Goal: Task Accomplishment & Management: Use online tool/utility

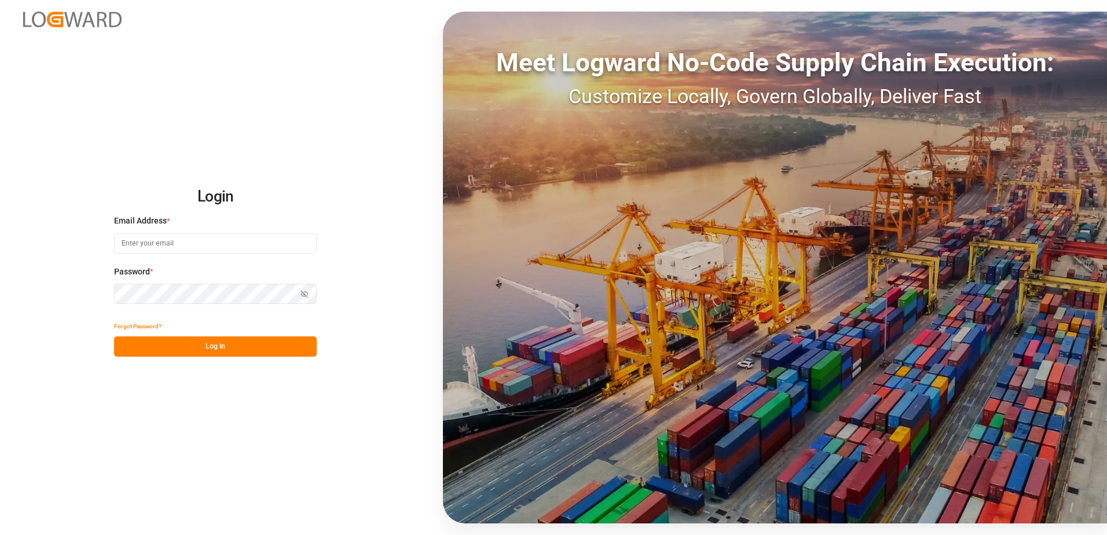
type input "marvin.kuetter@compo-expert.com"
click at [262, 337] on button "Log In" at bounding box center [215, 346] width 203 height 20
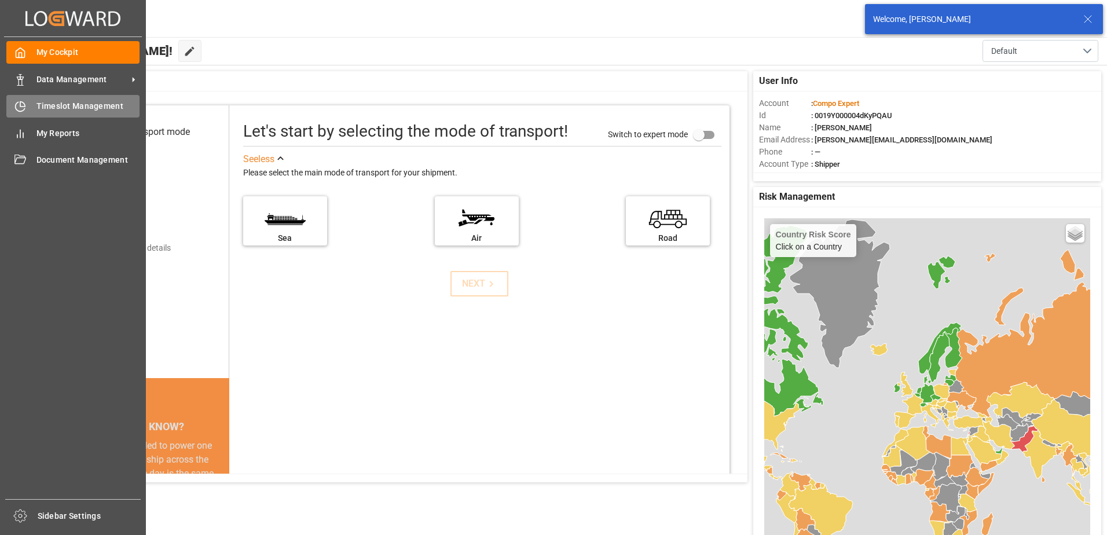
click at [32, 112] on div "Timeslot Management Timeslot Management" at bounding box center [72, 106] width 133 height 23
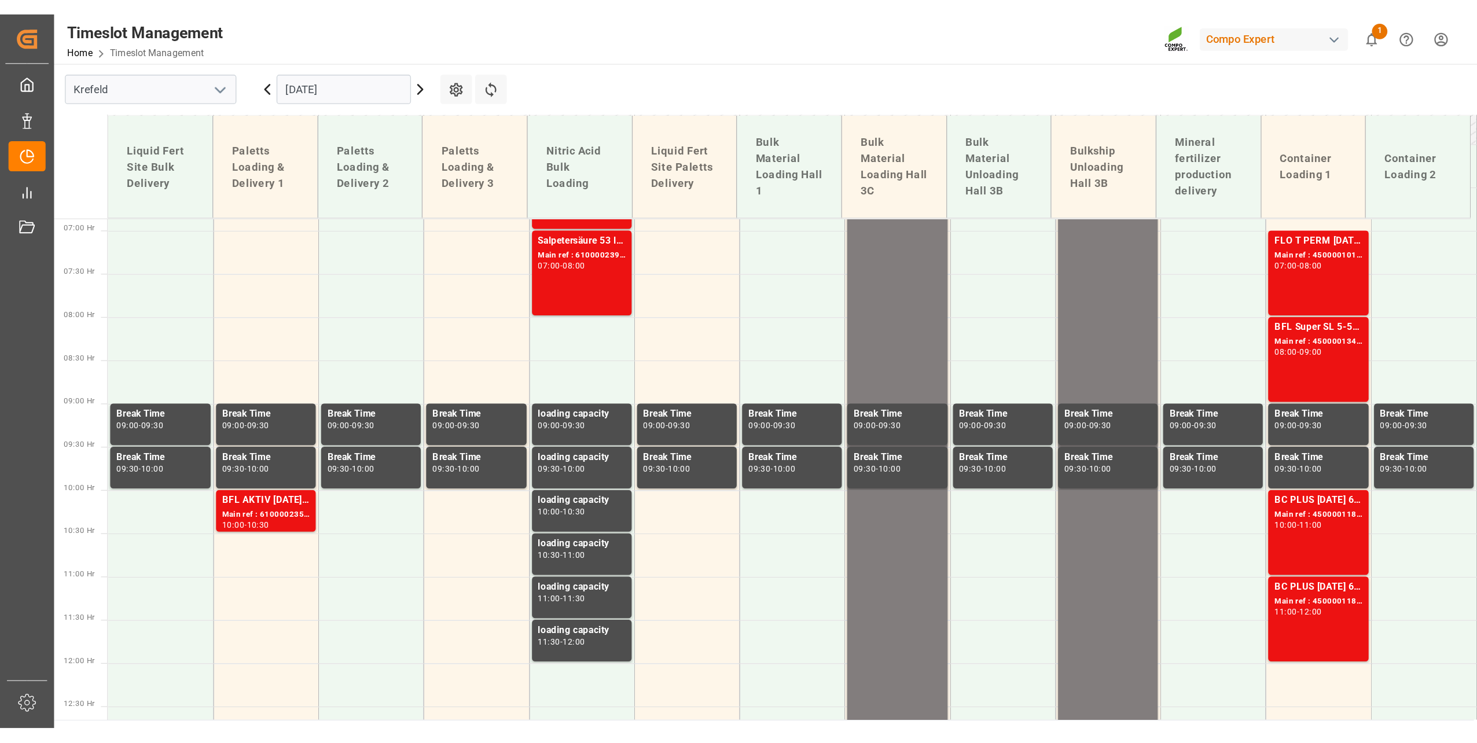
scroll to position [425, 0]
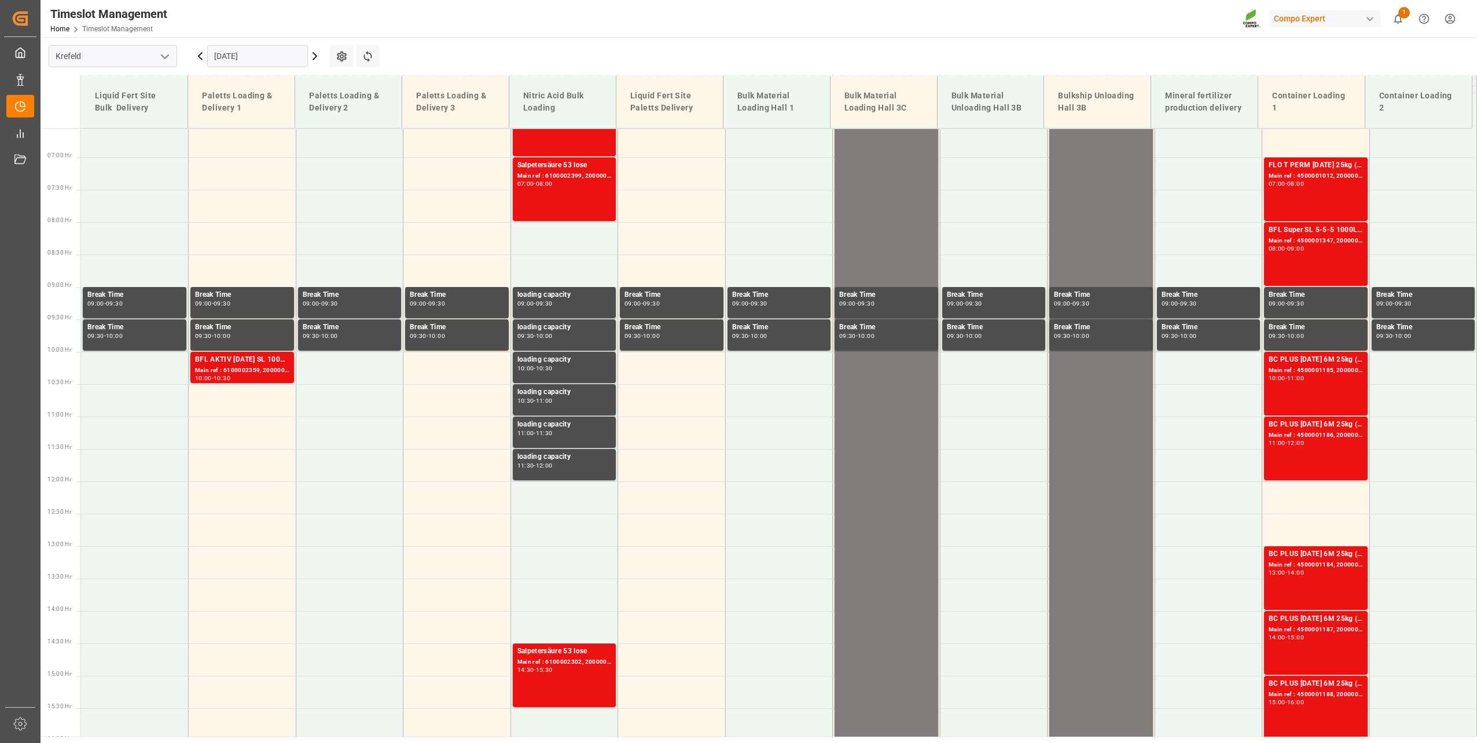
click at [251, 60] on input "13.10.2025" at bounding box center [257, 56] width 101 height 22
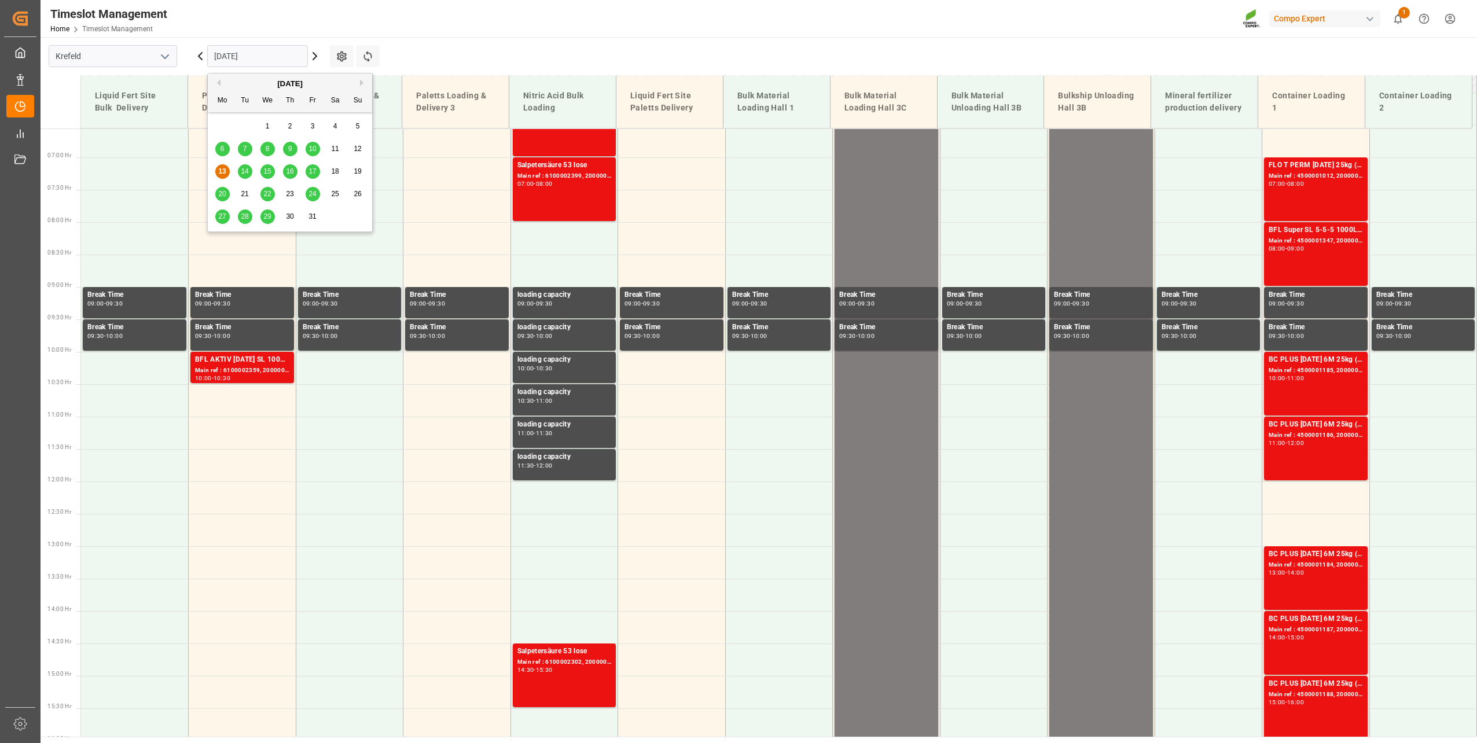
click at [306, 212] on div "31" at bounding box center [313, 217] width 14 height 14
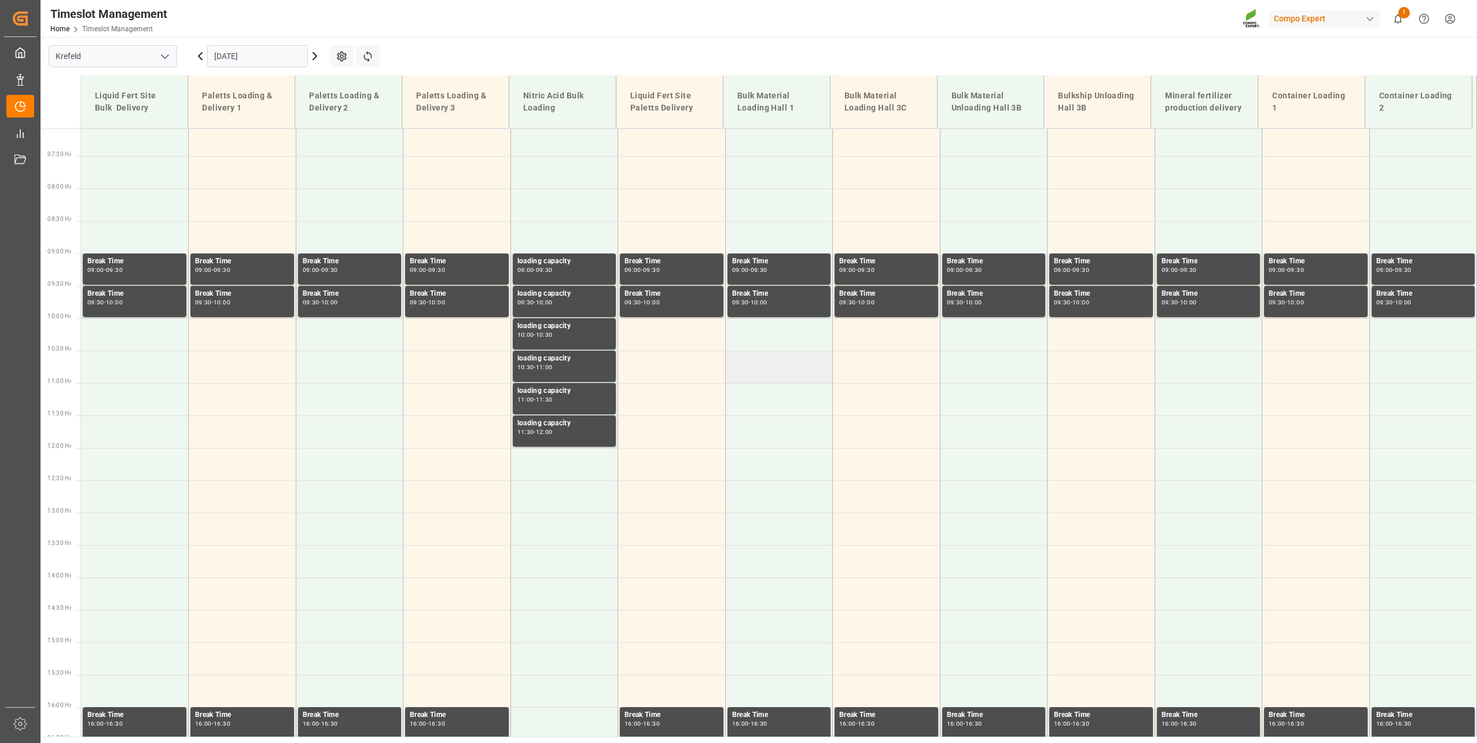
scroll to position [227, 0]
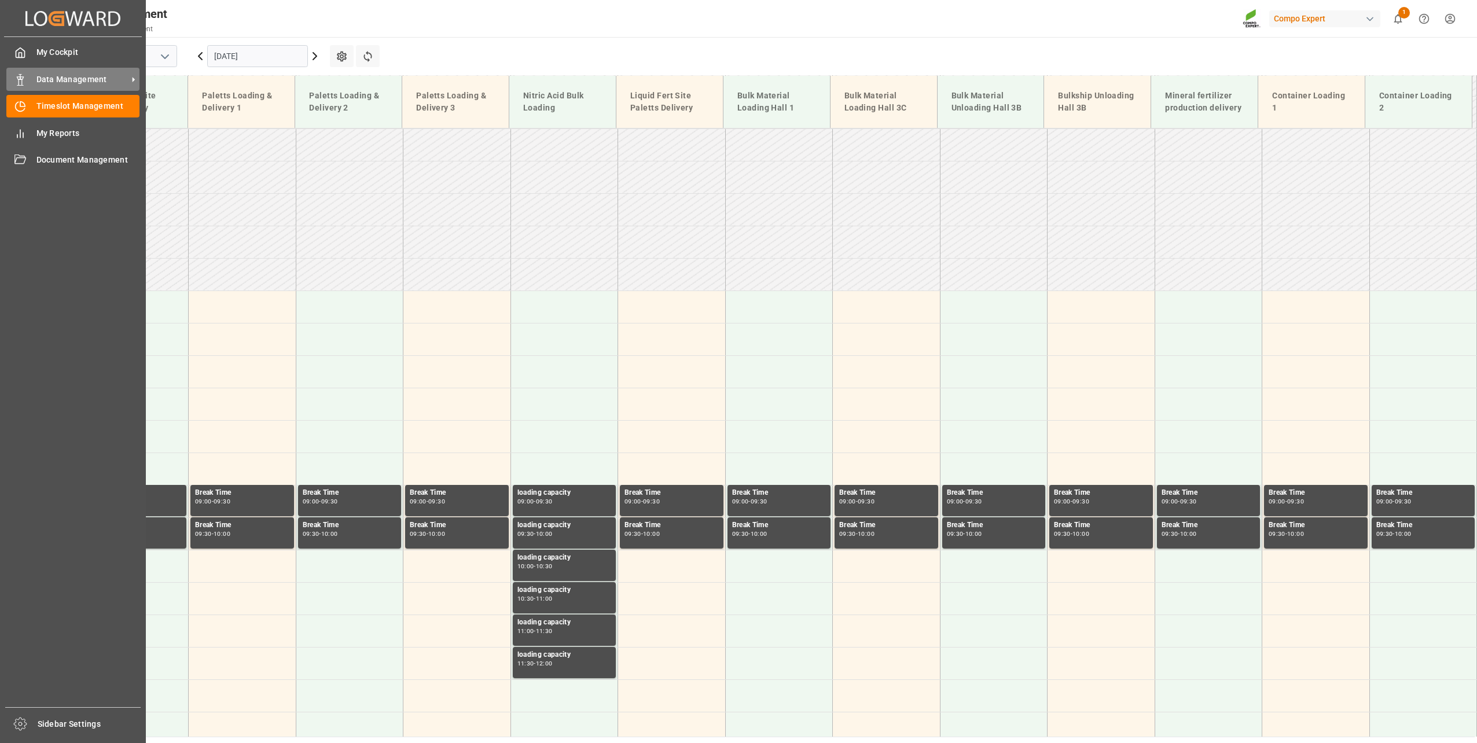
click at [36, 83] on span "Data Management" at bounding box center [81, 80] width 91 height 12
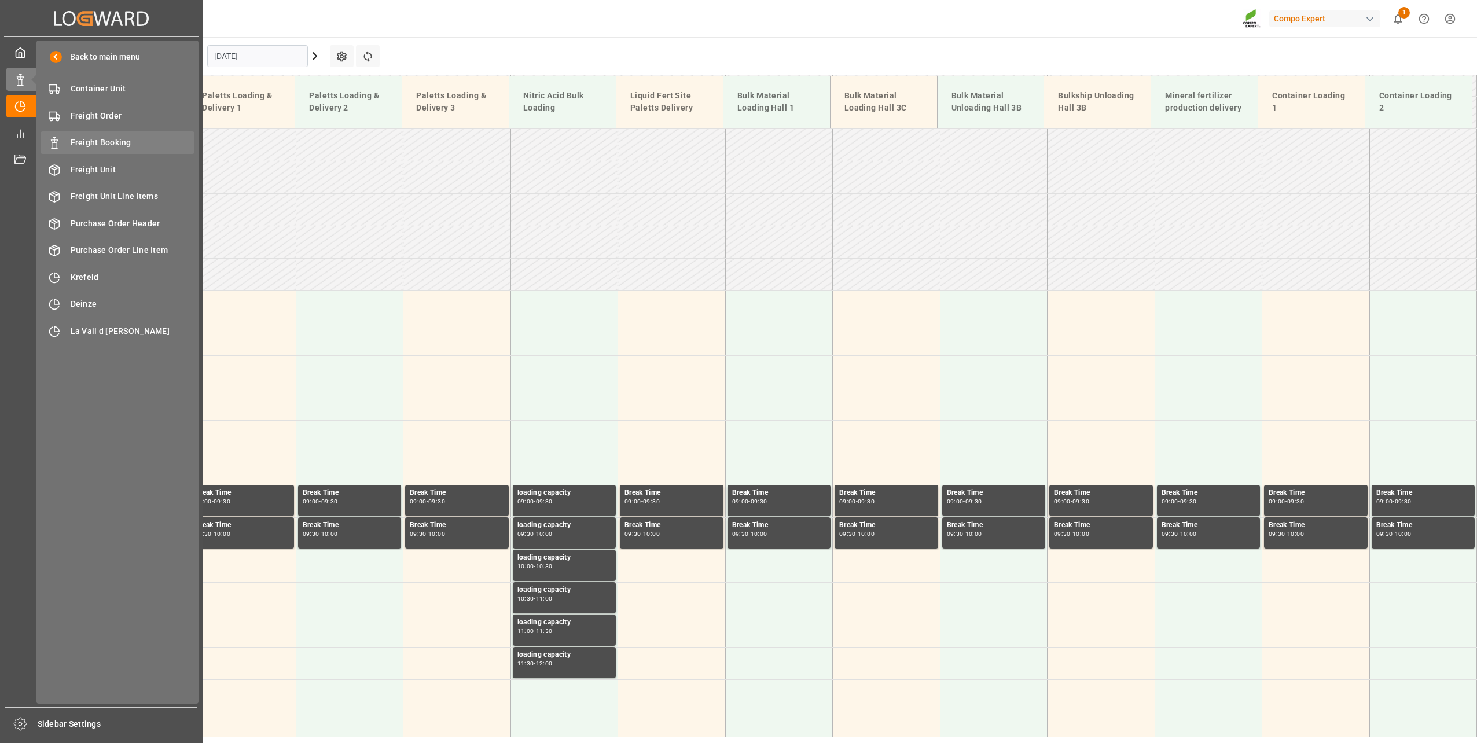
click at [98, 135] on div "Freight Booking Freight Booking" at bounding box center [118, 142] width 154 height 23
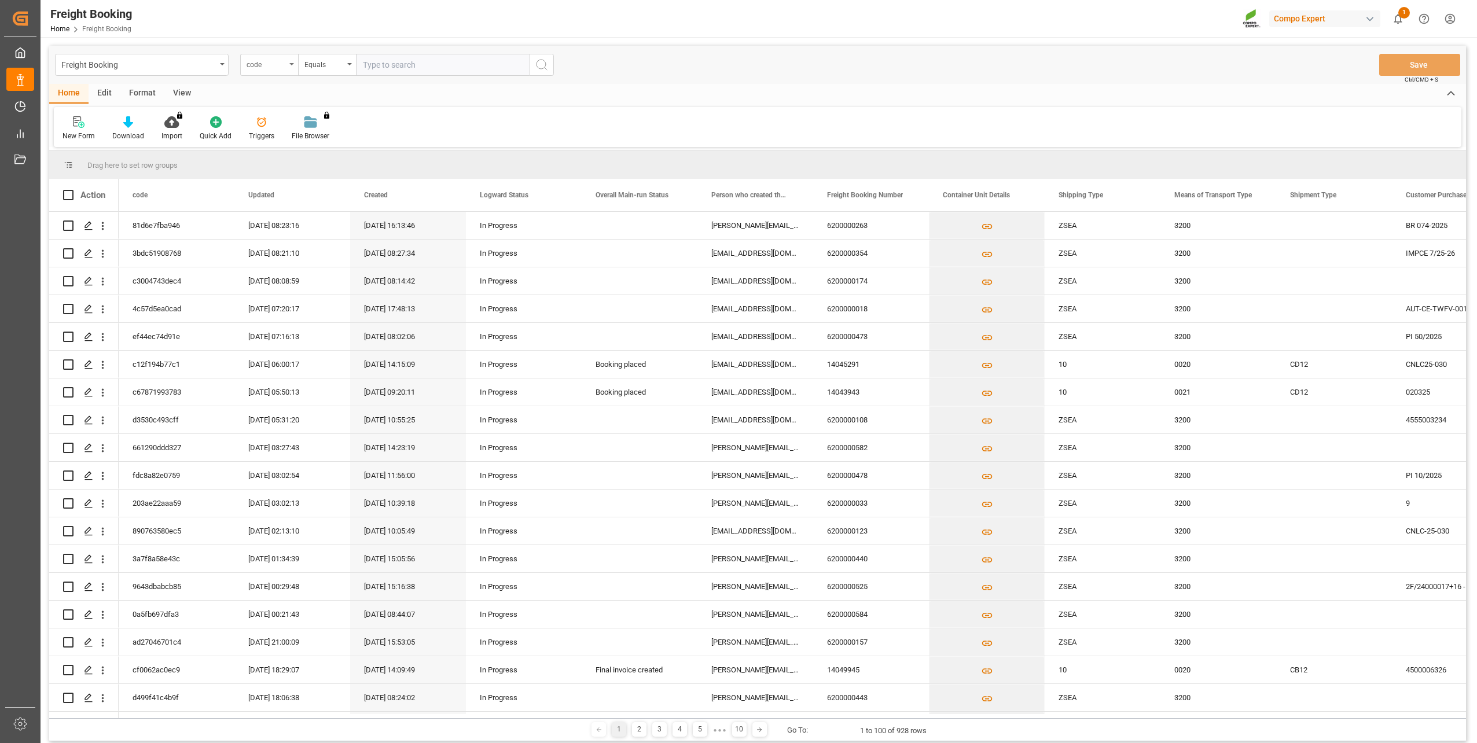
click at [278, 65] on div "code" at bounding box center [266, 63] width 39 height 13
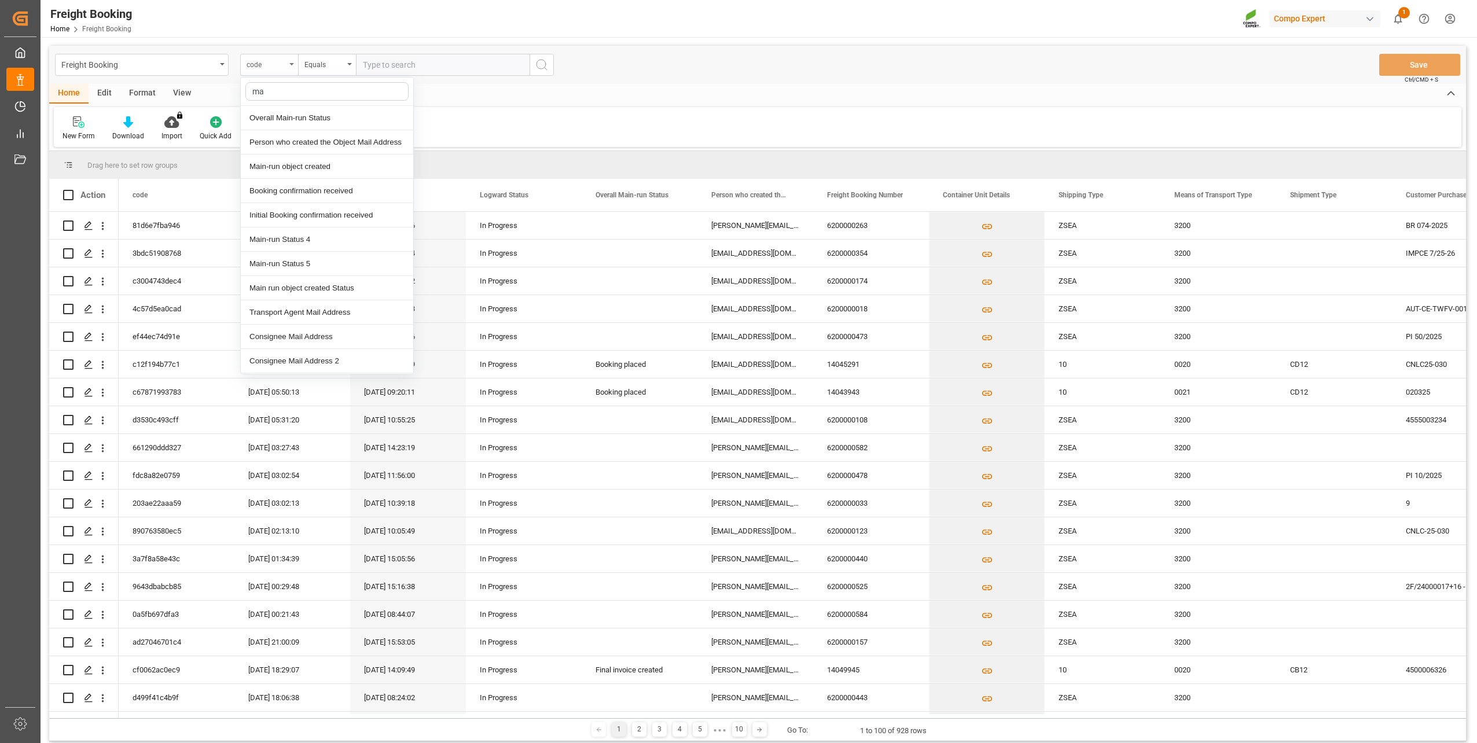
type input "mai"
click at [514, 107] on div "Home Edit Format View New Form Download Import You don't have permission for th…" at bounding box center [757, 115] width 1417 height 63
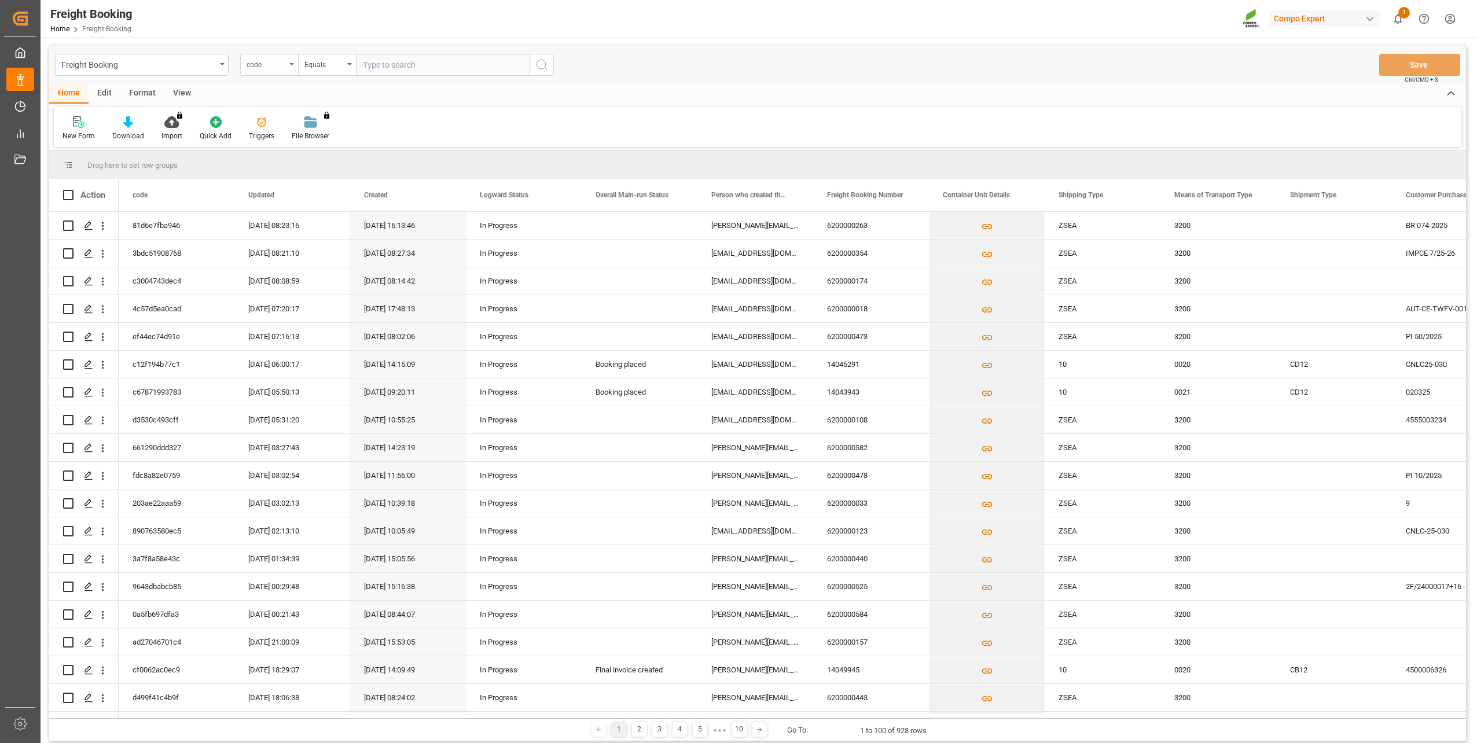
click at [249, 67] on div "code" at bounding box center [266, 63] width 39 height 13
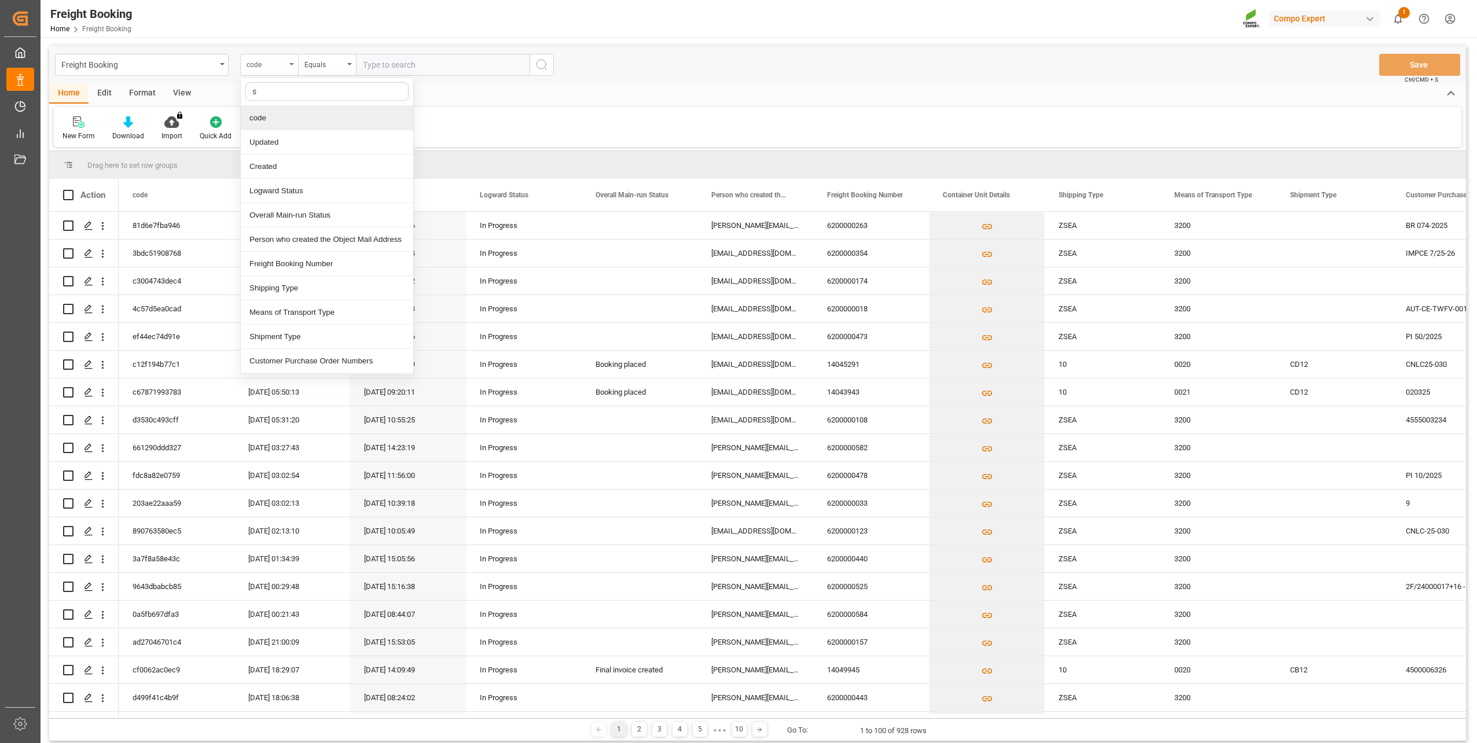
type input "sa"
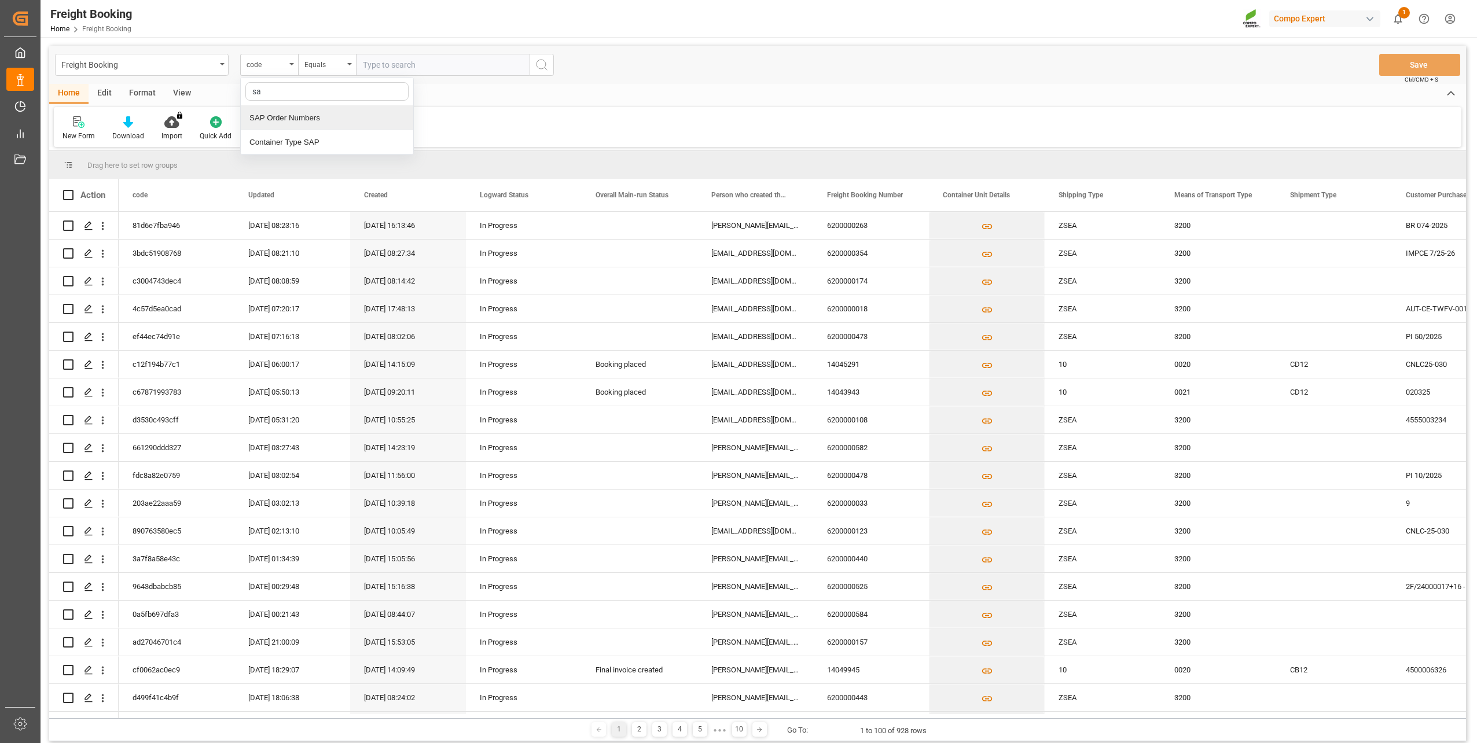
click at [274, 111] on div "SAP Order Numbers" at bounding box center [327, 118] width 172 height 24
click at [318, 68] on div "Equals" at bounding box center [323, 63] width 39 height 13
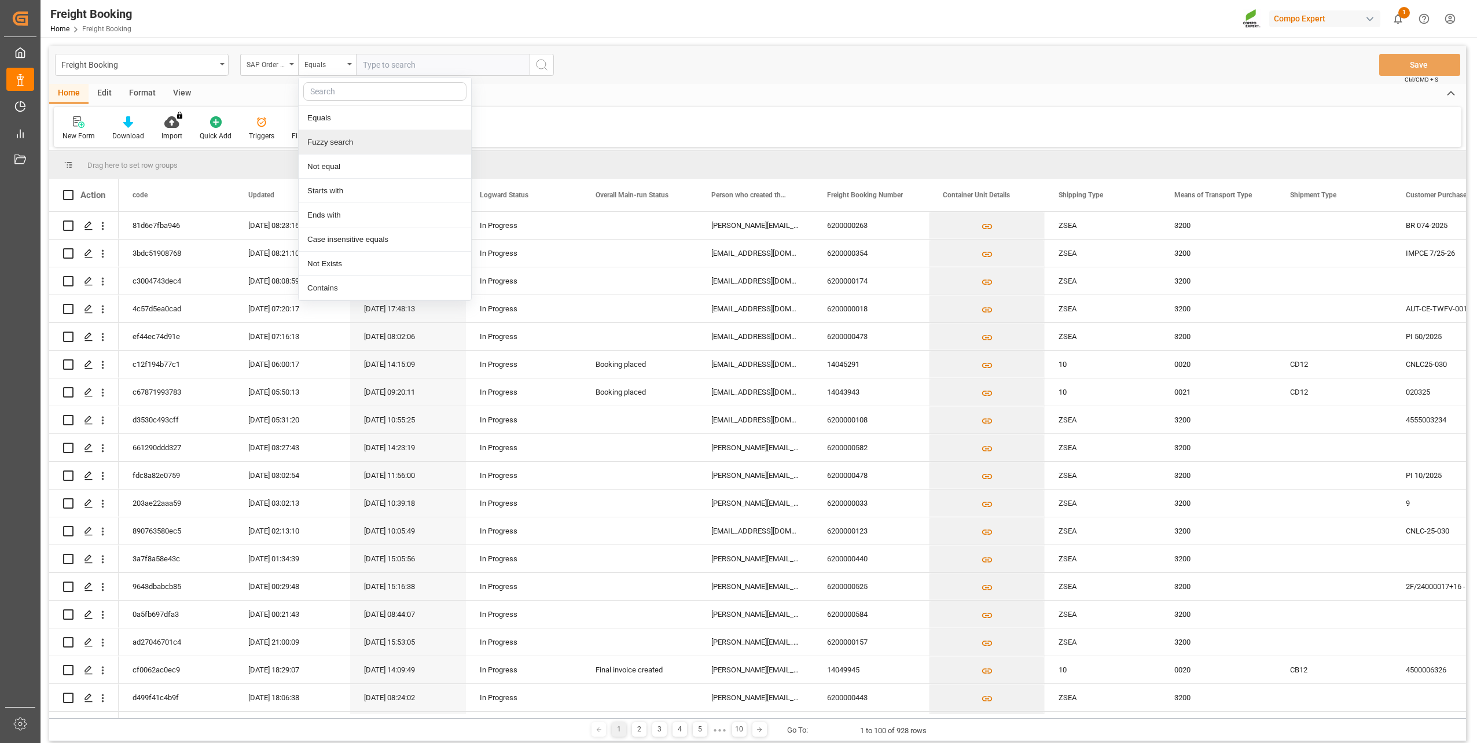
click at [347, 148] on div "Fuzzy search" at bounding box center [385, 142] width 172 height 24
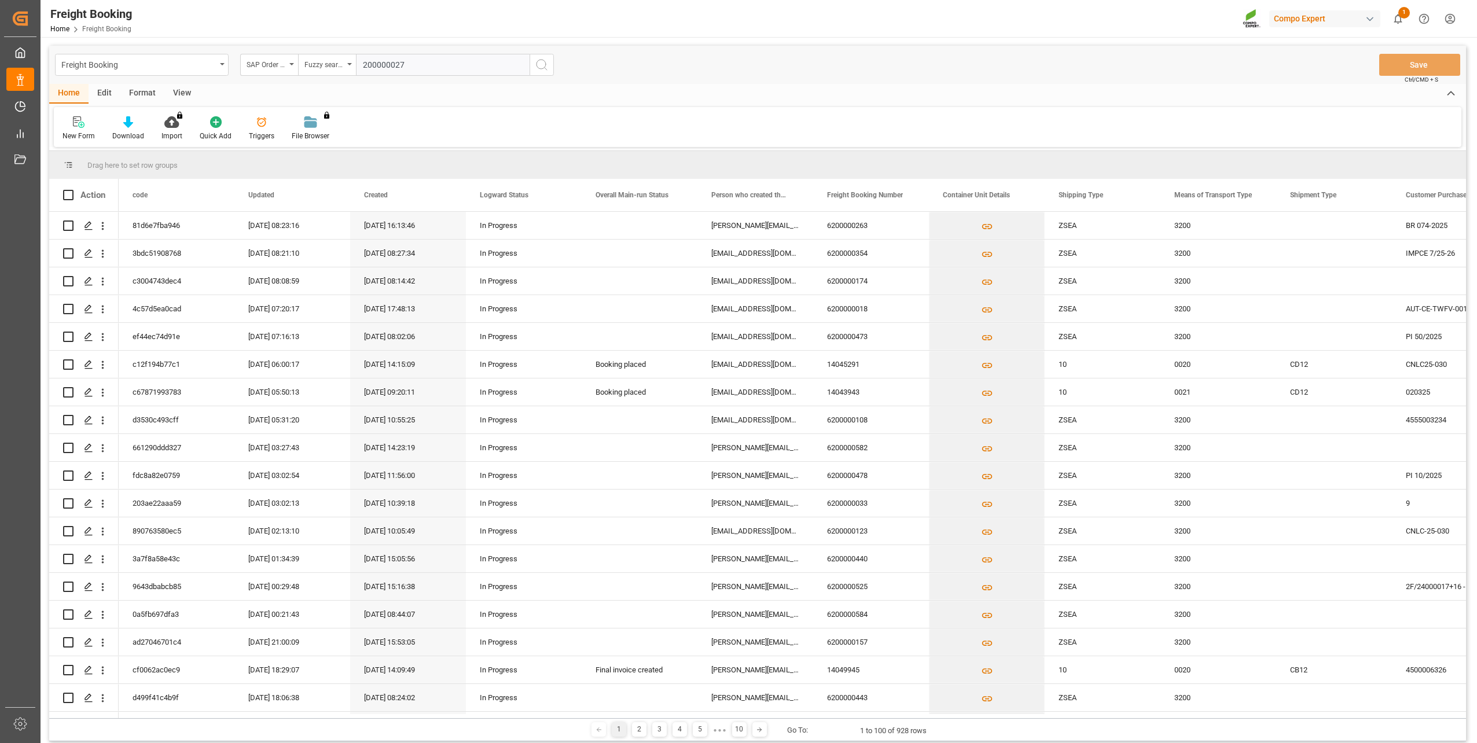
type input "2000000277"
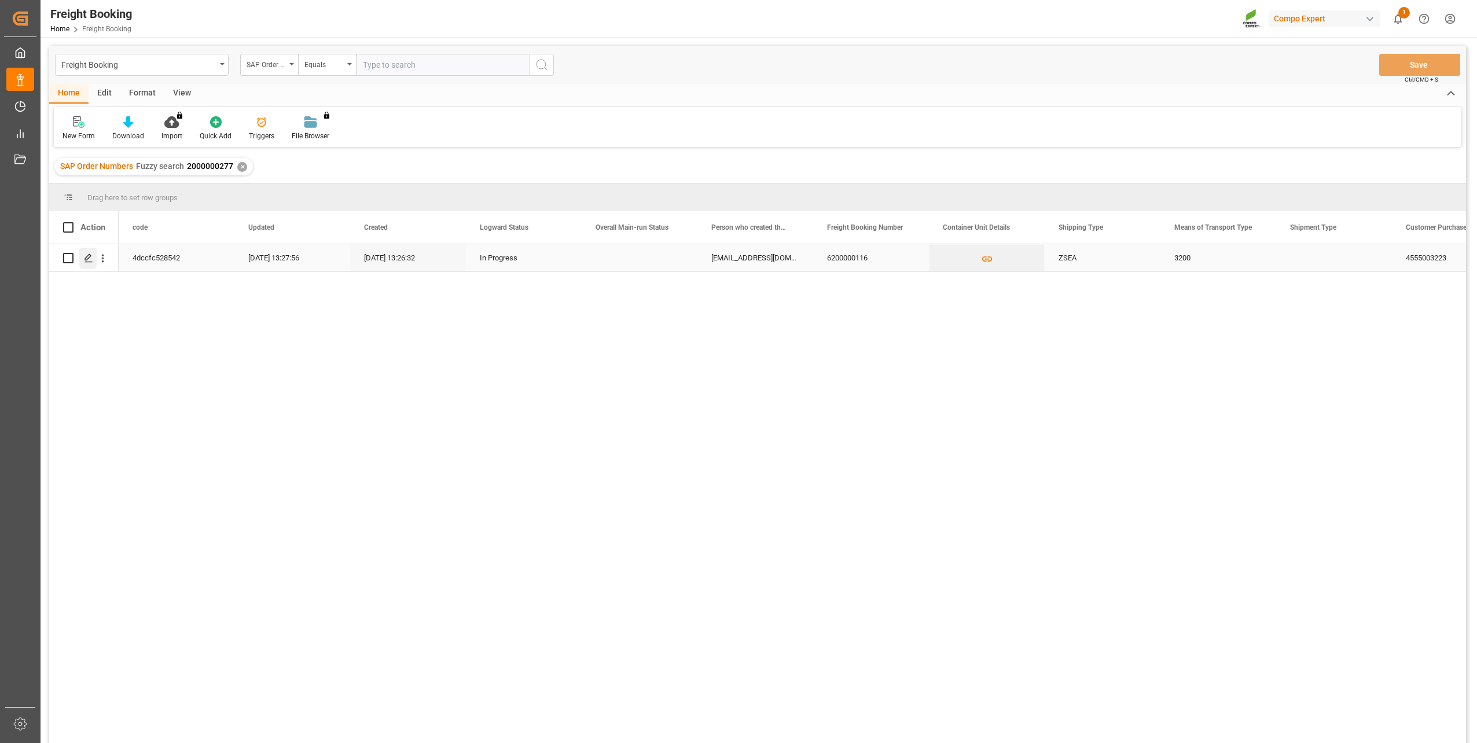
click at [90, 254] on icon "Press SPACE to select this row." at bounding box center [88, 258] width 9 height 9
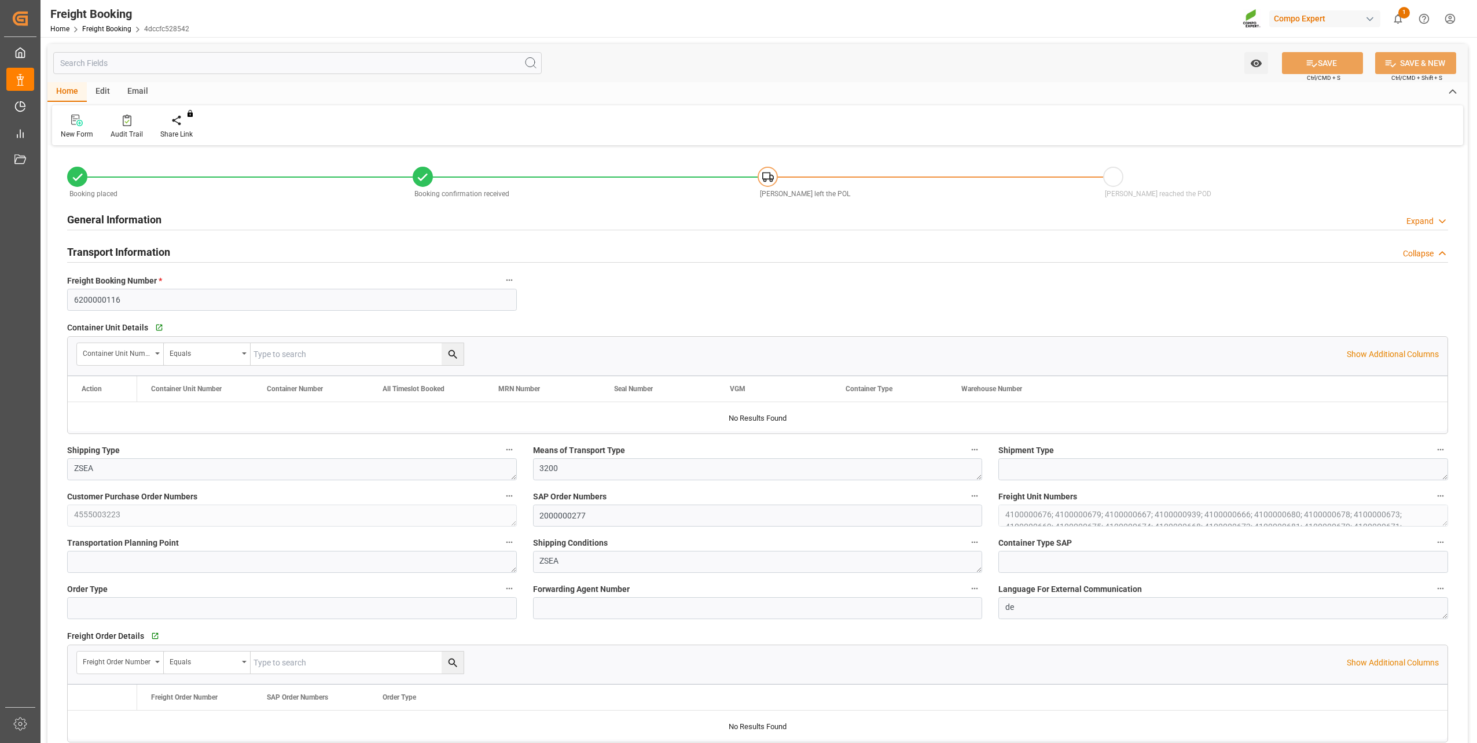
type input "9962574"
type input "BEANR"
type input "MYPKG"
type input "0"
type input "792000"
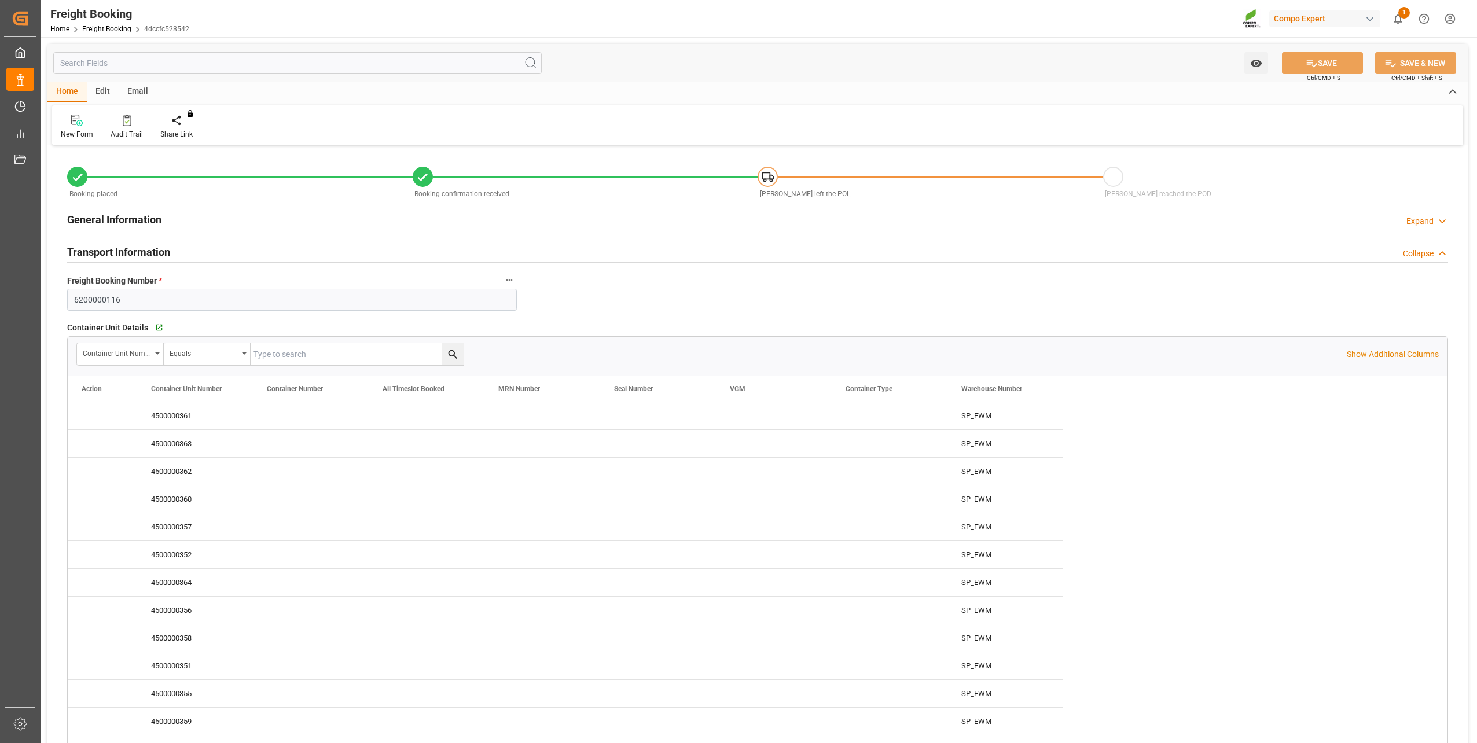
type input "10.10.2025 01:00"
type input "18.10.2025 01:00"
type input "05.12.2025 01:00"
type input "03.07.2025 13:26"
type input "03.07.2025 13:29"
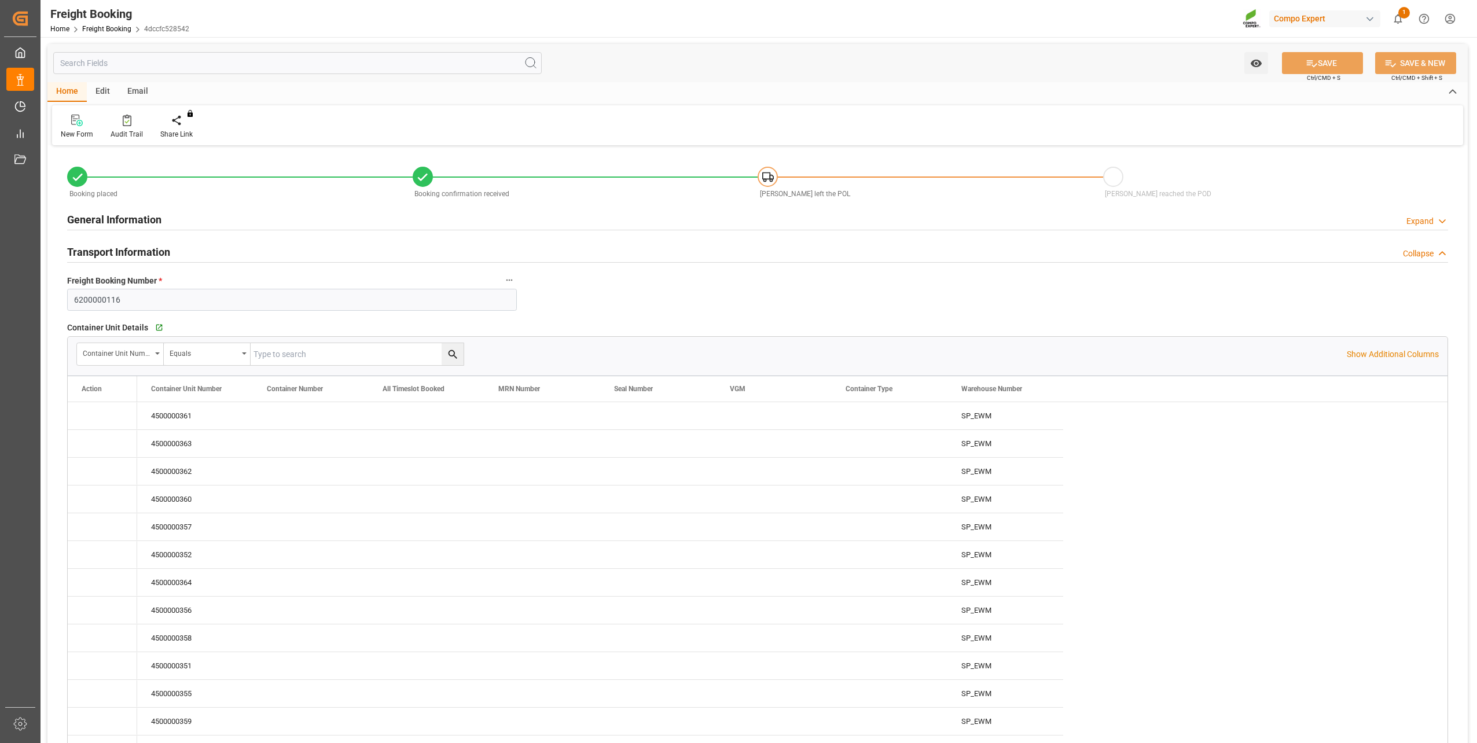
type input "03.07.2025 13:29"
type input "02.10.2025 13:25"
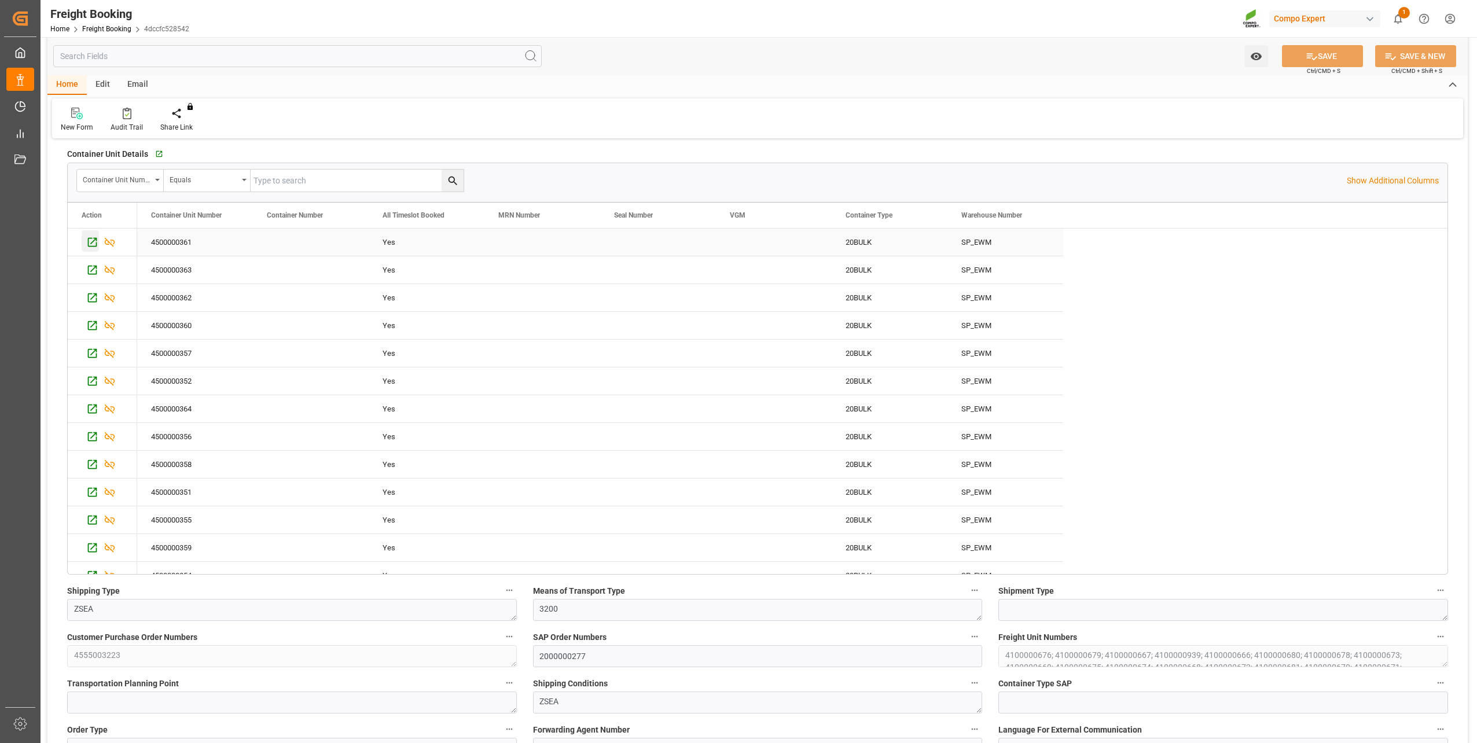
click at [88, 243] on icon "Press SPACE to select this row." at bounding box center [92, 242] width 9 height 9
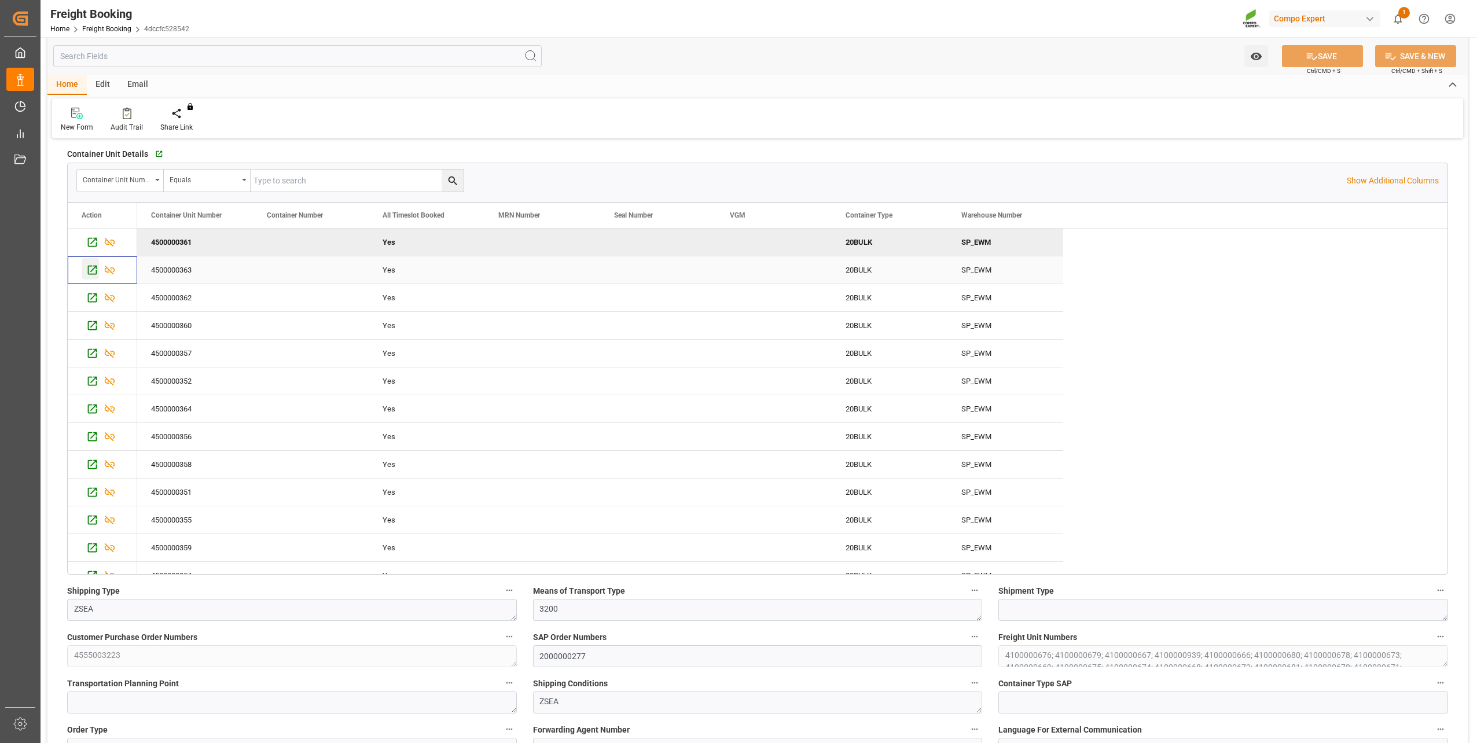
click at [94, 268] on icon "Press SPACE to select this row." at bounding box center [92, 270] width 9 height 9
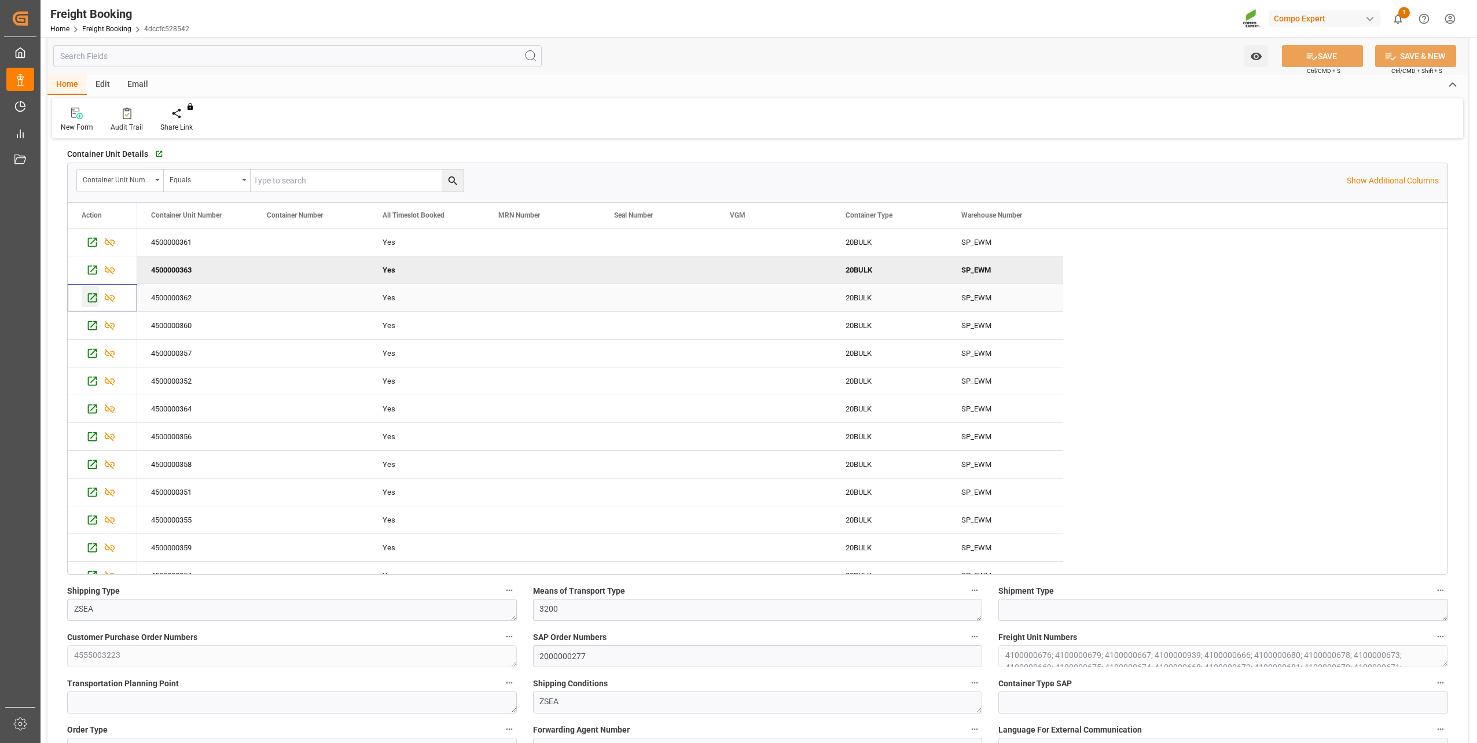
click at [93, 294] on icon "Press SPACE to select this row." at bounding box center [92, 298] width 12 height 12
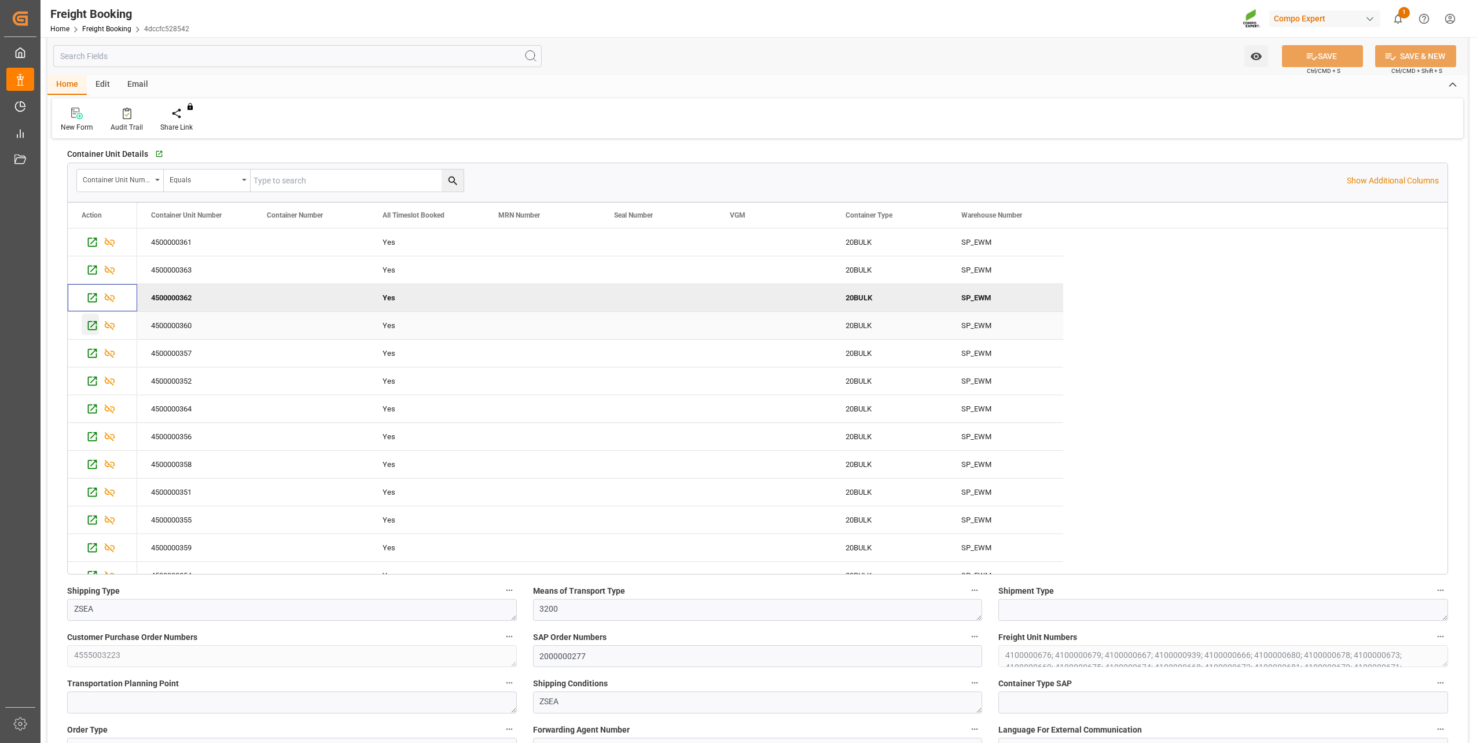
click at [93, 326] on icon "Press SPACE to select this row." at bounding box center [92, 326] width 12 height 12
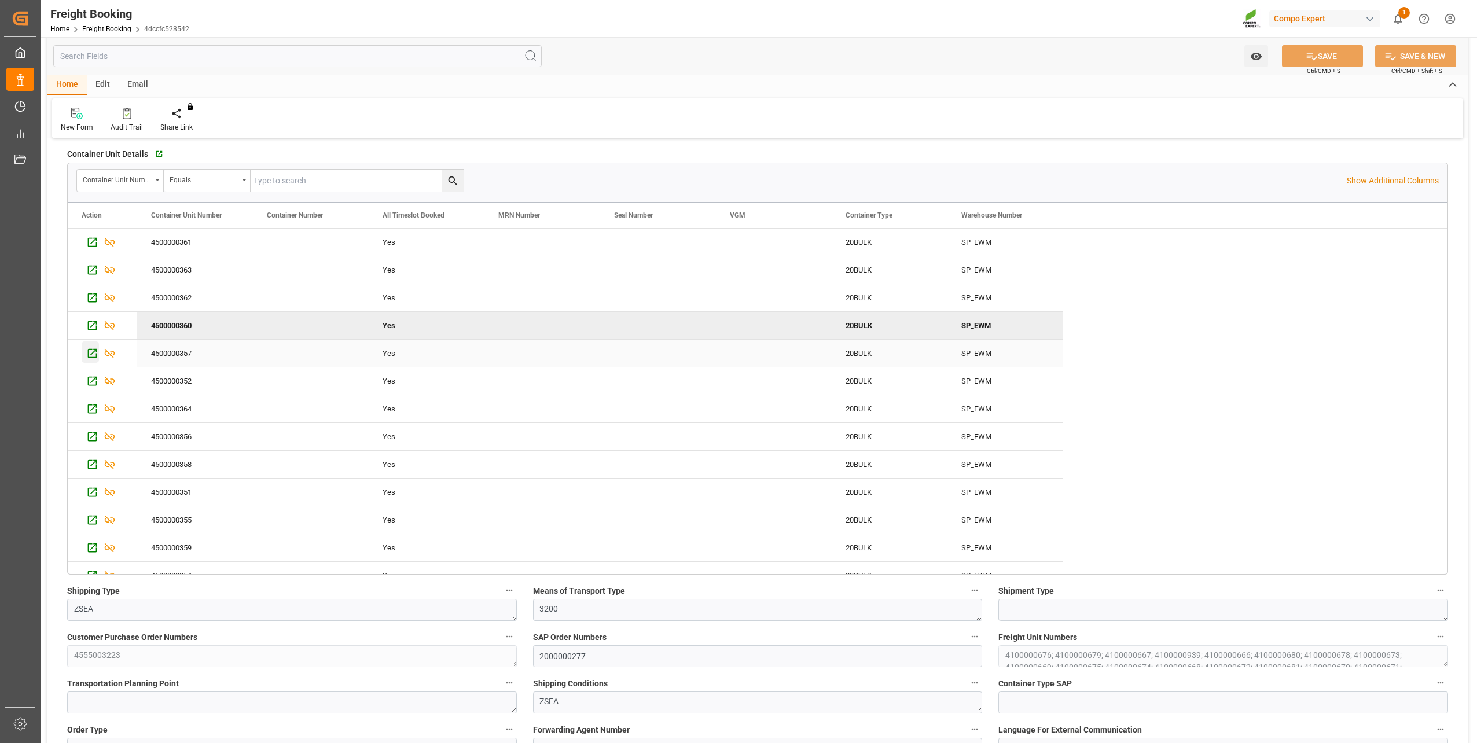
click at [91, 351] on icon "Press SPACE to select this row." at bounding box center [92, 353] width 12 height 12
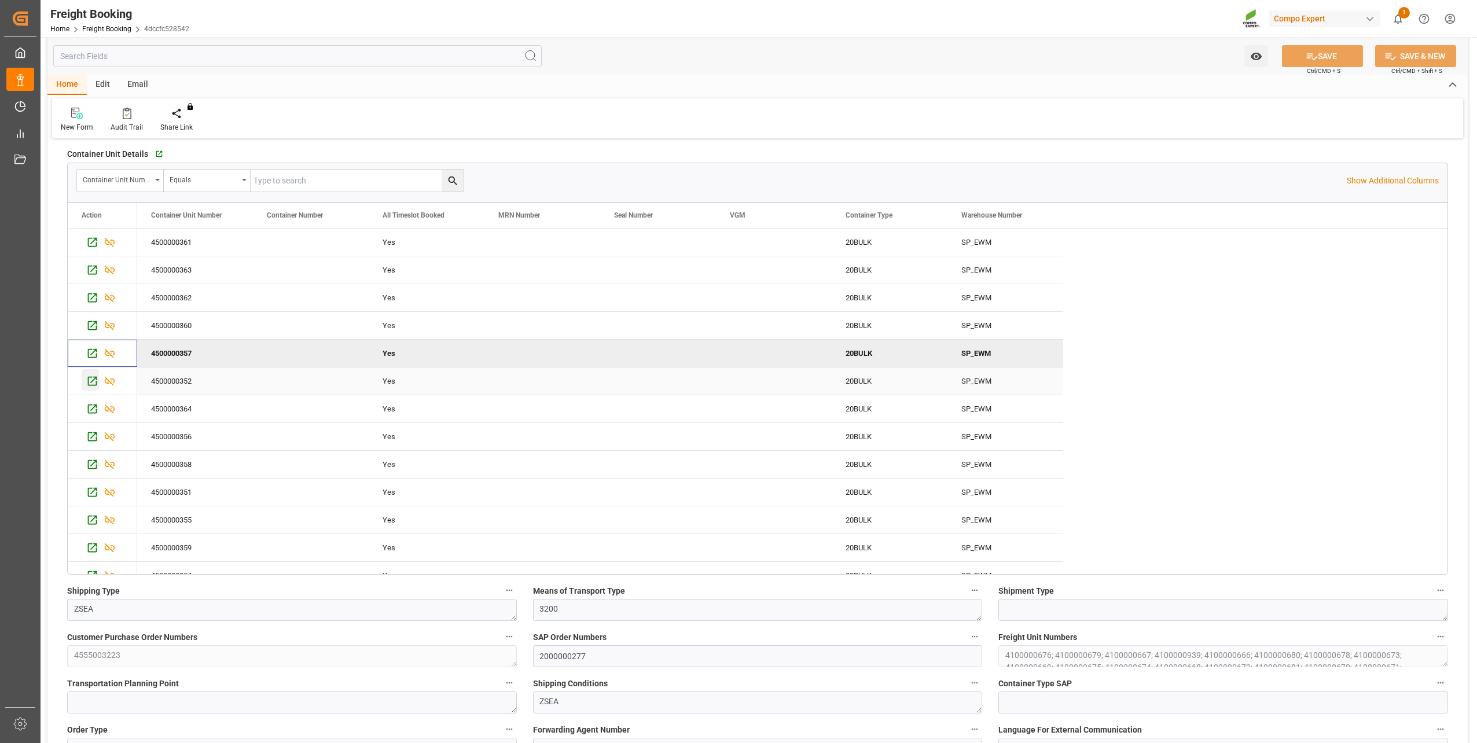
click at [92, 384] on icon "Press SPACE to select this row." at bounding box center [92, 381] width 12 height 12
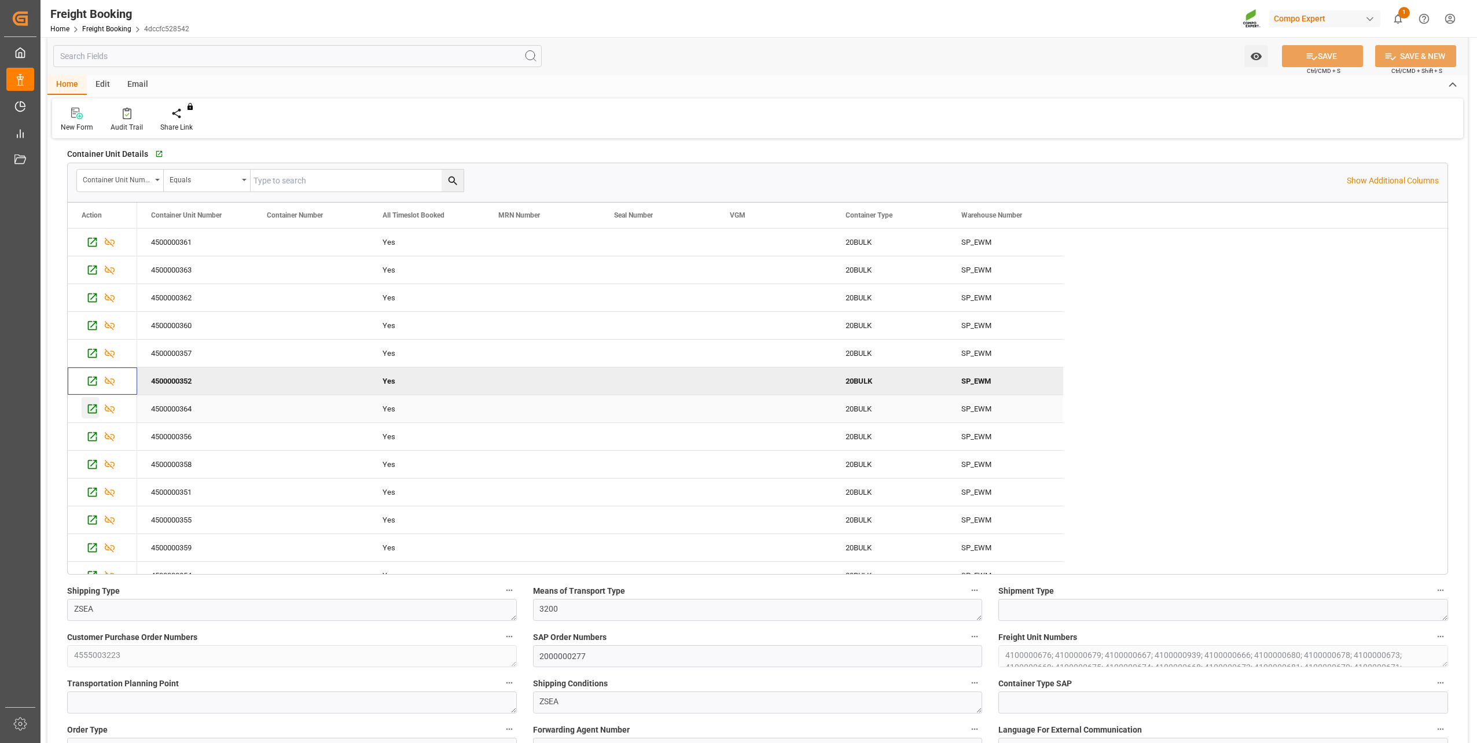
click at [95, 412] on icon "Press SPACE to select this row." at bounding box center [92, 409] width 12 height 12
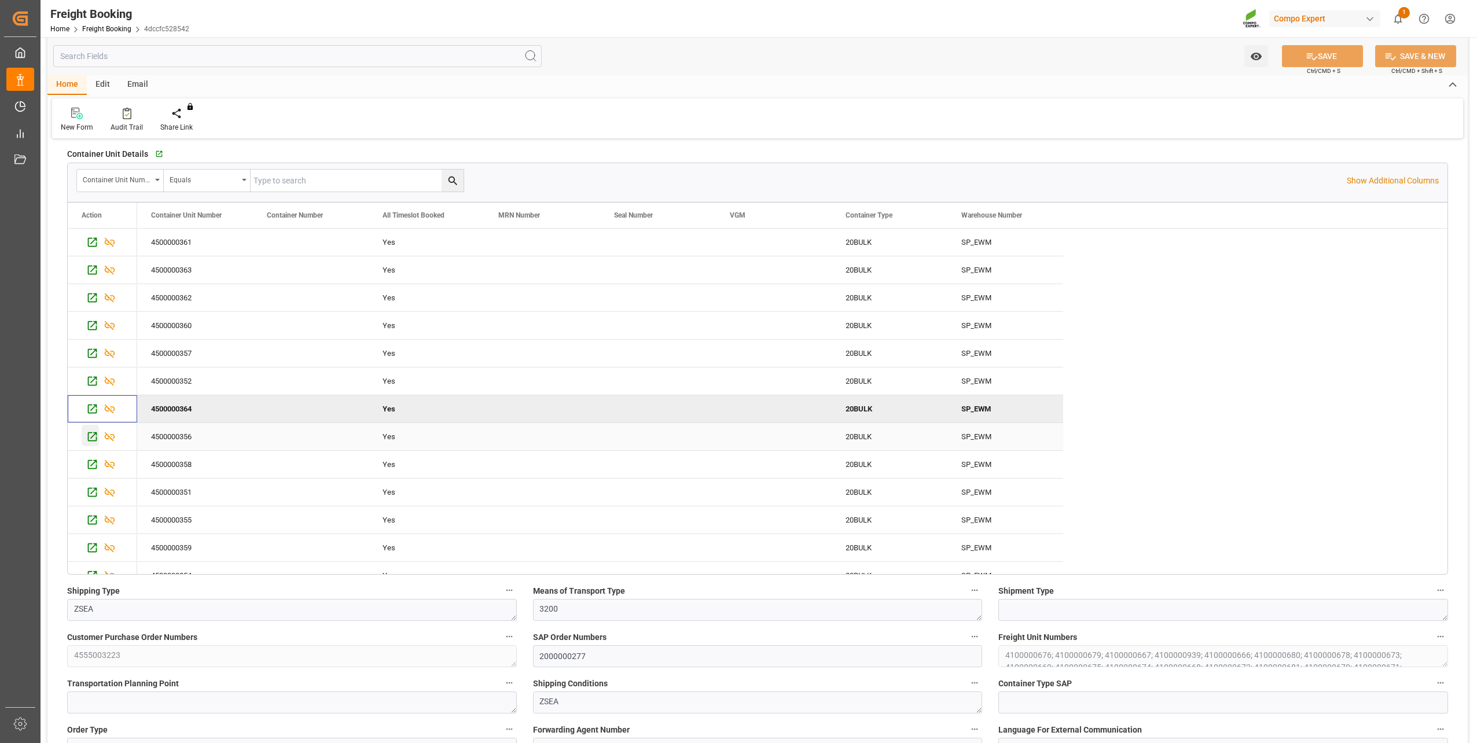
click at [91, 435] on icon "Press SPACE to select this row." at bounding box center [92, 437] width 12 height 12
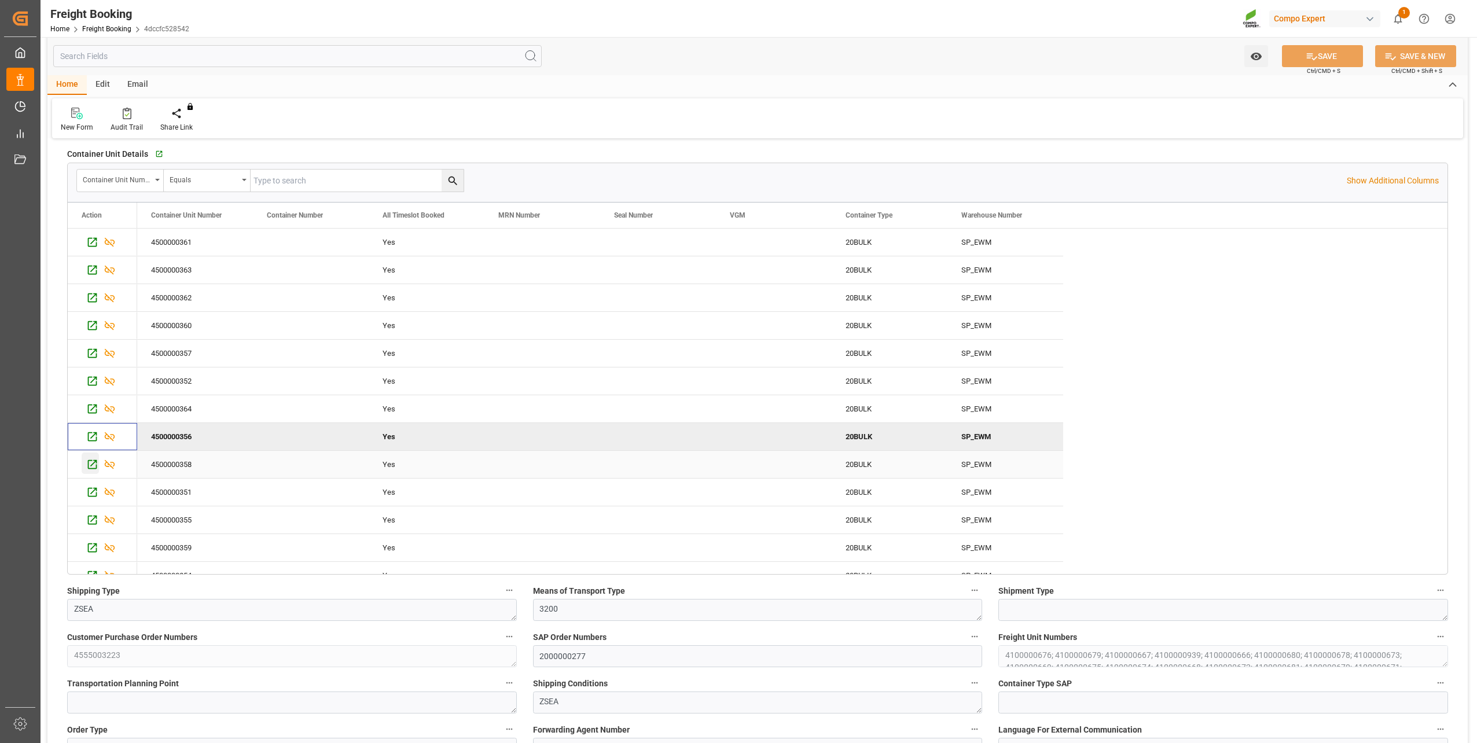
click at [90, 464] on icon "Press SPACE to select this row." at bounding box center [92, 464] width 12 height 12
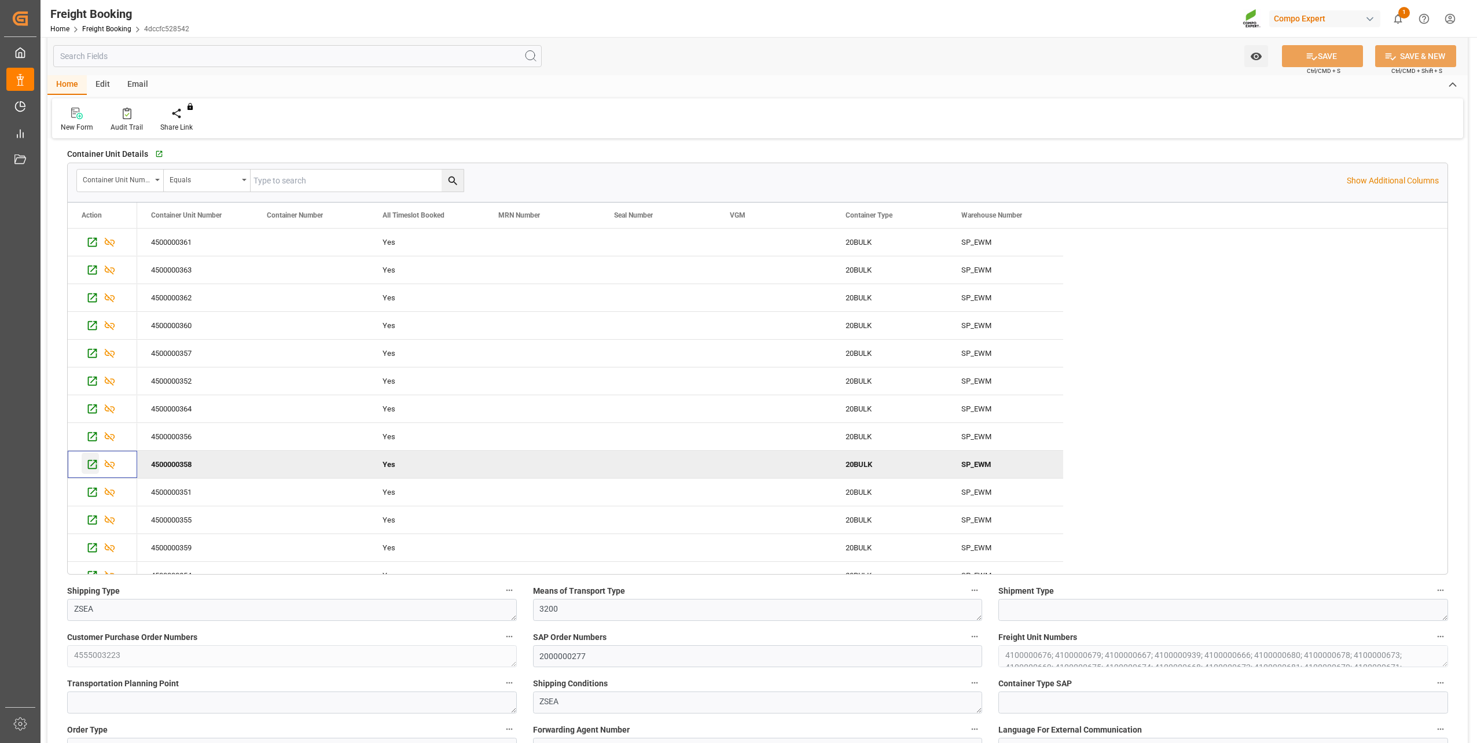
click at [90, 464] on icon "Press SPACE to deselect this row." at bounding box center [92, 464] width 12 height 12
click at [91, 490] on icon "Press SPACE to select this row." at bounding box center [92, 492] width 12 height 12
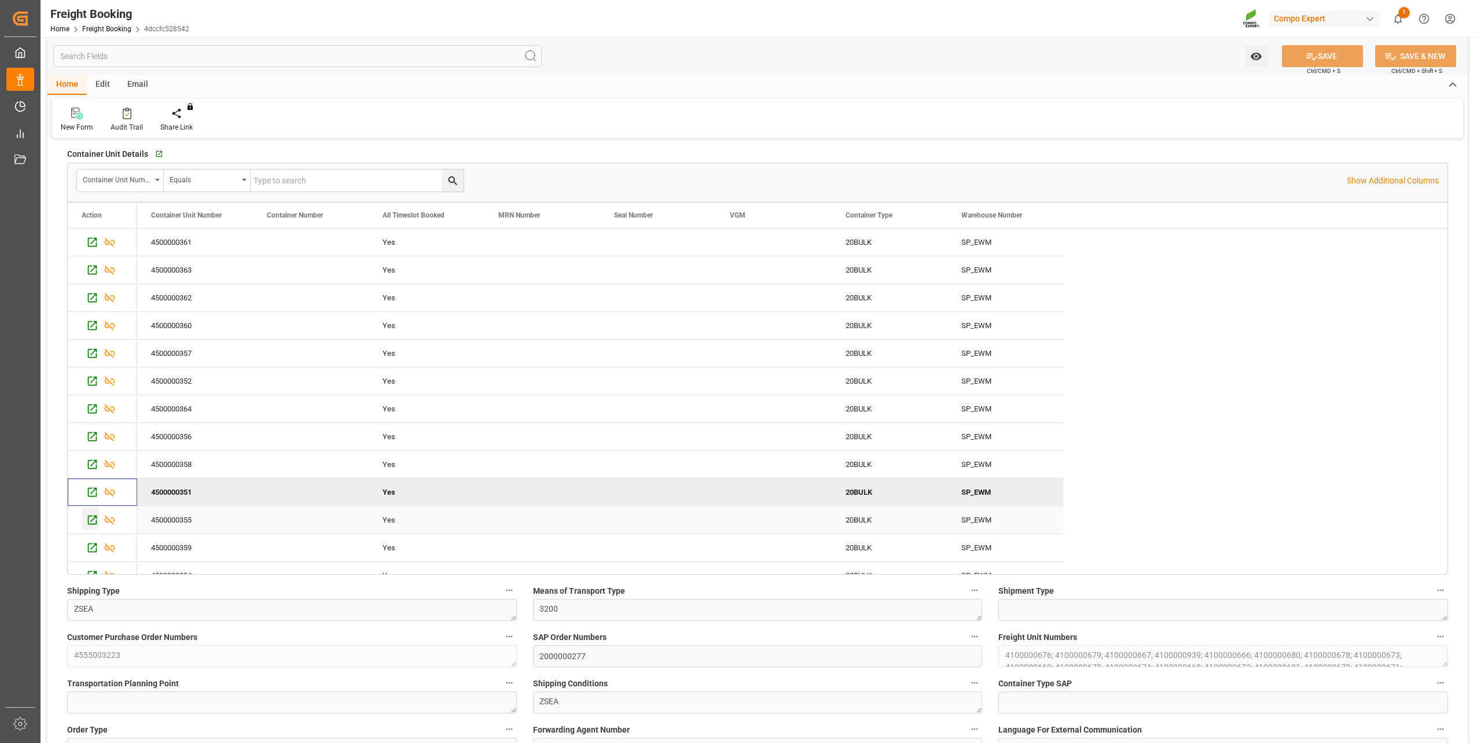
click at [91, 522] on icon "Press SPACE to select this row." at bounding box center [92, 520] width 12 height 12
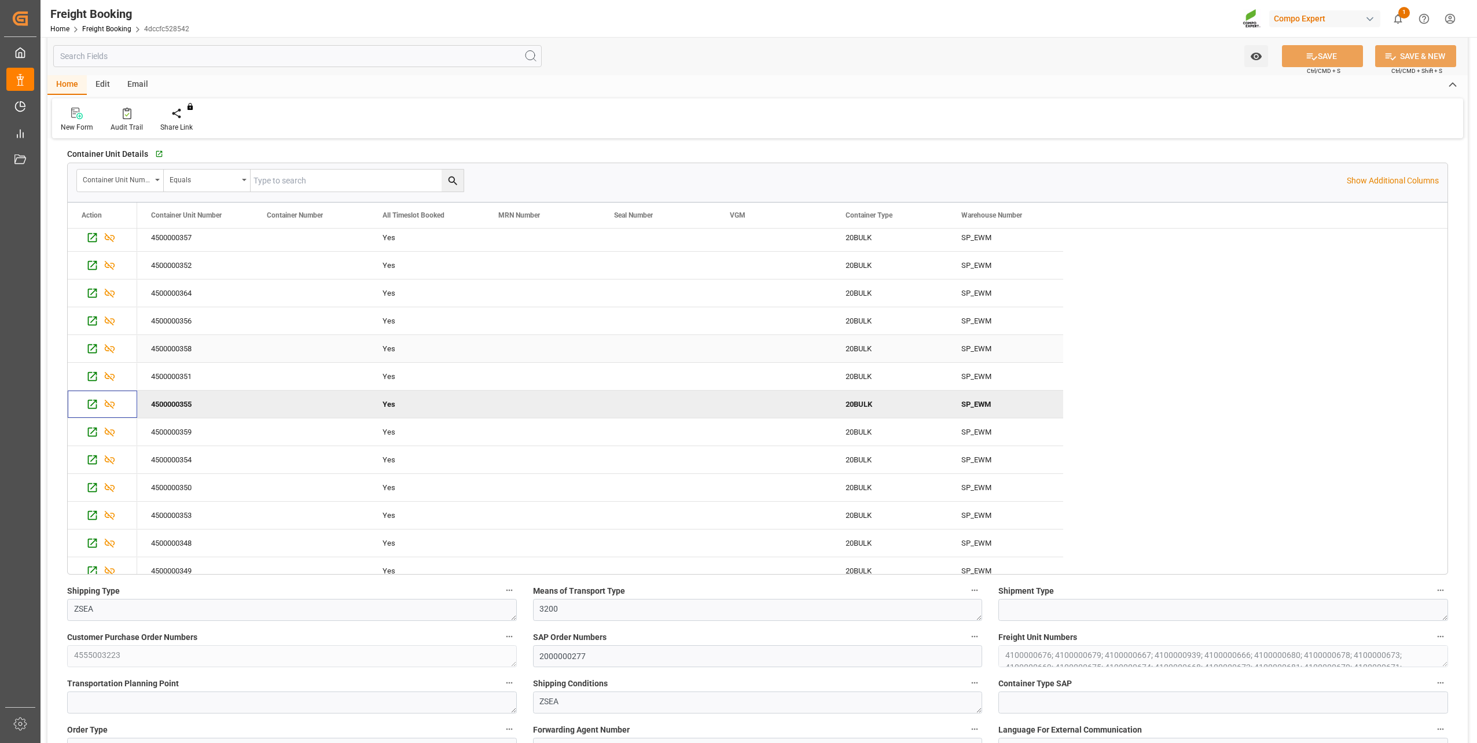
scroll to position [127, 0]
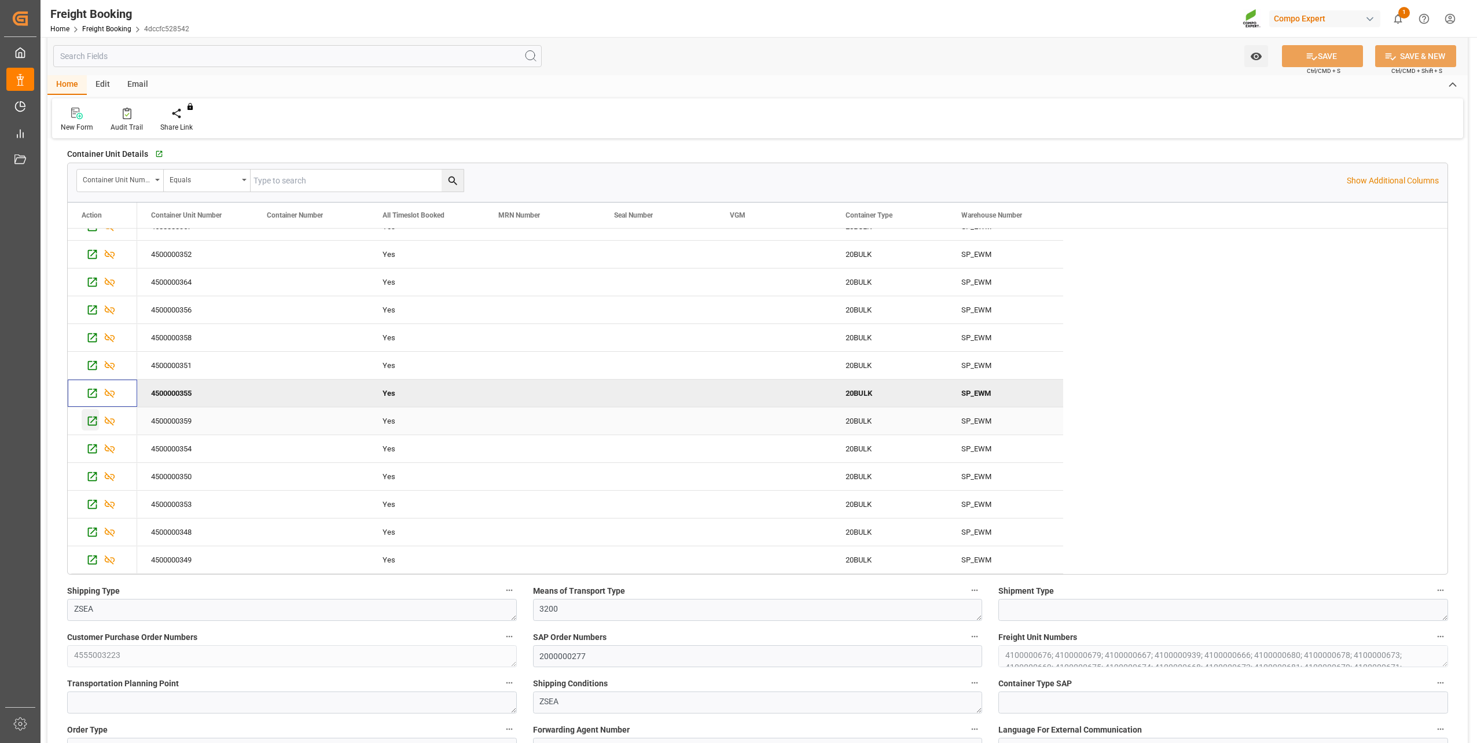
click at [96, 427] on icon "Press SPACE to select this row." at bounding box center [92, 421] width 12 height 12
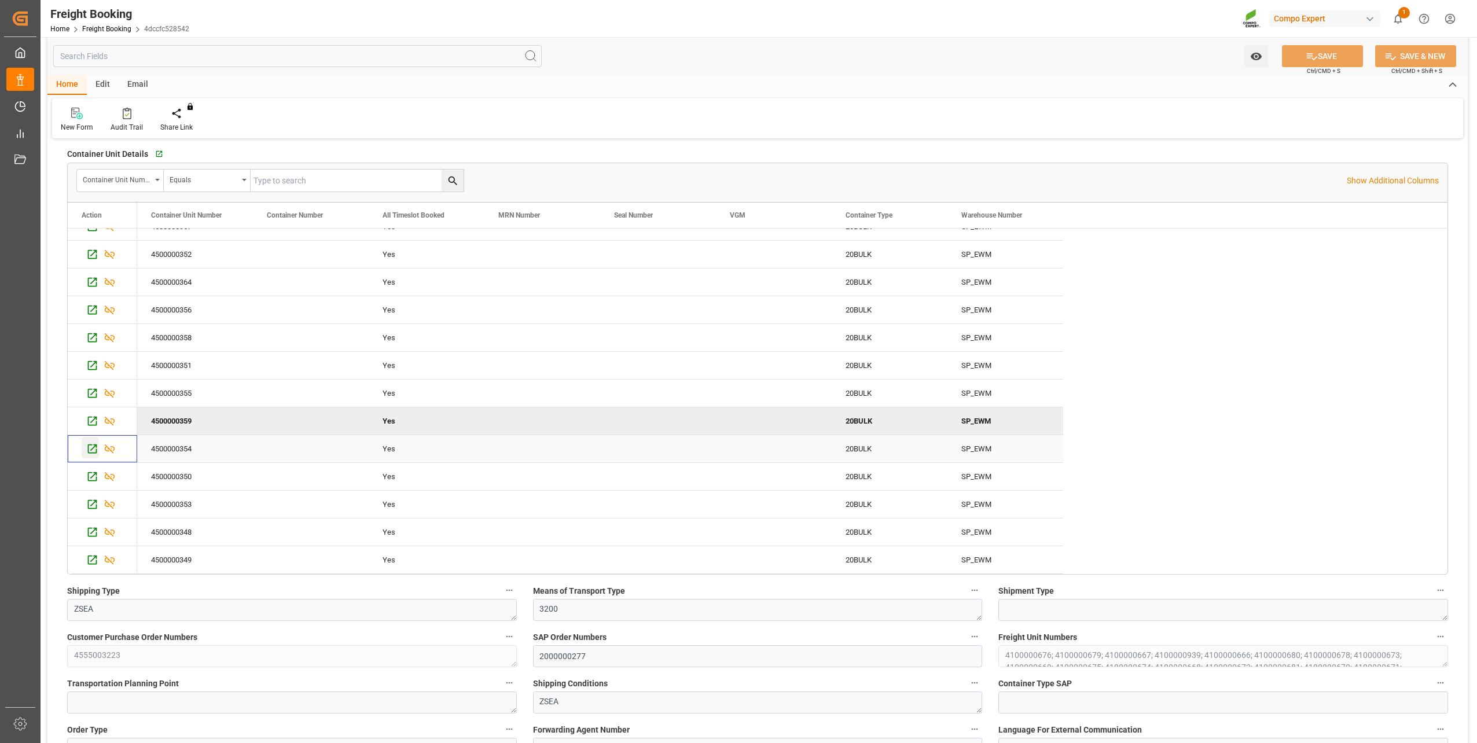
click at [90, 446] on icon "Press SPACE to select this row." at bounding box center [92, 449] width 12 height 12
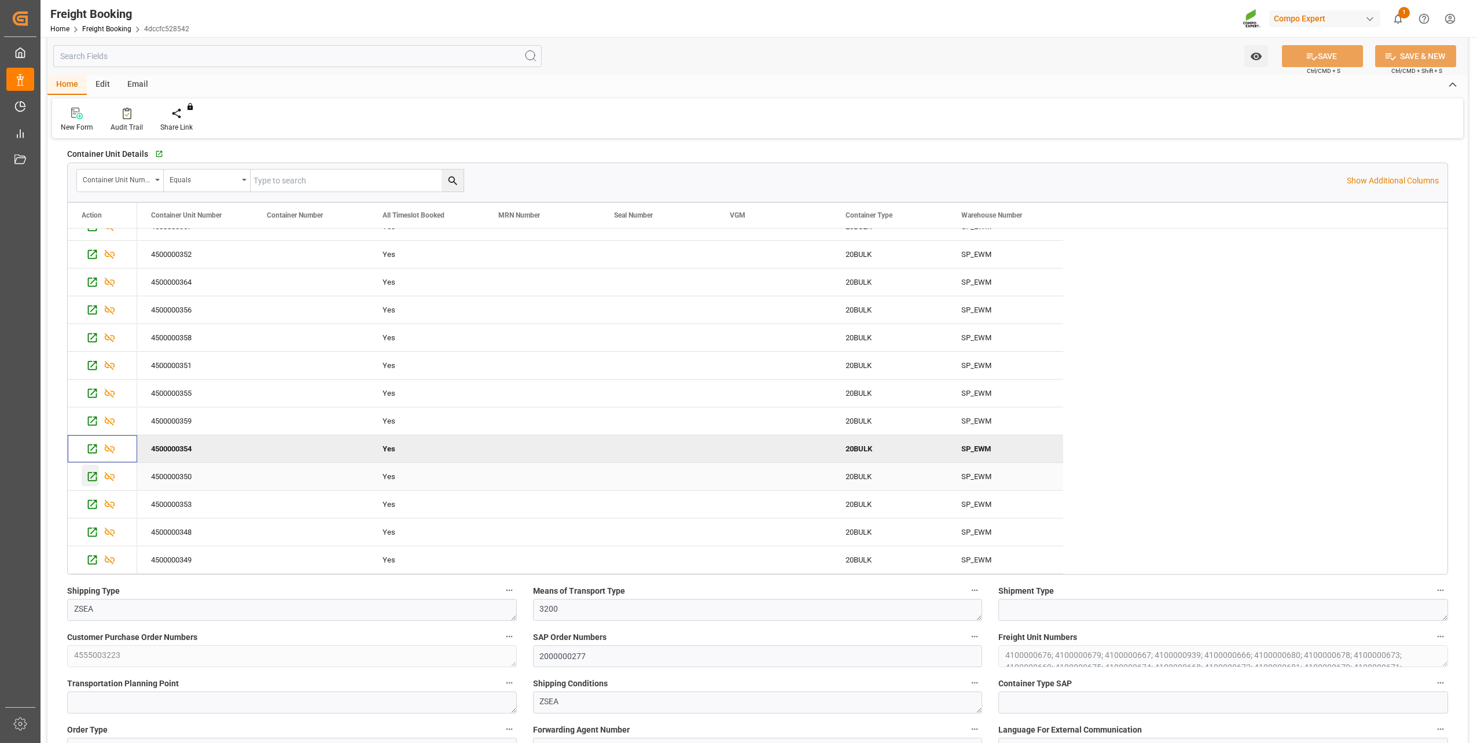
click at [88, 481] on icon "Press SPACE to select this row." at bounding box center [92, 477] width 12 height 12
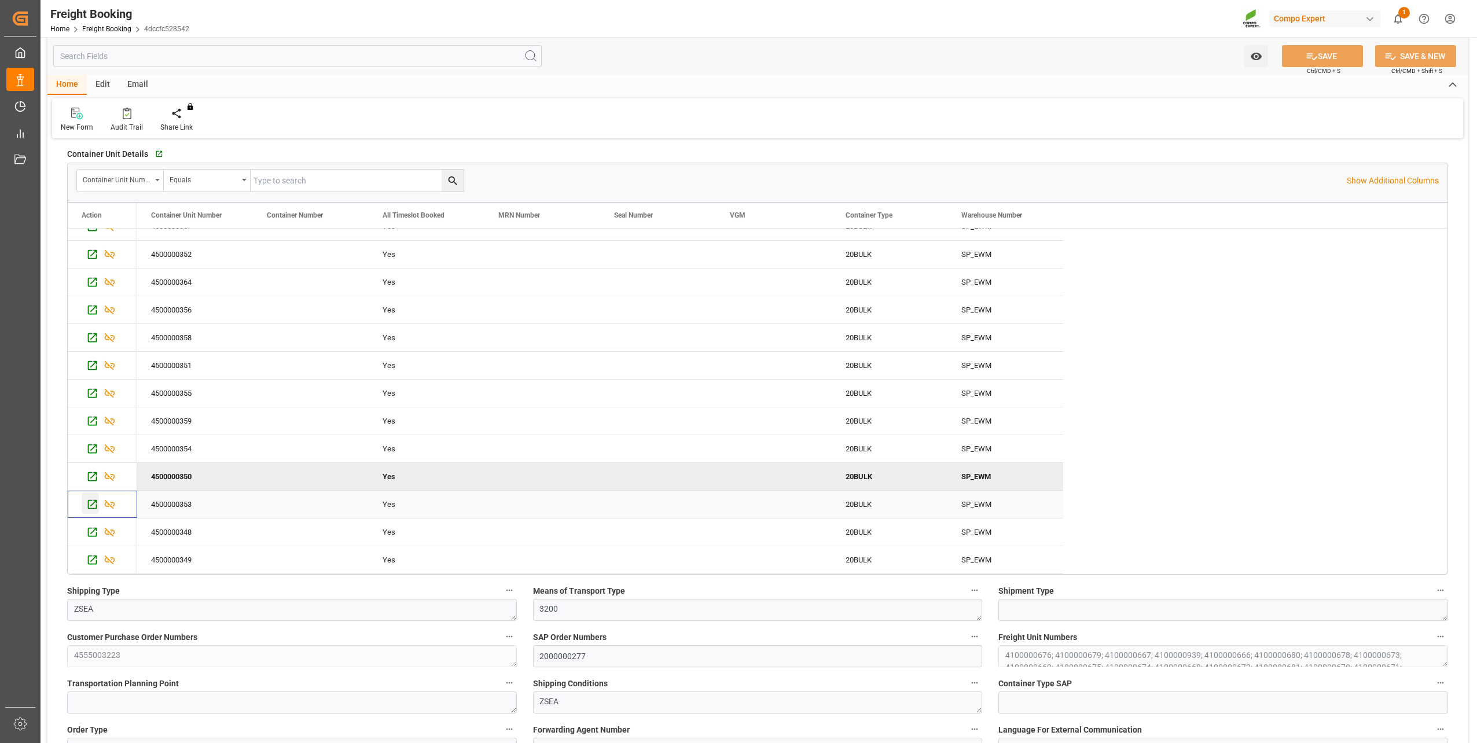
click at [94, 507] on icon "Press SPACE to select this row." at bounding box center [92, 504] width 12 height 12
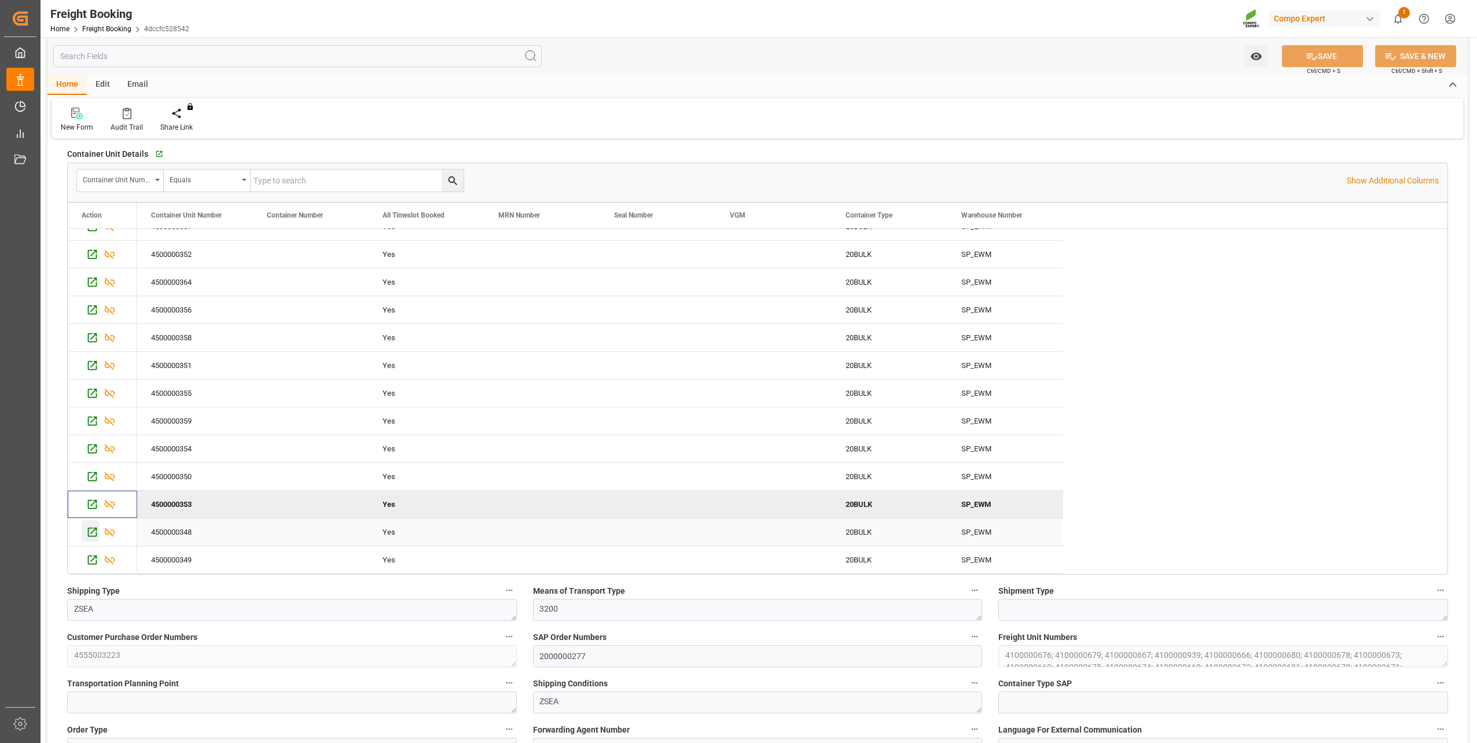
click at [90, 522] on div "Press SPACE to select this row." at bounding box center [90, 530] width 17 height 21
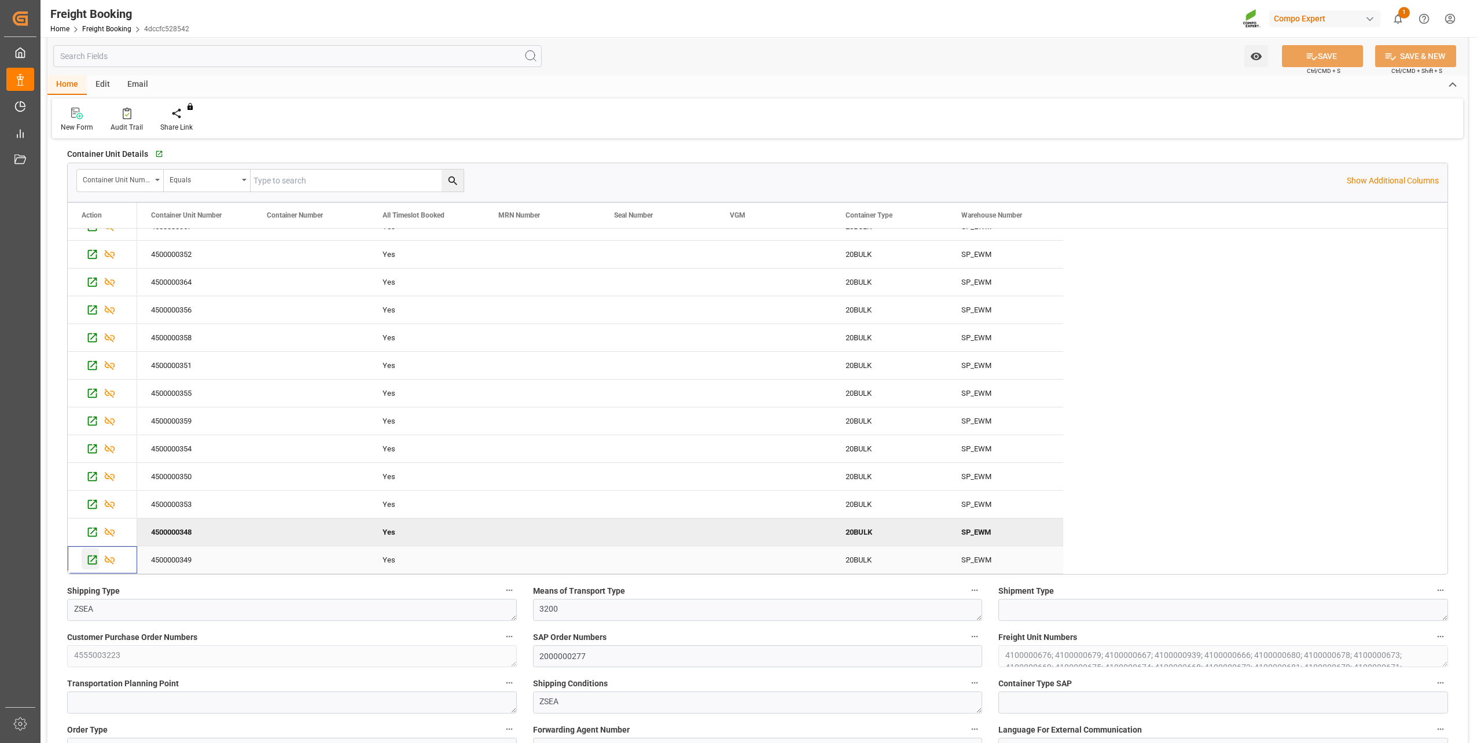
click at [97, 534] on icon "Press SPACE to select this row." at bounding box center [92, 560] width 12 height 12
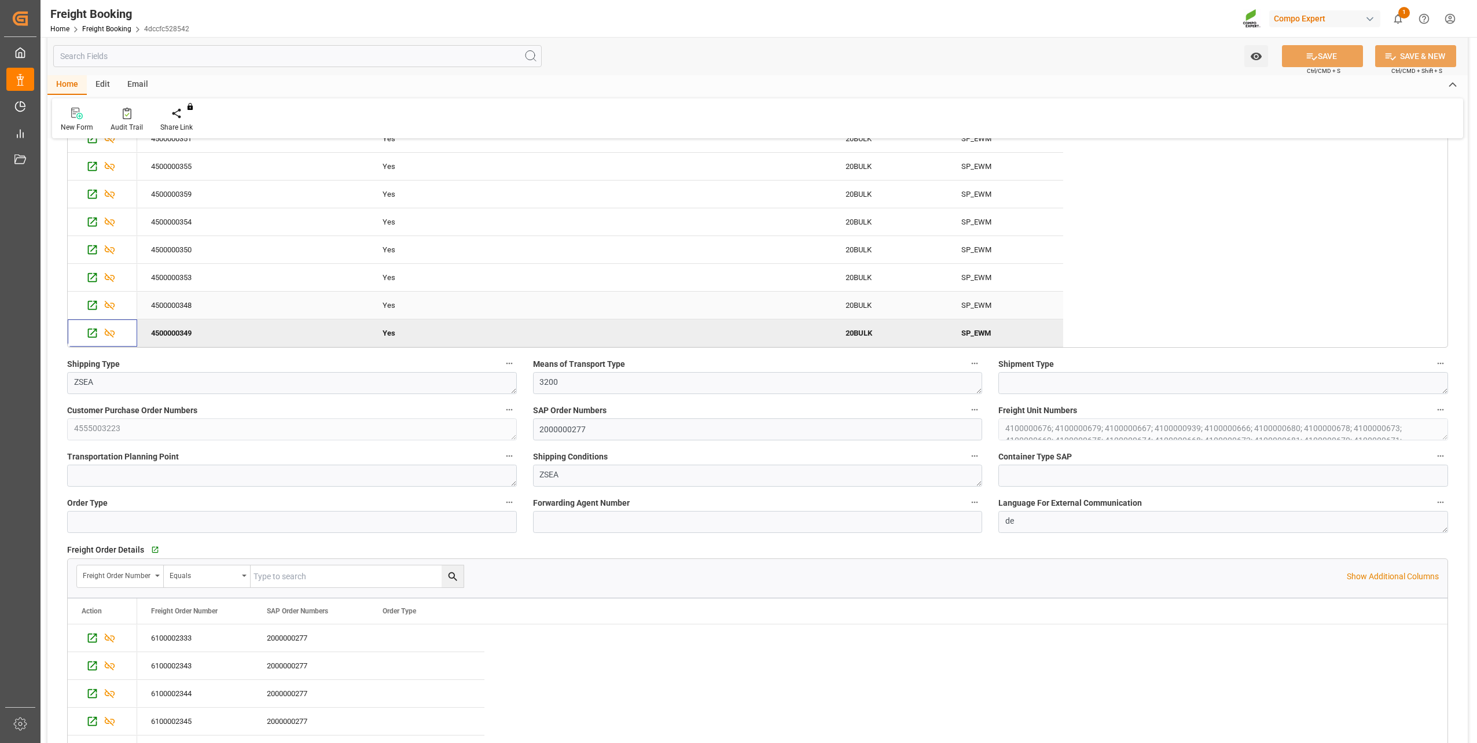
scroll to position [347, 0]
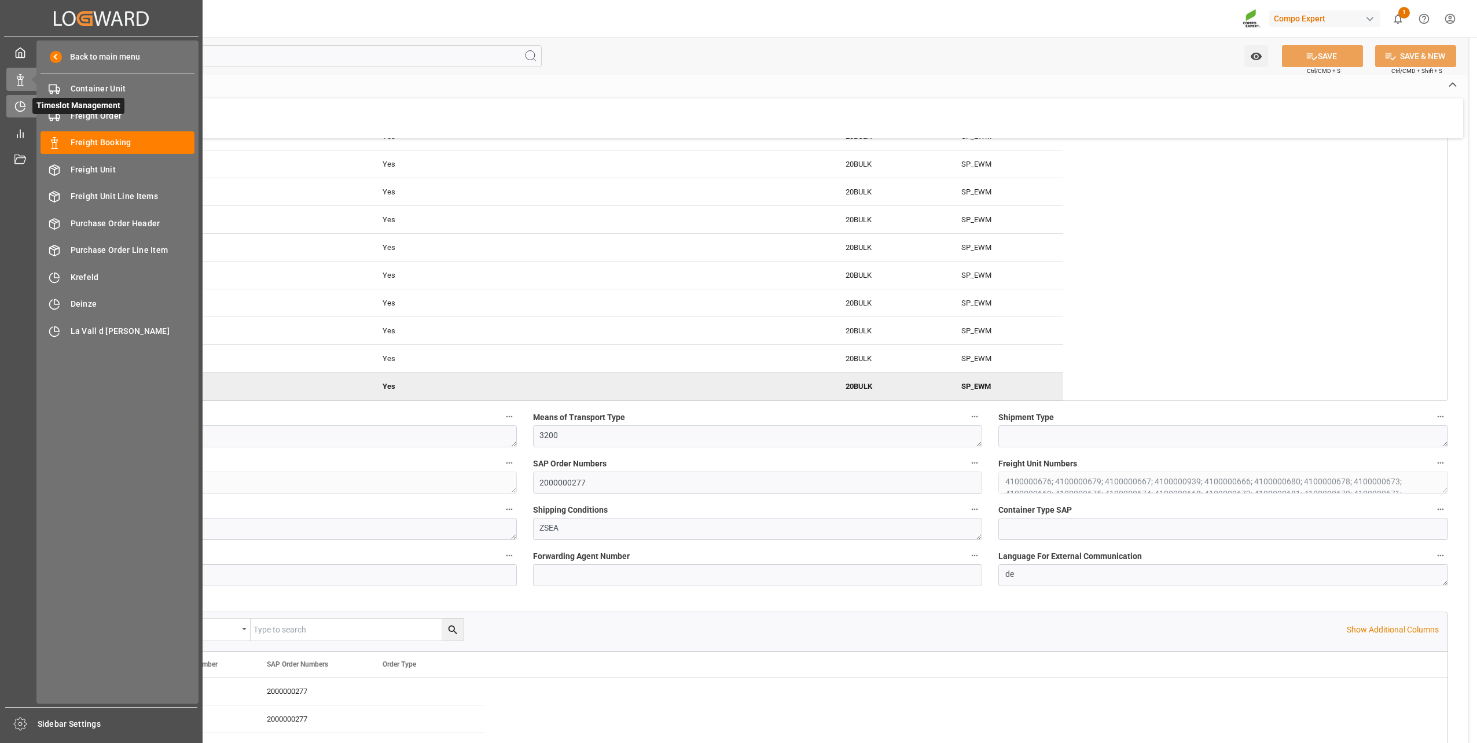
click at [10, 109] on div at bounding box center [16, 106] width 20 height 12
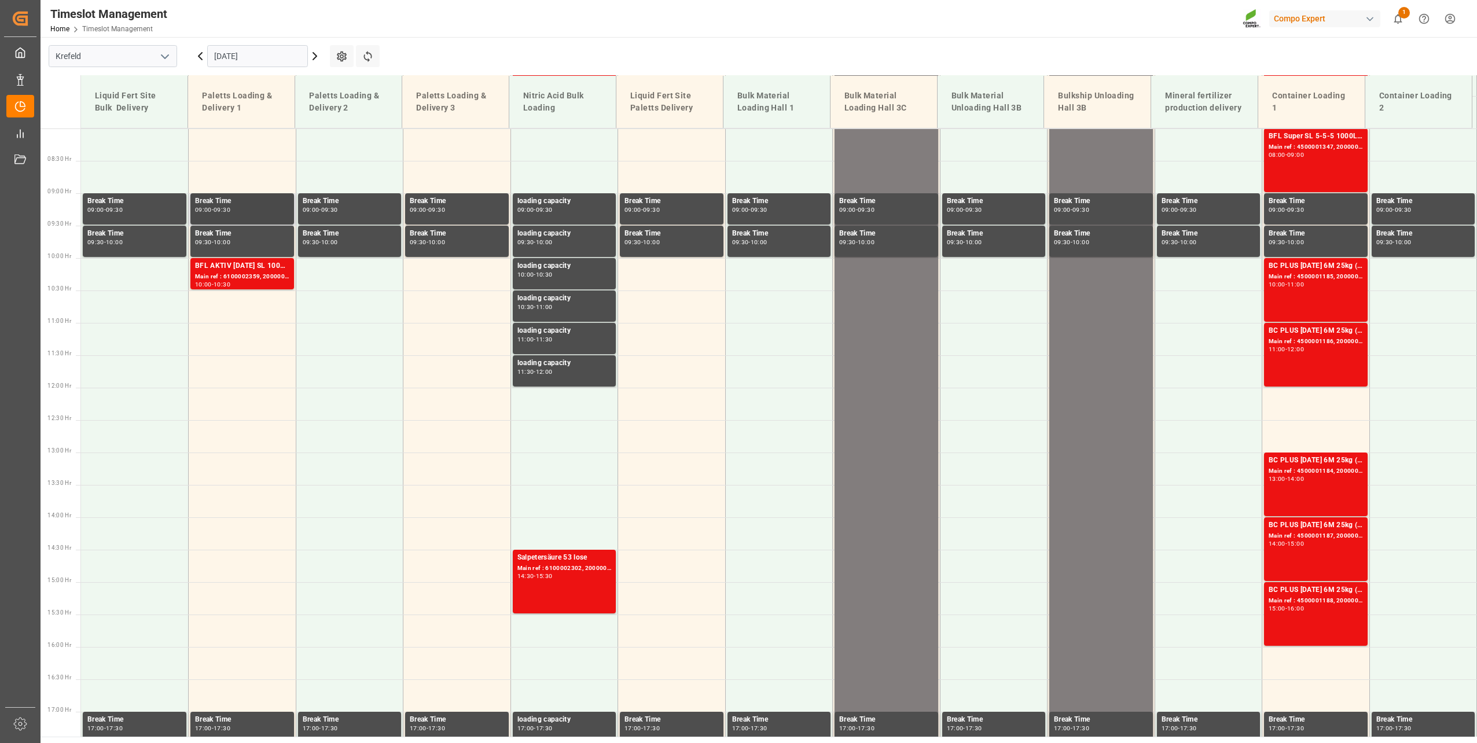
scroll to position [523, 0]
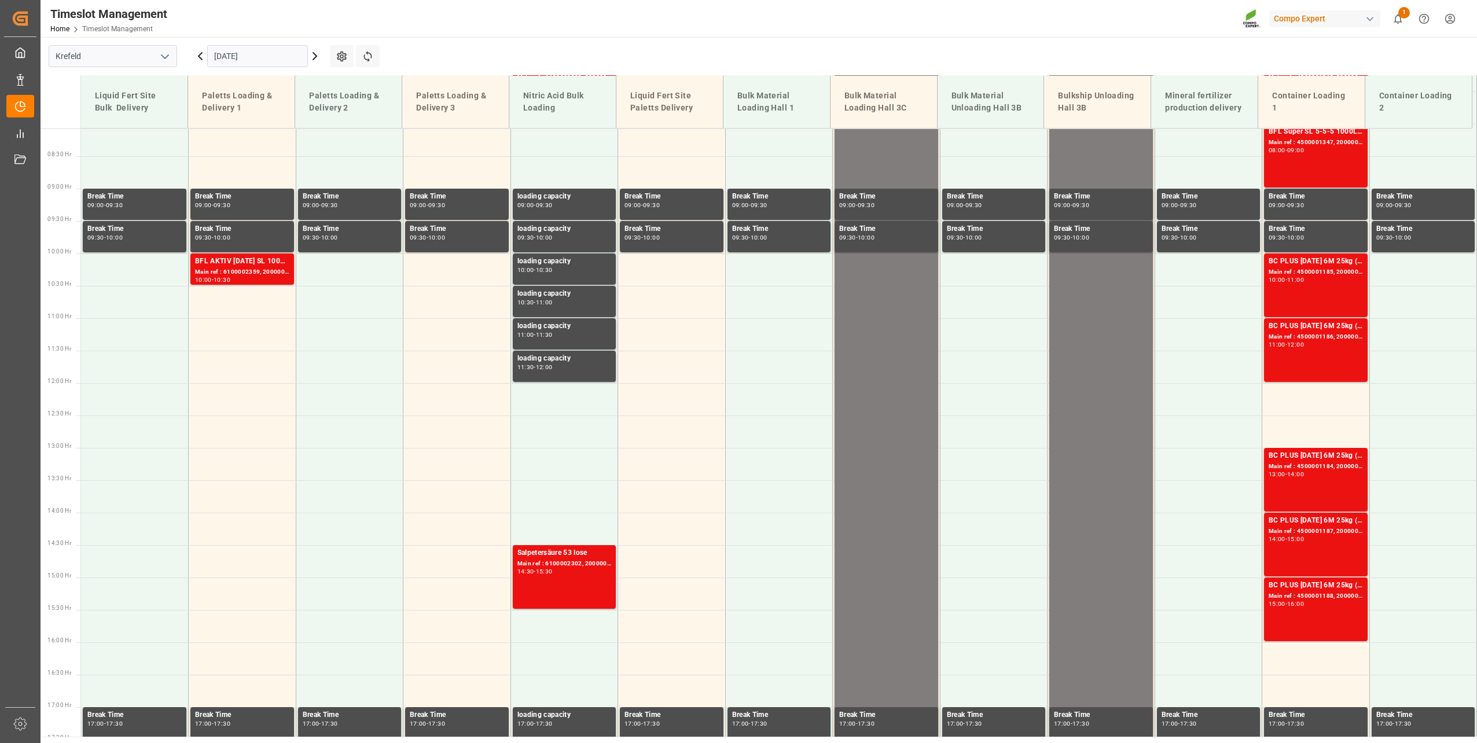
click at [233, 57] on input "[DATE]" at bounding box center [257, 56] width 101 height 22
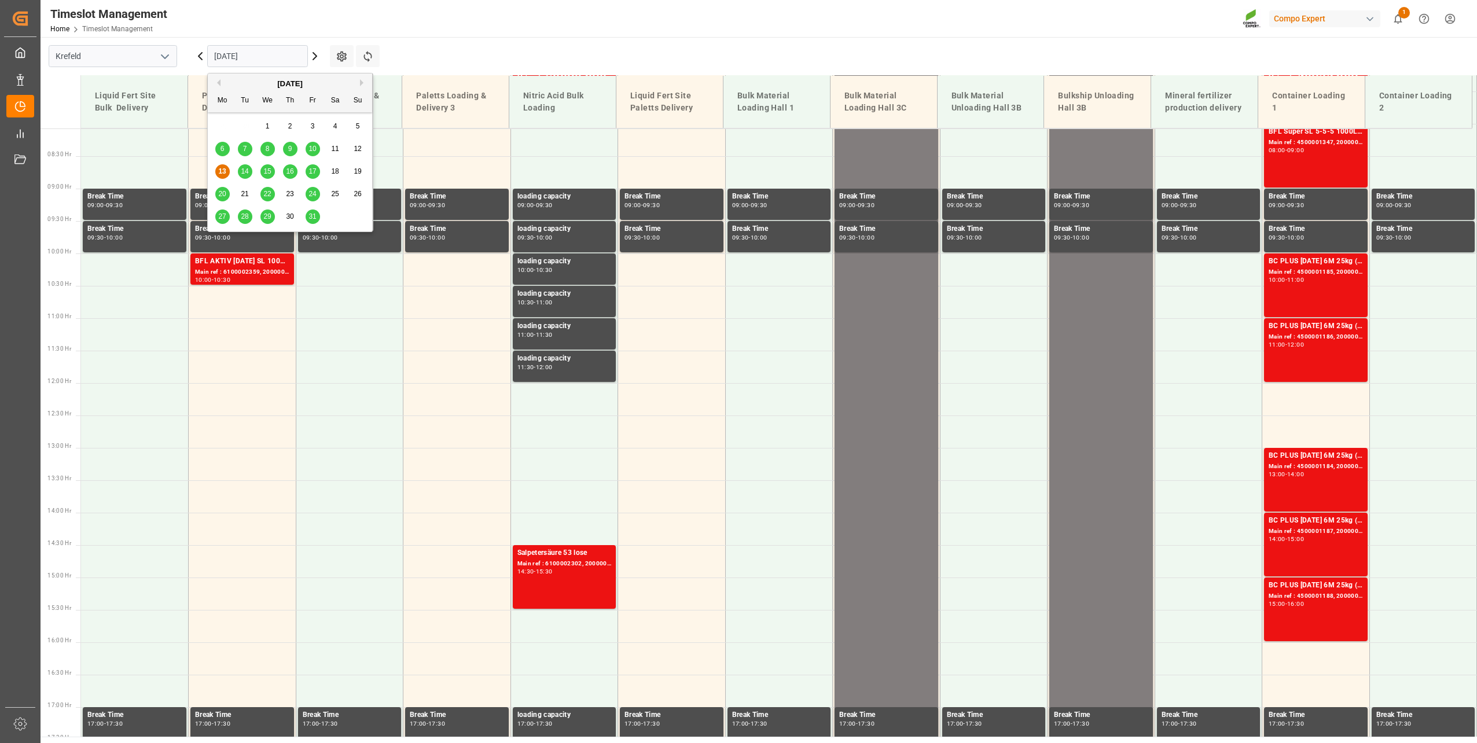
click at [289, 178] on div "16" at bounding box center [290, 172] width 14 height 14
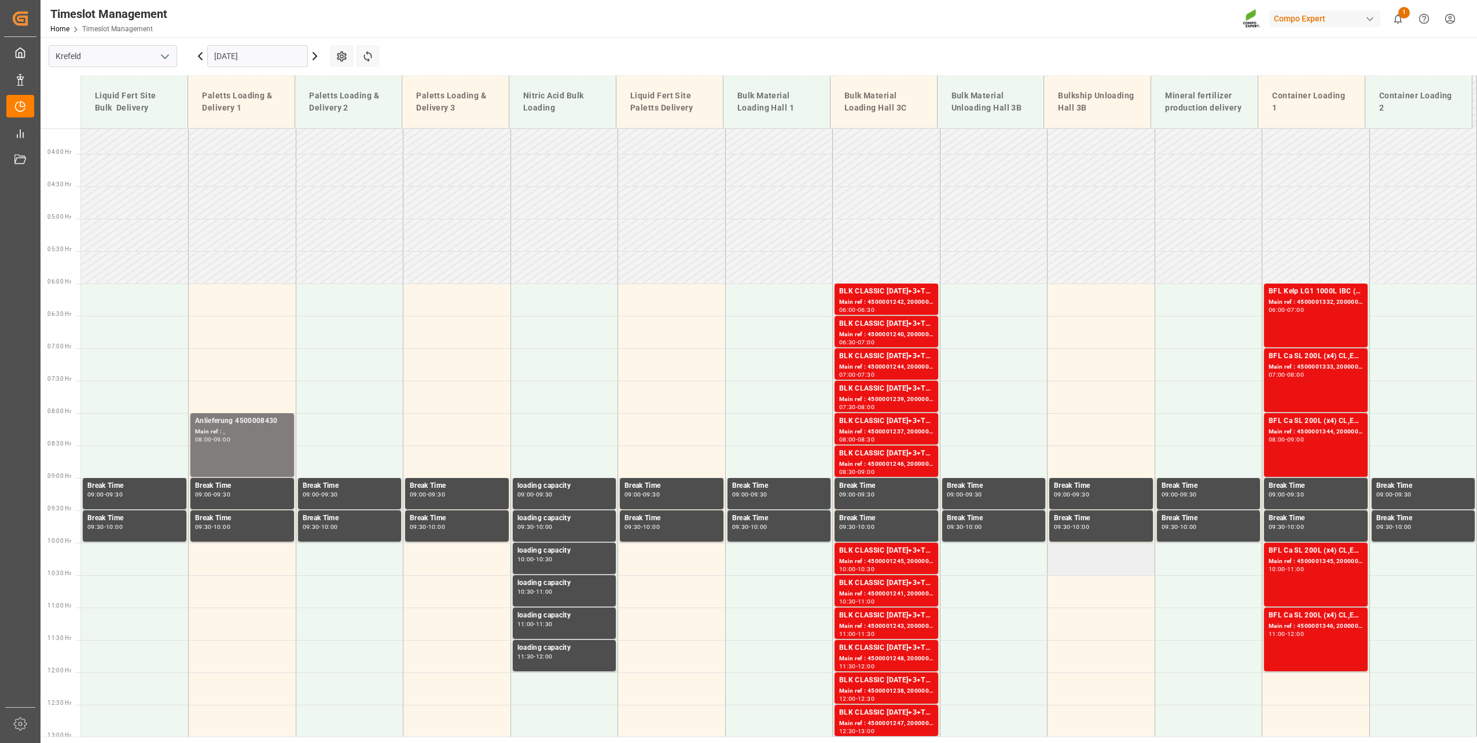
scroll to position [465, 0]
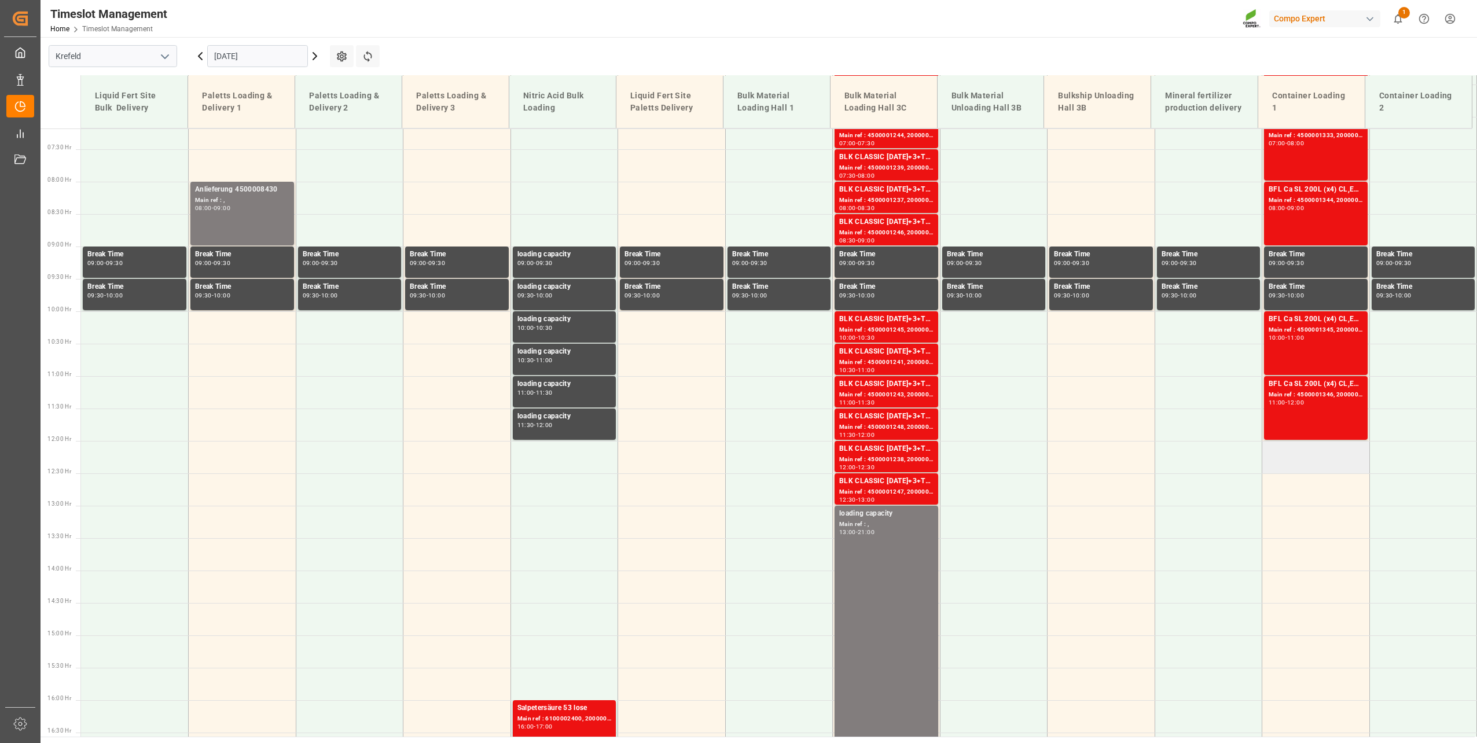
click at [1106, 458] on td at bounding box center [1316, 457] width 108 height 32
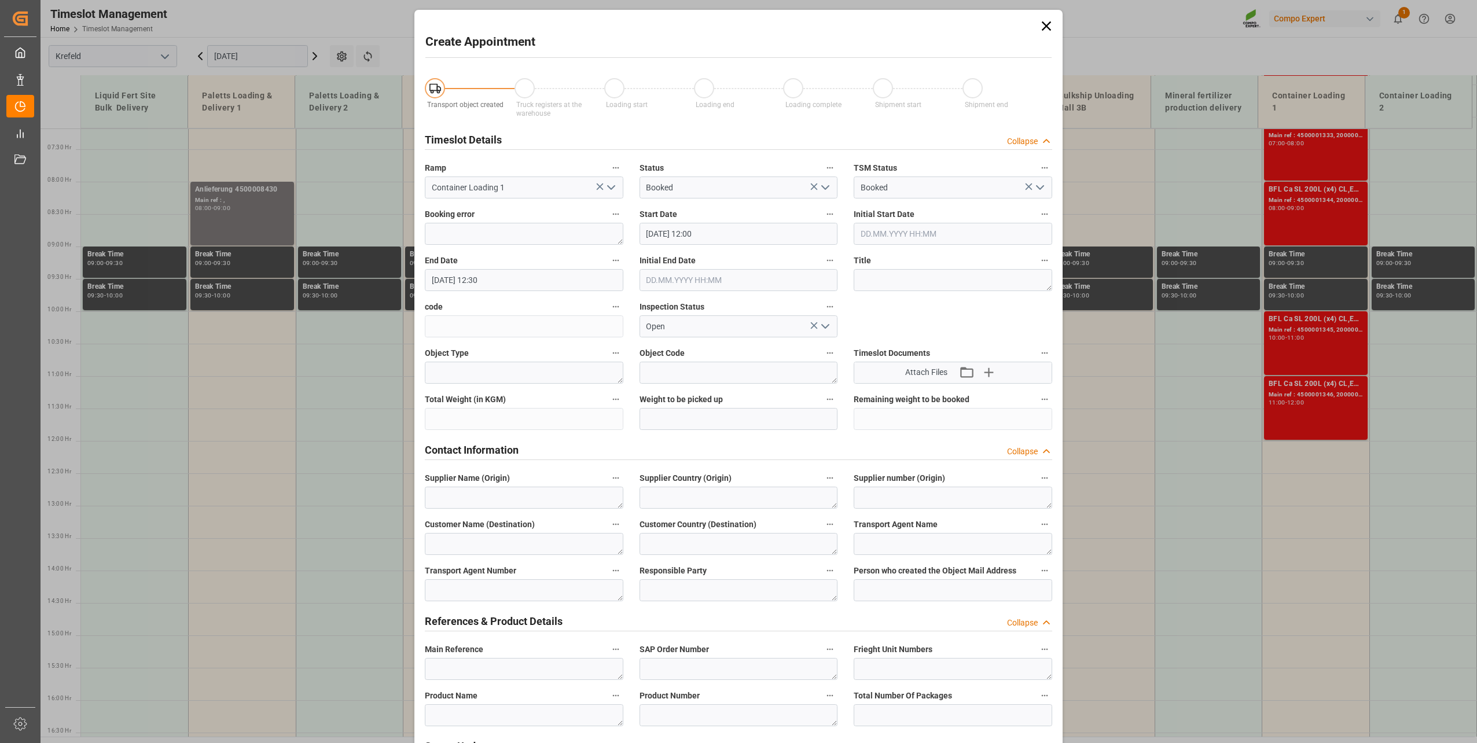
type input "16.10.2025 12:00"
type input "16.10.2025 12:30"
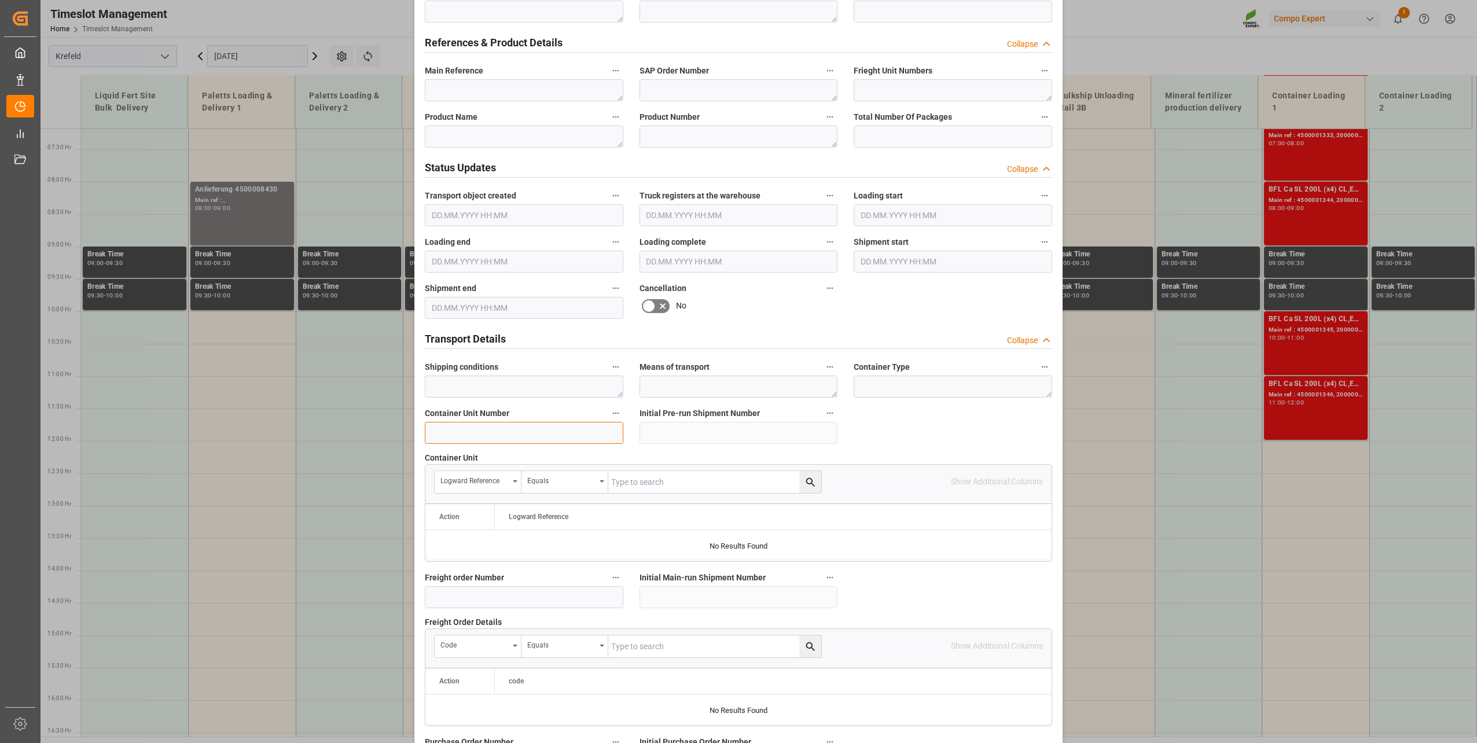
click at [521, 427] on input at bounding box center [524, 433] width 199 height 22
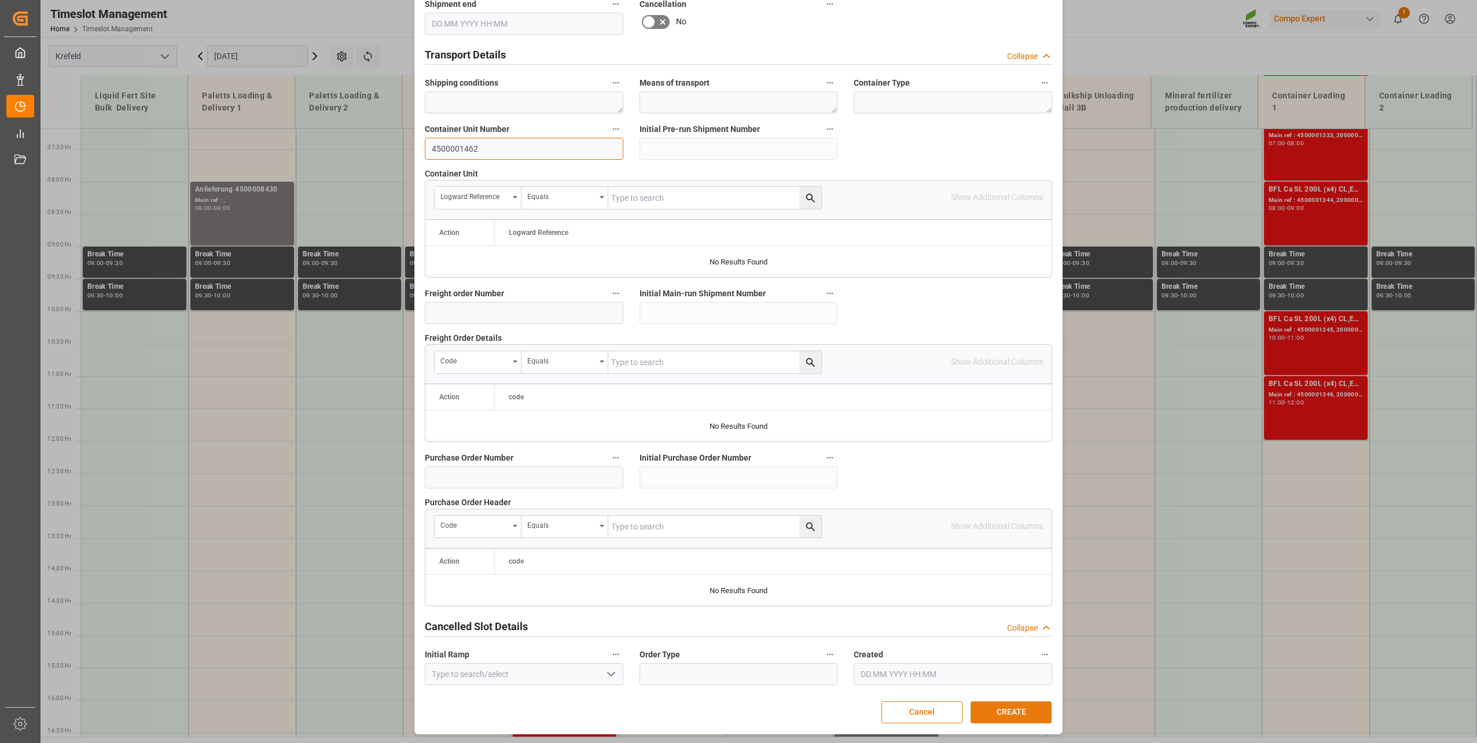
type input "4500001462"
click at [994, 534] on button "CREATE" at bounding box center [1011, 713] width 81 height 22
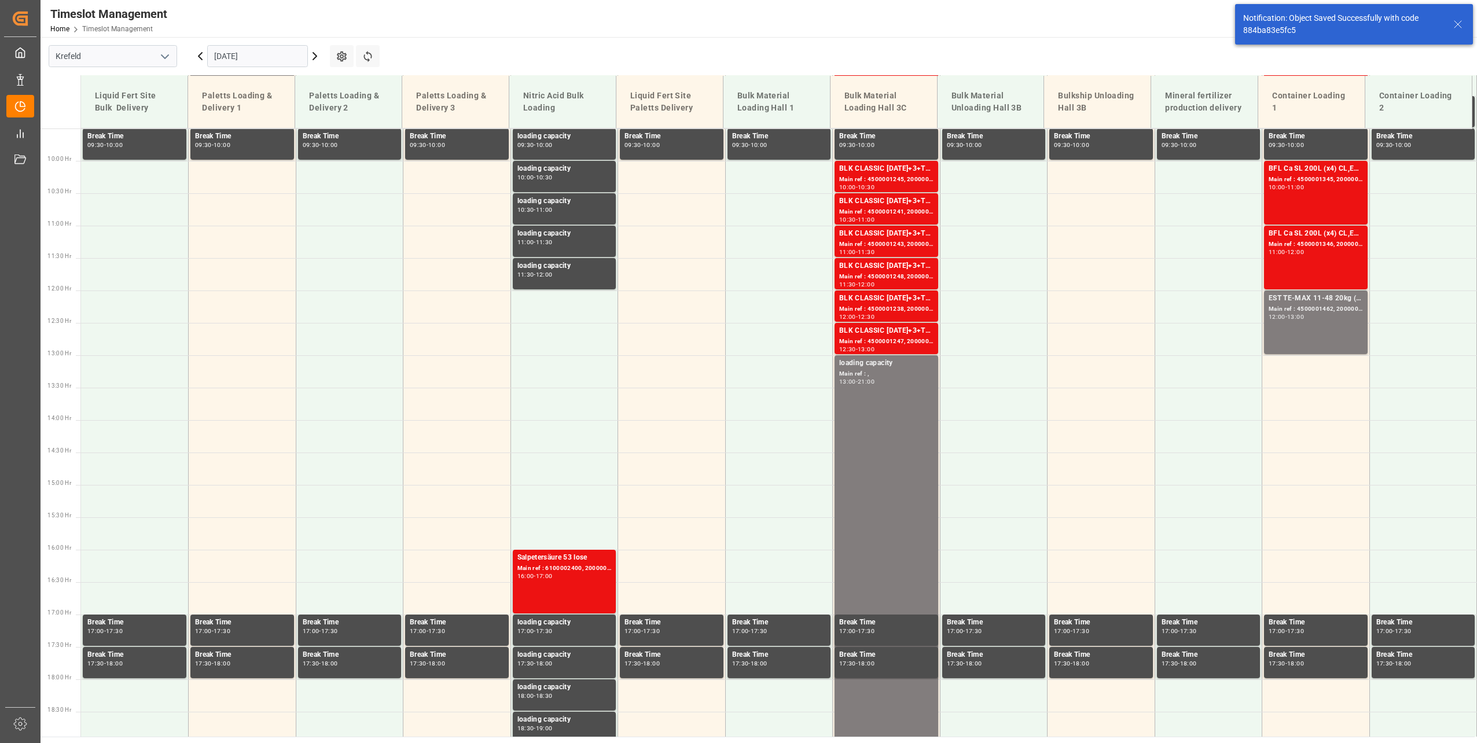
scroll to position [718, 0]
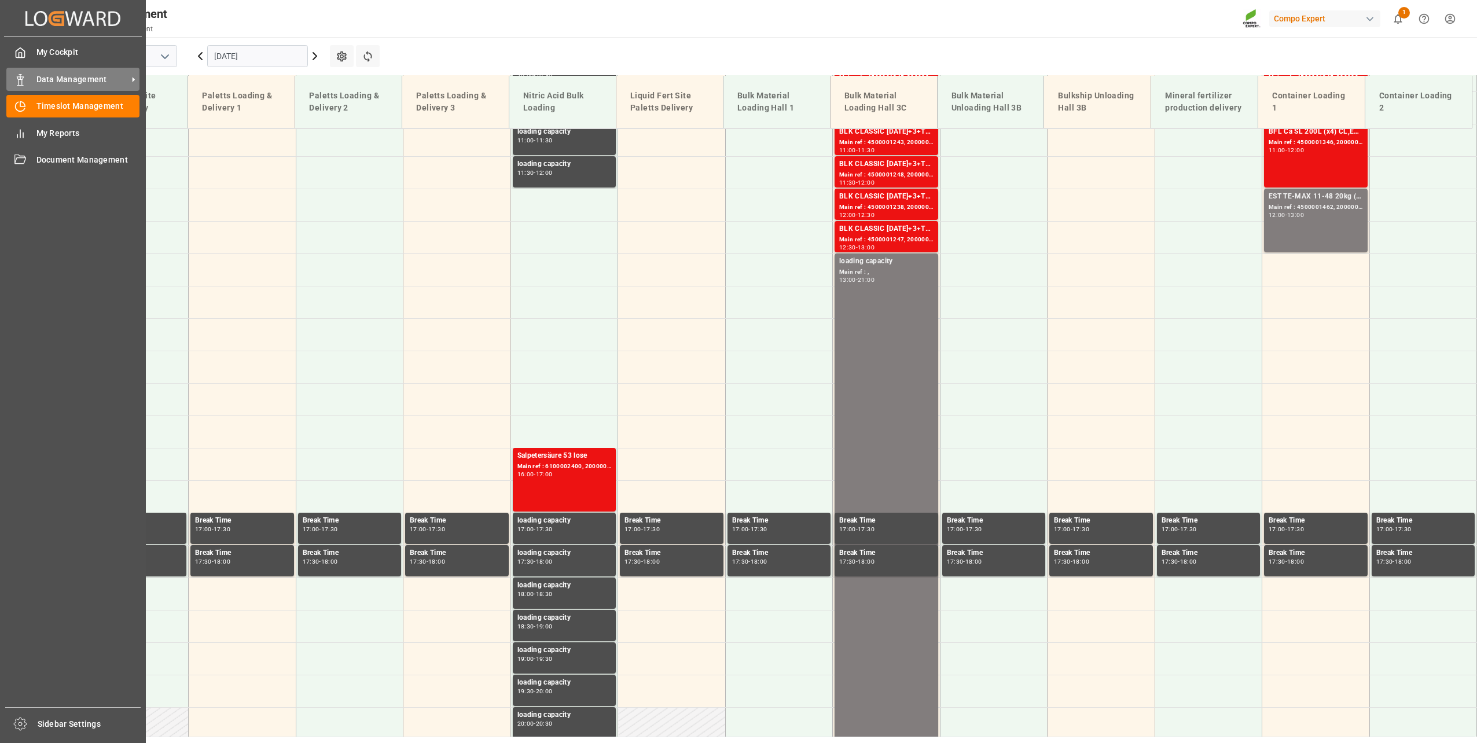
click at [32, 88] on div "Data Management Data Management" at bounding box center [72, 79] width 133 height 23
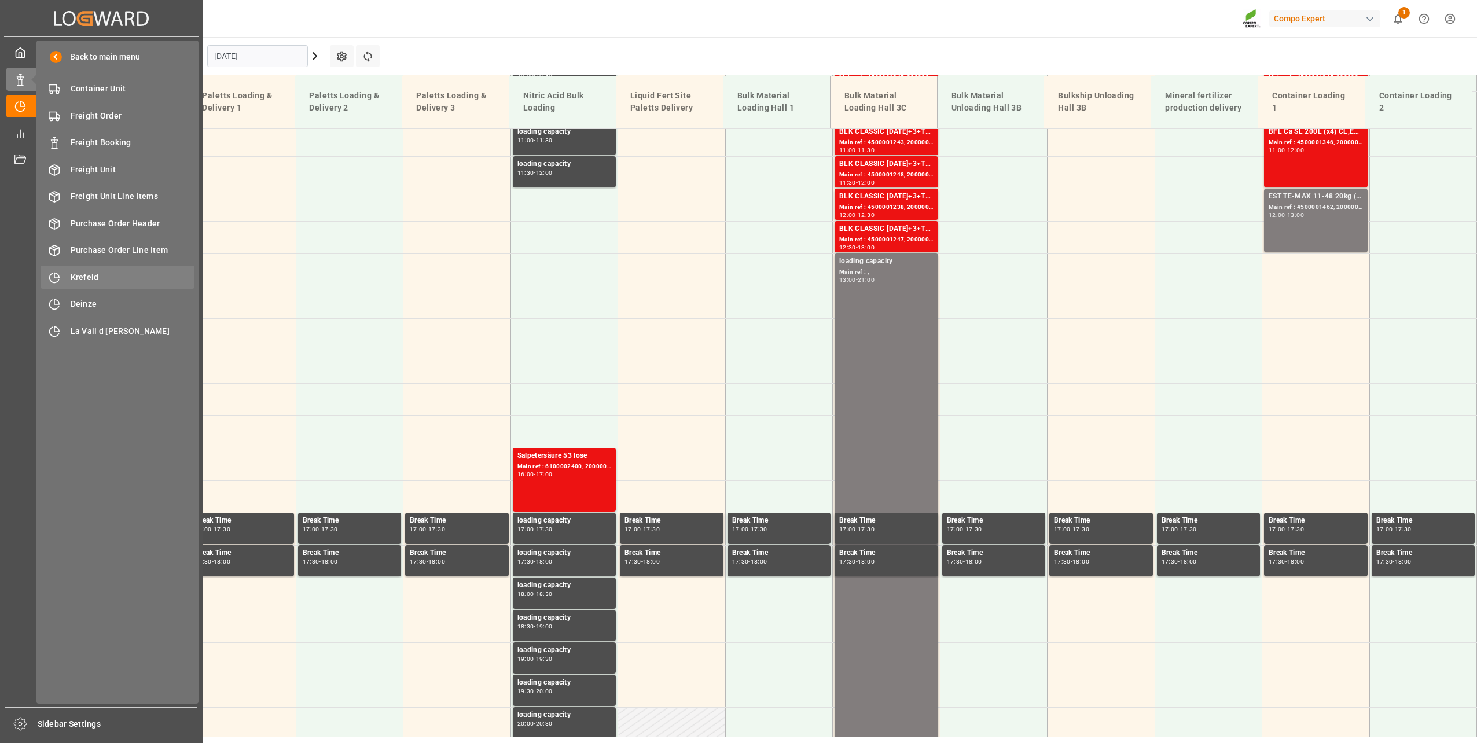
click at [105, 272] on span "Krefeld" at bounding box center [133, 277] width 124 height 12
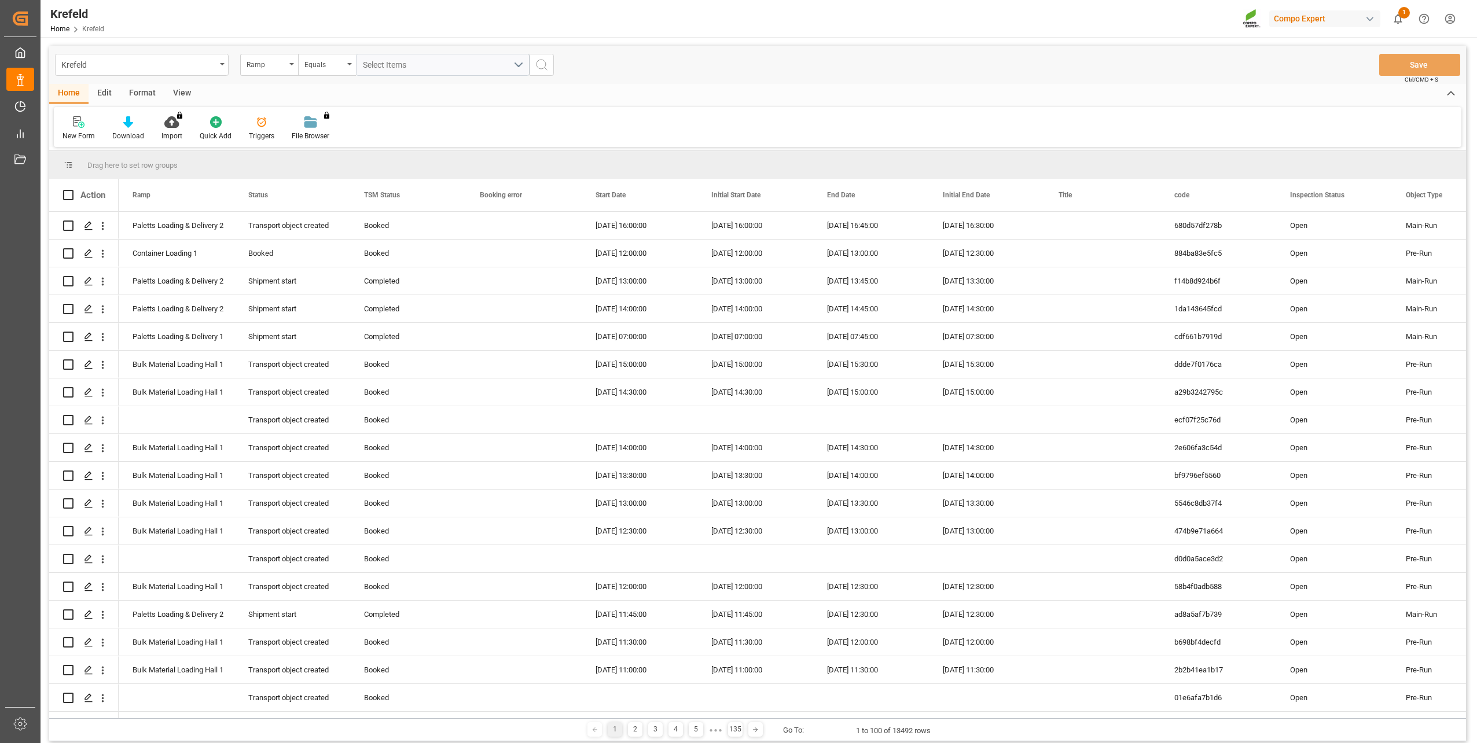
click at [264, 68] on div "Ramp" at bounding box center [266, 63] width 39 height 13
type input "sa"
click at [279, 117] on div "SAP Order Number" at bounding box center [327, 118] width 172 height 24
click at [322, 65] on div "Equals" at bounding box center [323, 63] width 39 height 13
click at [334, 148] on div "Fuzzy search" at bounding box center [385, 142] width 172 height 24
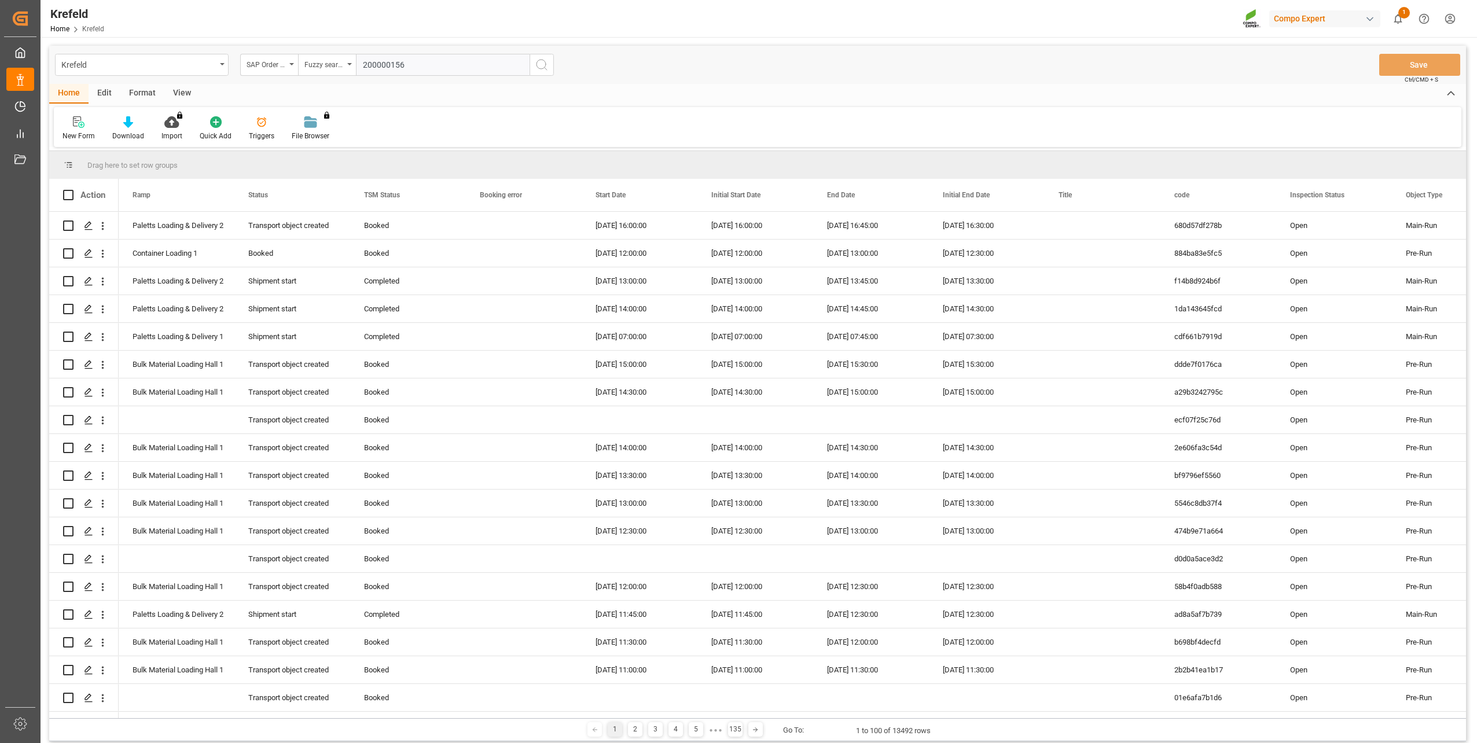
type input "2000001563"
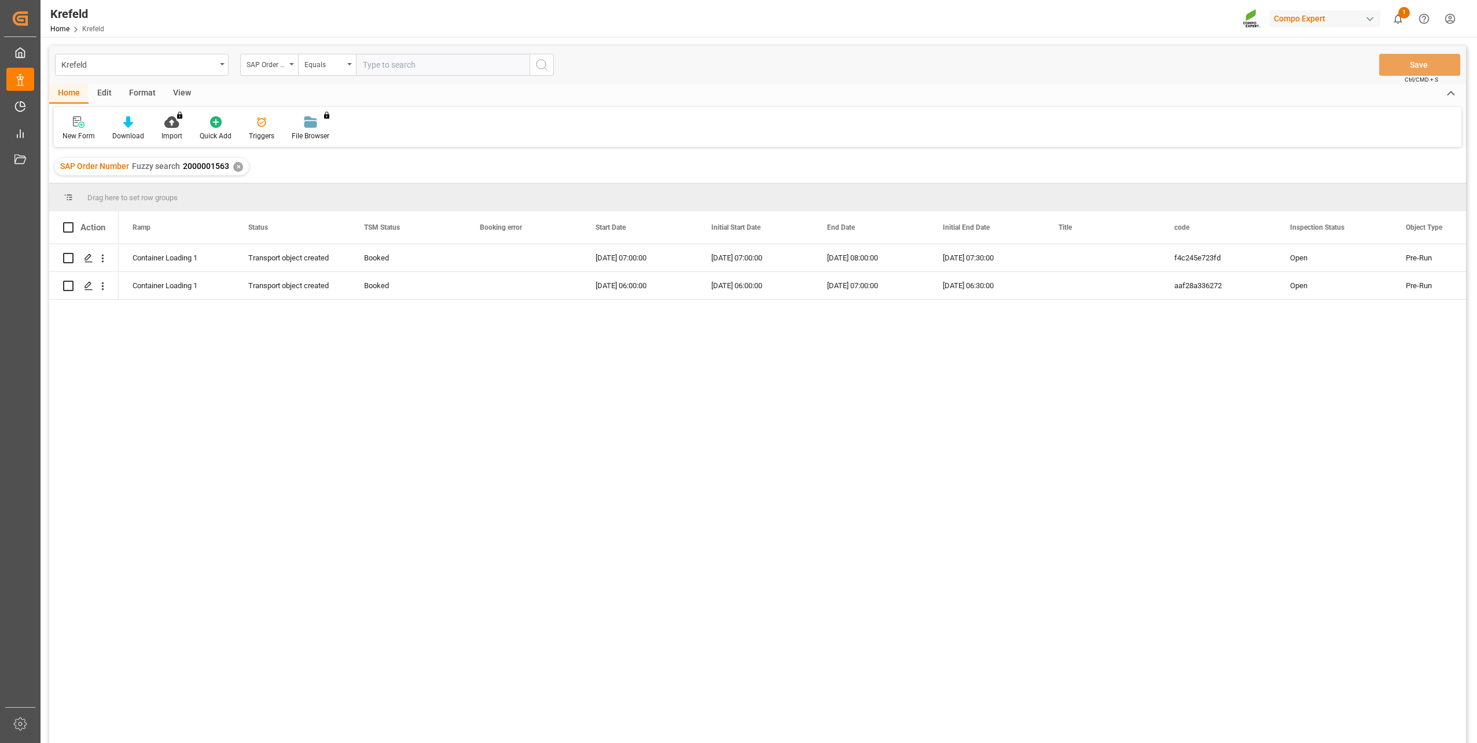
click at [676, 417] on div "Container Loading 1 Transport object created Booked 16.10.2025 07:00:00 16.10.2…" at bounding box center [793, 497] width 1348 height 506
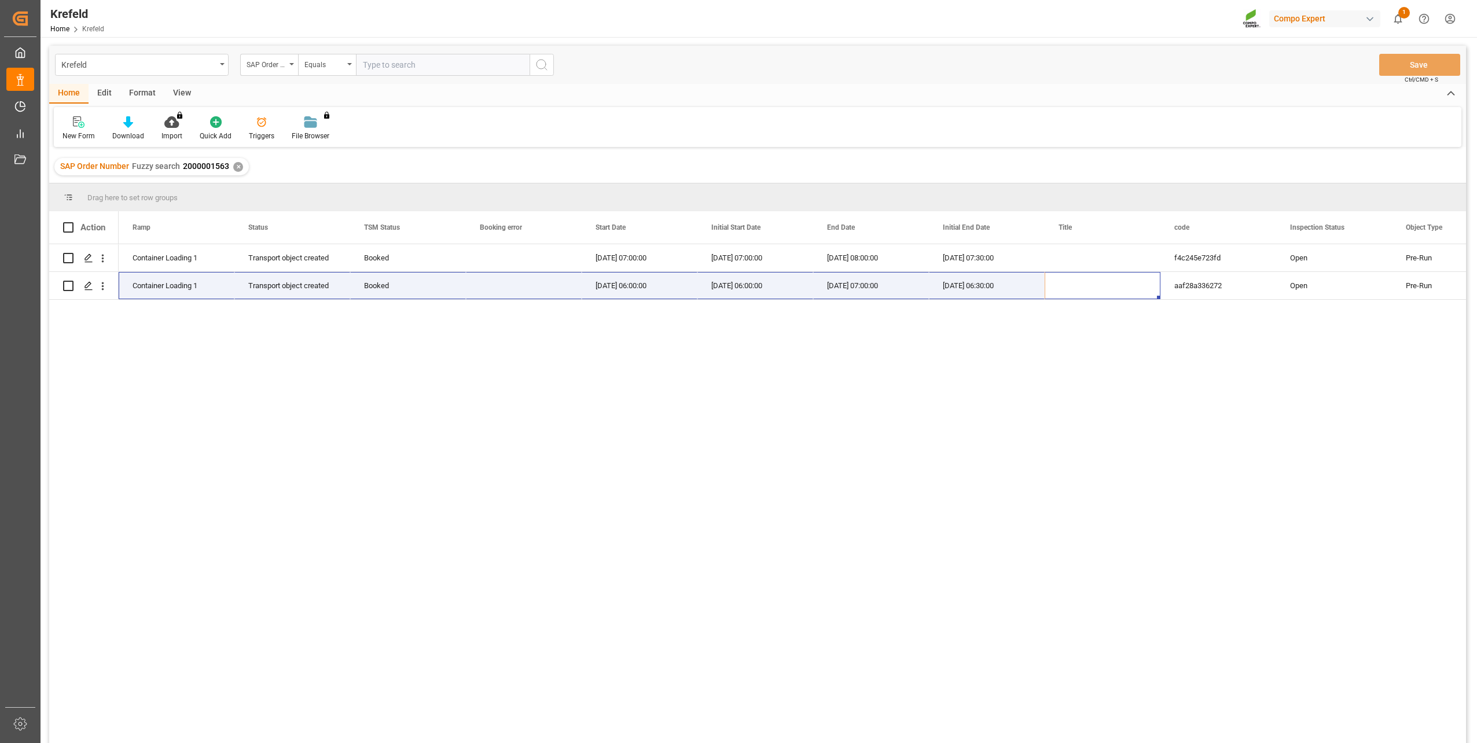
drag, startPoint x: 1064, startPoint y: 287, endPoint x: 681, endPoint y: 419, distance: 404.9
click at [681, 419] on div "Container Loading 1 Transport object created Booked 16.10.2025 07:00:00 16.10.2…" at bounding box center [793, 497] width 1348 height 506
click at [623, 260] on div "16.10.2025 07:00:00" at bounding box center [640, 257] width 116 height 27
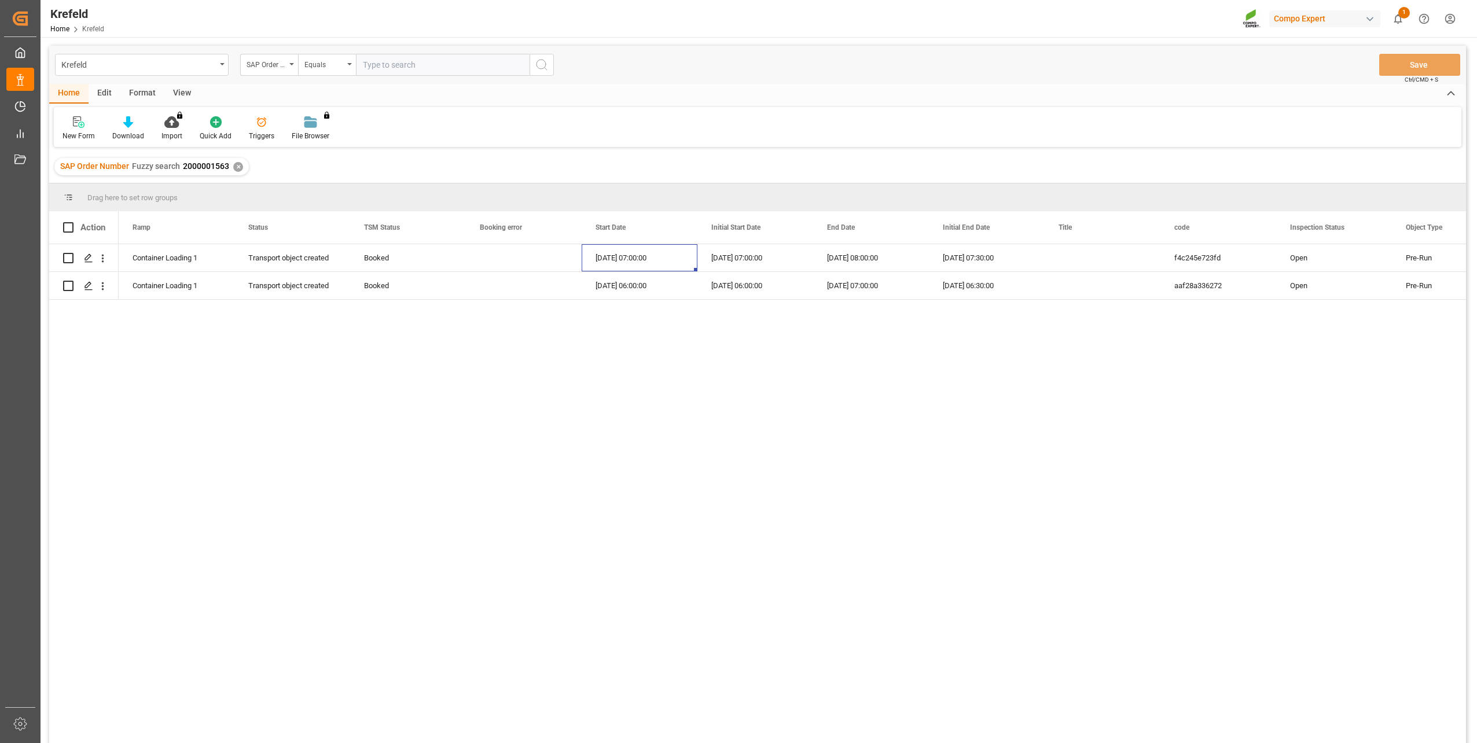
click at [663, 353] on div "Container Loading 1 Transport object created Booked 16.10.2025 07:00:00 16.10.2…" at bounding box center [793, 497] width 1348 height 506
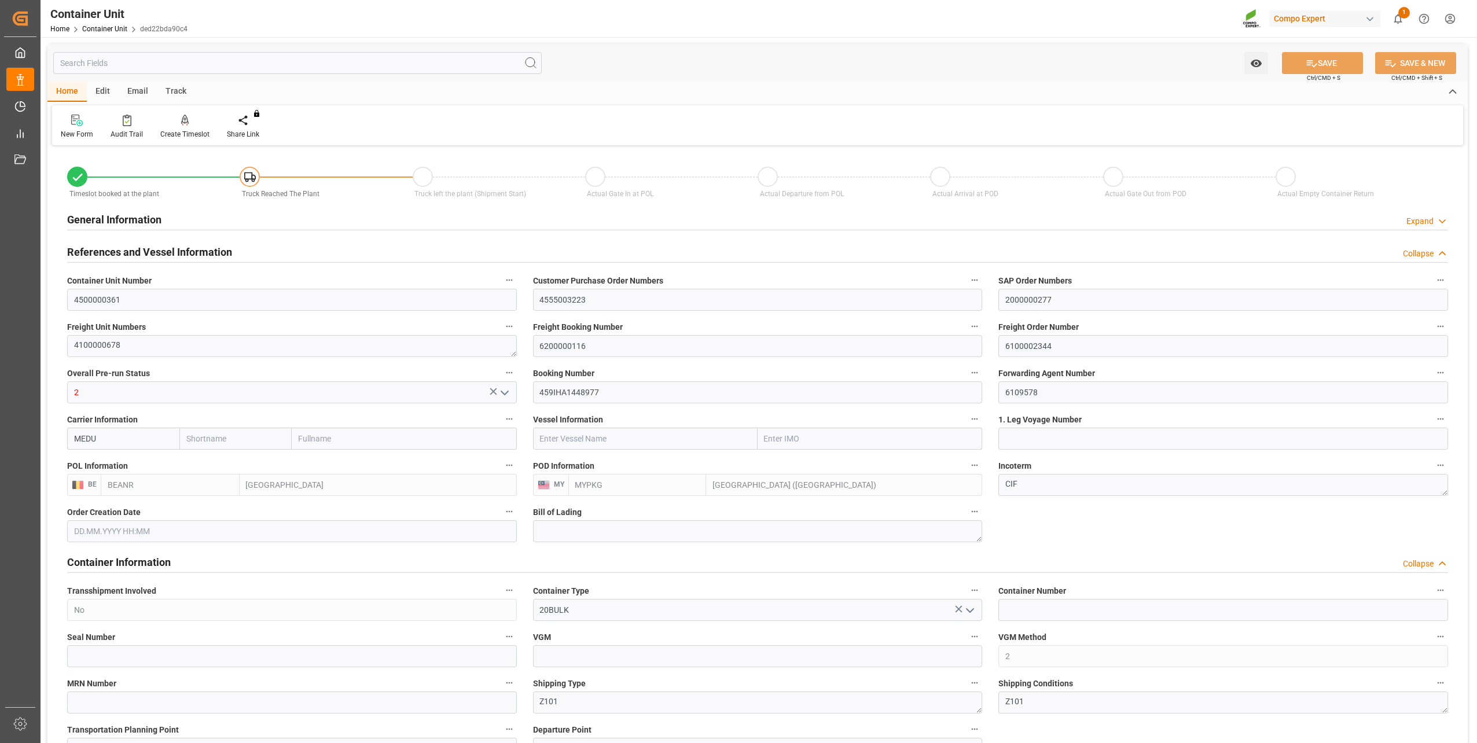
type input "BEANR"
type input "MYPKG"
type input "7"
type input "0"
type input "7"
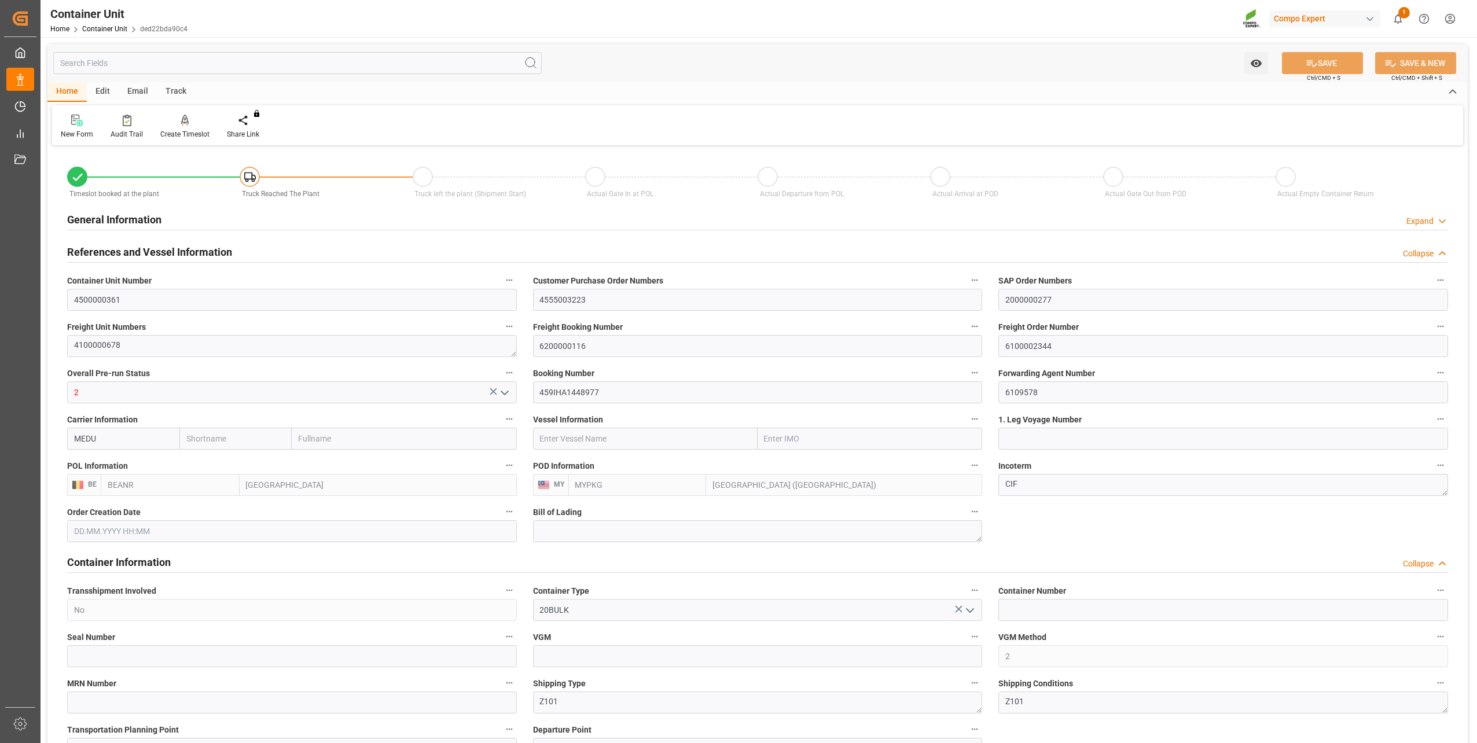
type input "0"
type input "48000"
type input "02.10.2025 13:26"
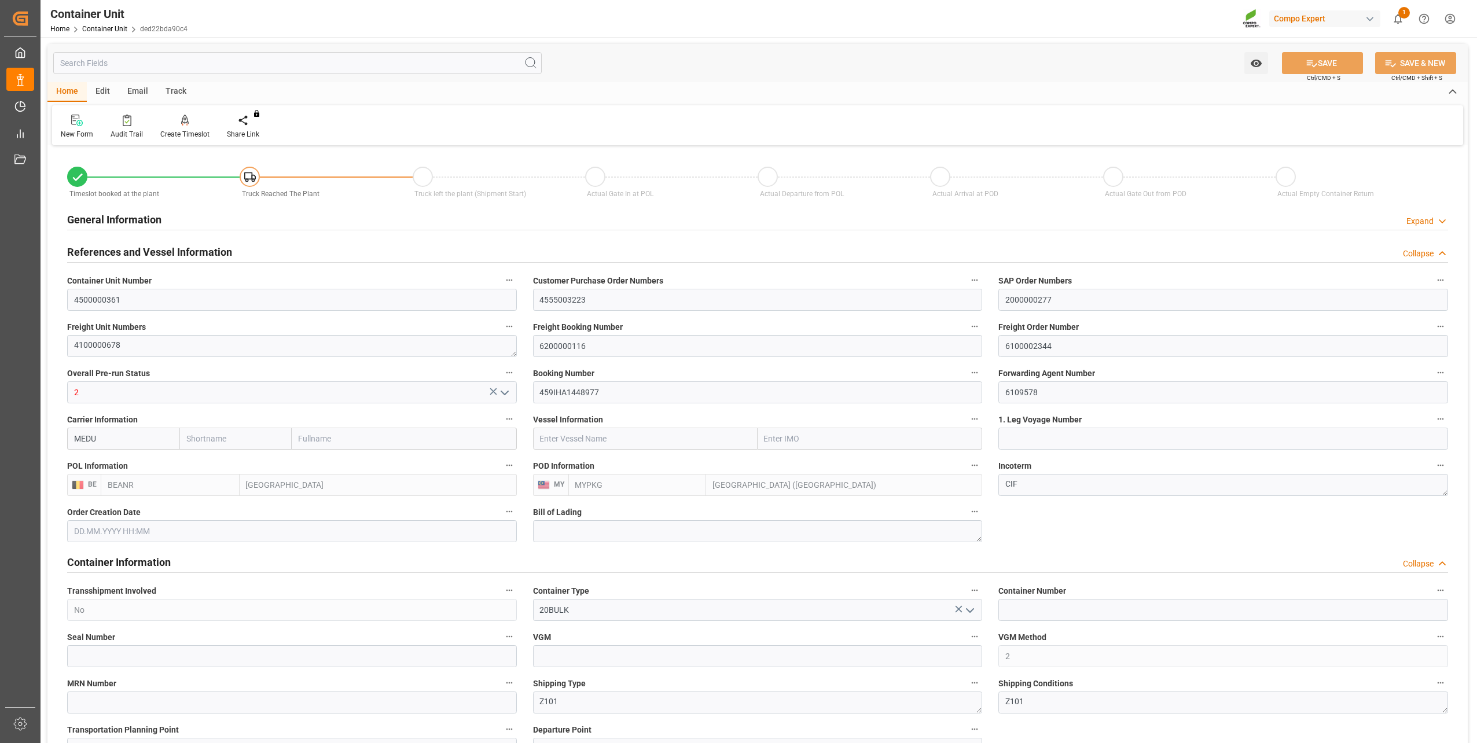
type input "[DATE]"
click at [181, 125] on icon at bounding box center [185, 121] width 8 height 12
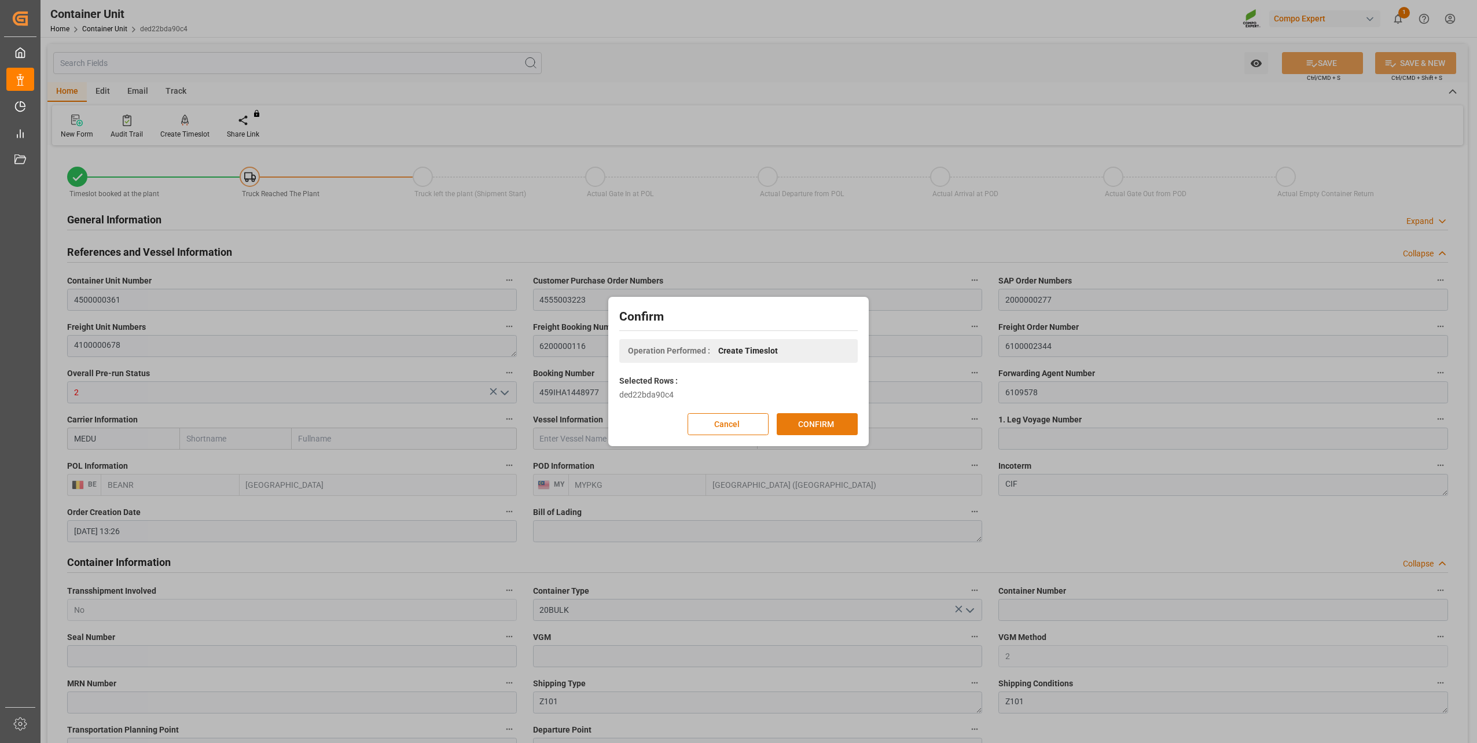
click at [806, 421] on button "CONFIRM" at bounding box center [817, 424] width 81 height 22
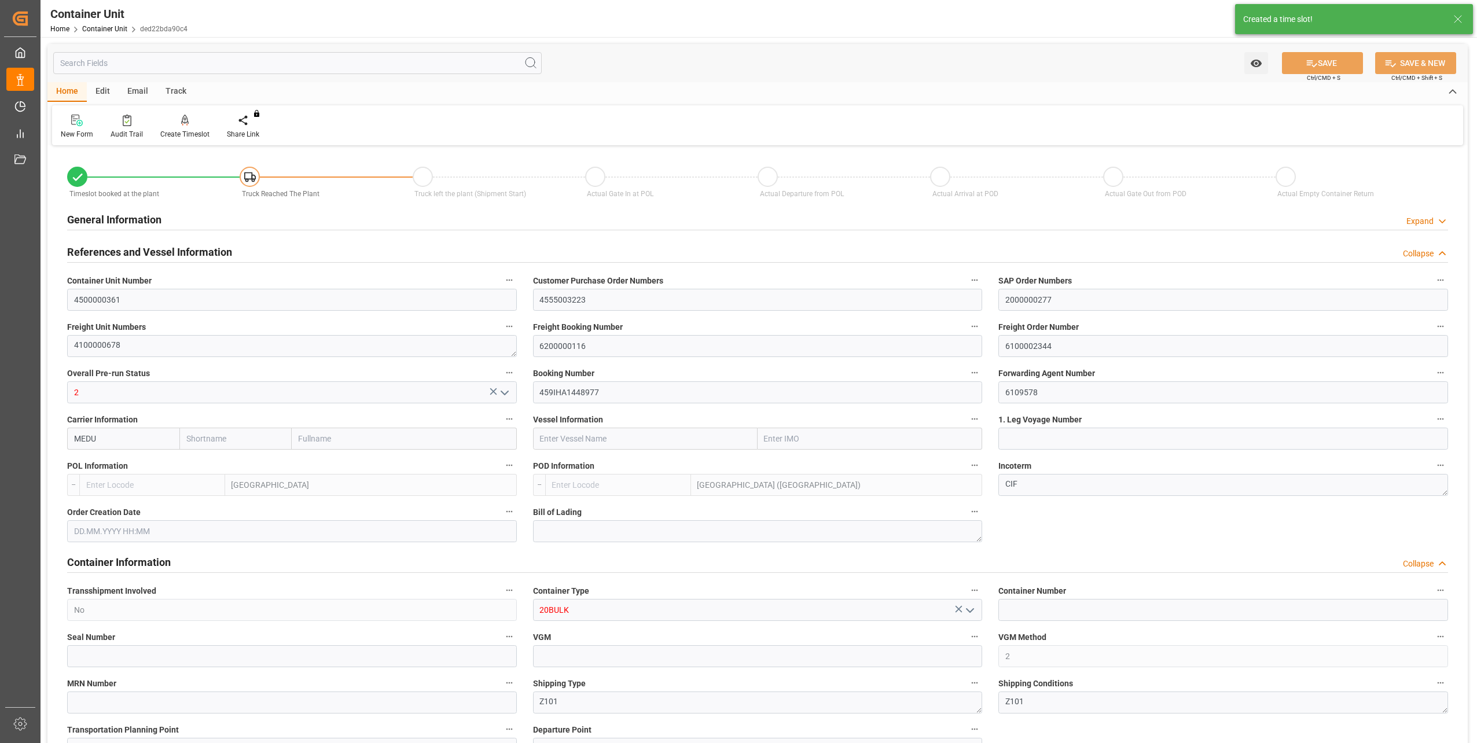
type input "BEANR"
type input "MYPKG"
type input "7"
type input "0"
type input "7"
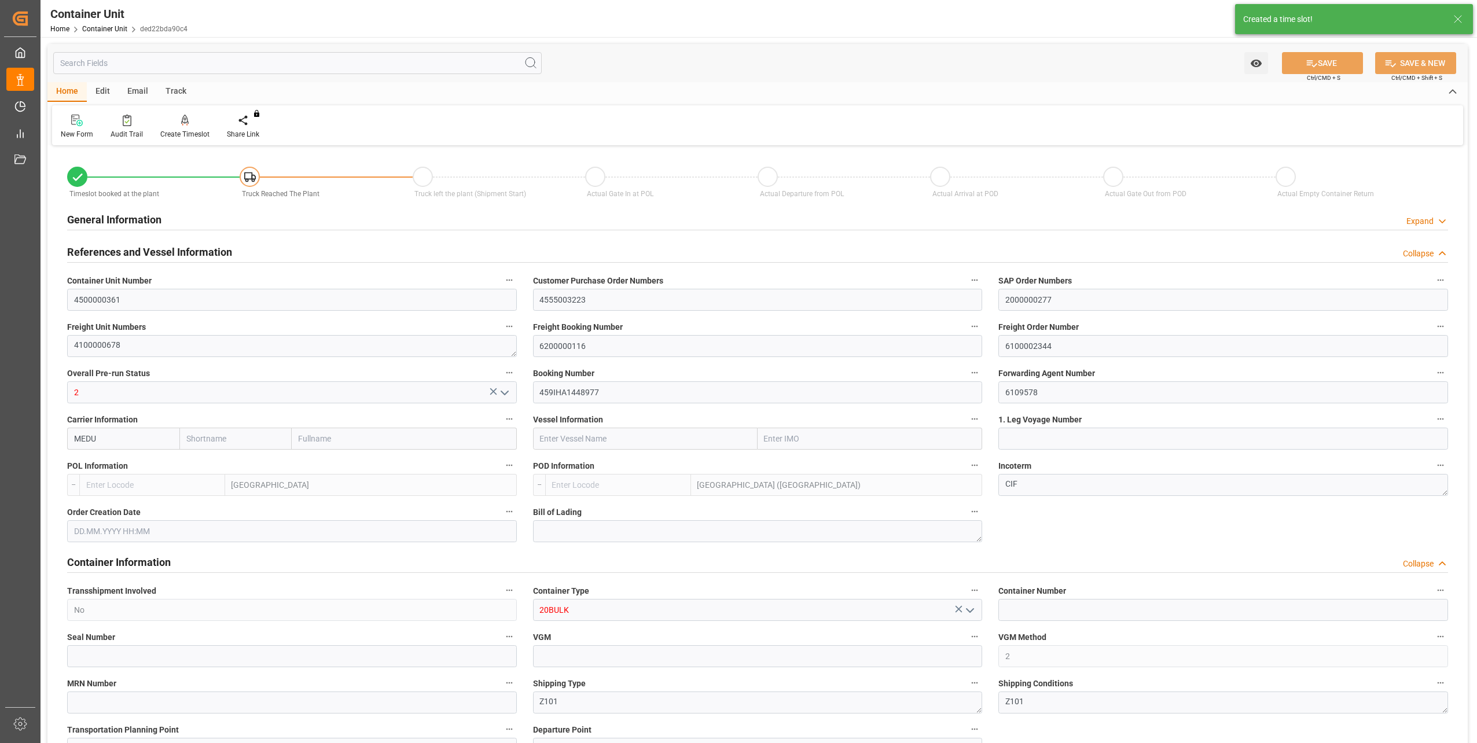
type input "0"
type input "48000"
type input "02.10.2025 13:26"
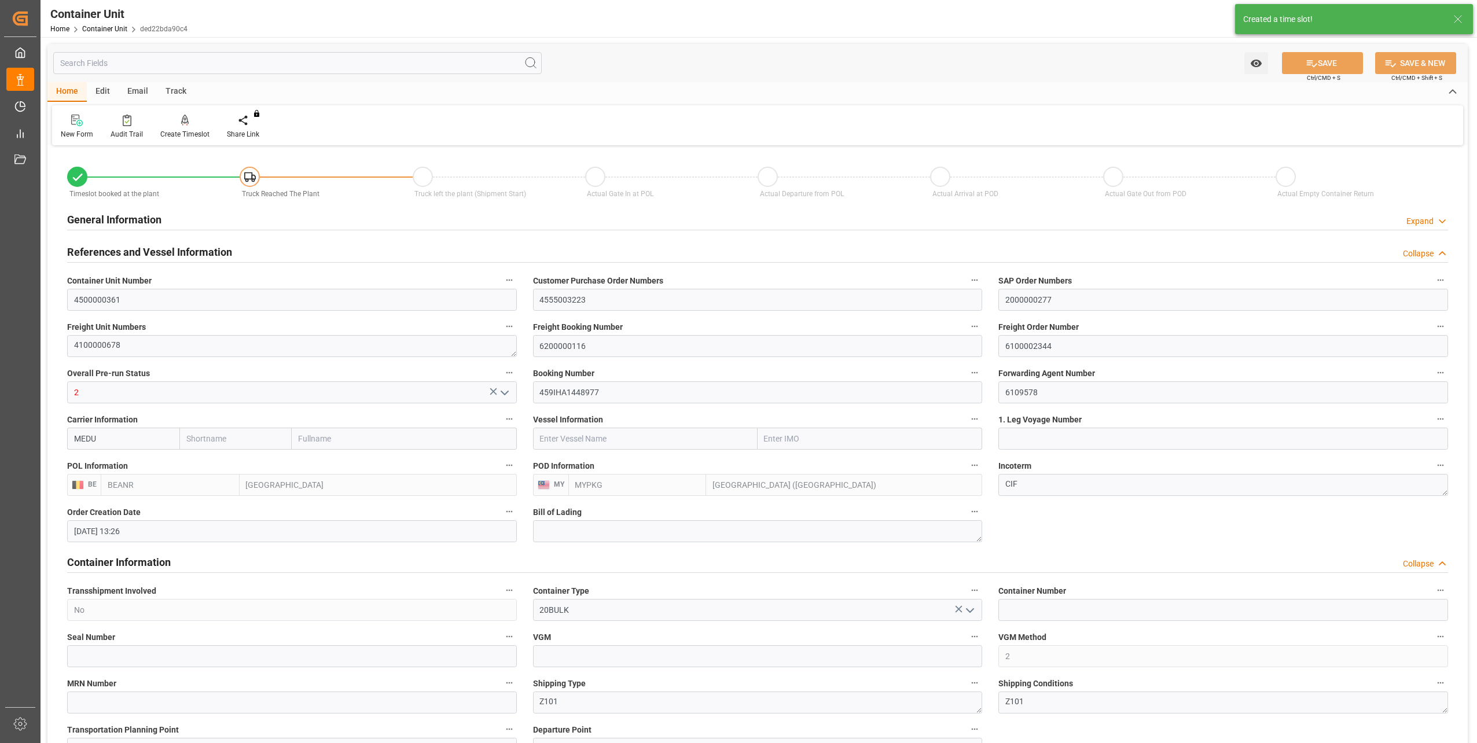
type input "10.10.2025"
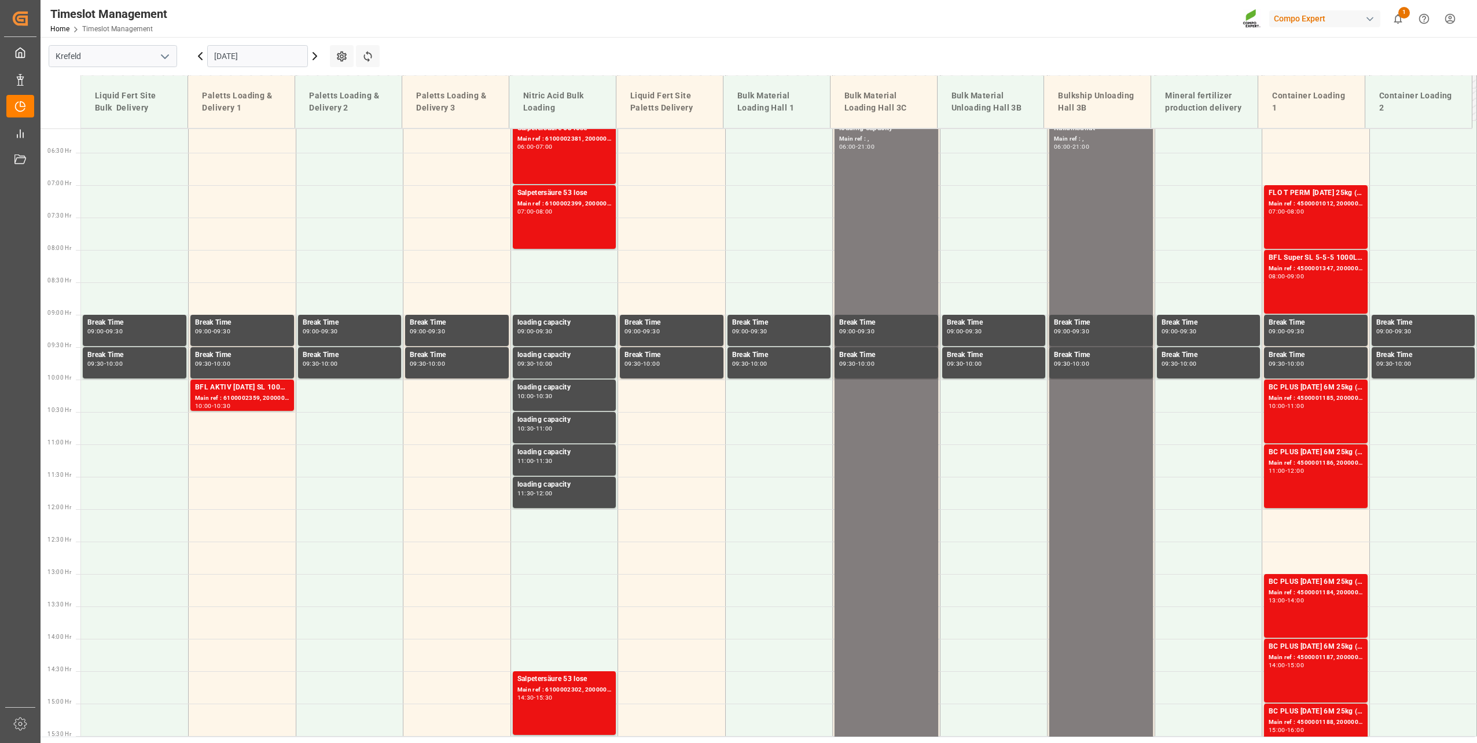
scroll to position [458, 0]
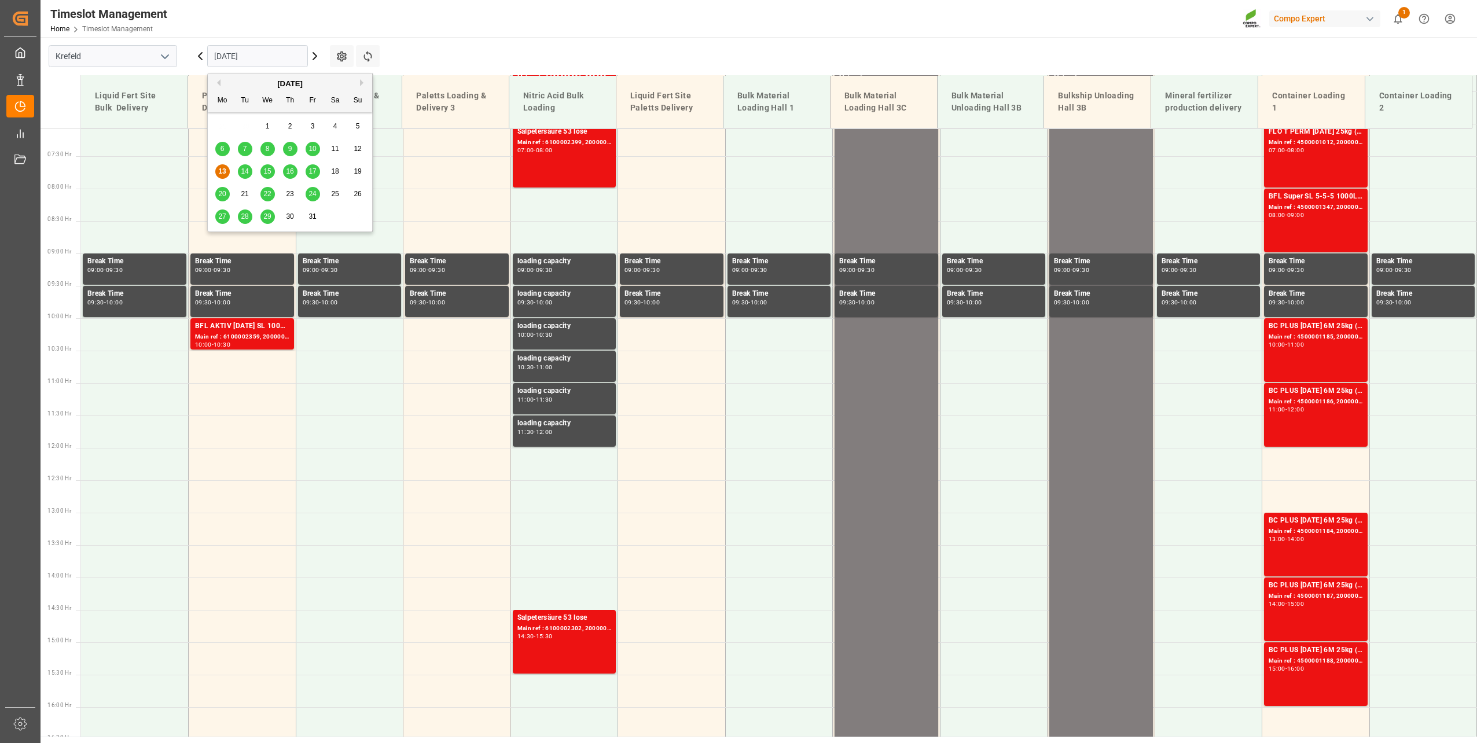
click at [249, 63] on input "13.10.2025" at bounding box center [257, 56] width 101 height 22
click at [306, 215] on div "31" at bounding box center [313, 217] width 14 height 14
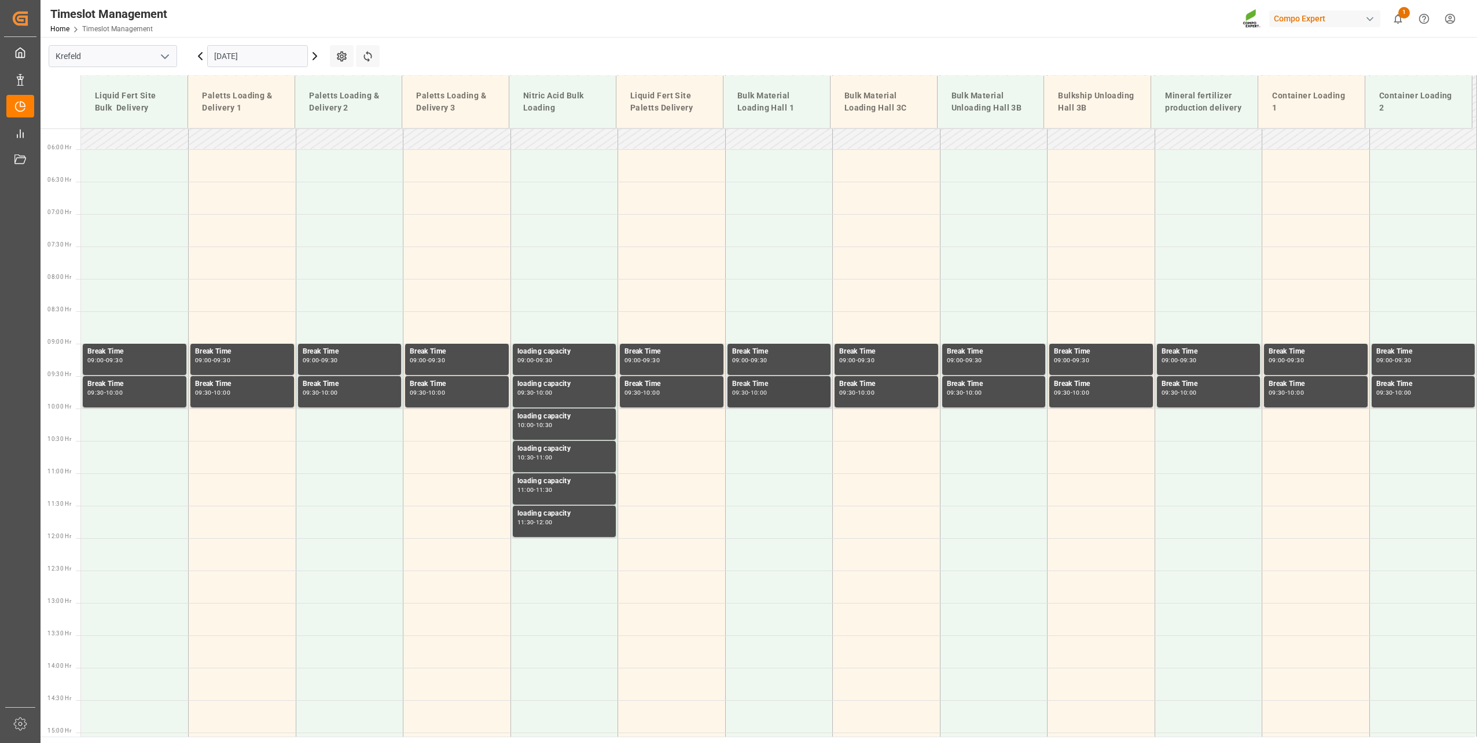
scroll to position [343, 0]
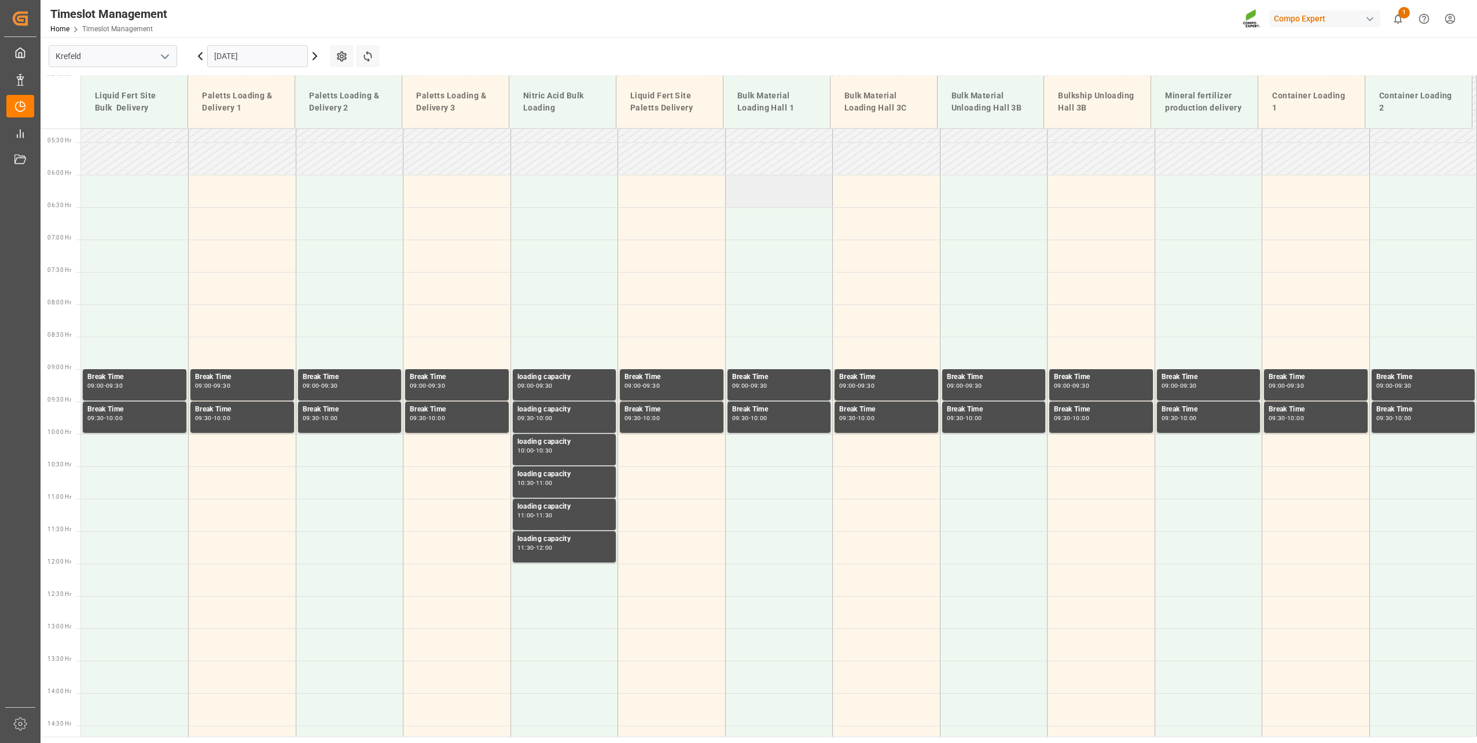
click at [765, 197] on td at bounding box center [779, 191] width 108 height 32
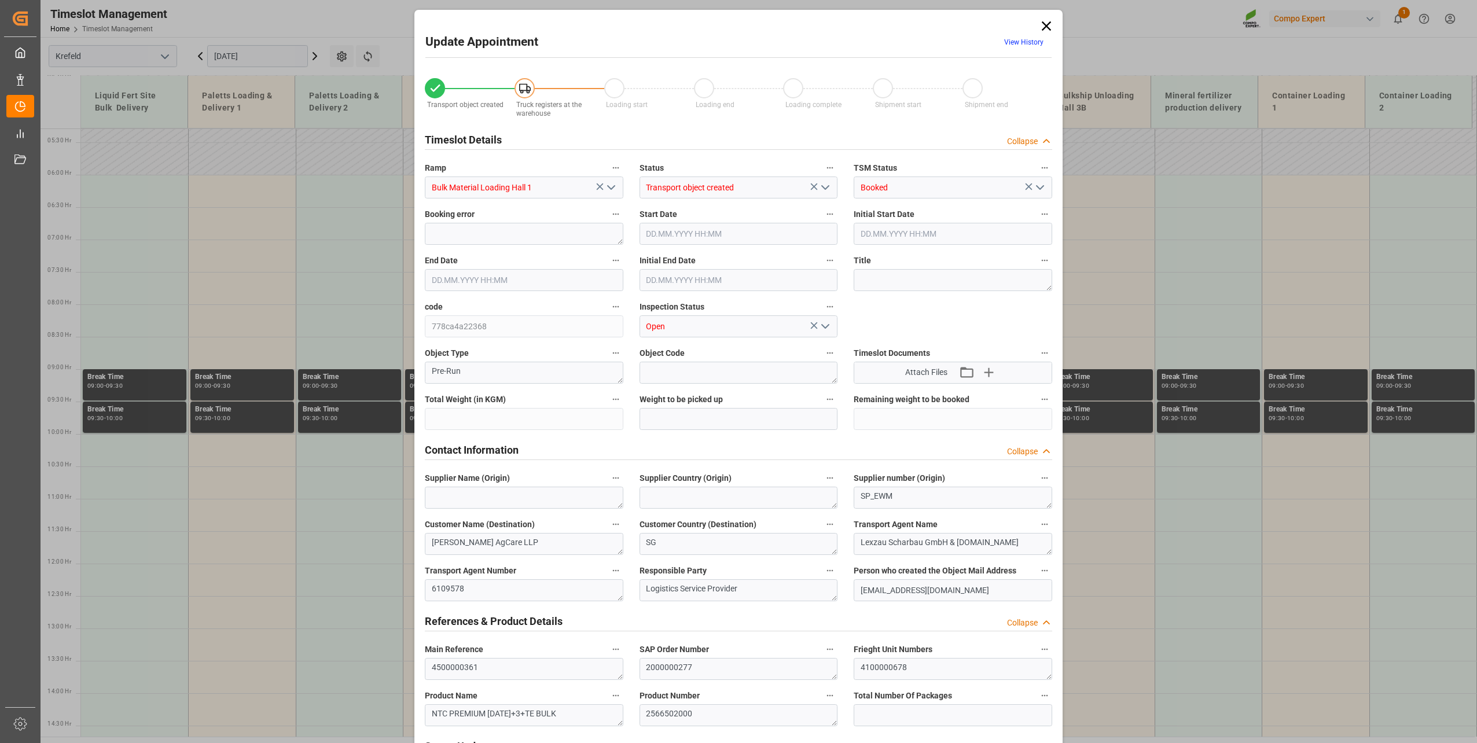
type input "48000"
type input "0"
type input "31.10.2025 06:00"
type input "31.10.2025 06:30"
type input "02.10.2025 13:26"
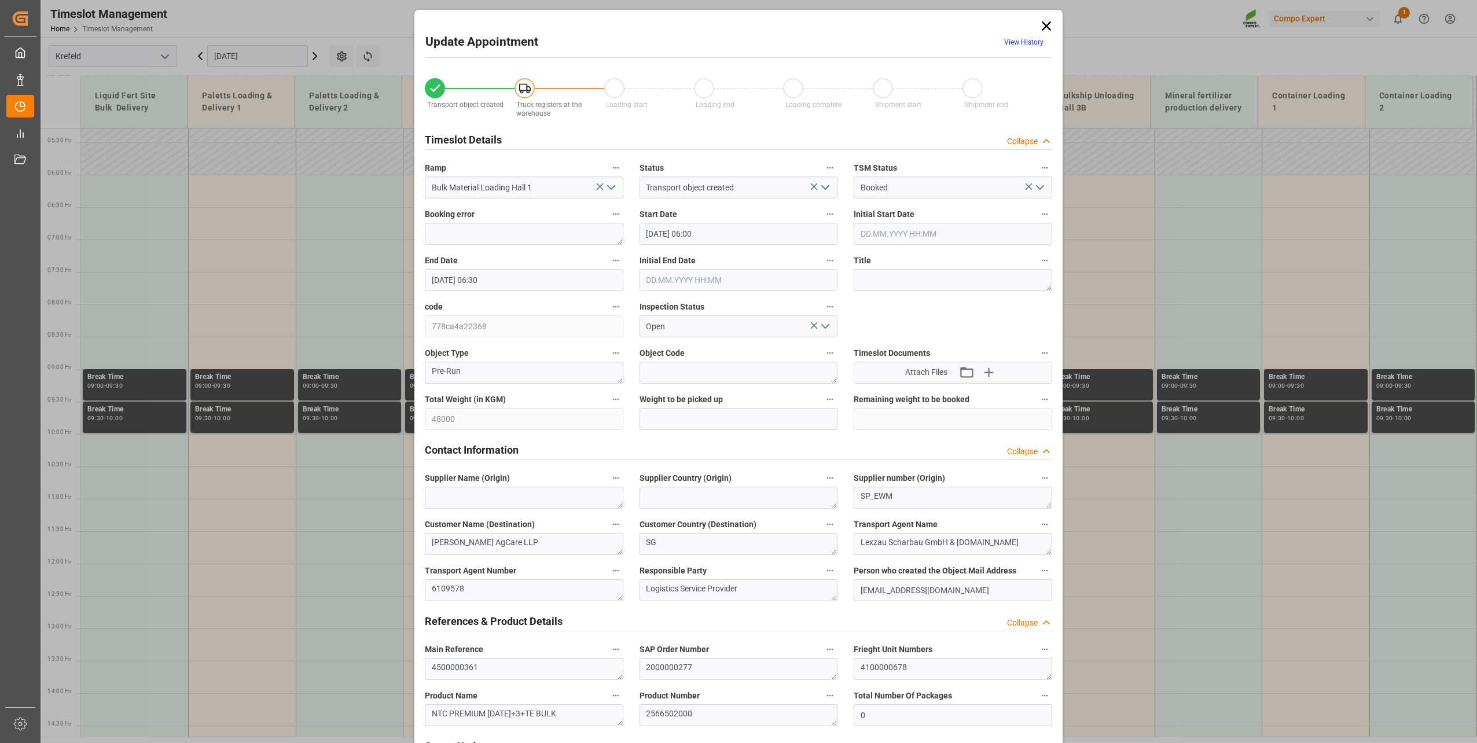
type input "13.10.2025 06:26"
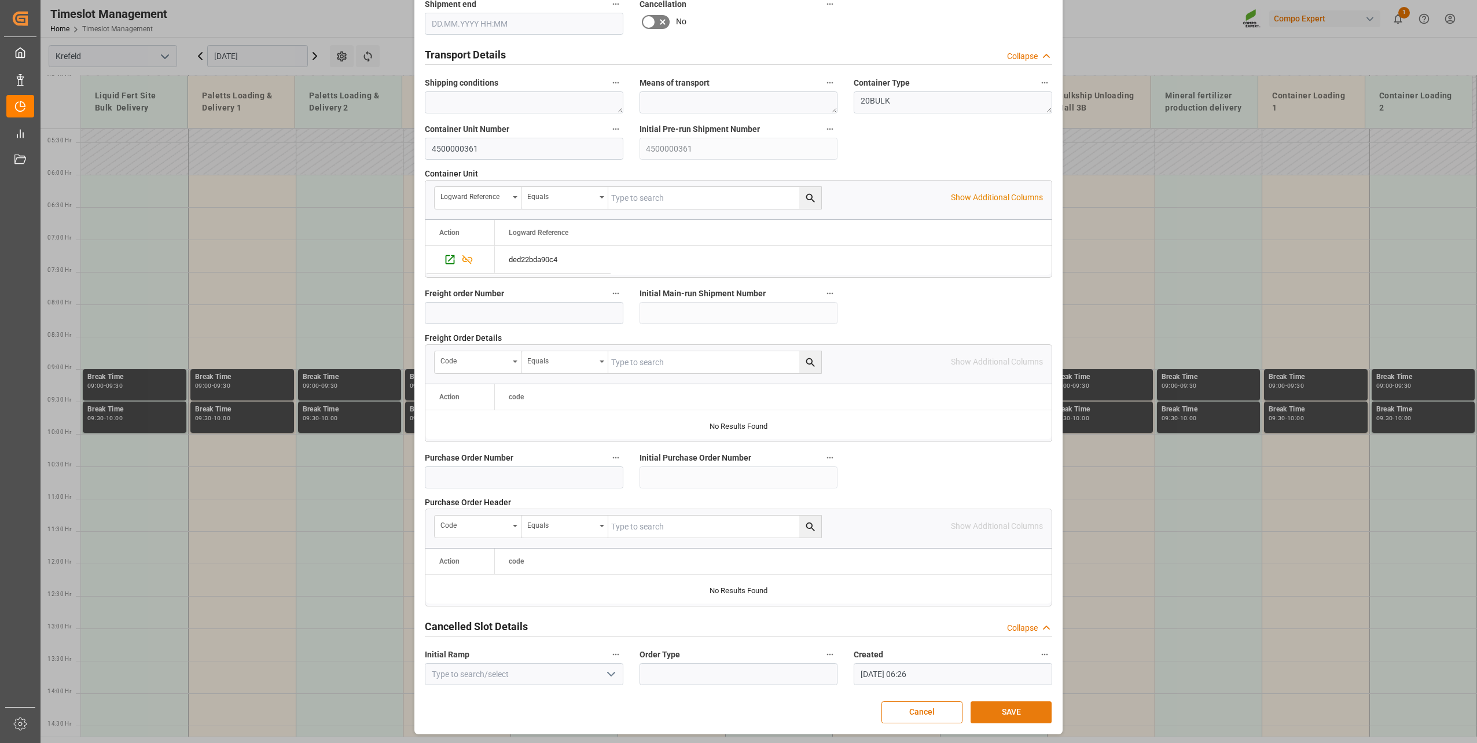
click at [990, 710] on button "SAVE" at bounding box center [1011, 713] width 81 height 22
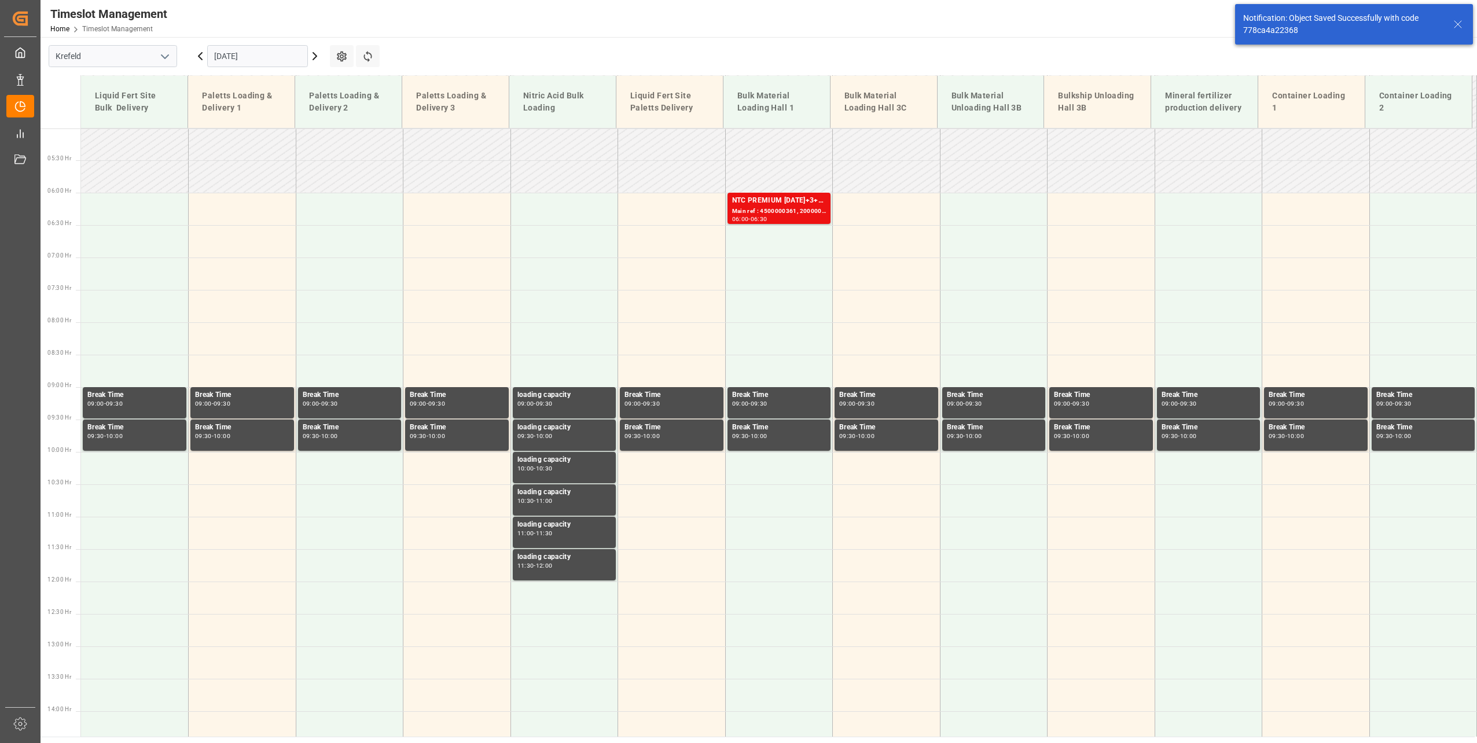
scroll to position [329, 0]
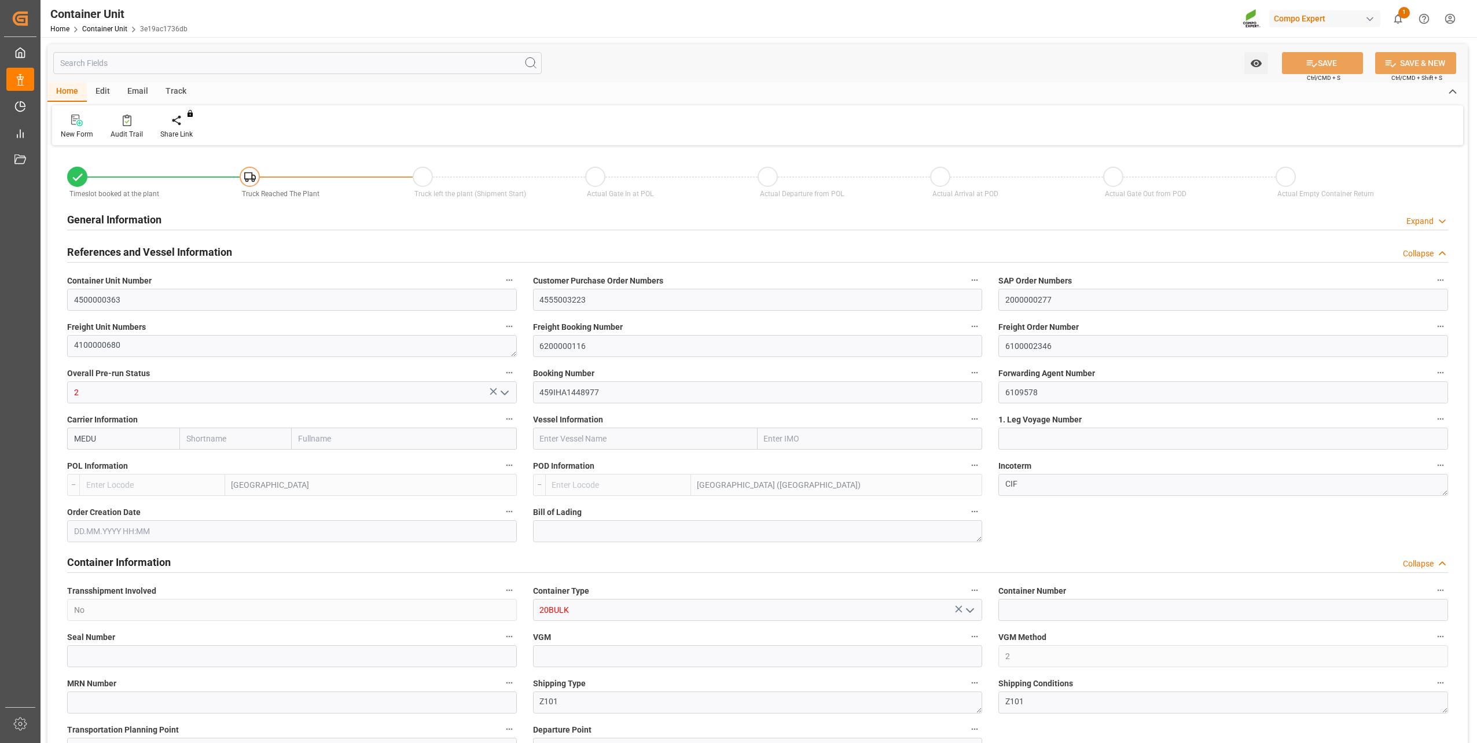
type input "BEANR"
type input "MYPKG"
type input "7"
type input "0"
type input "7"
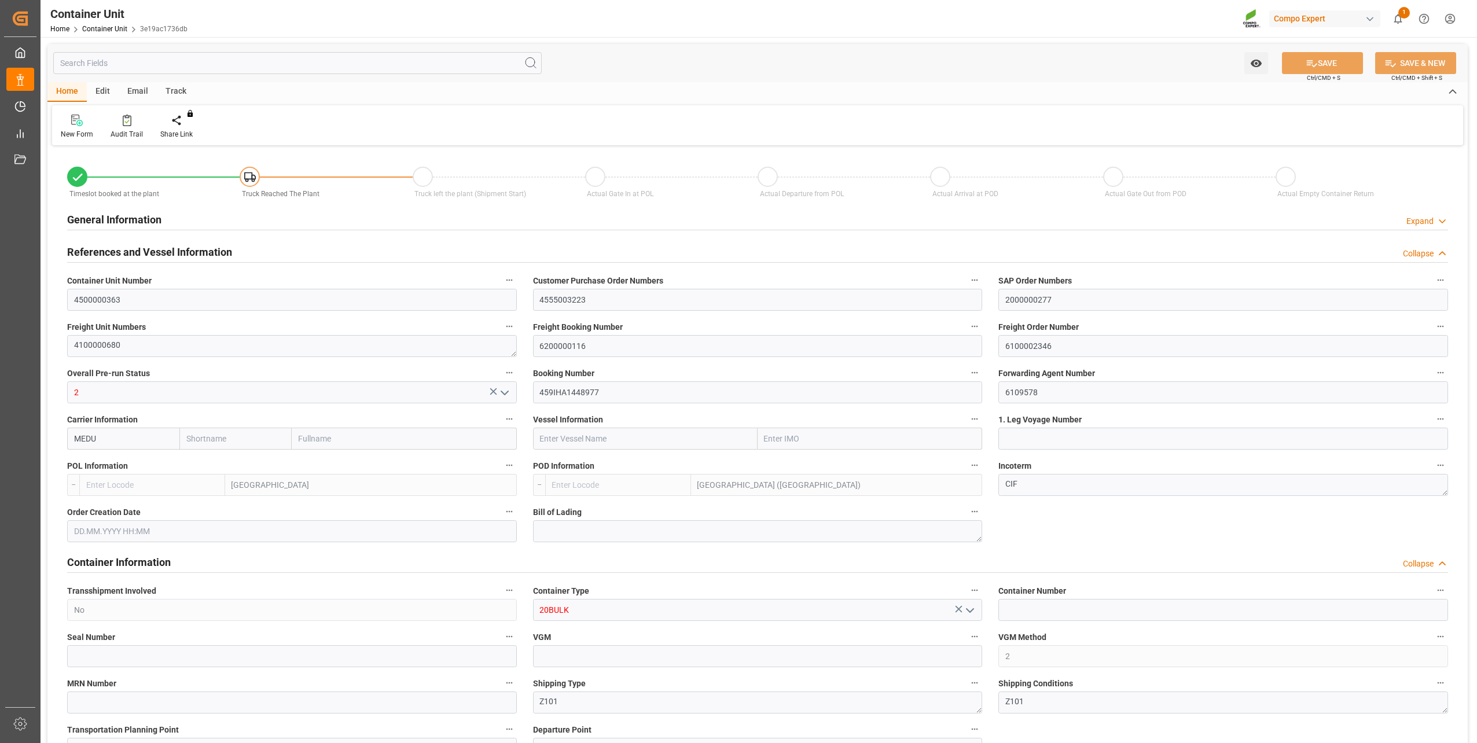
type input "0"
type input "48000"
type input "02.10.2025 13:27"
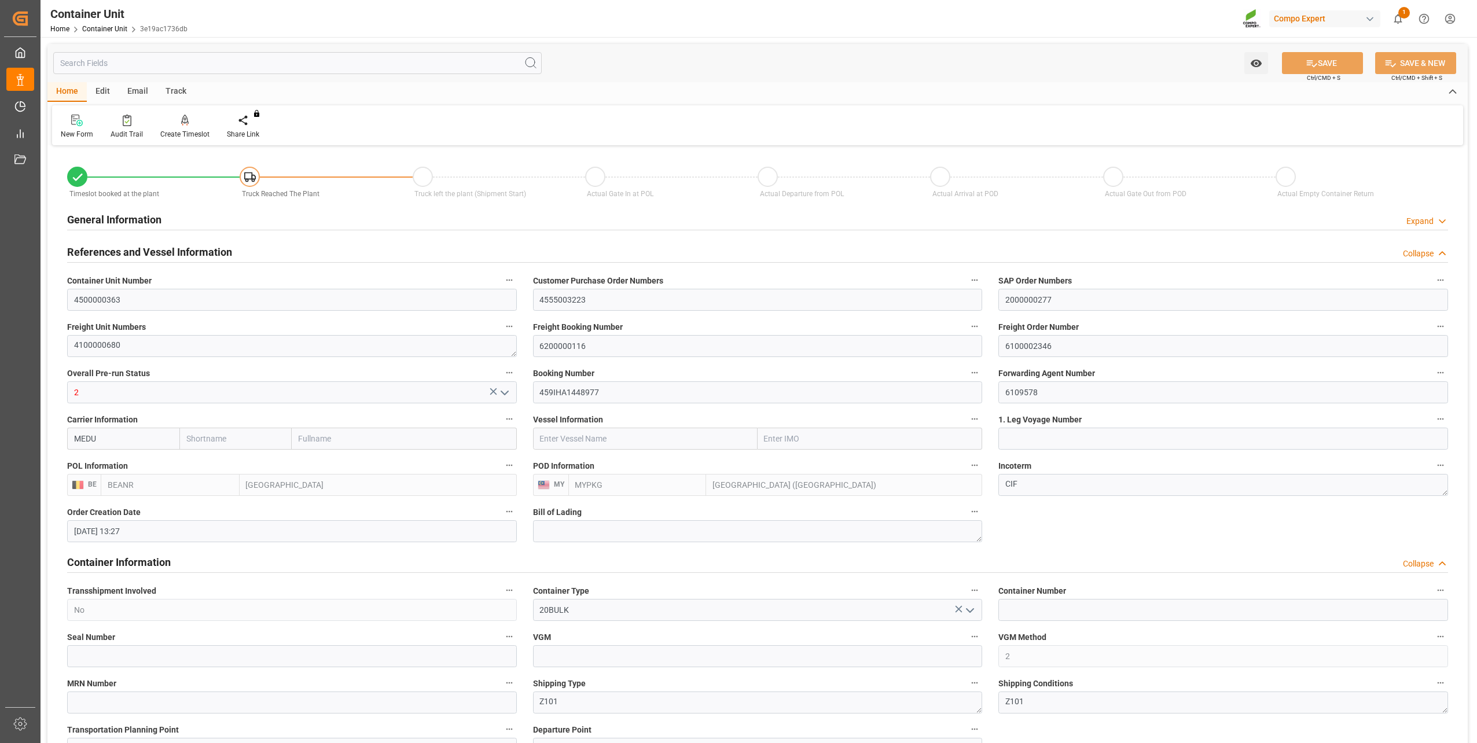
type input "[DATE]"
click at [177, 123] on div at bounding box center [184, 120] width 49 height 12
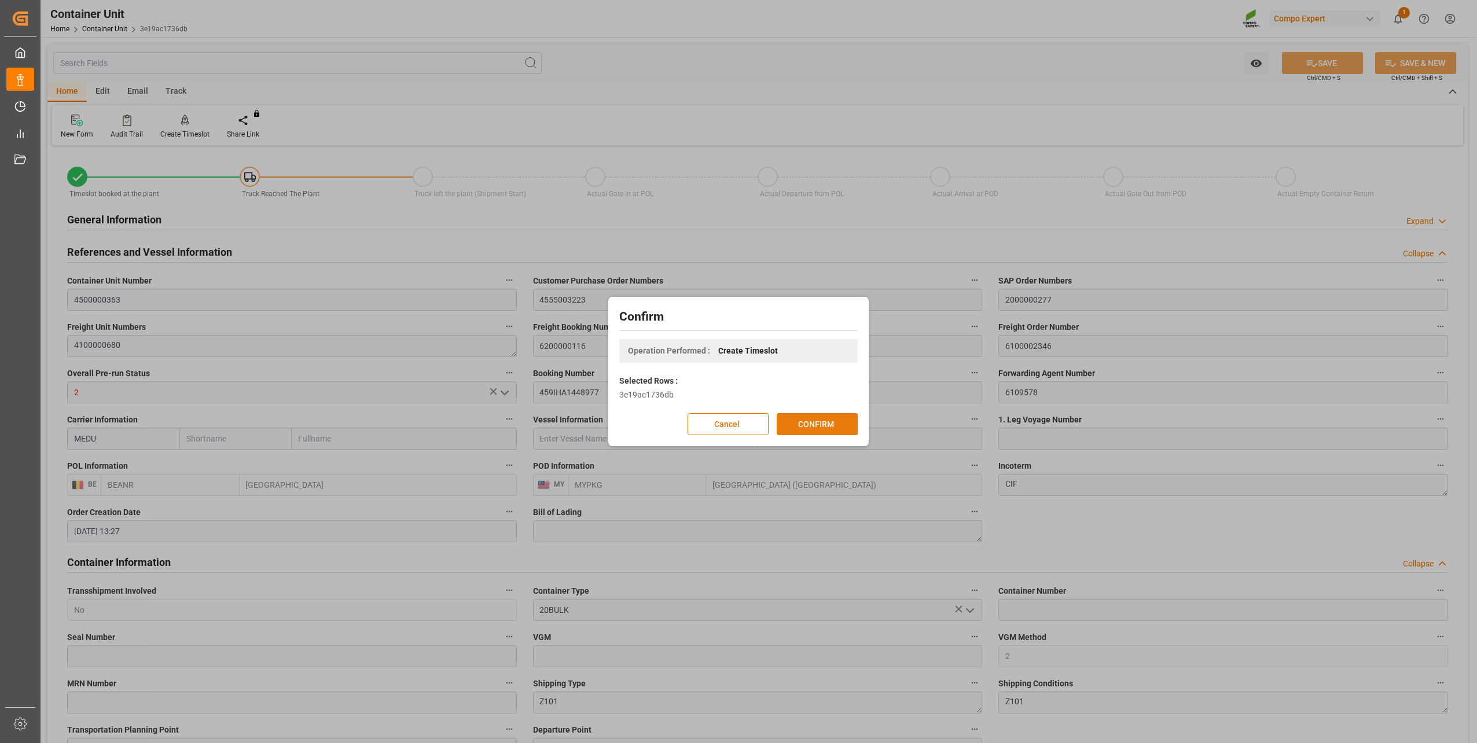
click at [798, 423] on button "CONFIRM" at bounding box center [817, 424] width 81 height 22
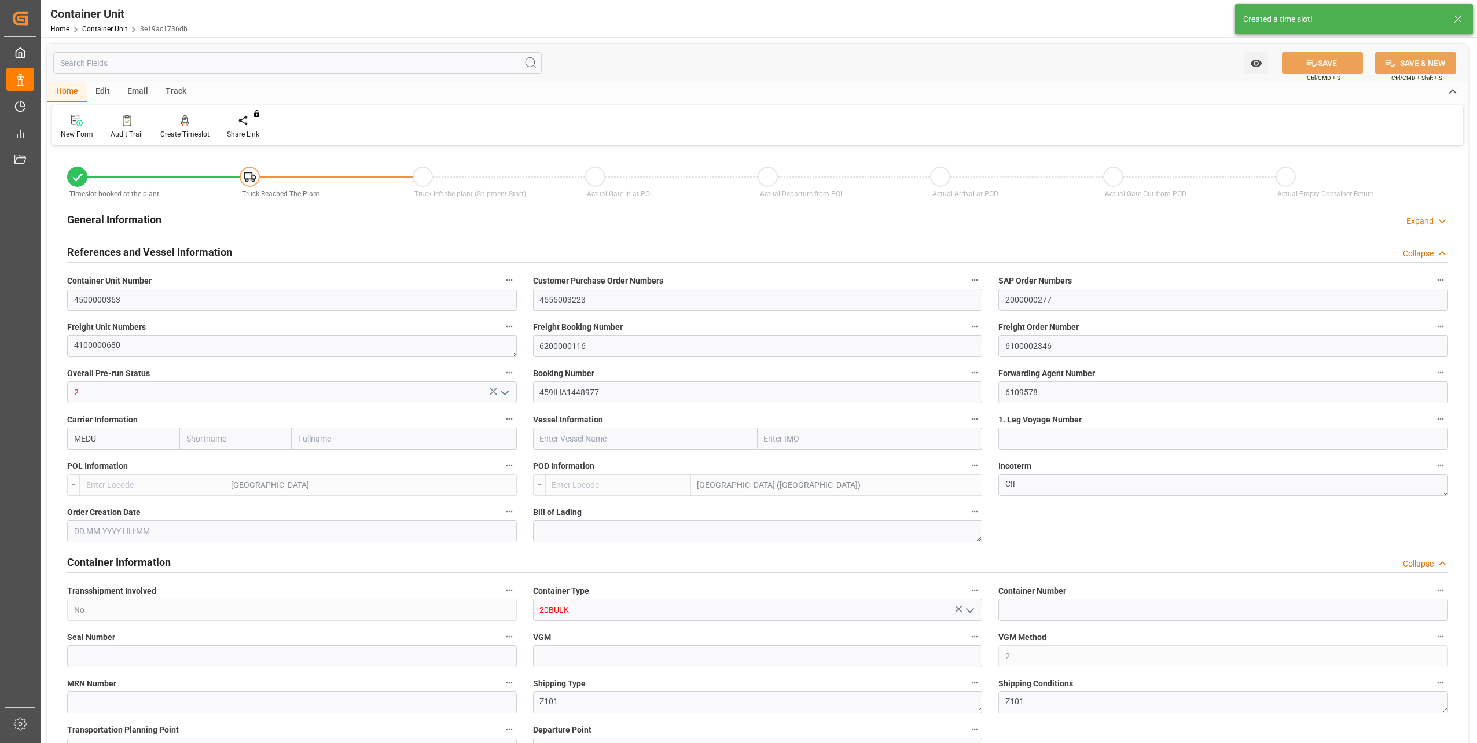
type input "BEANR"
type input "MYPKG"
type input "7"
type input "0"
type input "7"
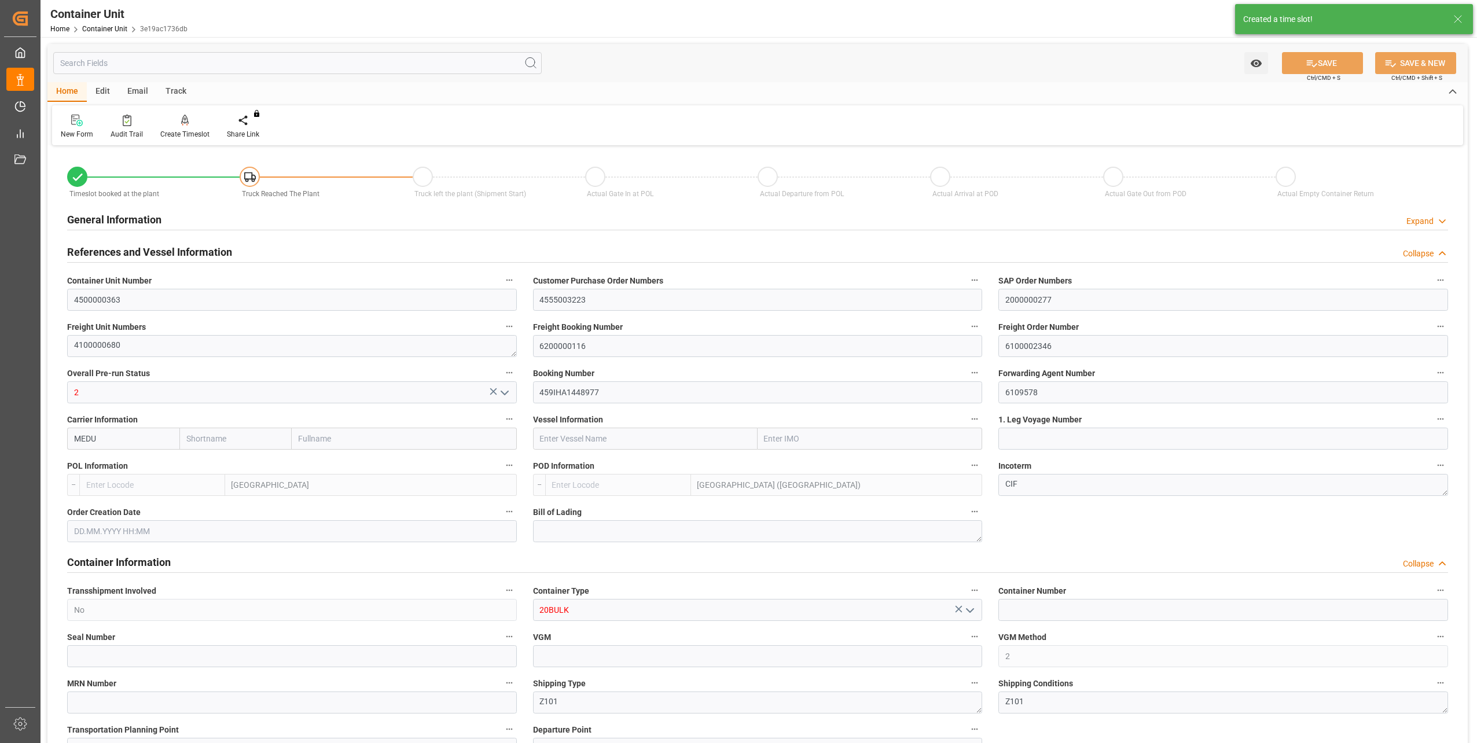
type input "0"
type input "48000"
type input "02.10.2025 13:27"
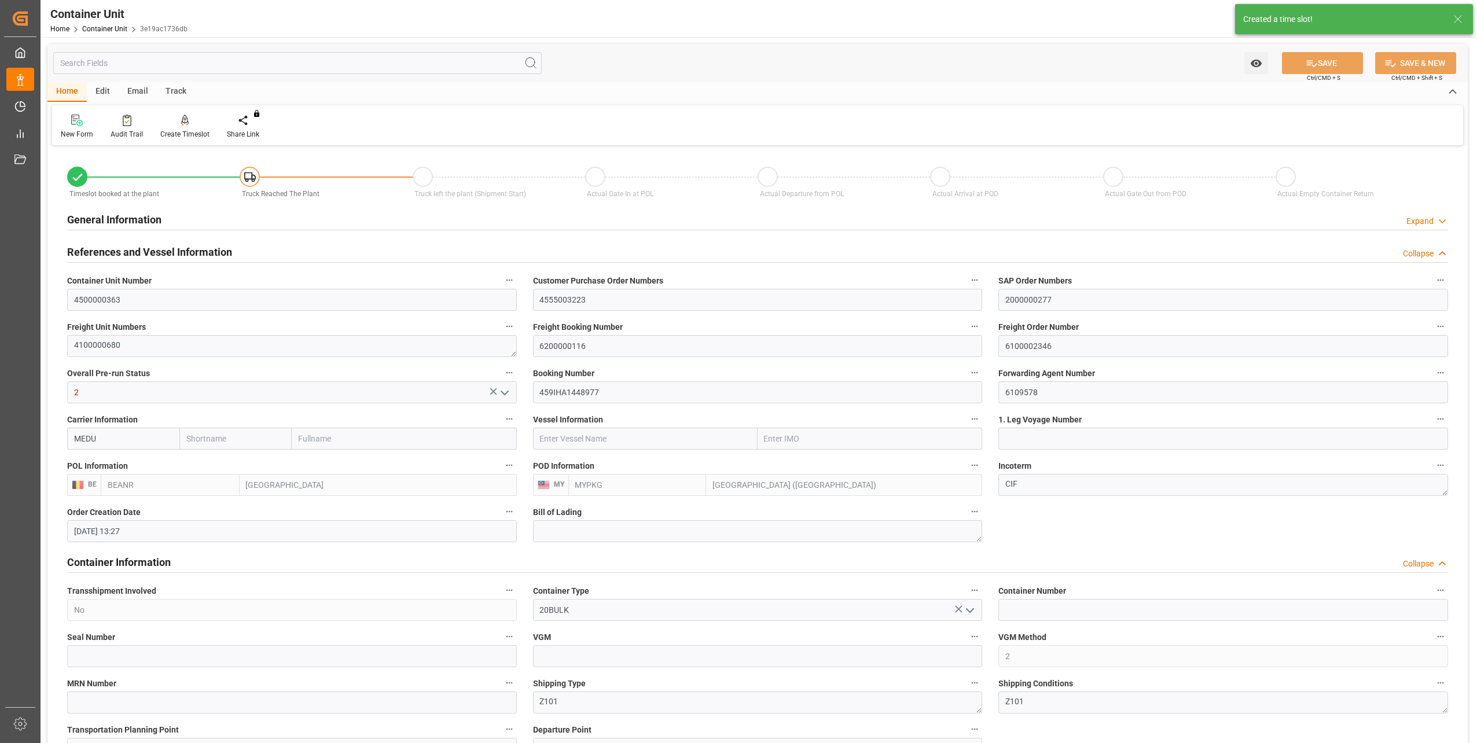
type input "[DATE]"
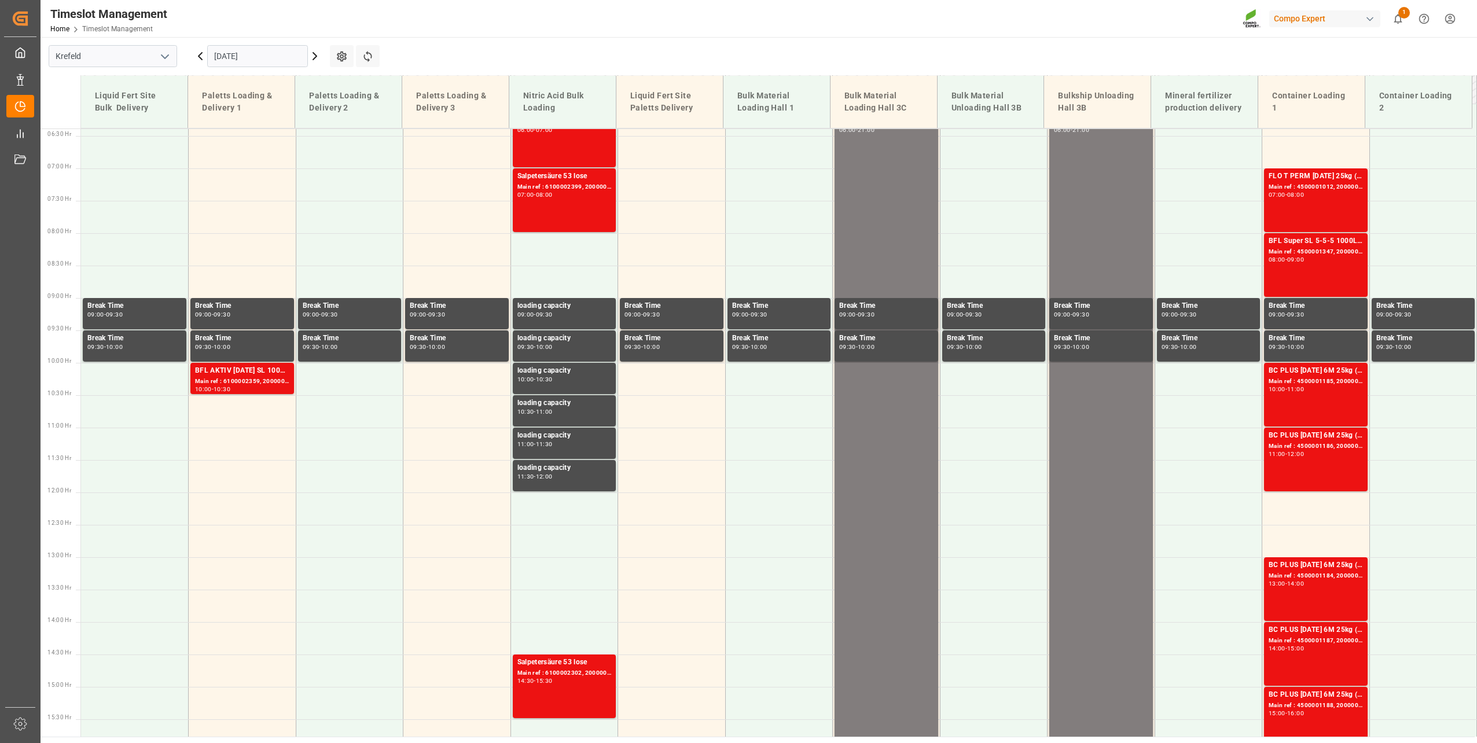
scroll to position [458, 0]
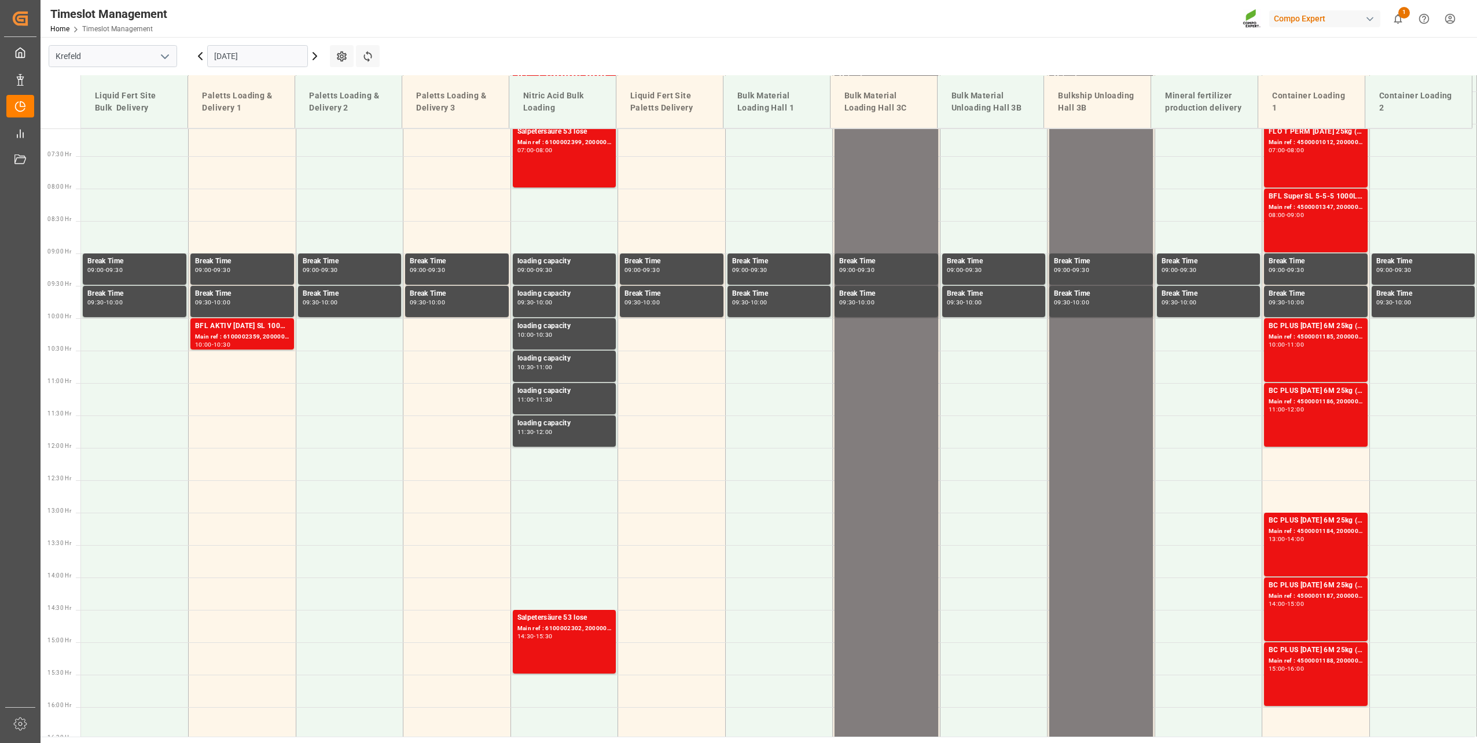
click at [255, 50] on input "[DATE]" at bounding box center [257, 56] width 101 height 22
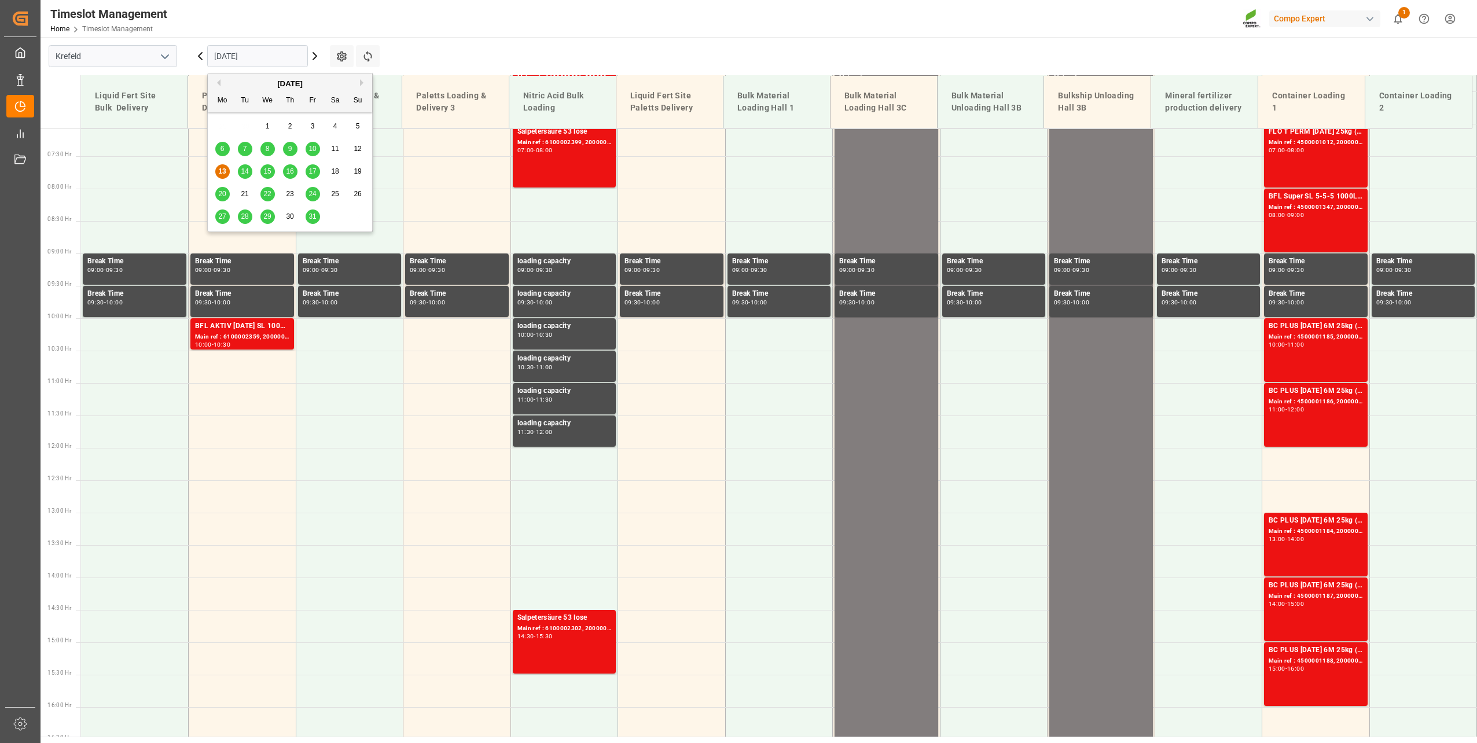
click at [314, 218] on span "31" at bounding box center [313, 216] width 8 height 8
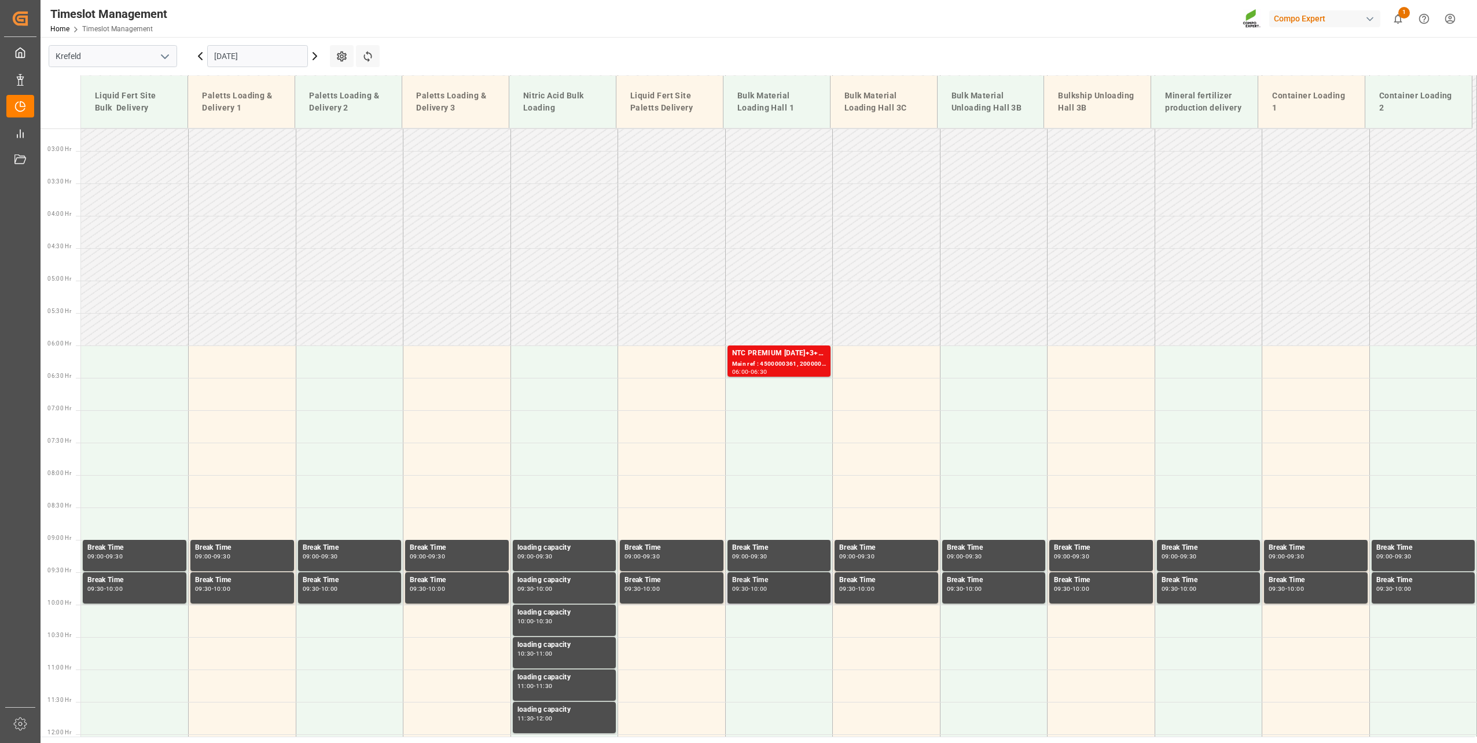
scroll to position [149, 0]
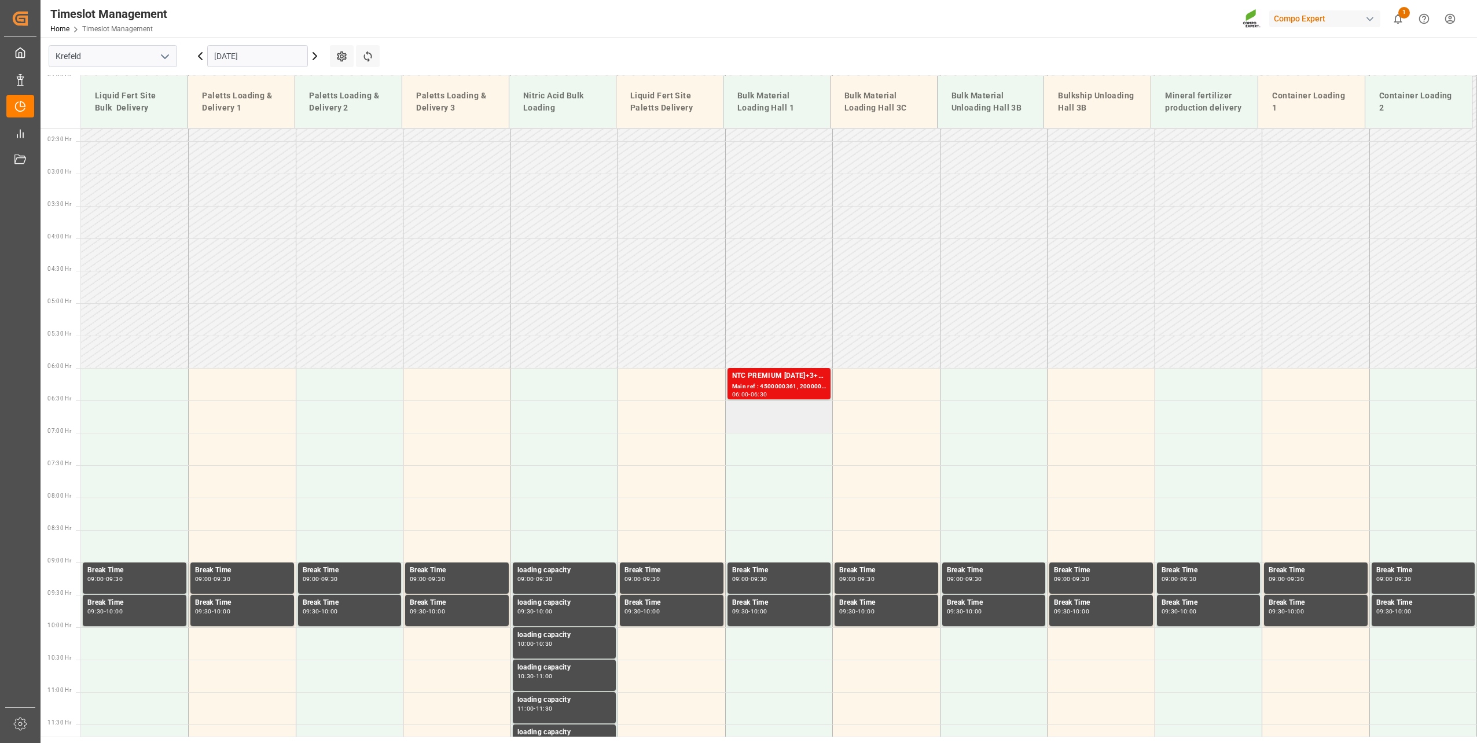
click at [781, 419] on td at bounding box center [779, 417] width 108 height 32
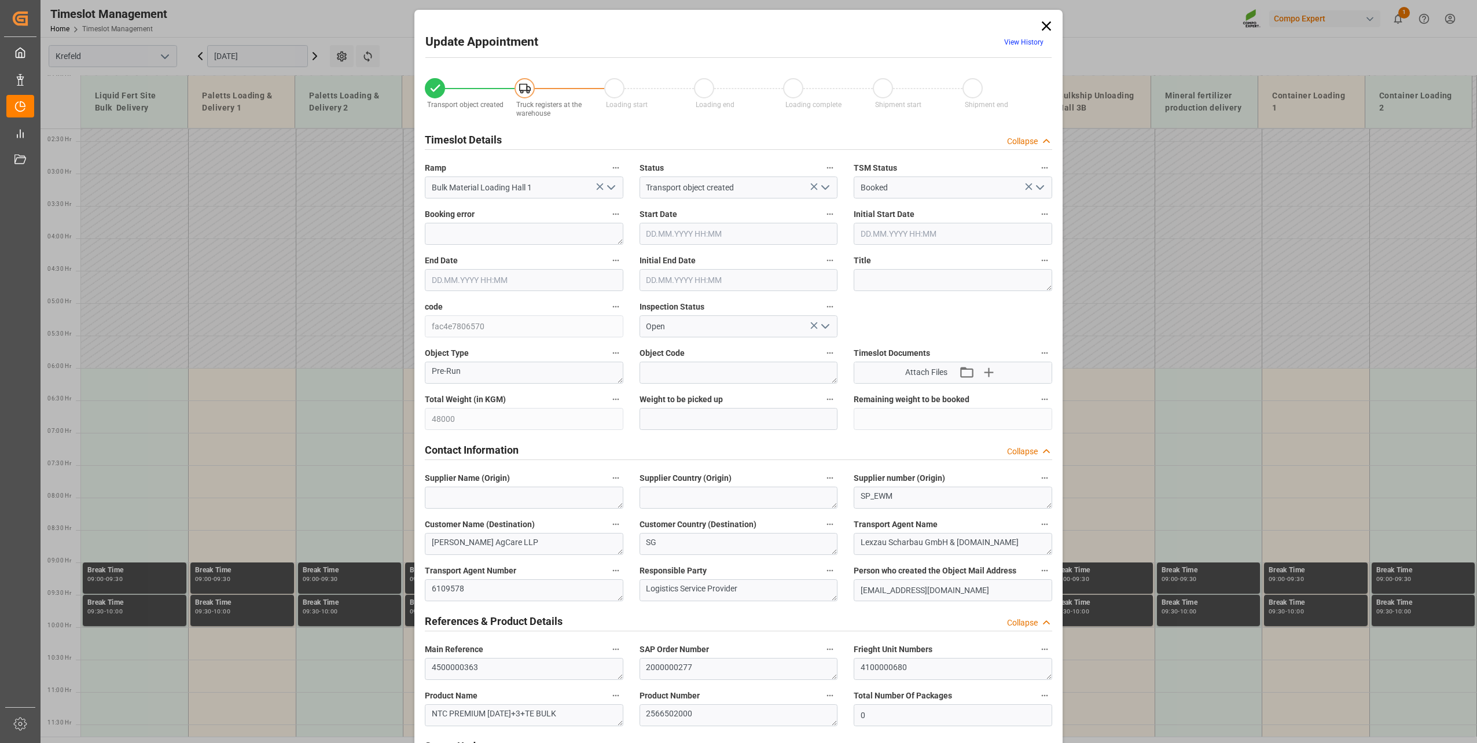
type input "48000"
type input "0"
type input "31.10.2025 06:30"
type input "31.10.2025 07:00"
type input "02.10.2025 13:27"
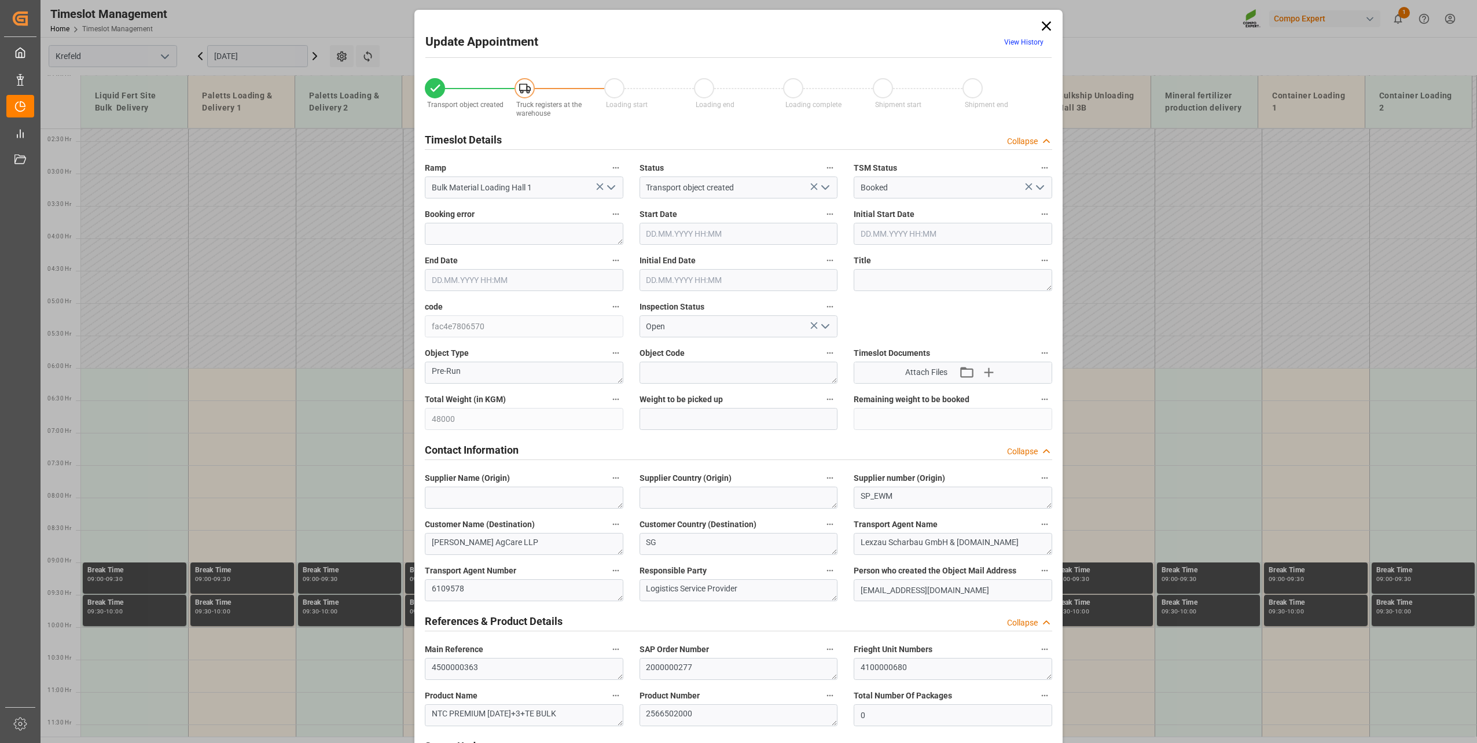
type input "13.10.2025 06:26"
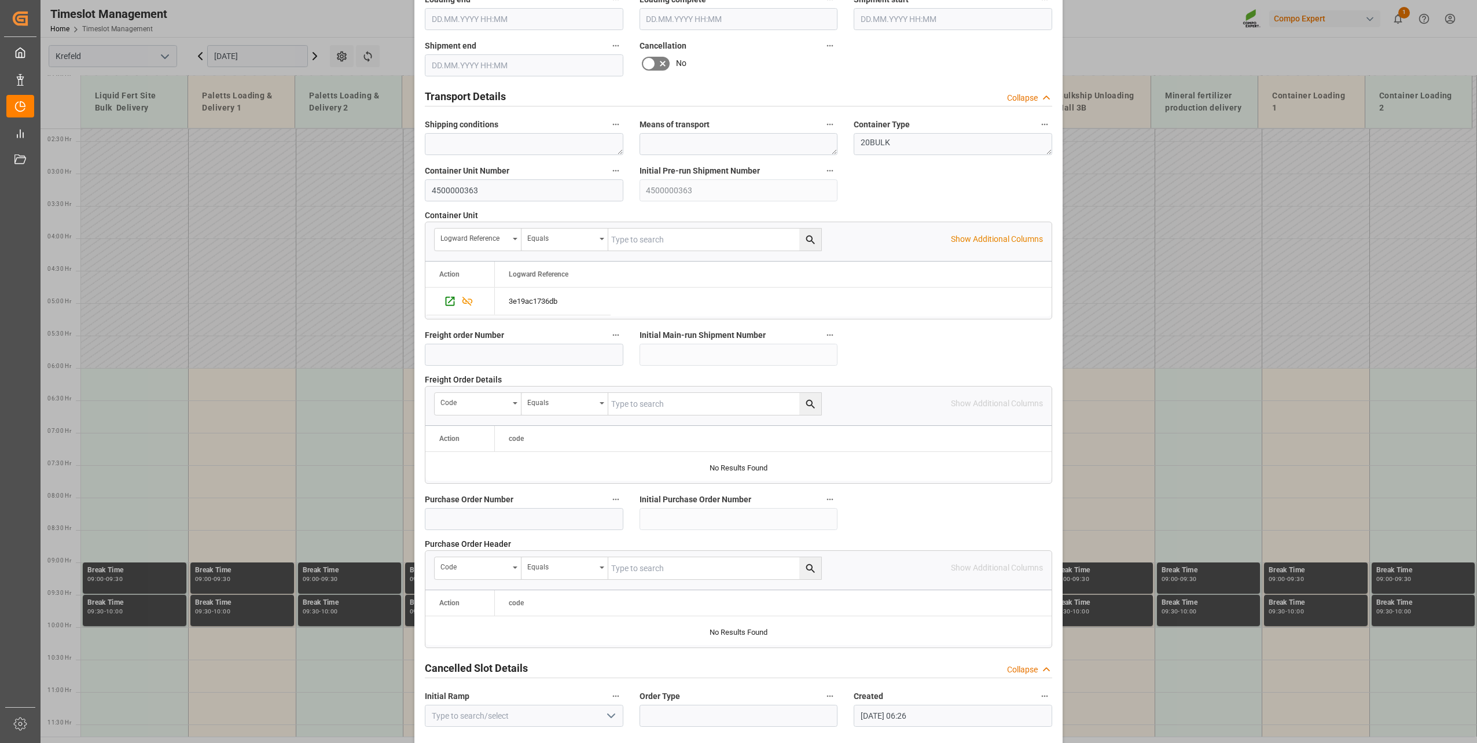
scroll to position [863, 0]
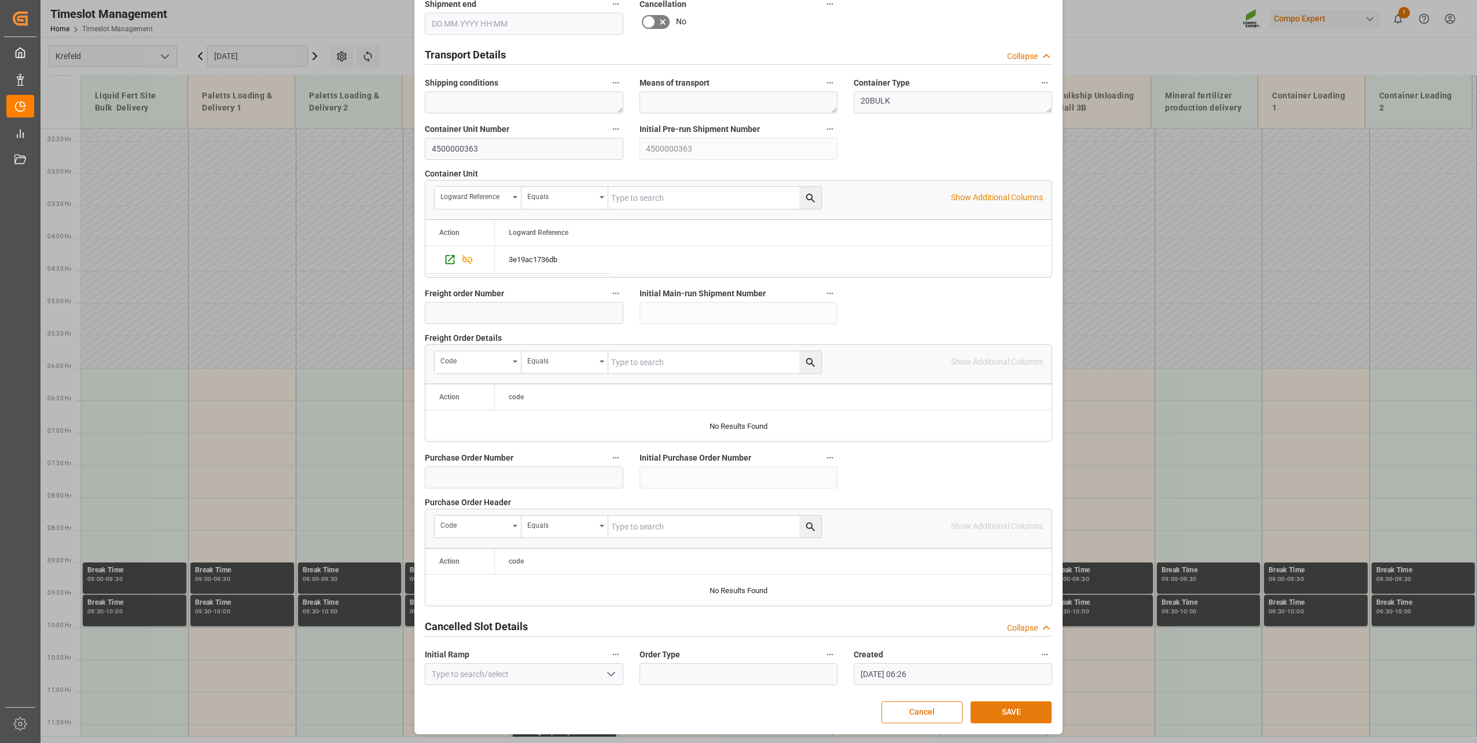
click at [1024, 714] on button "SAVE" at bounding box center [1011, 713] width 81 height 22
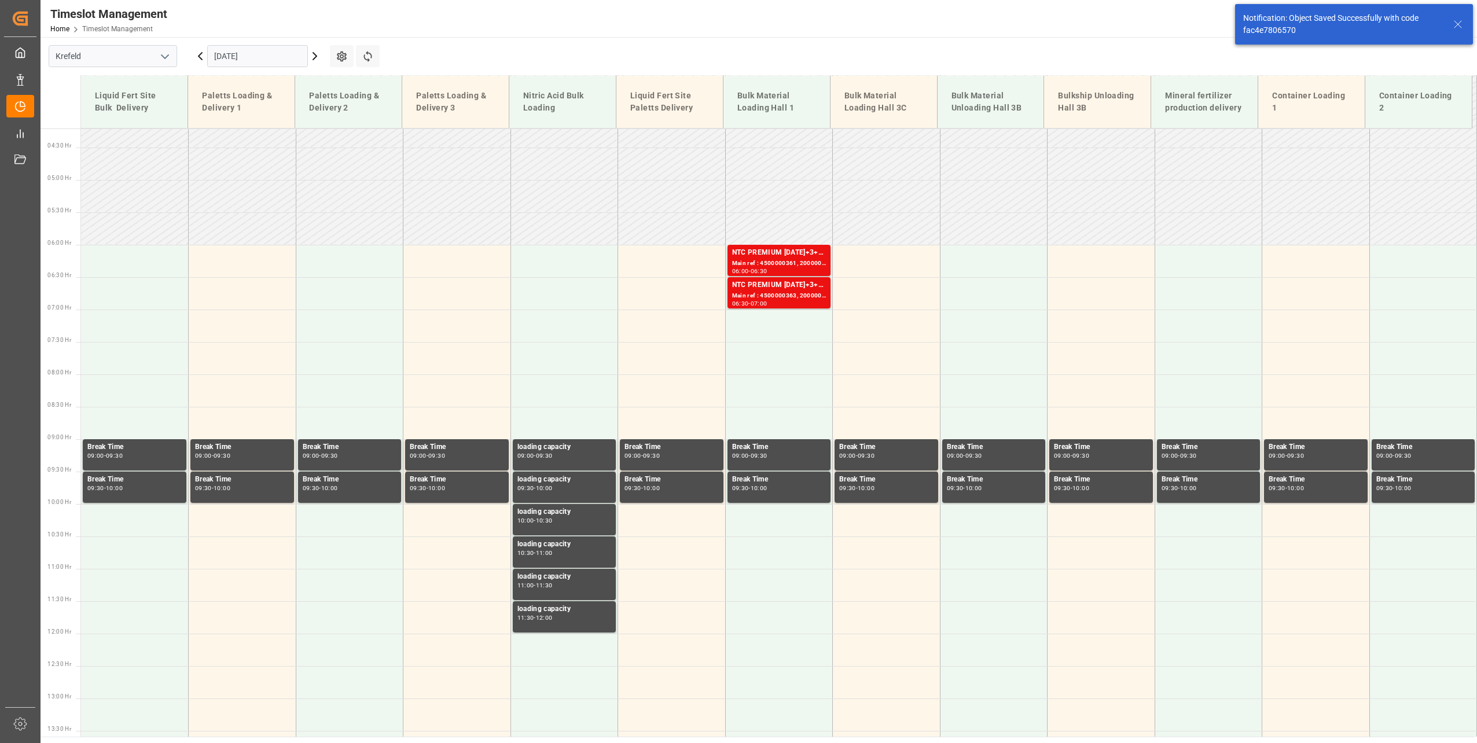
scroll to position [329, 0]
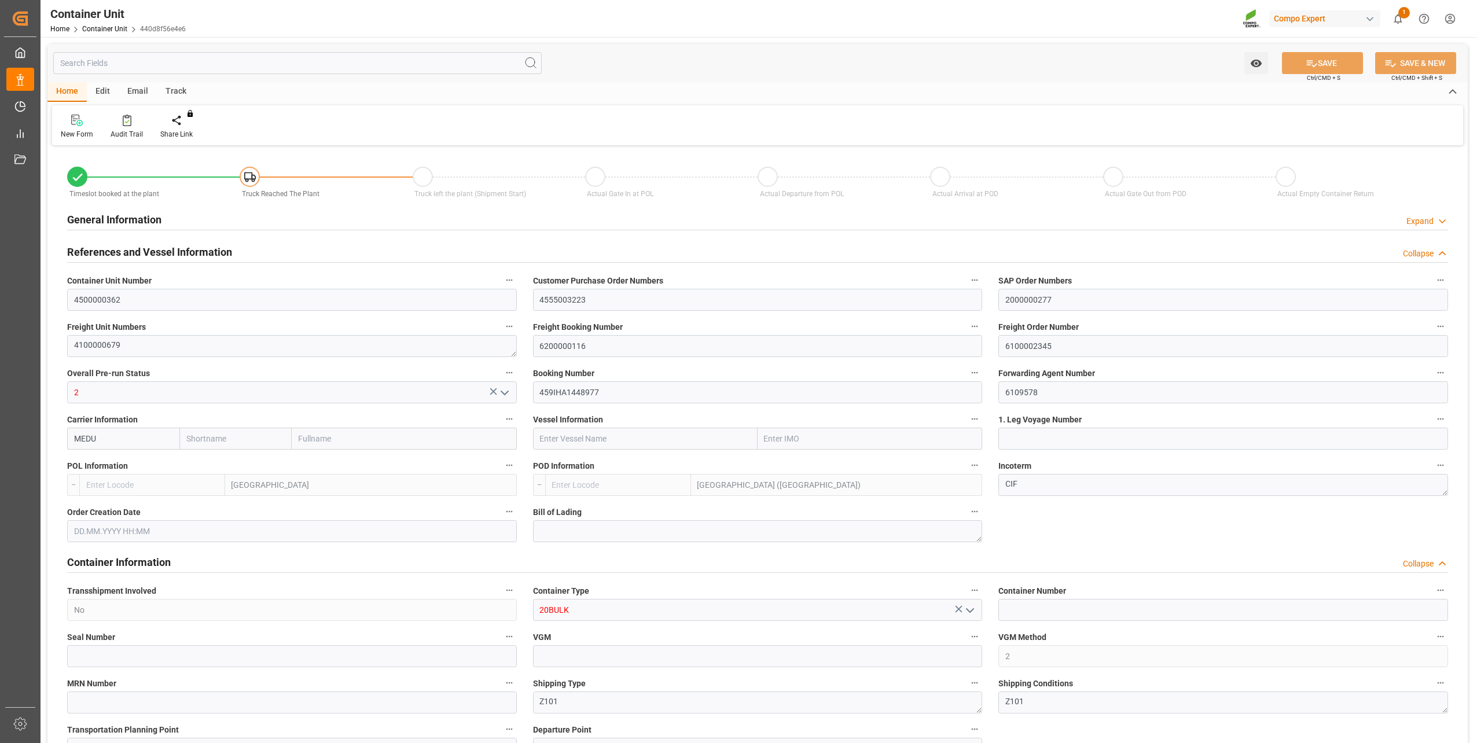
type input "BEANR"
type input "MYPKG"
type input "7"
type input "0"
type input "7"
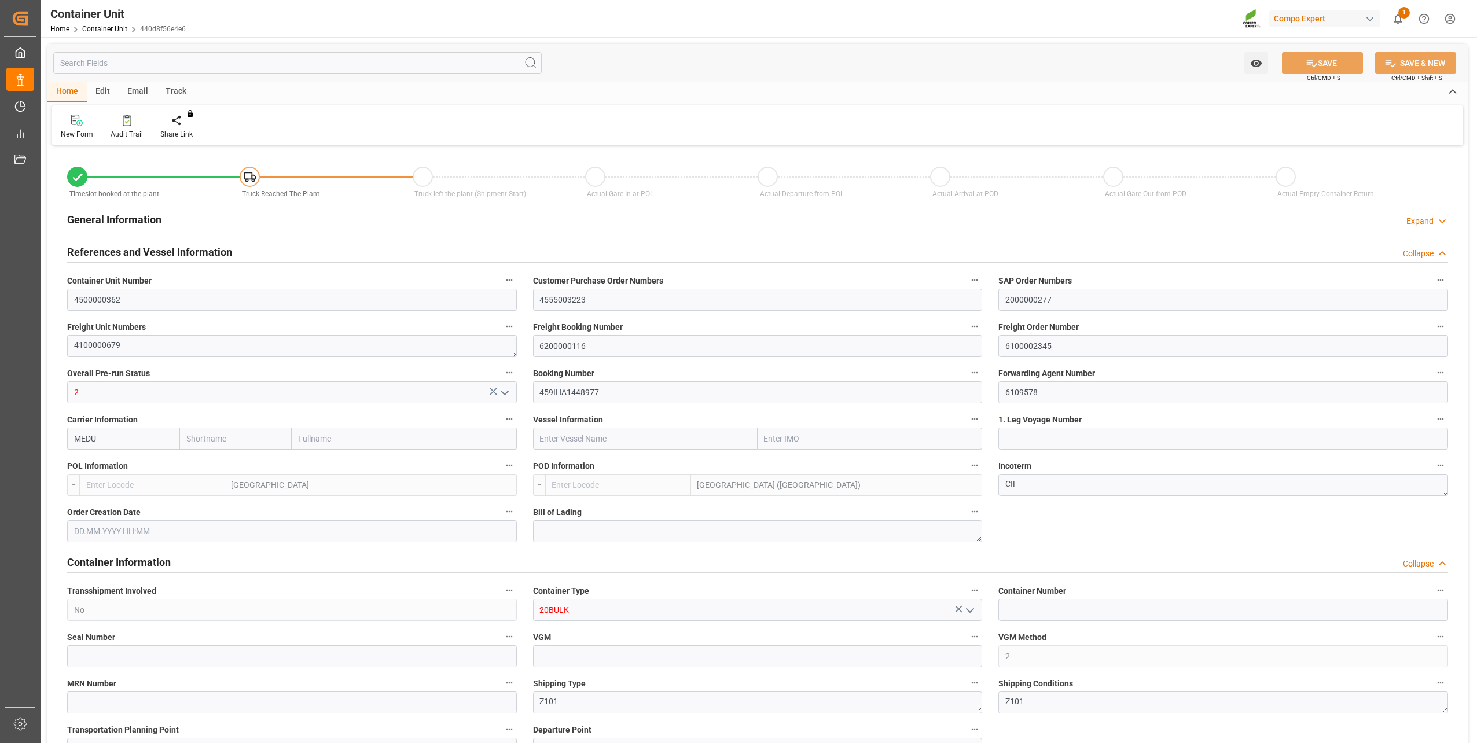
type input "0"
type input "48000"
type input "[DATE] 13:26"
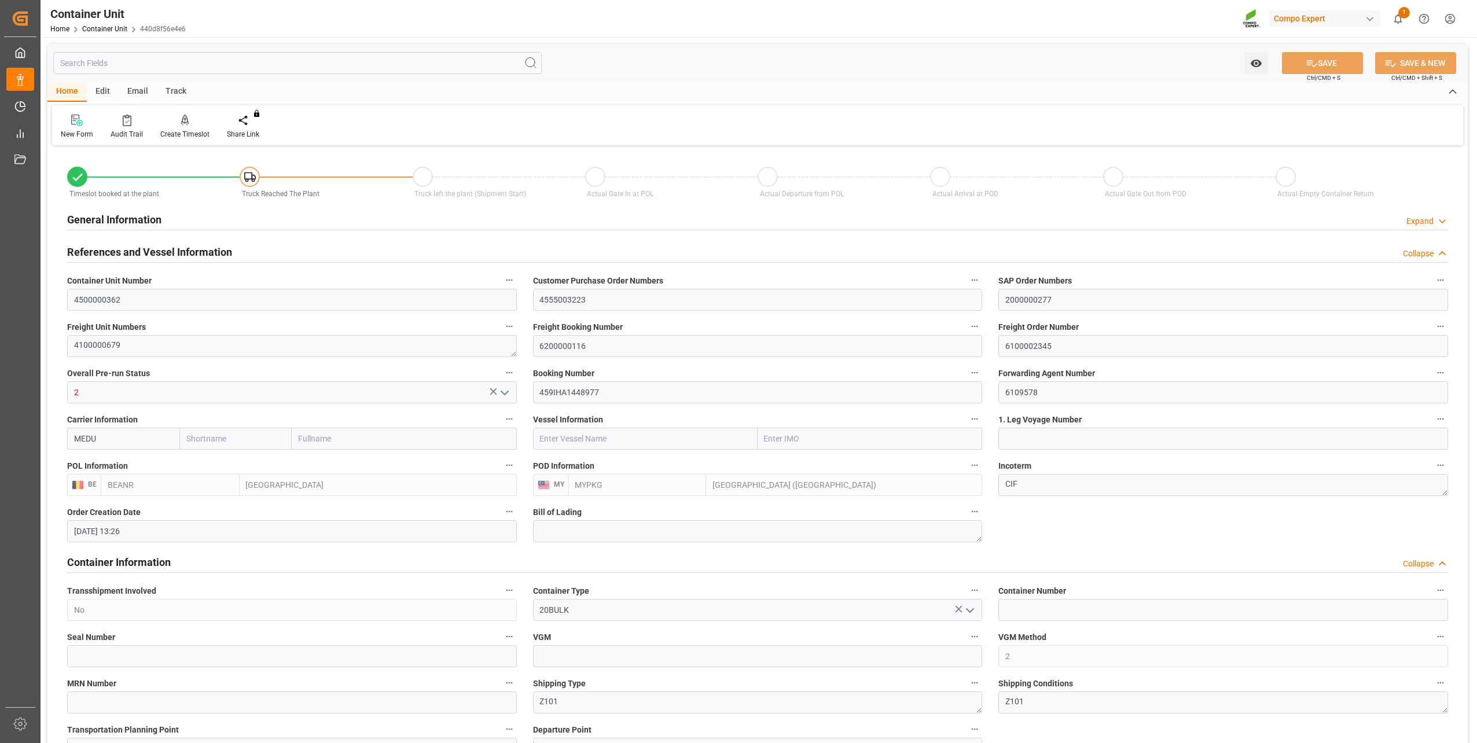
type input "[DATE]"
click at [182, 120] on icon at bounding box center [185, 121] width 8 height 12
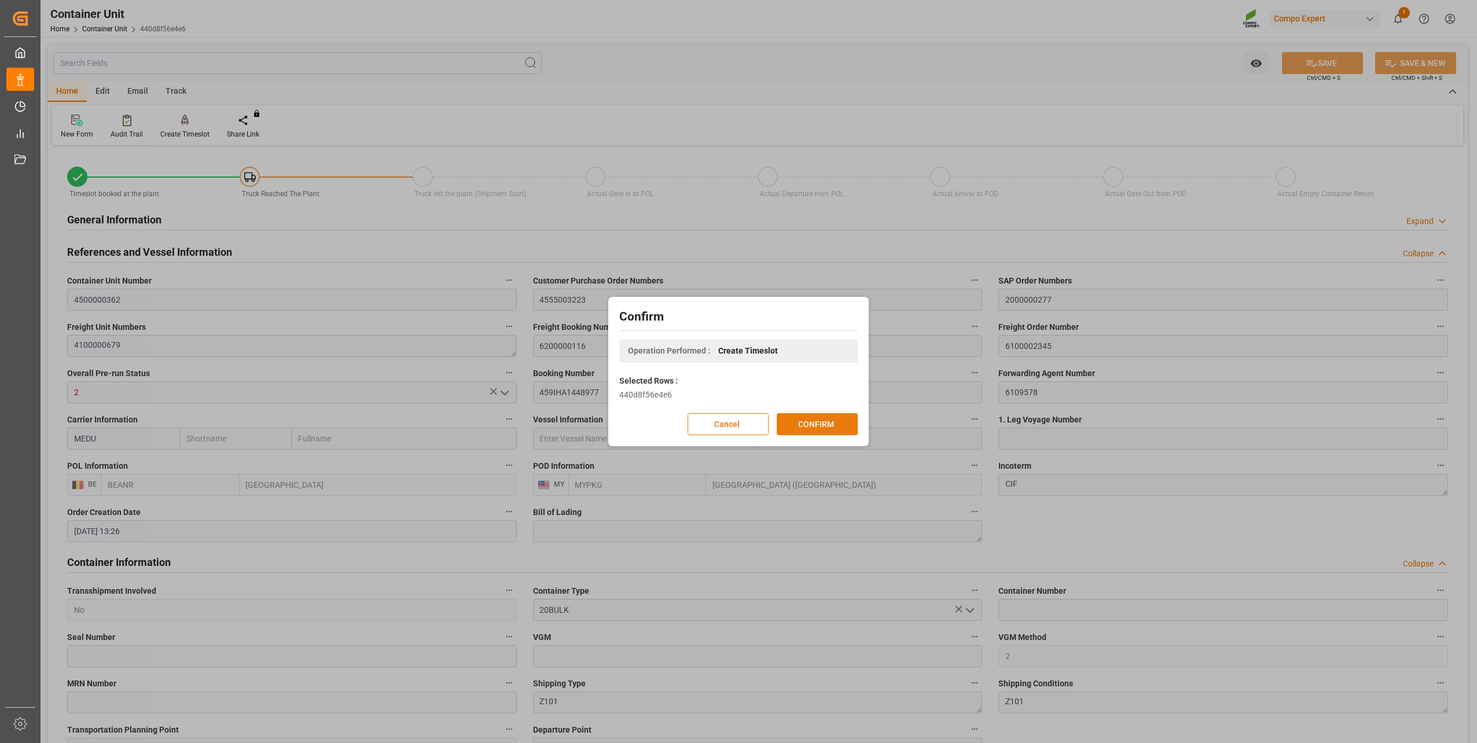
click at [818, 432] on button "CONFIRM" at bounding box center [817, 424] width 81 height 22
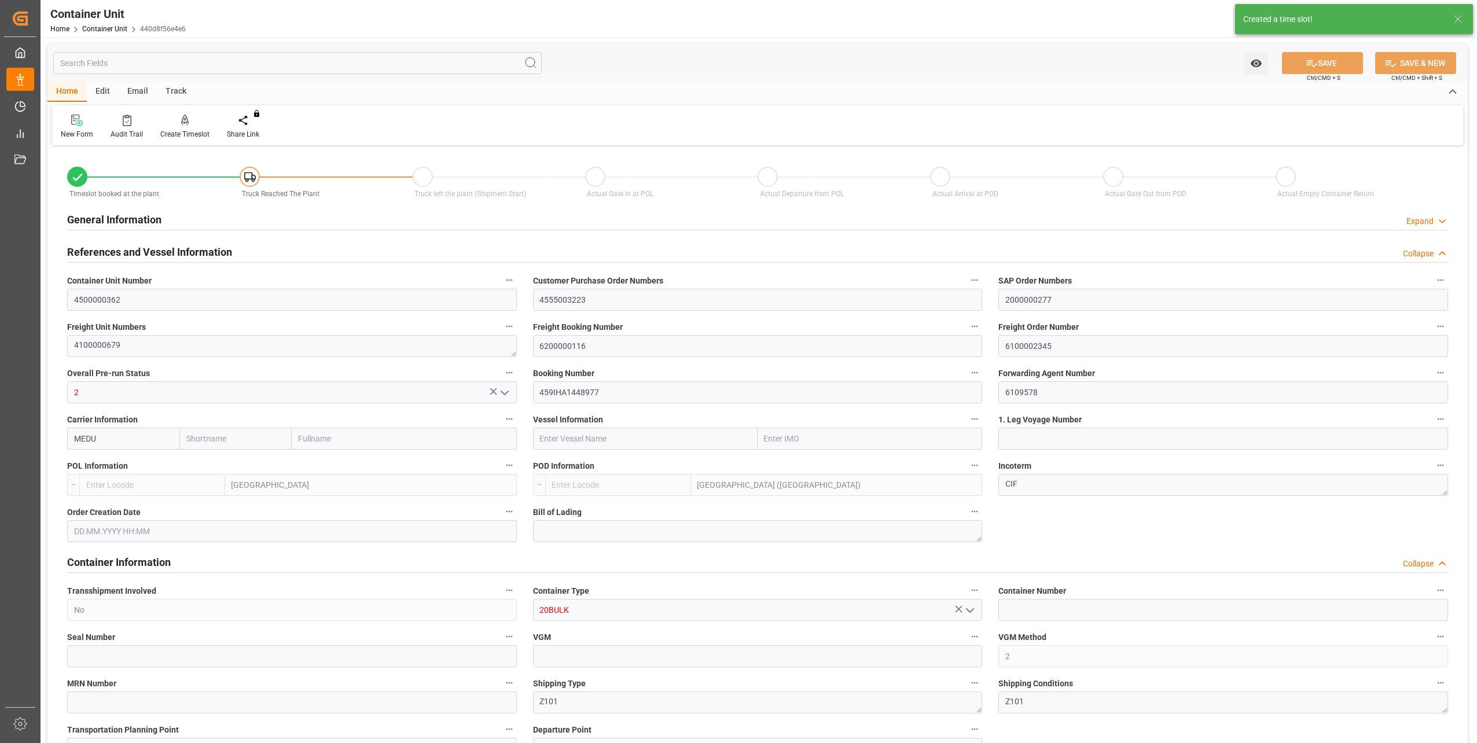
type input "BEANR"
type input "MYPKG"
type input "7"
type input "0"
type input "7"
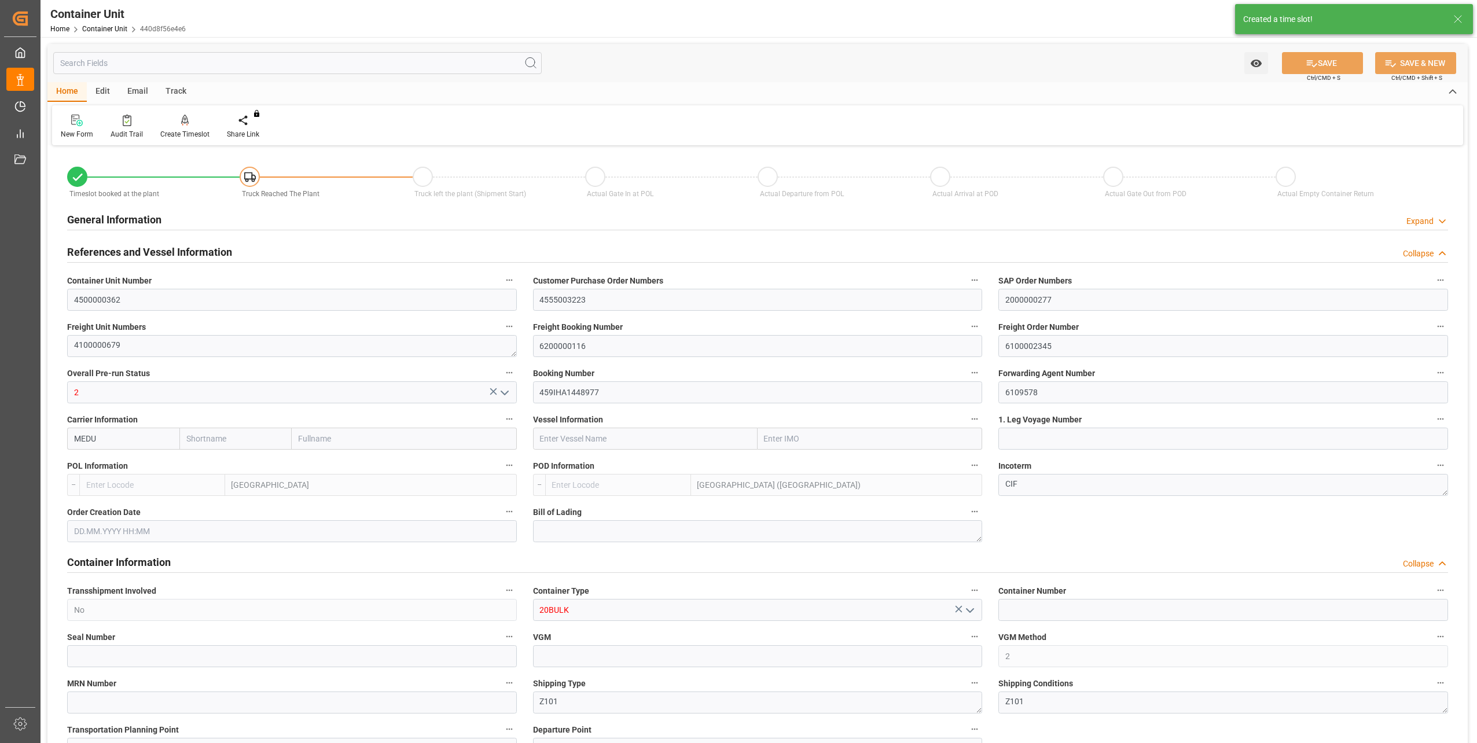
type input "0"
type input "48000"
type input "[DATE] 13:26"
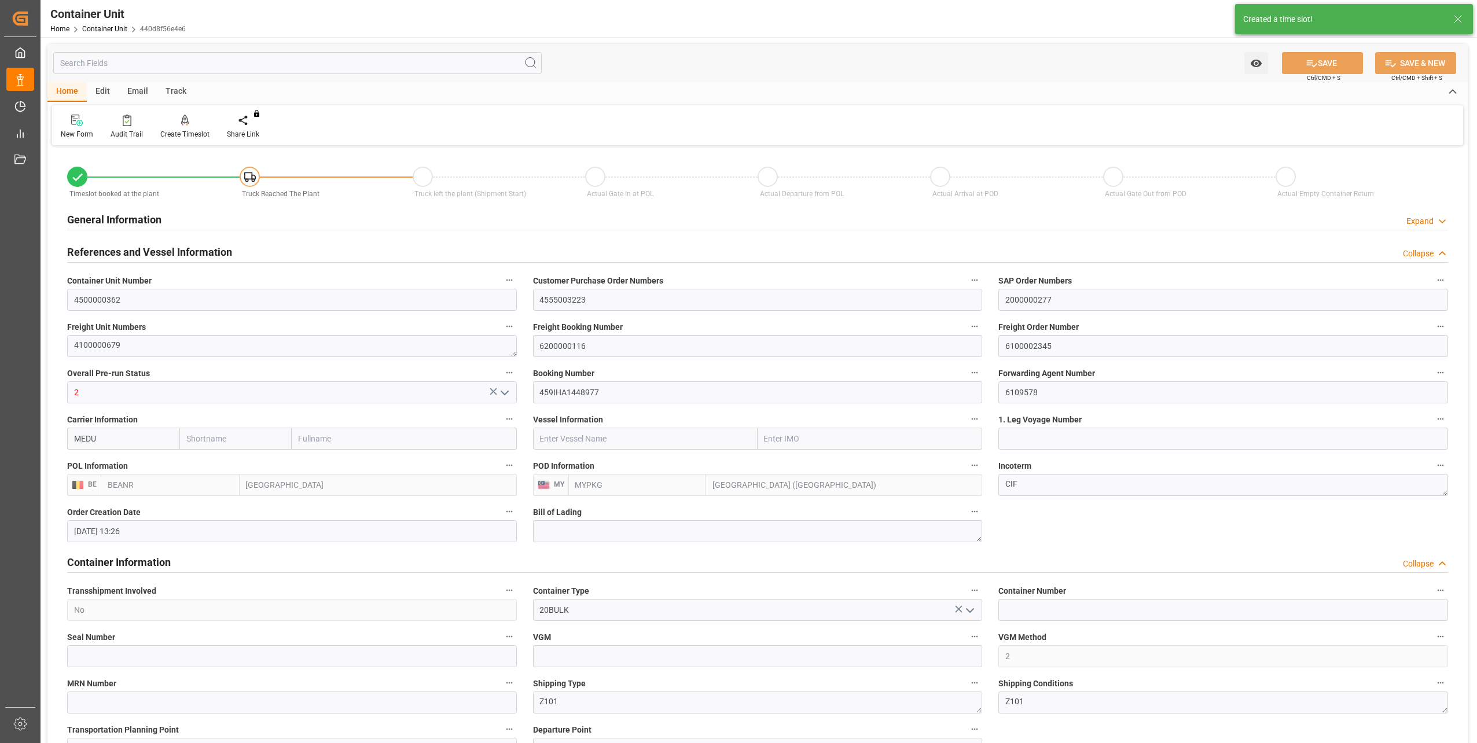
type input "10.10.2025"
click at [183, 123] on icon at bounding box center [185, 121] width 8 height 12
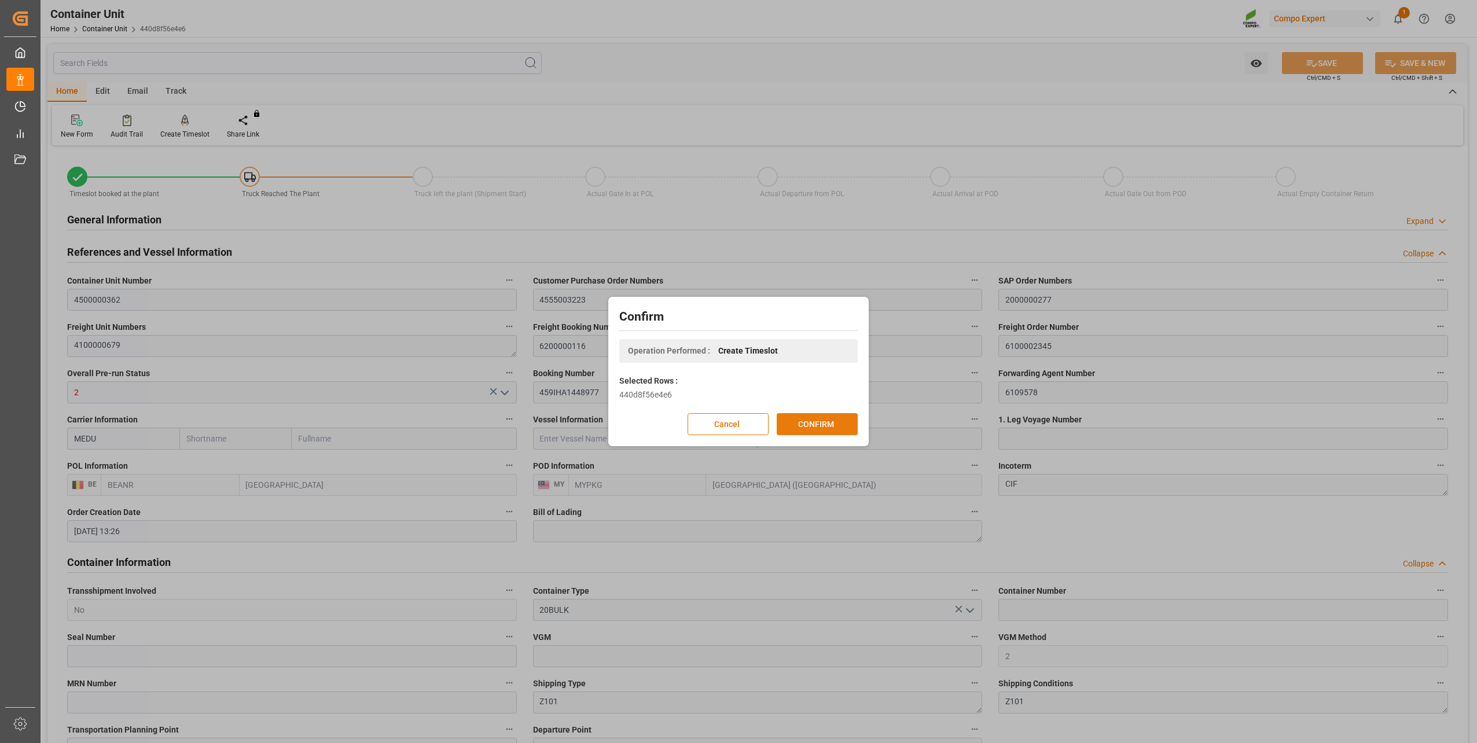
click at [823, 425] on button "CONFIRM" at bounding box center [817, 424] width 81 height 22
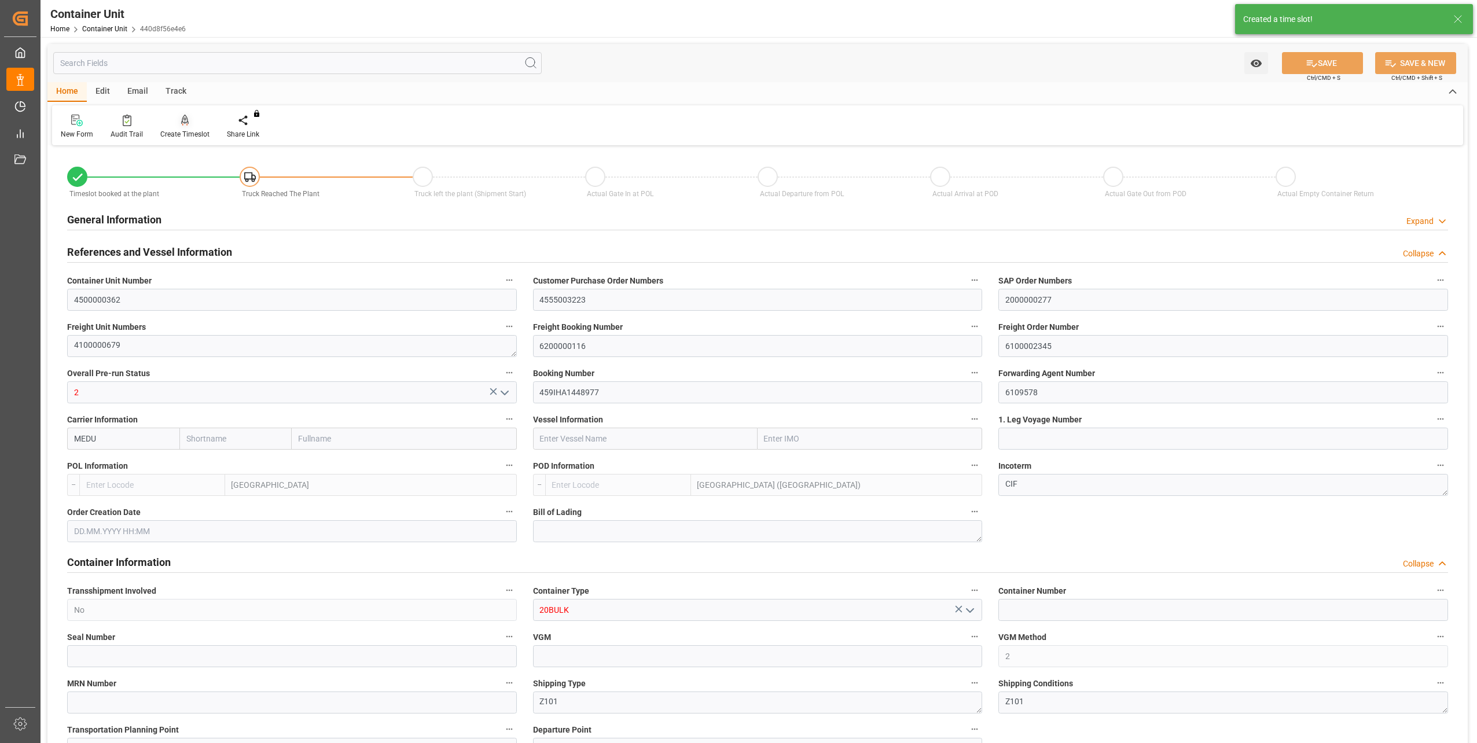
type input "BEANR"
type input "MYPKG"
type input "7"
type input "0"
type input "7"
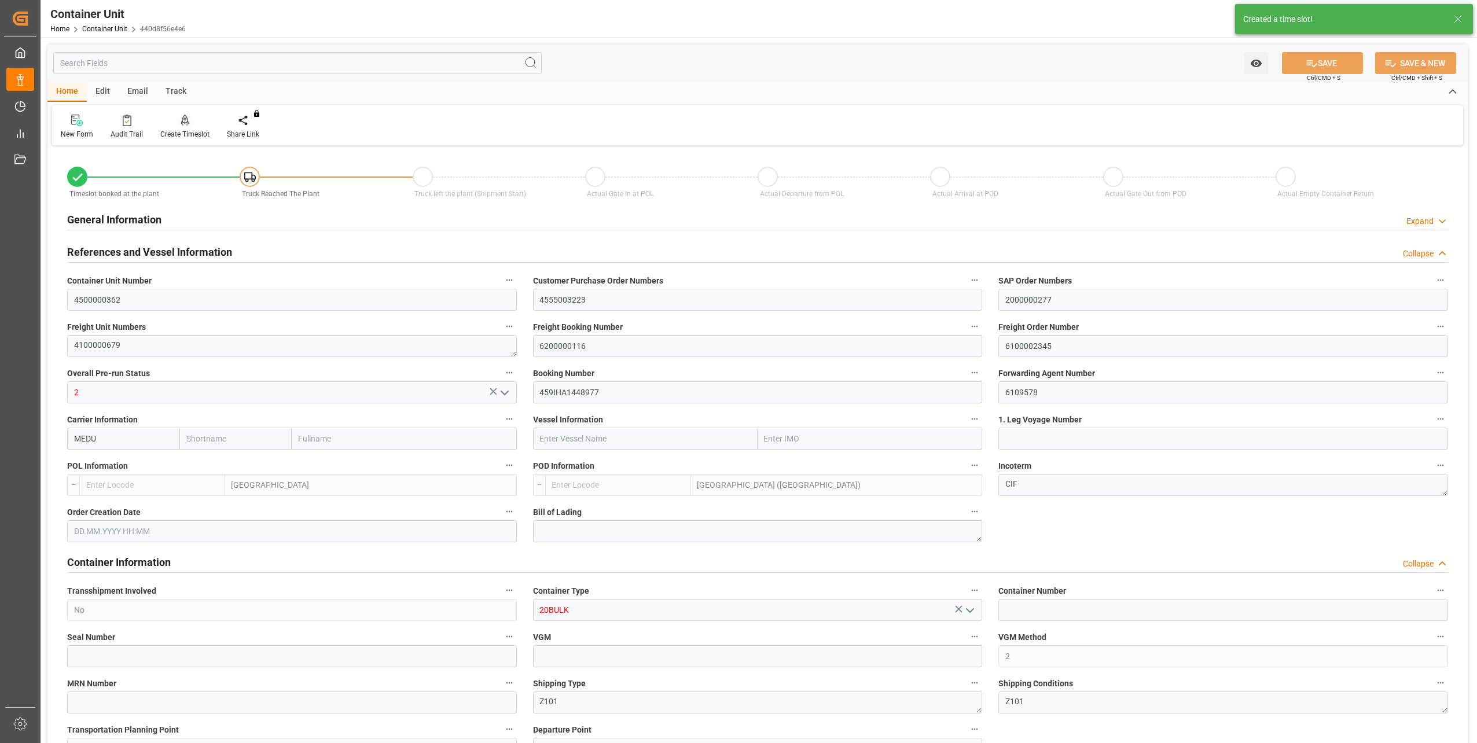
type input "0"
type input "48000"
type input "[DATE] 13:26"
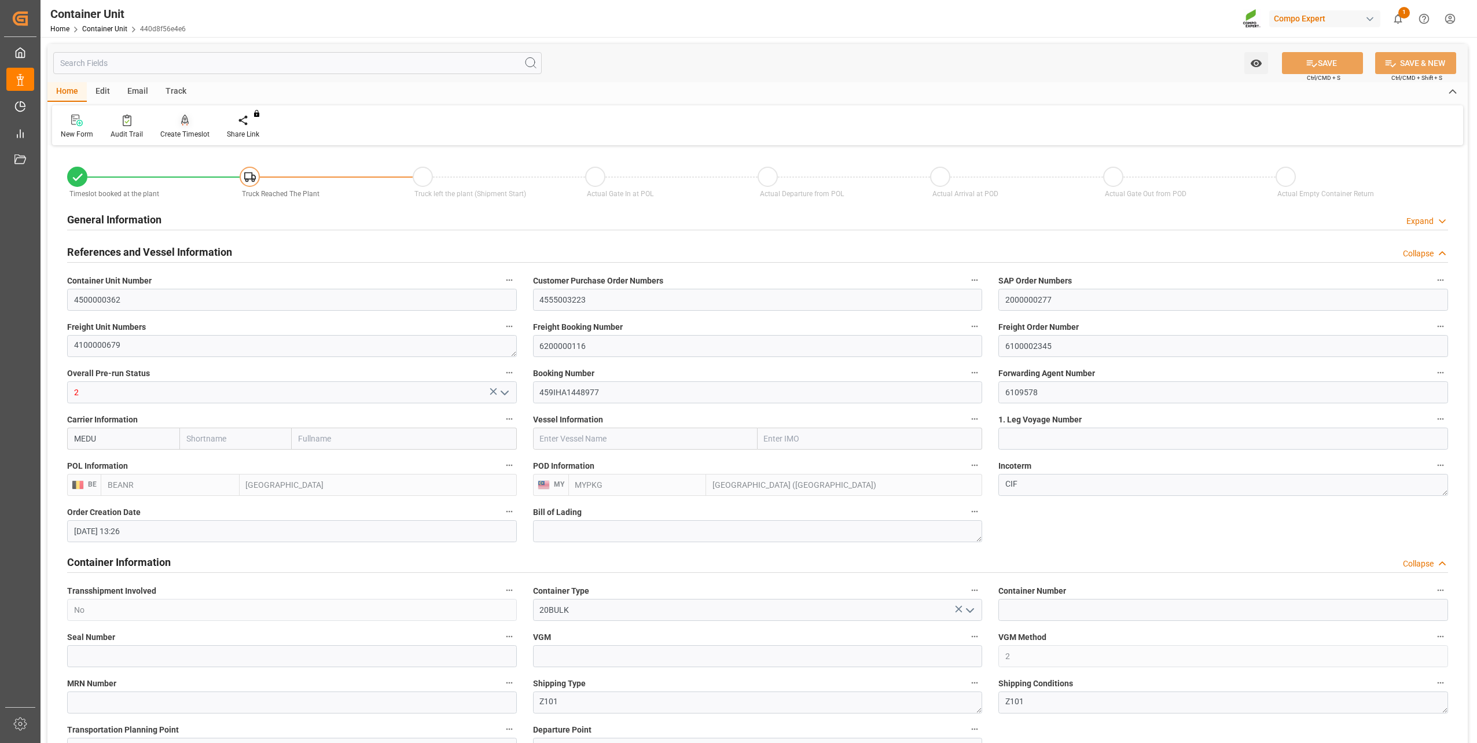
type input "[DATE]"
click at [188, 120] on div at bounding box center [184, 120] width 49 height 12
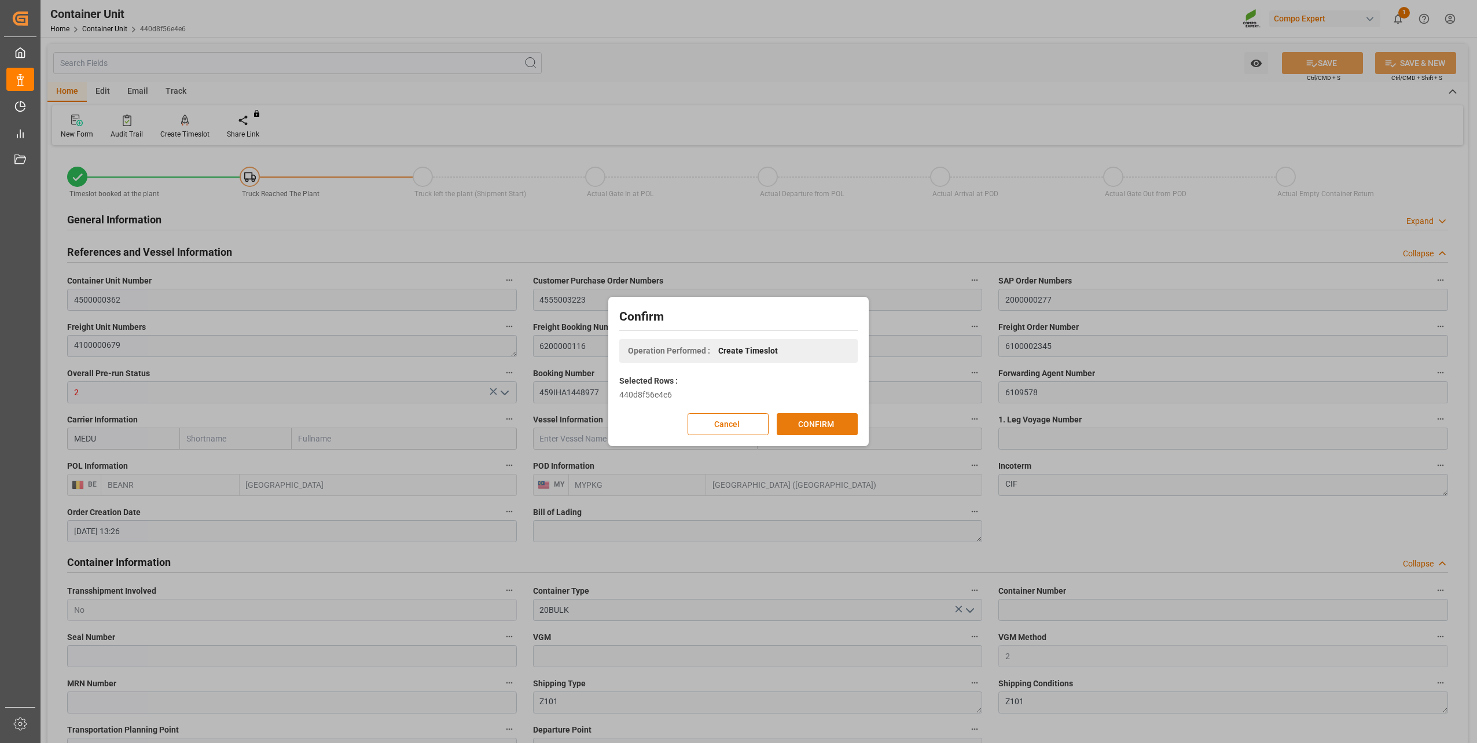
click at [810, 420] on button "CONFIRM" at bounding box center [817, 424] width 81 height 22
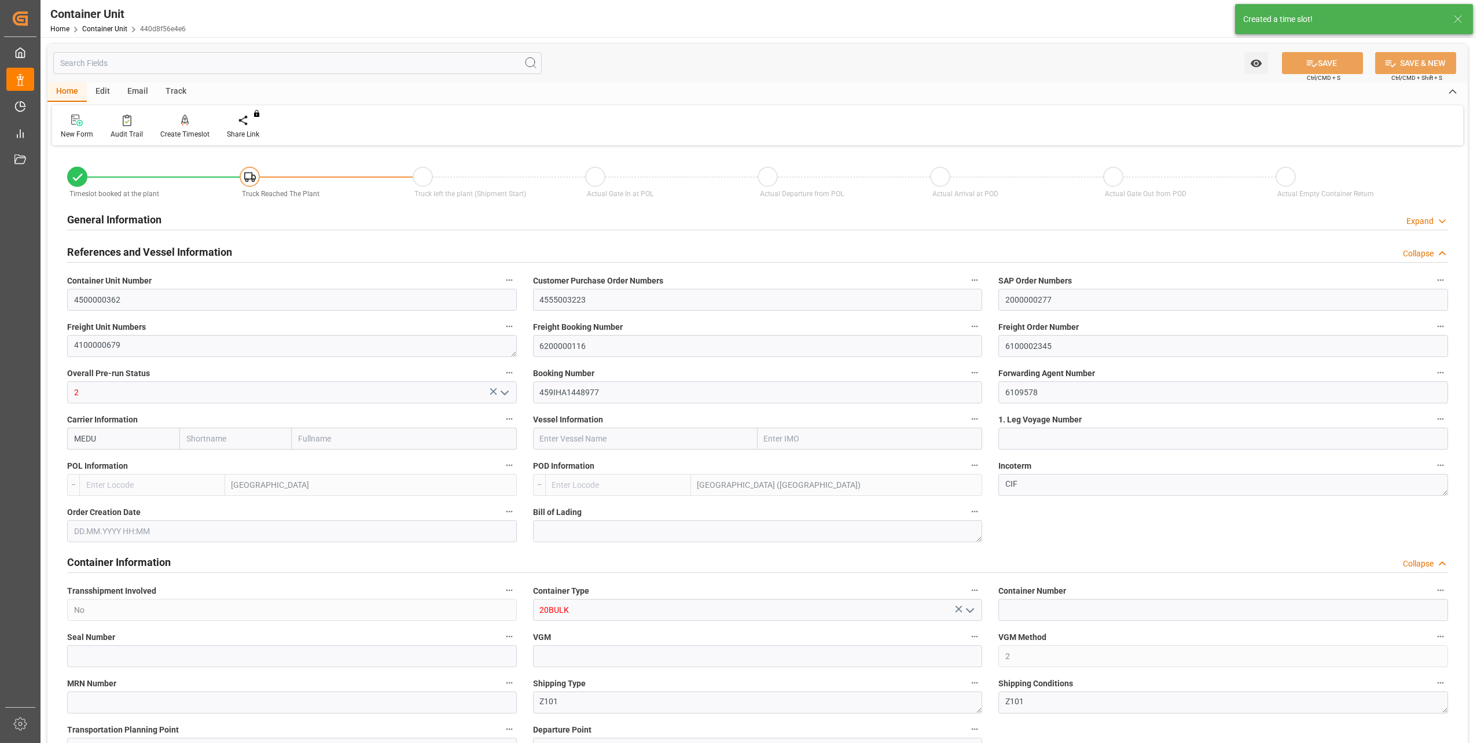
type input "BEANR"
type input "MYPKG"
type input "7"
type input "0"
type input "7"
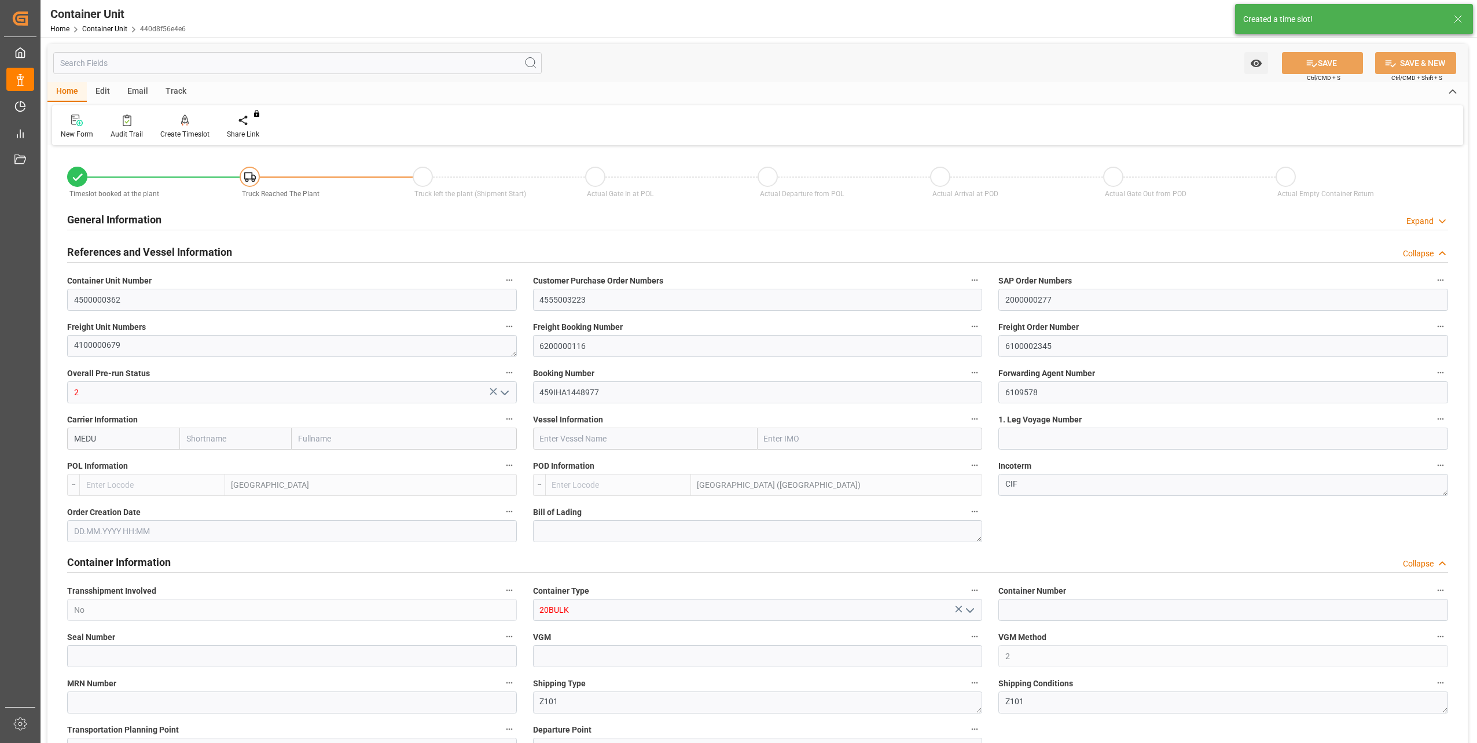
type input "0"
type input "48000"
type input "[DATE] 13:26"
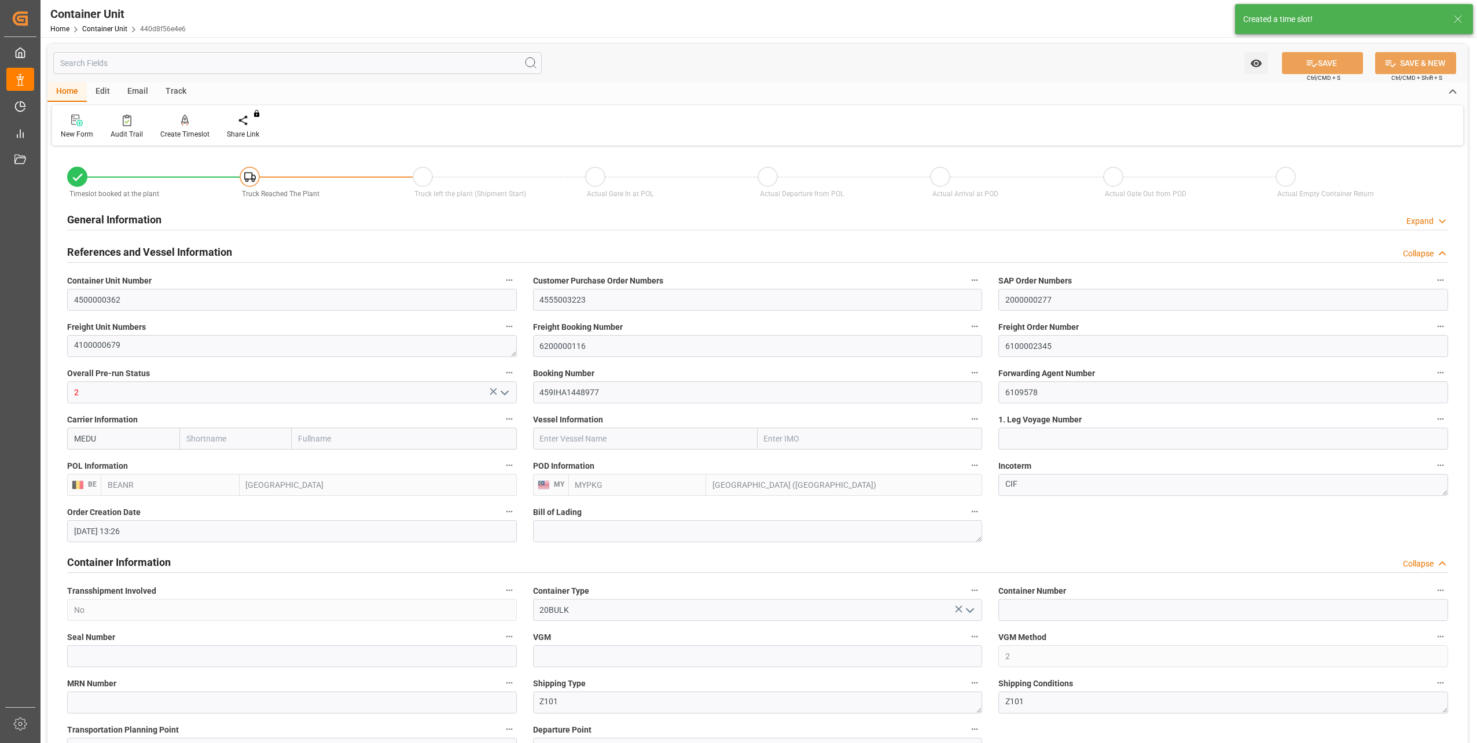
type input "10.10.2025"
click at [186, 121] on icon at bounding box center [185, 121] width 8 height 12
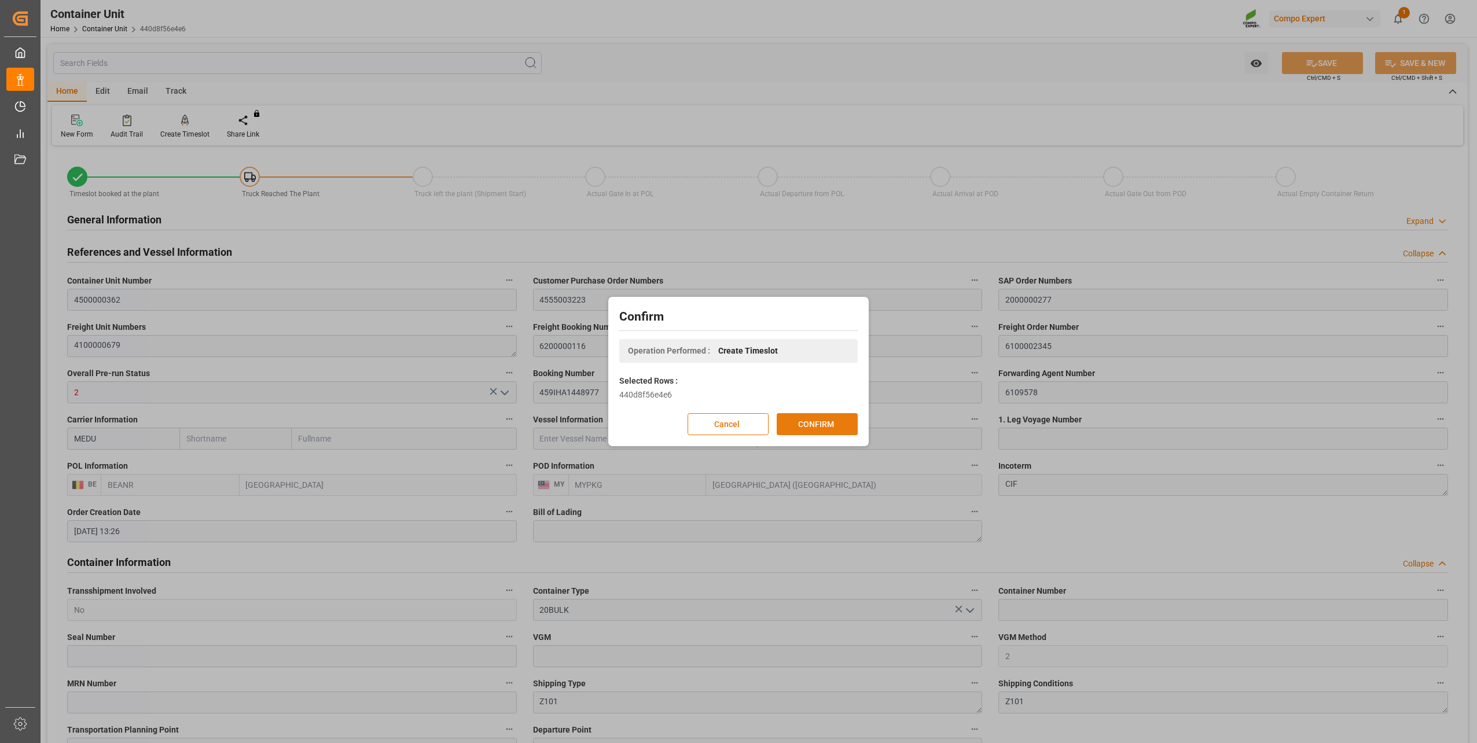
click at [821, 423] on button "CONFIRM" at bounding box center [817, 424] width 81 height 22
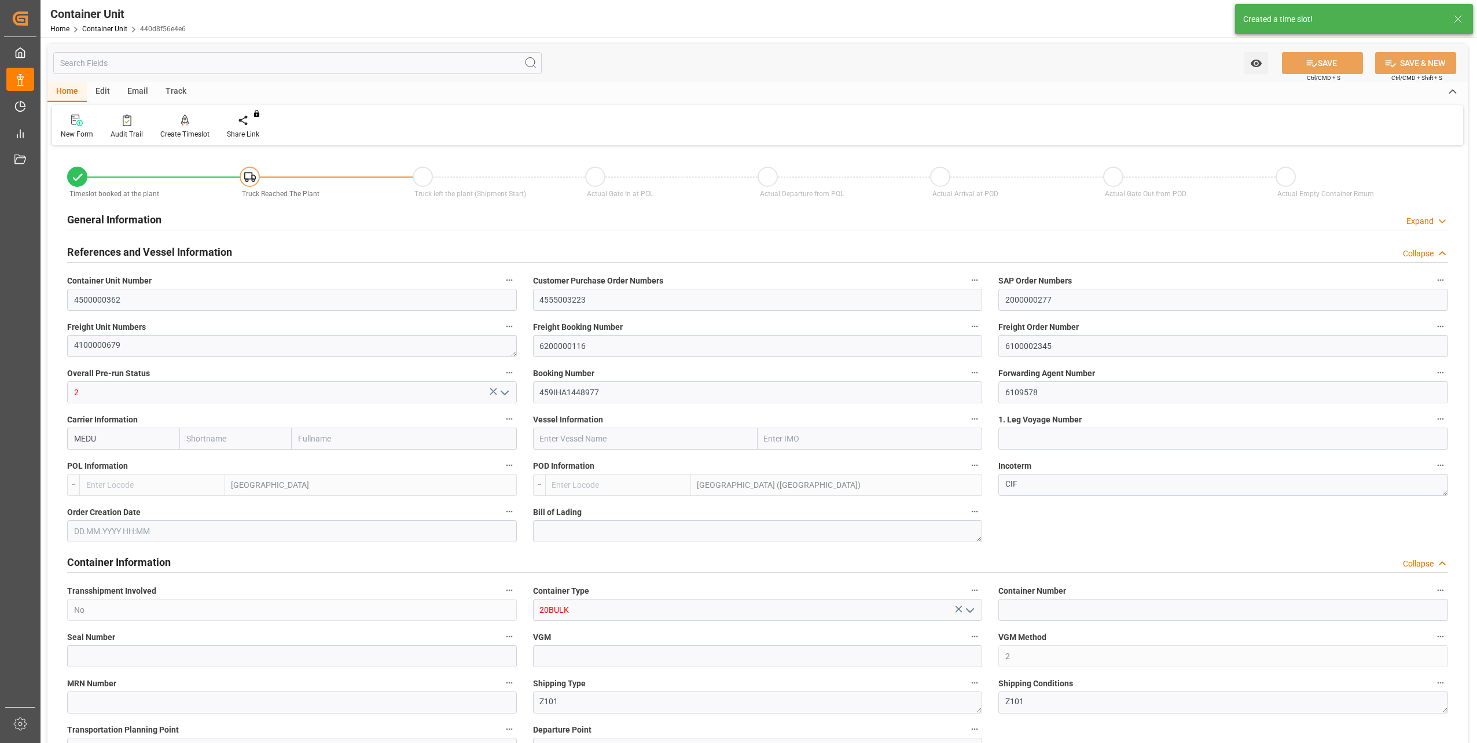
type input "BEANR"
type input "MYPKG"
type input "7"
type input "0"
type input "7"
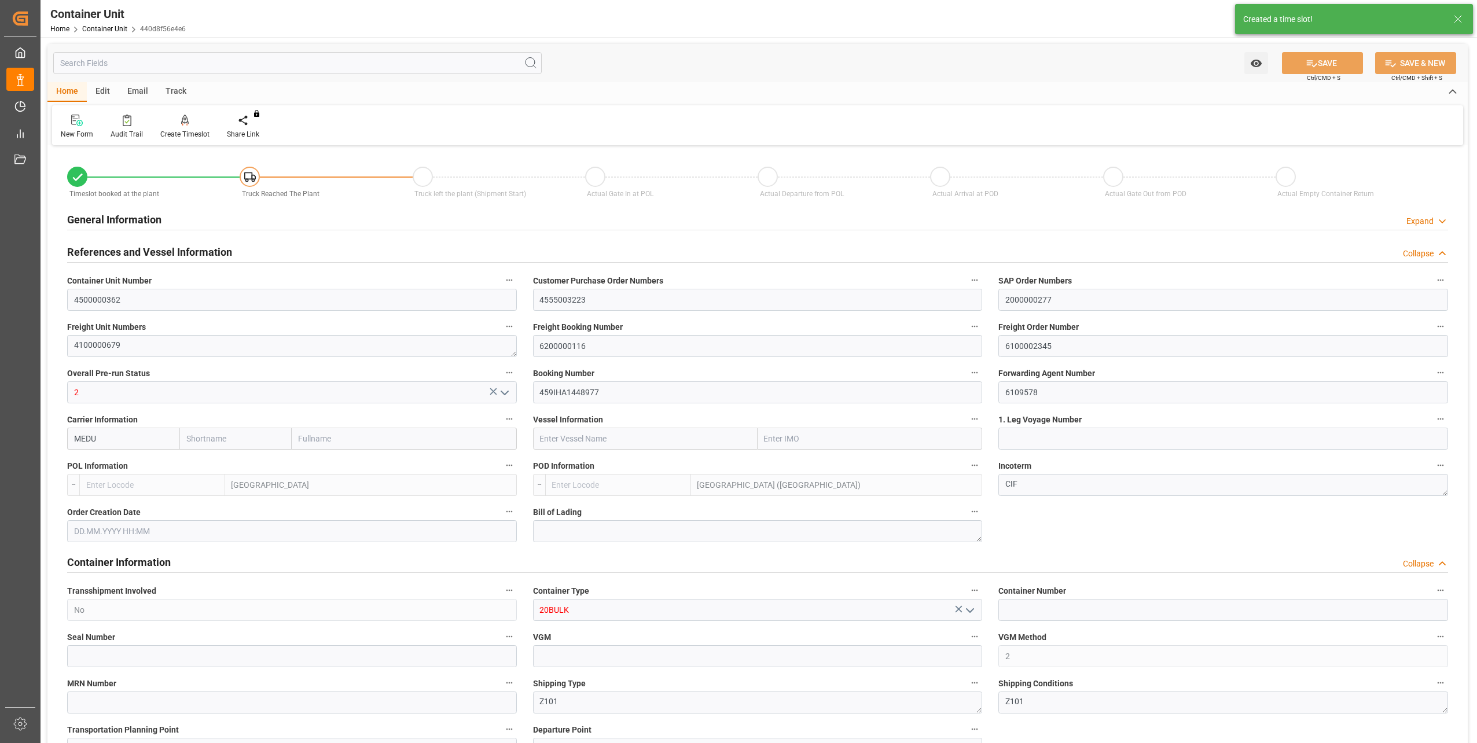
type input "0"
type input "48000"
type input "[DATE] 13:26"
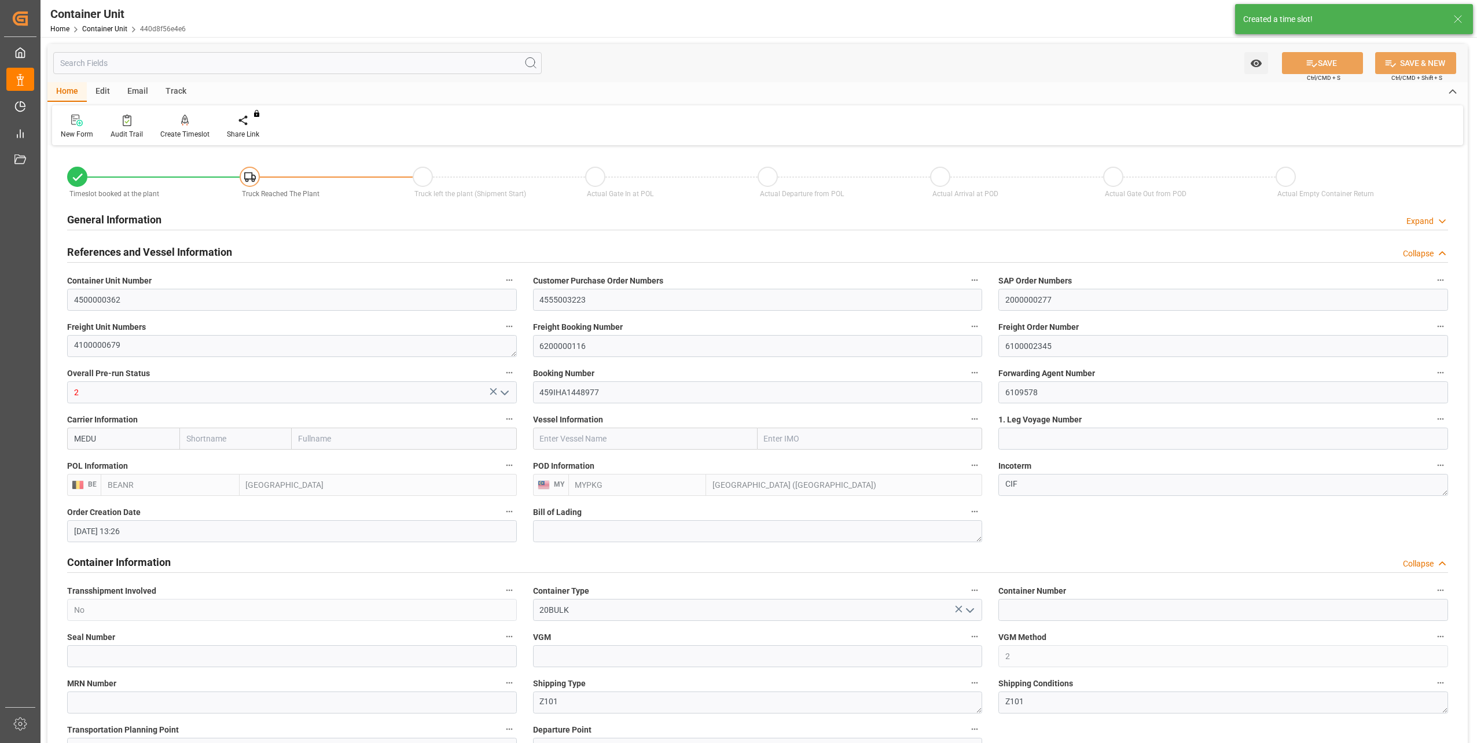
type input "10.10.2025"
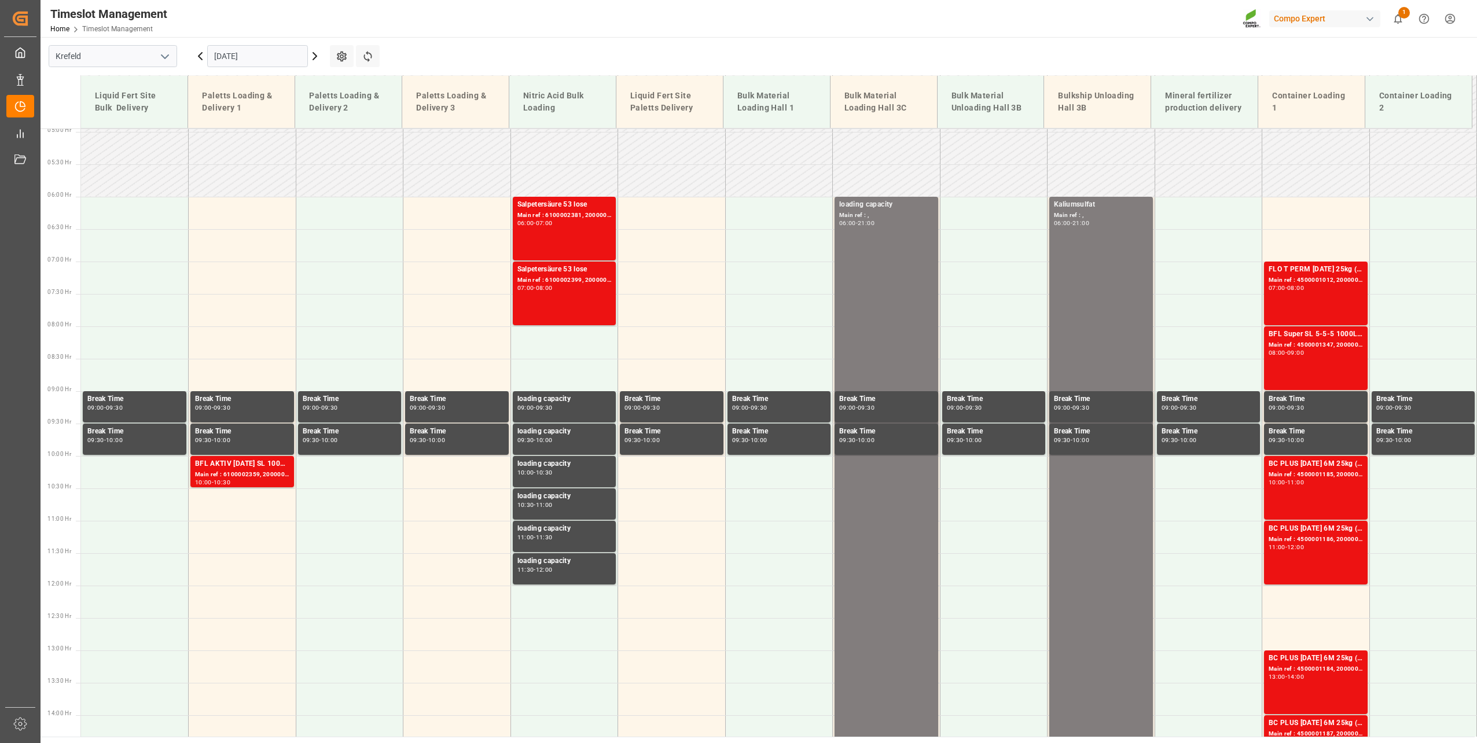
scroll to position [285, 0]
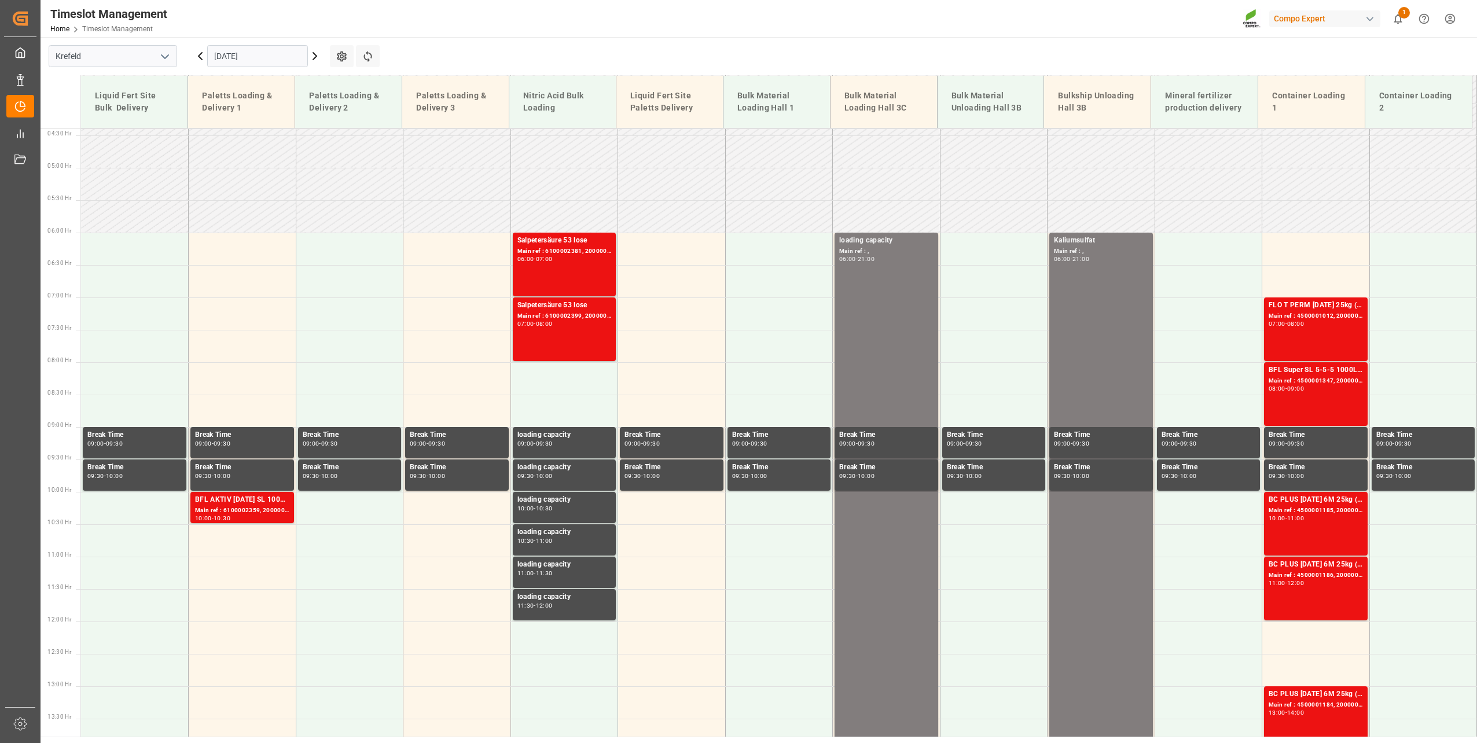
click at [249, 49] on input "[DATE]" at bounding box center [257, 56] width 101 height 22
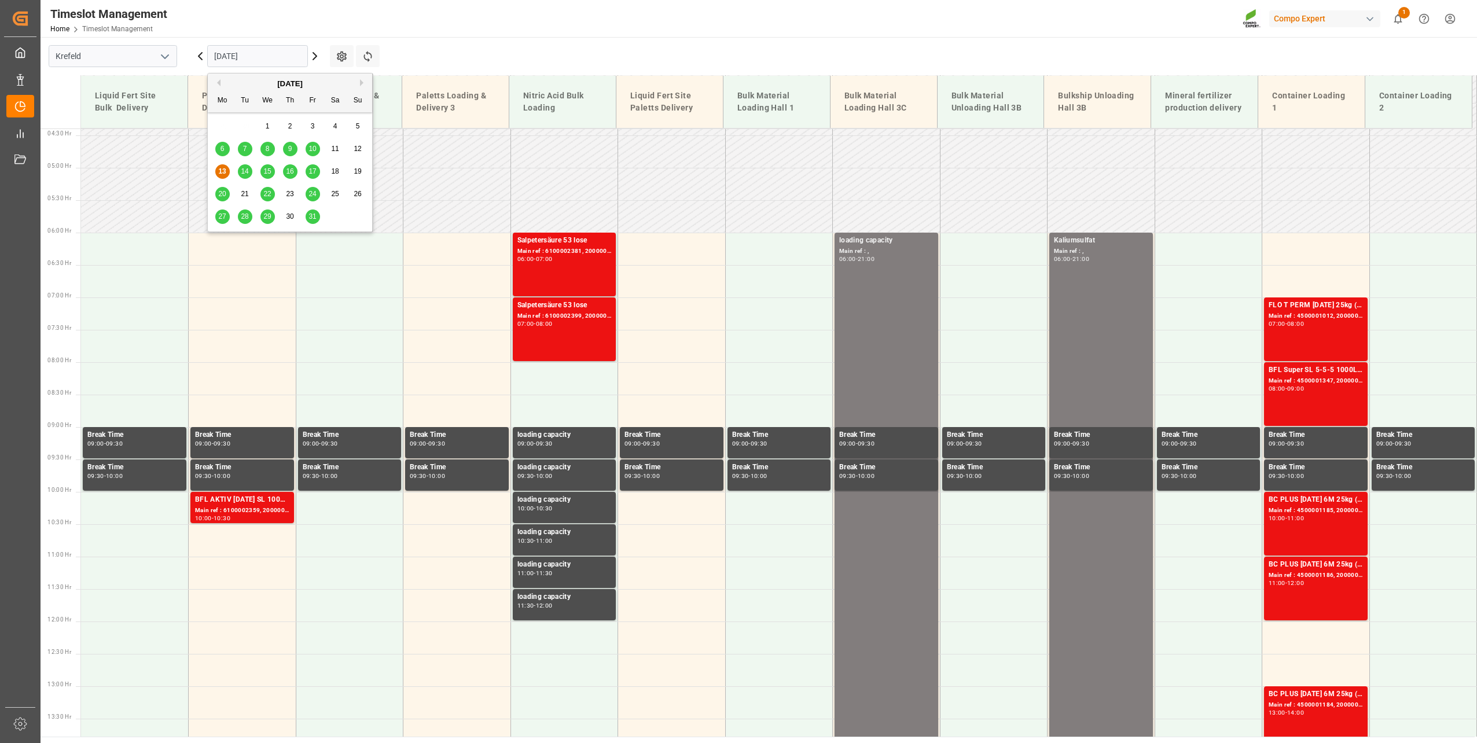
click at [313, 215] on span "31" at bounding box center [313, 216] width 8 height 8
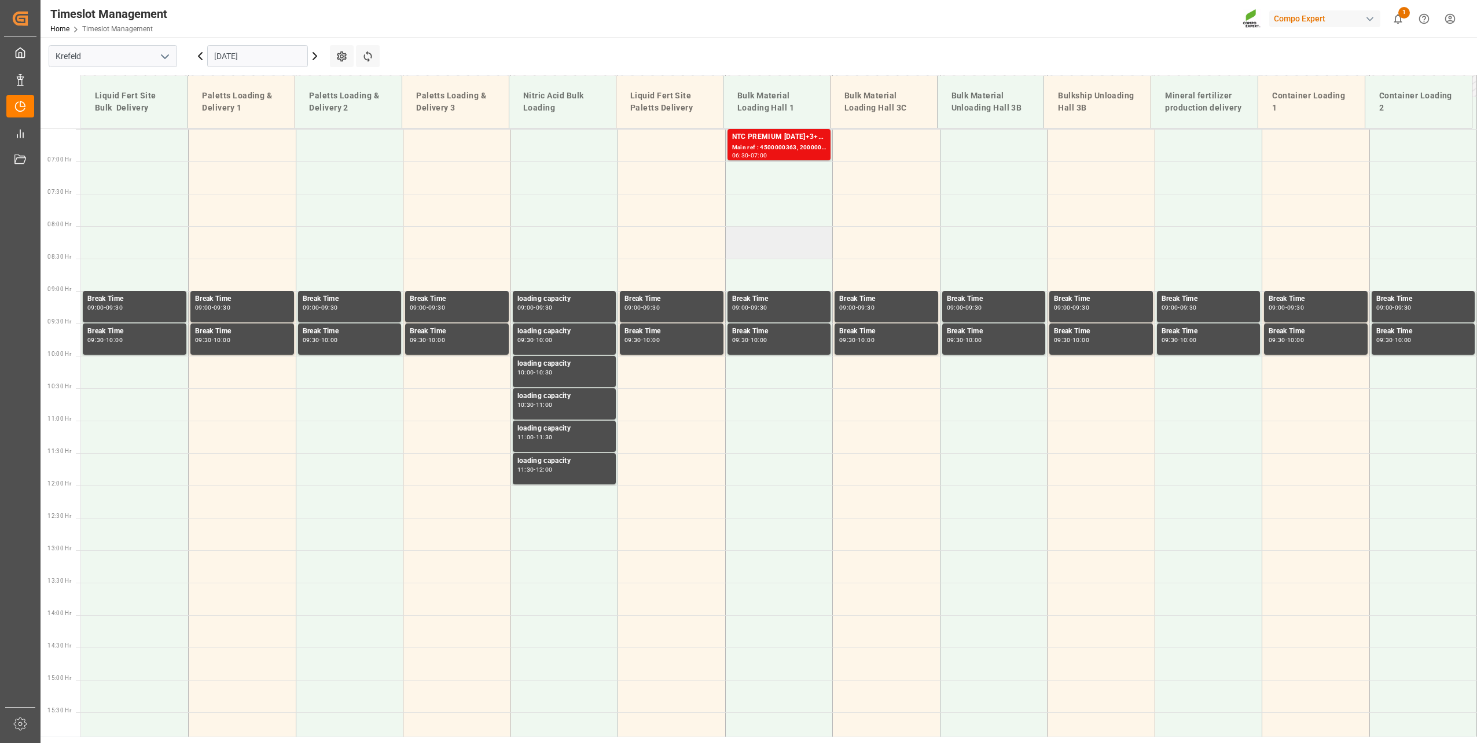
scroll to position [401, 0]
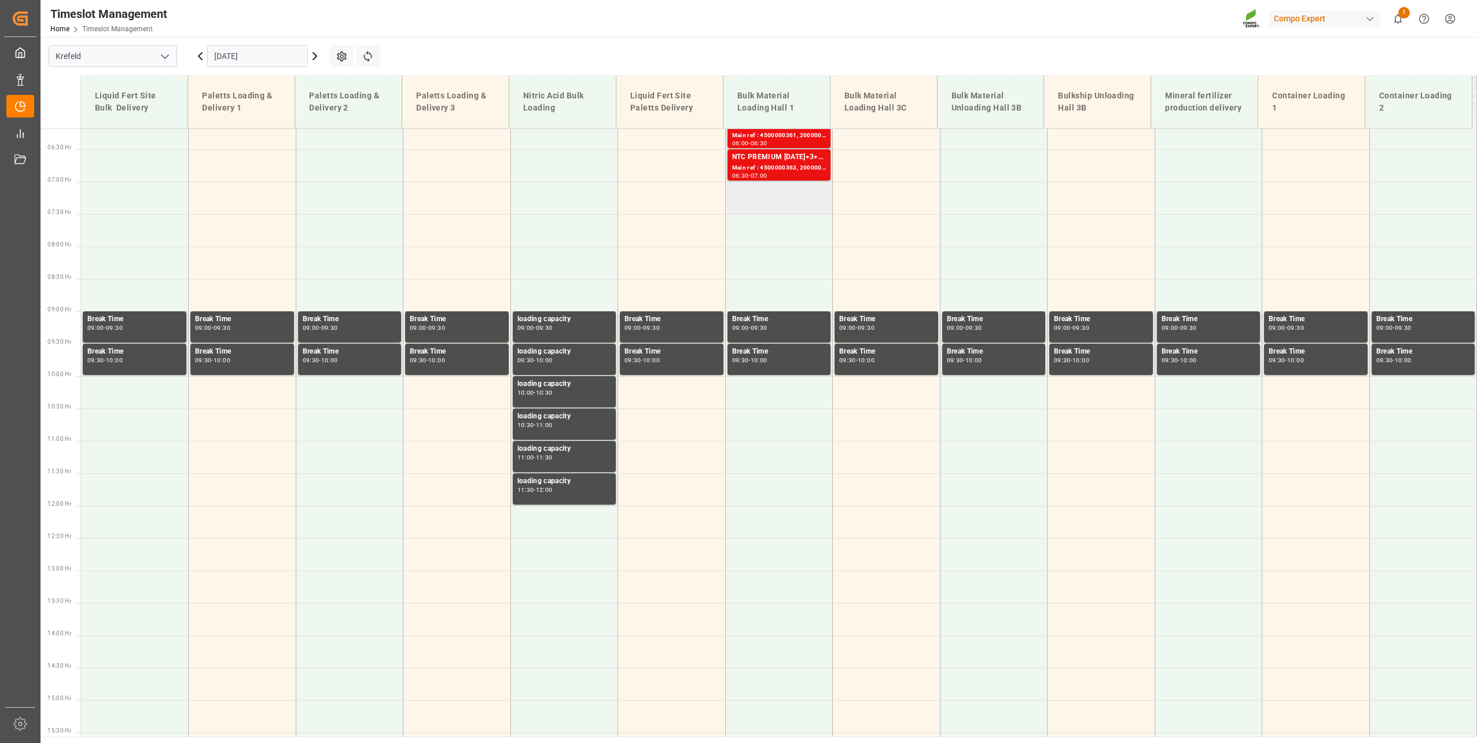
click at [761, 194] on td at bounding box center [779, 198] width 108 height 32
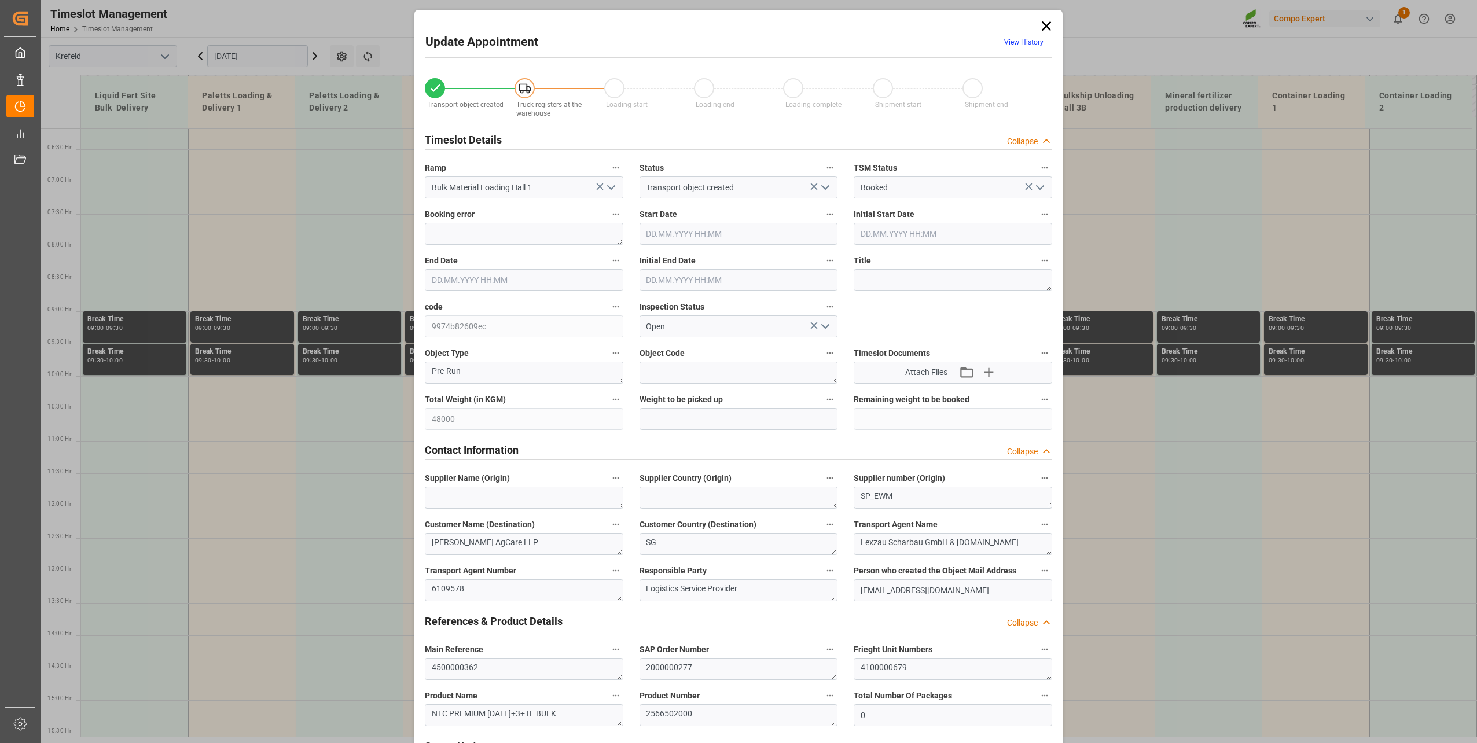
type input "48000"
type input "0"
type input "[DATE] 07:00"
type input "[DATE] 07:30"
type input "[DATE] 13:26"
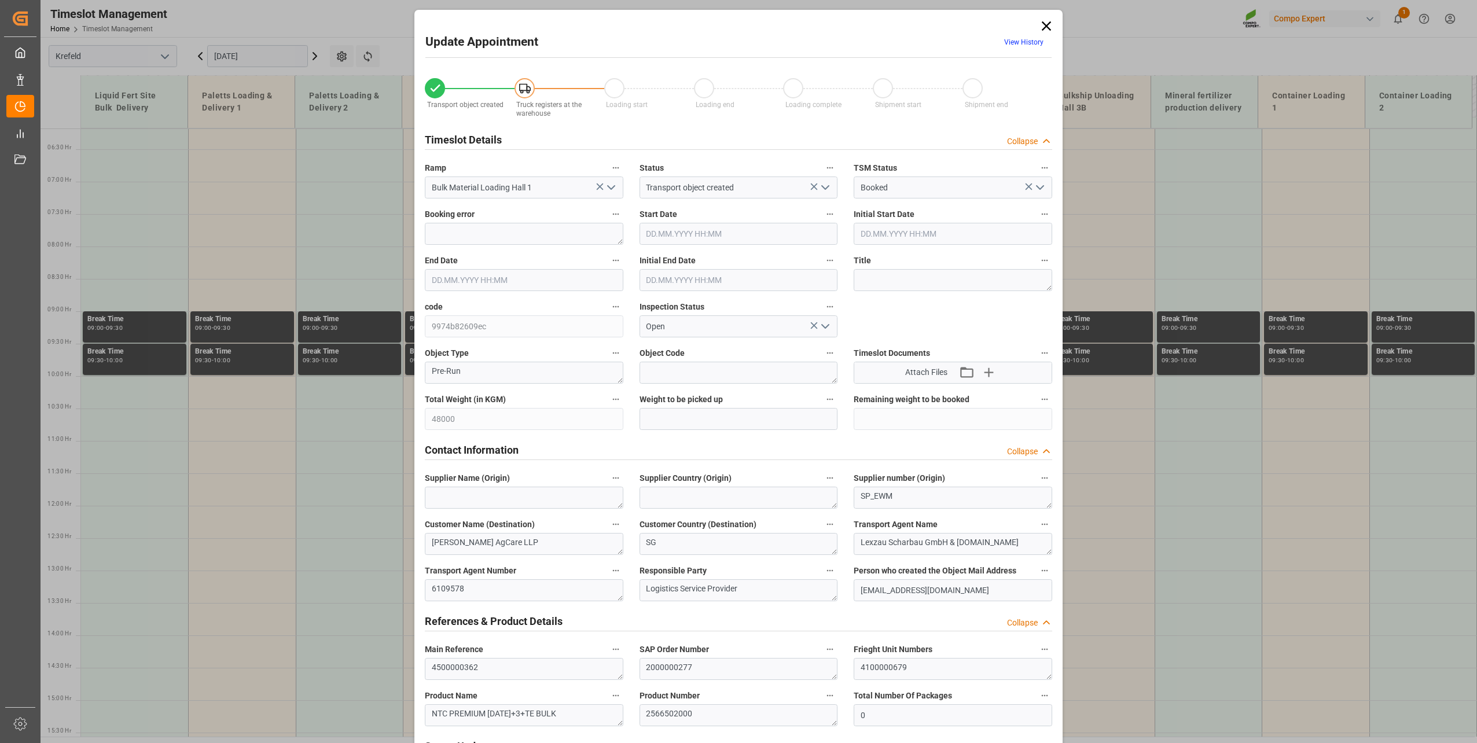
type input "[DATE] 06:28"
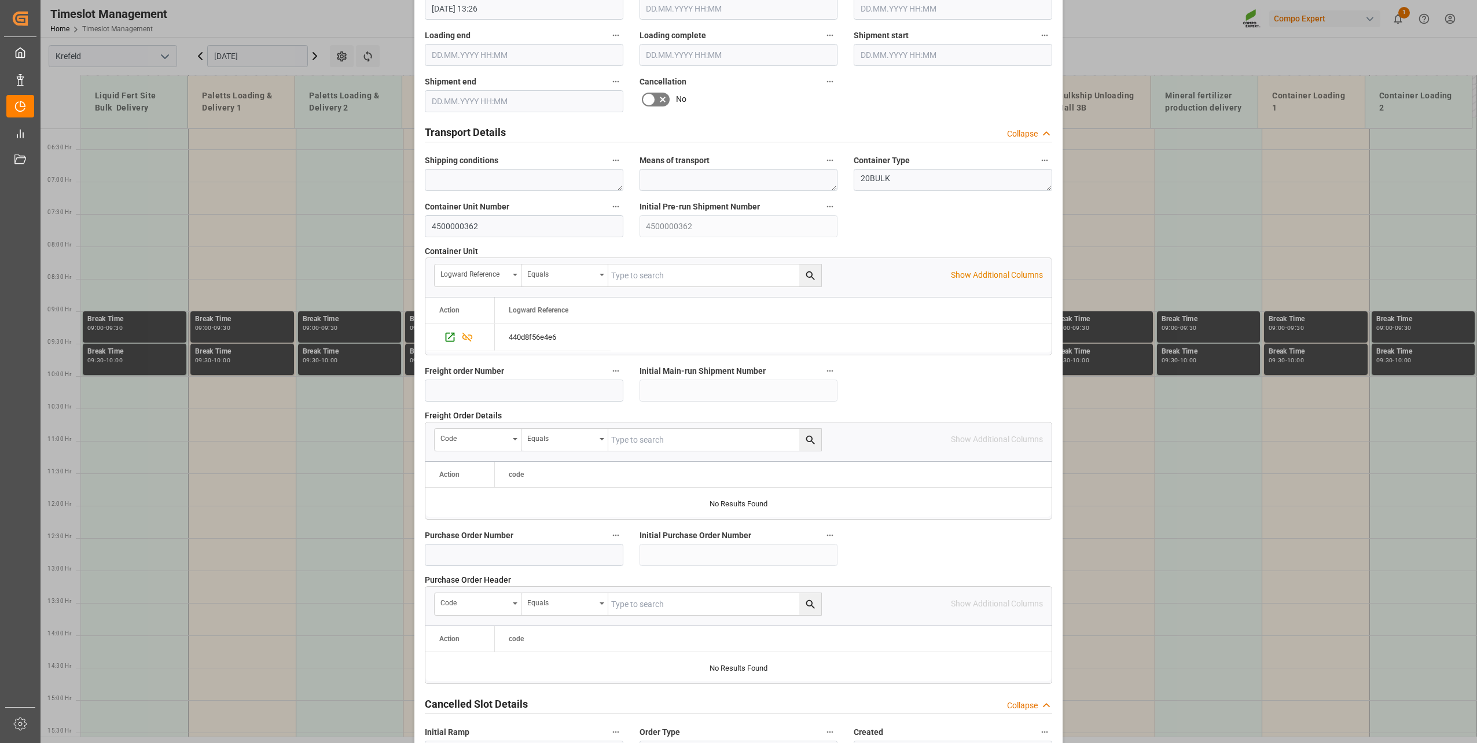
scroll to position [863, 0]
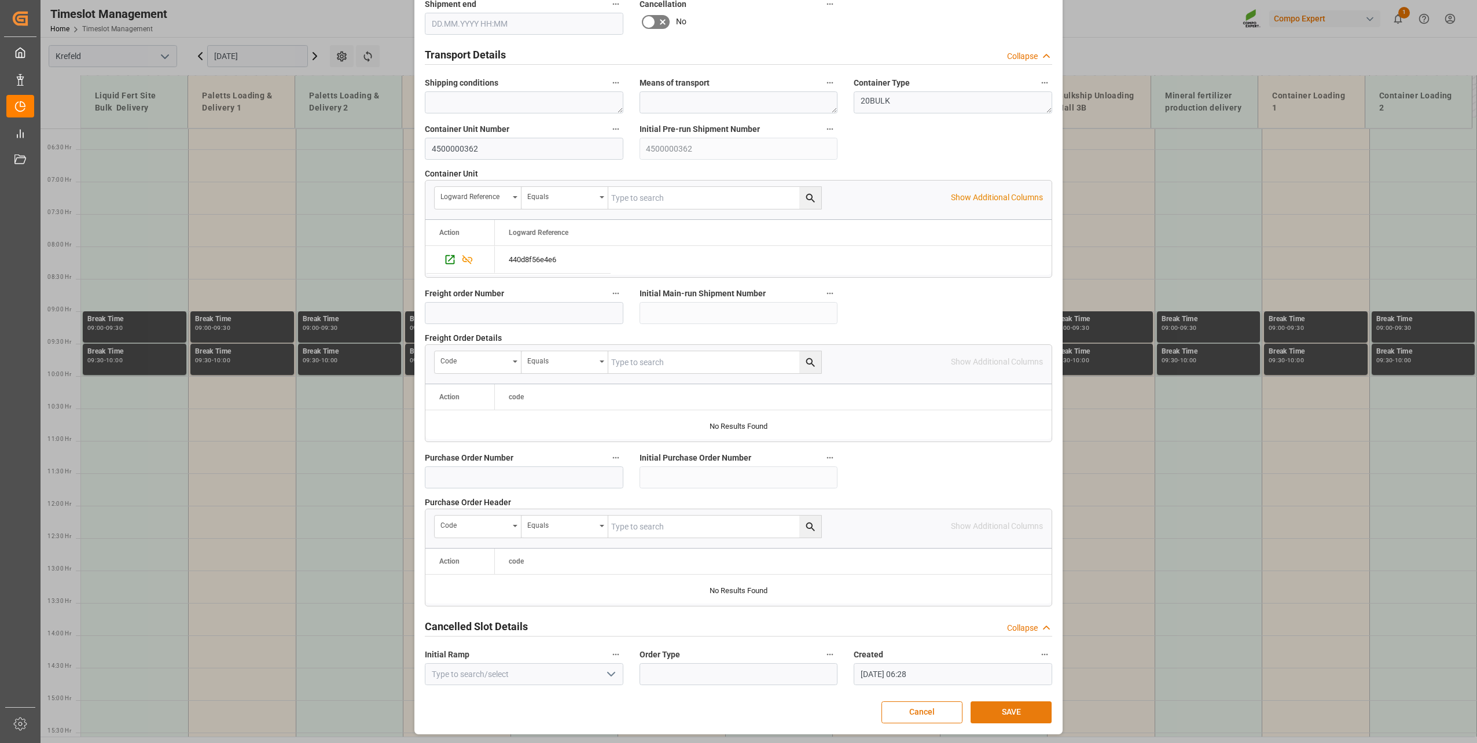
click at [1007, 704] on button "SAVE" at bounding box center [1011, 713] width 81 height 22
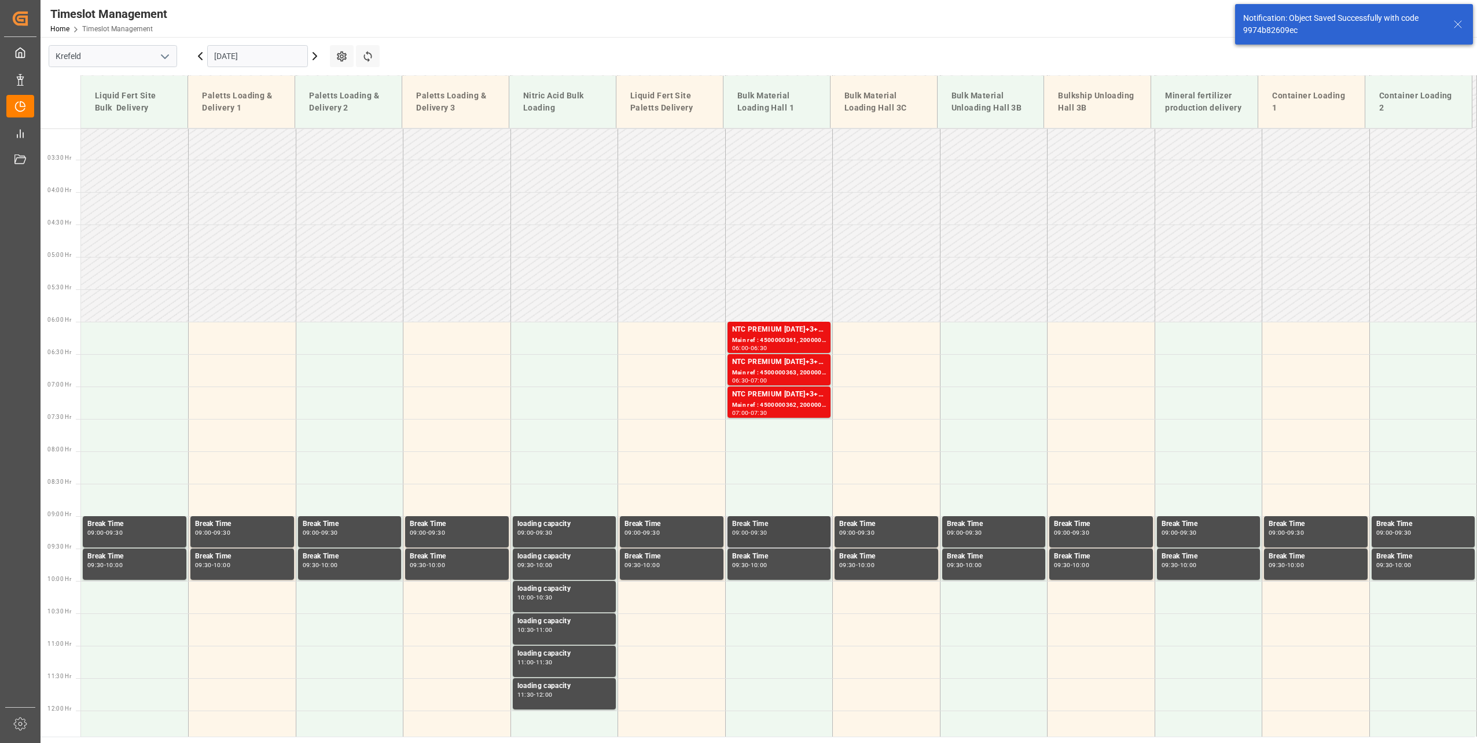
scroll to position [394, 0]
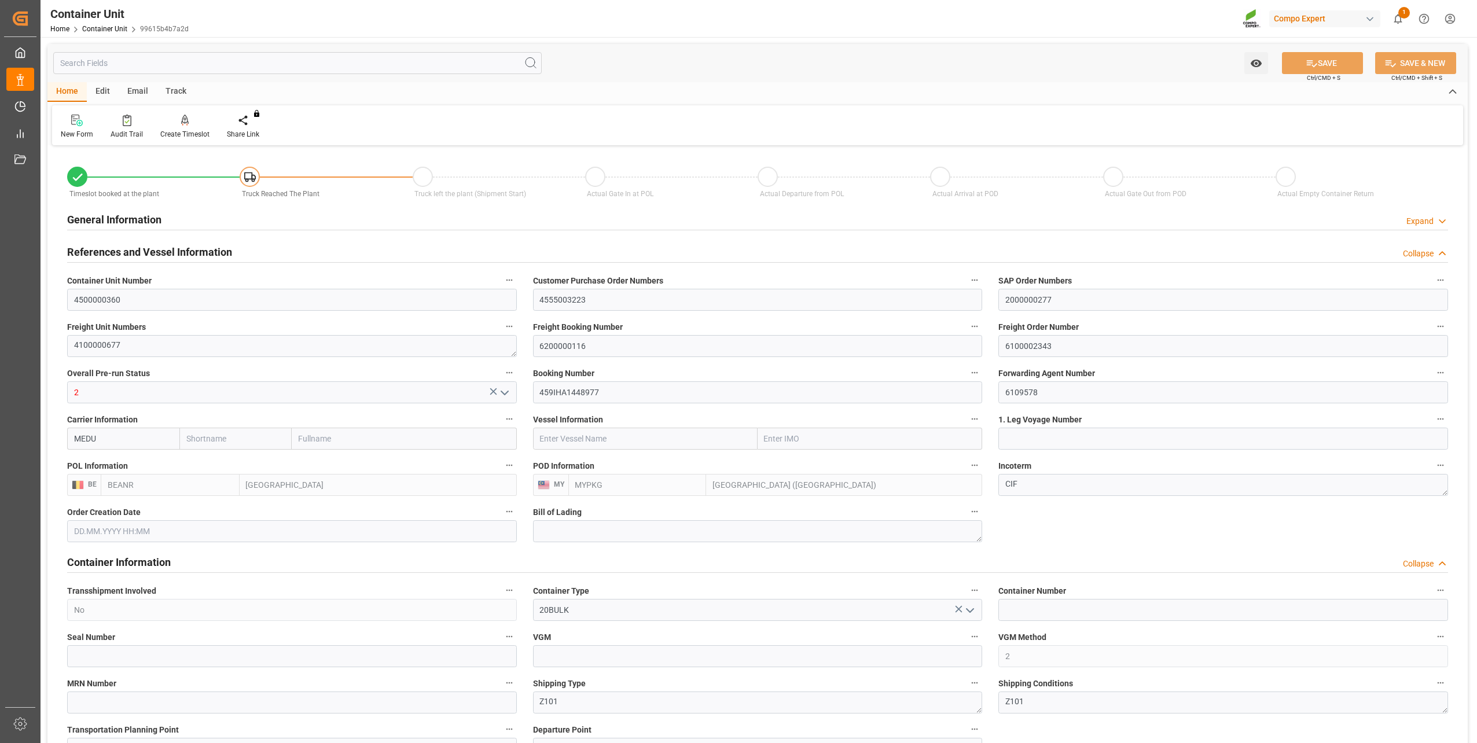
type input "BEANR"
type input "MYPKG"
type input "7"
type input "0"
type input "7"
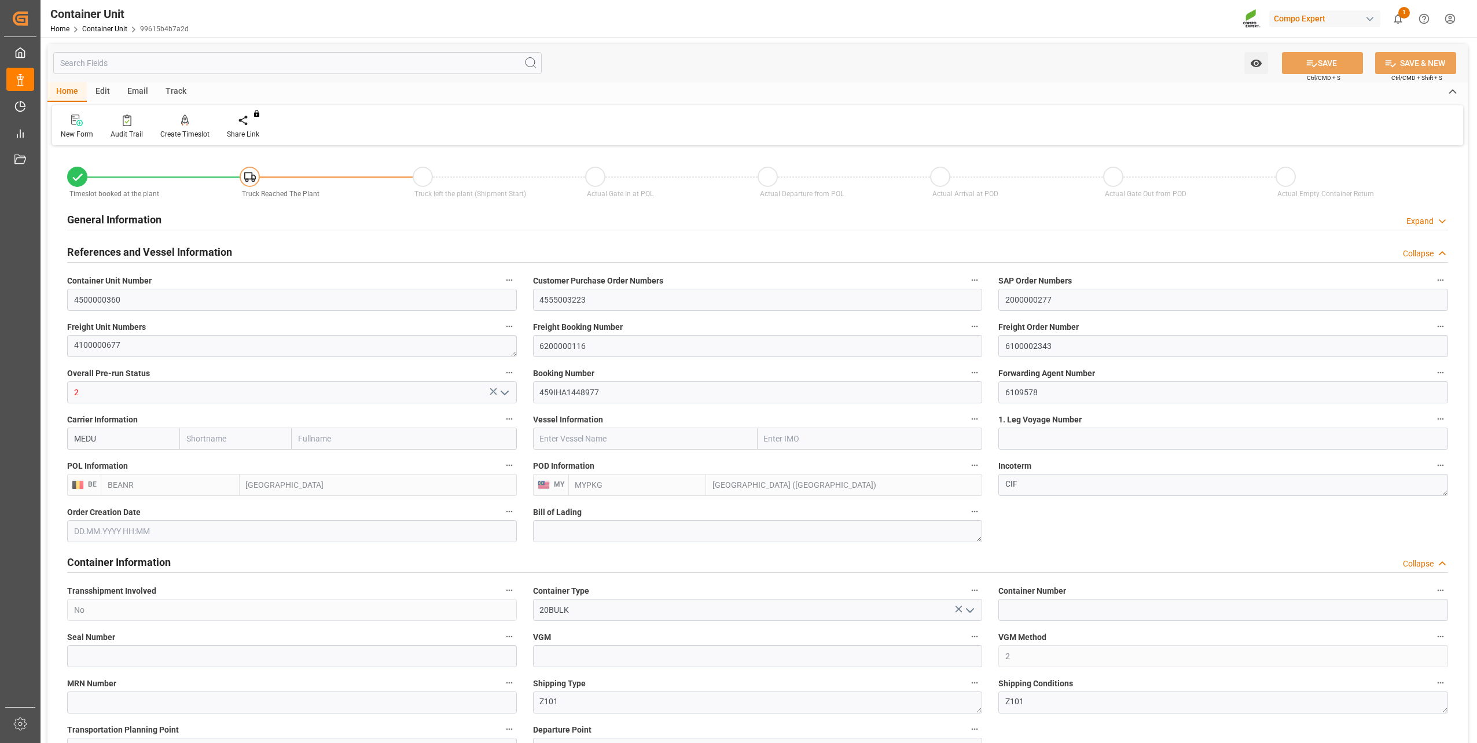
type input "0"
type input "48000"
type input "[DATE] 13:26"
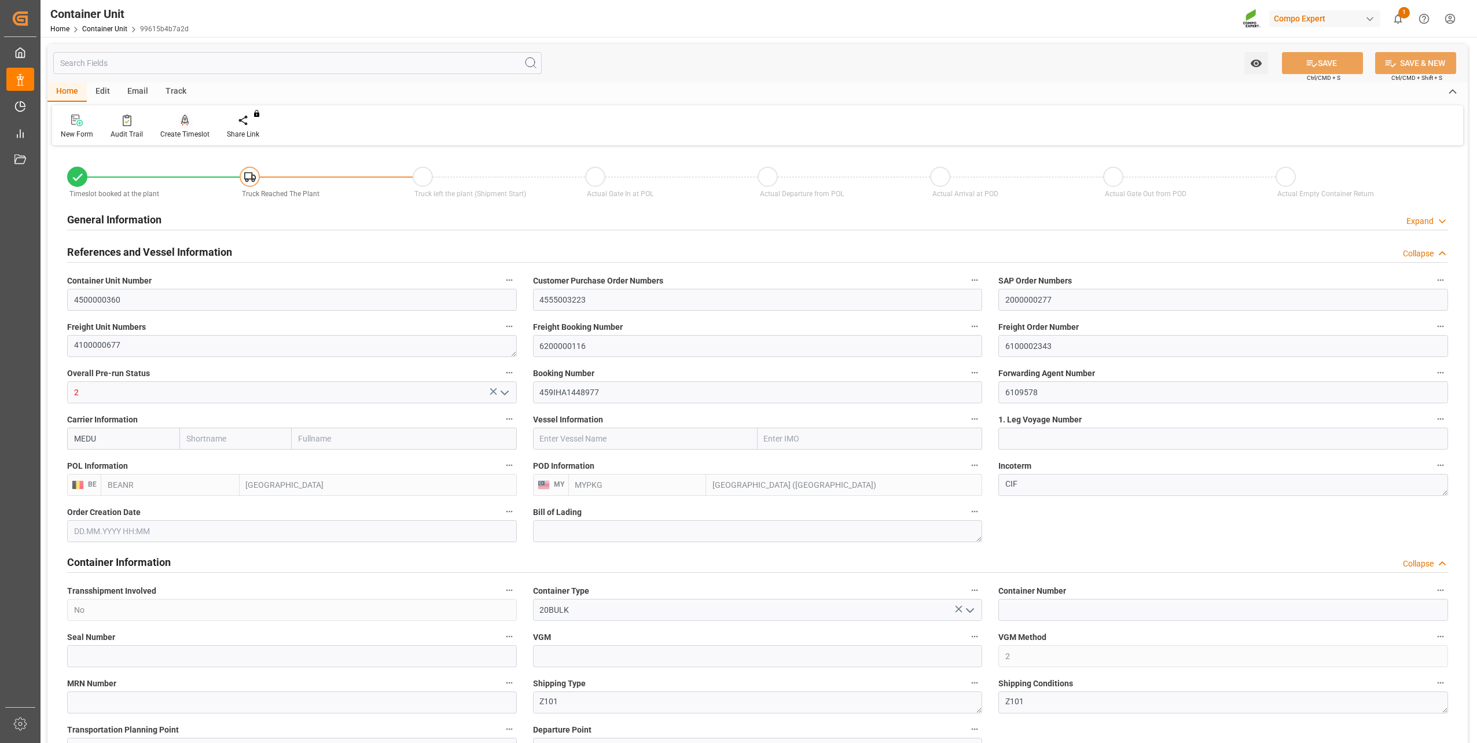
type input "[DATE]"
click at [183, 122] on icon at bounding box center [185, 121] width 8 height 12
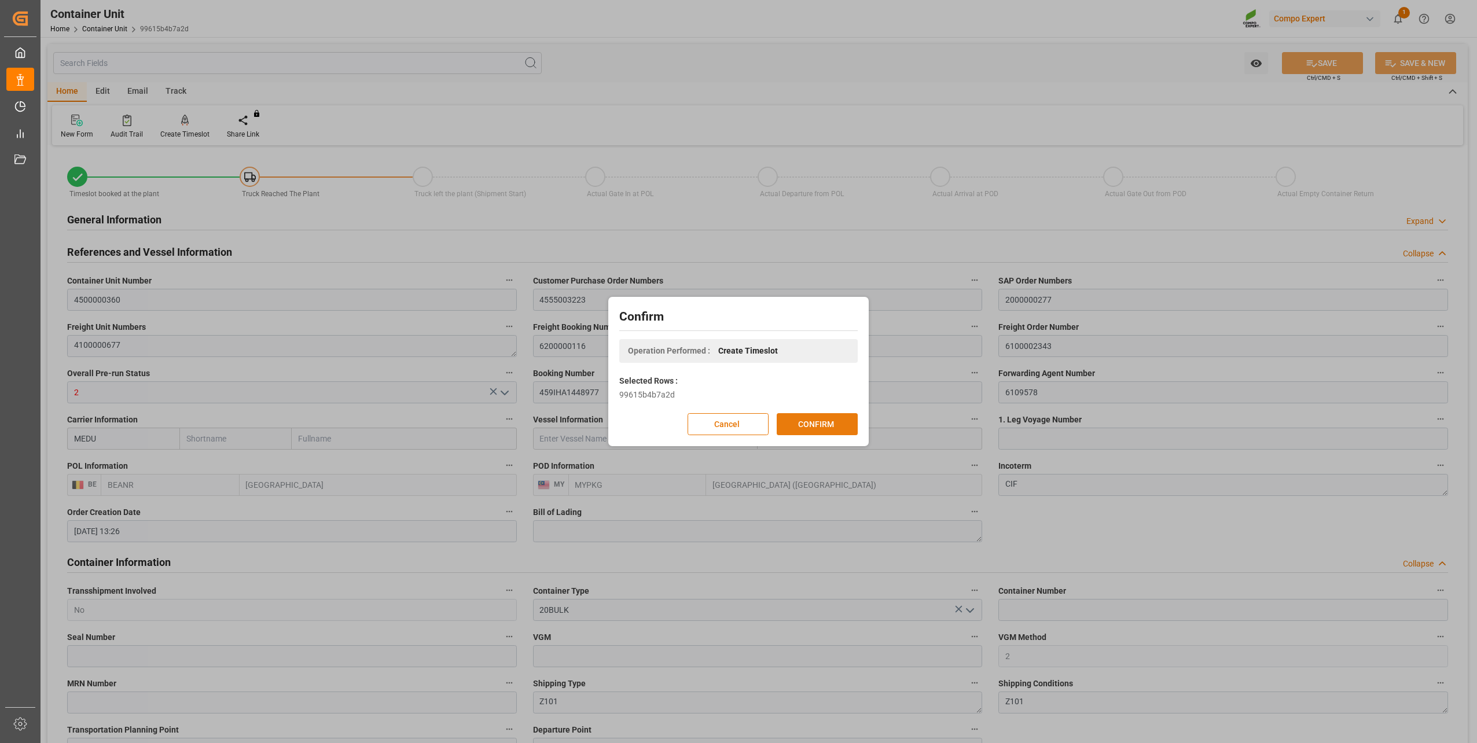
click at [822, 424] on button "CONFIRM" at bounding box center [817, 424] width 81 height 22
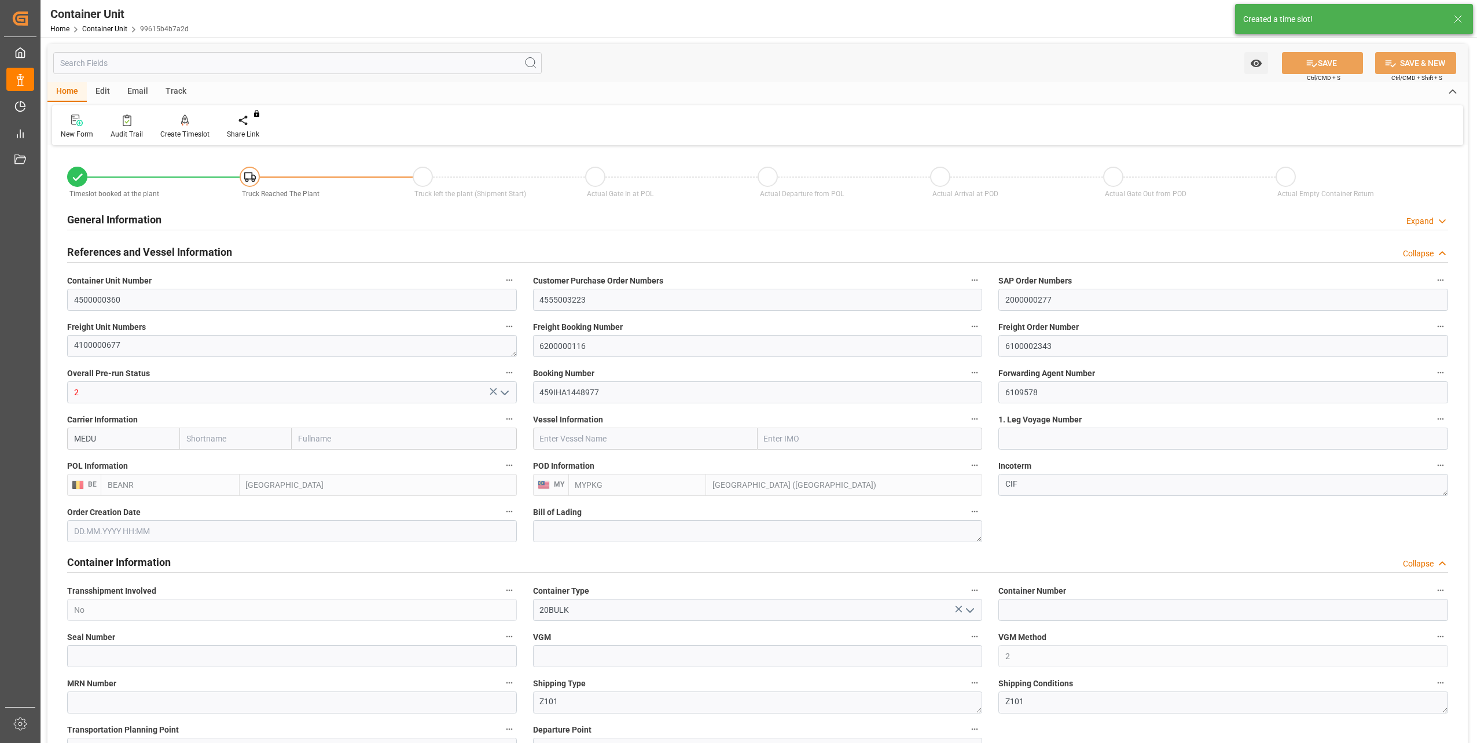
type input "BEANR"
type input "MYPKG"
type input "7"
type input "0"
type input "7"
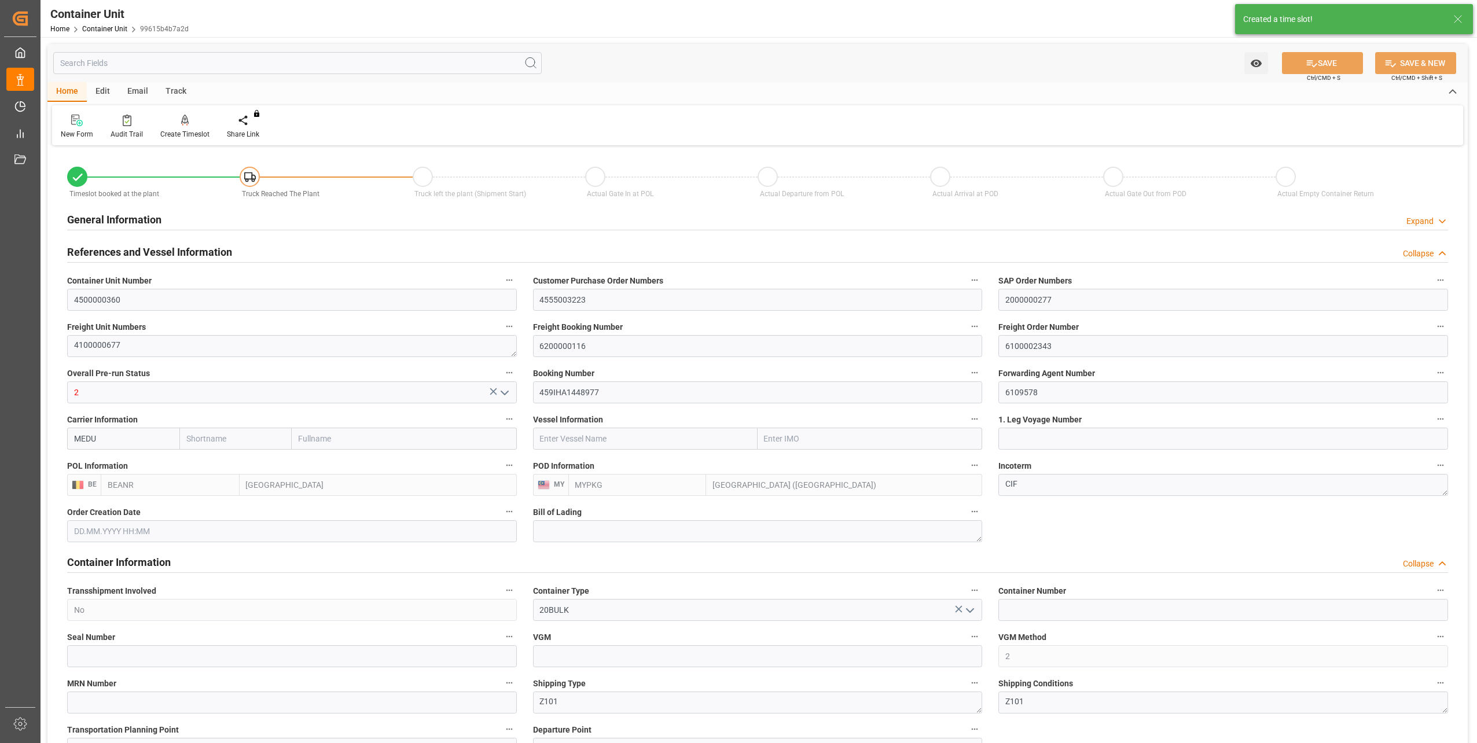
type input "0"
type input "48000"
type input "[DATE] 13:26"
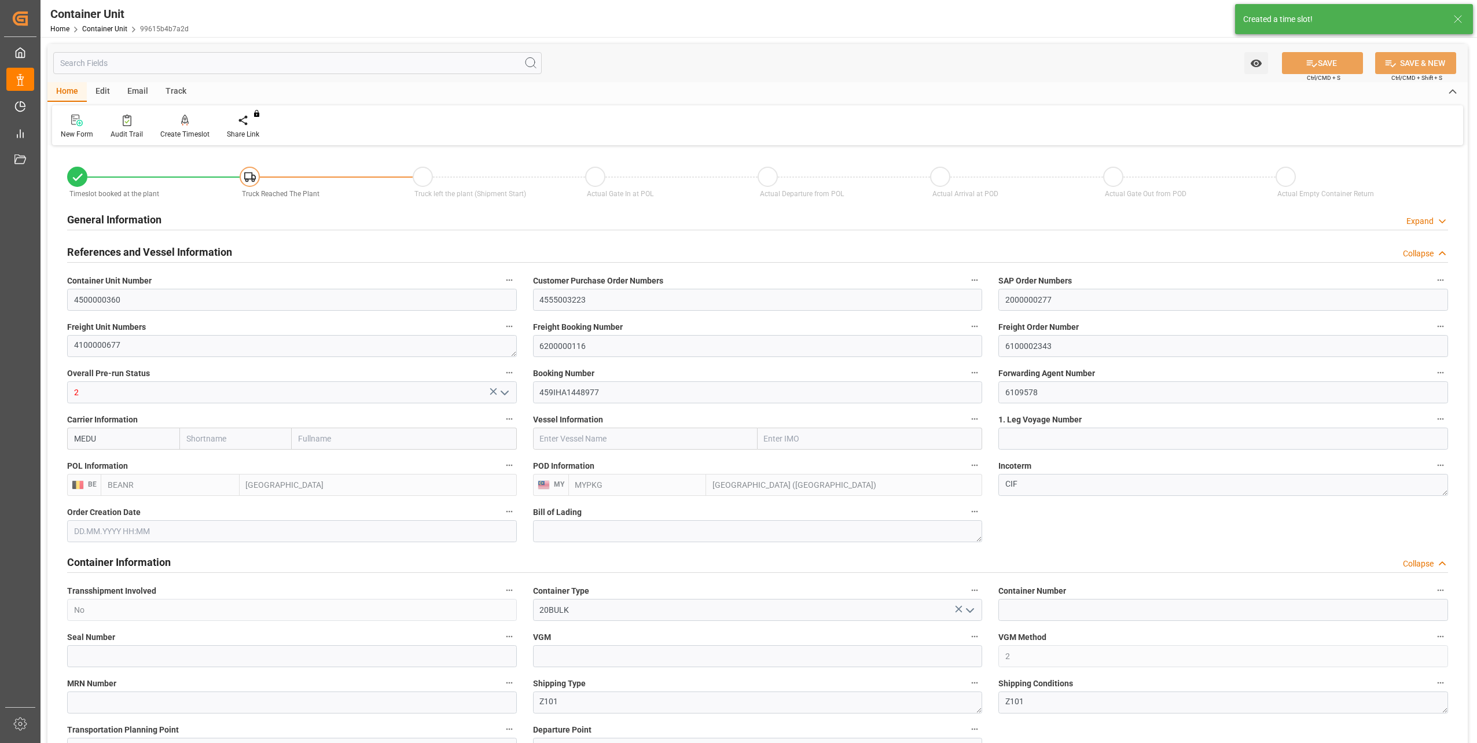
type input "10.10.2025"
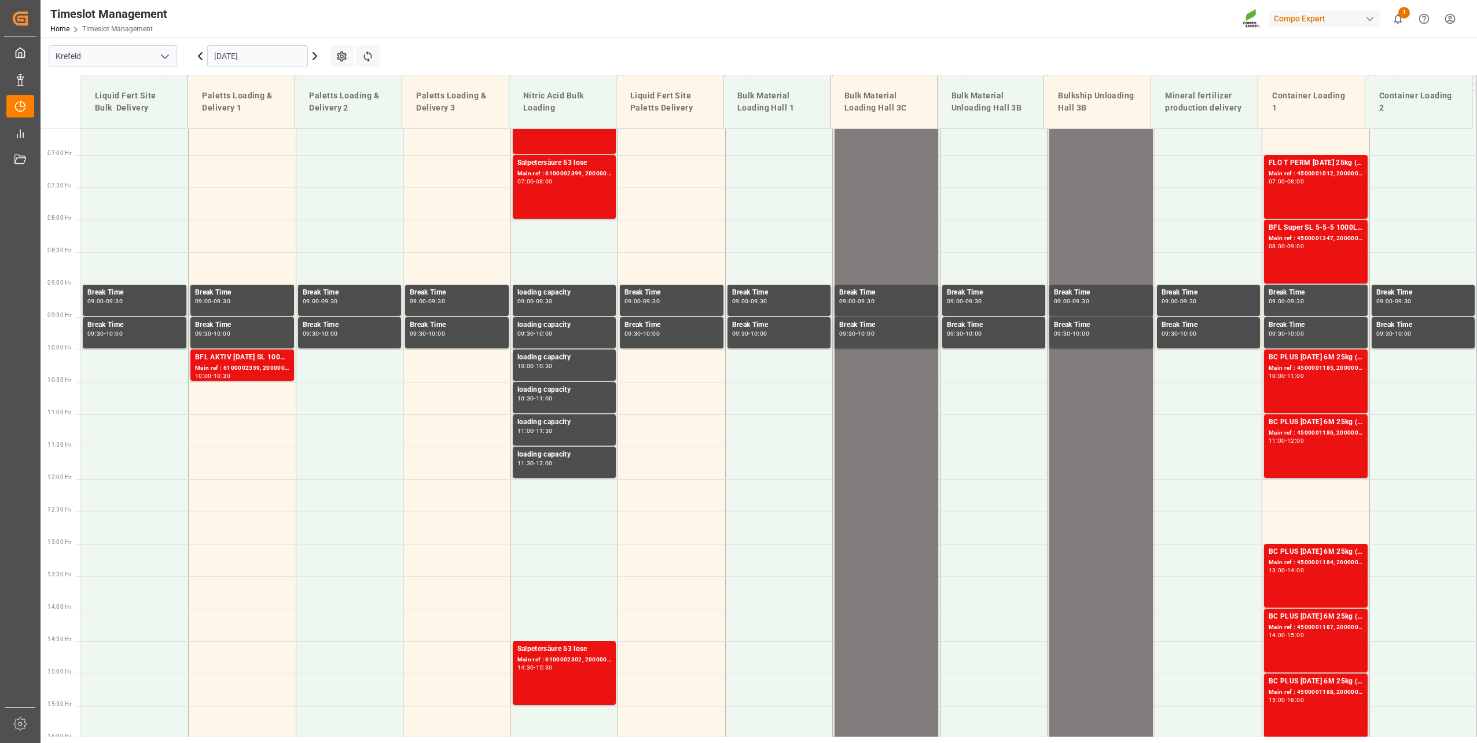
scroll to position [458, 0]
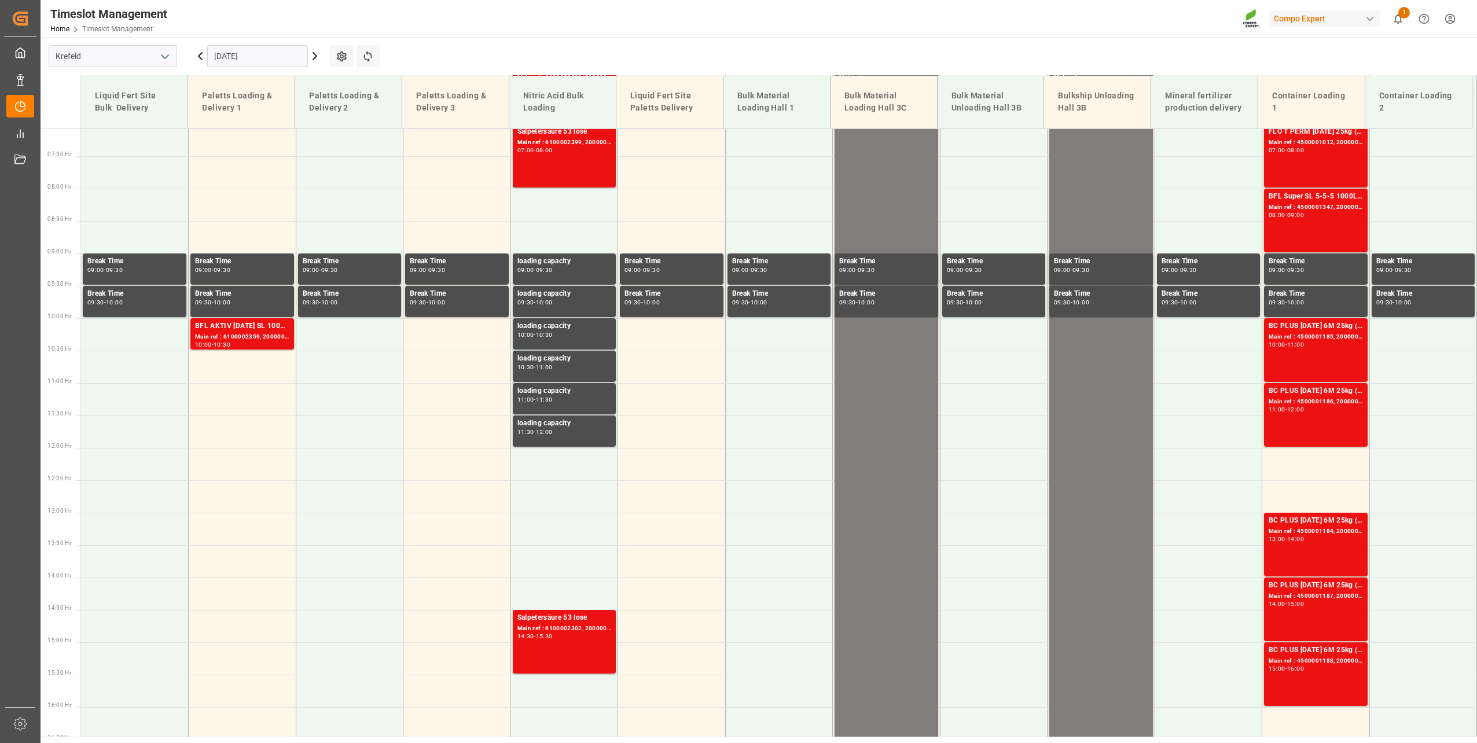
click at [216, 64] on input "[DATE]" at bounding box center [257, 56] width 101 height 22
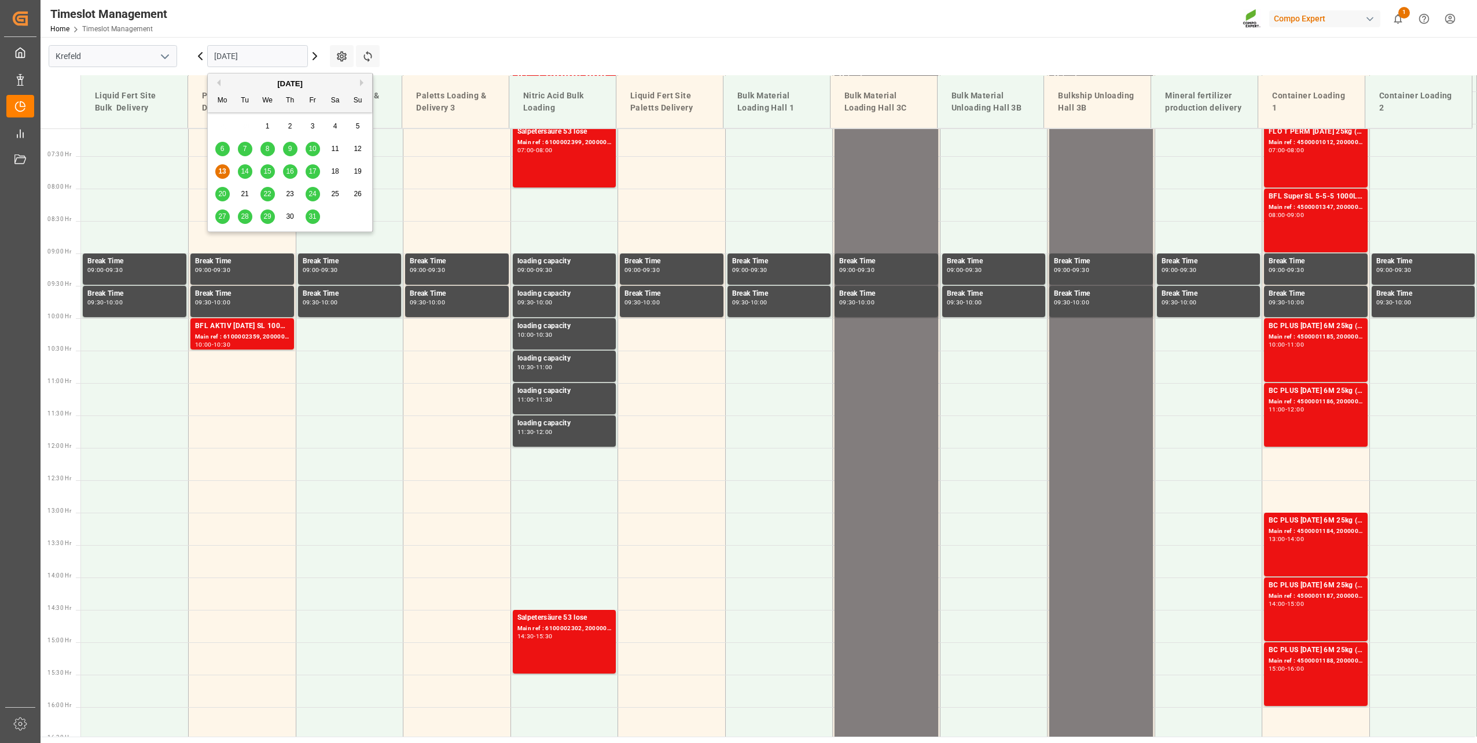
click at [311, 215] on span "31" at bounding box center [313, 216] width 8 height 8
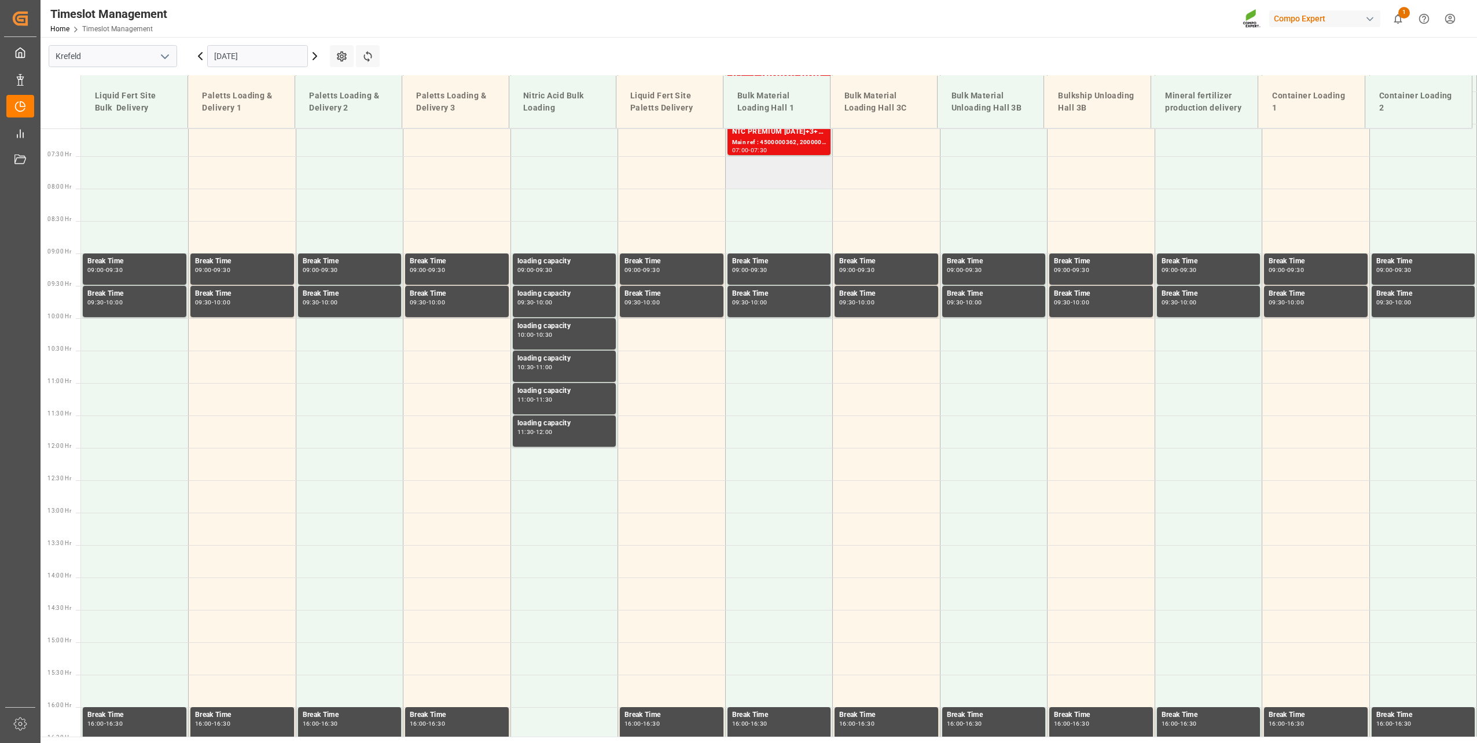
click at [748, 163] on td at bounding box center [779, 172] width 108 height 32
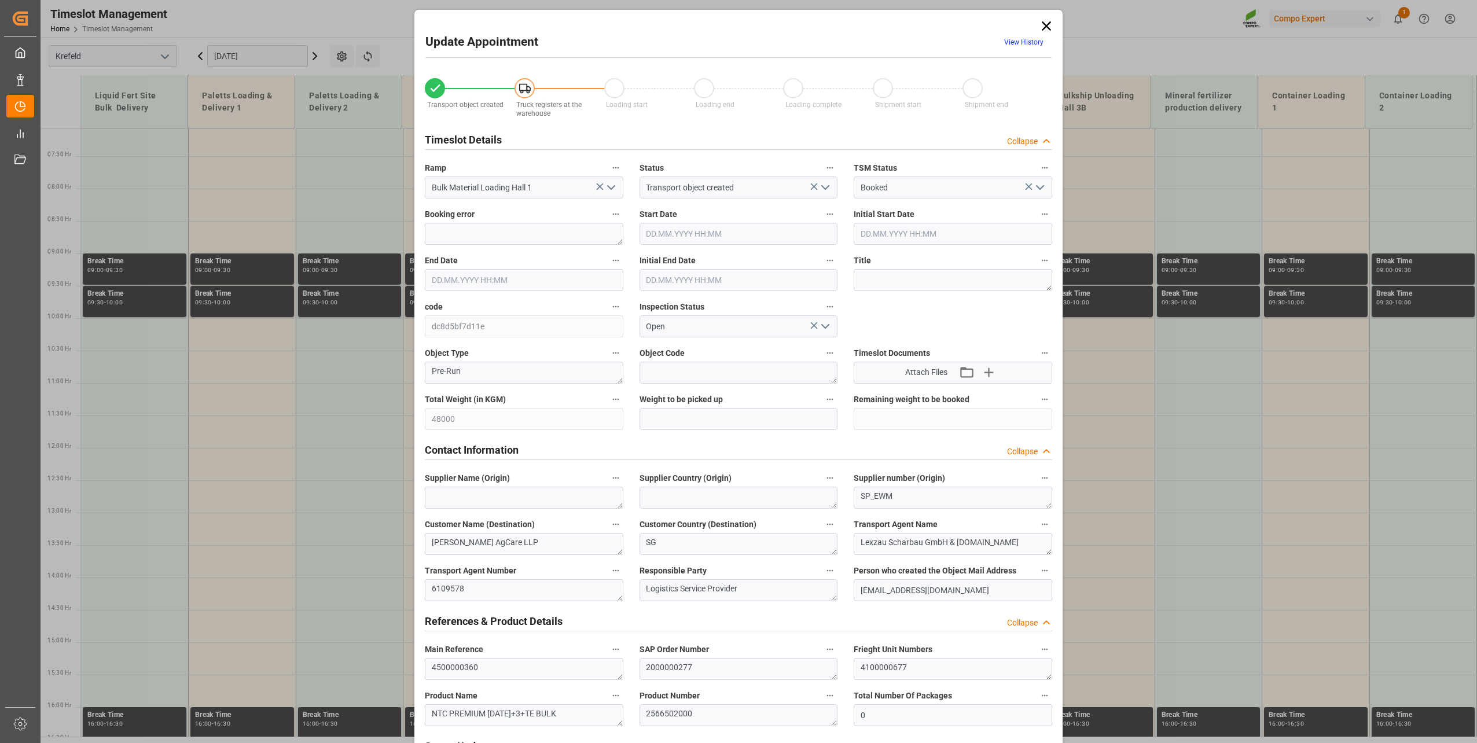
type input "48000"
type input "0"
type input "[DATE] 07:30"
type input "[DATE] 08:00"
type input "[DATE] 13:26"
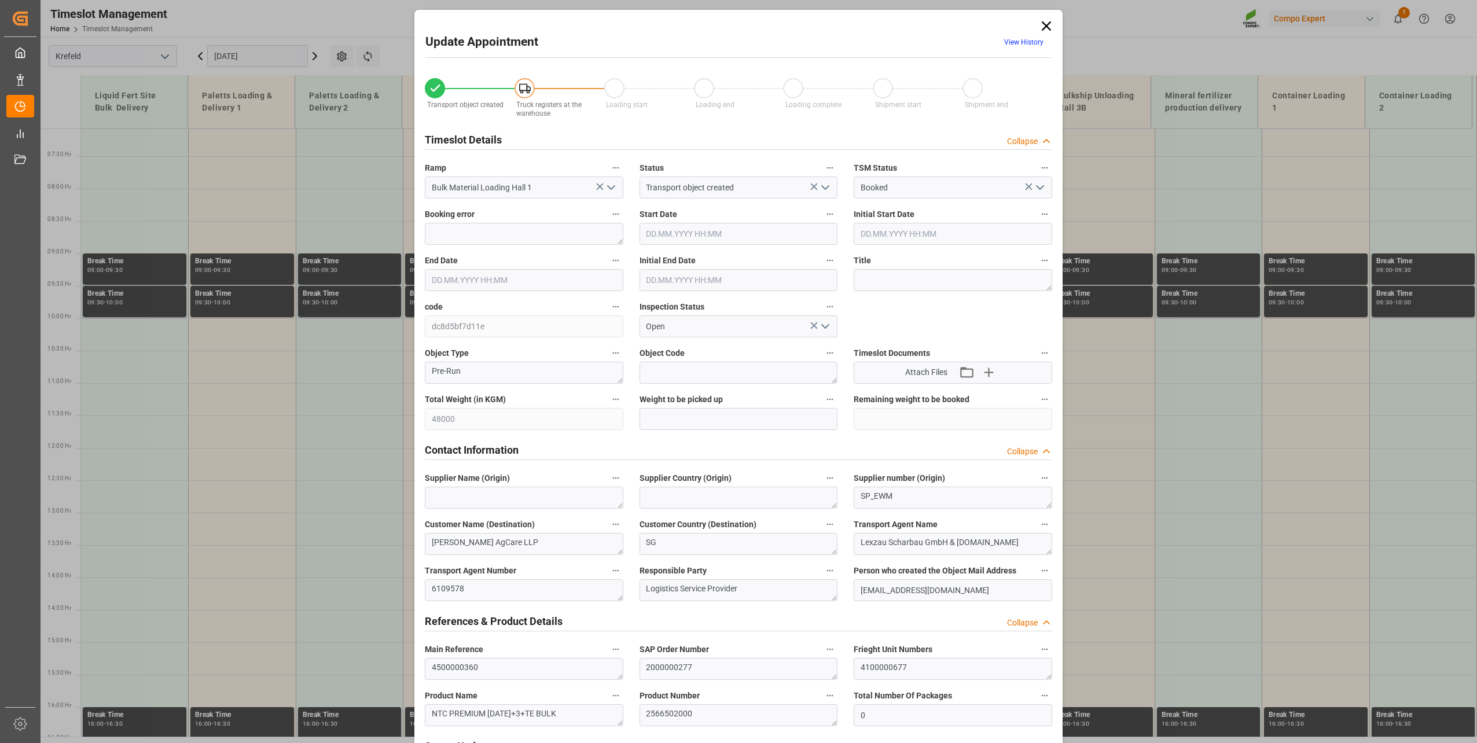
type input "13.10.2025 06:28"
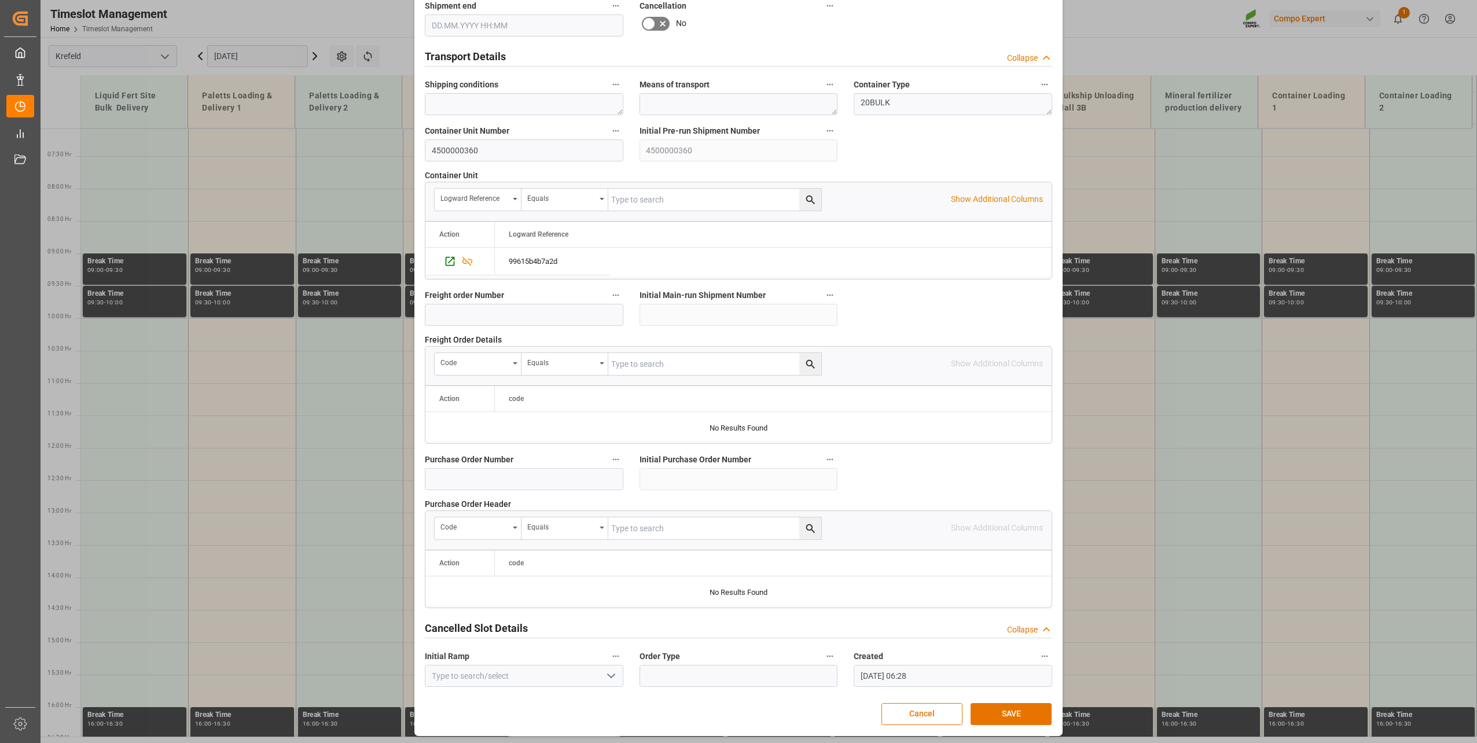
scroll to position [863, 0]
click at [985, 710] on button "SAVE" at bounding box center [1011, 713] width 81 height 22
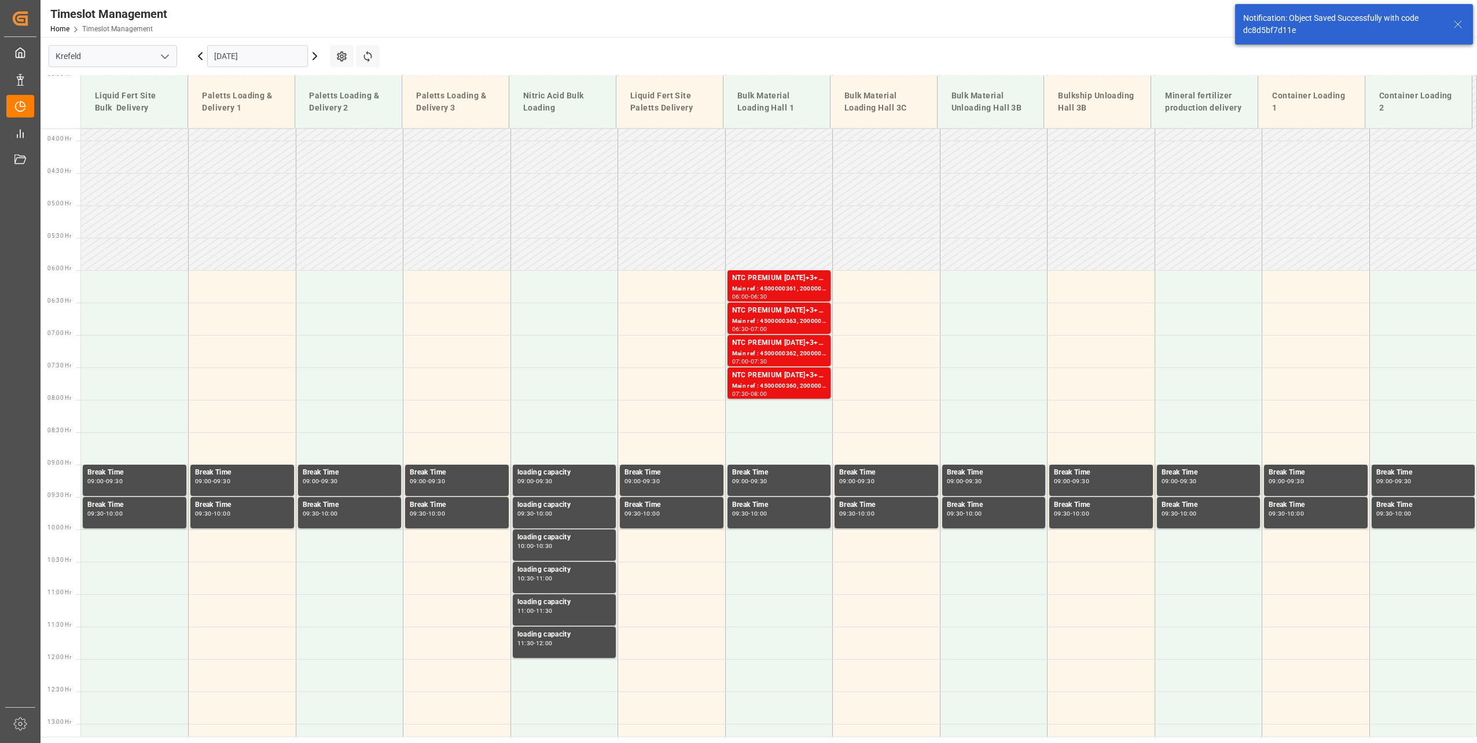
scroll to position [394, 0]
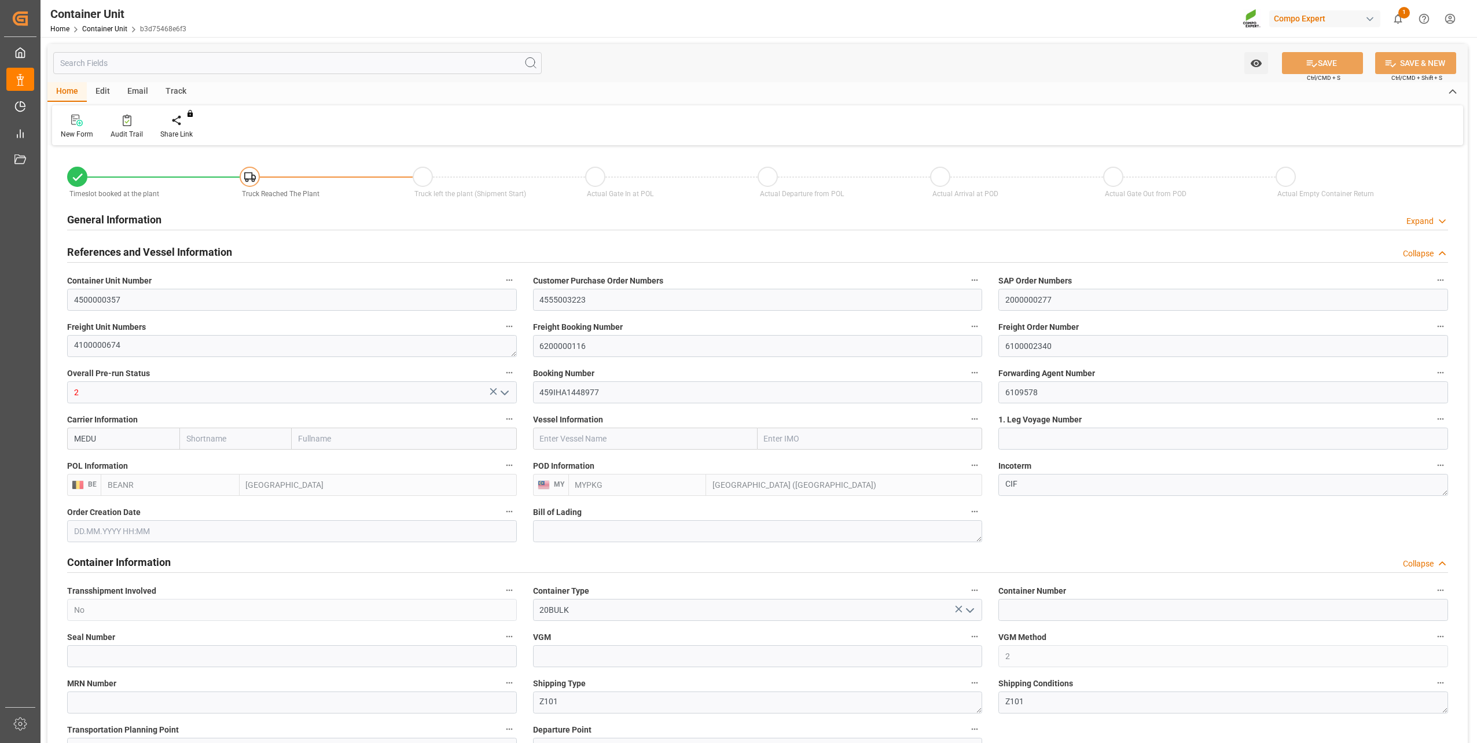
type input "BEANR"
type input "MYPKG"
type input "7"
type input "0"
type input "7"
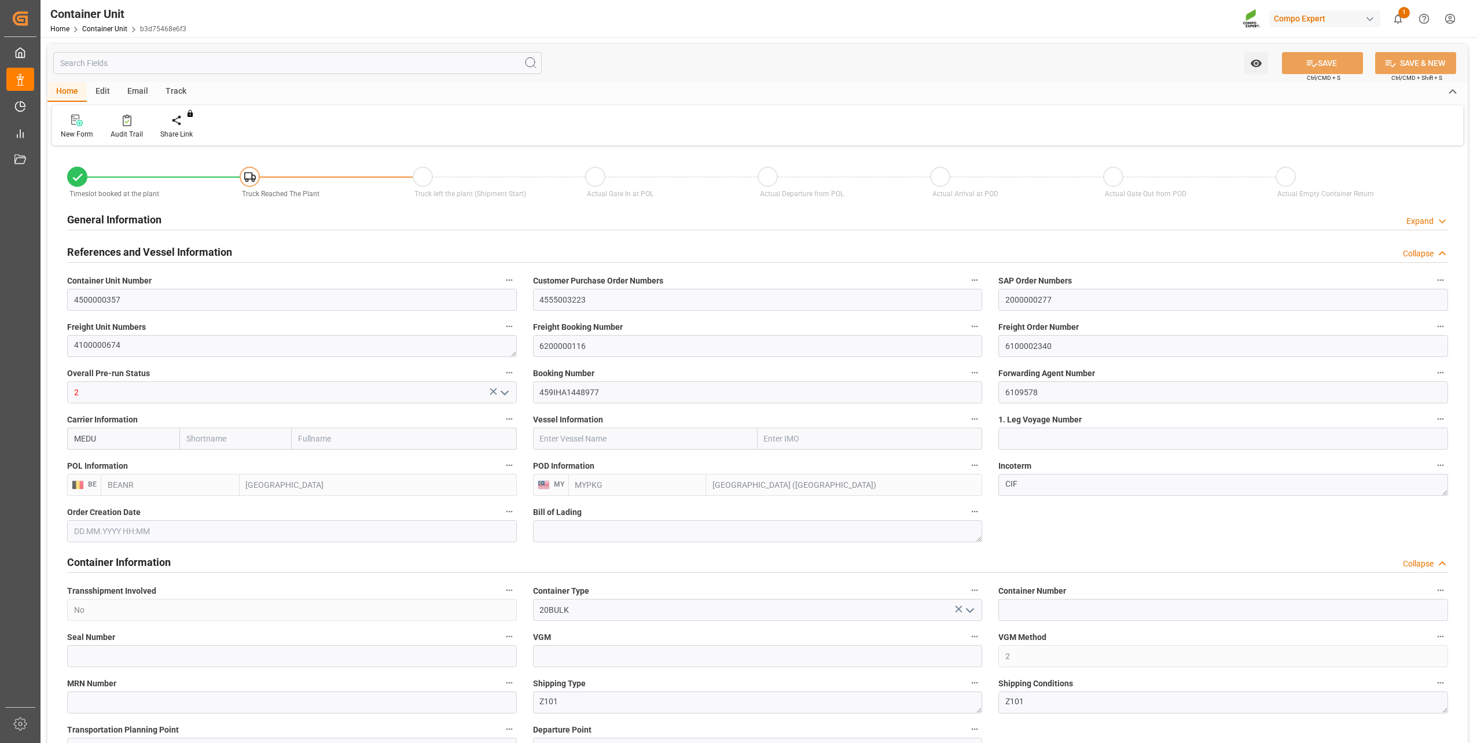
type input "0"
type input "48000"
type input "[DATE] 13:26"
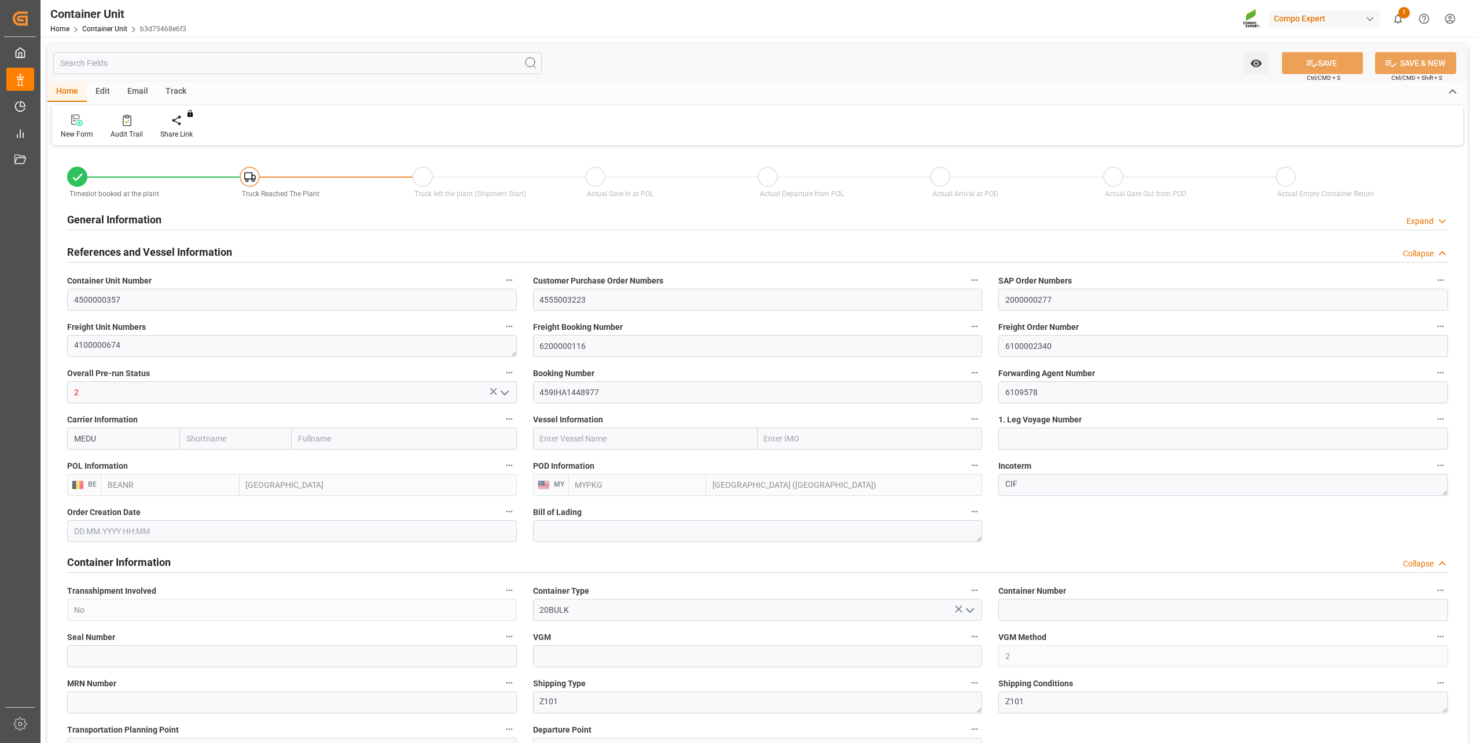
type input "[DATE]"
click at [188, 117] on div at bounding box center [184, 120] width 49 height 12
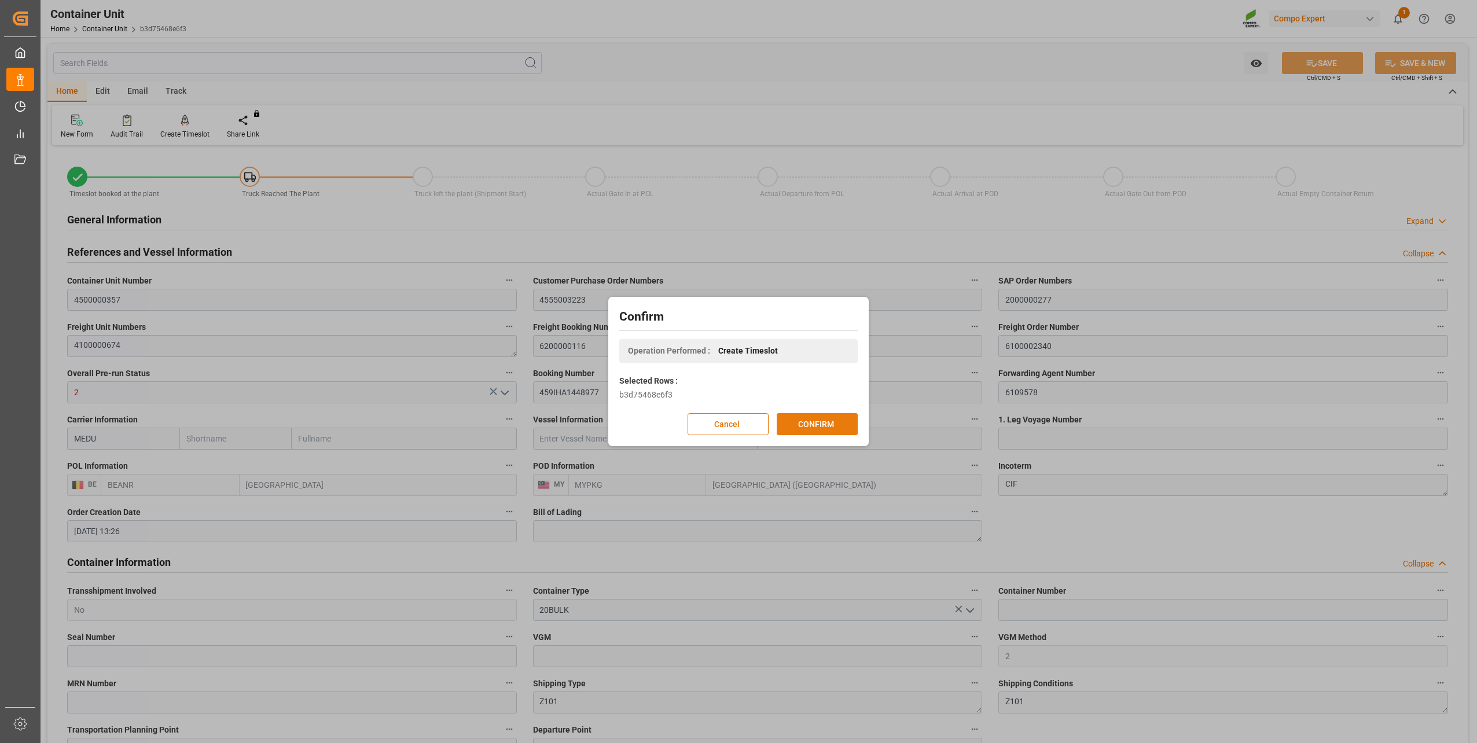
click at [836, 420] on button "CONFIRM" at bounding box center [817, 424] width 81 height 22
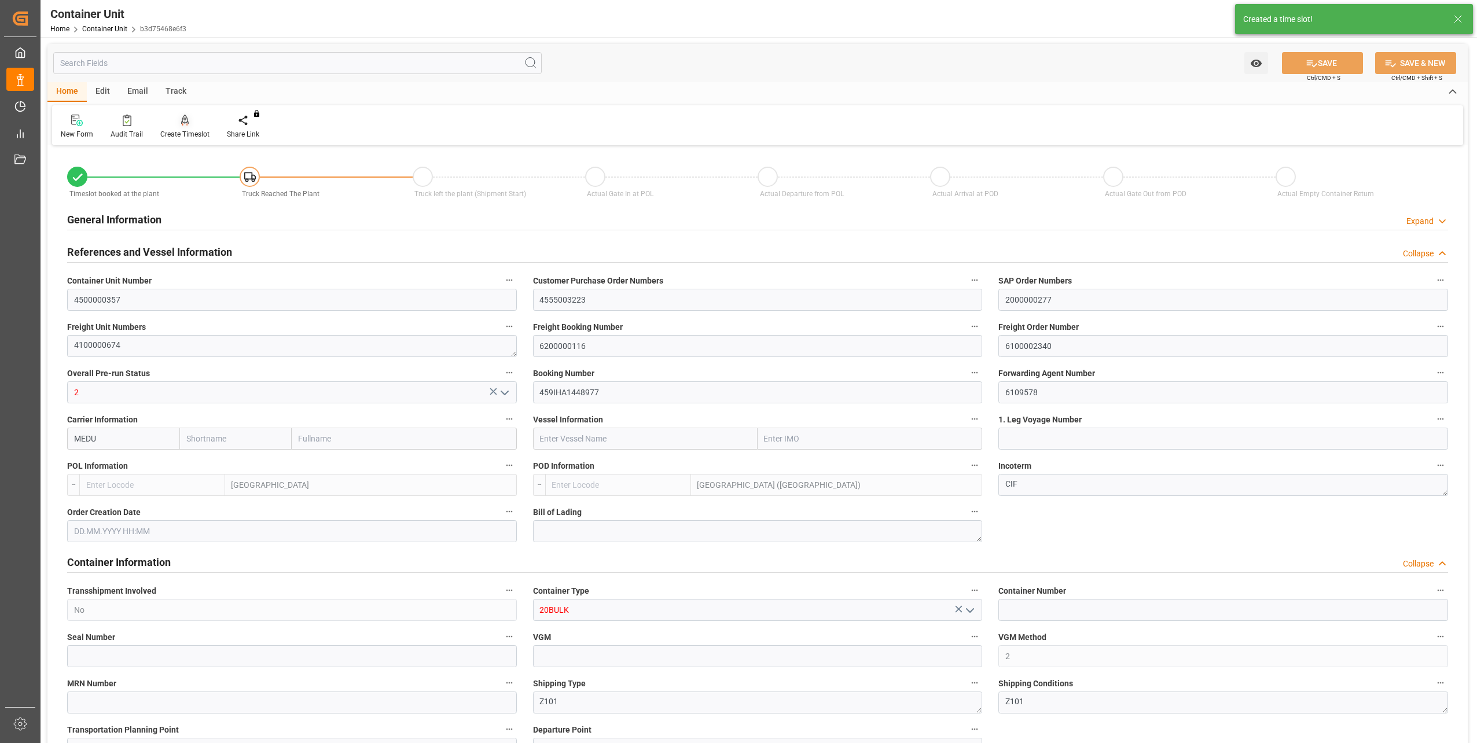
type input "BEANR"
type input "MYPKG"
type input "7"
type input "0"
type input "7"
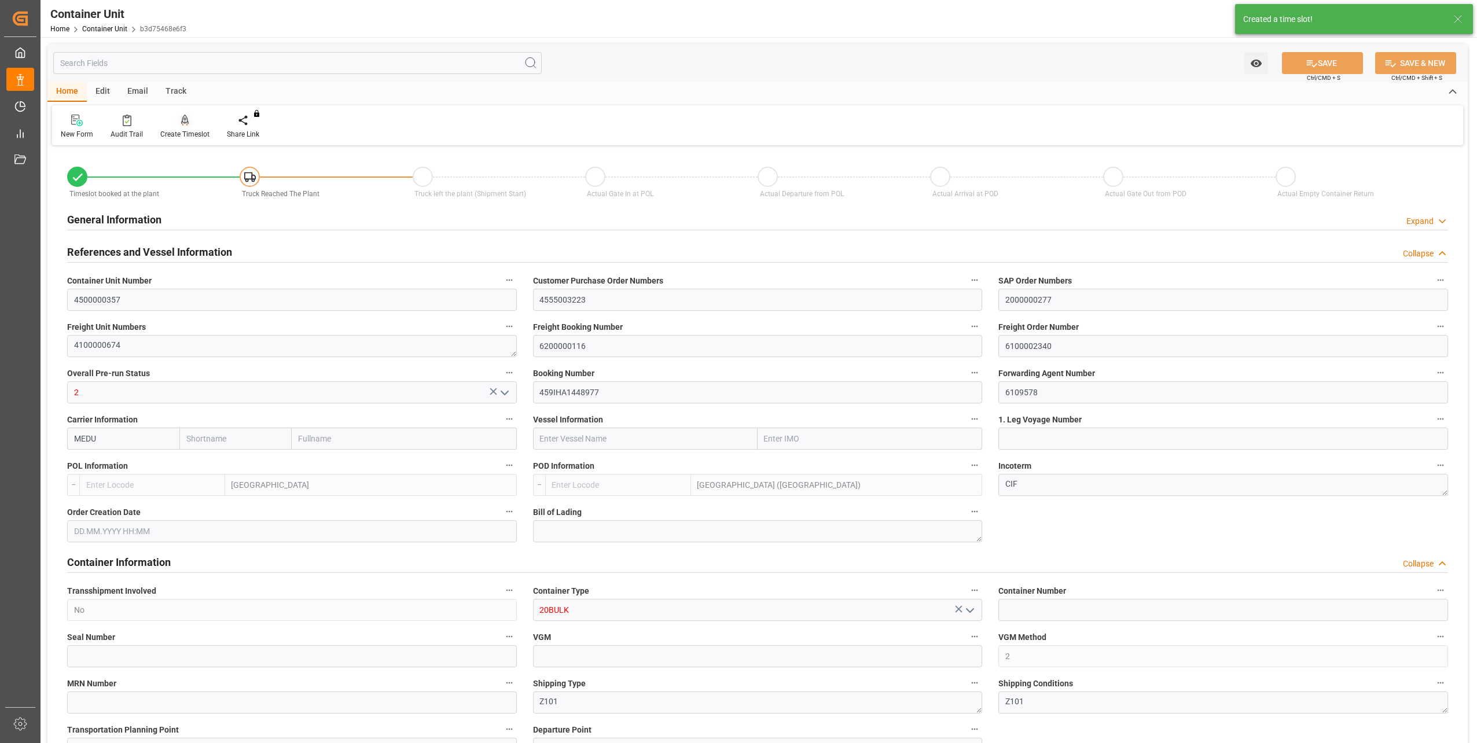
type input "0"
type input "48000"
type input "02.10.2025 13:26"
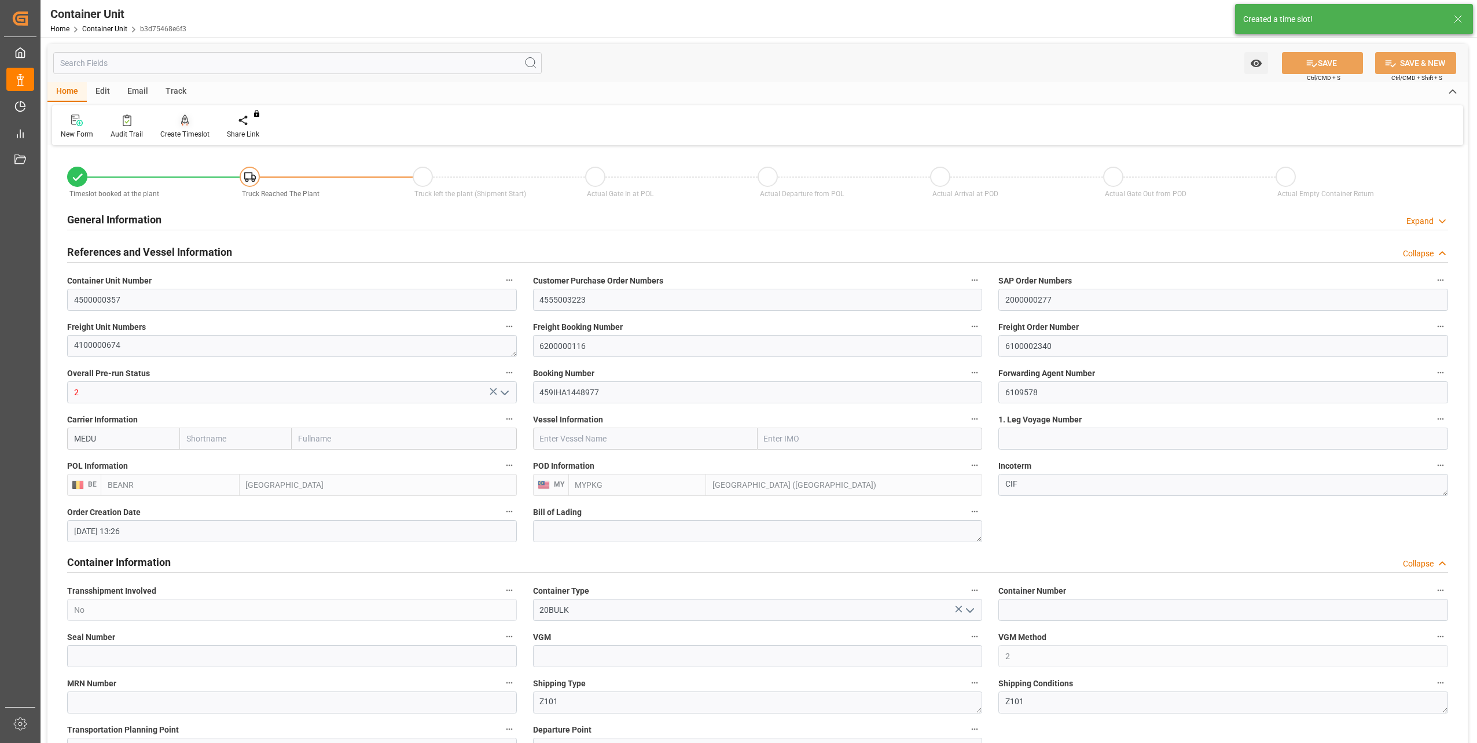
type input "[DATE]"
click at [178, 126] on div at bounding box center [184, 120] width 49 height 12
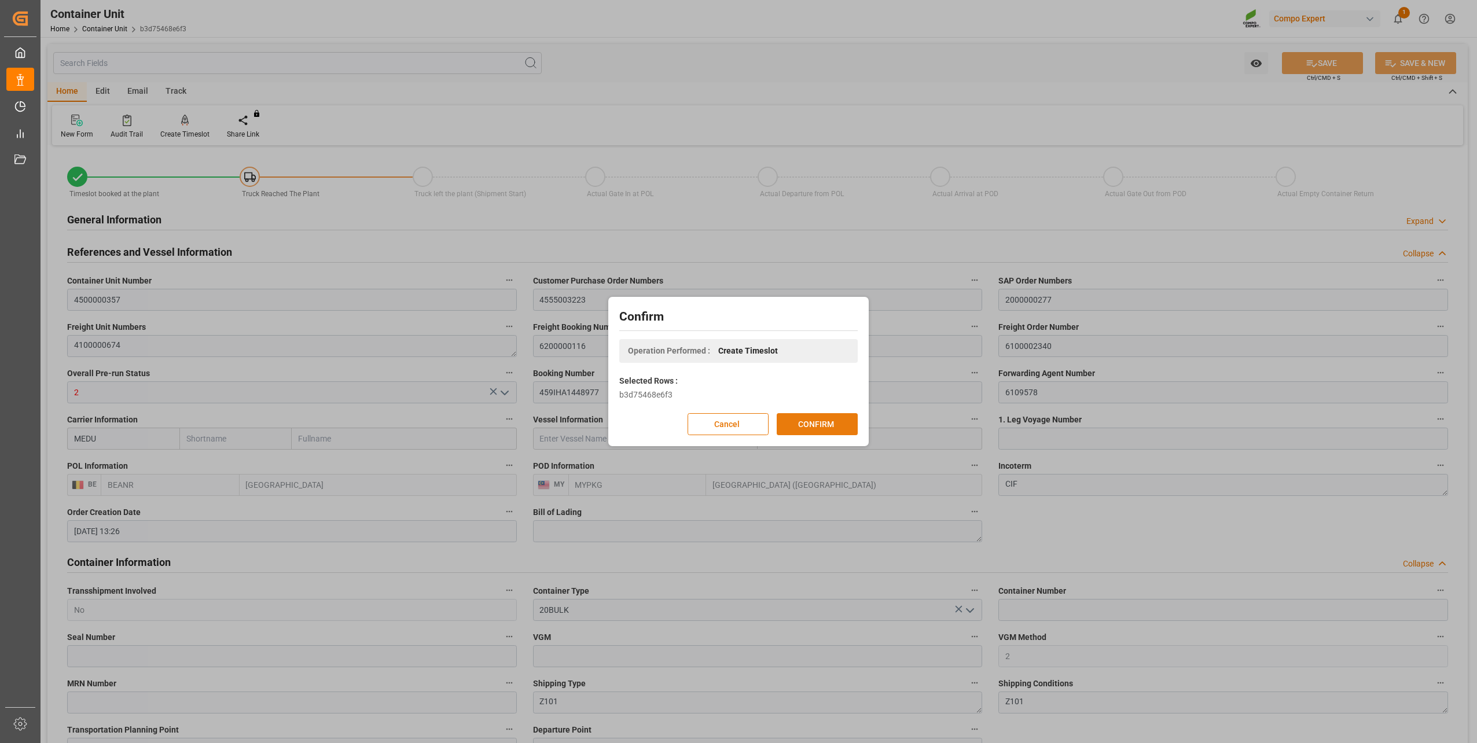
click at [823, 425] on button "CONFIRM" at bounding box center [817, 424] width 81 height 22
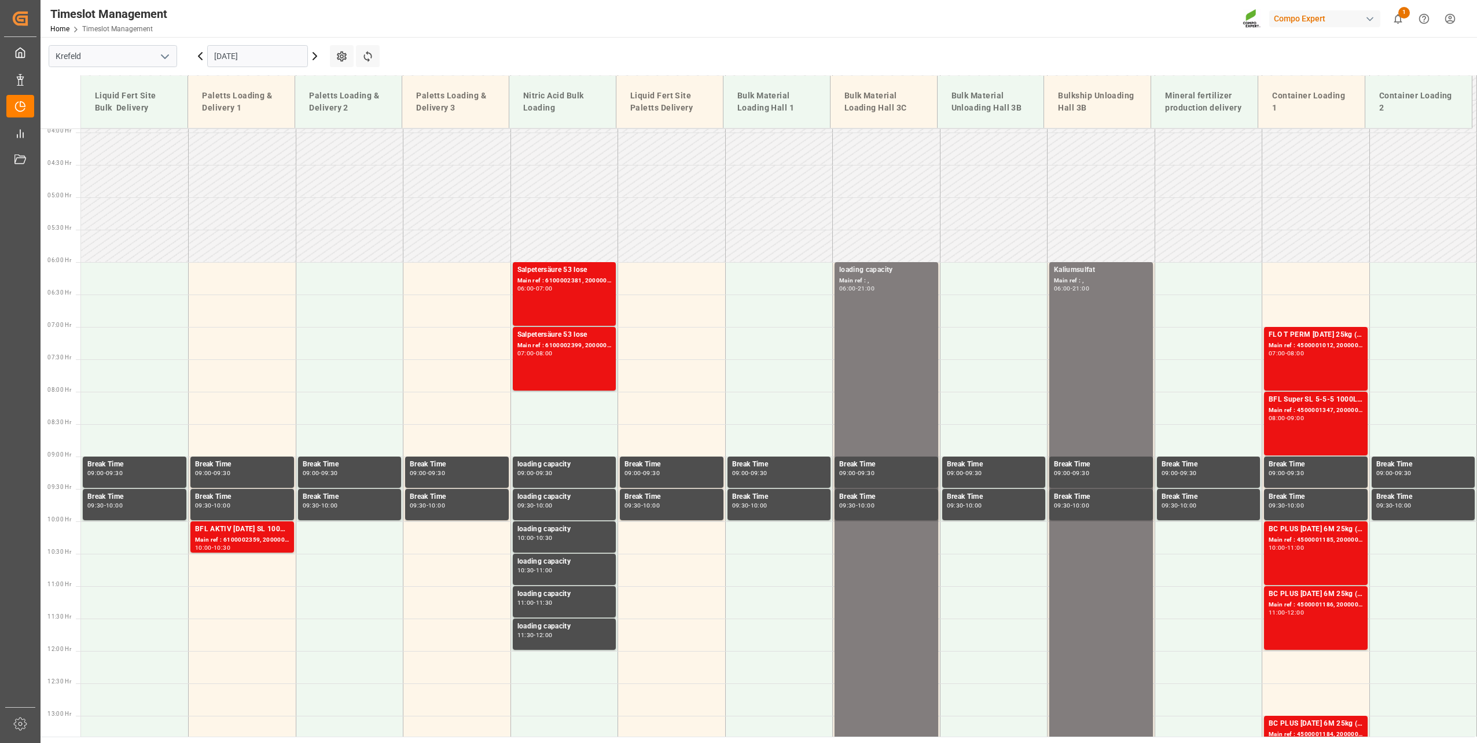
scroll to position [458, 0]
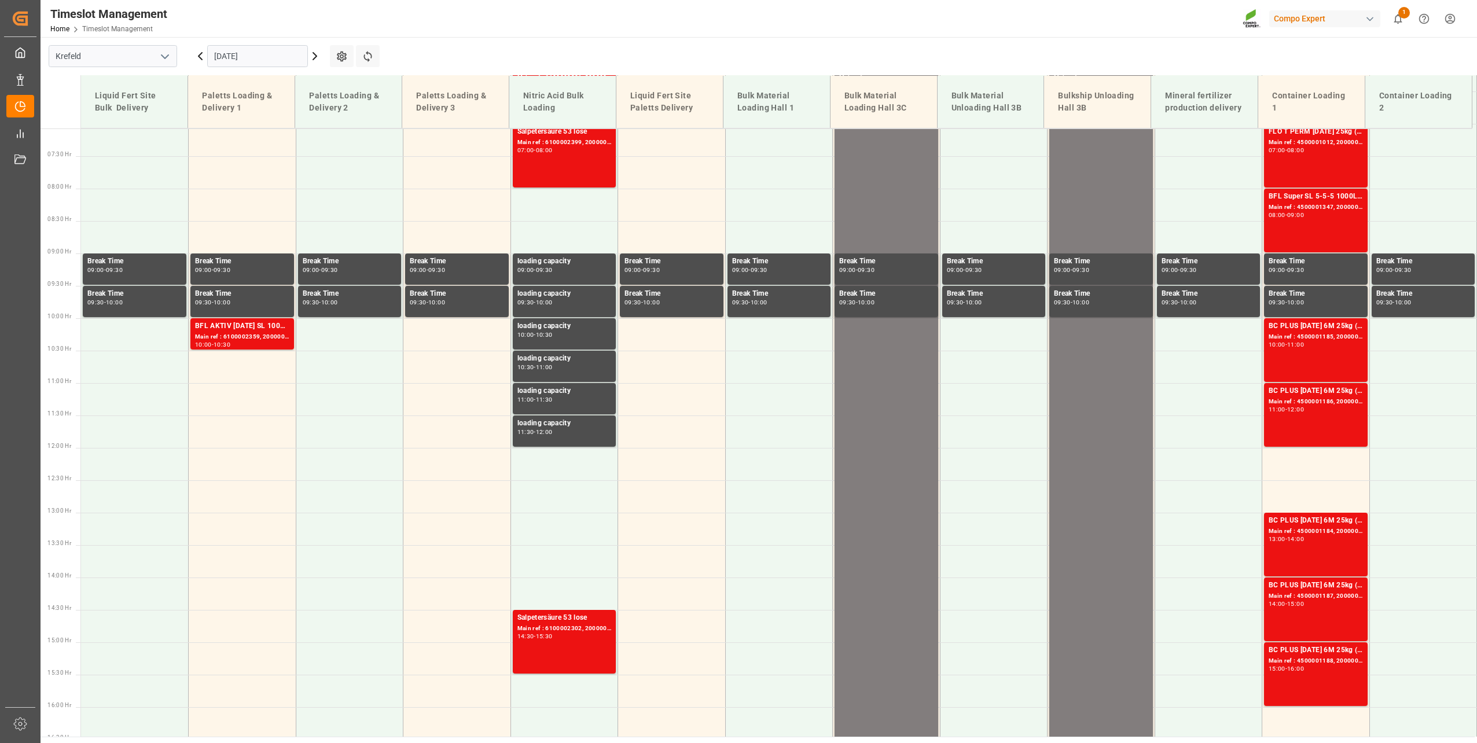
click at [245, 63] on input "13.10.2025" at bounding box center [257, 56] width 101 height 22
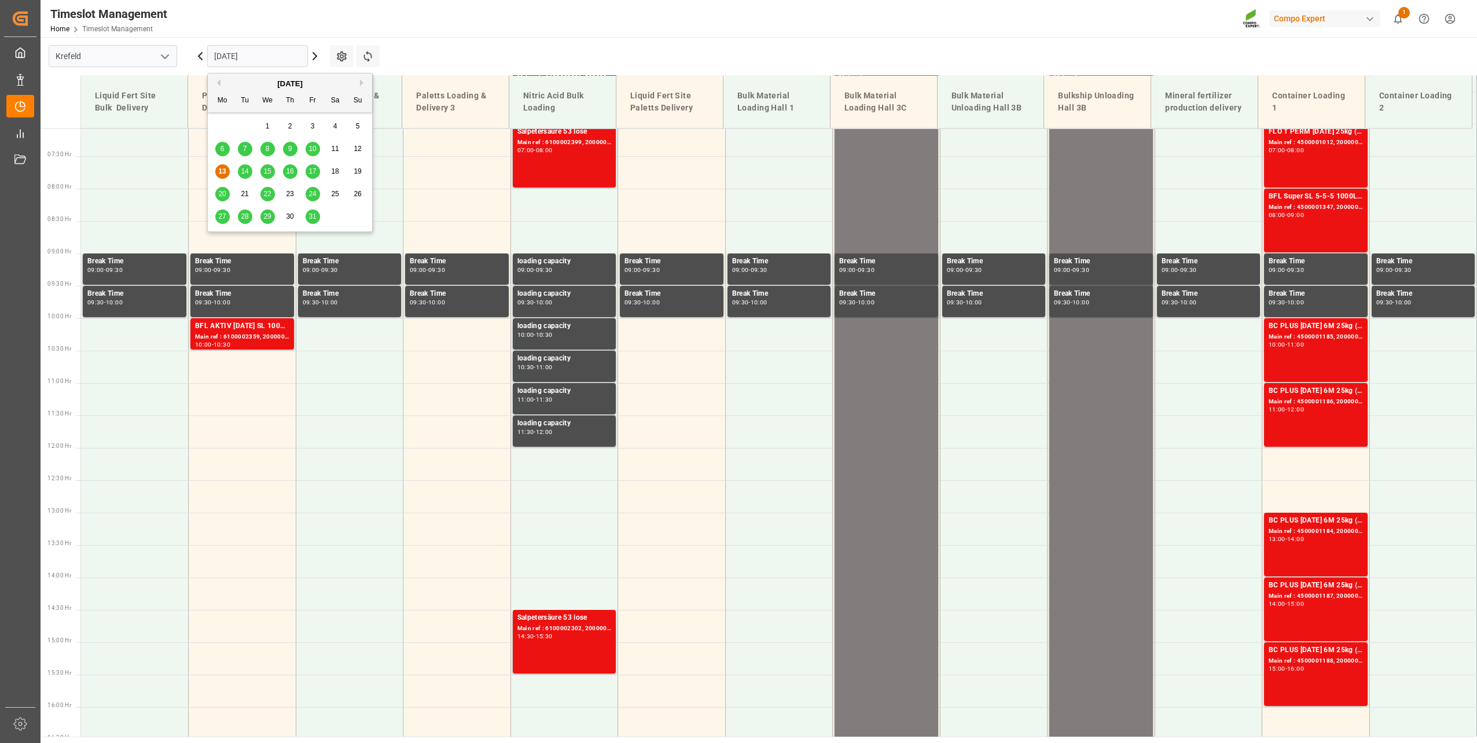
click at [315, 216] on span "31" at bounding box center [313, 216] width 8 height 8
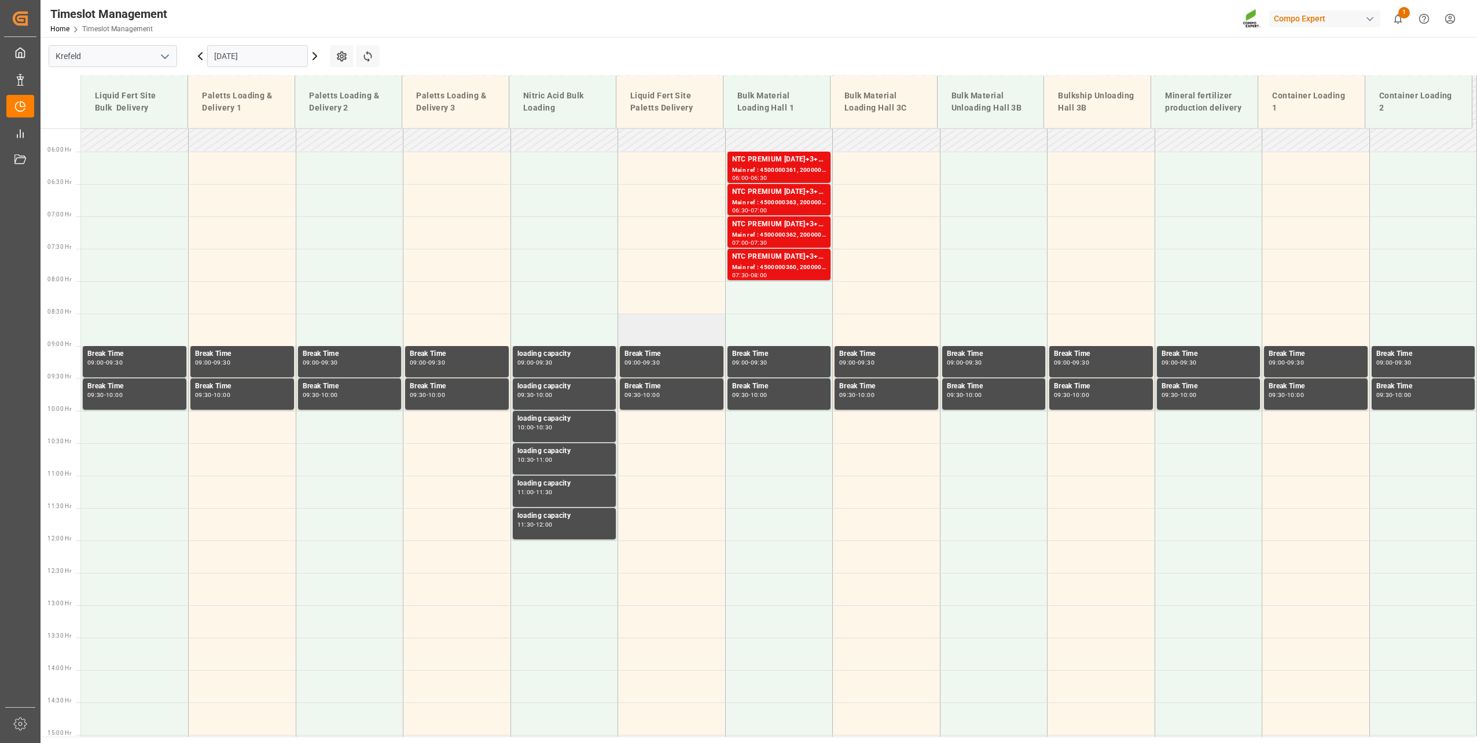
scroll to position [342, 0]
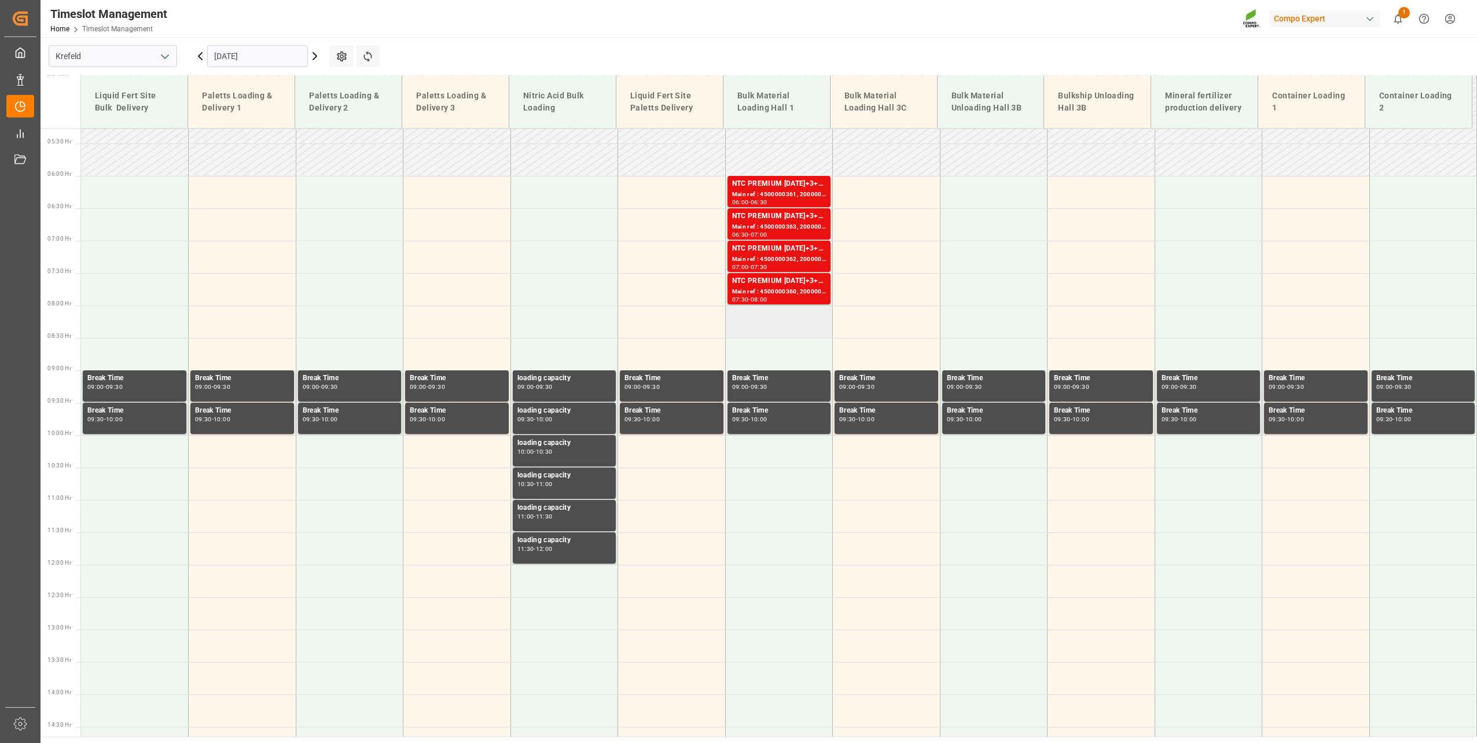
click at [763, 325] on td at bounding box center [779, 322] width 108 height 32
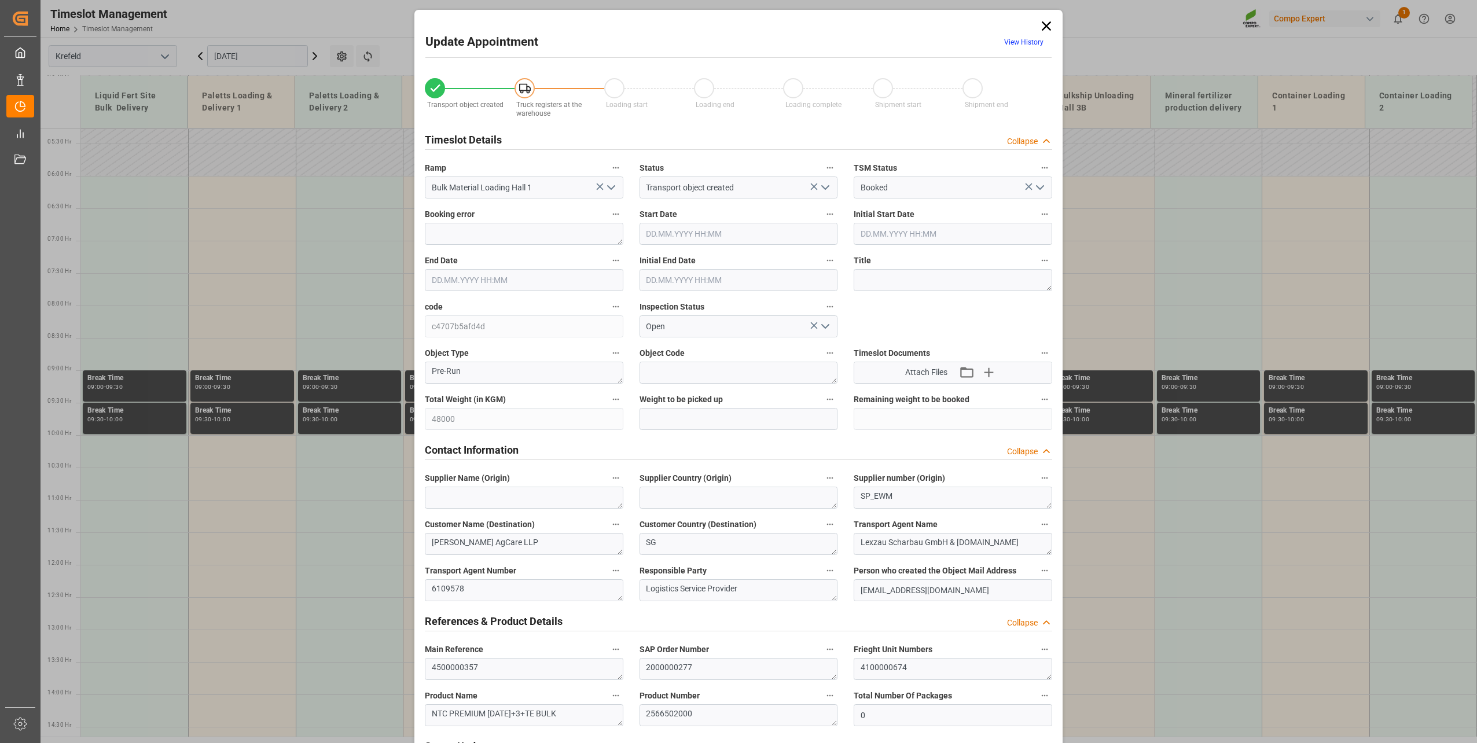
type input "48000"
type input "0"
type input "31.10.2025 08:00"
type input "[DATE] 08:30"
type input "02.10.2025 13:26"
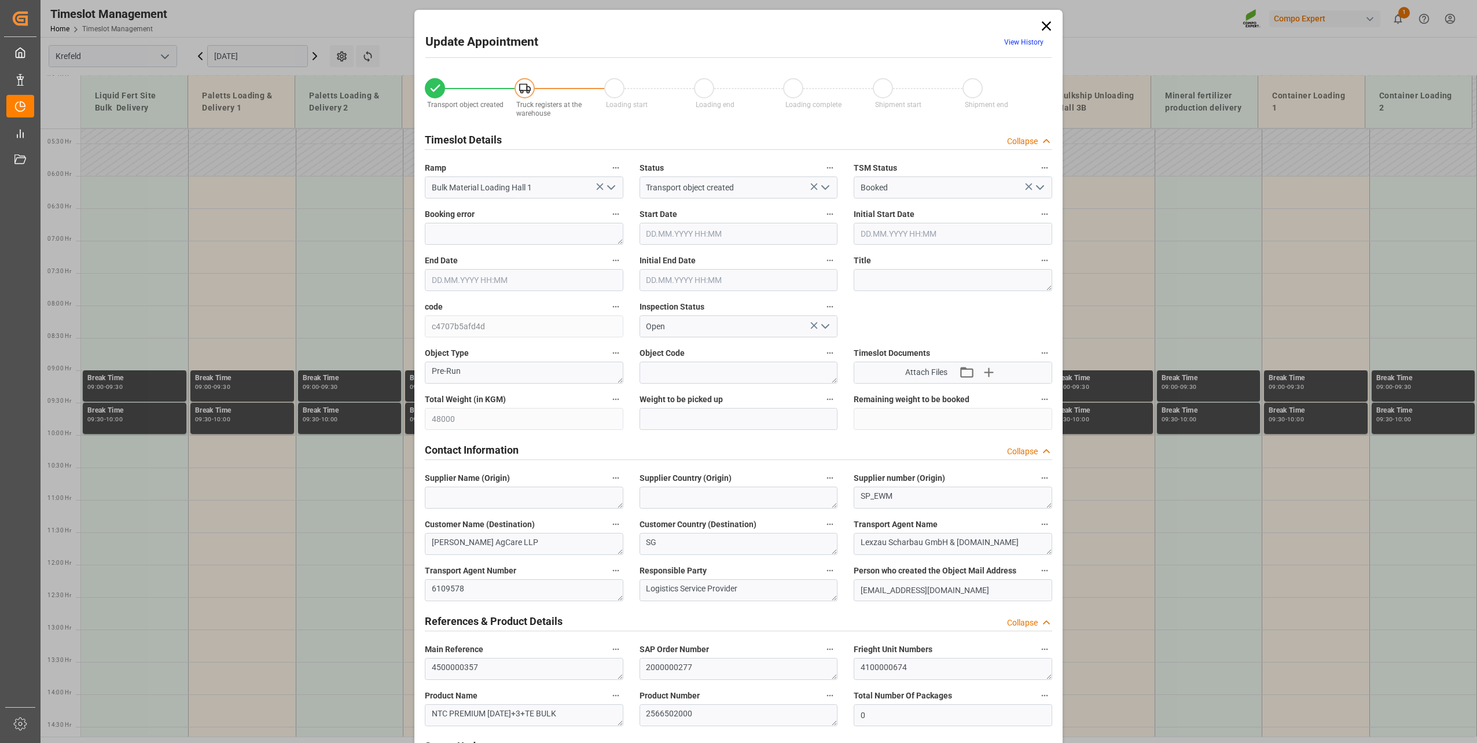
type input "13.10.2025 06:29"
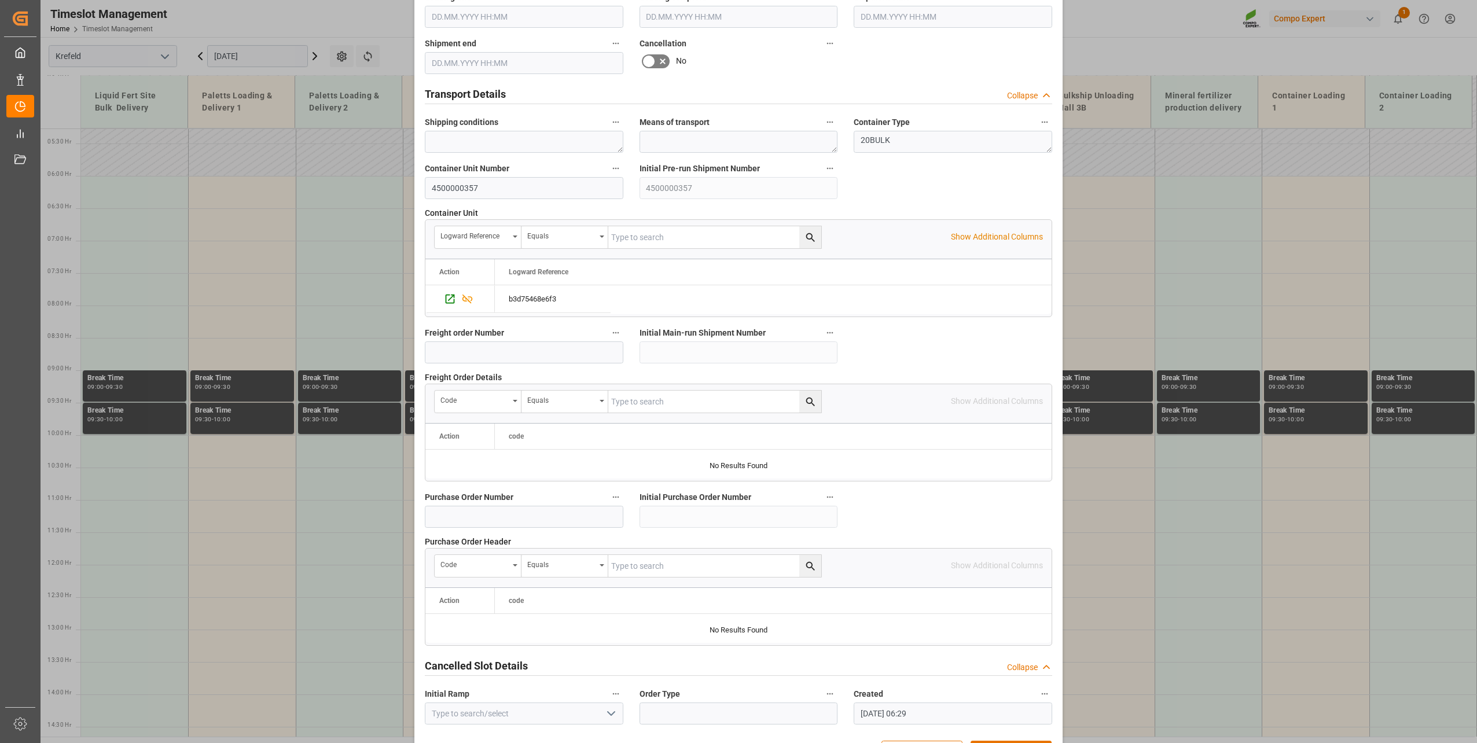
scroll to position [863, 0]
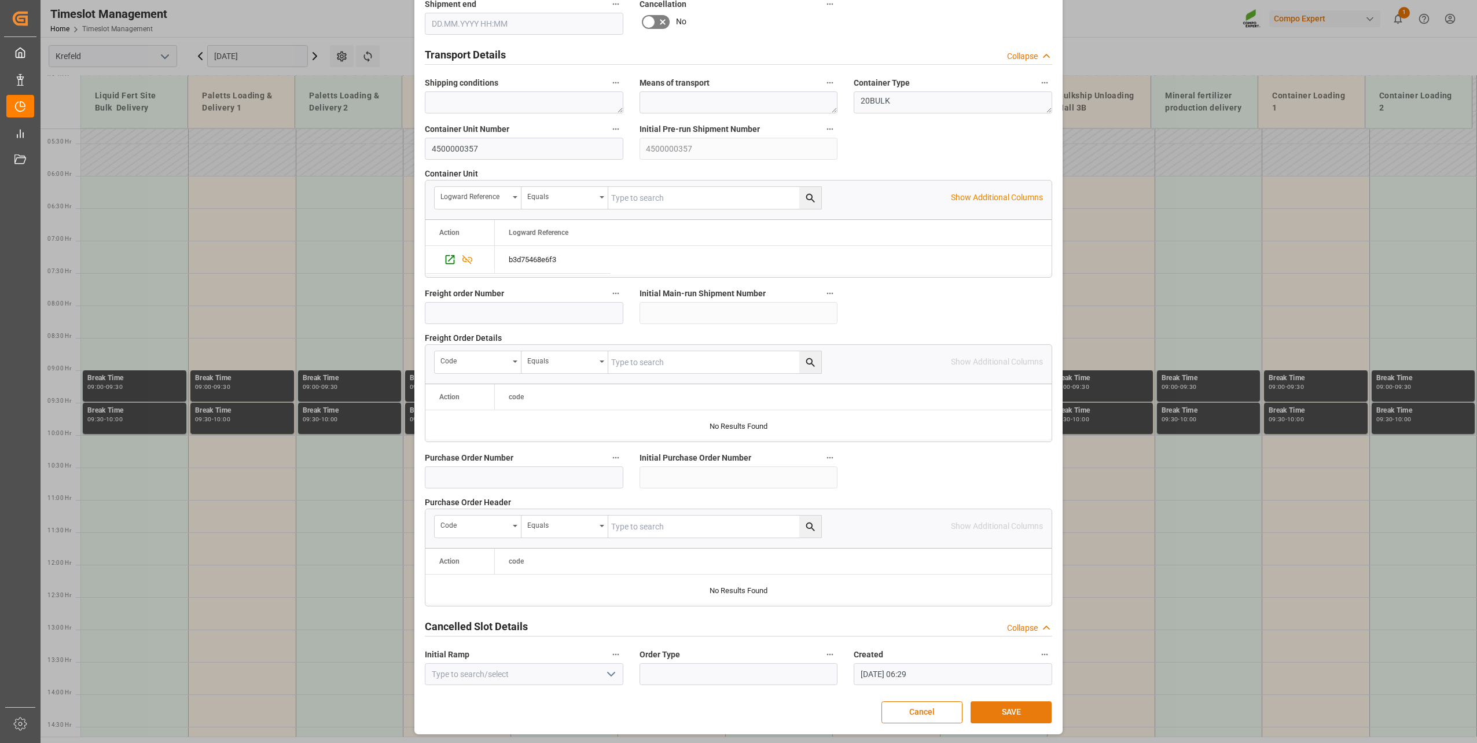
click at [983, 702] on button "SAVE" at bounding box center [1011, 713] width 81 height 22
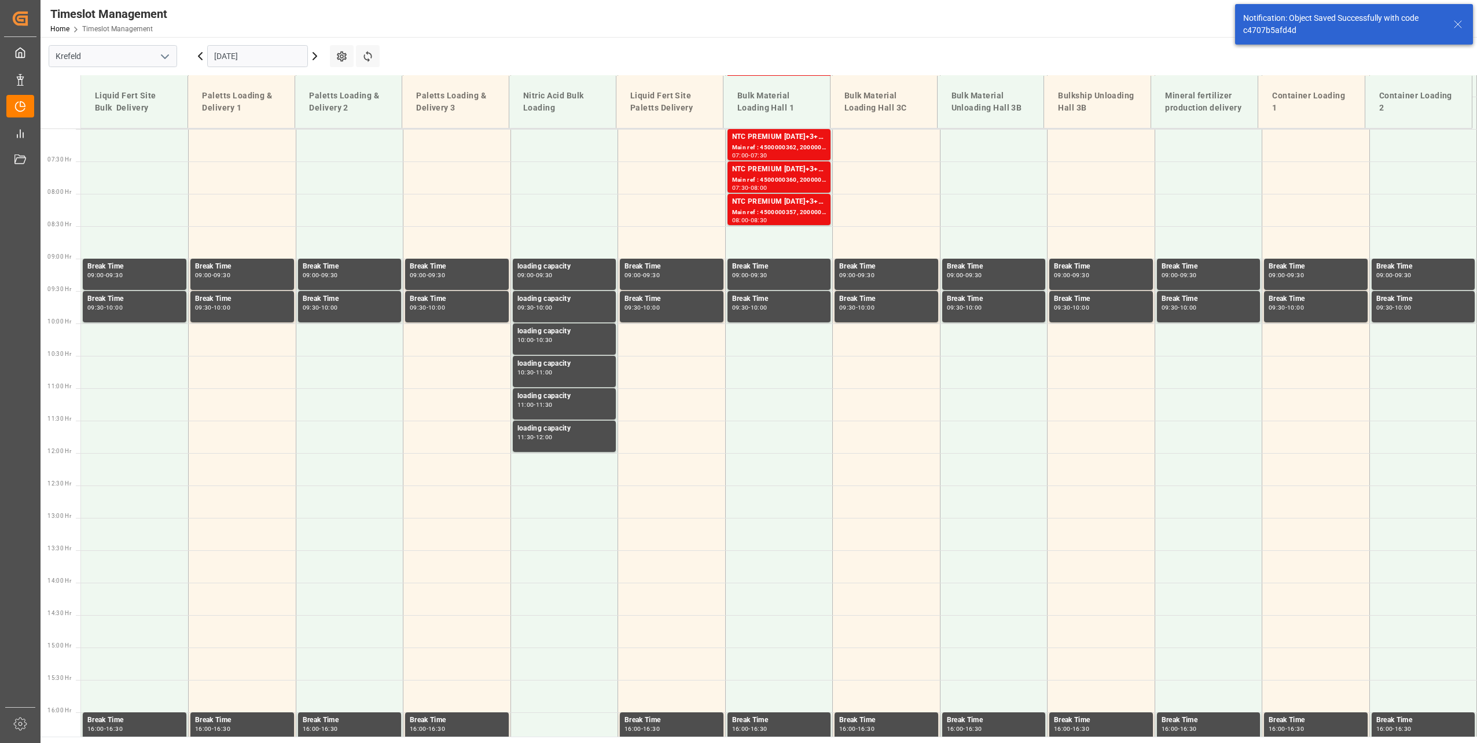
scroll to position [458, 0]
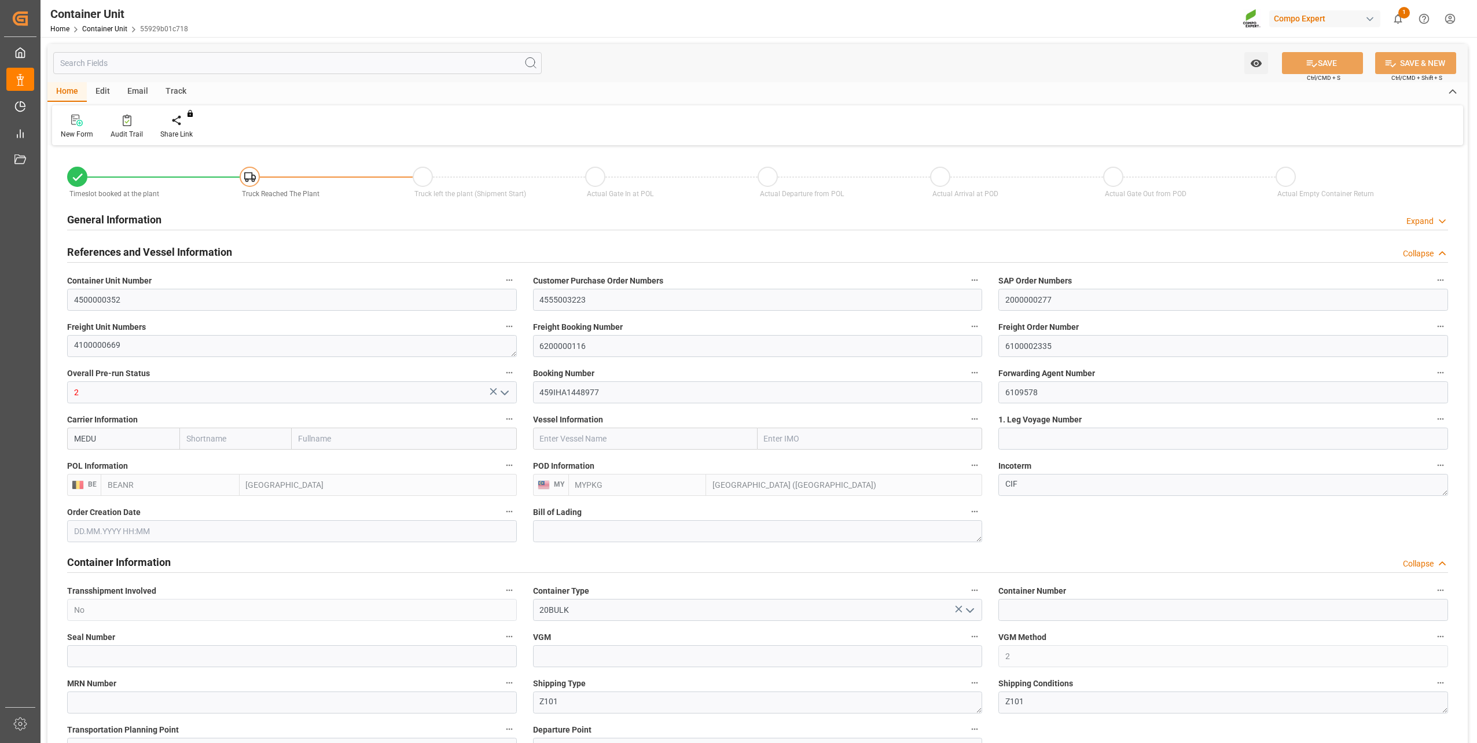
type input "BEANR"
type input "MYPKG"
type input "7"
type input "0"
type input "7"
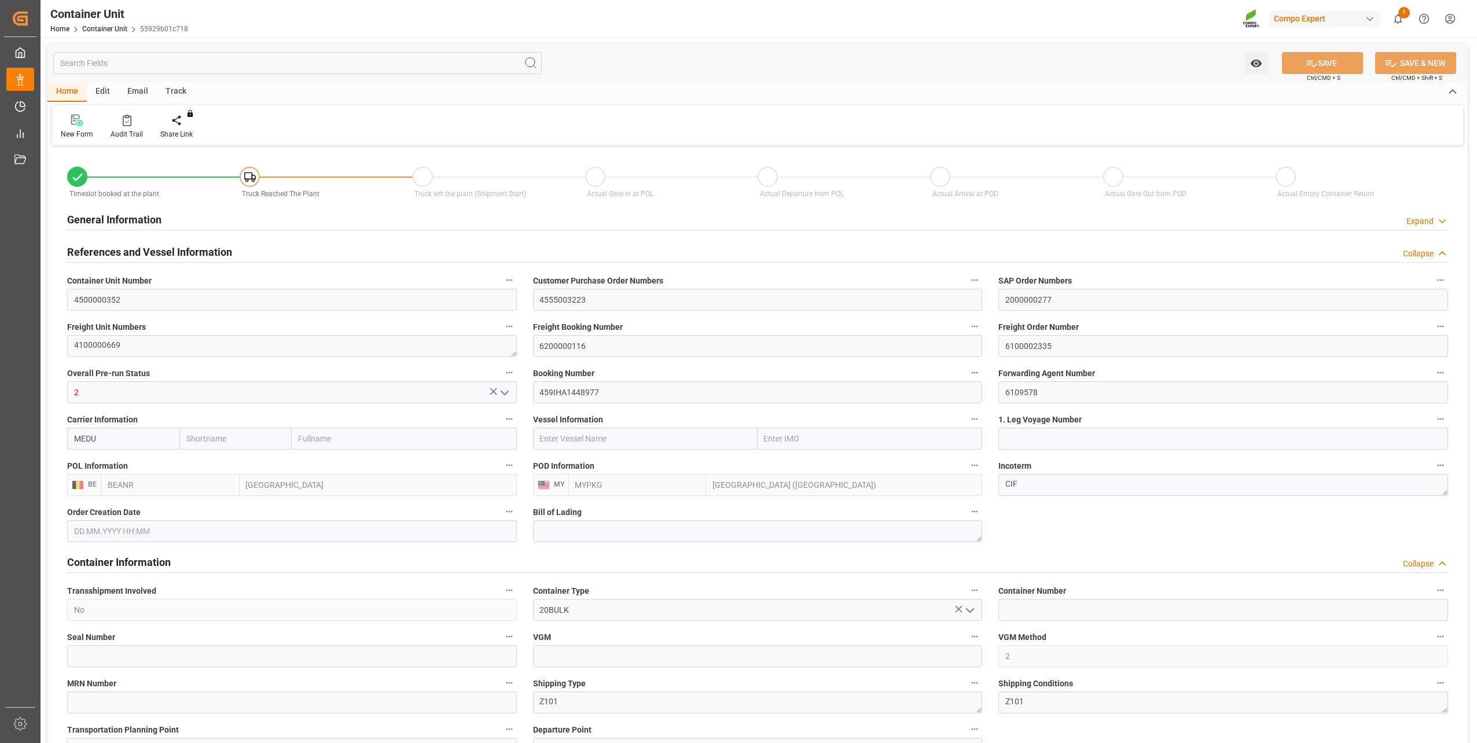
type input "0"
type input "48000"
type input "[DATE] 13:25"
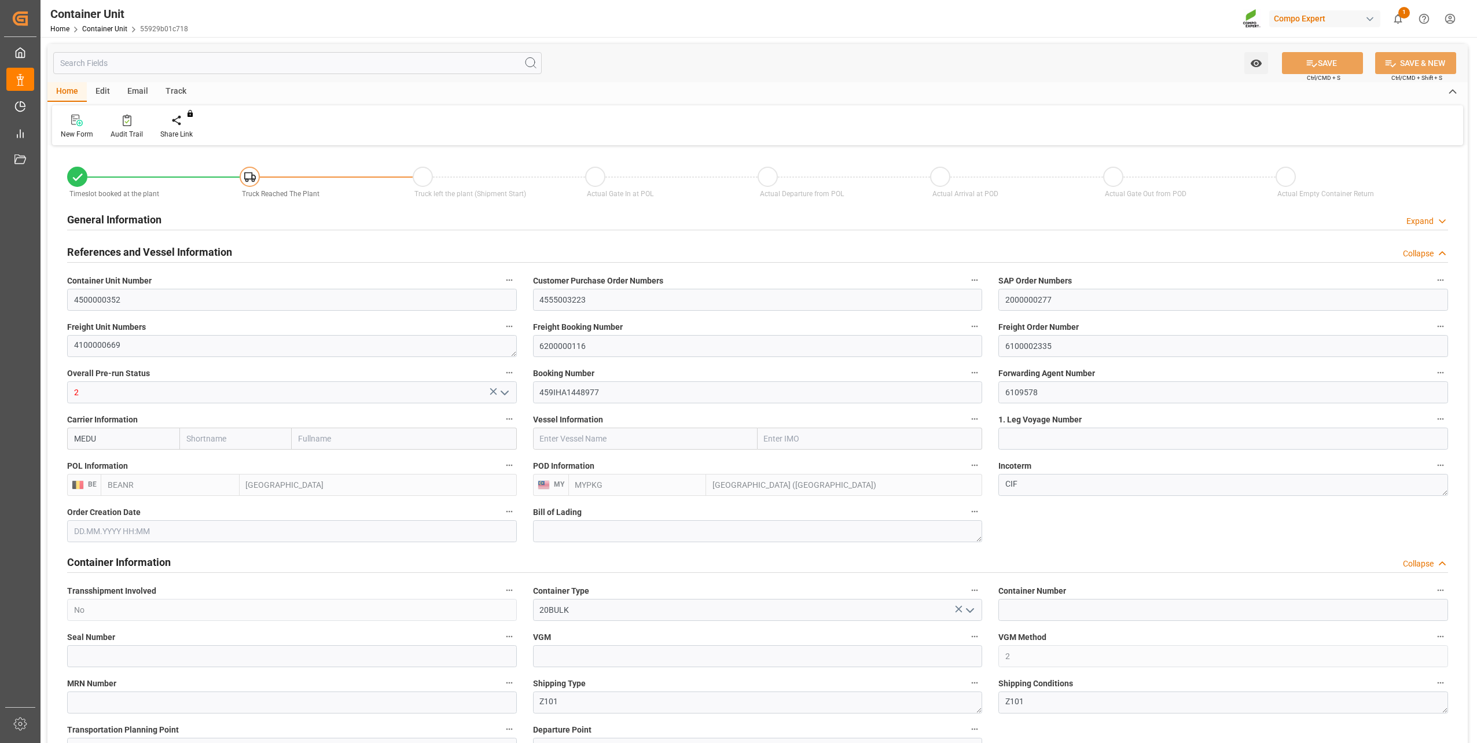
type input "[DATE]"
click at [181, 122] on icon at bounding box center [185, 121] width 8 height 12
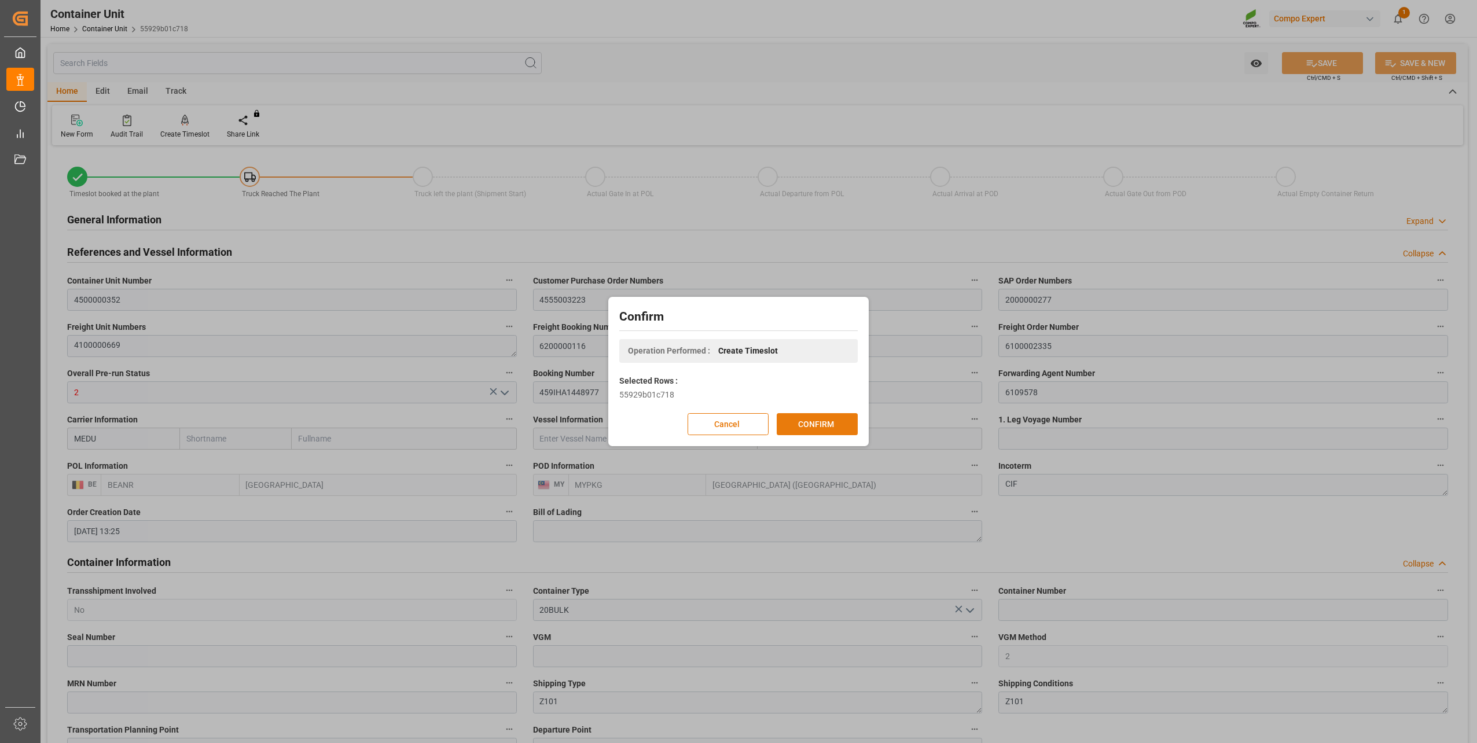
click at [817, 419] on button "CONFIRM" at bounding box center [817, 424] width 81 height 22
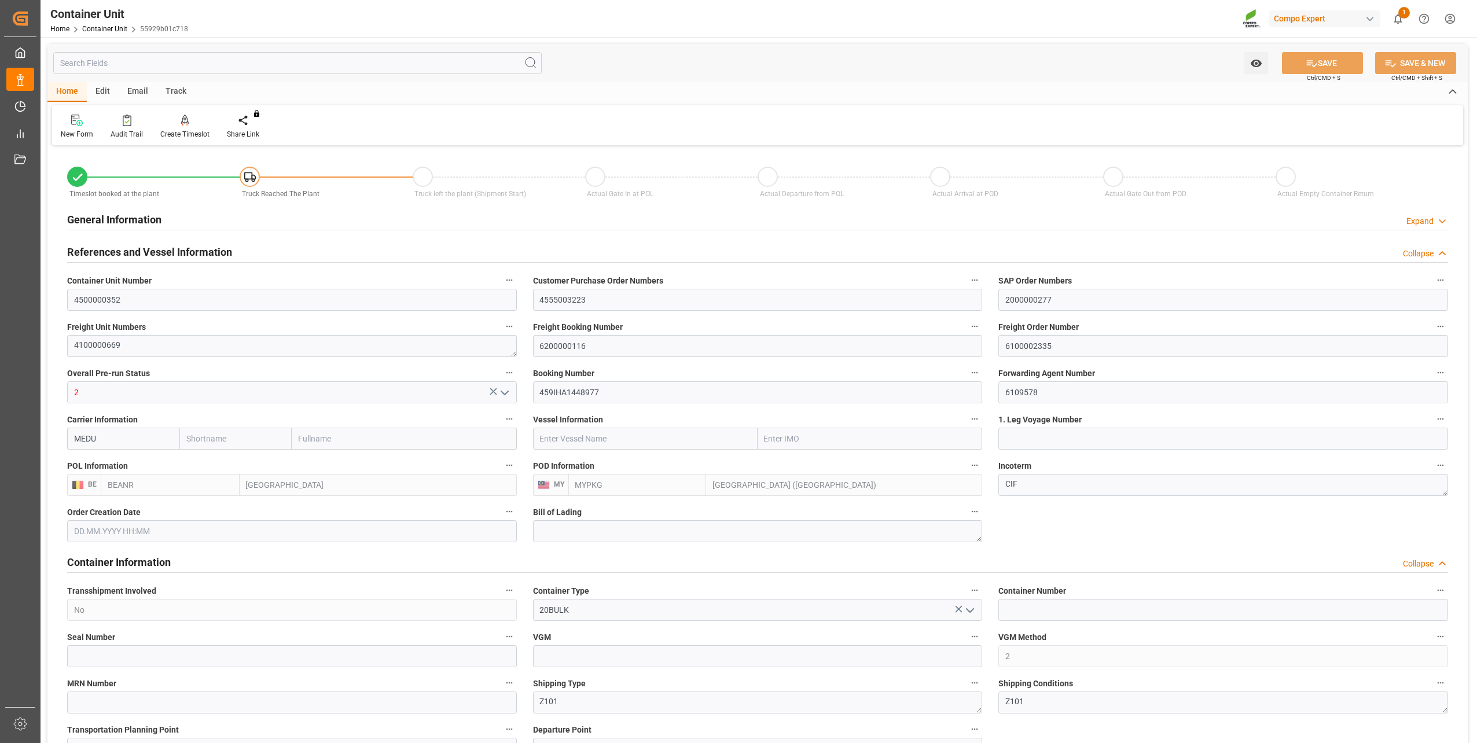
type input "BEANR"
type input "MYPKG"
type input "7"
type input "0"
type input "7"
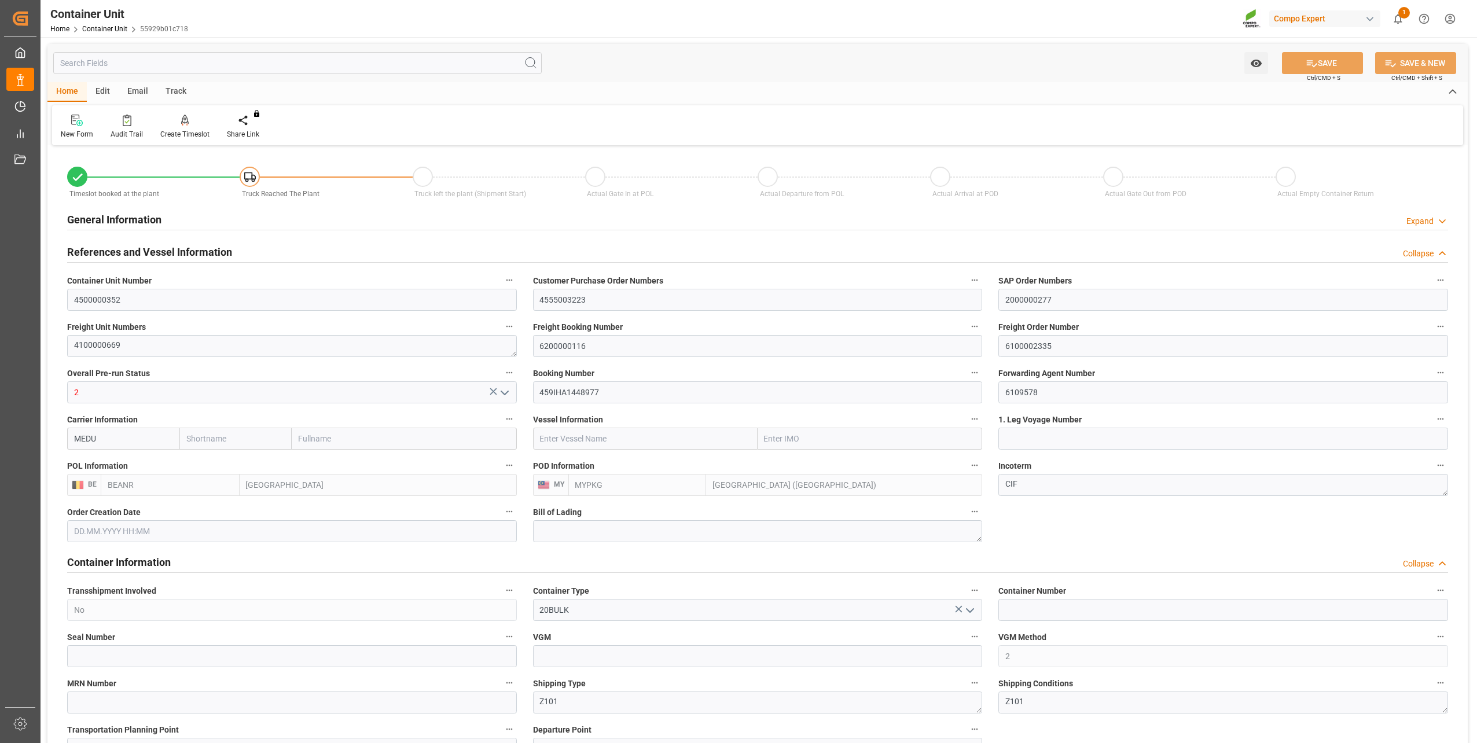
type input "0"
type input "48000"
type input "02.10.2025 13:25"
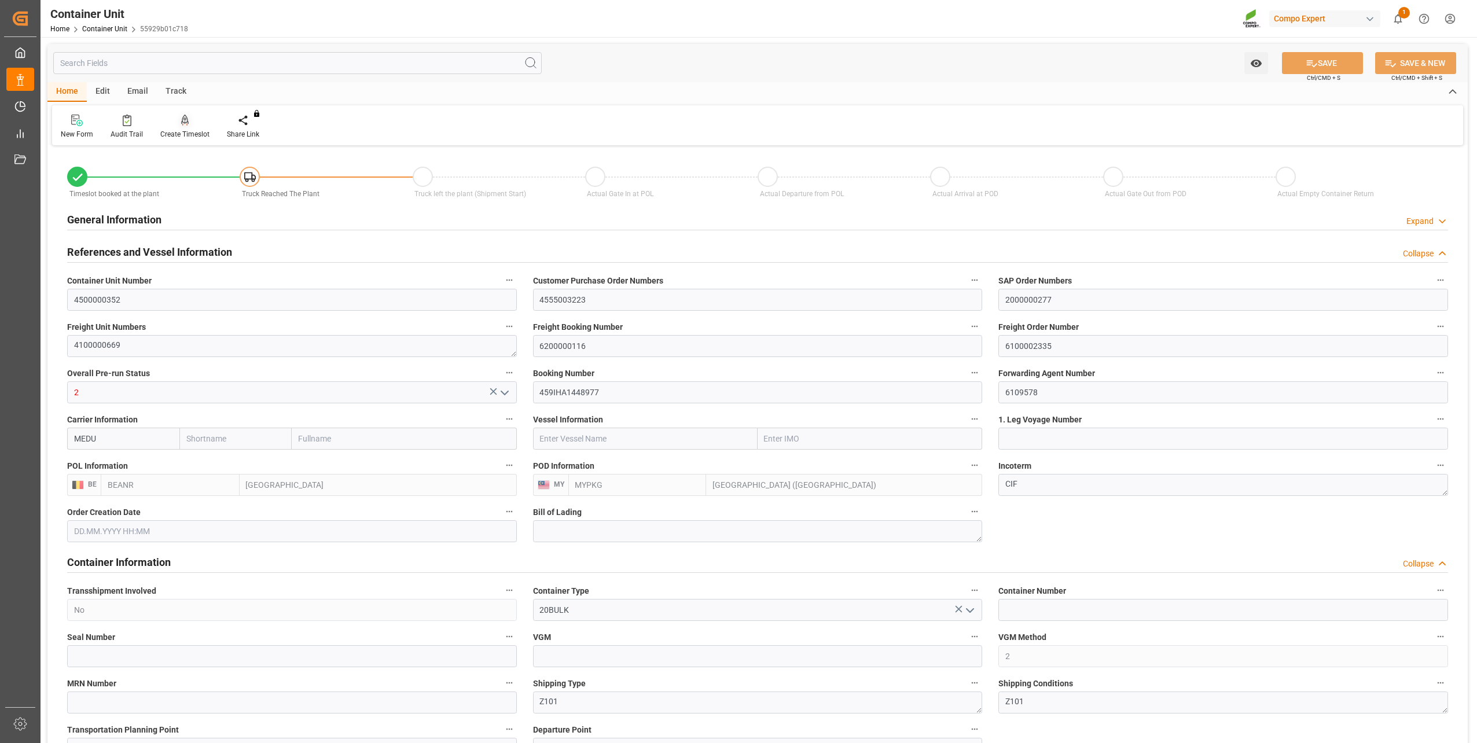
type input "[DATE]"
click at [185, 128] on div "Create Timeslot" at bounding box center [185, 126] width 67 height 25
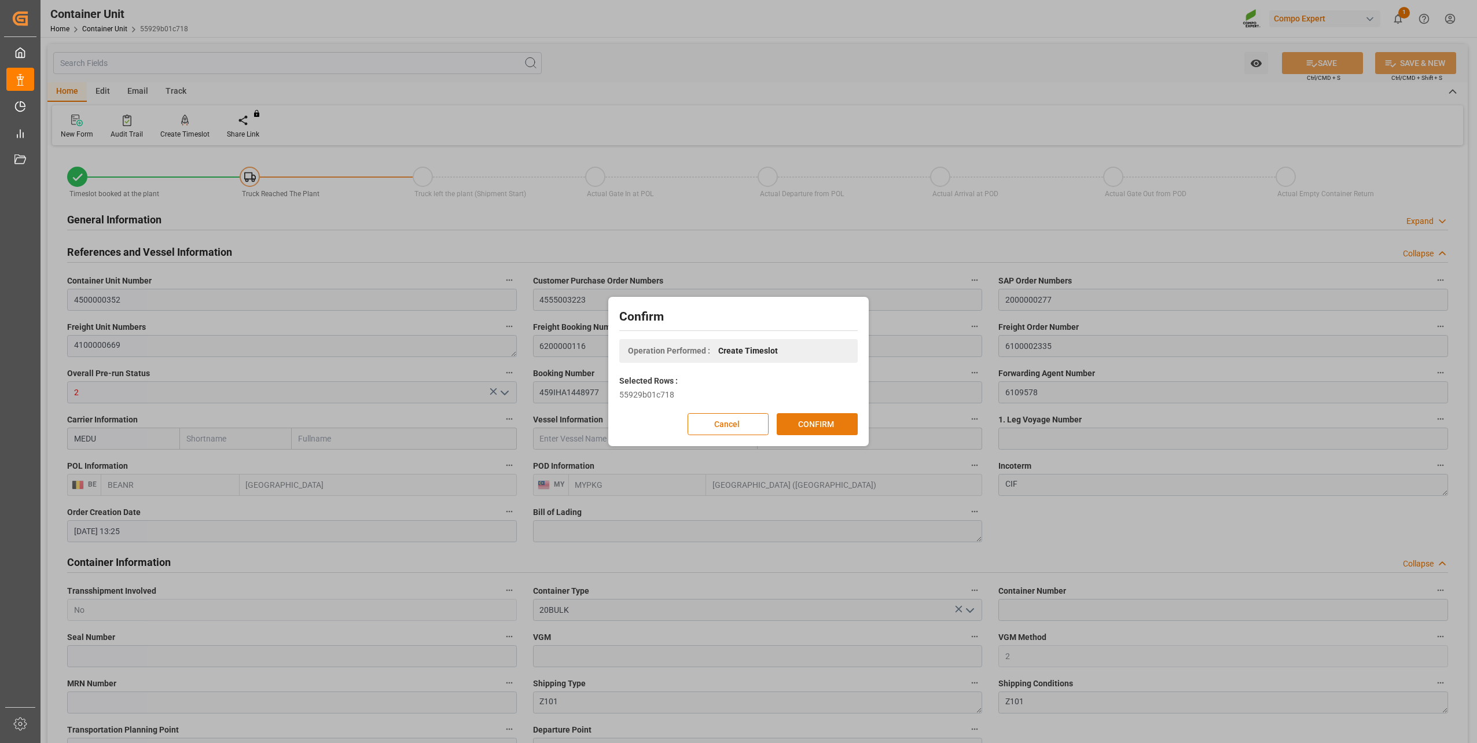
click at [799, 423] on button "CONFIRM" at bounding box center [817, 424] width 81 height 22
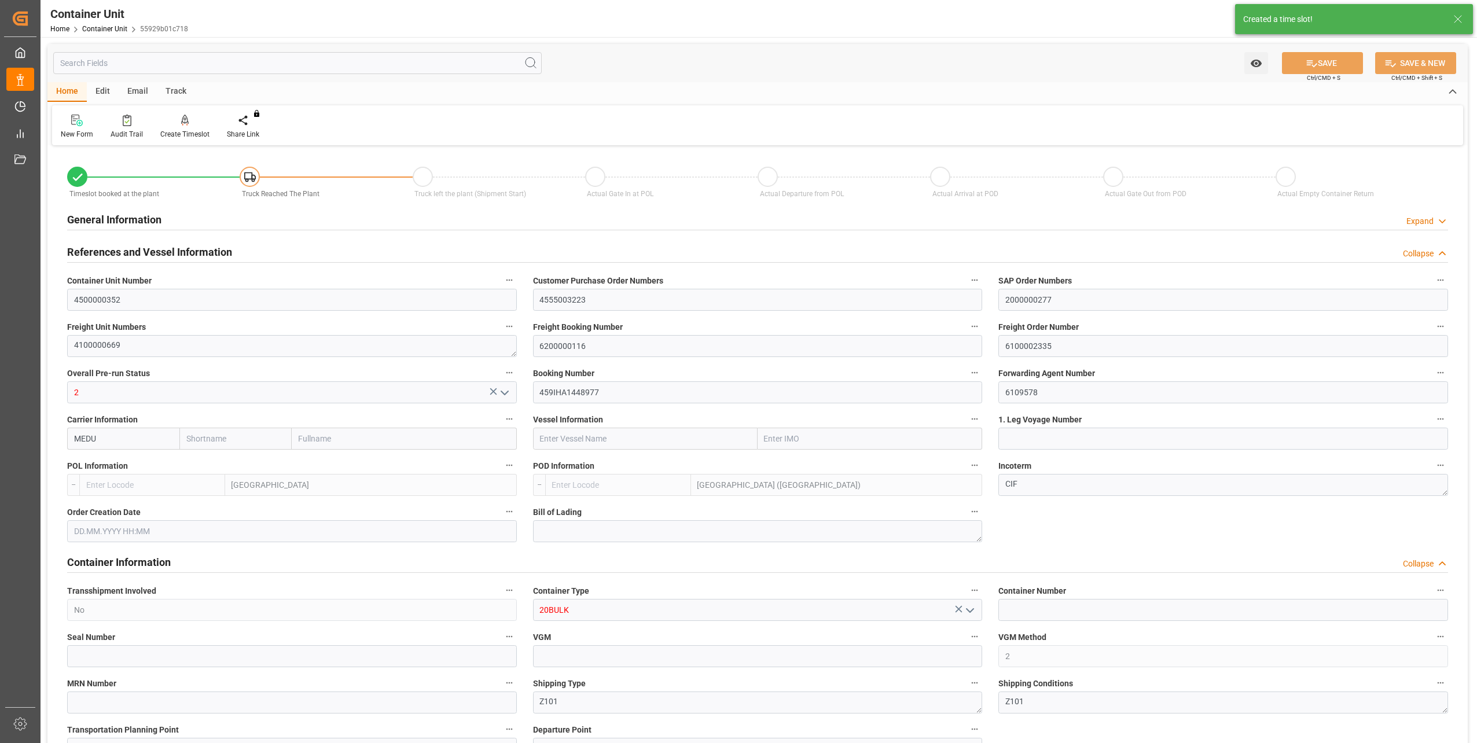
type input "BEANR"
type input "MYPKG"
type input "7"
type input "0"
type input "7"
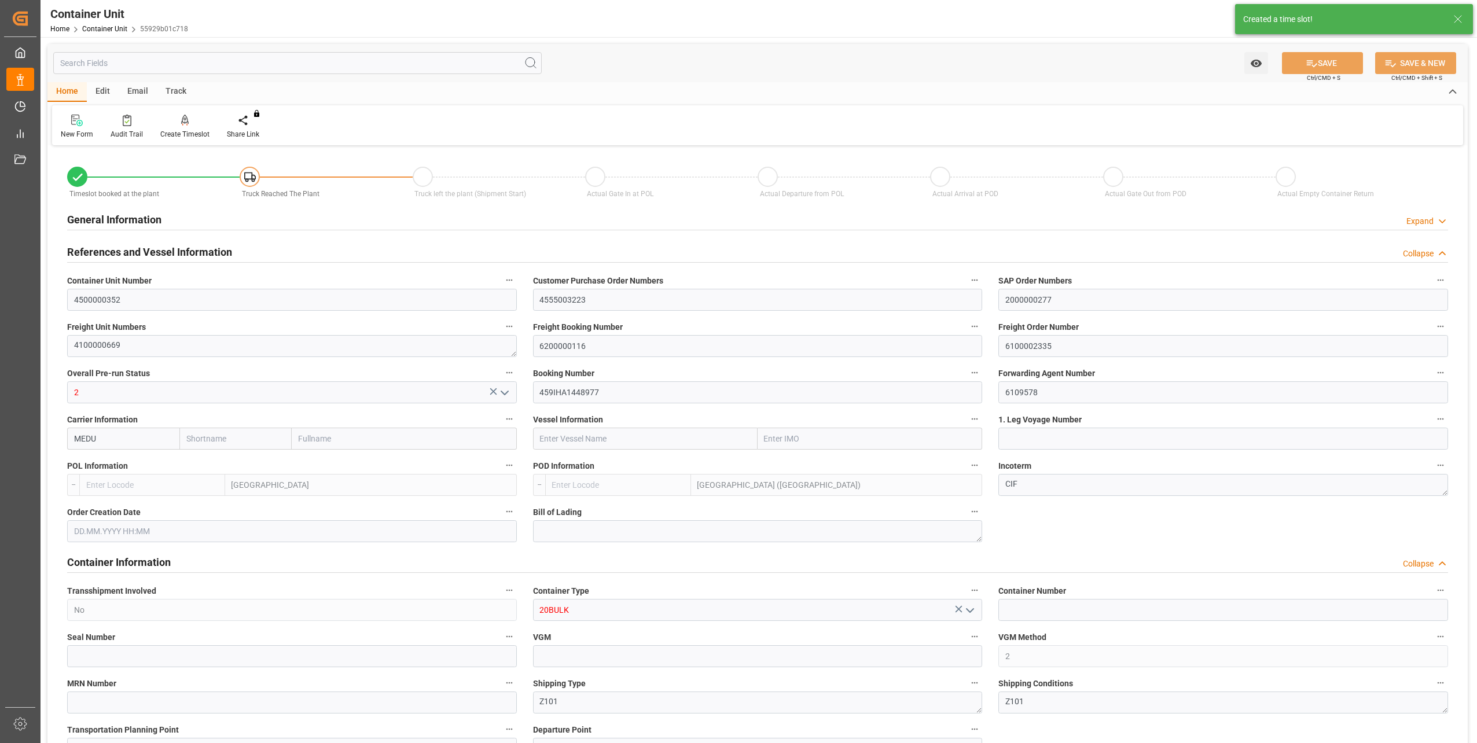
type input "0"
type input "48000"
type input "02.10.2025 13:25"
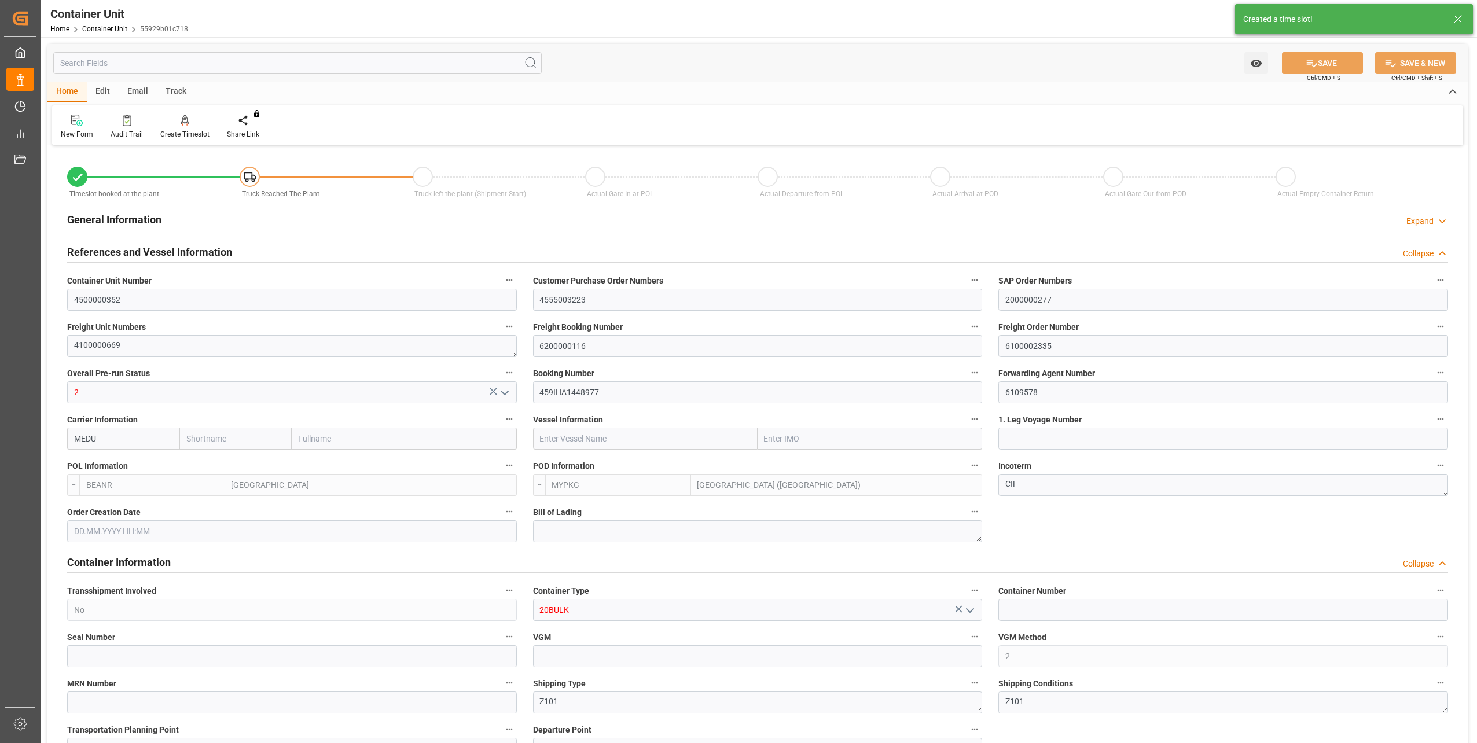
type input "10.10.2025"
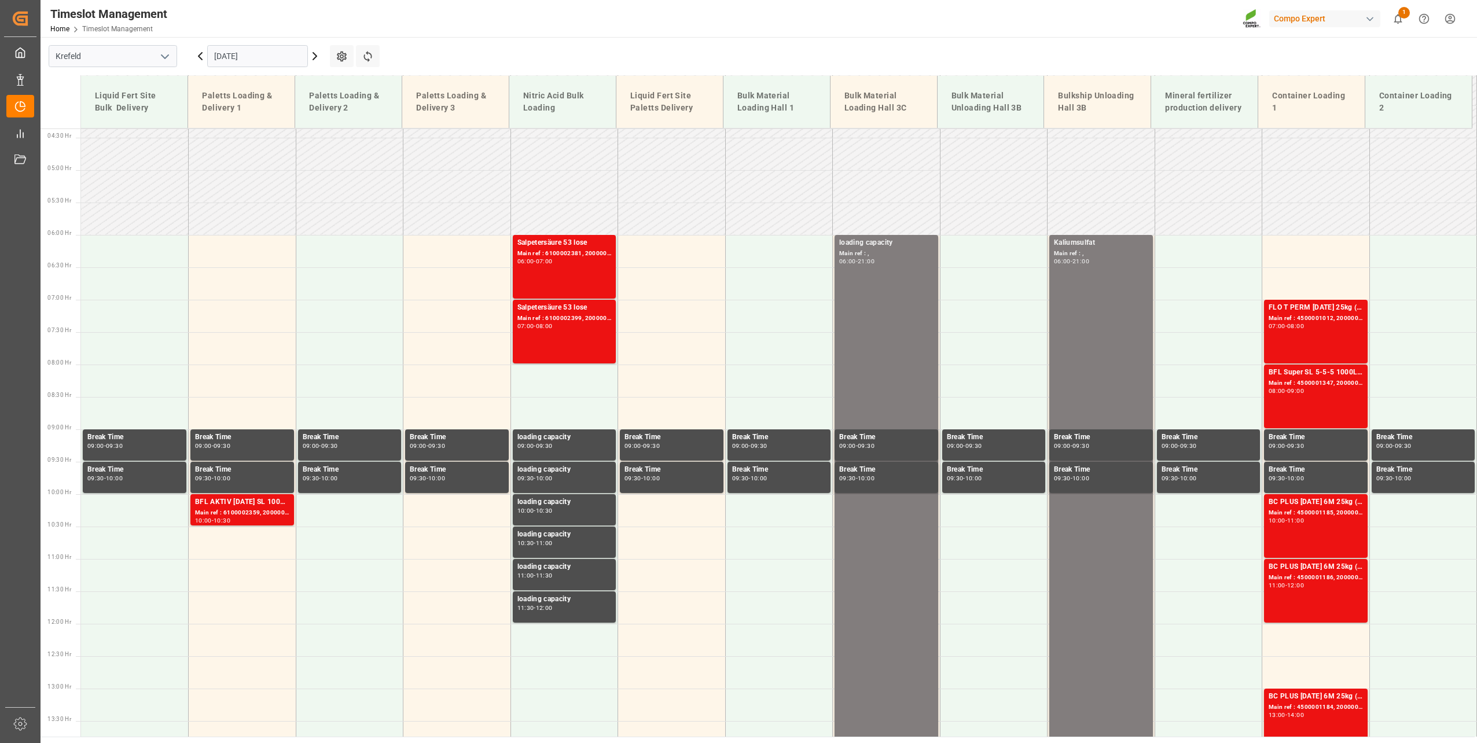
scroll to position [458, 0]
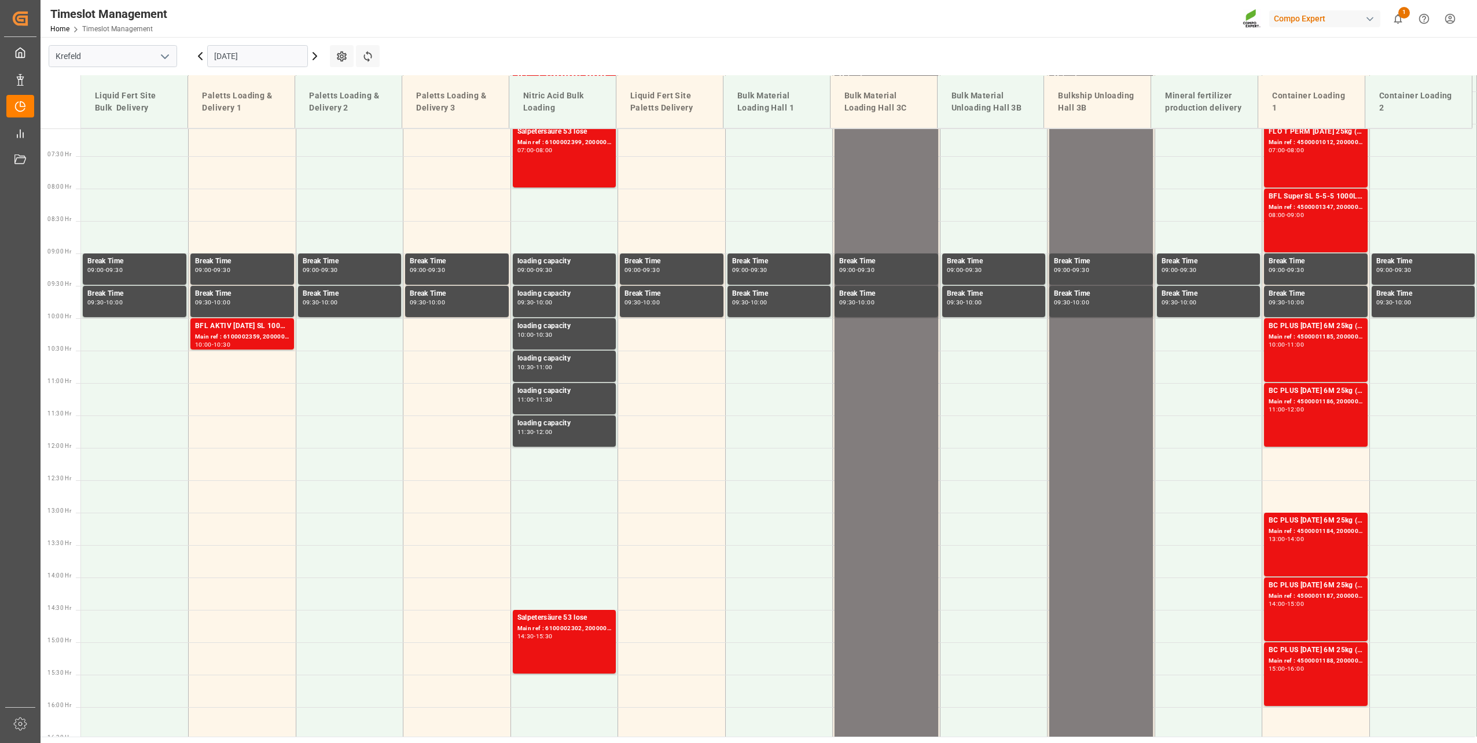
click at [244, 59] on input "[DATE]" at bounding box center [257, 56] width 101 height 22
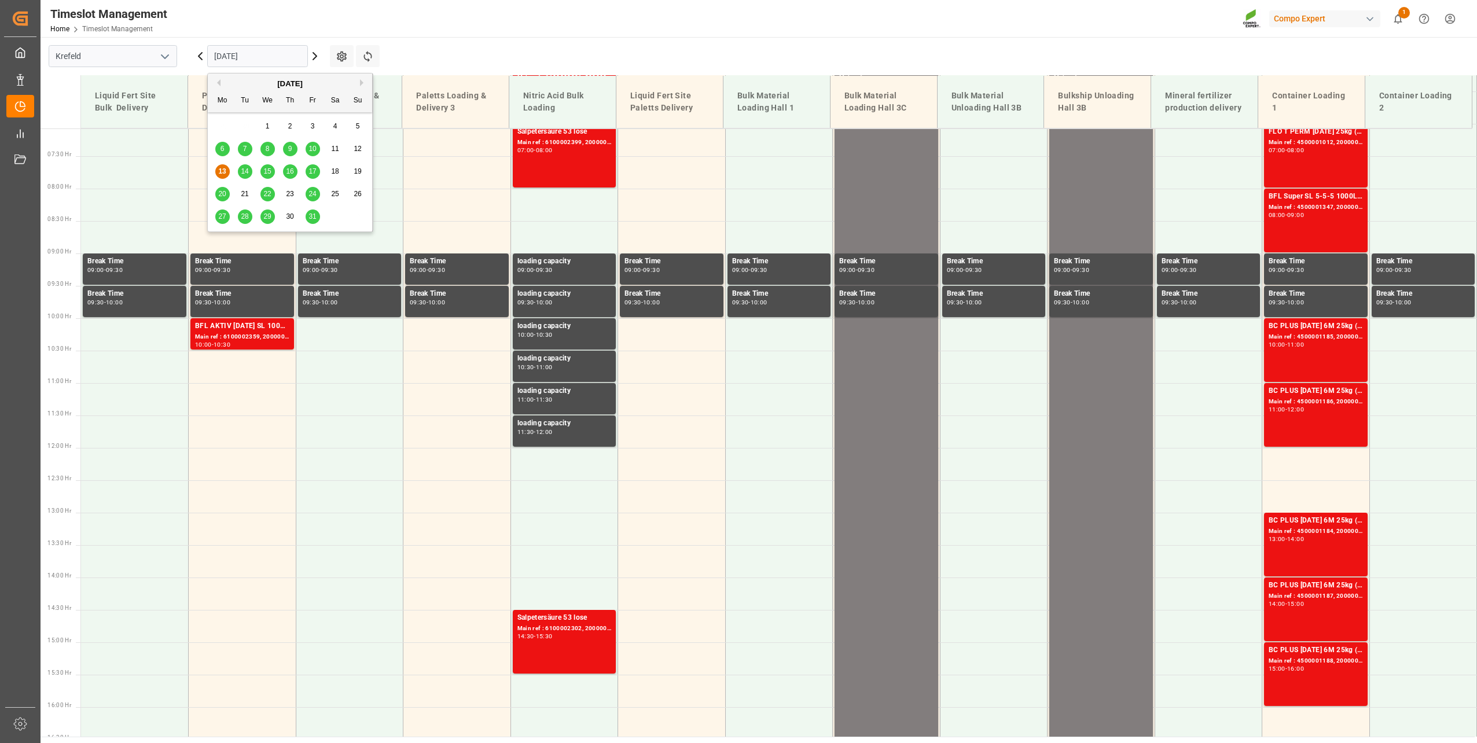
click at [311, 212] on div "31" at bounding box center [313, 217] width 14 height 14
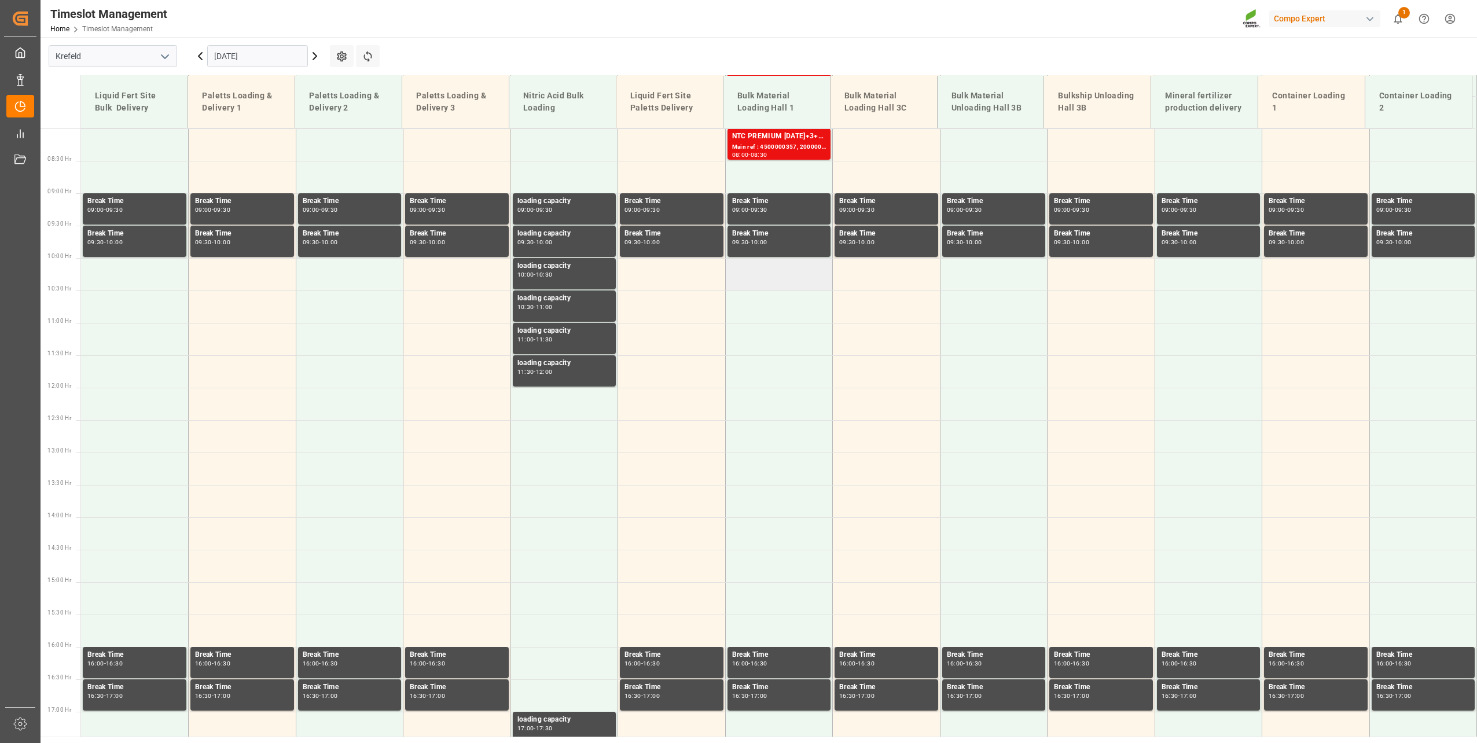
scroll to position [523, 0]
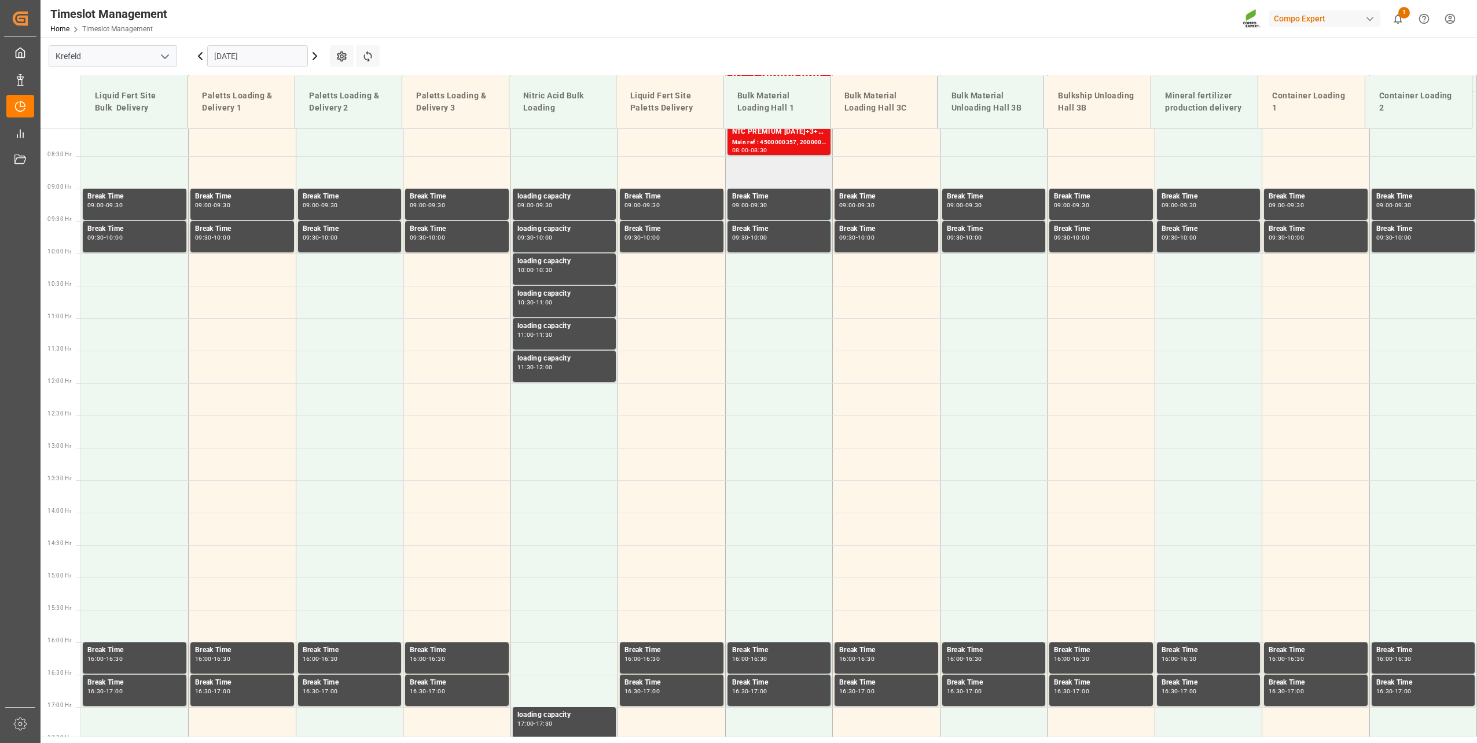
click at [753, 168] on td at bounding box center [779, 172] width 108 height 32
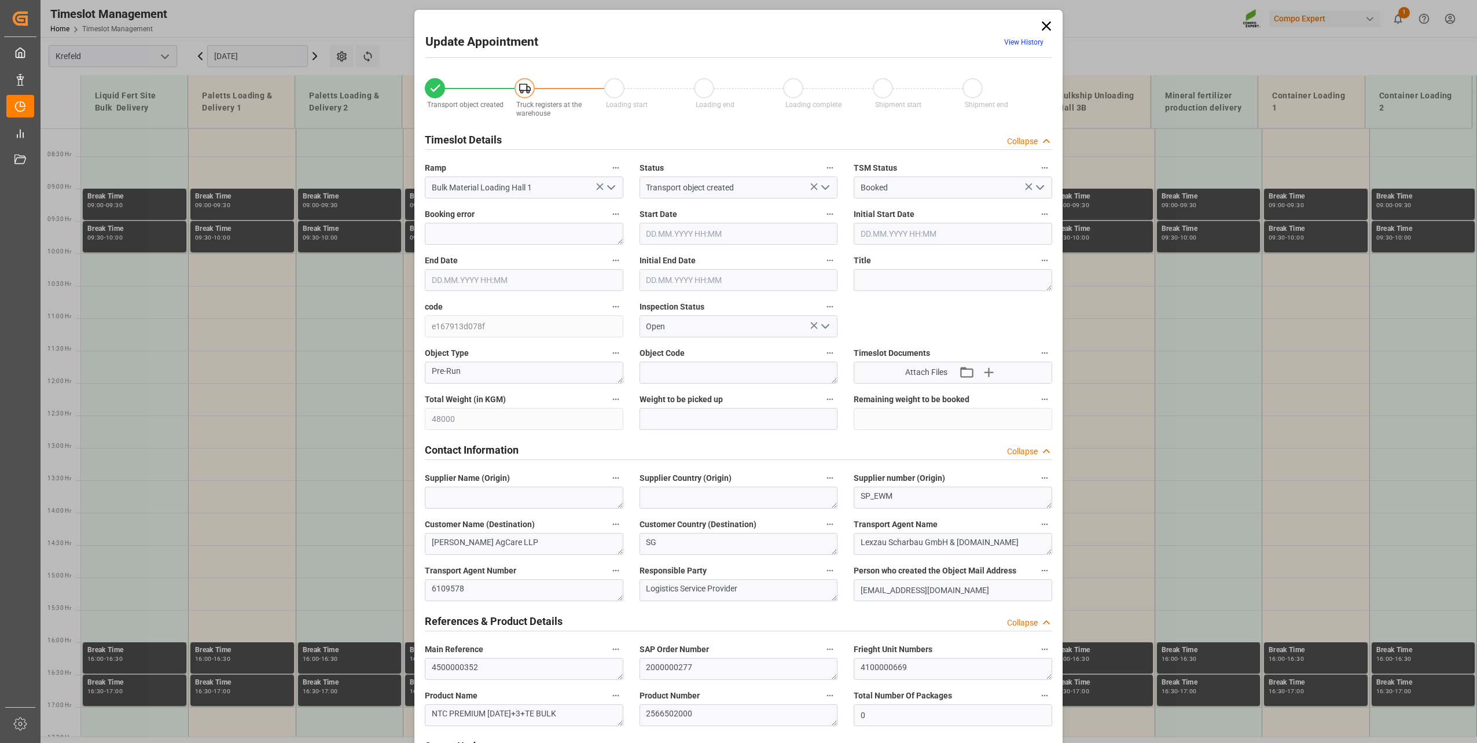
type input "48000"
type input "0"
type input "[DATE] 08:30"
type input "[DATE] 09:00"
type input "[DATE] 13:25"
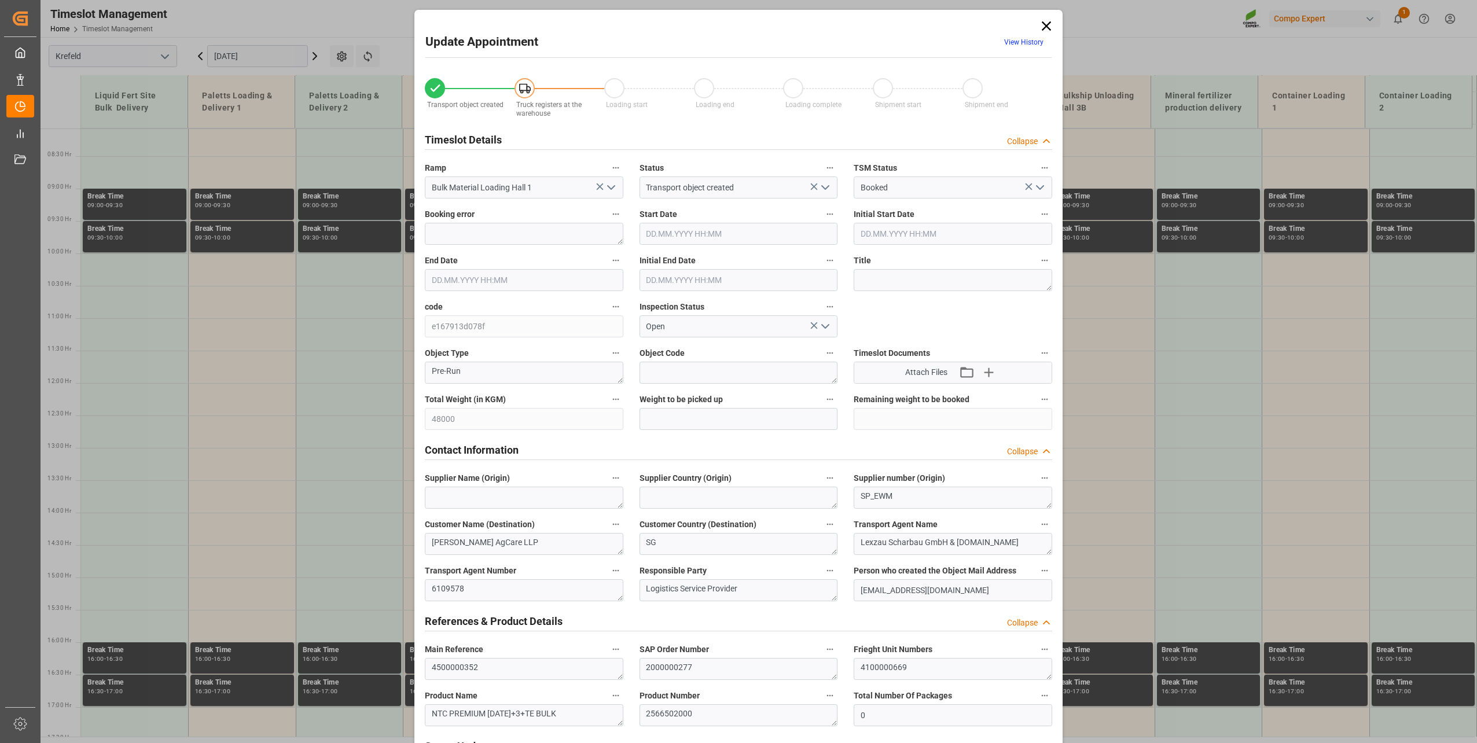
type input "[DATE] 06:30"
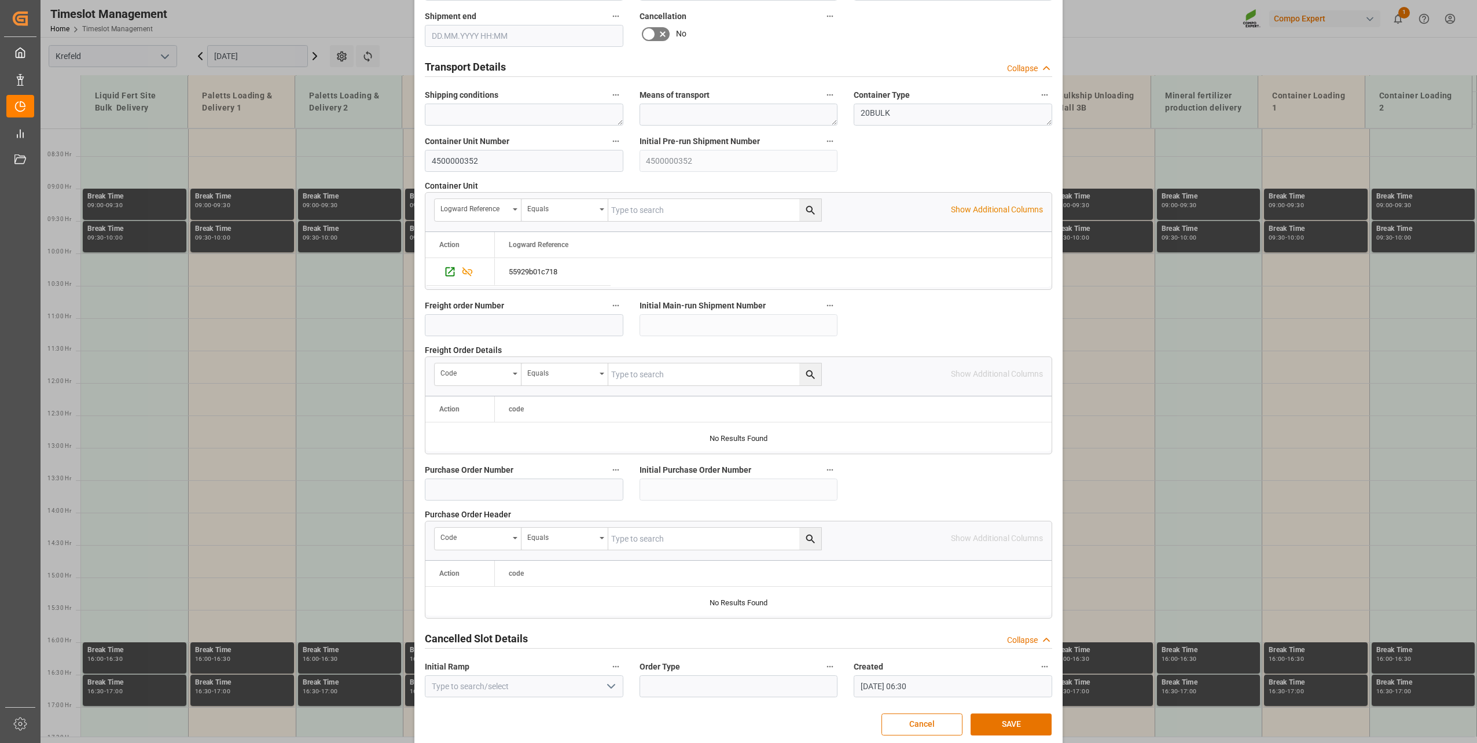
scroll to position [863, 0]
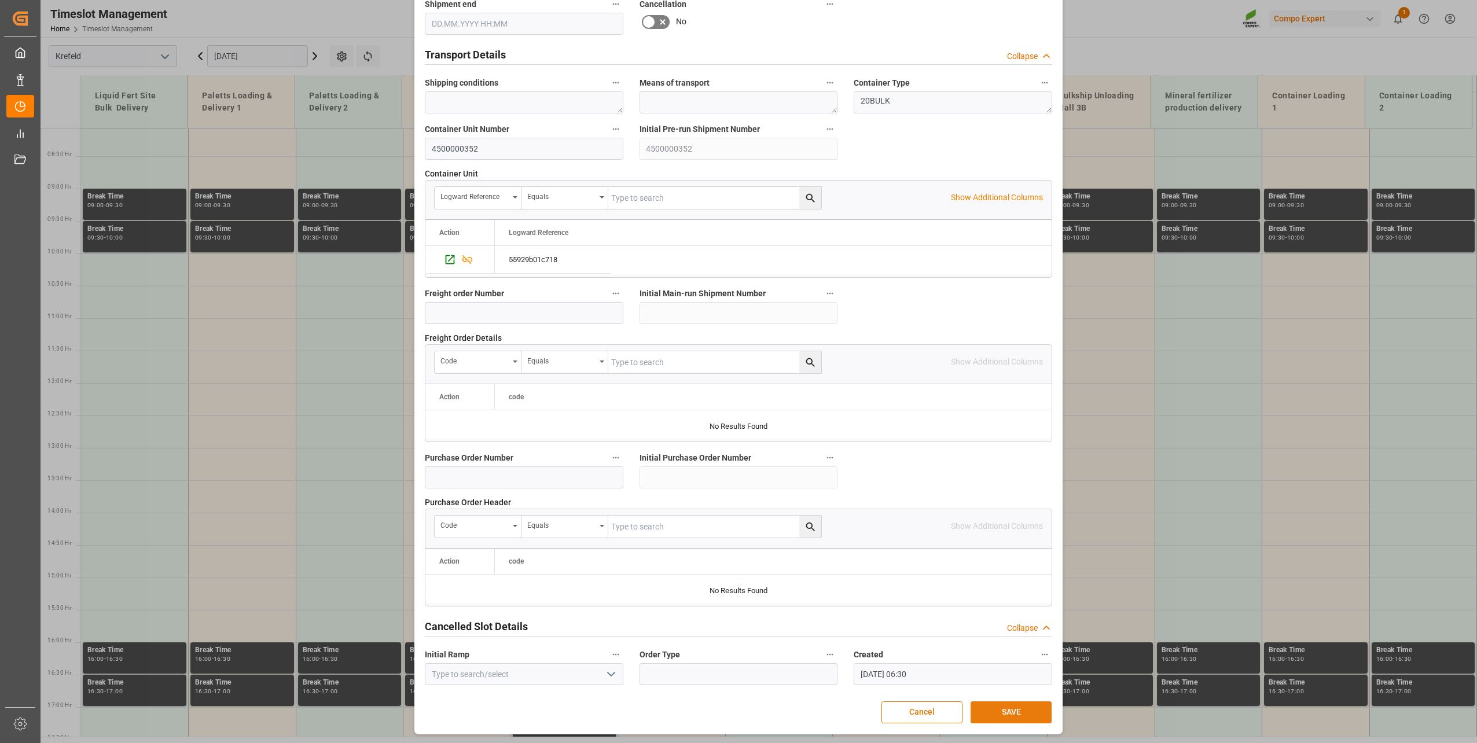
click at [995, 707] on button "SAVE" at bounding box center [1011, 713] width 81 height 22
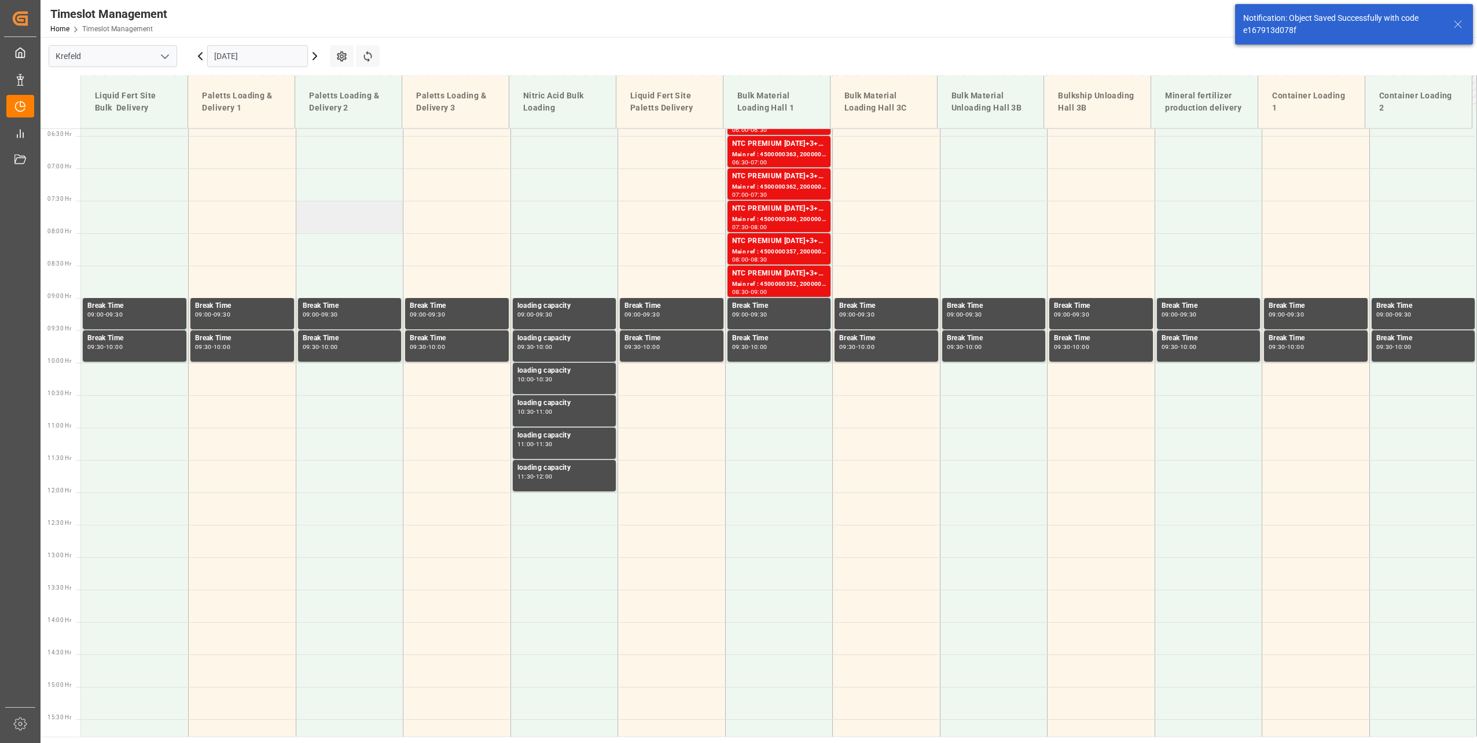
scroll to position [458, 0]
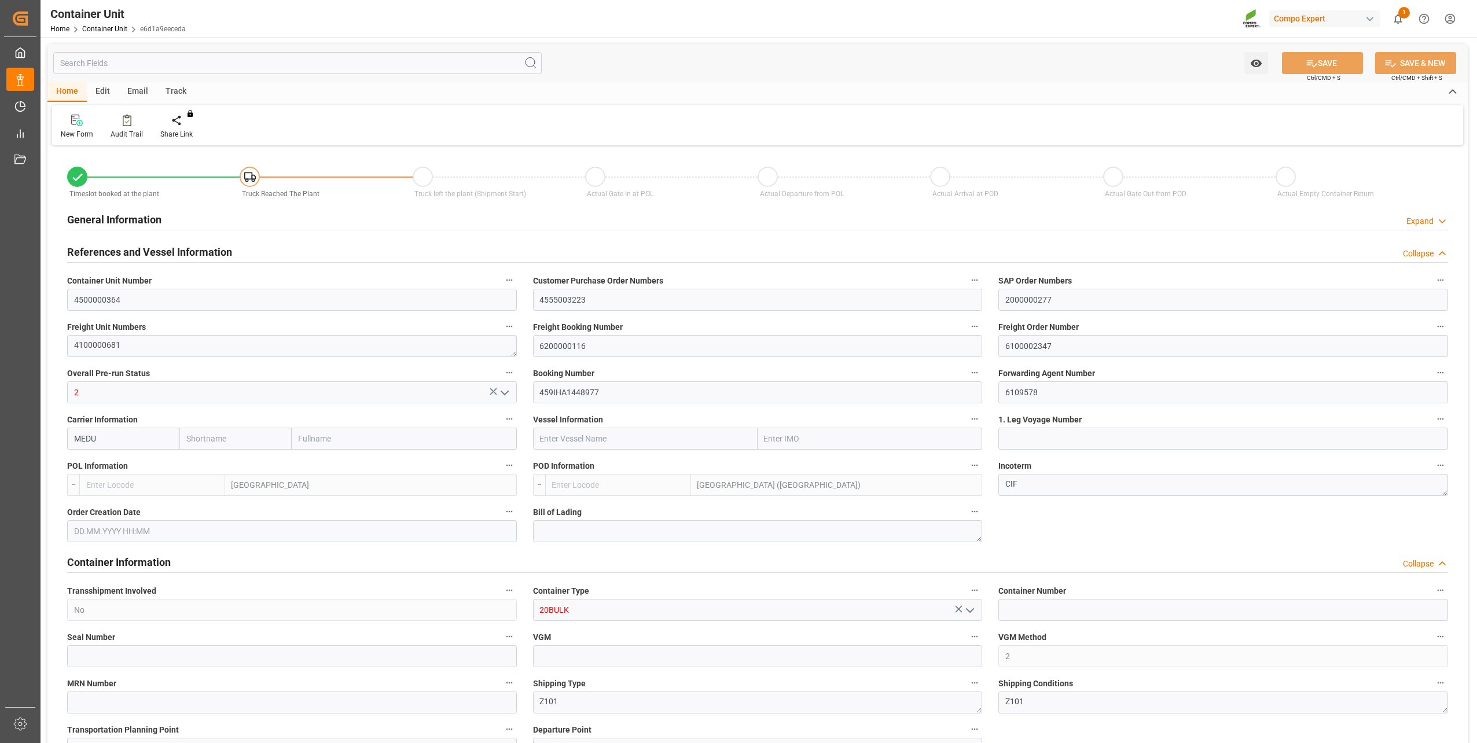
type input "BEANR"
type input "MYPKG"
type input "7"
type input "0"
type input "7"
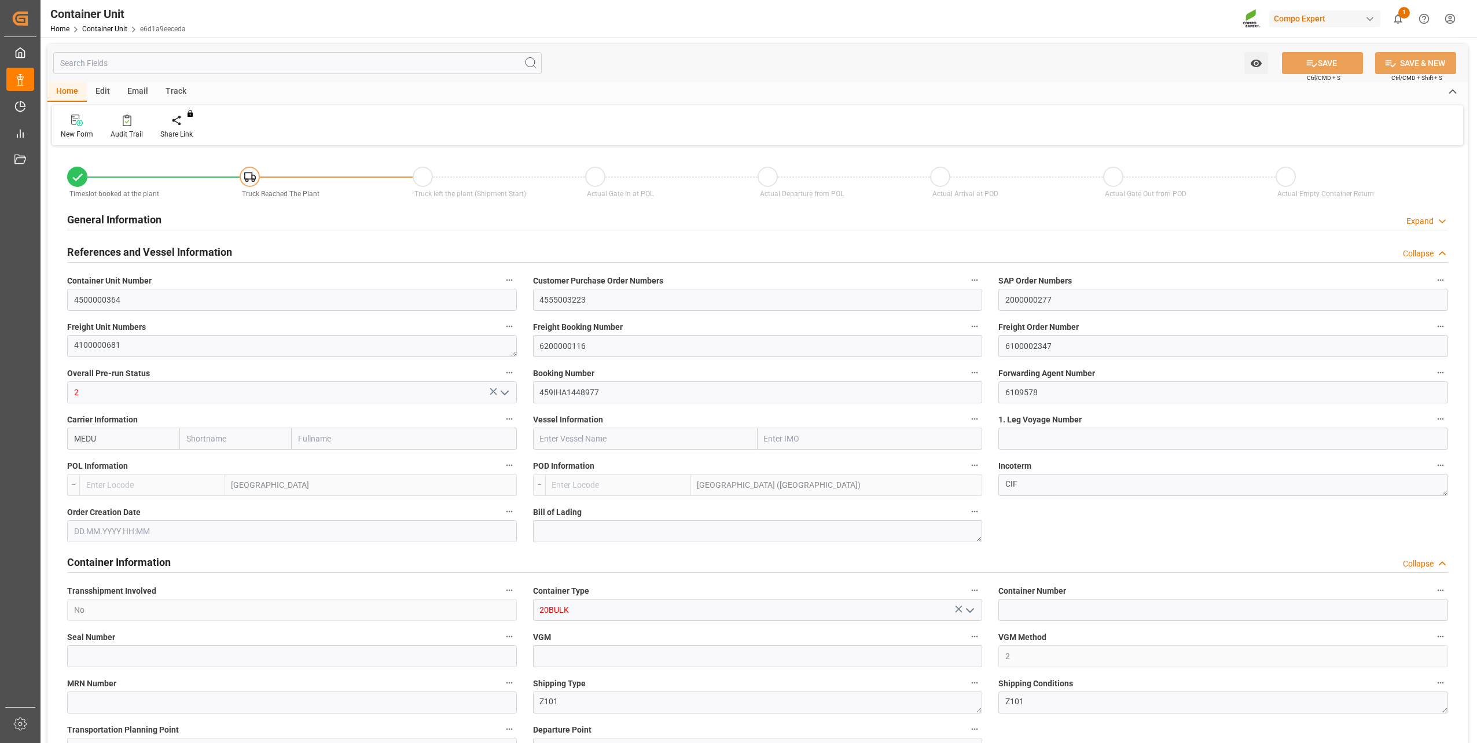
type input "0"
type input "48000"
type input "02.10.2025 13:26"
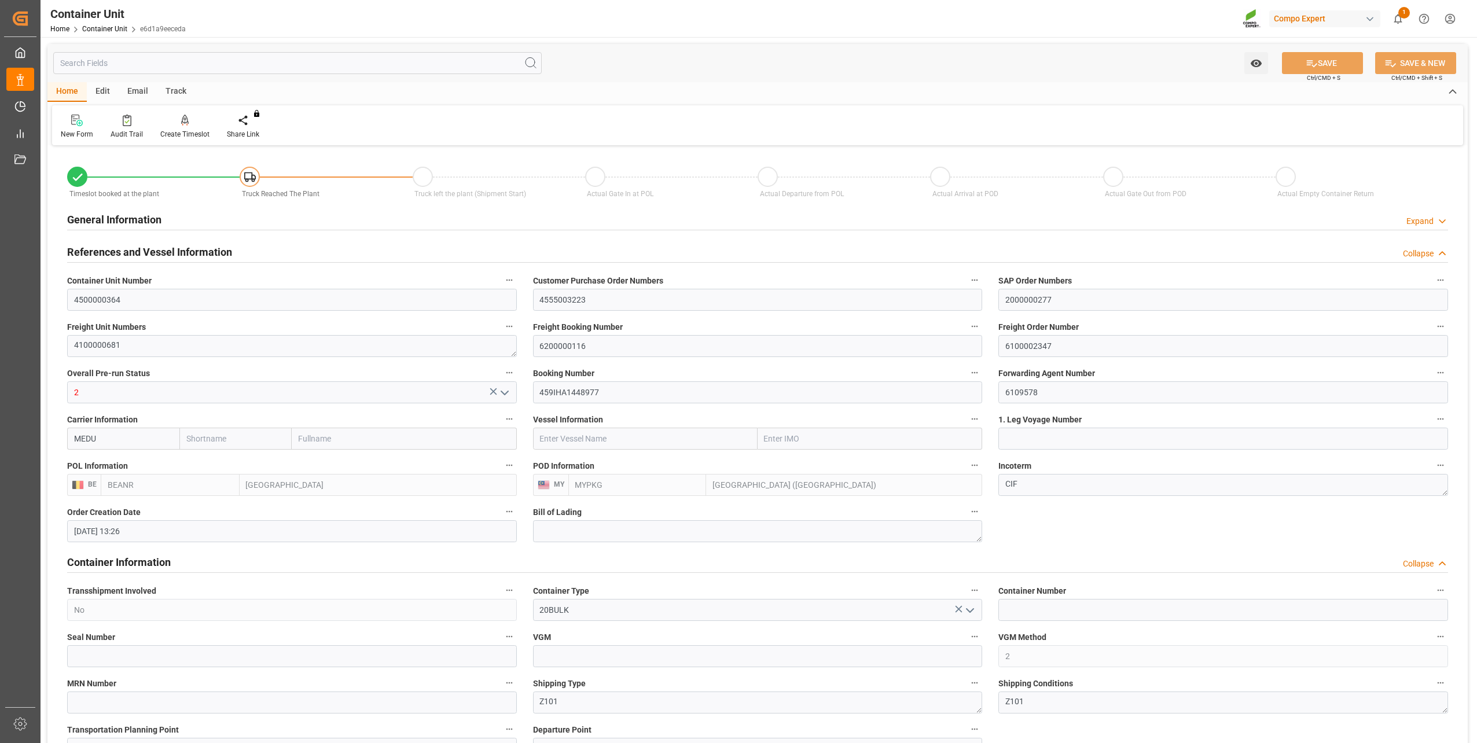
type input "[DATE]"
click at [181, 120] on icon at bounding box center [185, 121] width 8 height 12
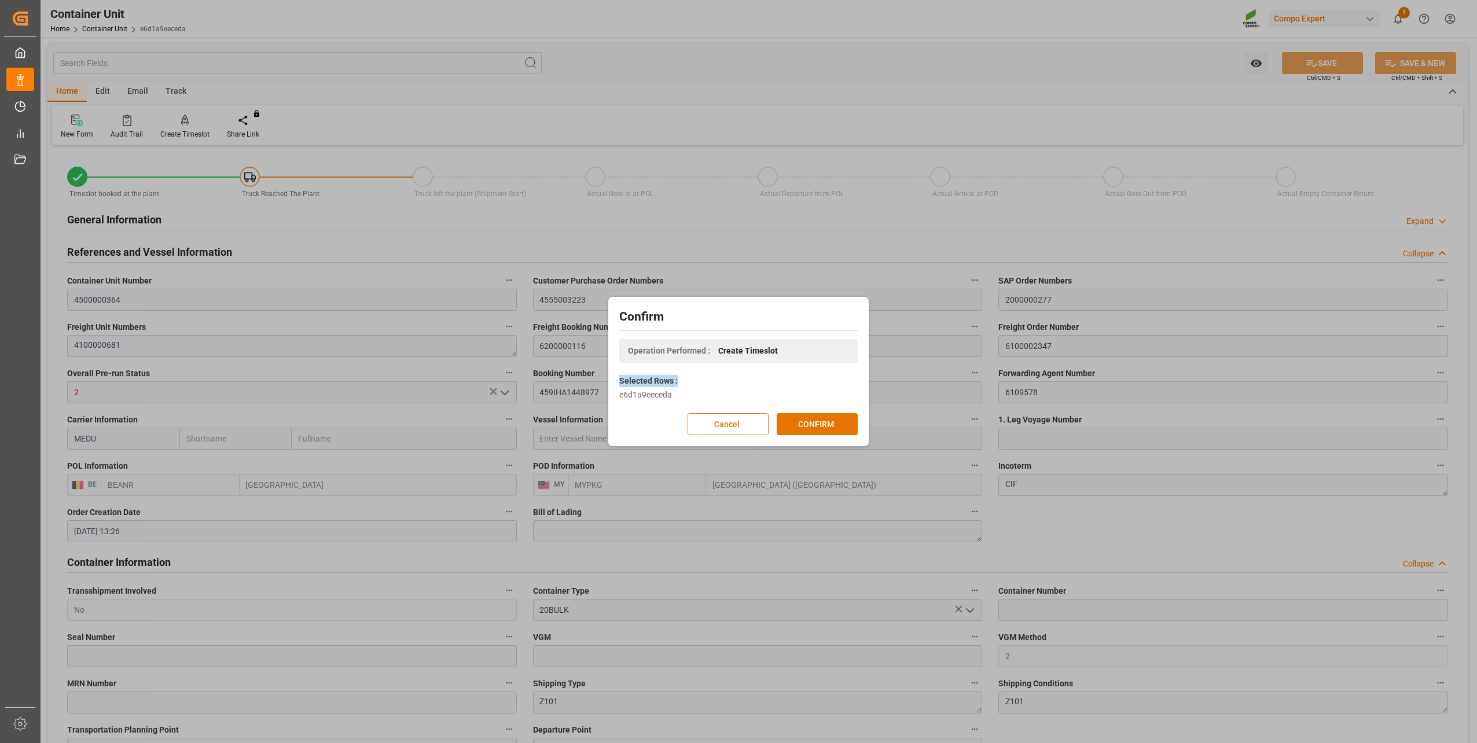
click at [616, 431] on div "Confirm Operation Performed : Create Timeslot Selected Rows : e6d1a9eeceda Canc…" at bounding box center [738, 371] width 1477 height 743
click at [825, 423] on button "CONFIRM" at bounding box center [817, 424] width 81 height 22
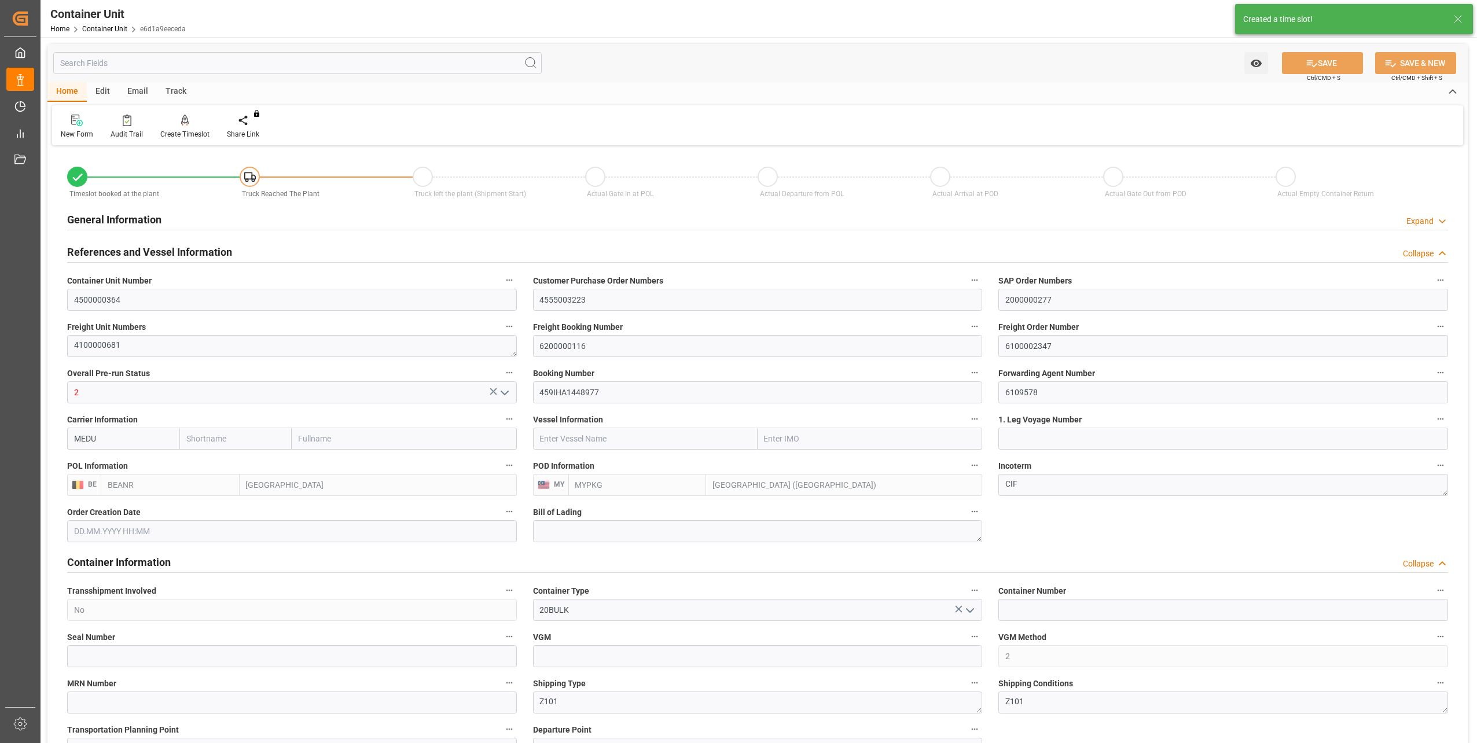
type input "BEANR"
type input "MYPKG"
type input "7"
type input "0"
type input "7"
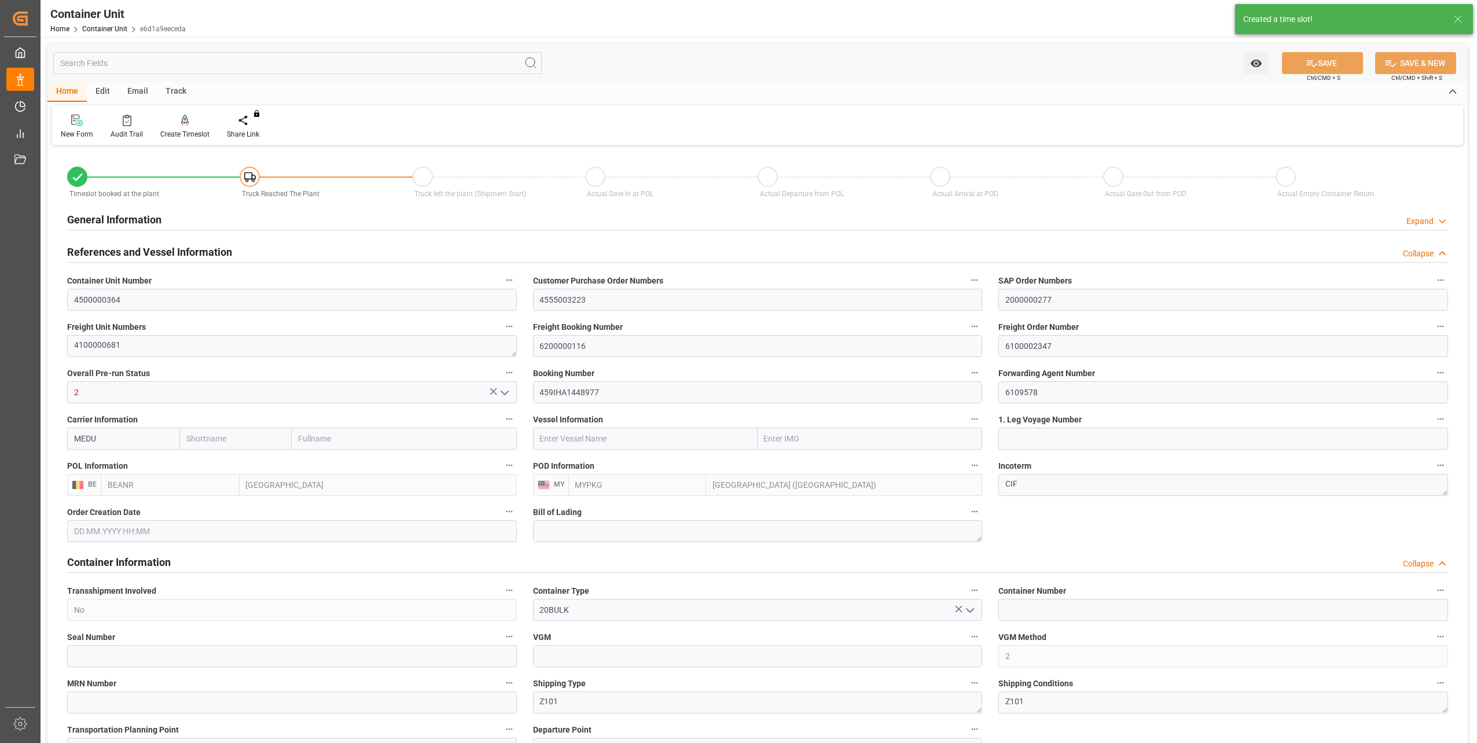
type input "0"
type input "48000"
type input "[DATE] 13:26"
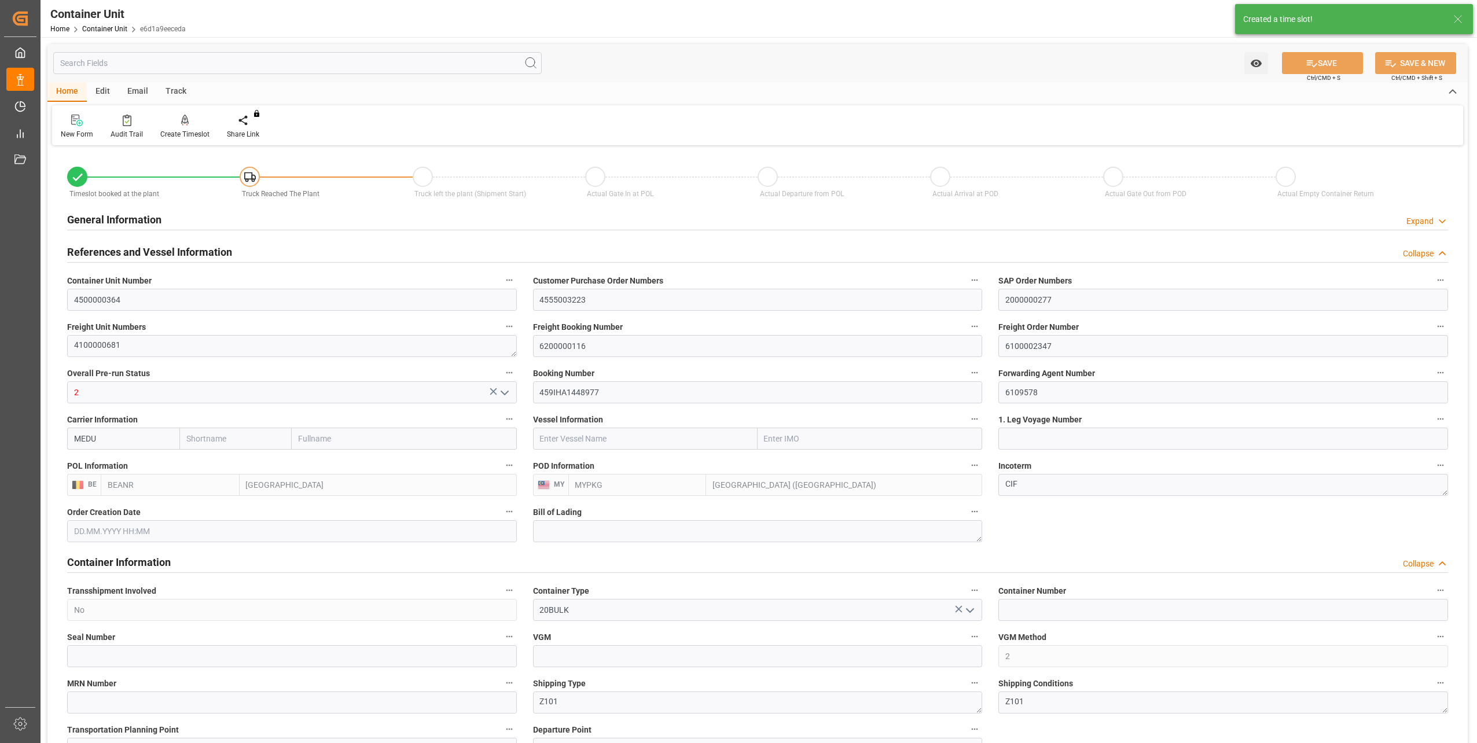
type input "[DATE]"
click at [183, 124] on icon at bounding box center [185, 121] width 8 height 12
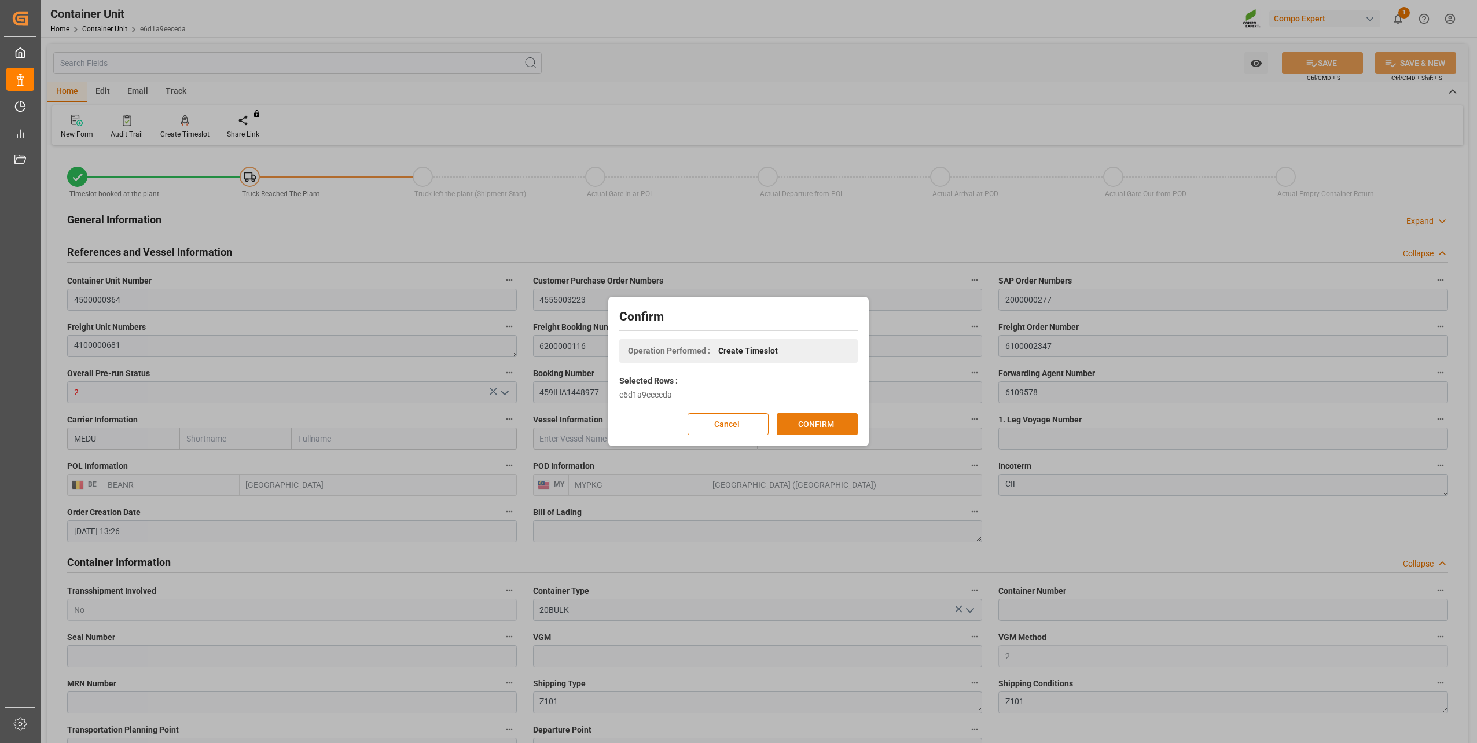
click at [816, 426] on button "CONFIRM" at bounding box center [817, 424] width 81 height 22
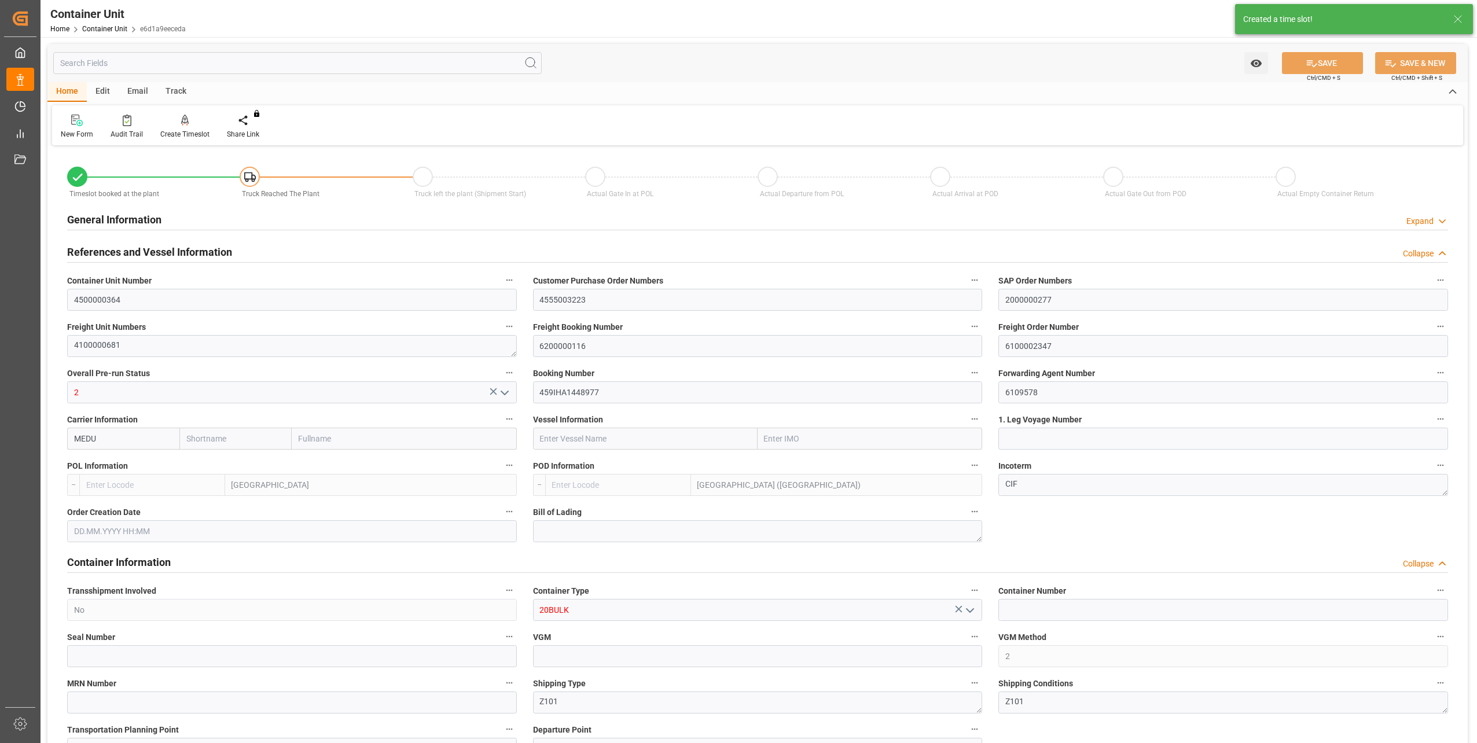
type input "BEANR"
type input "MYPKG"
type input "7"
type input "0"
type input "7"
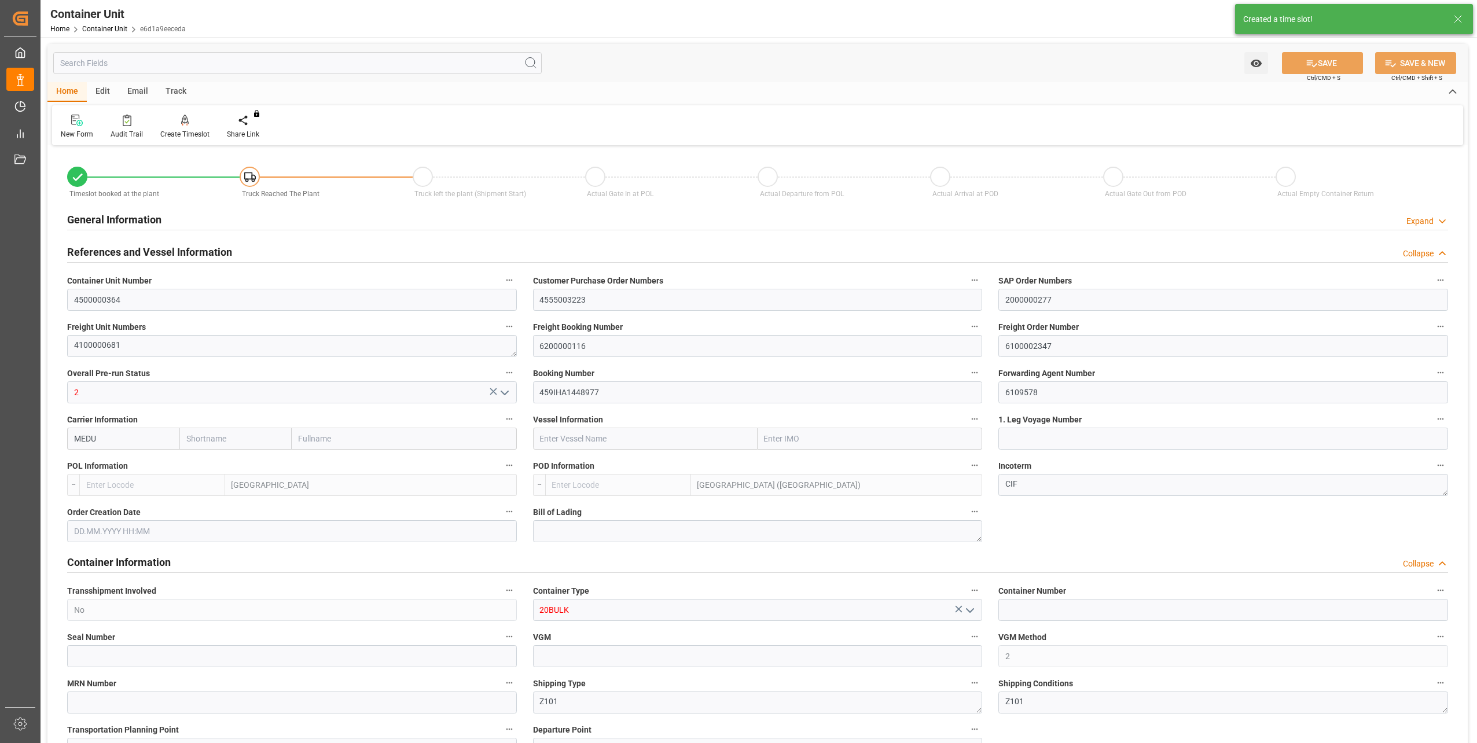
type input "0"
type input "48000"
type input "02.10.2025 13:26"
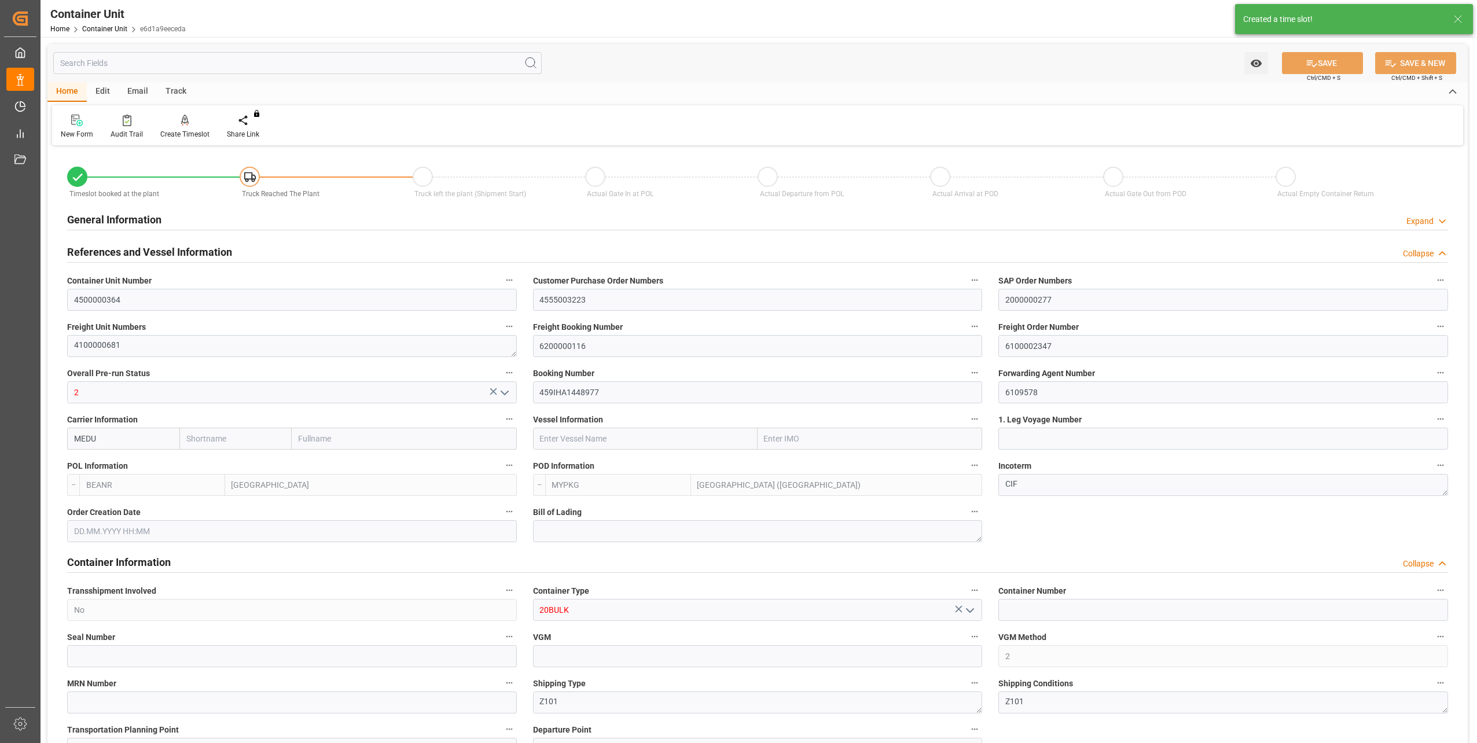
type input "10.10.2025"
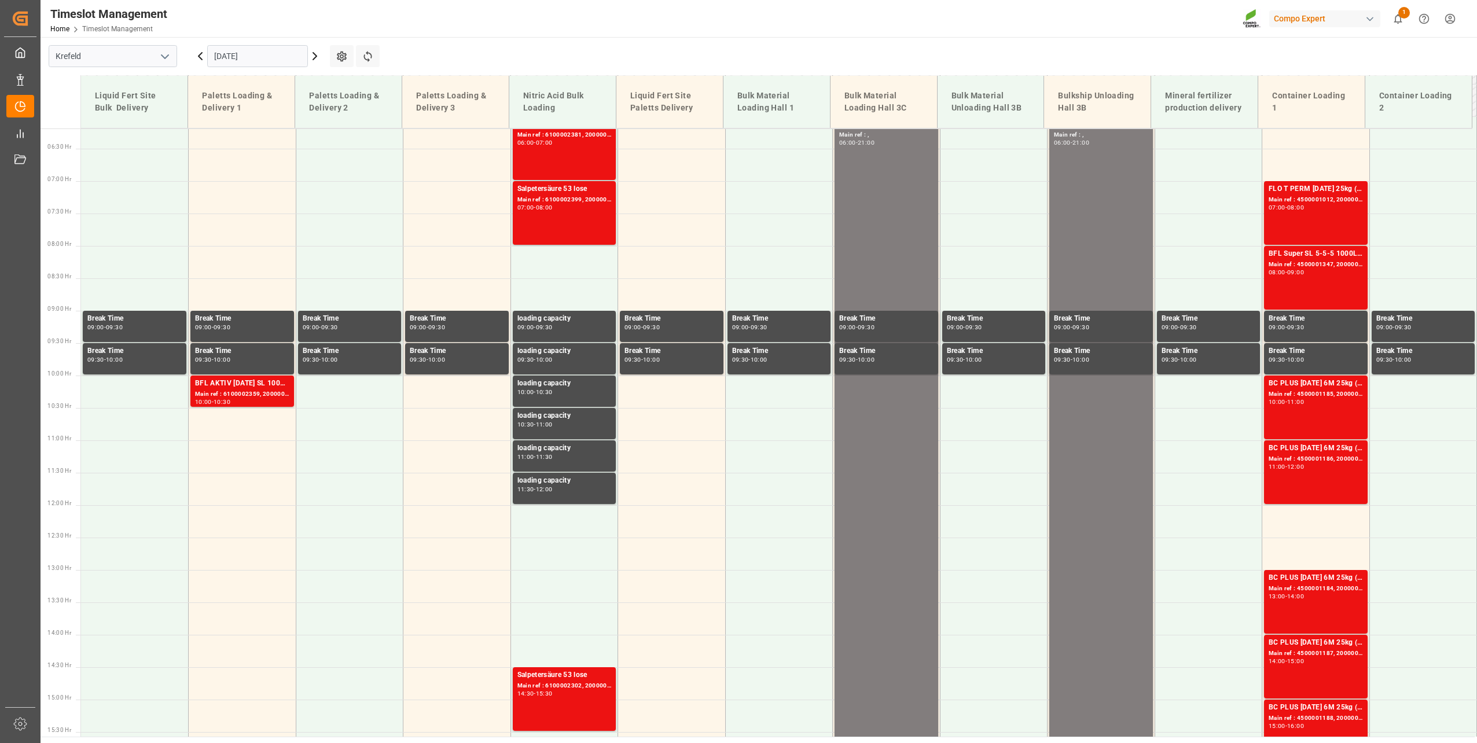
click at [235, 62] on input "13.10.2025" at bounding box center [257, 56] width 101 height 22
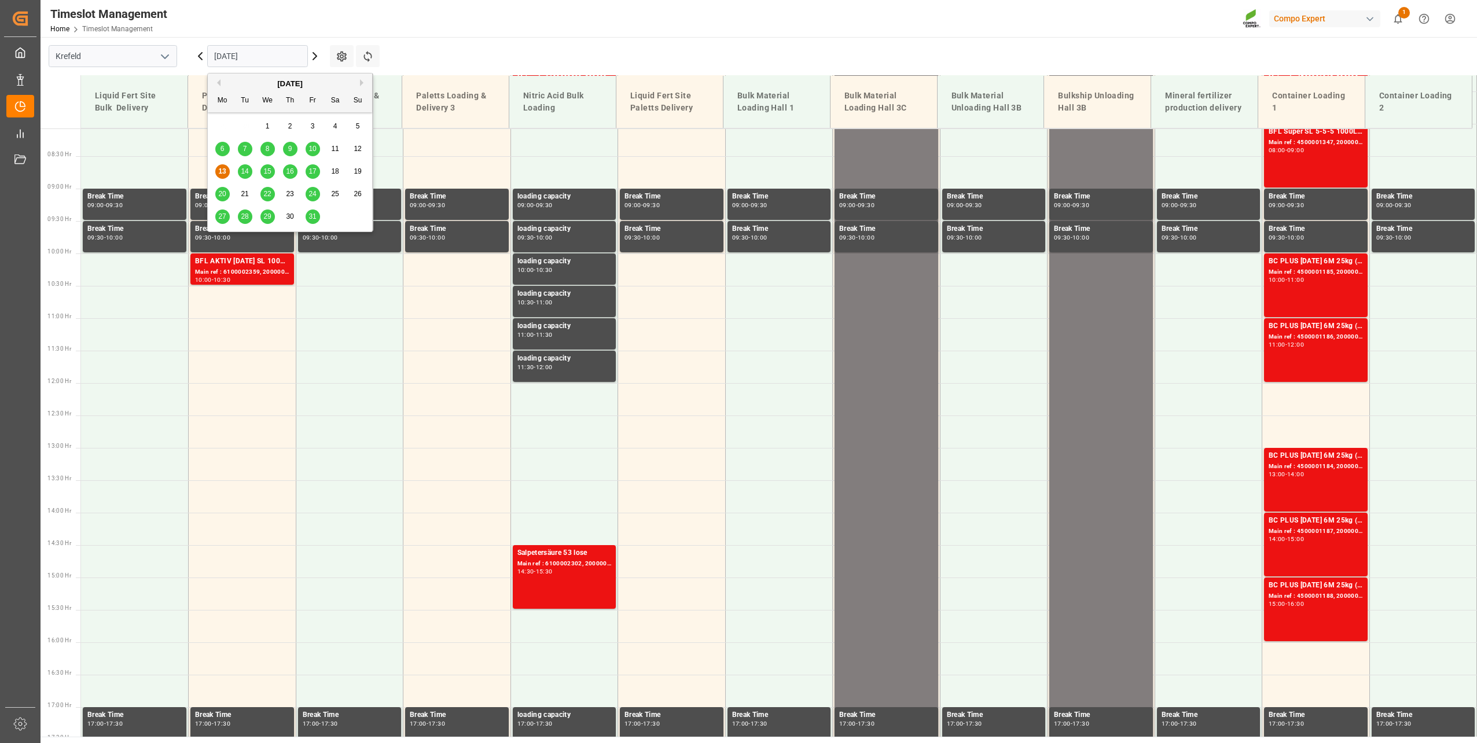
click at [313, 216] on span "31" at bounding box center [313, 216] width 8 height 8
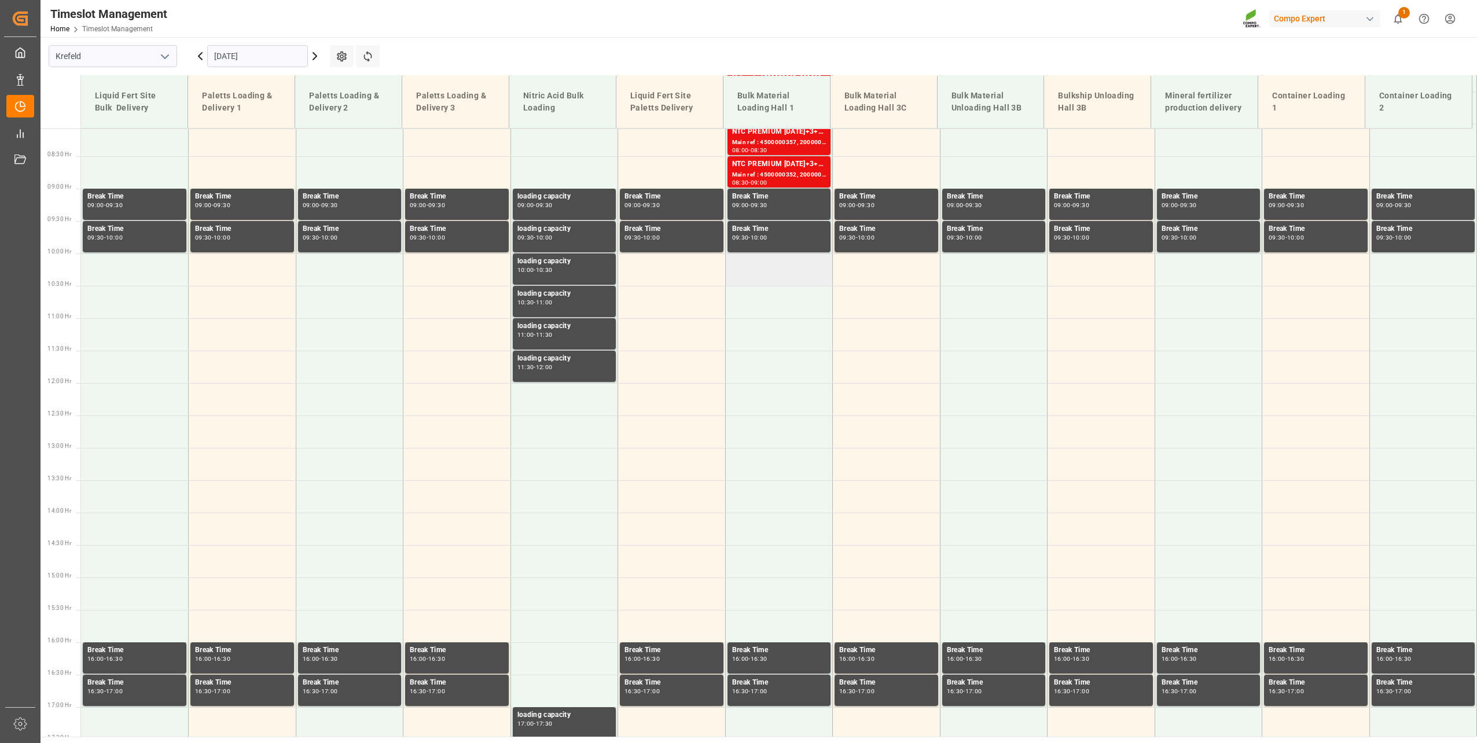
click at [767, 277] on td at bounding box center [779, 270] width 108 height 32
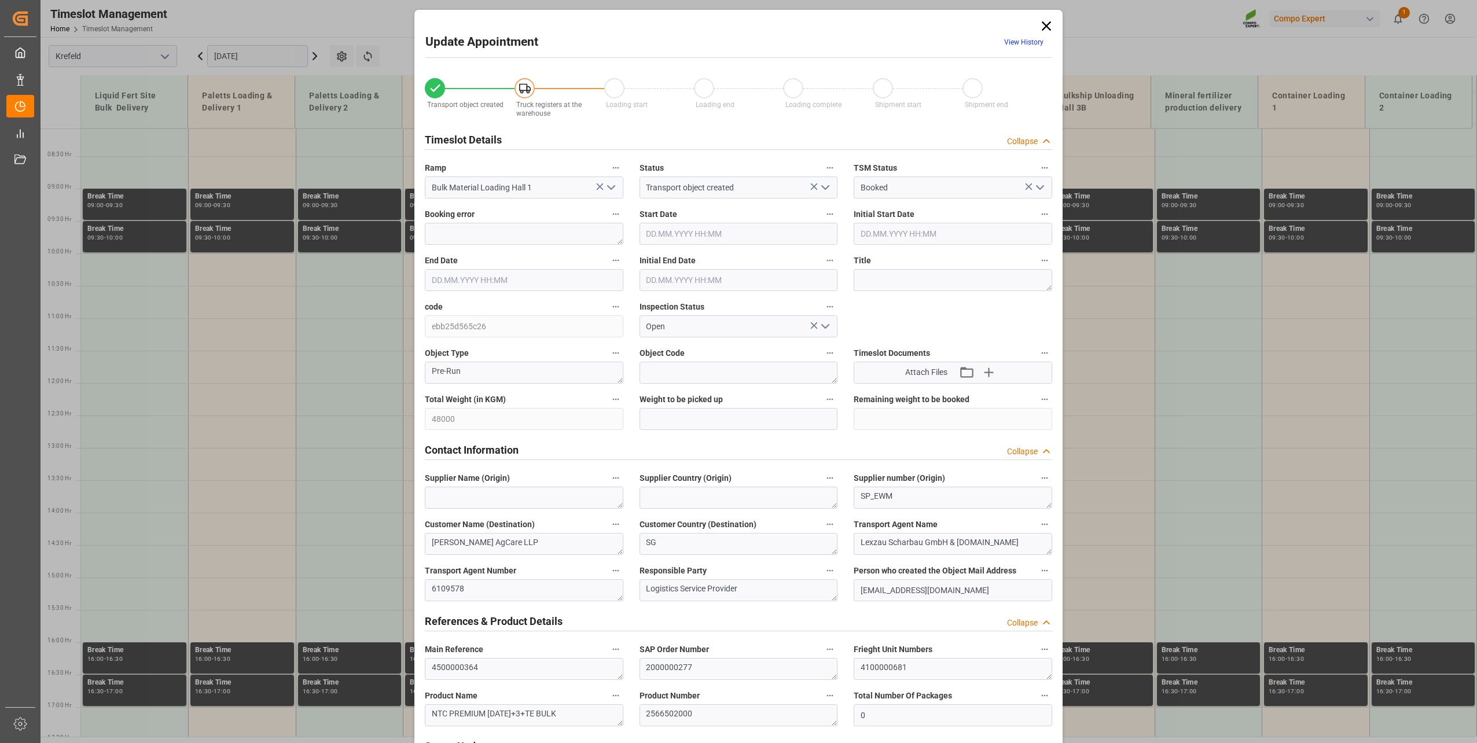
type input "48000"
type input "0"
type input "31.10.2025 10:00"
type input "31.10.2025 10:30"
type input "02.10.2025 13:26"
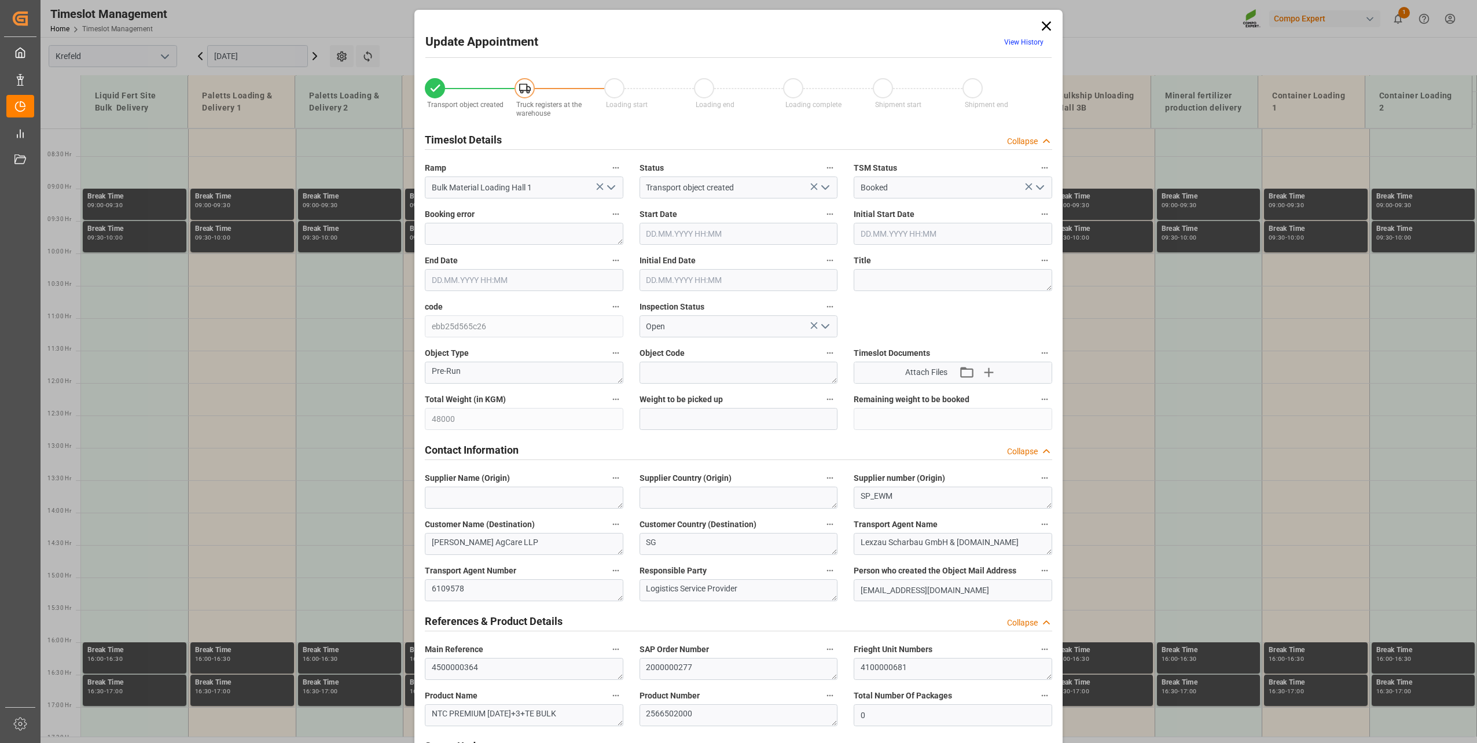
type input "13.10.2025 06:31"
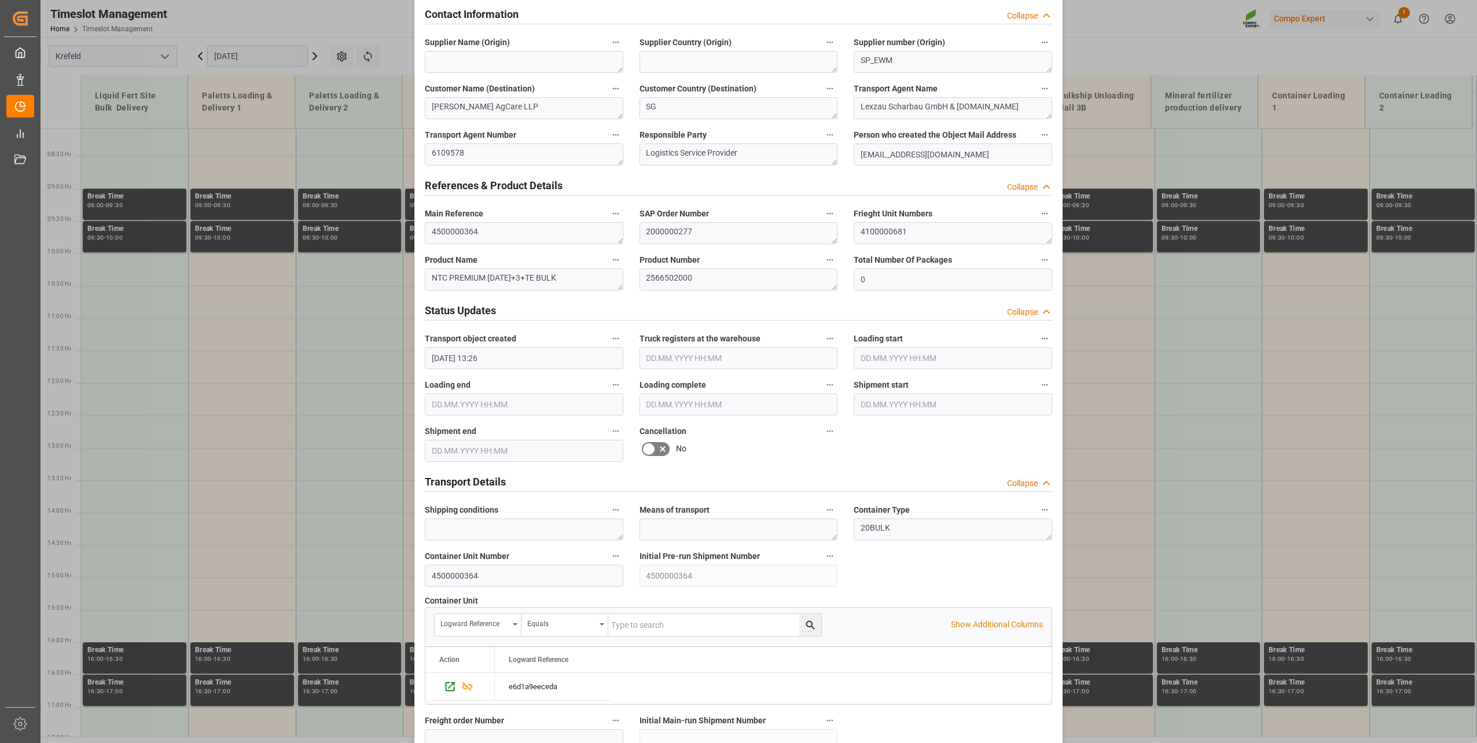
scroll to position [863, 0]
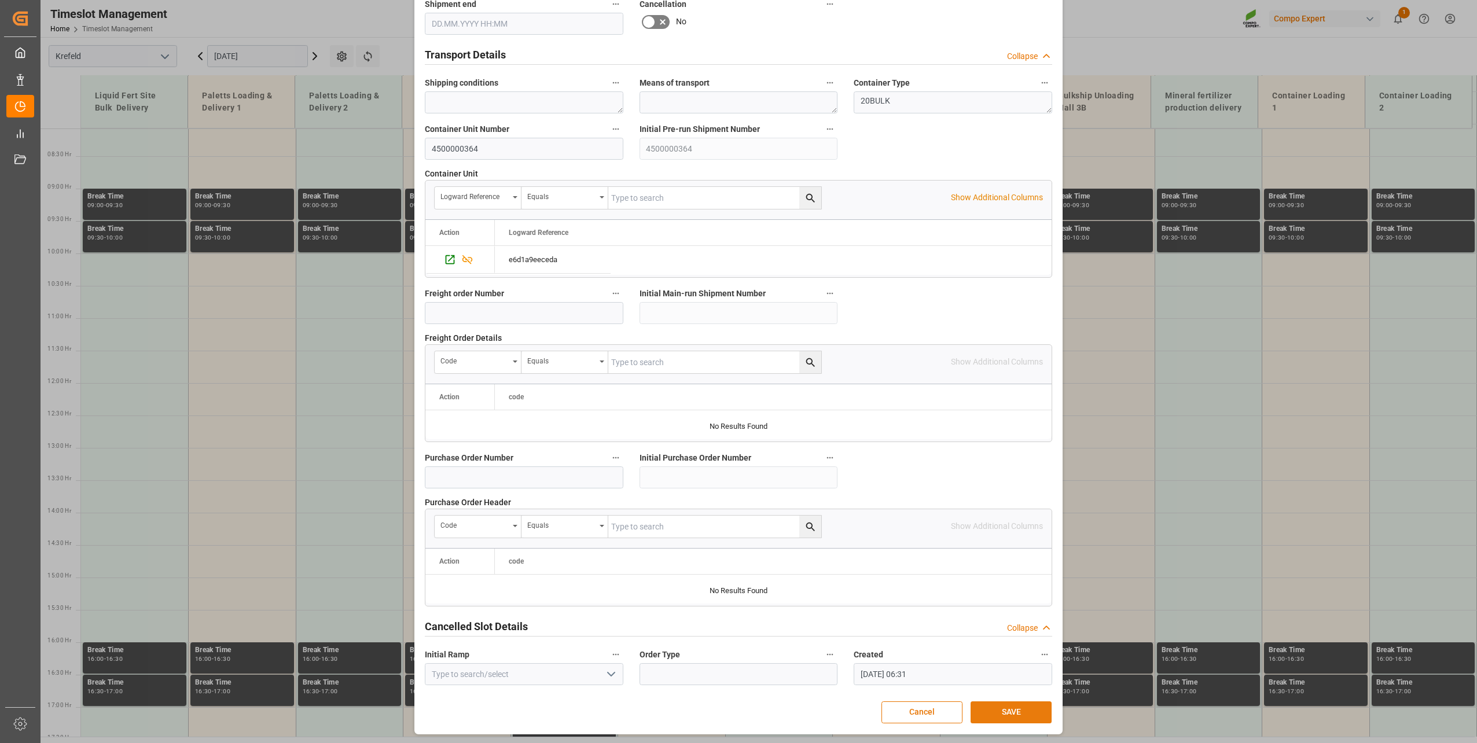
click at [999, 709] on button "SAVE" at bounding box center [1011, 713] width 81 height 22
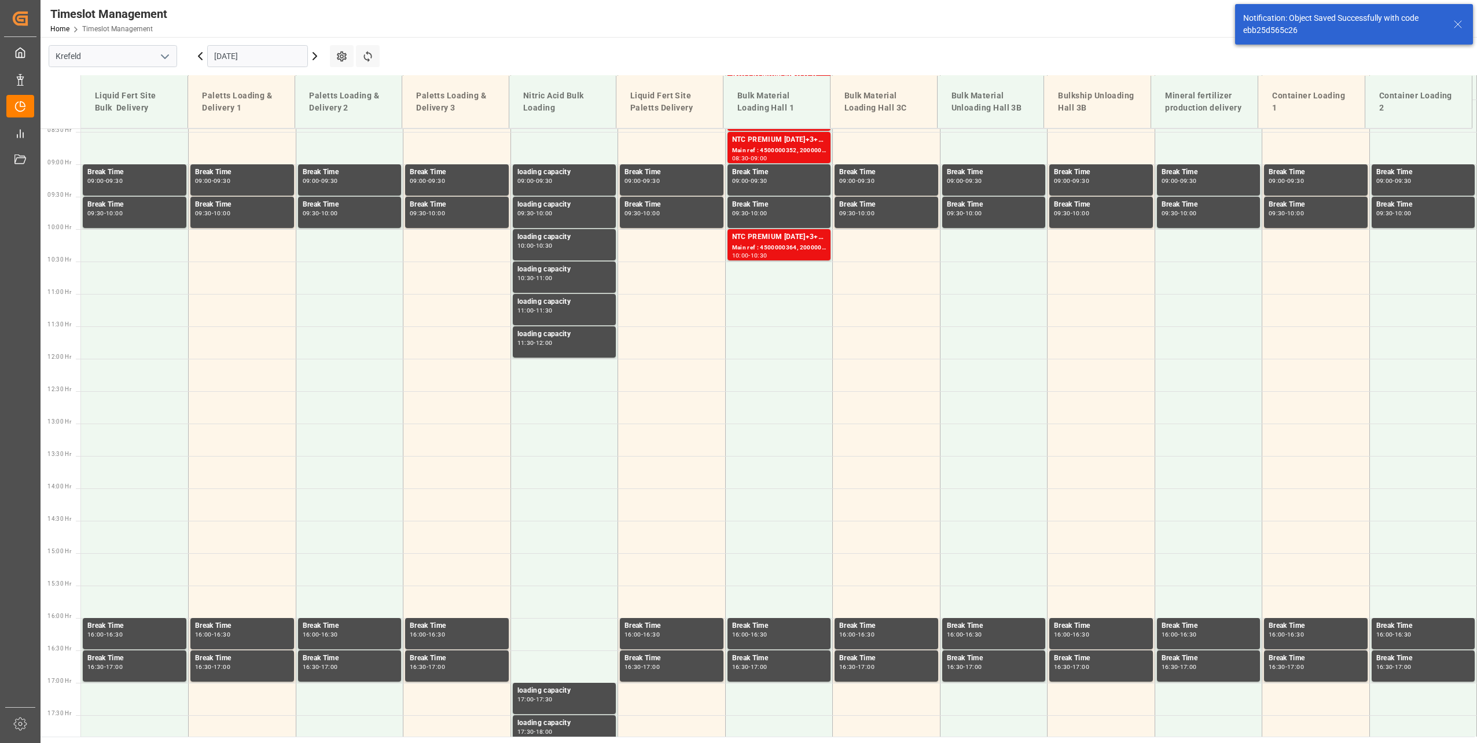
scroll to position [588, 0]
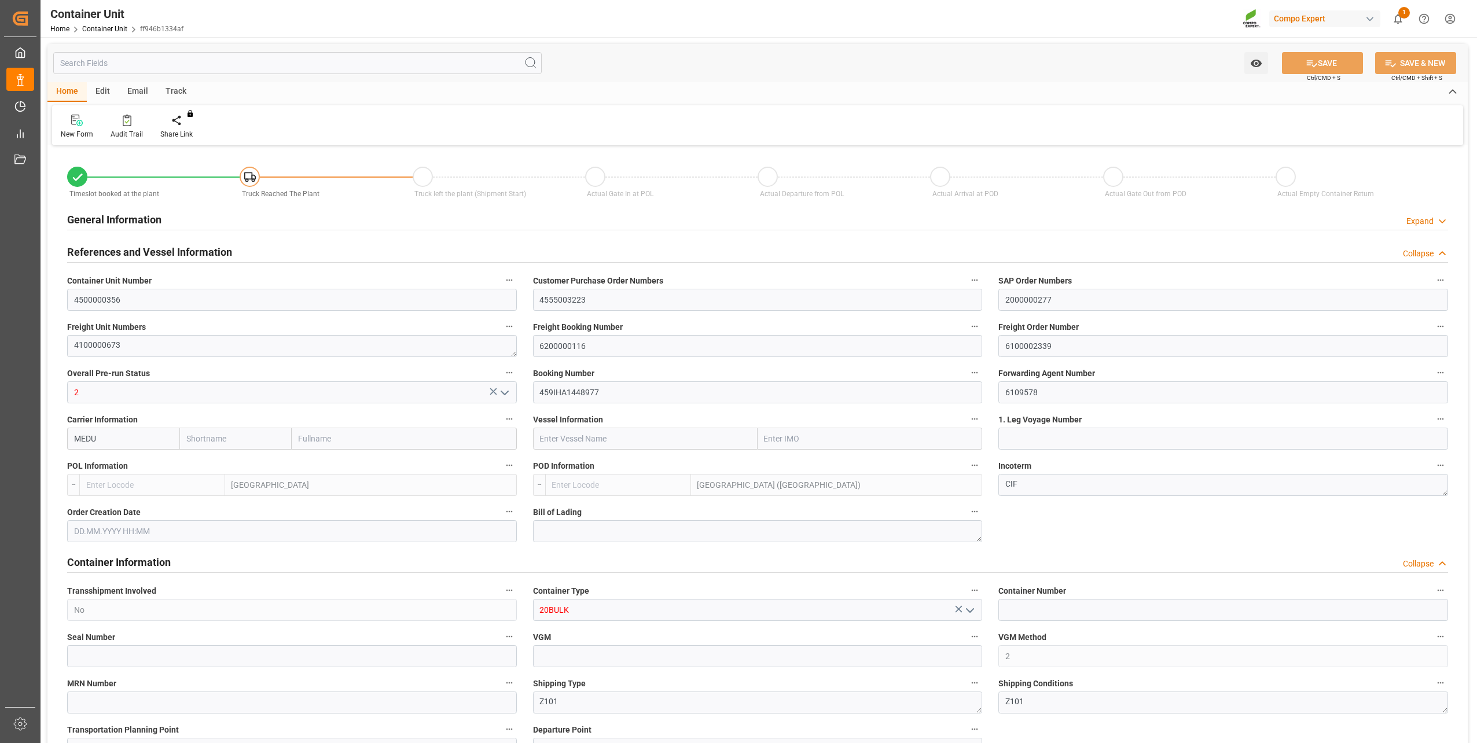
type input "BEANR"
type input "MYPKG"
type input "7"
type input "0"
type input "7"
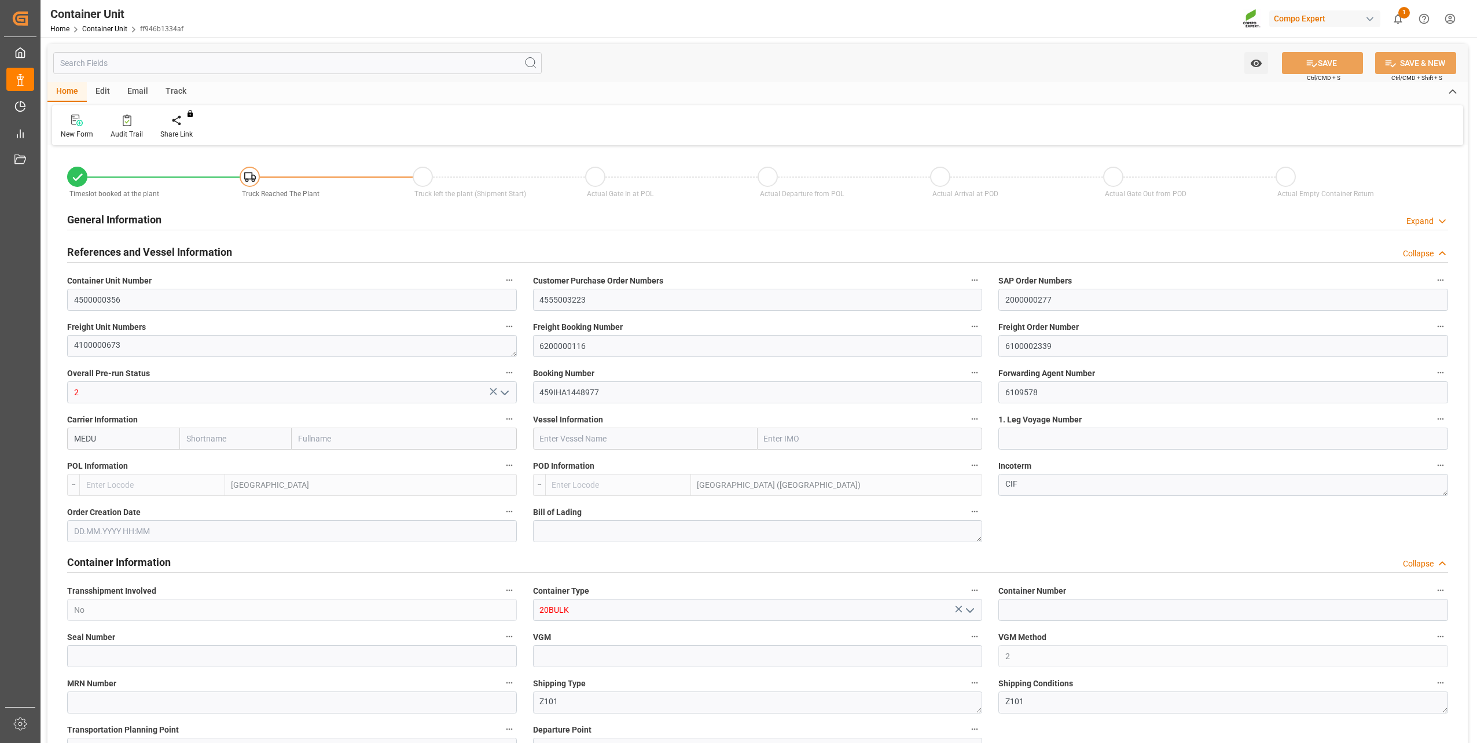
type input "0"
type input "48000"
type input "[DATE] 13:27"
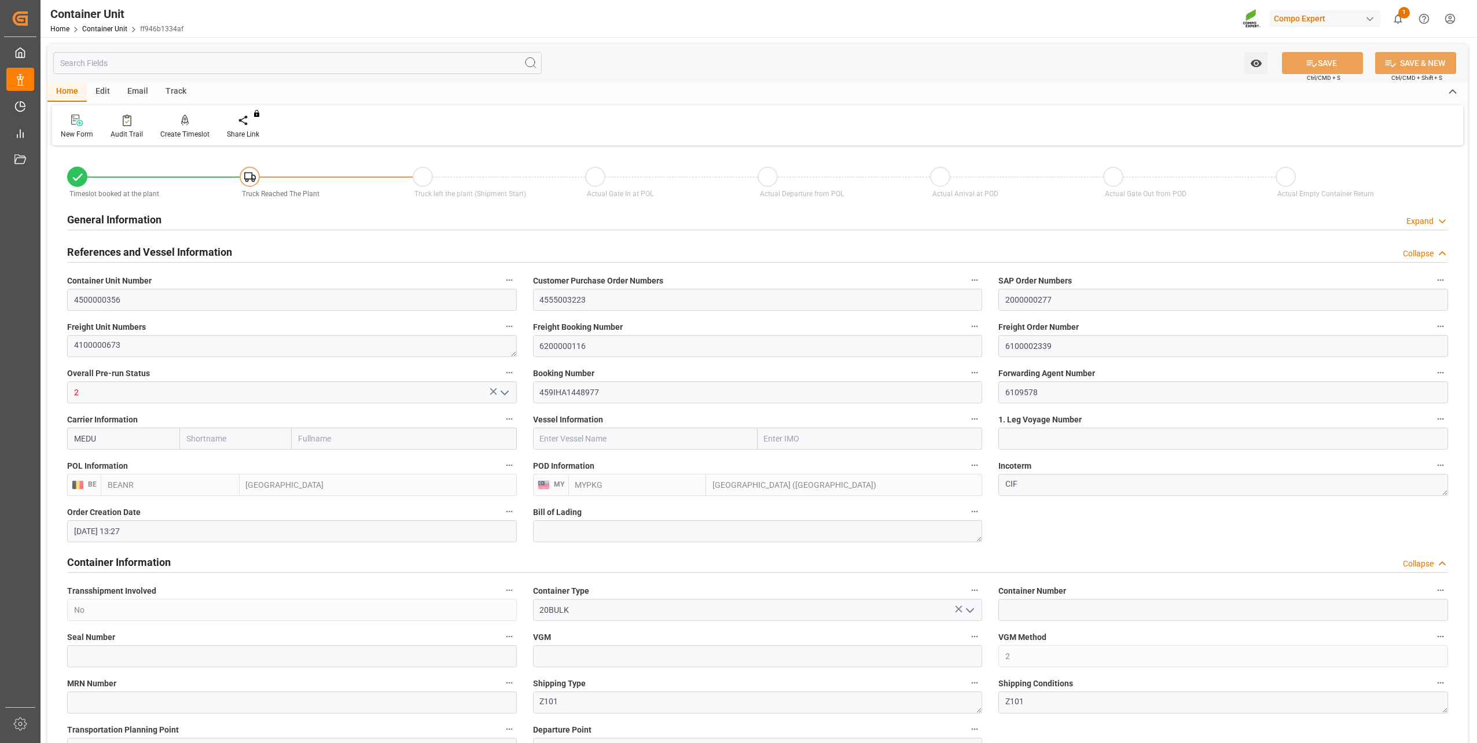
type input "[DATE]"
click at [175, 110] on div "New Form Audit Trail Create Timeslot Share Link You don't have permission for t…" at bounding box center [757, 125] width 1411 height 40
click at [186, 126] on icon at bounding box center [185, 121] width 8 height 12
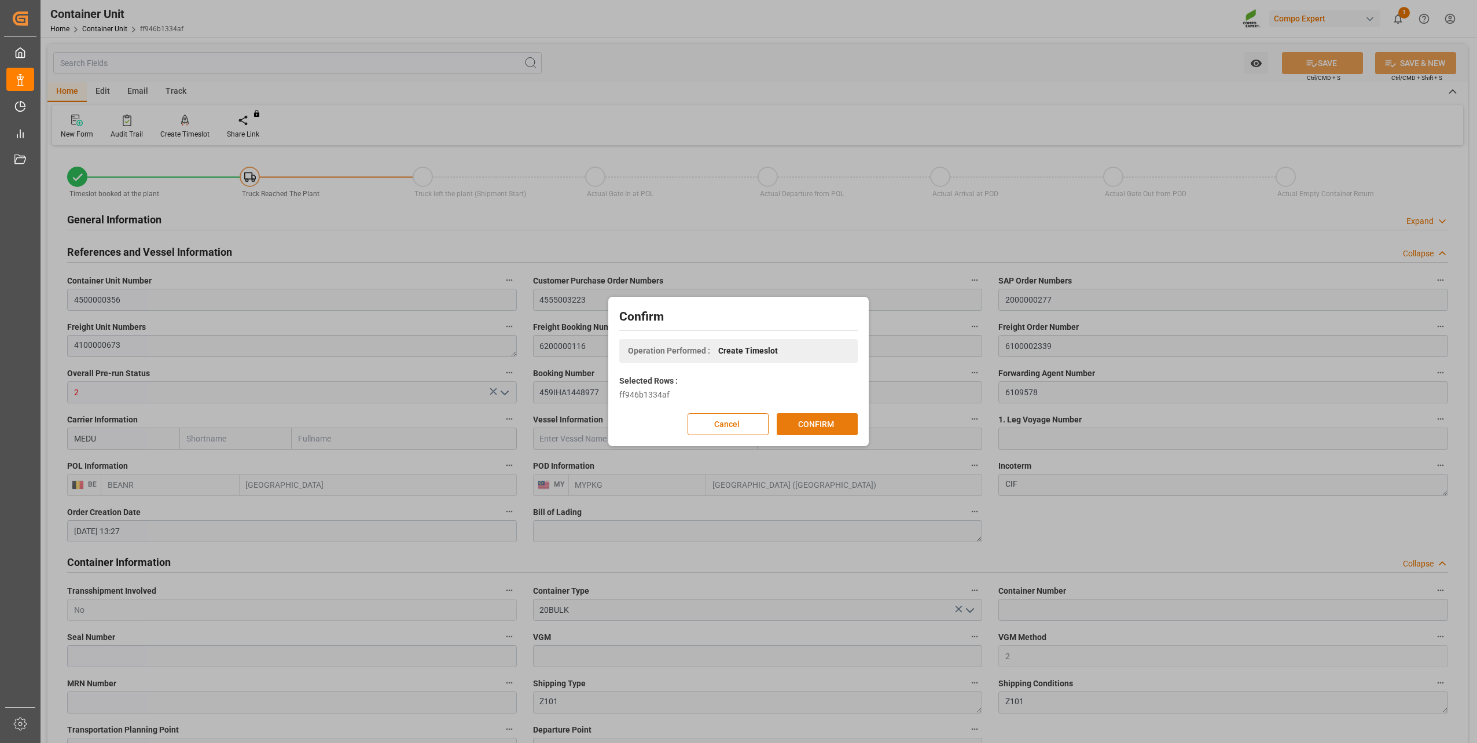
click at [827, 427] on button "CONFIRM" at bounding box center [817, 424] width 81 height 22
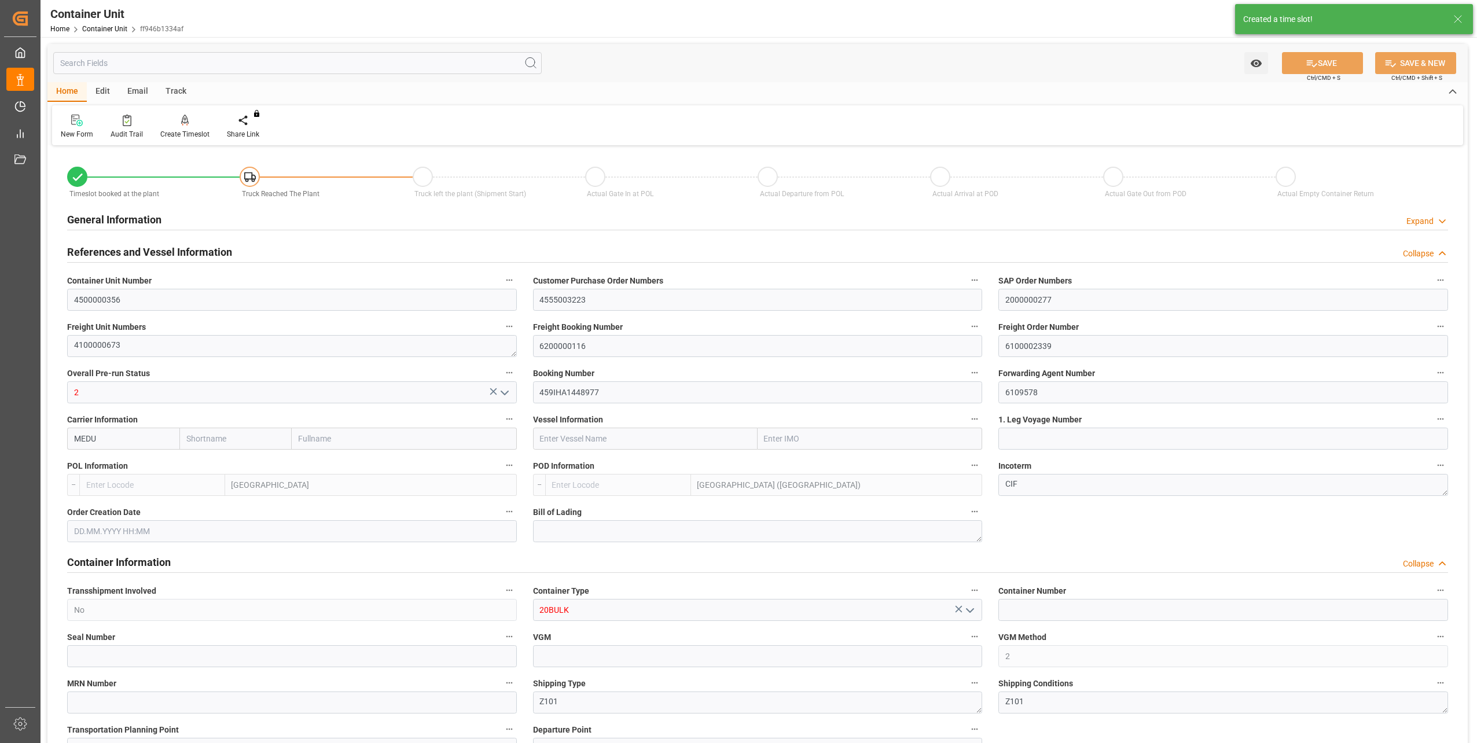
type input "4500000356"
type input "4555003223"
type input "2000000277"
type textarea "4100000673"
type input "6200000116"
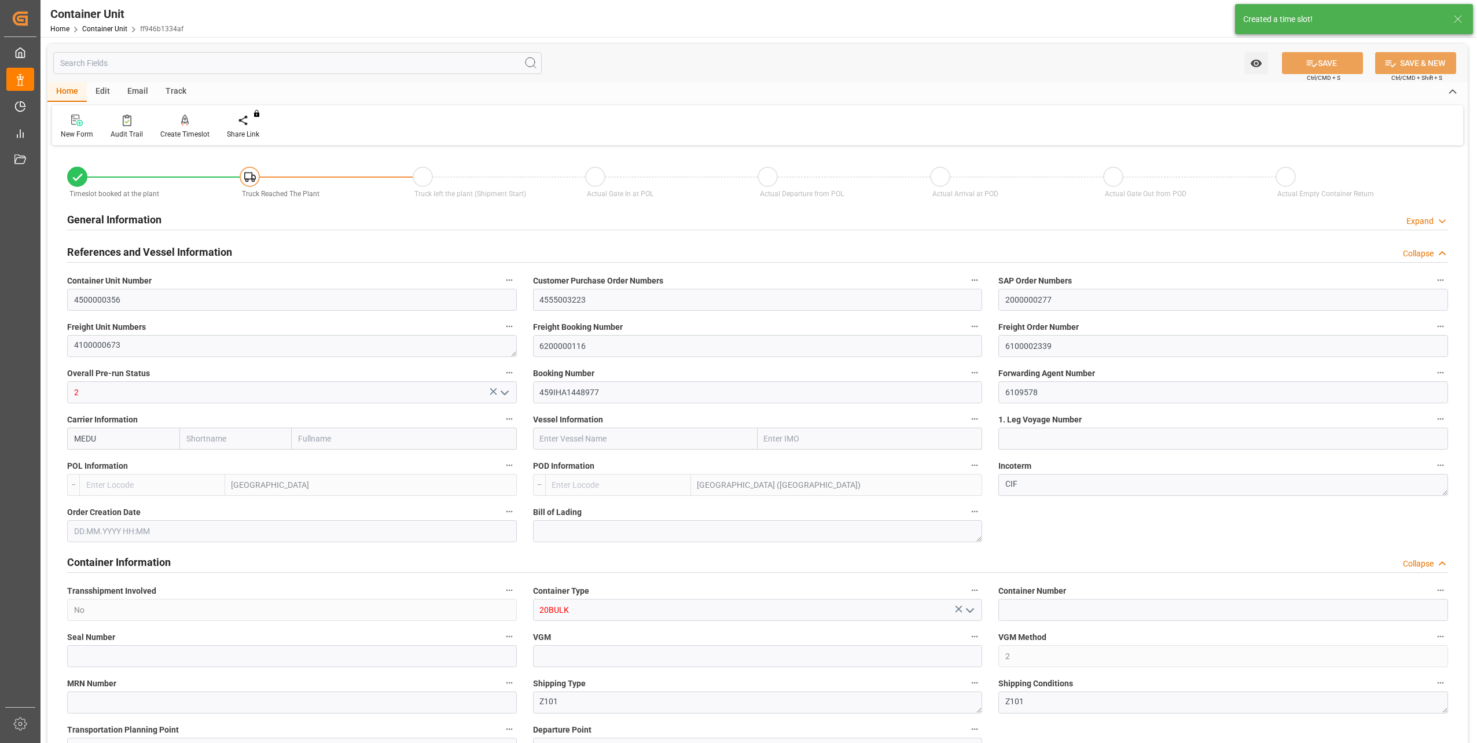
type input "6100002339"
type input "2"
type input "459IHA1448977"
type input "6109578"
type input "MEDU"
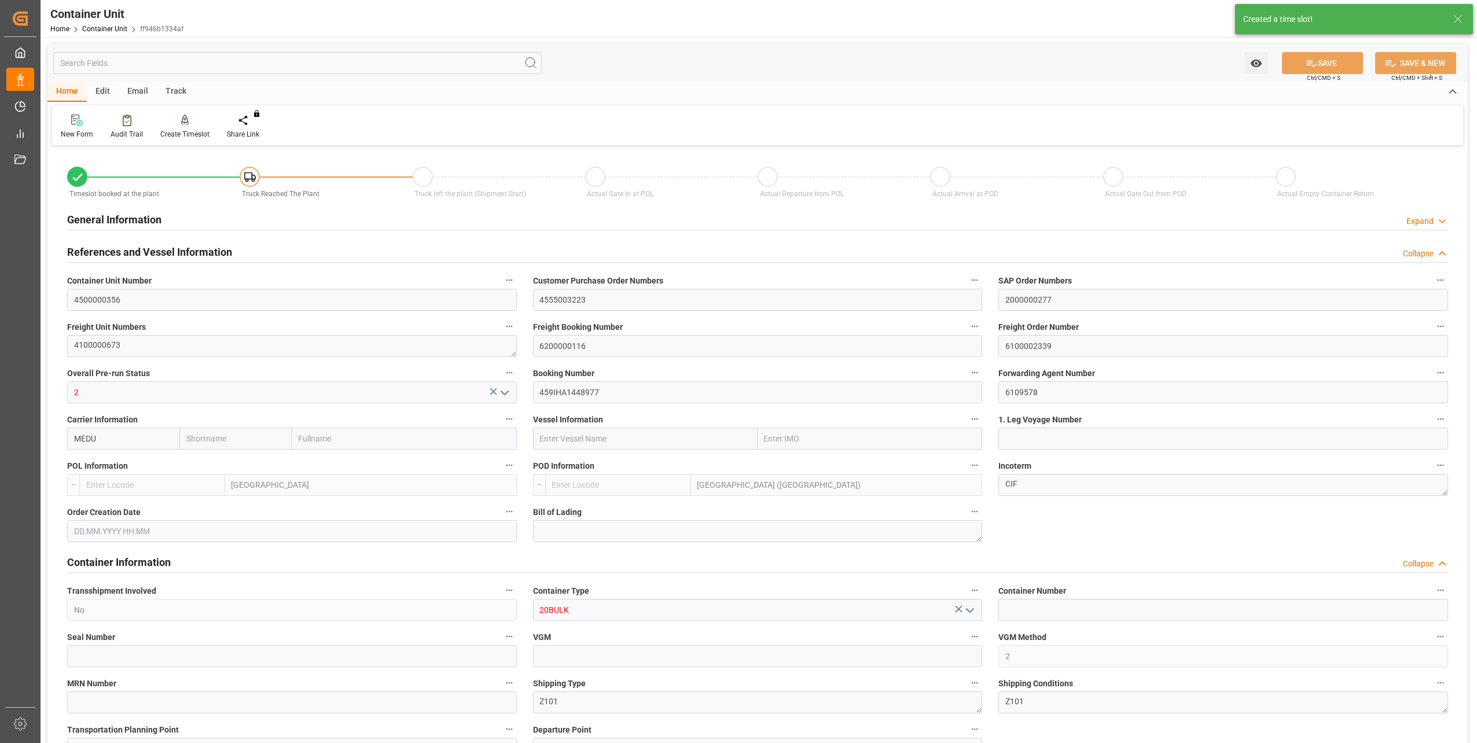
type input "[GEOGRAPHIC_DATA]"
type input "[GEOGRAPHIC_DATA] ([GEOGRAPHIC_DATA])"
type textarea "CIF"
type input "No"
type input "20BULK"
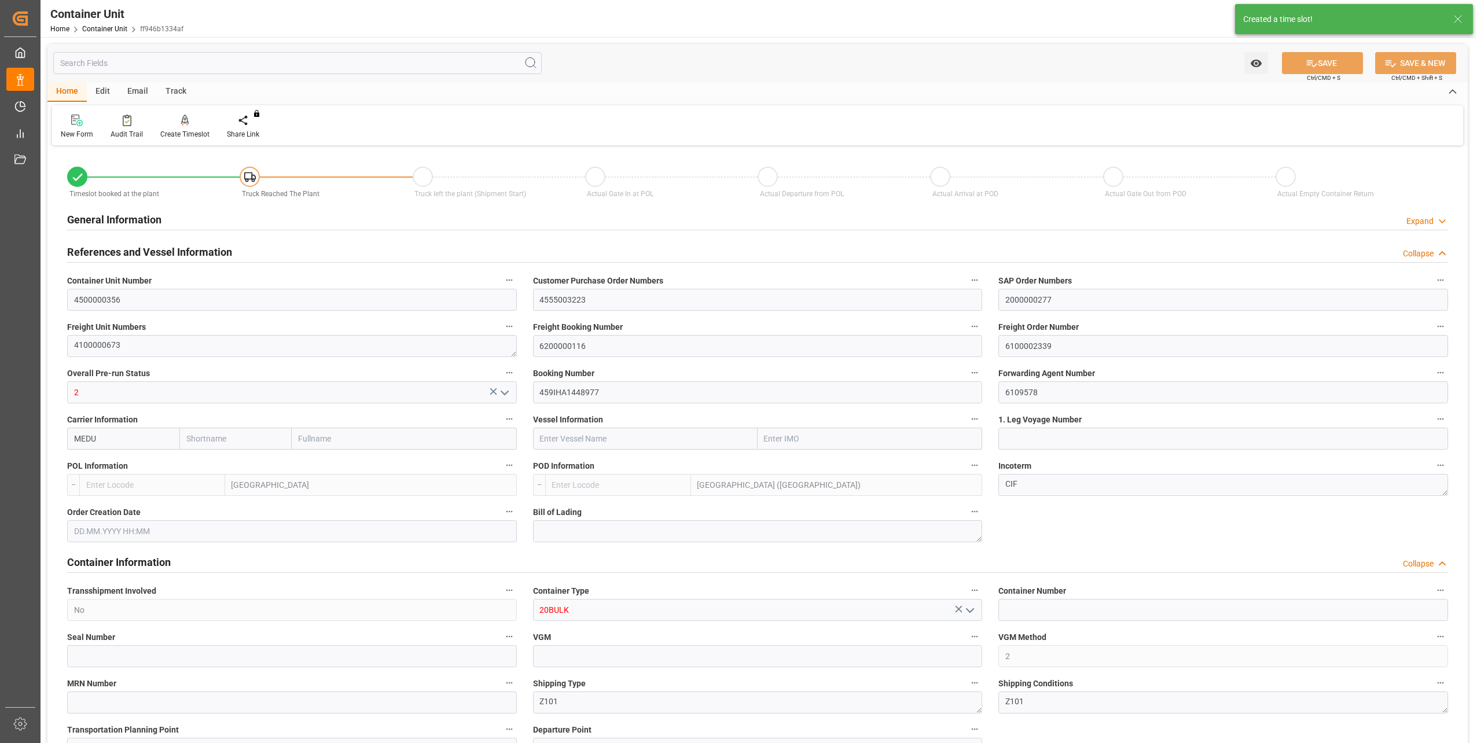
type input "2"
type textarea "Z101"
type textarea "47809"
type input "[GEOGRAPHIC_DATA]"
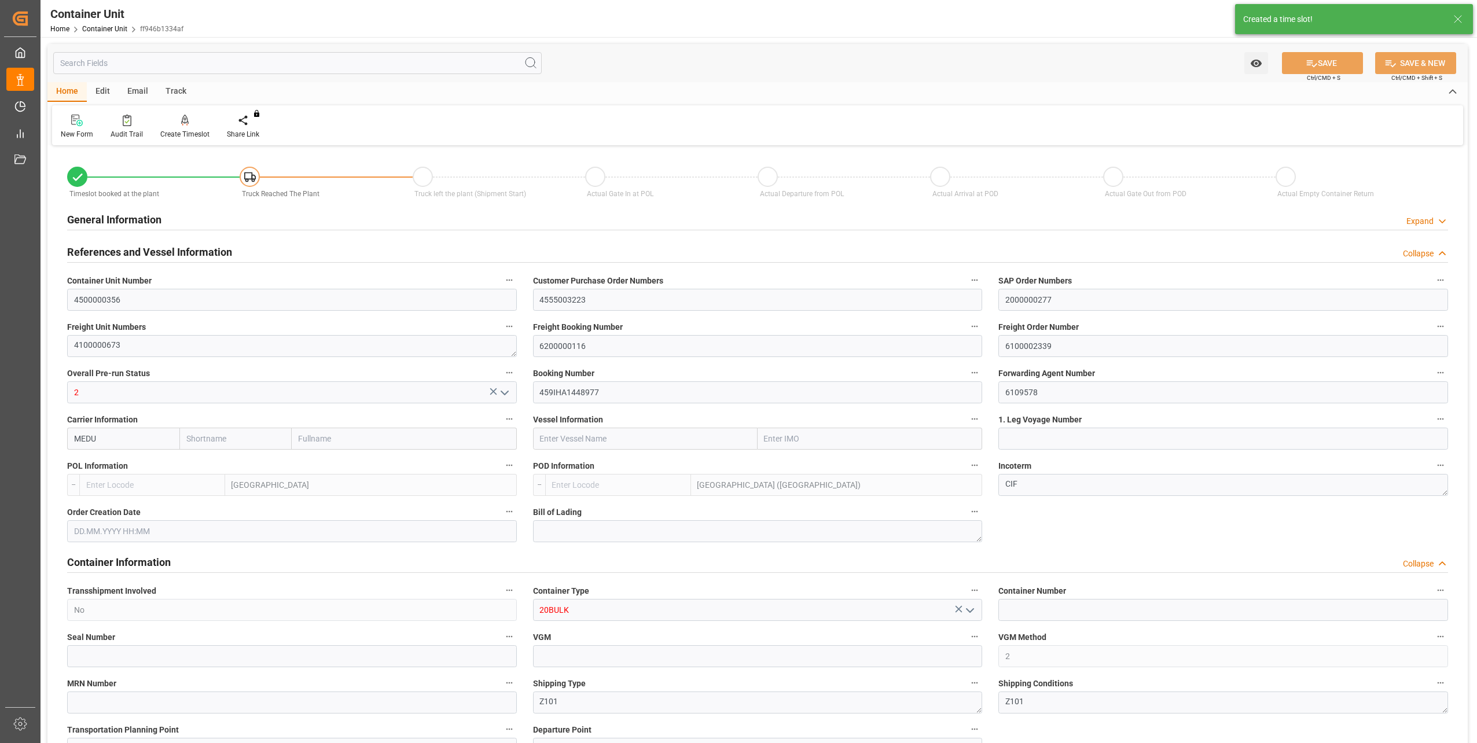
type textarea "47600"
type input "[GEOGRAPHIC_DATA]"
type input "EUR"
type textarea "3200"
type textarea "NTC PREMIUM [DATE]+3+TE BULK"
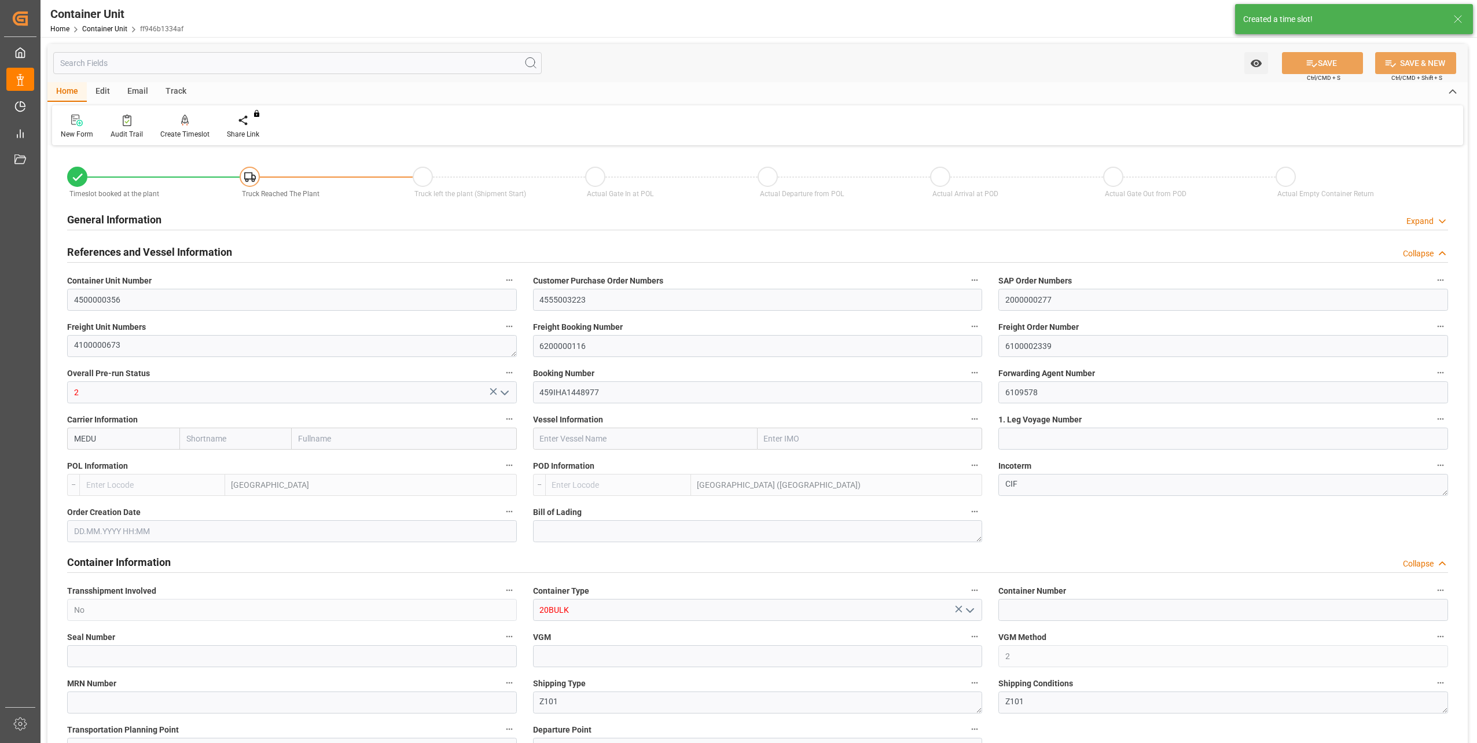
type textarea "2566502000"
type input "BEANR"
type input "MYPKG"
type input "7"
type input "0"
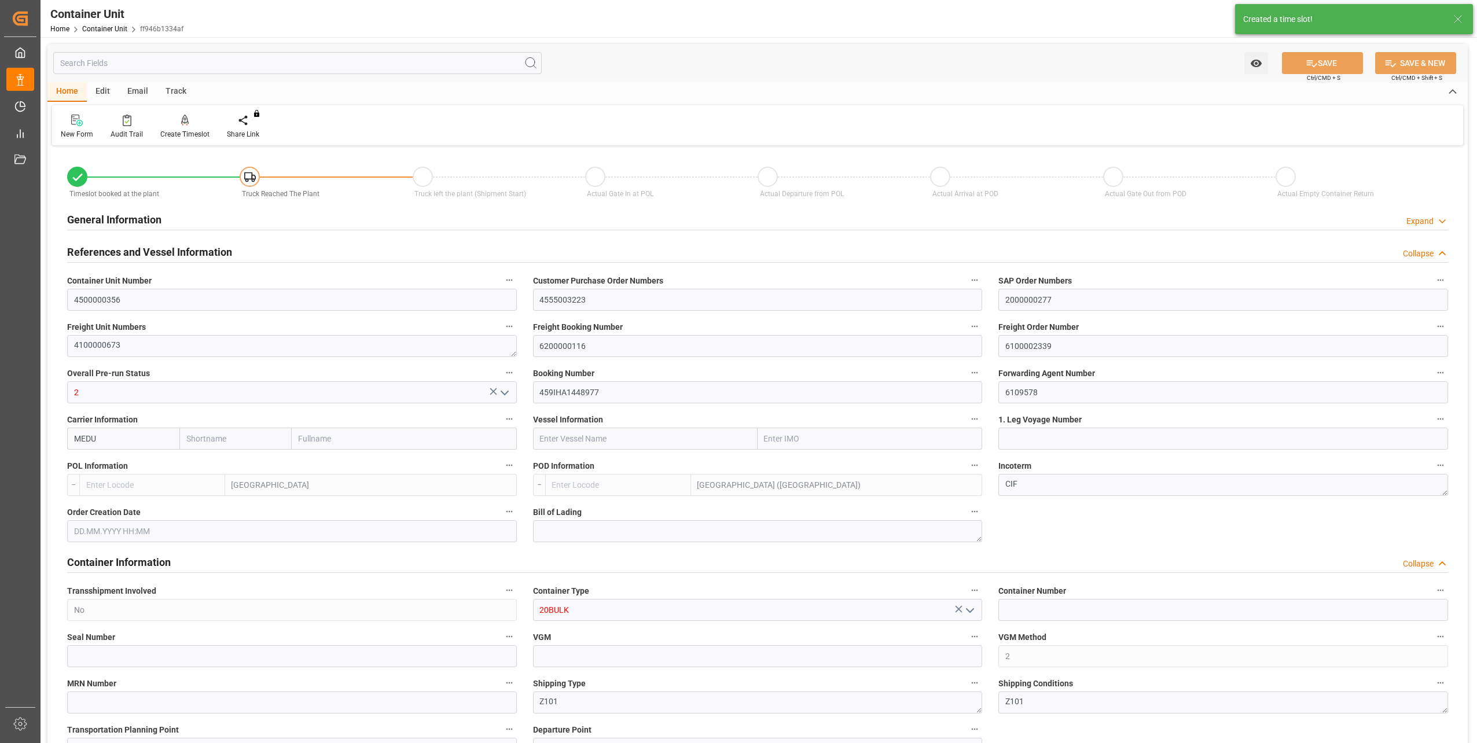
type input "7"
type input "0"
type input "48000"
type input "02.10.2025 13:27"
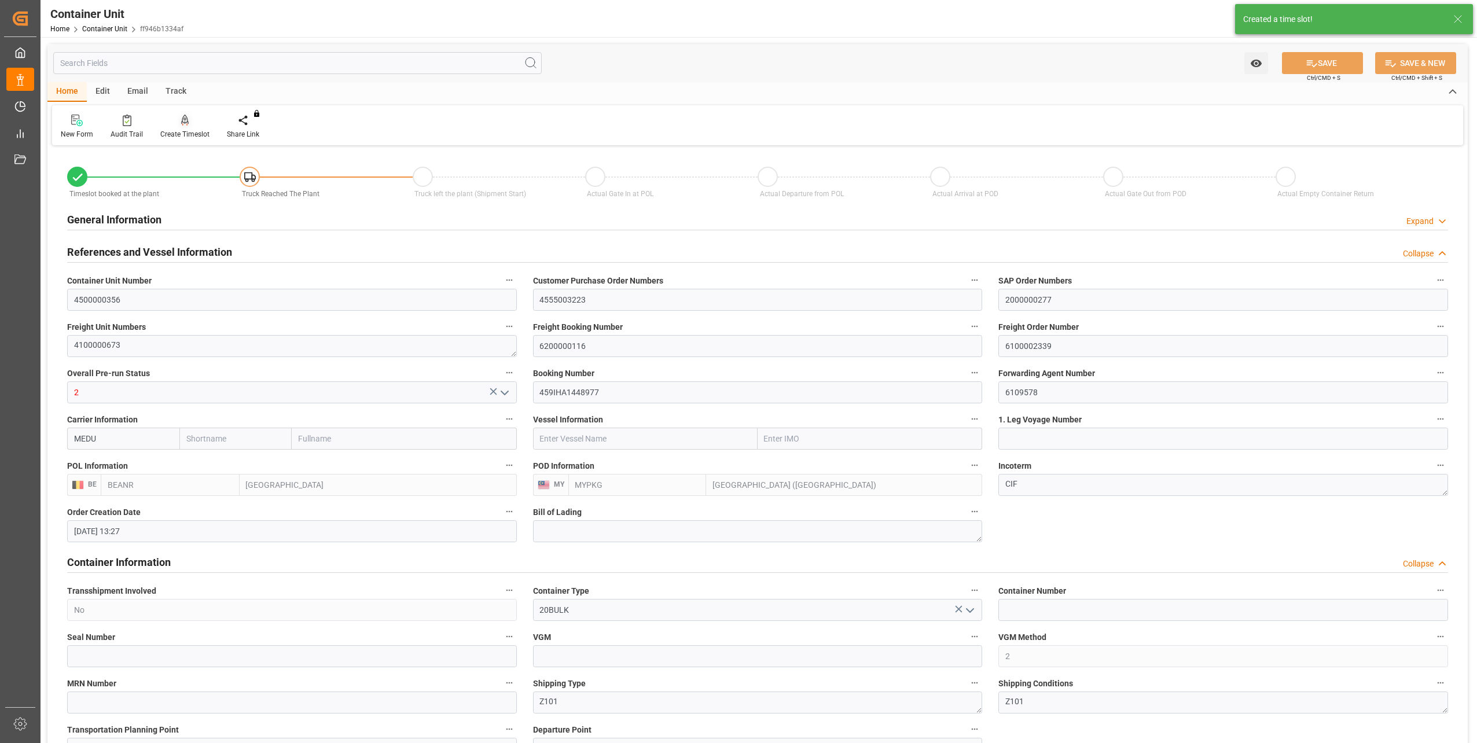
type input "02.10.2025 13:27"
type input "[DATE]"
click at [176, 123] on div at bounding box center [184, 120] width 49 height 12
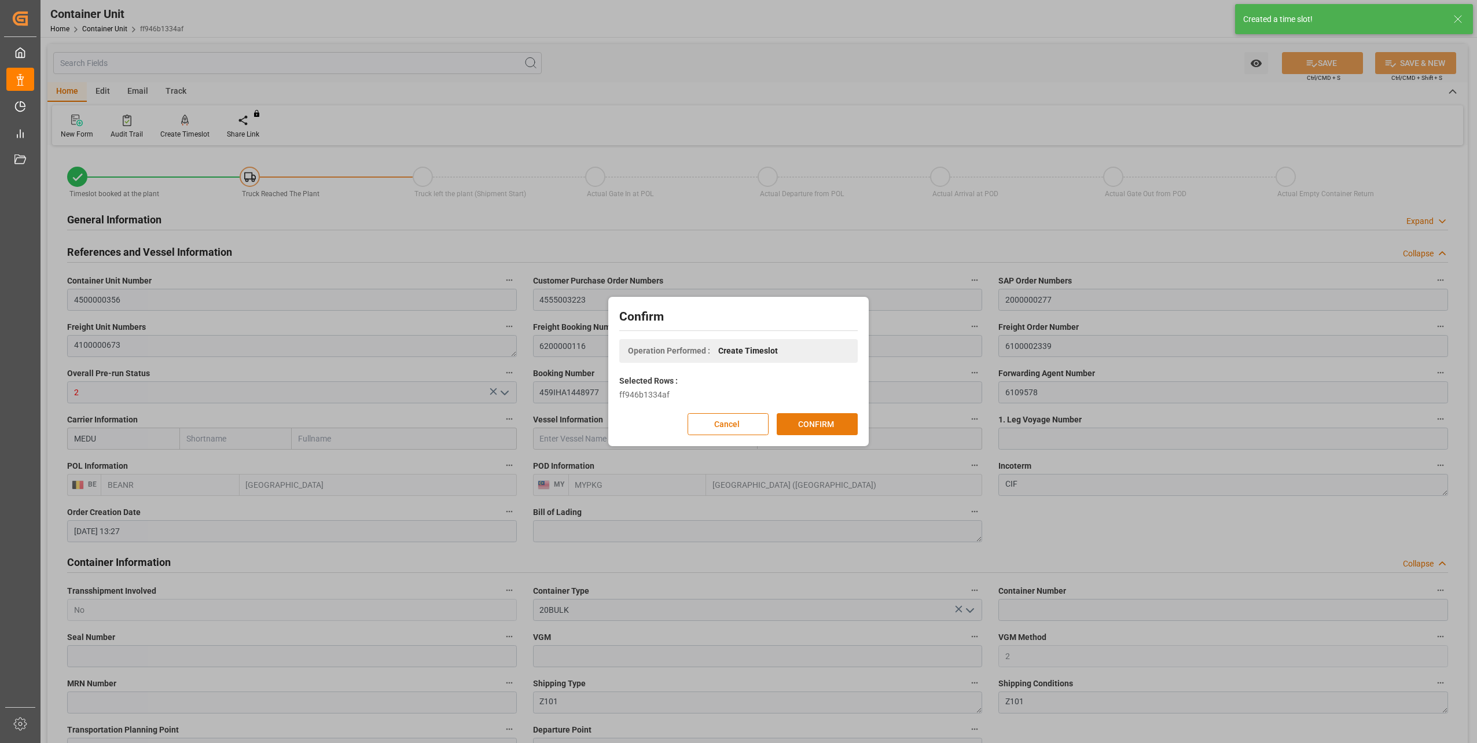
click at [813, 427] on button "CONFIRM" at bounding box center [817, 424] width 81 height 22
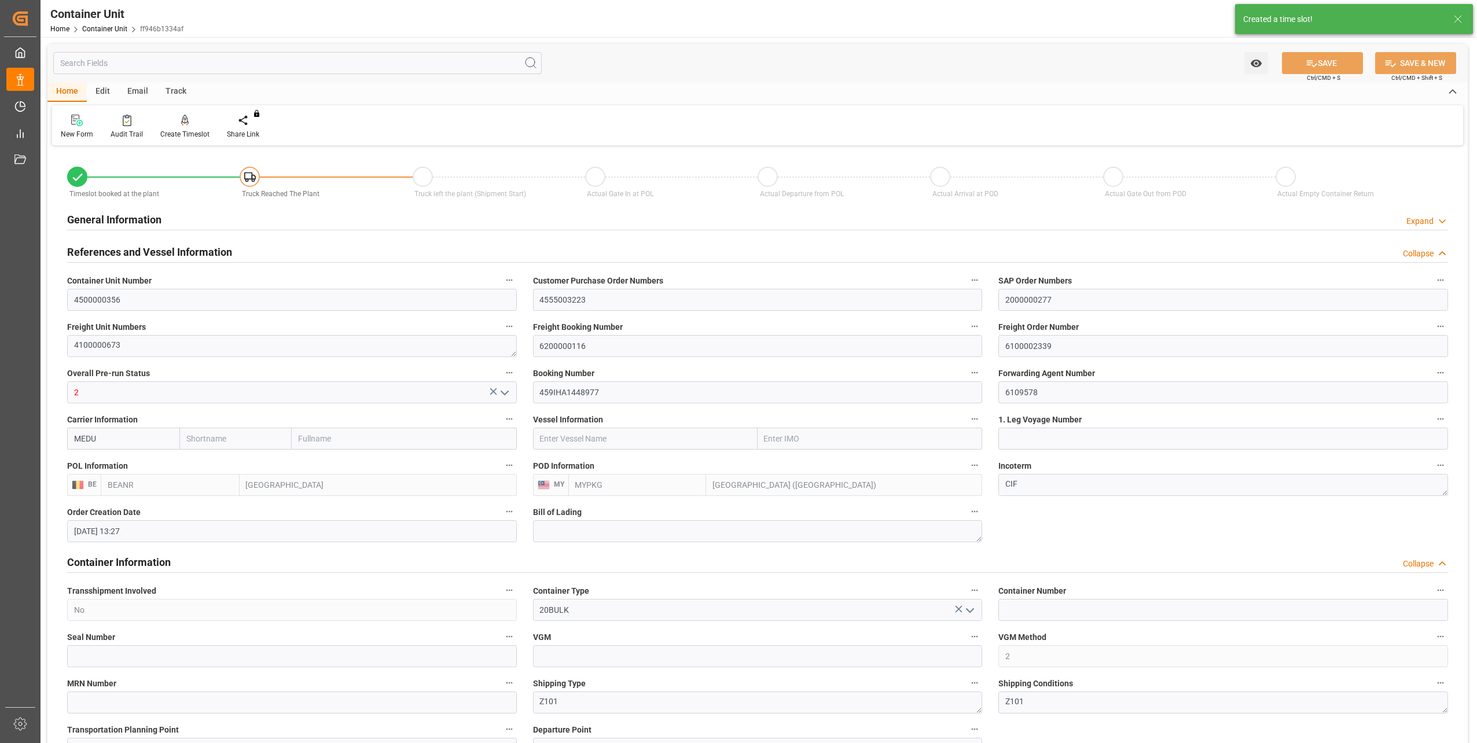
type input "02.10.2025 13:27"
type input "[DATE]"
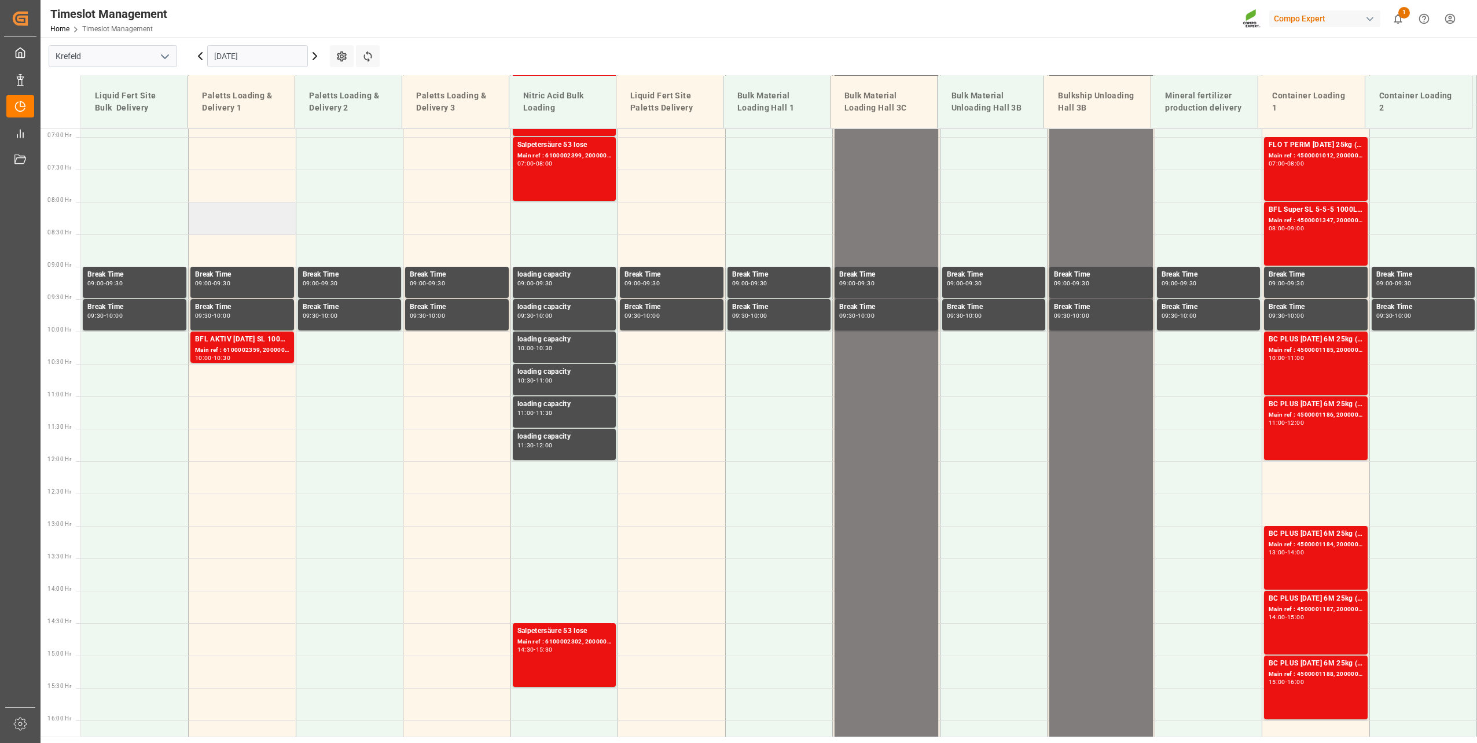
scroll to position [523, 0]
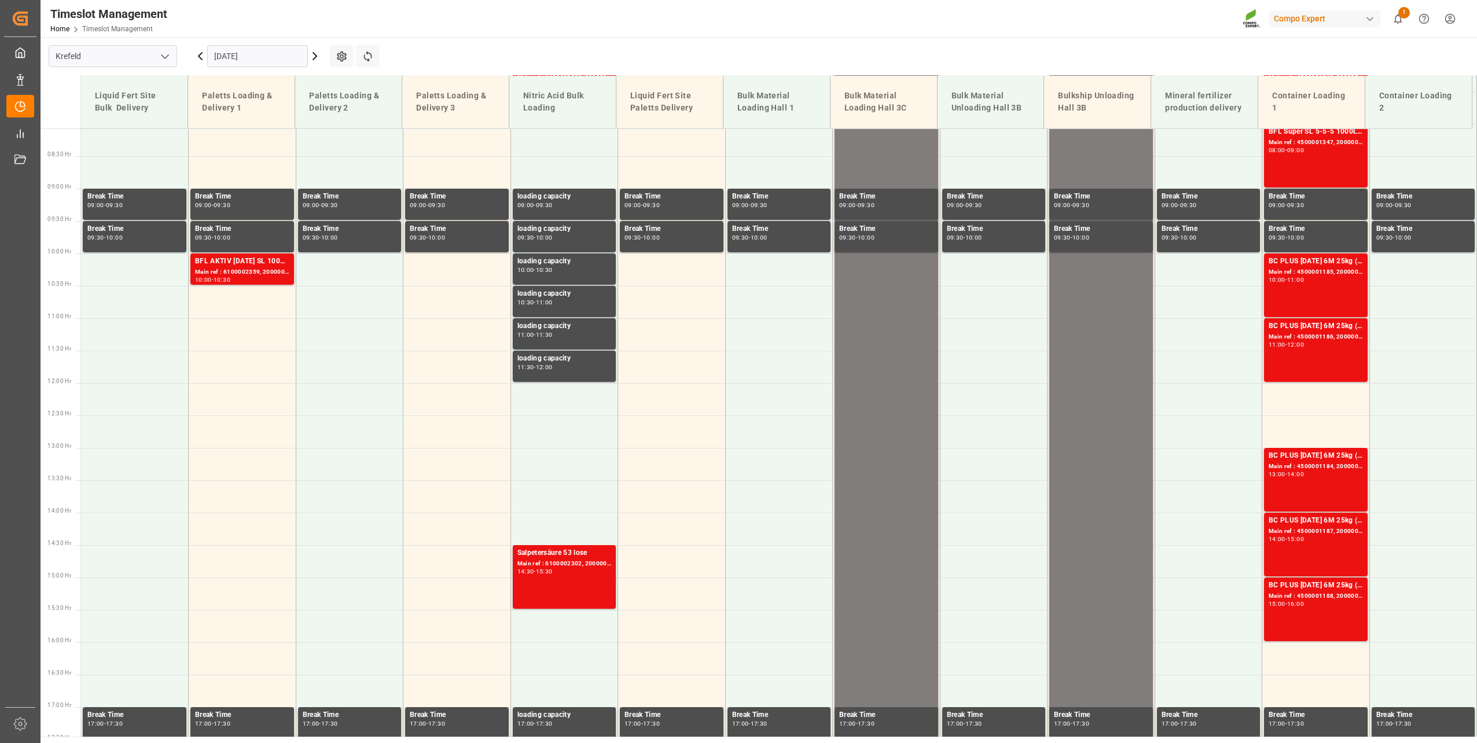
click at [244, 61] on input "[DATE]" at bounding box center [257, 56] width 101 height 22
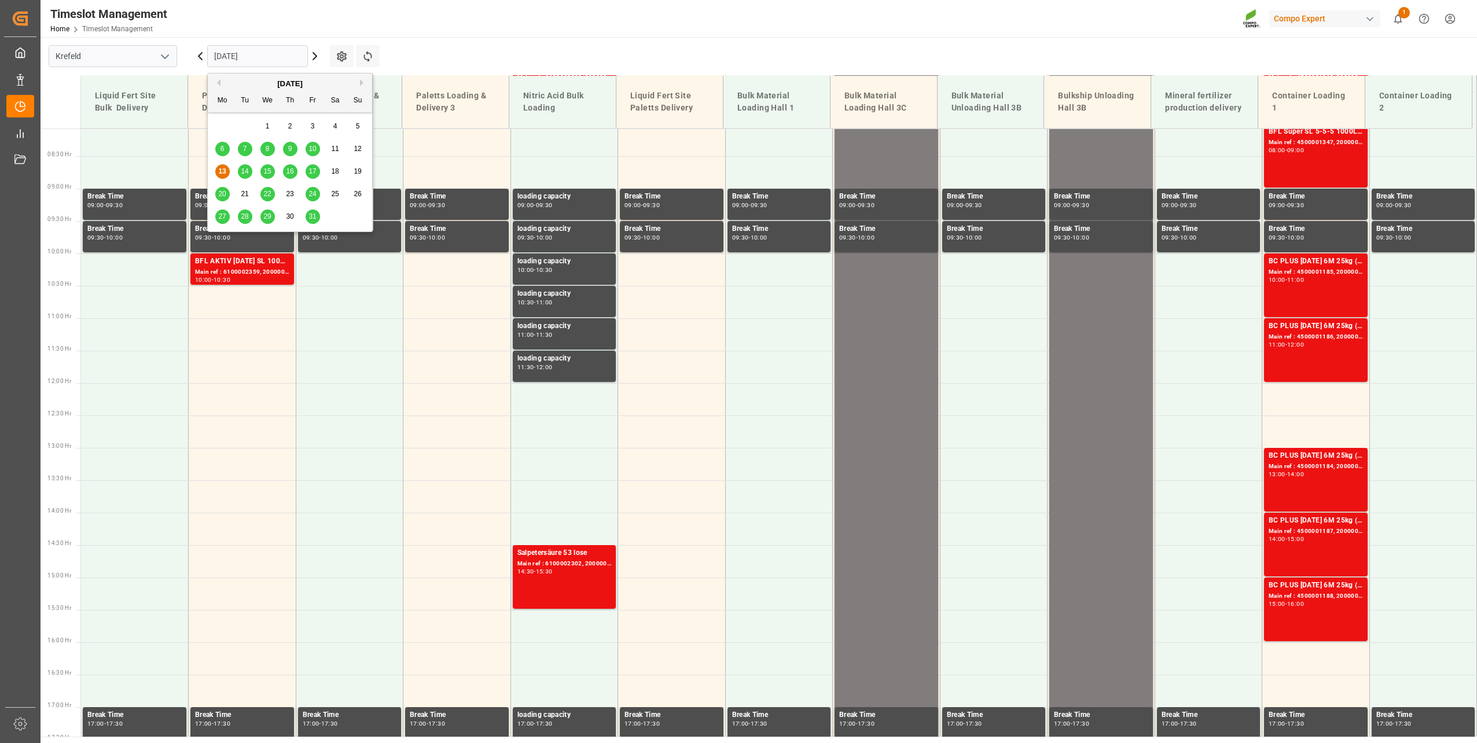
click at [315, 218] on span "31" at bounding box center [313, 216] width 8 height 8
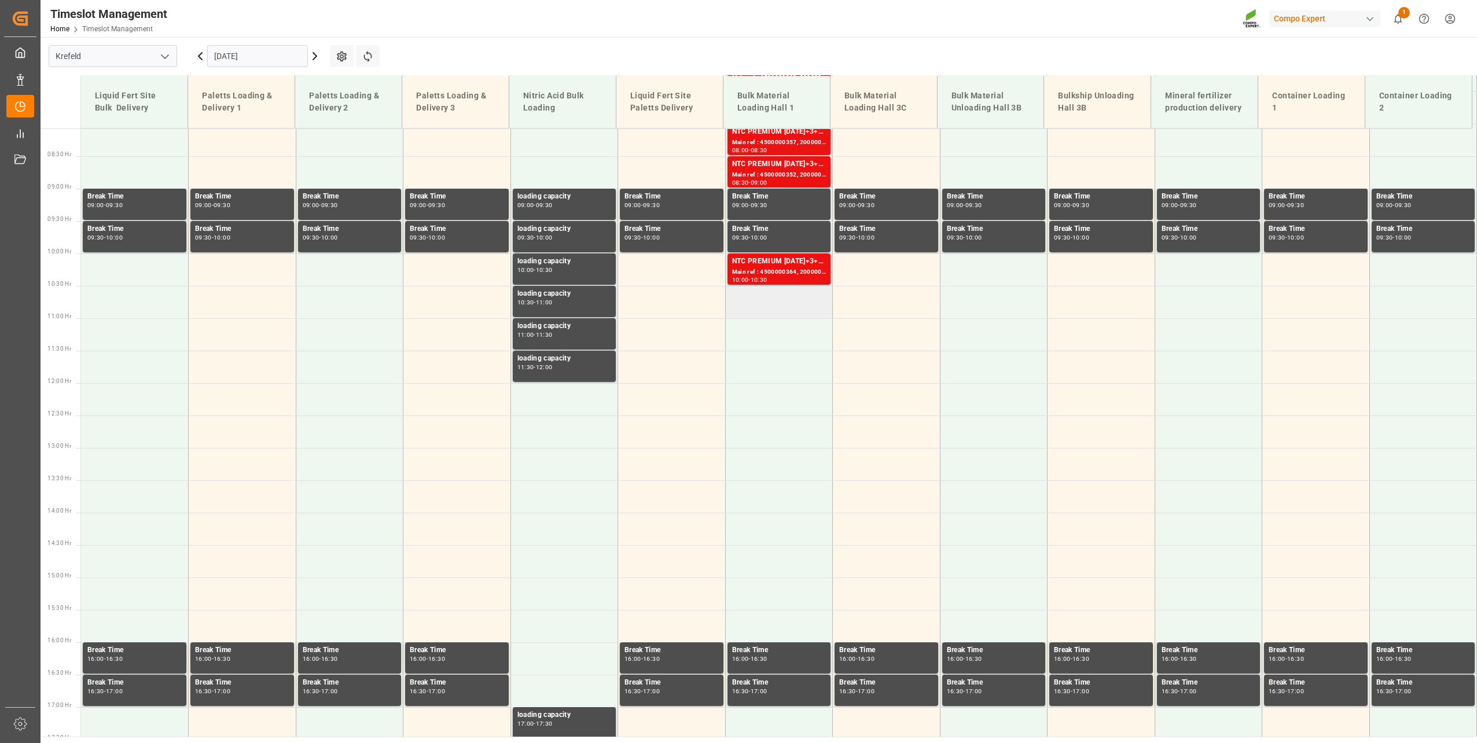
click at [777, 299] on td at bounding box center [779, 302] width 108 height 32
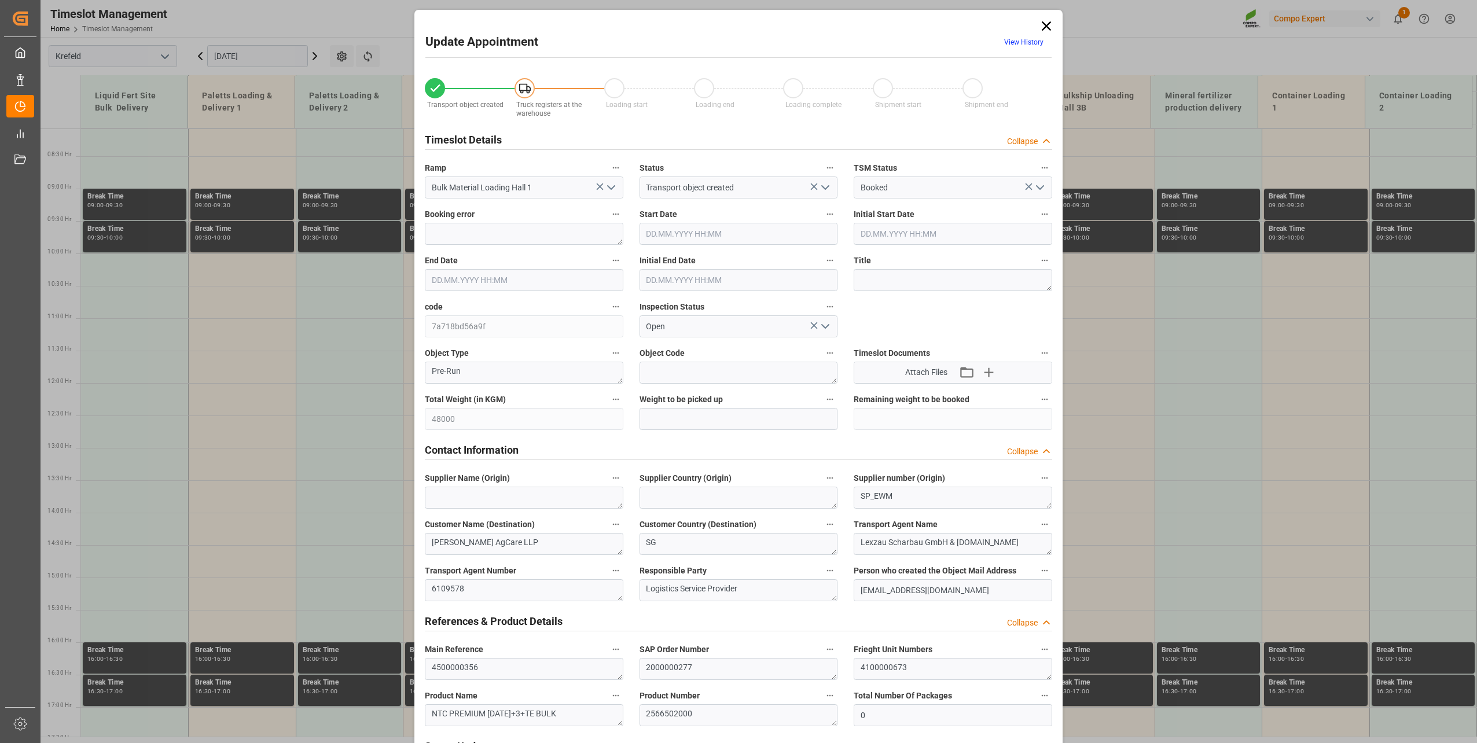
type input "48000"
type input "0"
type input "31.10.2025 10:30"
type input "31.10.2025 11:00"
type input "02.10.2025 13:27"
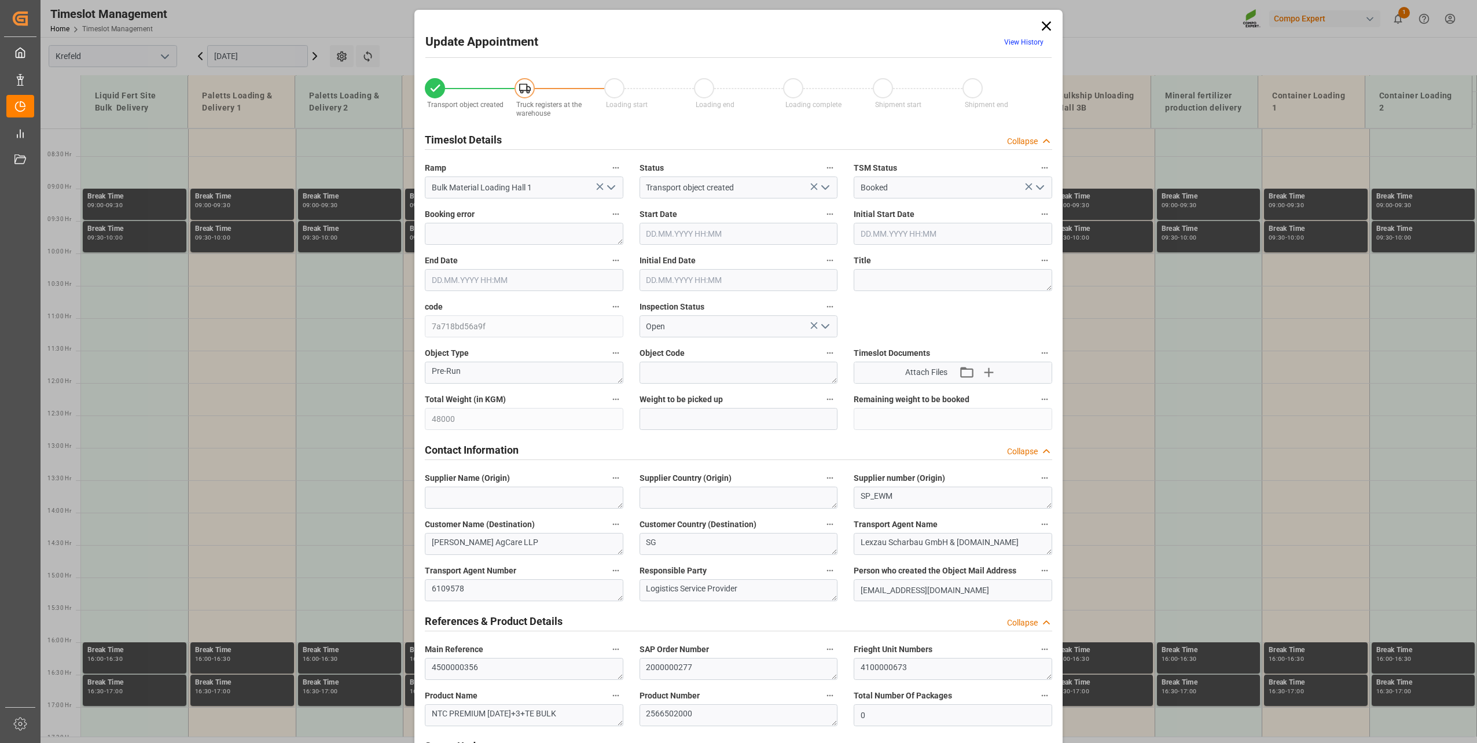
type input "13.10.2025 06:32"
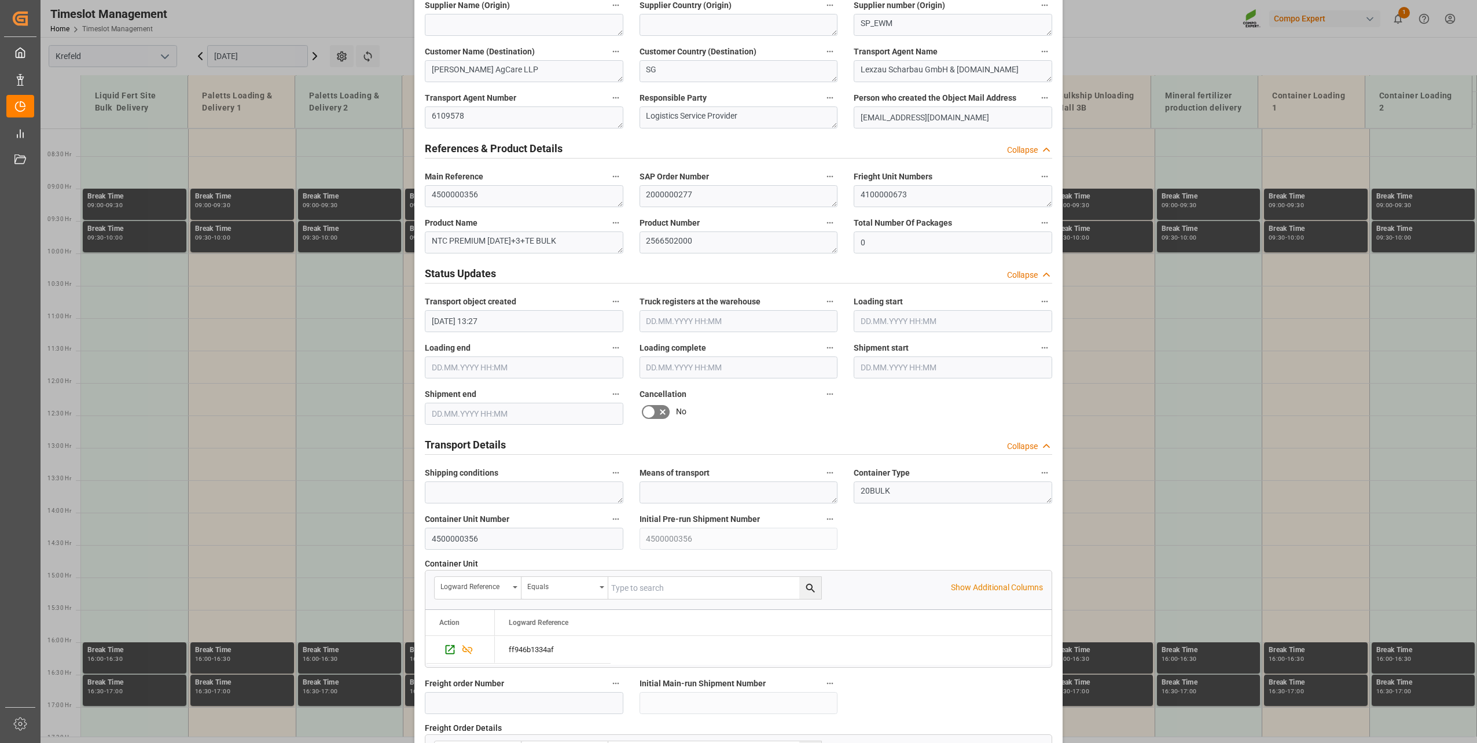
scroll to position [863, 0]
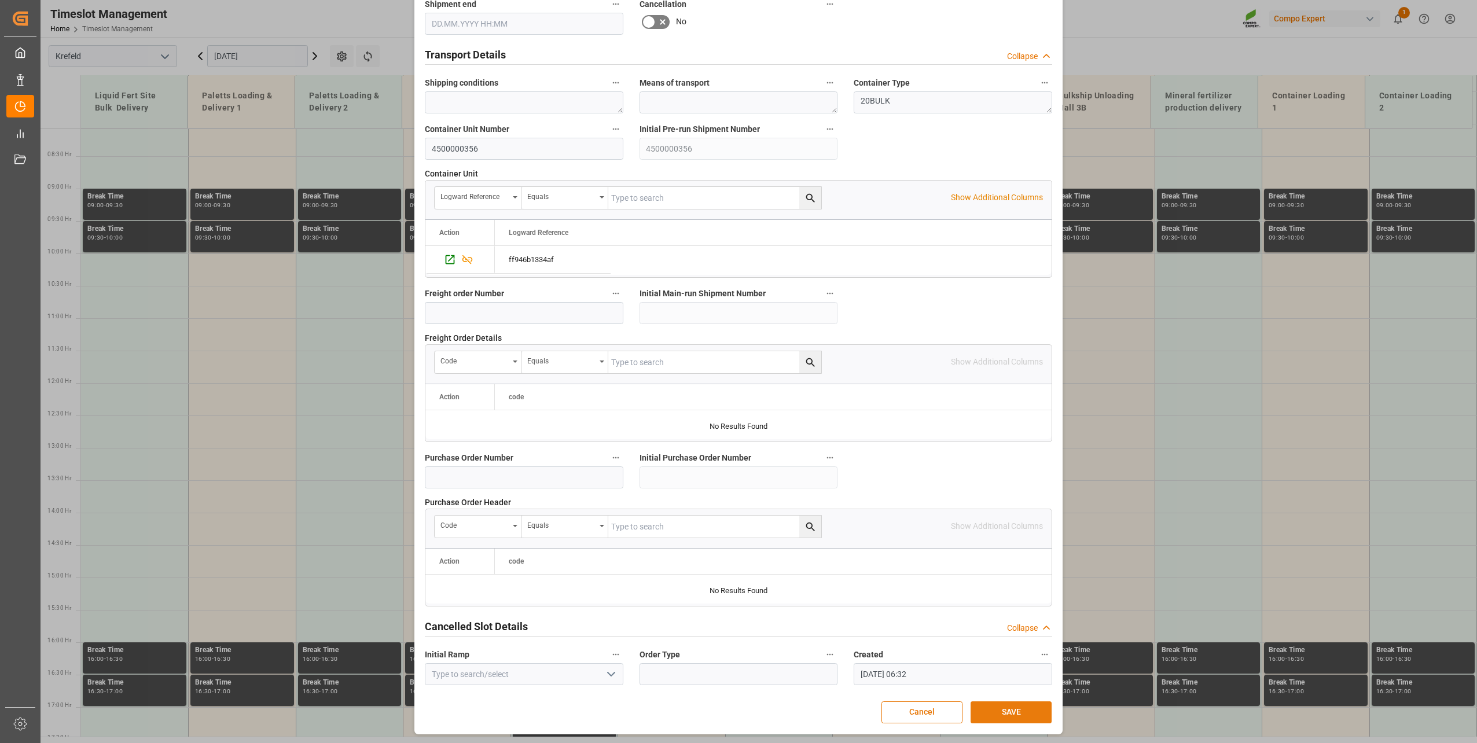
click at [1000, 702] on button "SAVE" at bounding box center [1011, 713] width 81 height 22
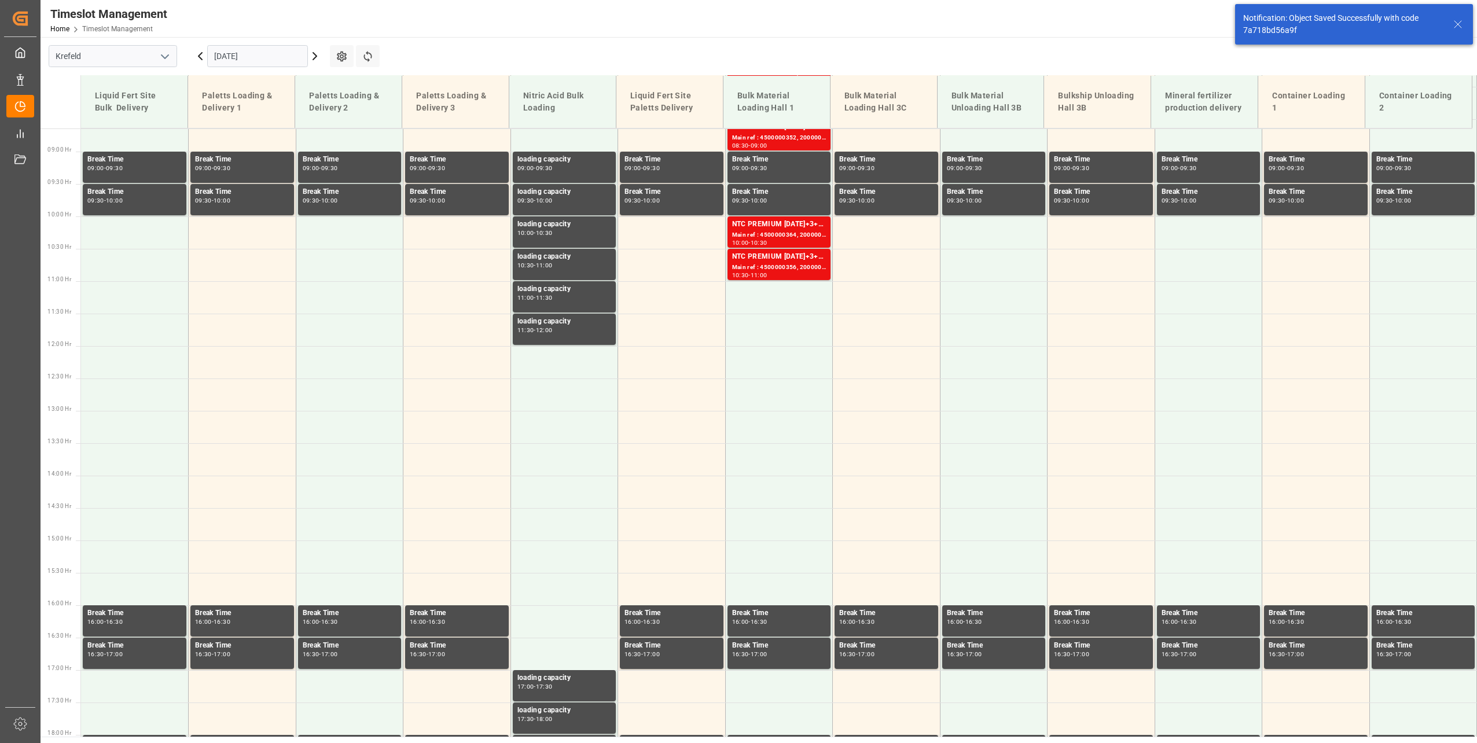
scroll to position [588, 0]
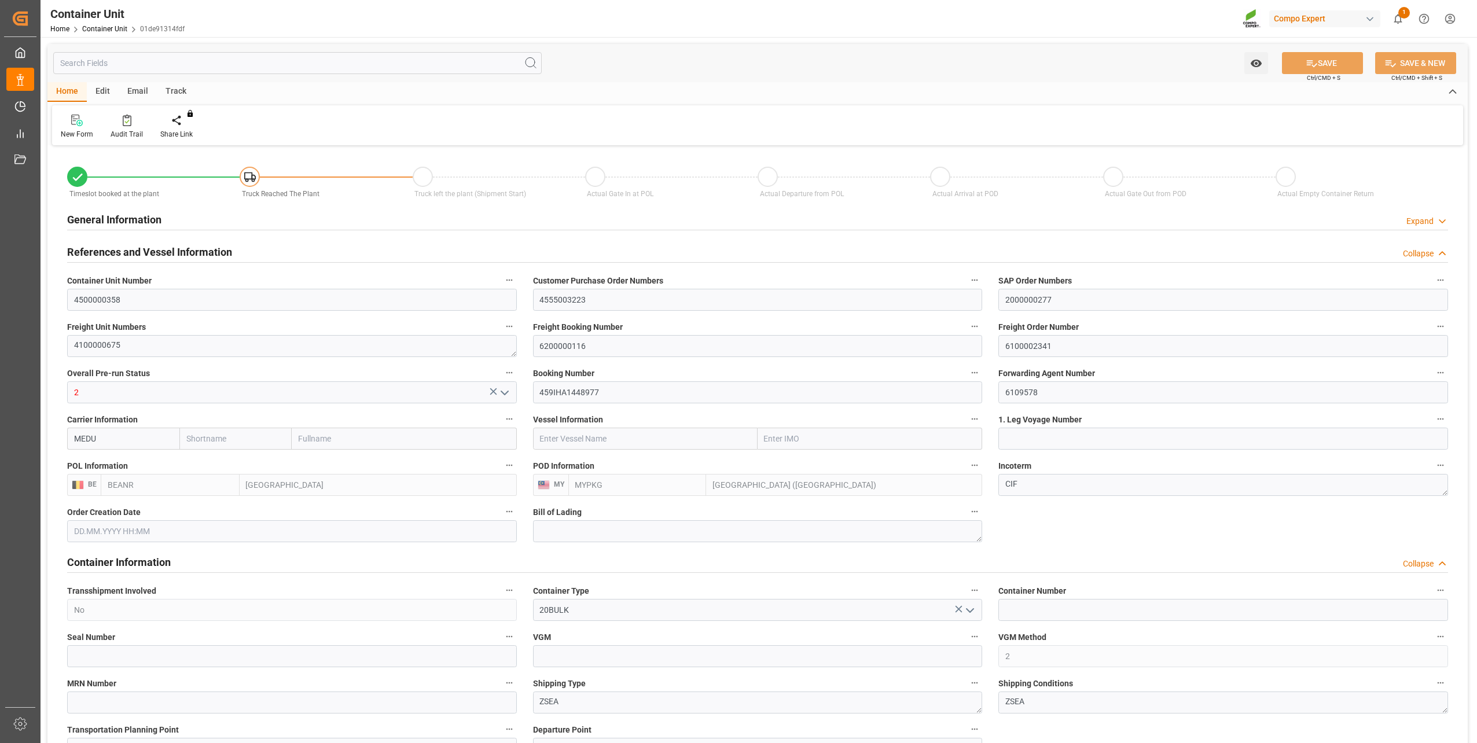
type input "BEANR"
type input "MYPKG"
type input "7"
type input "0"
type input "7"
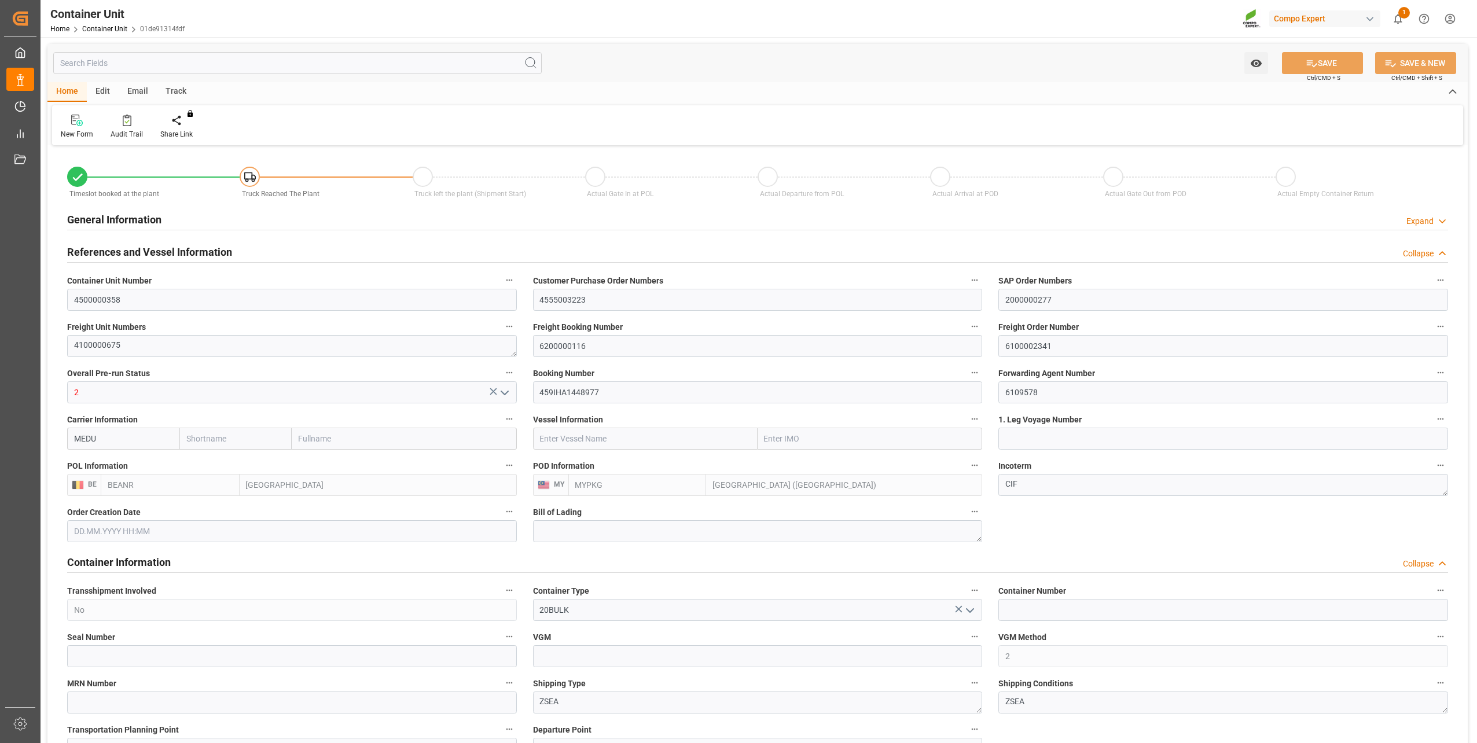
type input "0"
type input "48000"
type input "[DATE] 13:26"
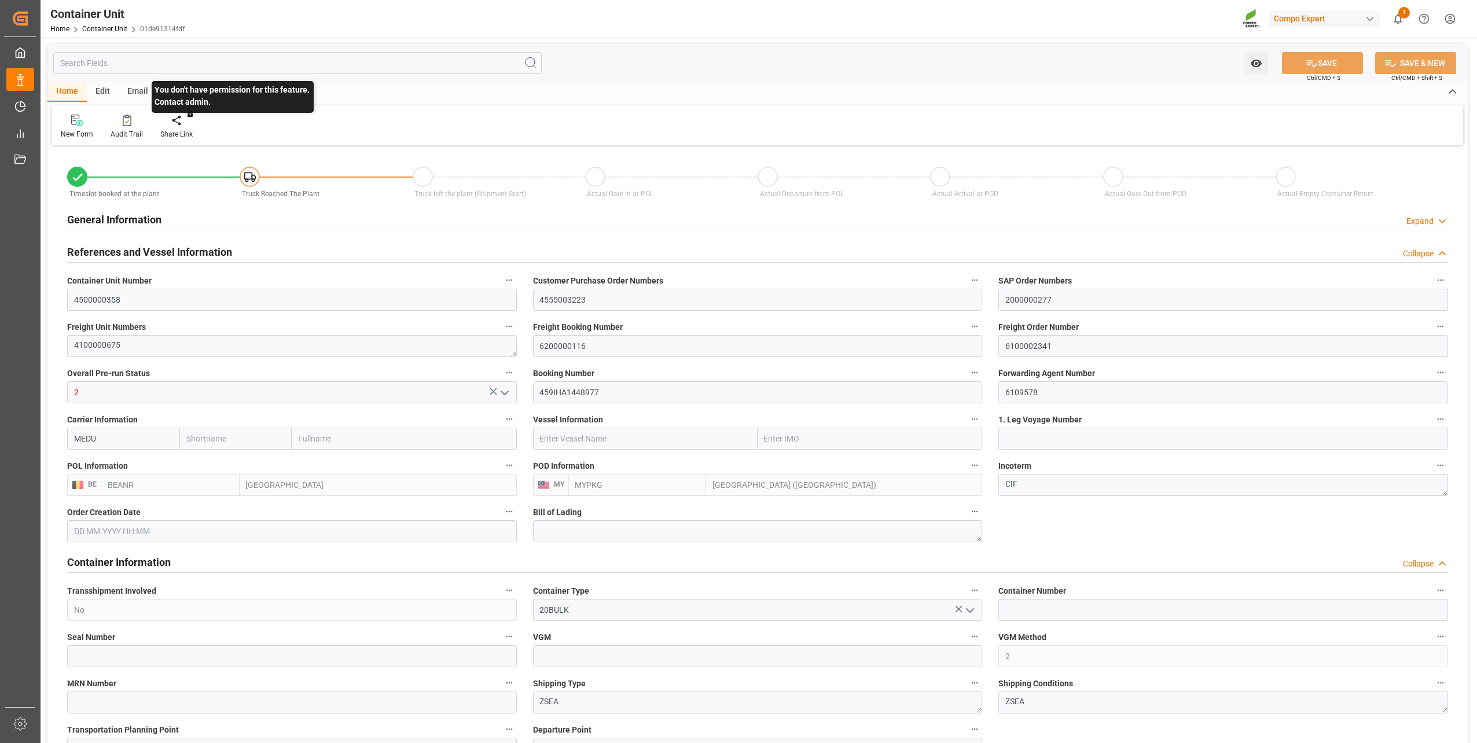
type input "[DATE]"
click at [185, 116] on icon at bounding box center [185, 121] width 8 height 12
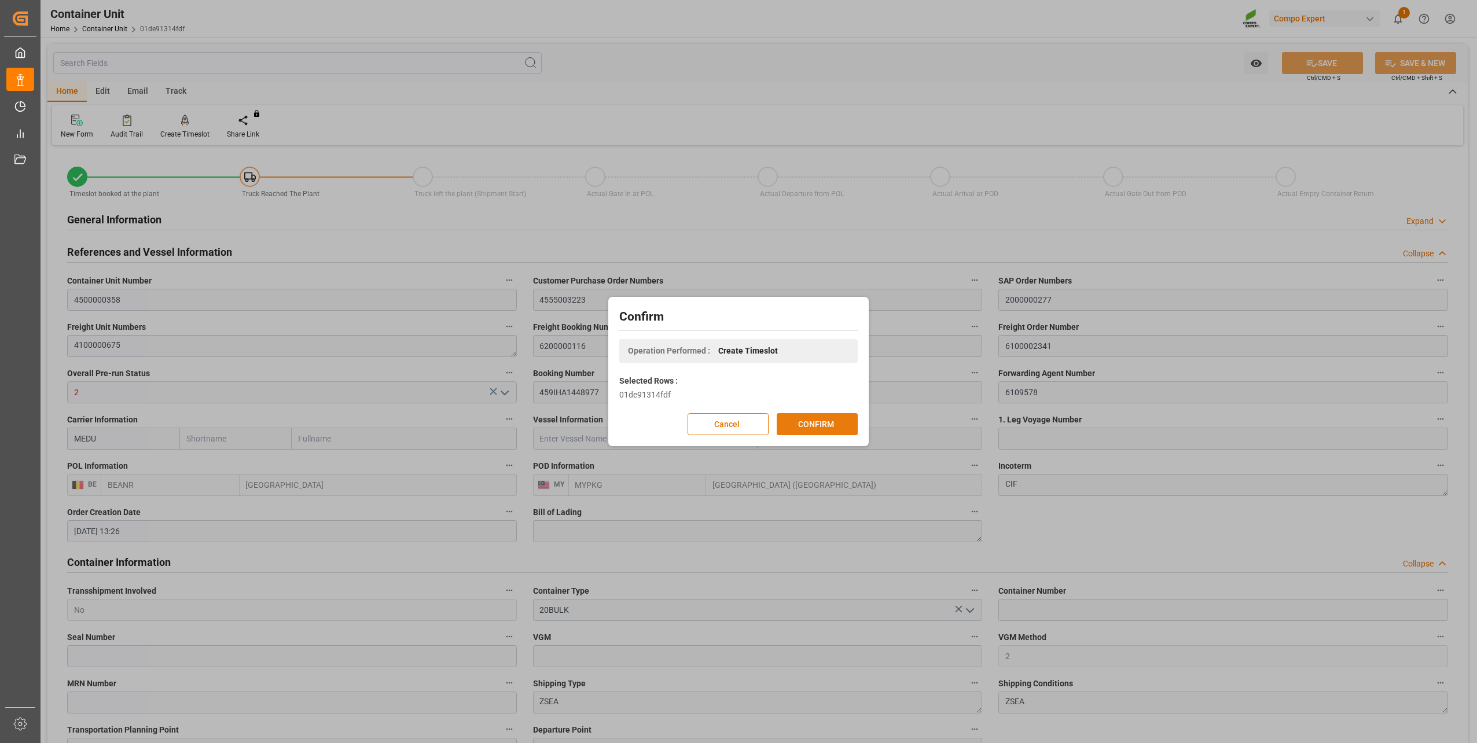
click at [812, 428] on button "CONFIRM" at bounding box center [817, 424] width 81 height 22
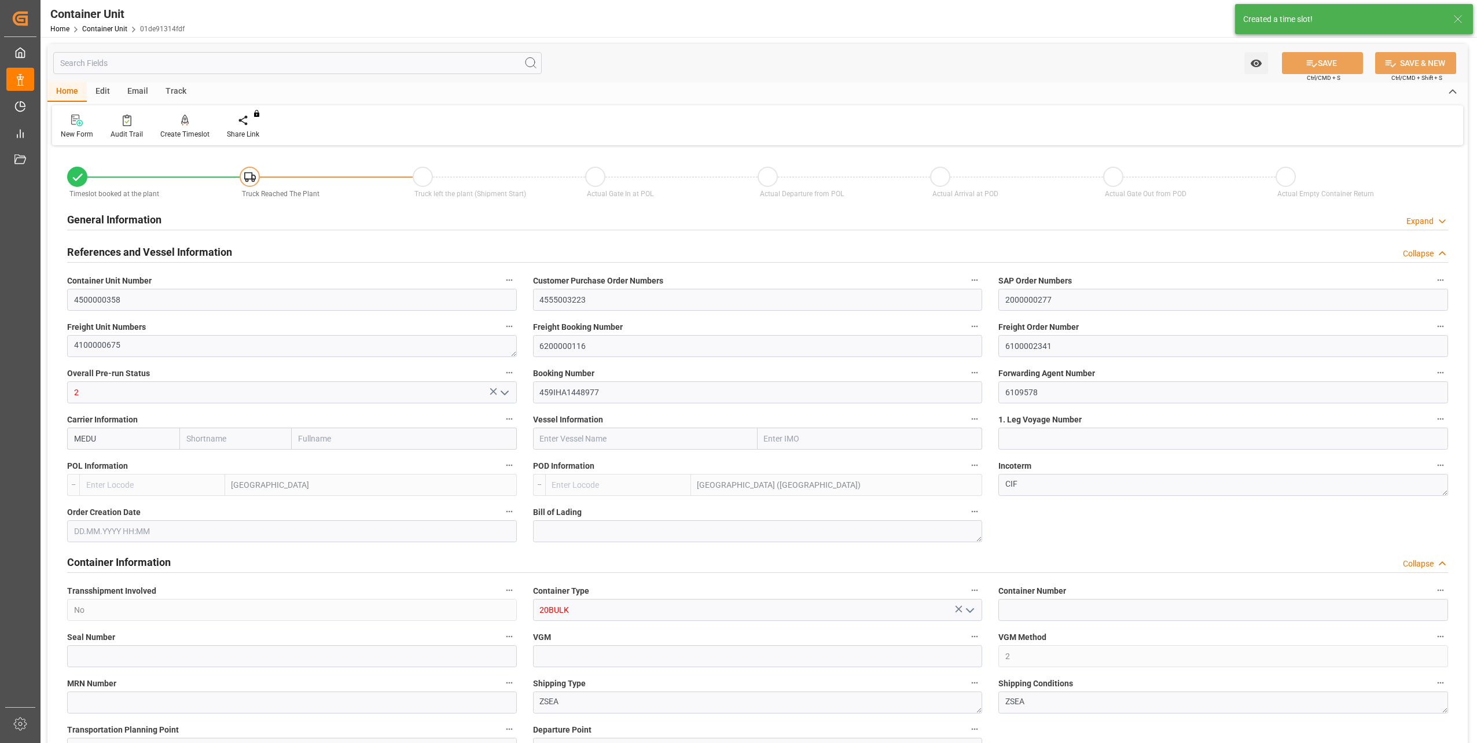
type input "BEANR"
type input "MYPKG"
type input "7"
type input "0"
type input "7"
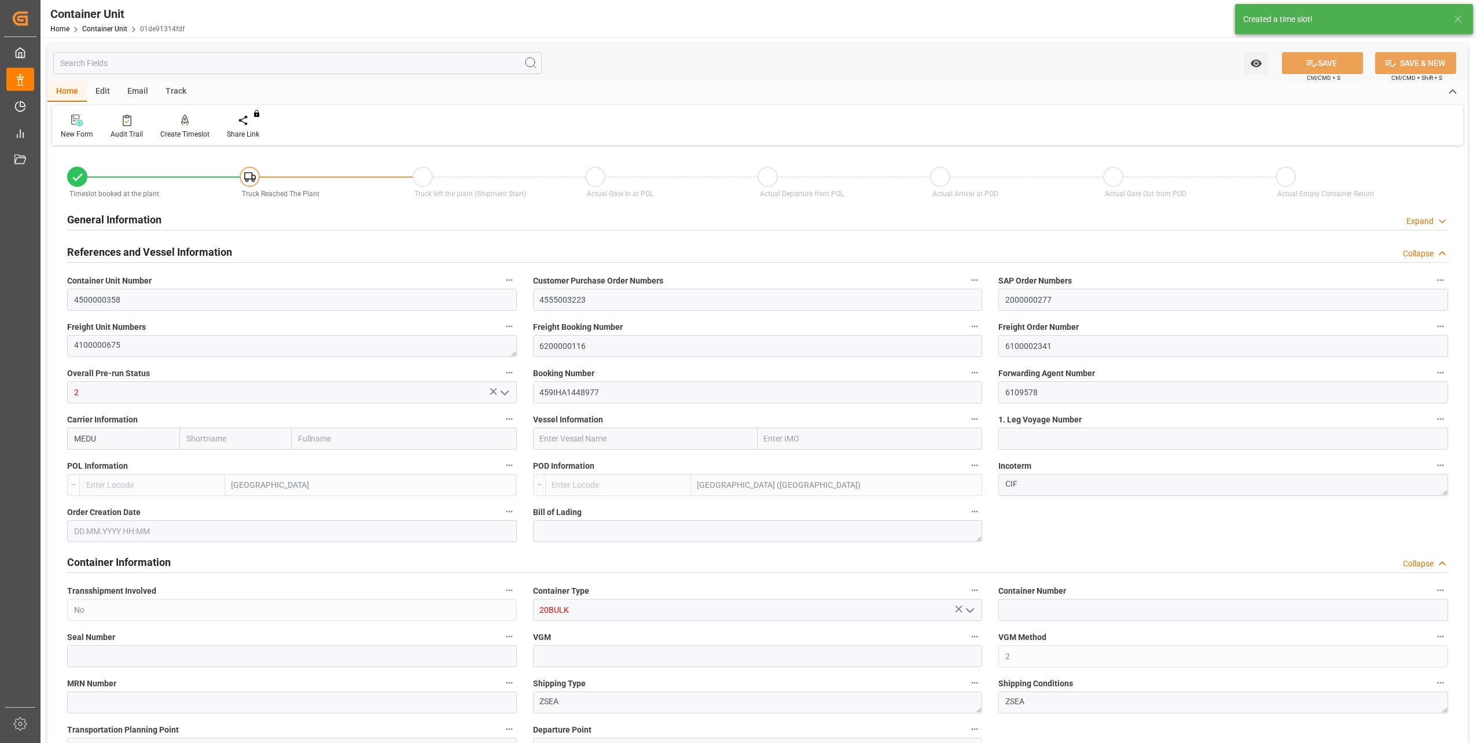
type input "0"
type input "48000"
type input "[DATE] 13:26"
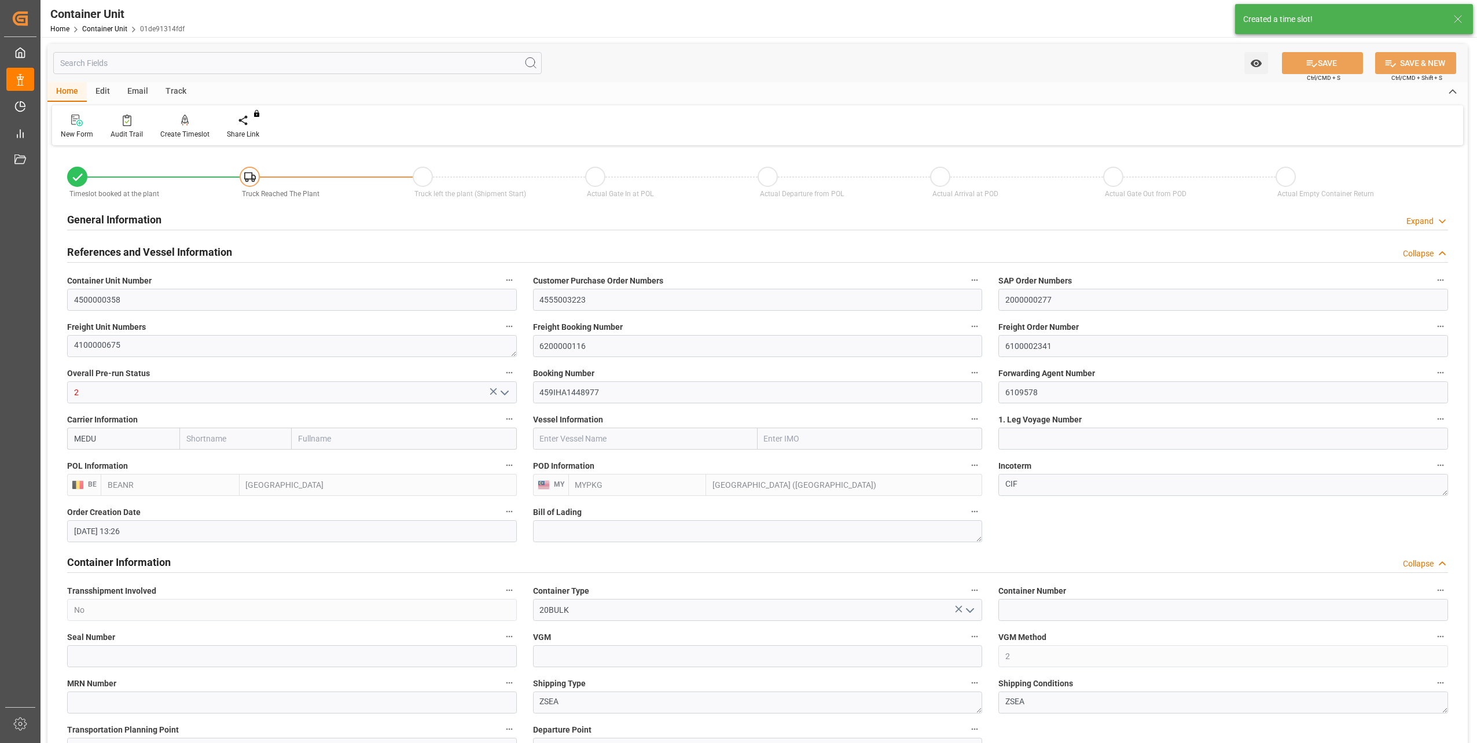
type input "[DATE]"
click at [188, 118] on div at bounding box center [184, 120] width 49 height 12
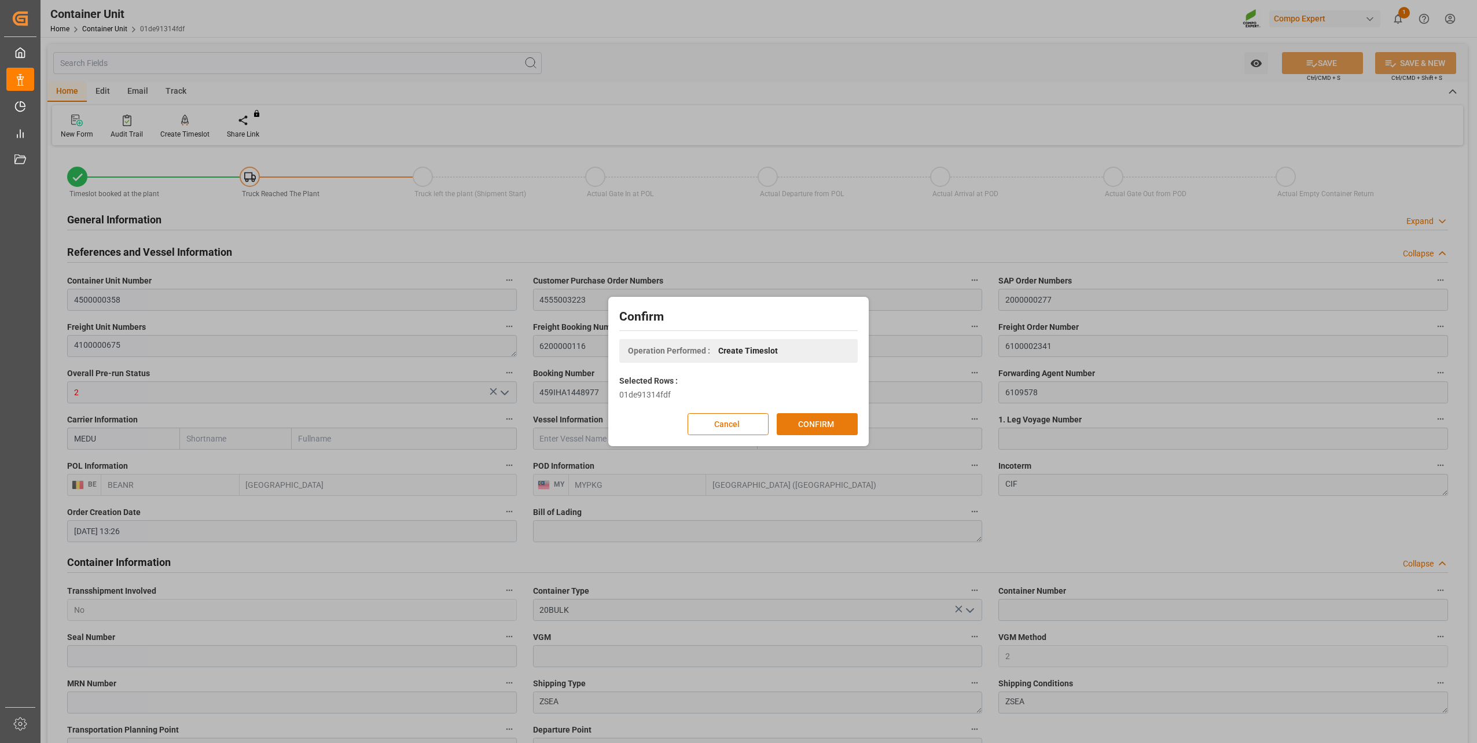
click at [836, 420] on button "CONFIRM" at bounding box center [817, 424] width 81 height 22
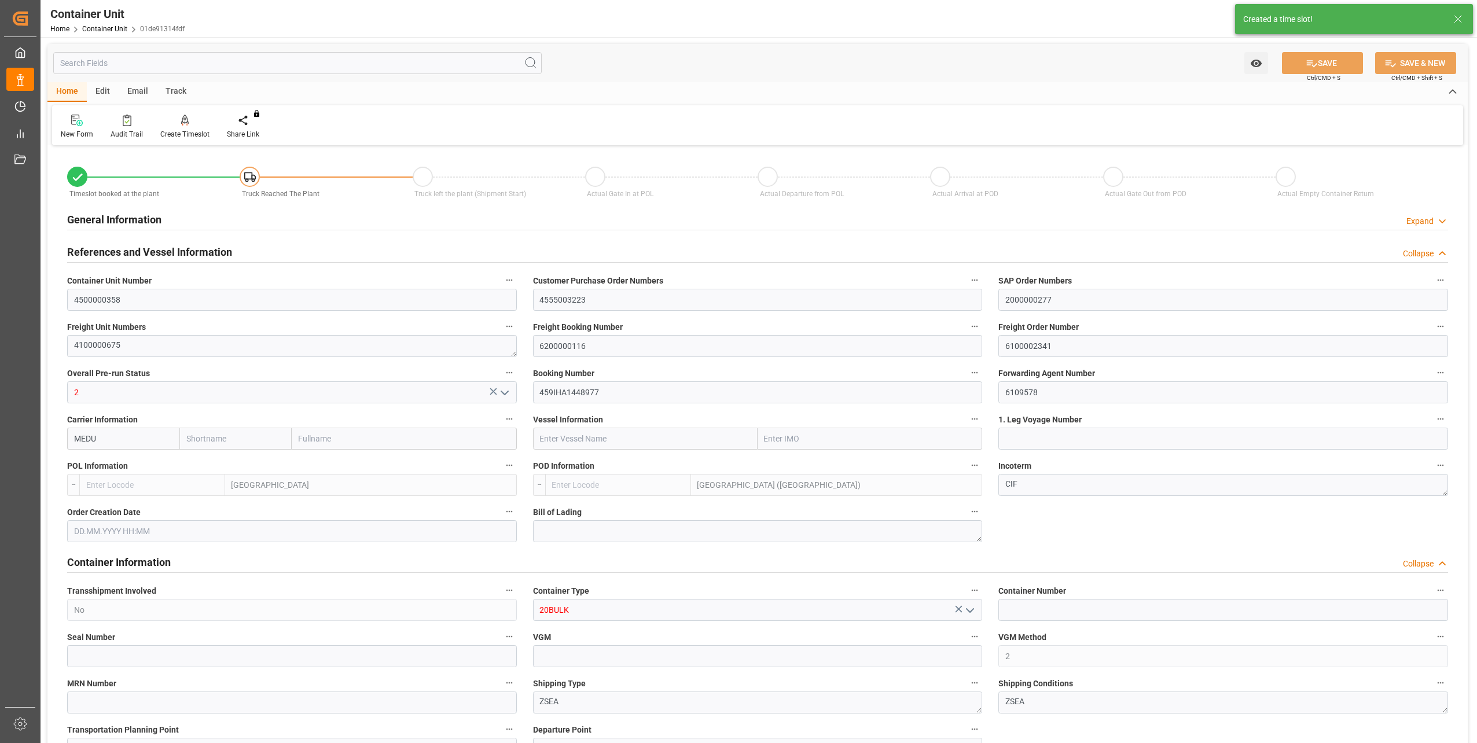
type input "BEANR"
type input "MYPKG"
type input "7"
type input "0"
type input "7"
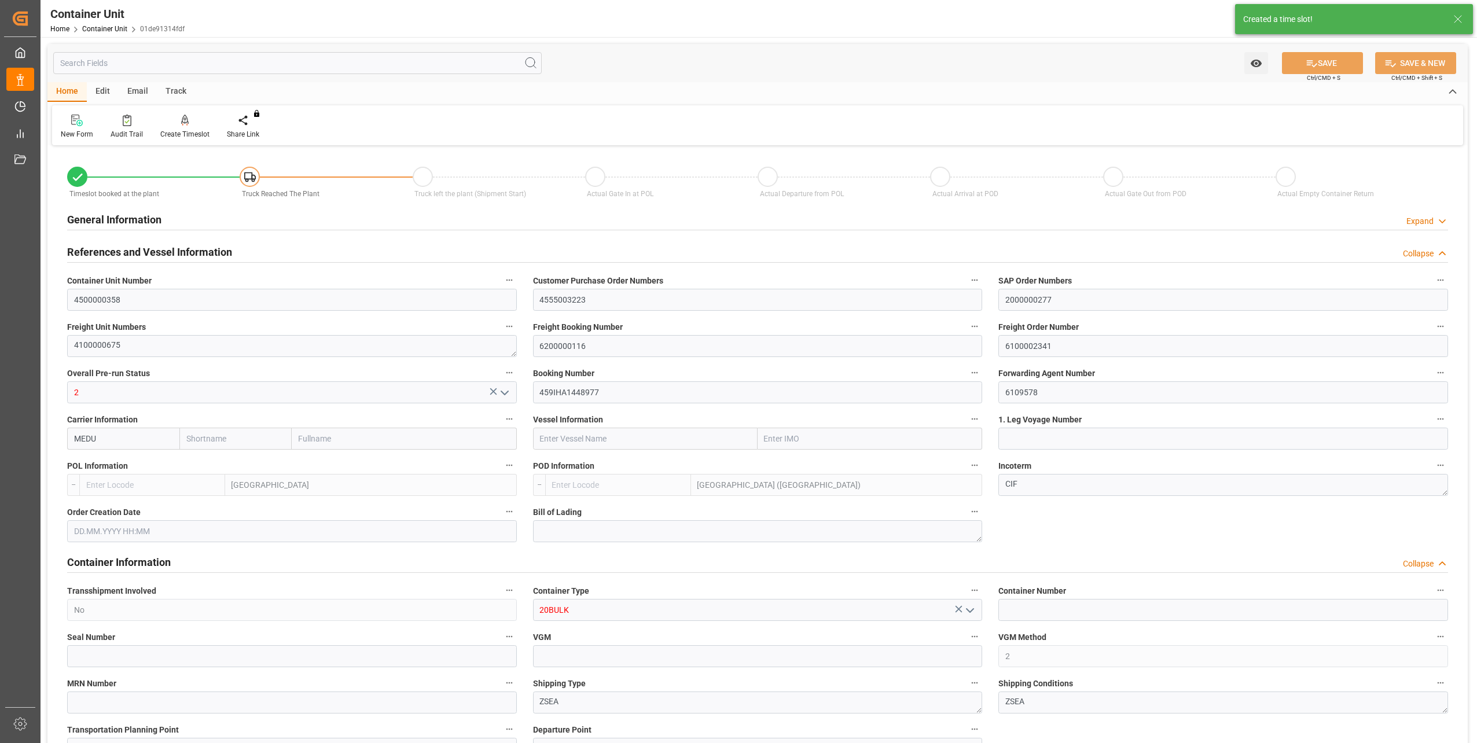
type input "0"
type input "48000"
type input "02.10.2025 13:26"
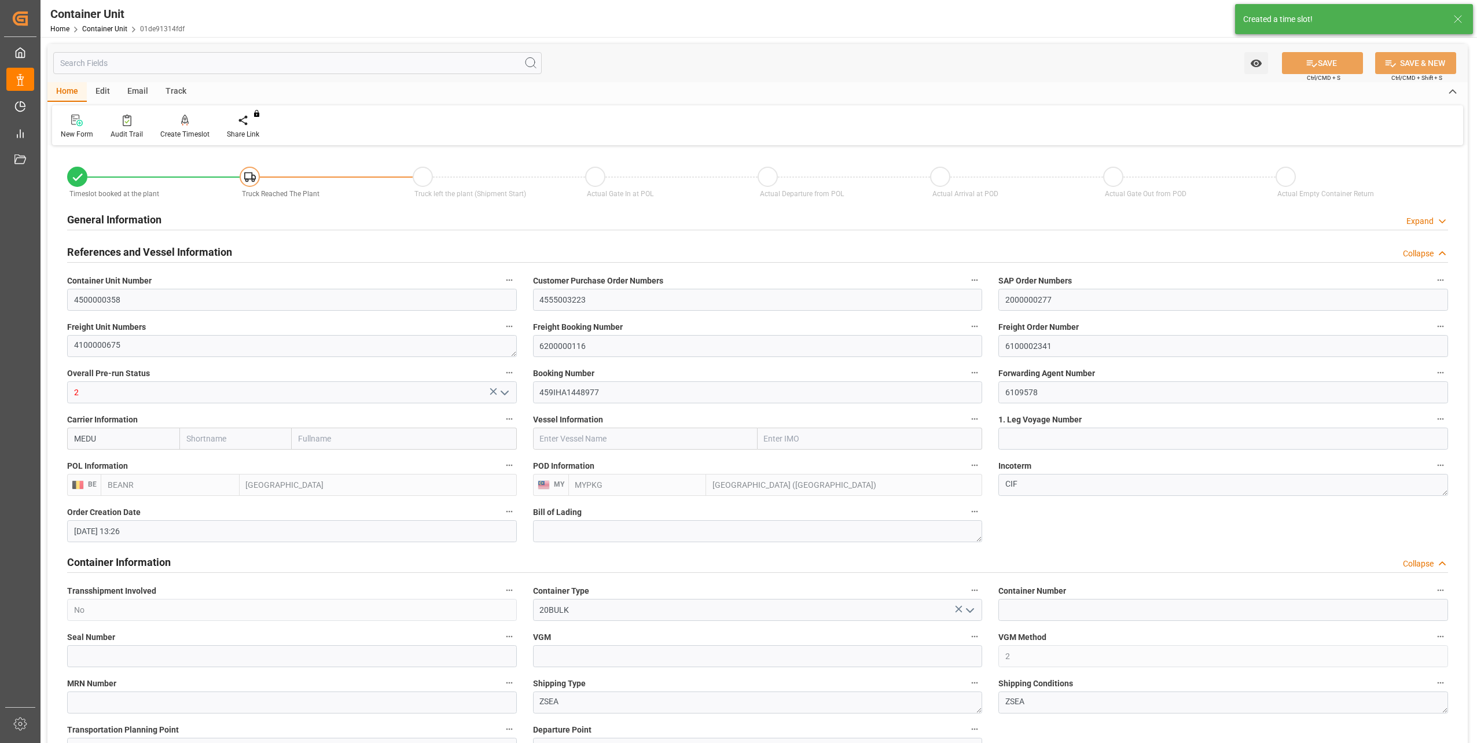
type input "10.10.2025"
click at [181, 120] on icon at bounding box center [185, 121] width 8 height 12
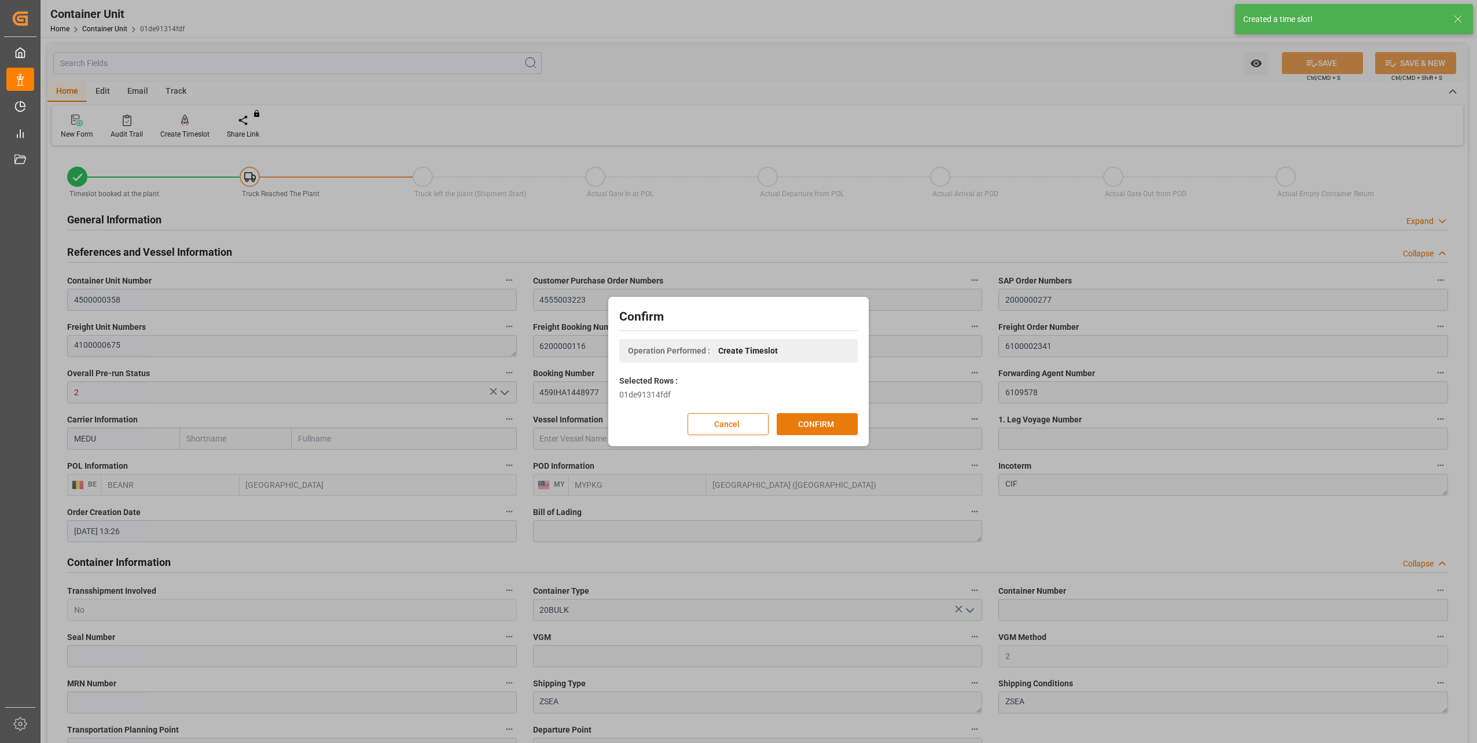
click at [837, 420] on button "CONFIRM" at bounding box center [817, 424] width 81 height 22
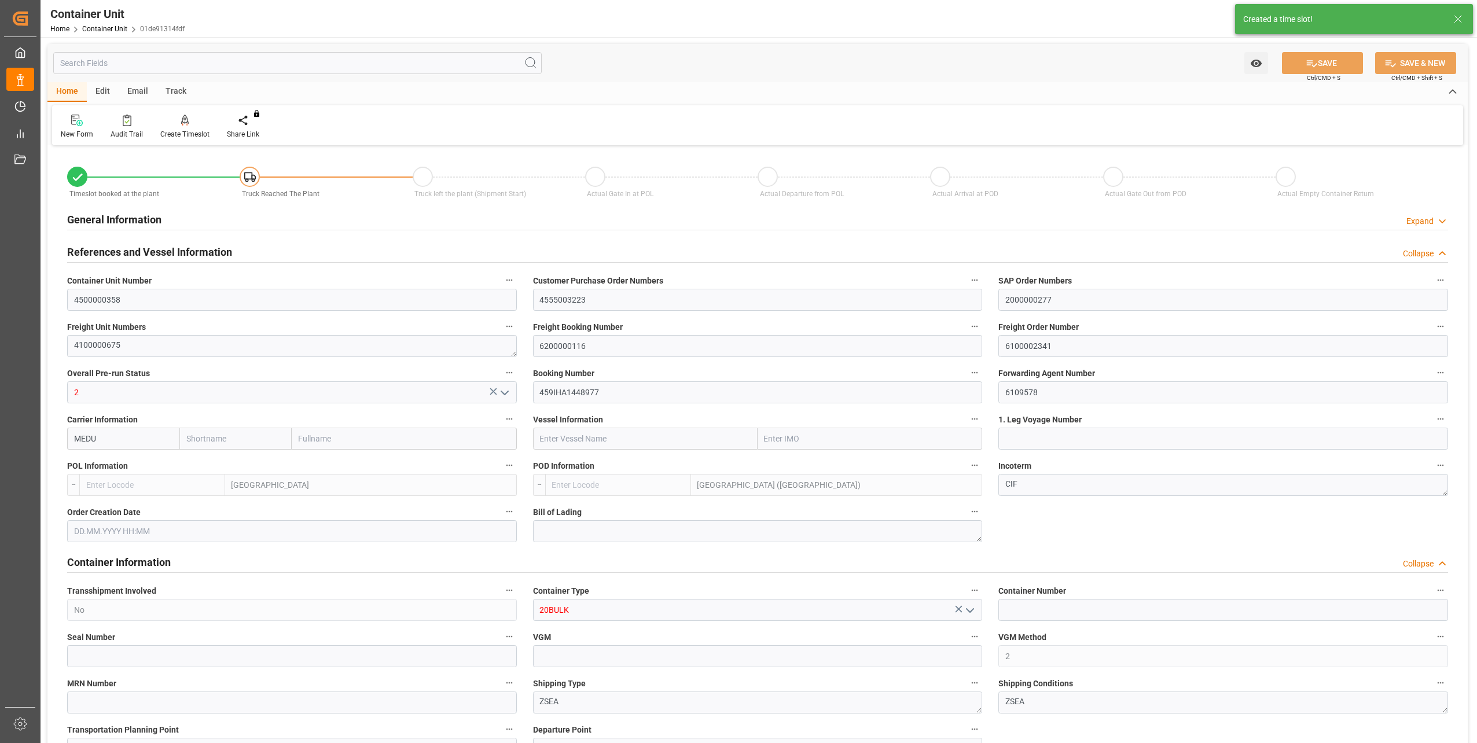
type input "BEANR"
type input "MYPKG"
type input "7"
type input "0"
type input "7"
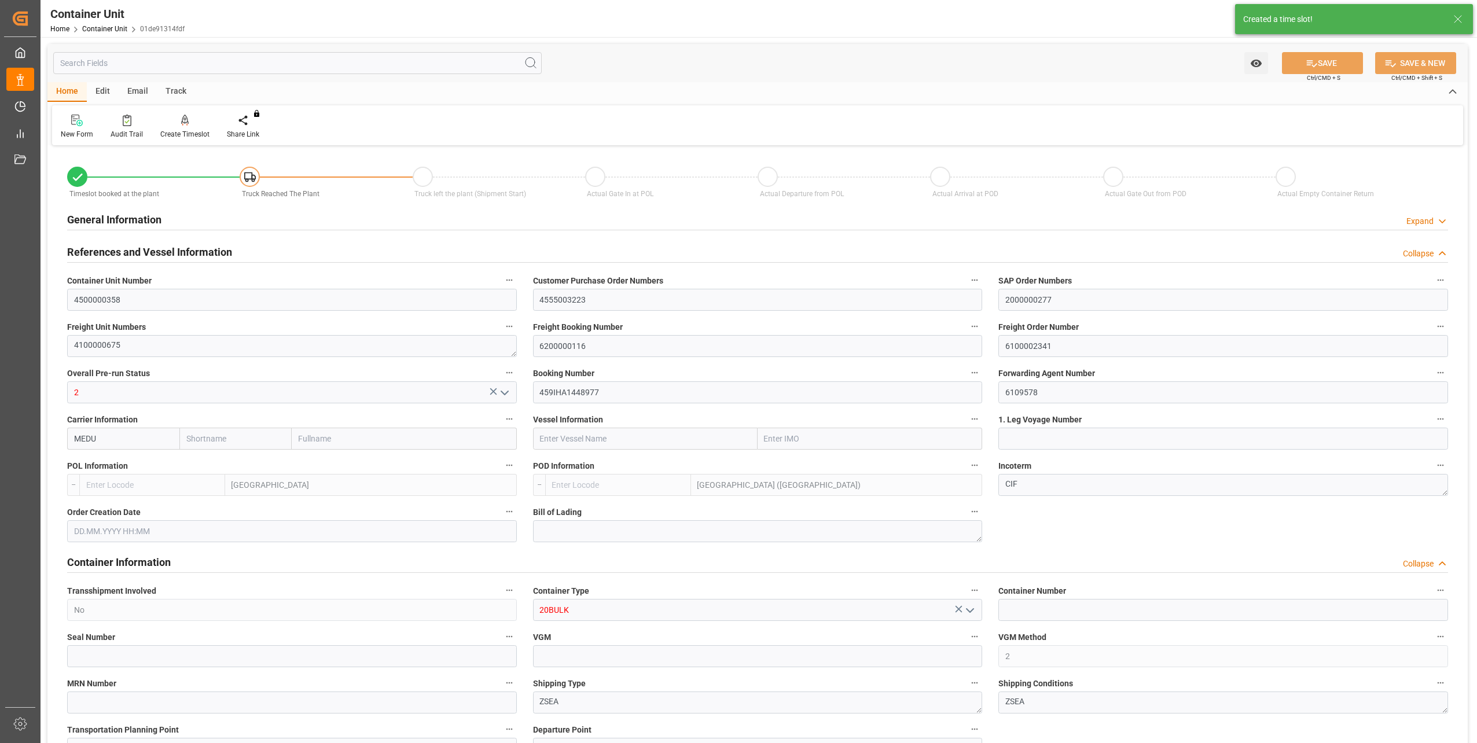
type input "0"
type input "48000"
type input "02.10.2025 13:26"
type input "[DATE] 13:26"
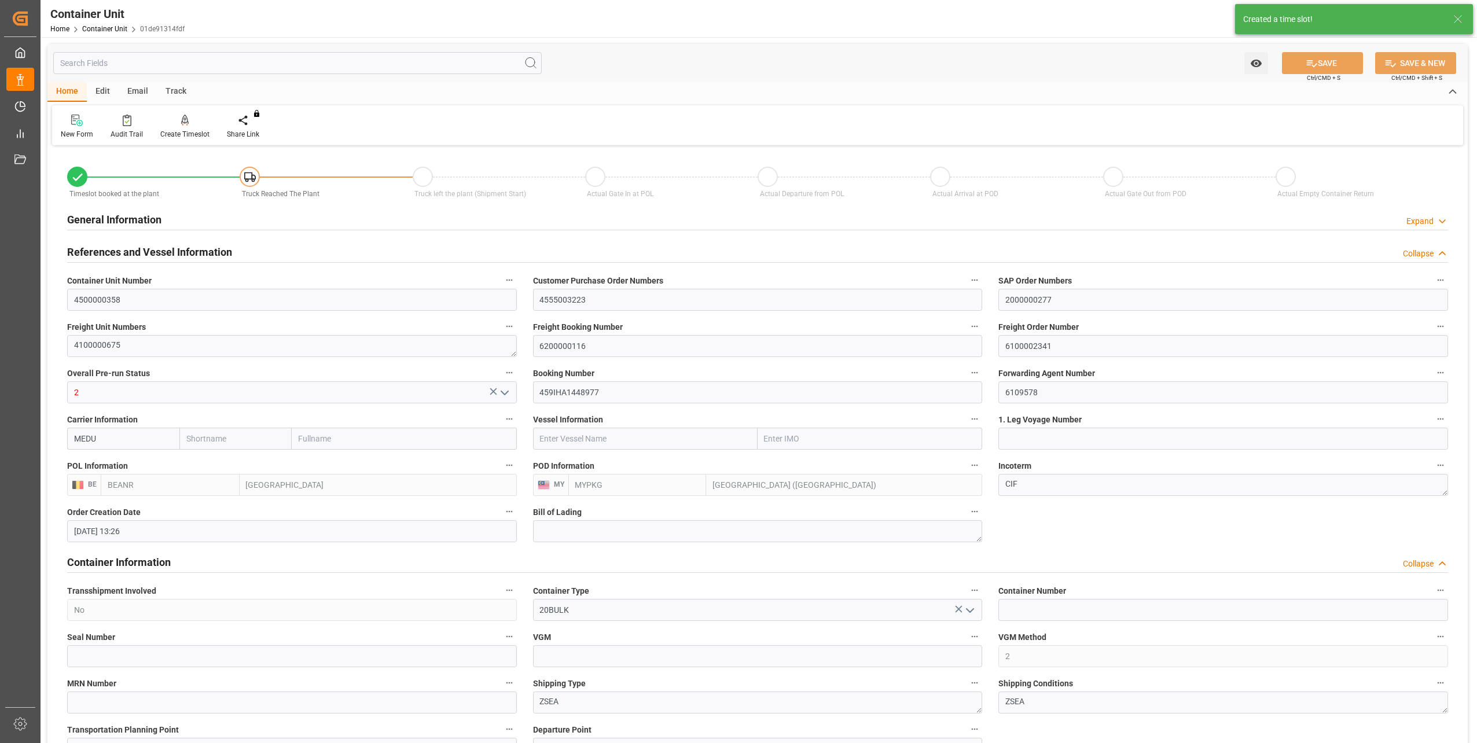
type input "[DATE]"
click at [183, 118] on icon at bounding box center [185, 120] width 8 height 10
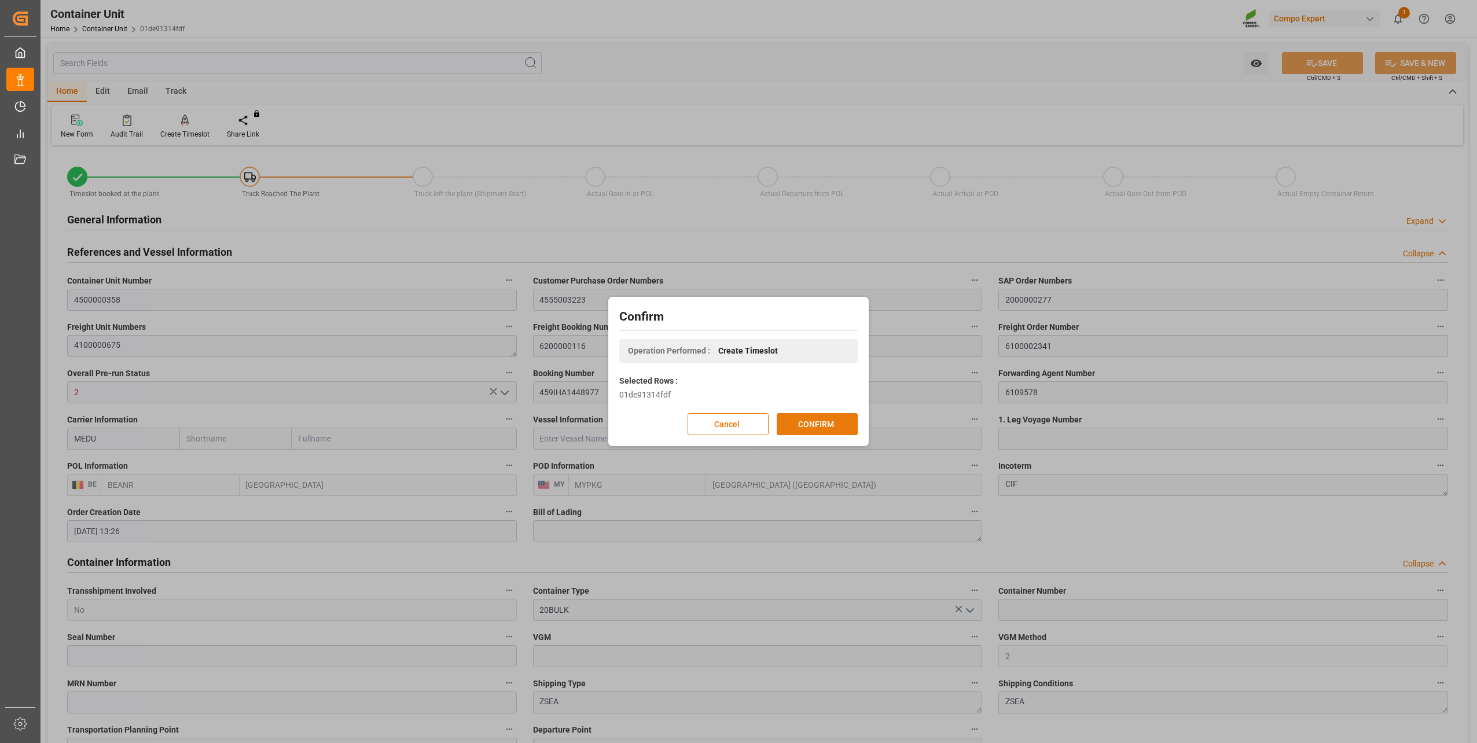
click at [827, 427] on button "CONFIRM" at bounding box center [817, 424] width 81 height 22
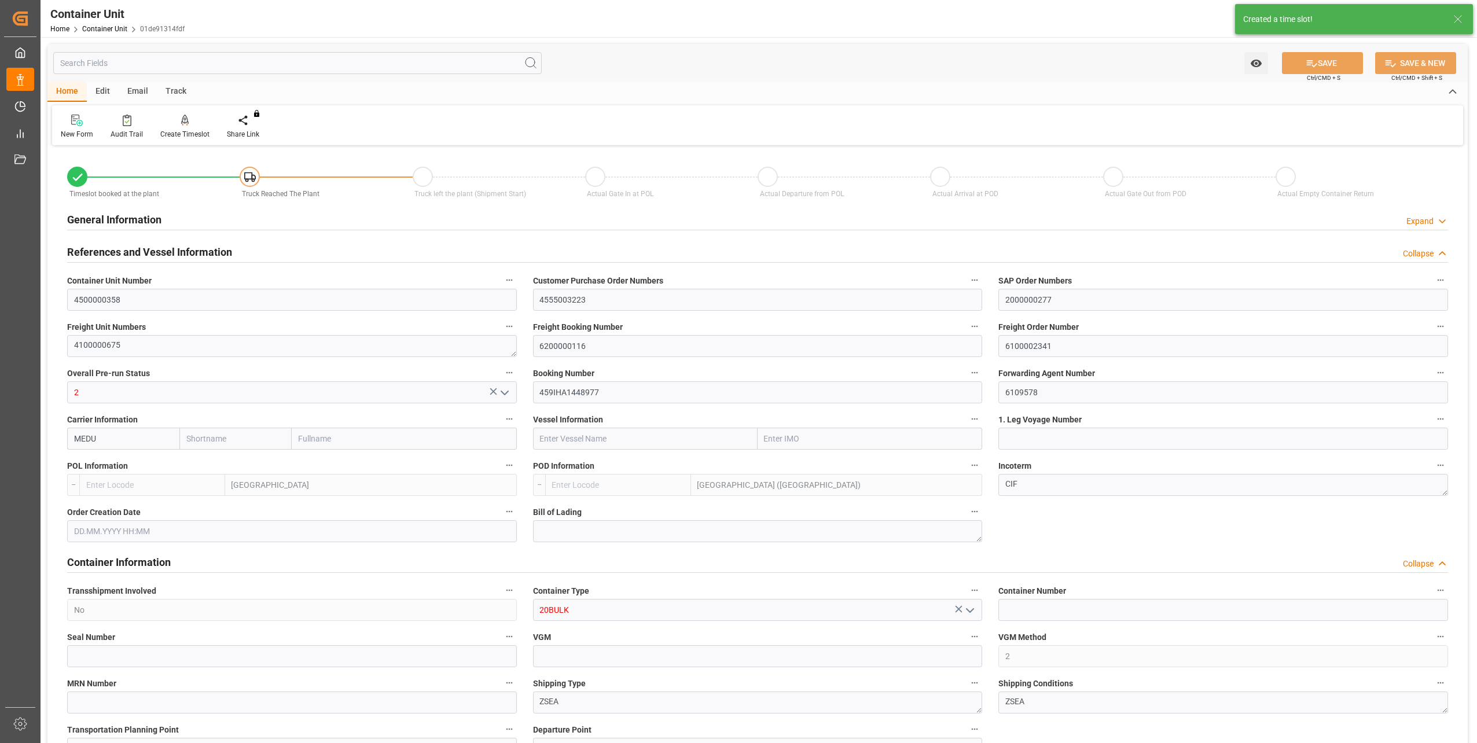
type input "BEANR"
type input "MYPKG"
type input "7"
type input "0"
type input "7"
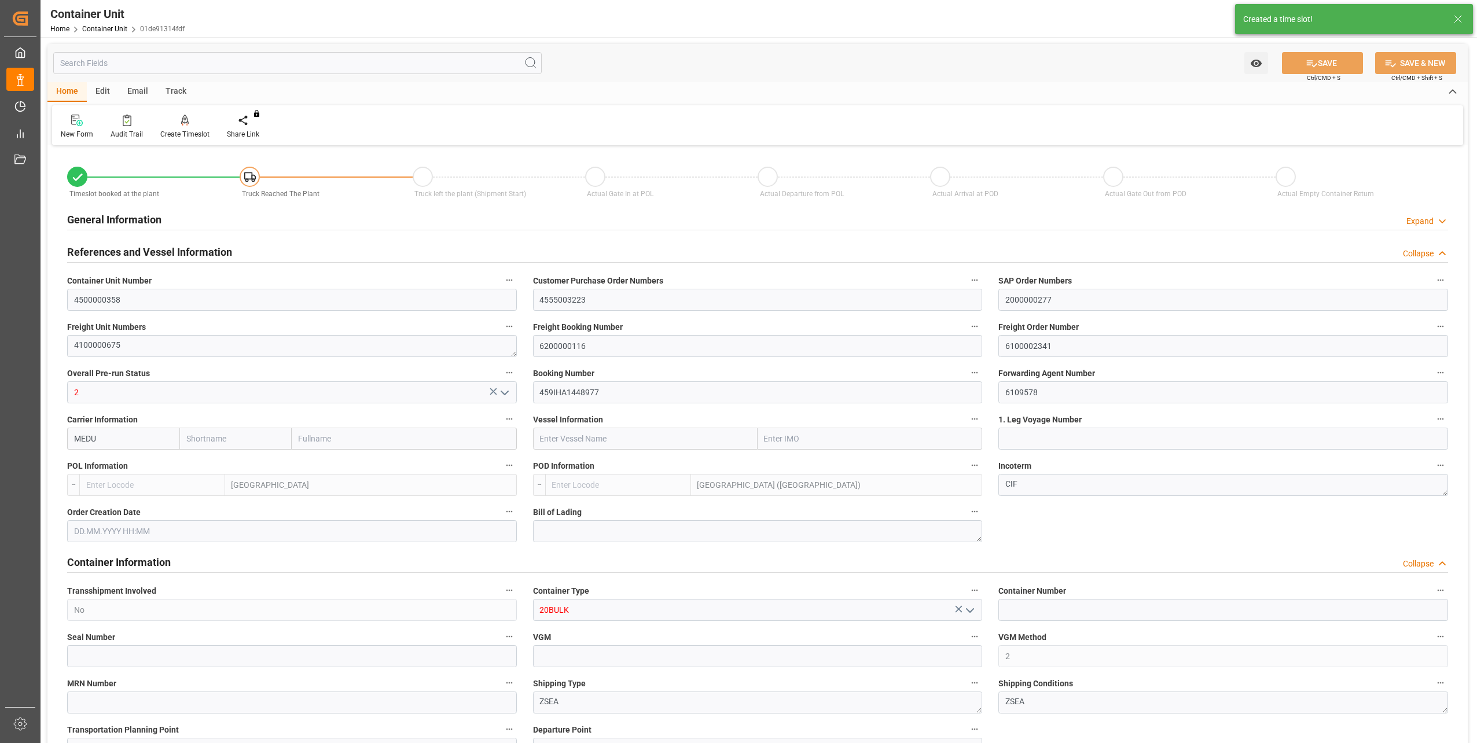
type input "0"
type input "48000"
type input "[DATE] 13:26"
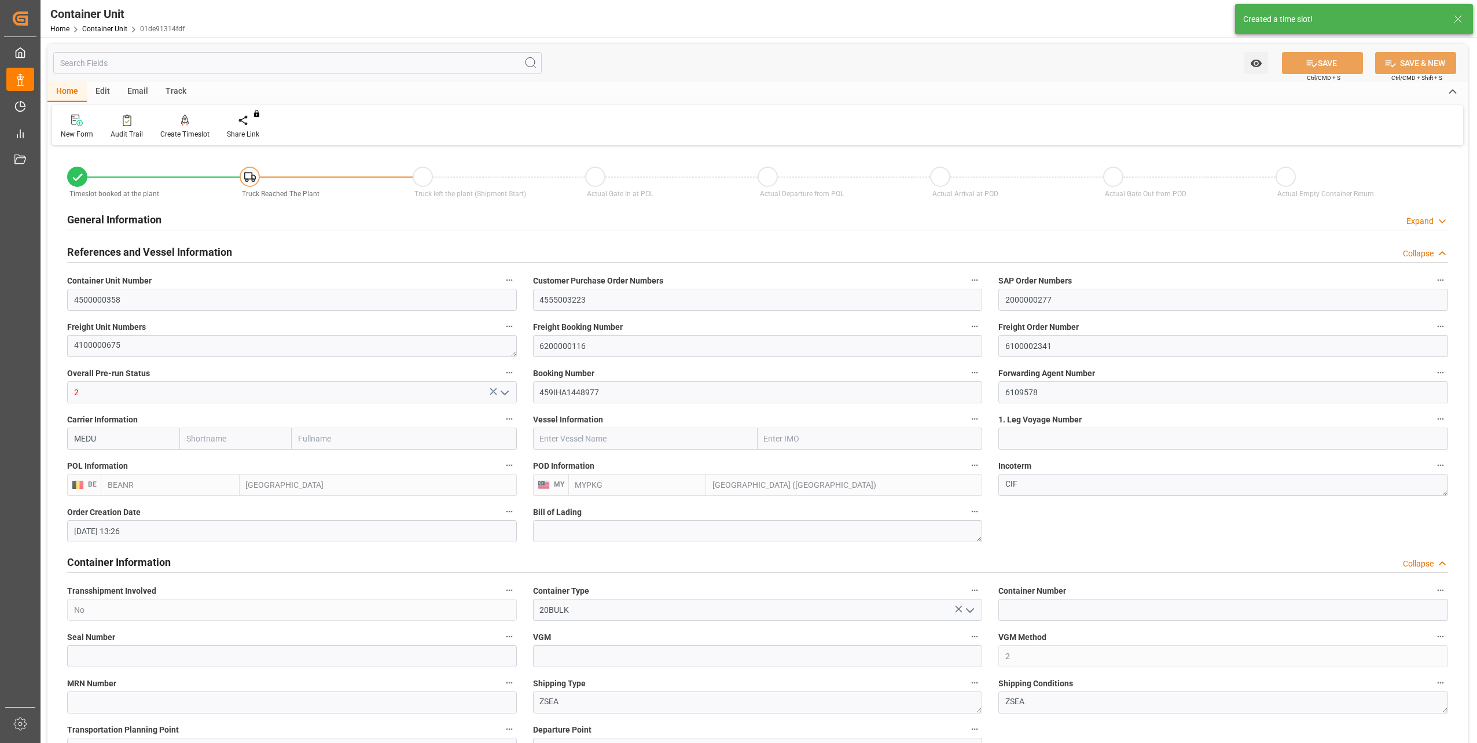
type input "10.10.2025"
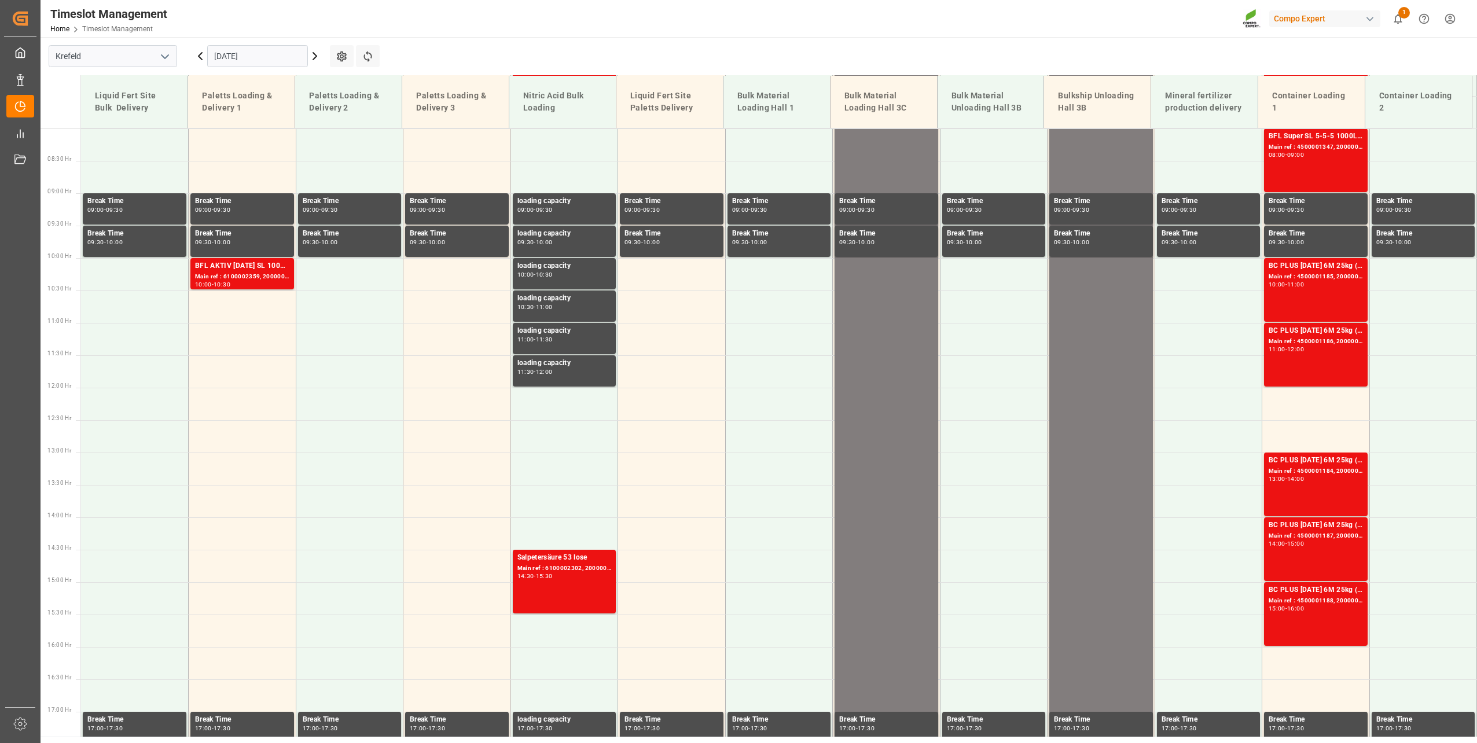
scroll to position [523, 0]
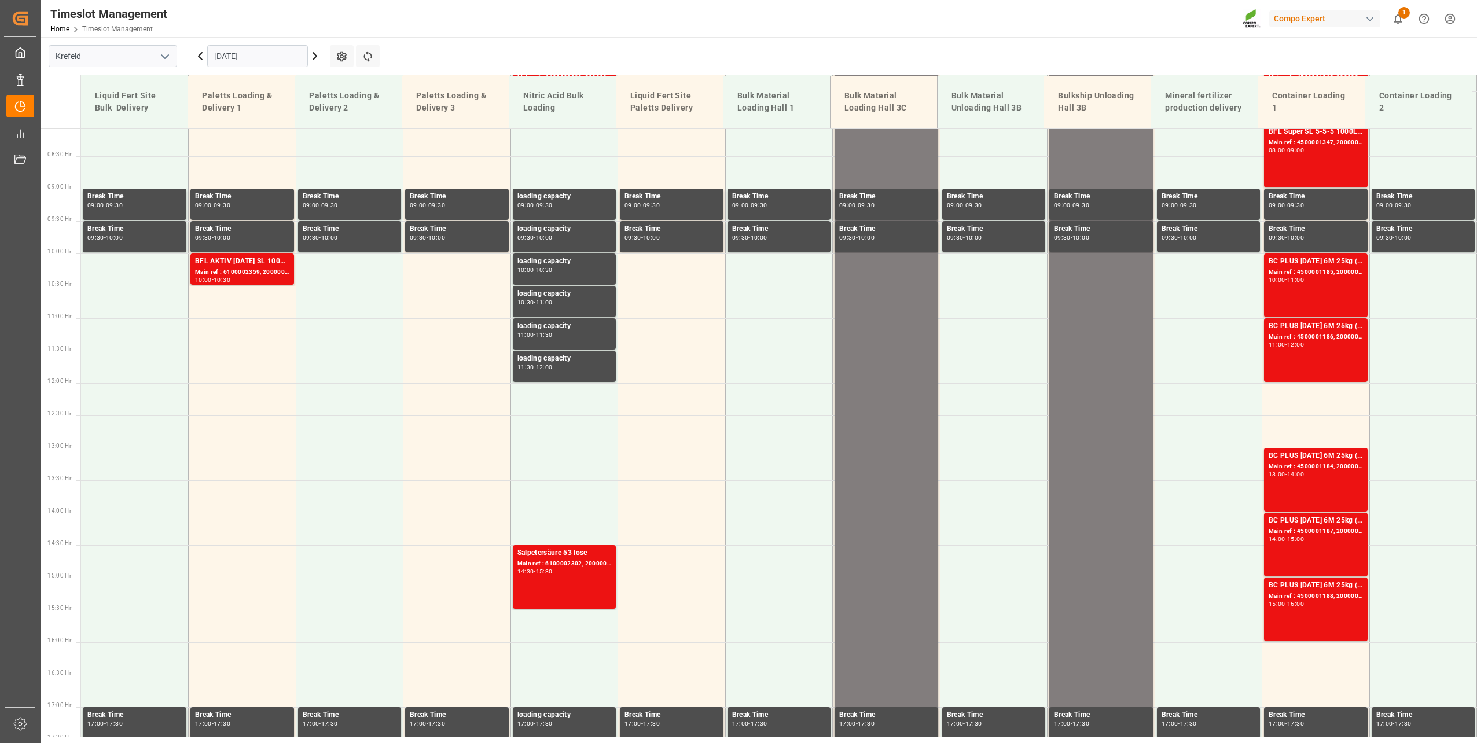
click at [236, 56] on input "[DATE]" at bounding box center [257, 56] width 101 height 22
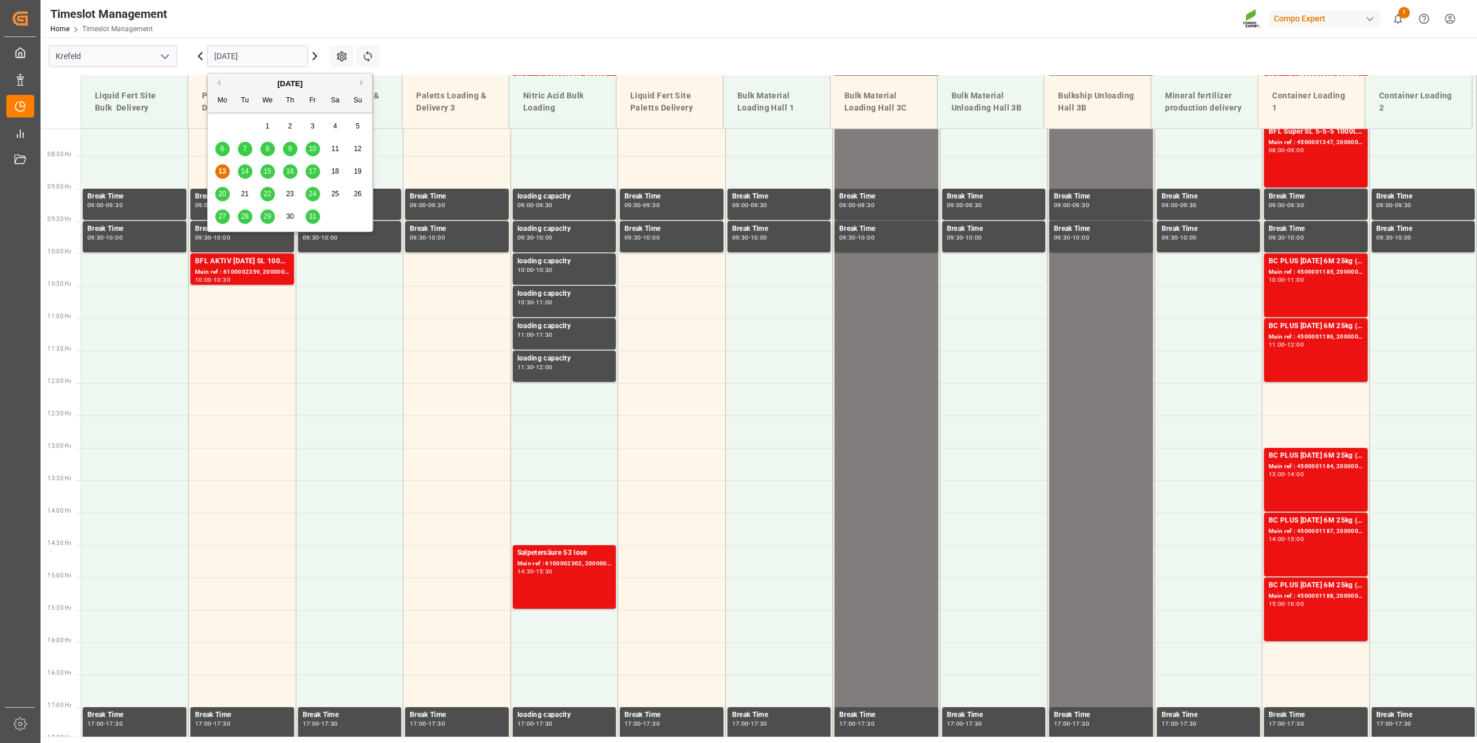
click at [309, 224] on div "31" at bounding box center [313, 217] width 14 height 14
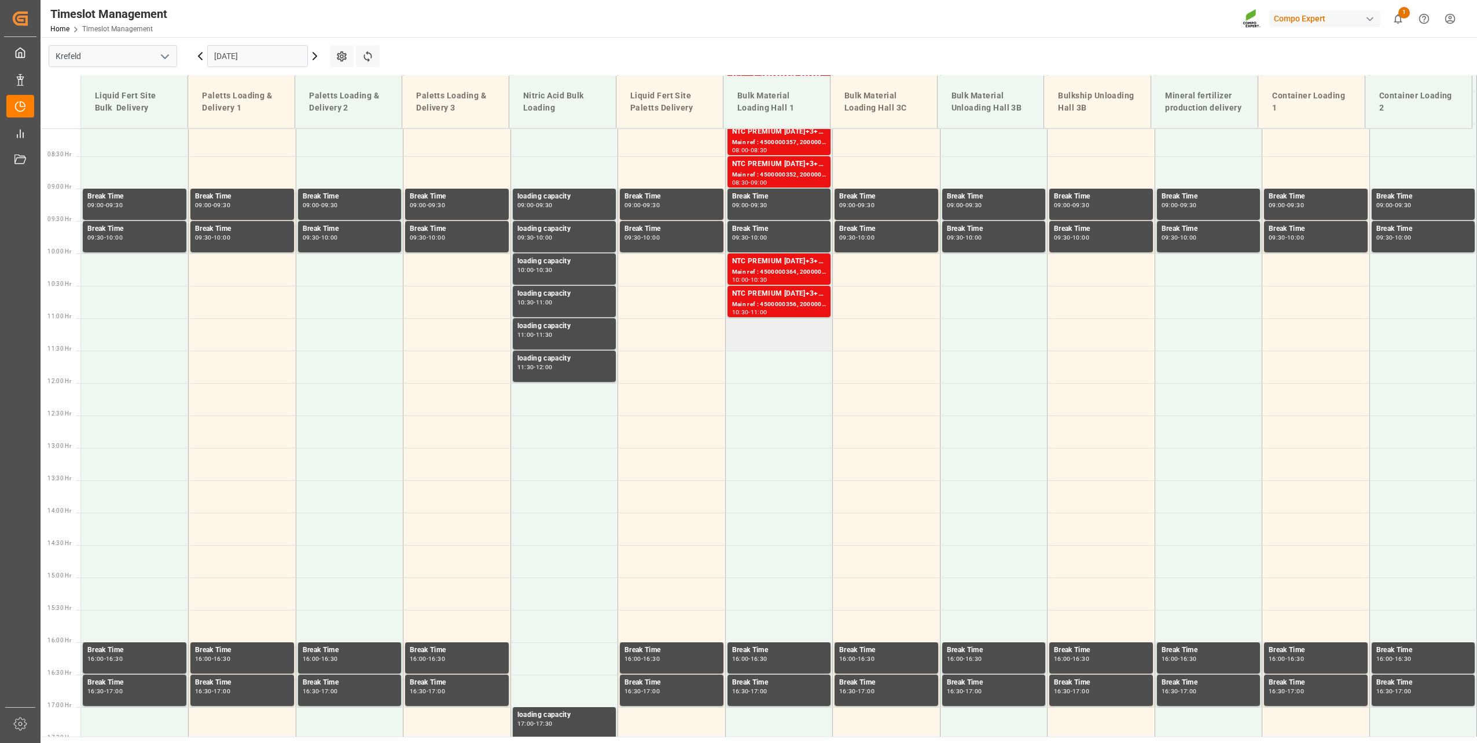
click at [766, 340] on td at bounding box center [779, 334] width 108 height 32
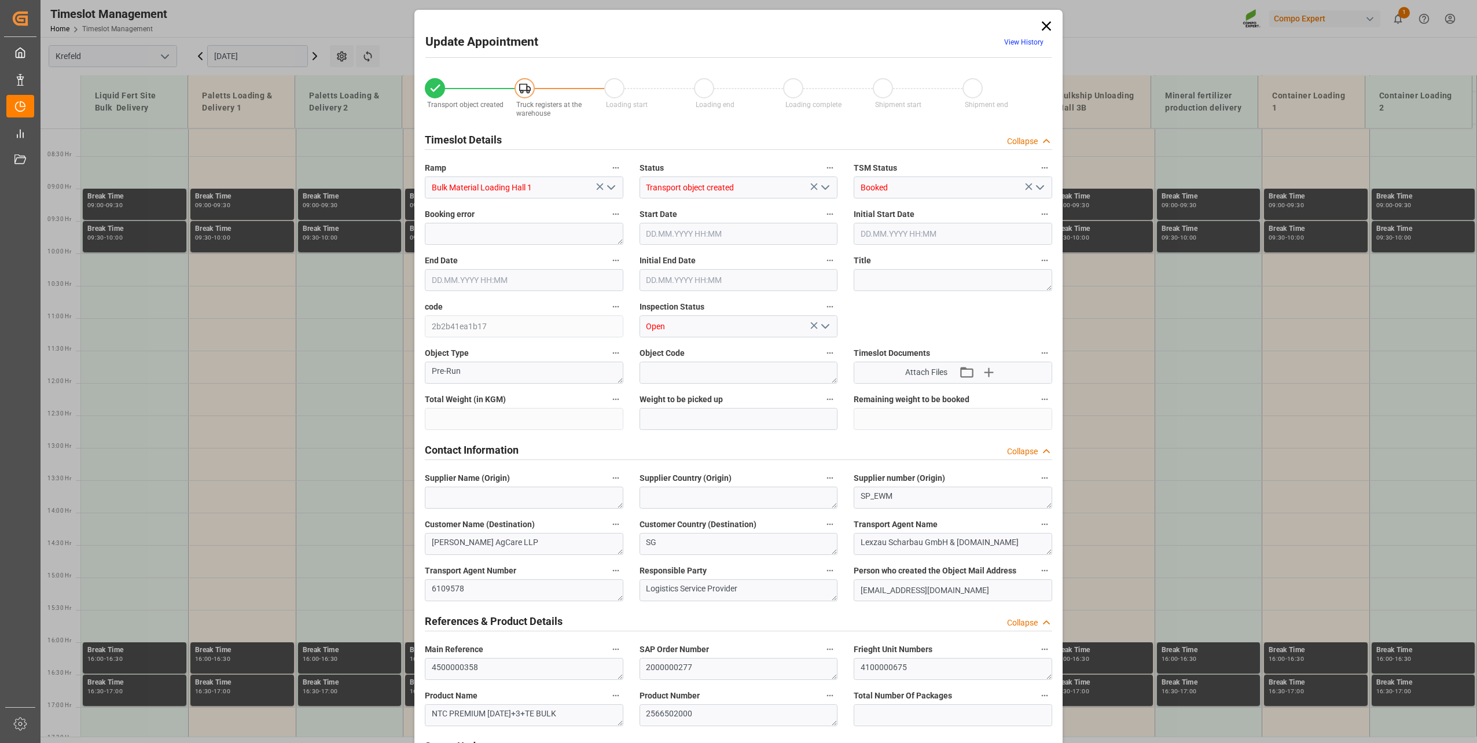
type input "48000"
type input "0"
type input "[DATE] 11:00"
type input "[DATE] 11:30"
type input "[DATE] 13:26"
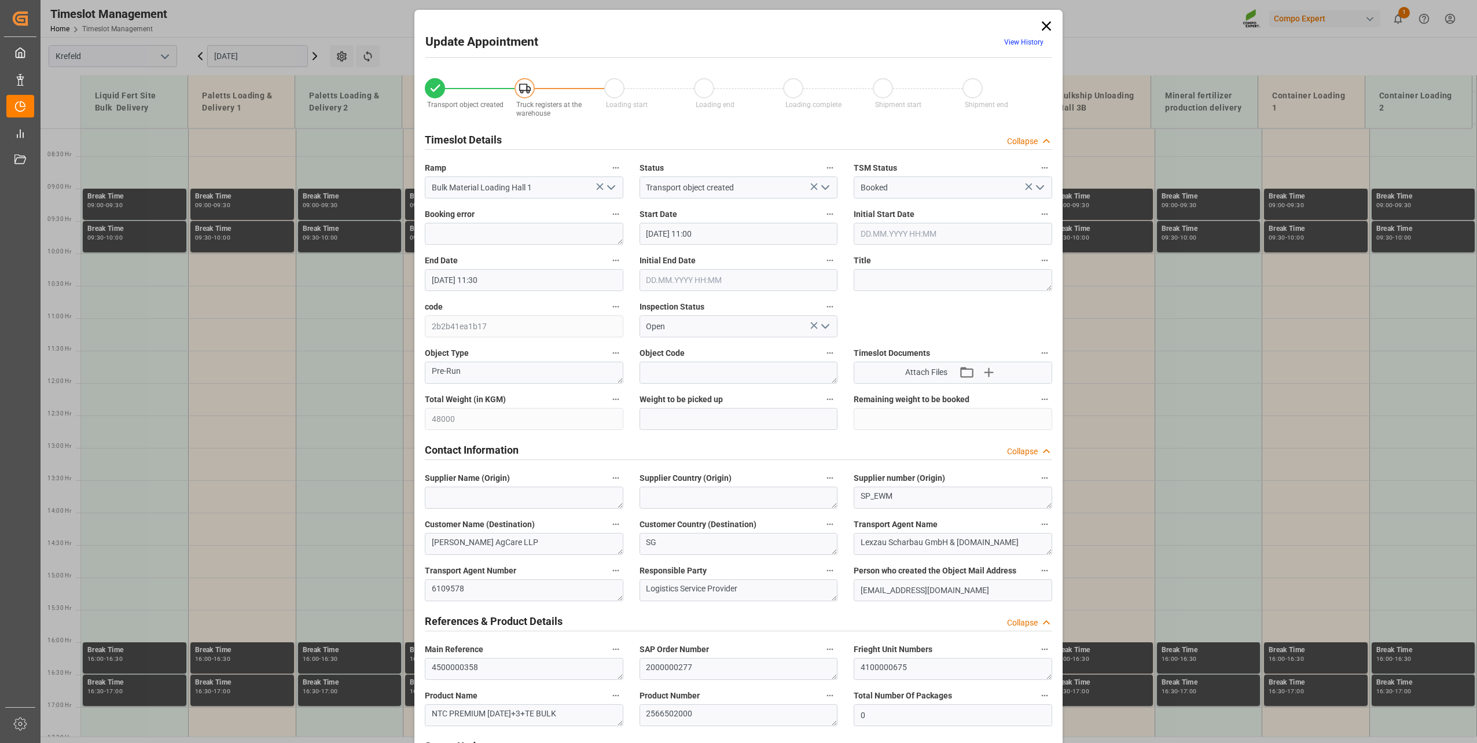
type input "13.10.2025 06:34"
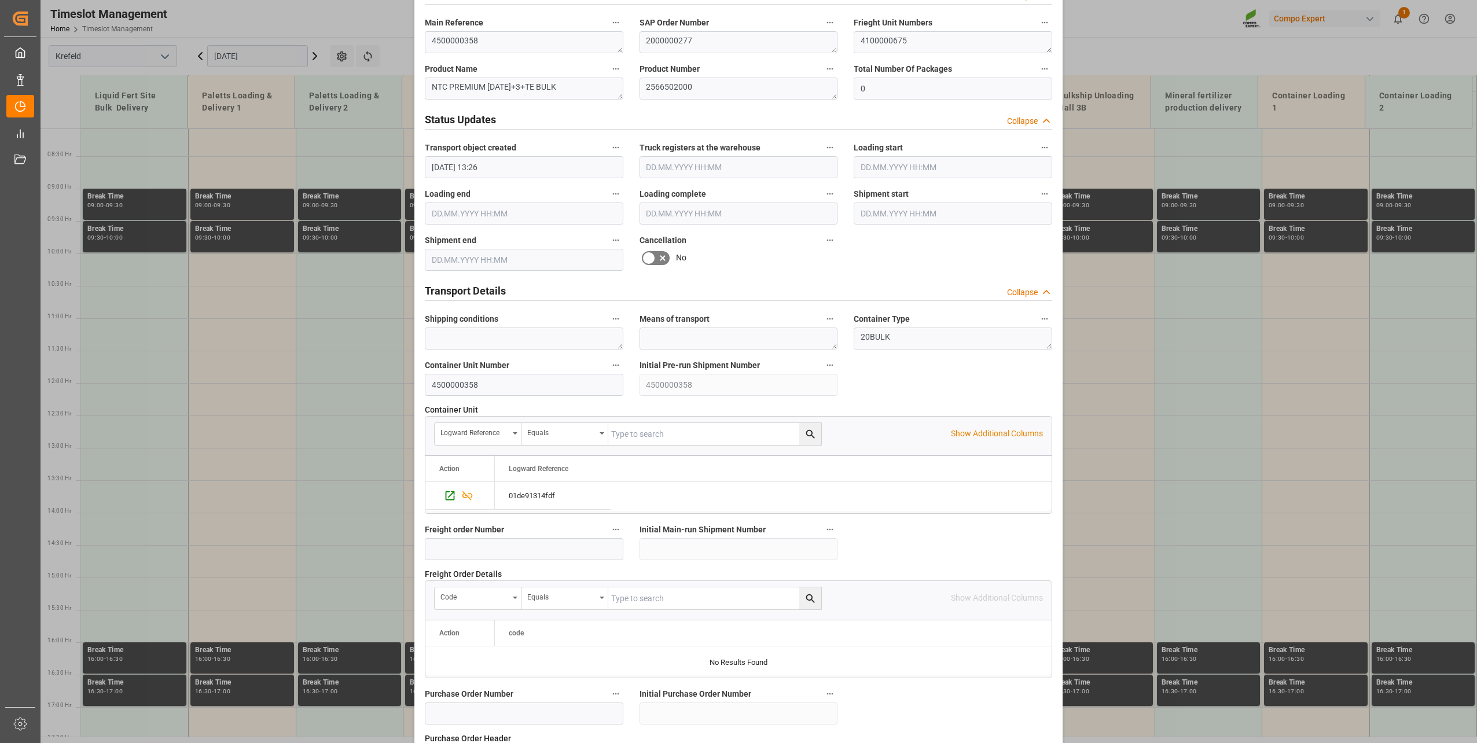
scroll to position [863, 0]
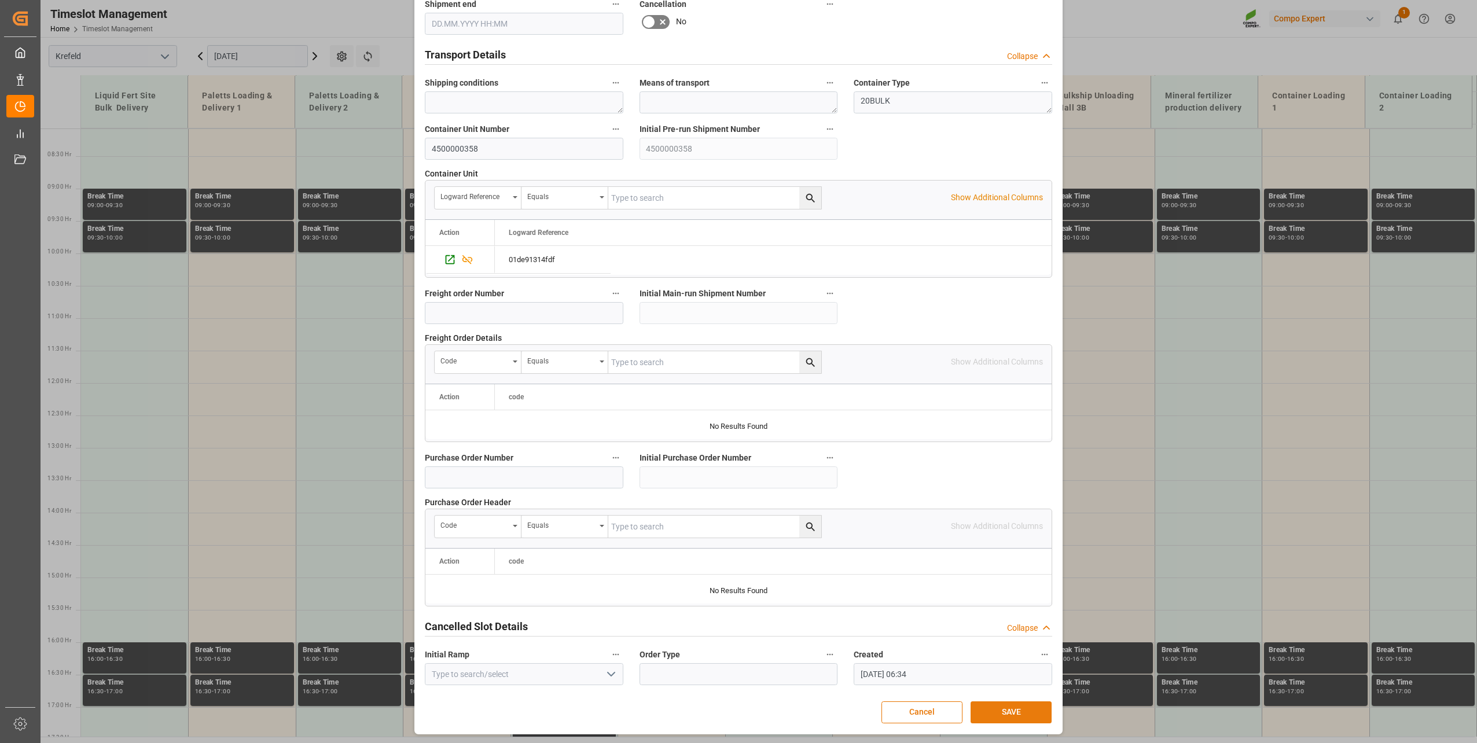
click at [997, 704] on button "SAVE" at bounding box center [1011, 713] width 81 height 22
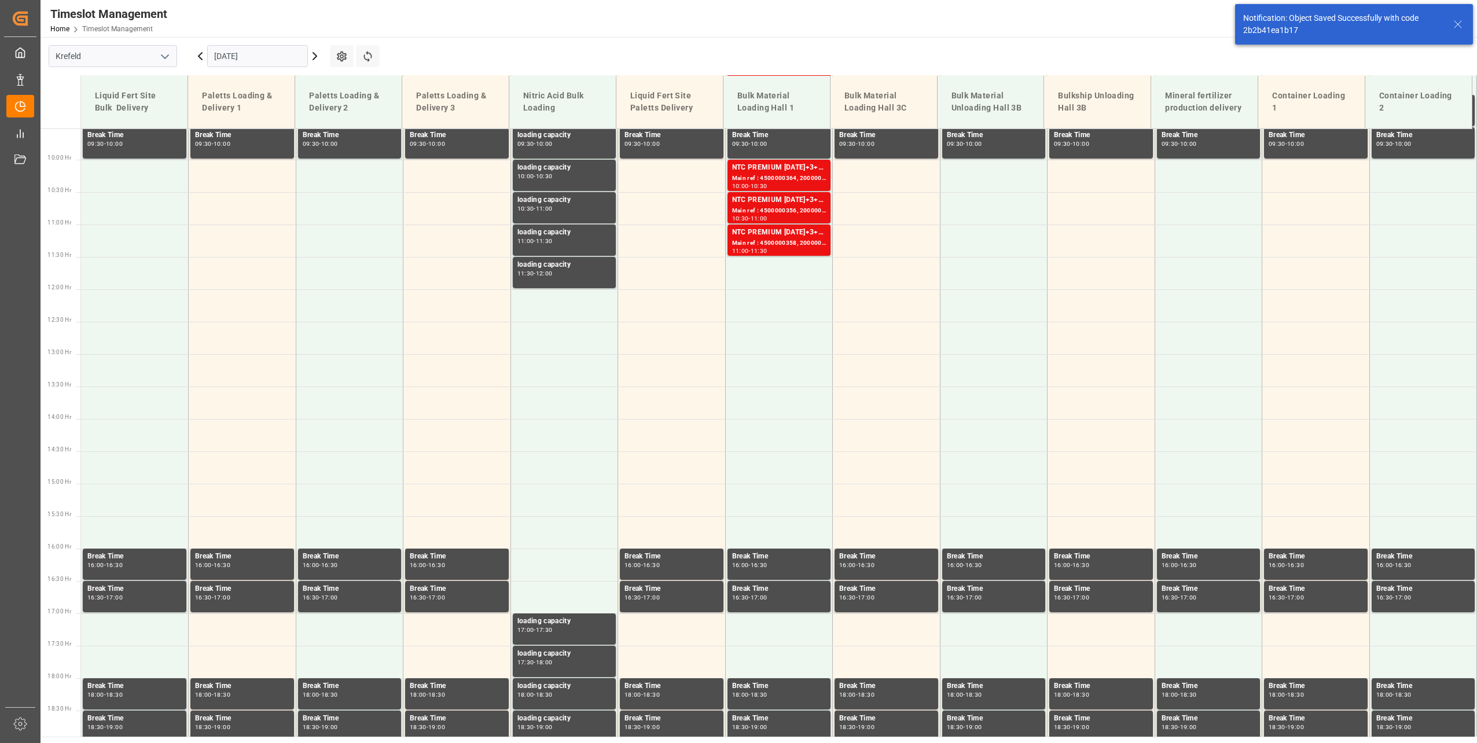
scroll to position [653, 0]
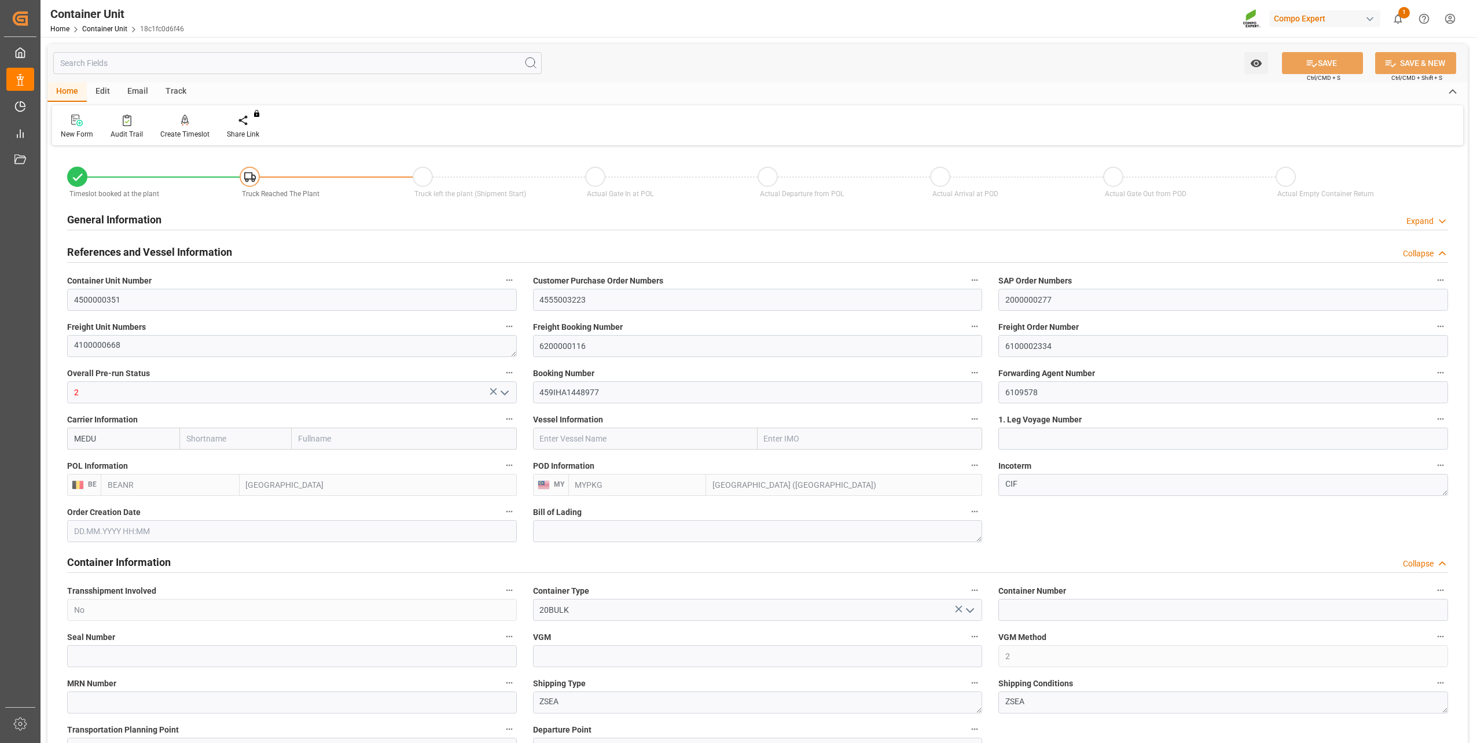
type input "BEANR"
type input "MYPKG"
type input "7"
type input "0"
type input "7"
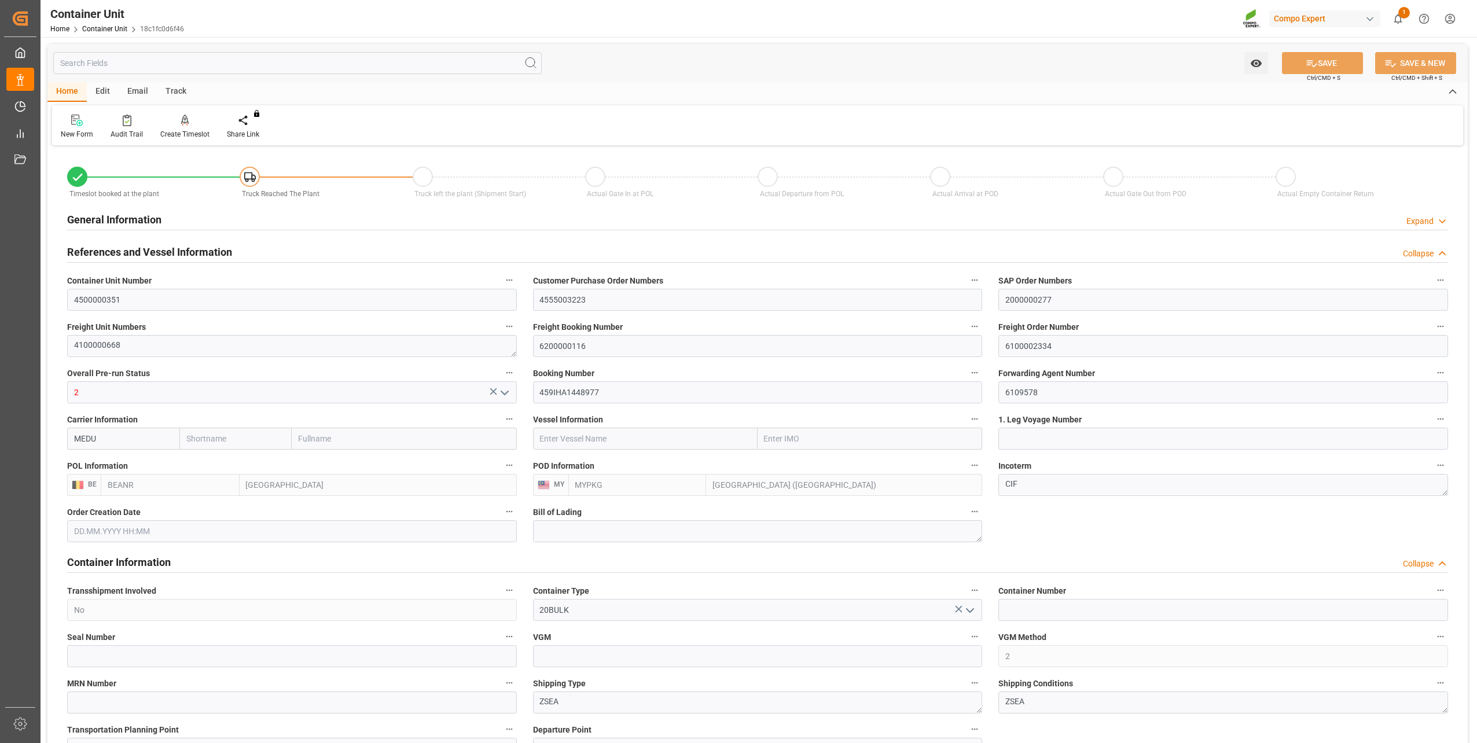
type input "0"
type input "48000"
type input "[DATE] 13:25"
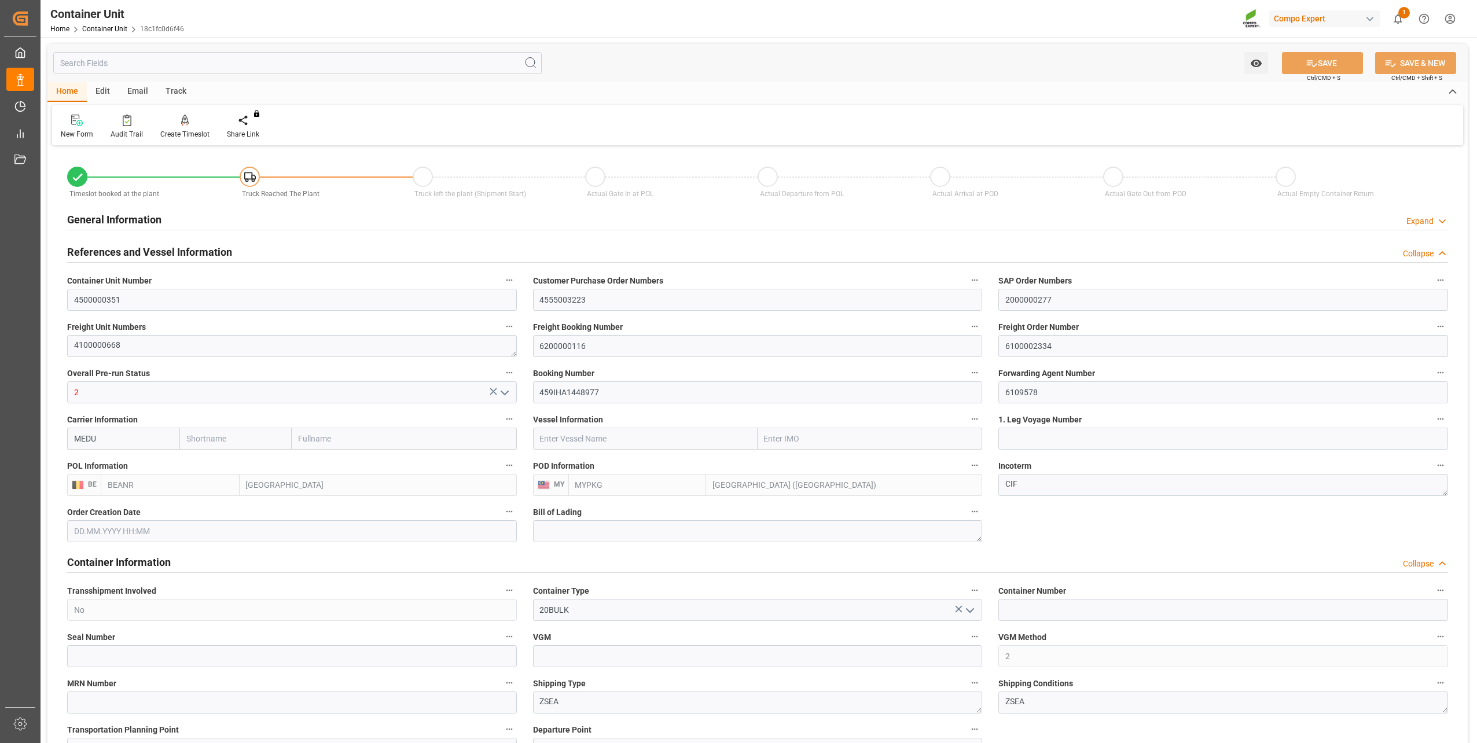
type input "10.10.2025"
click at [182, 127] on div "Create Timeslot" at bounding box center [185, 126] width 67 height 25
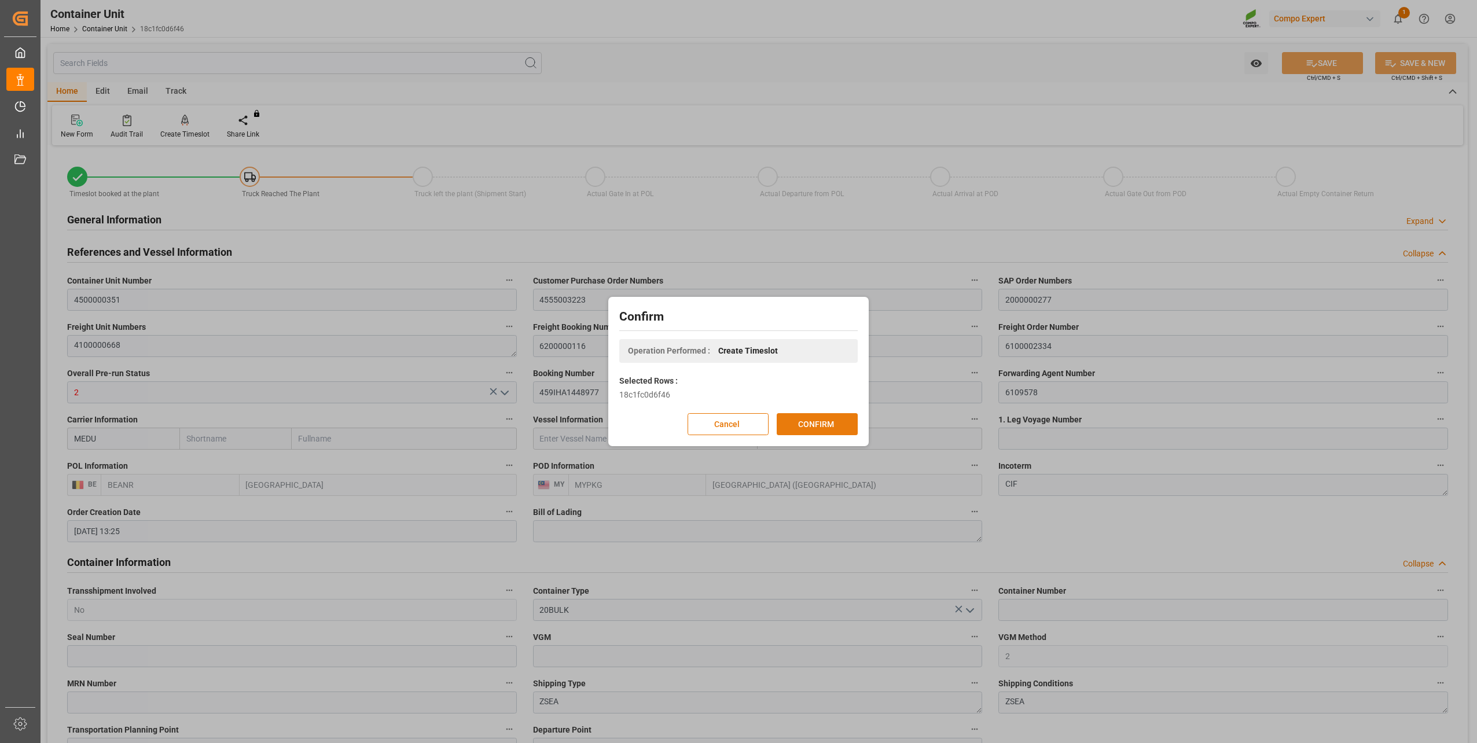
click at [827, 416] on button "CONFIRM" at bounding box center [817, 424] width 81 height 22
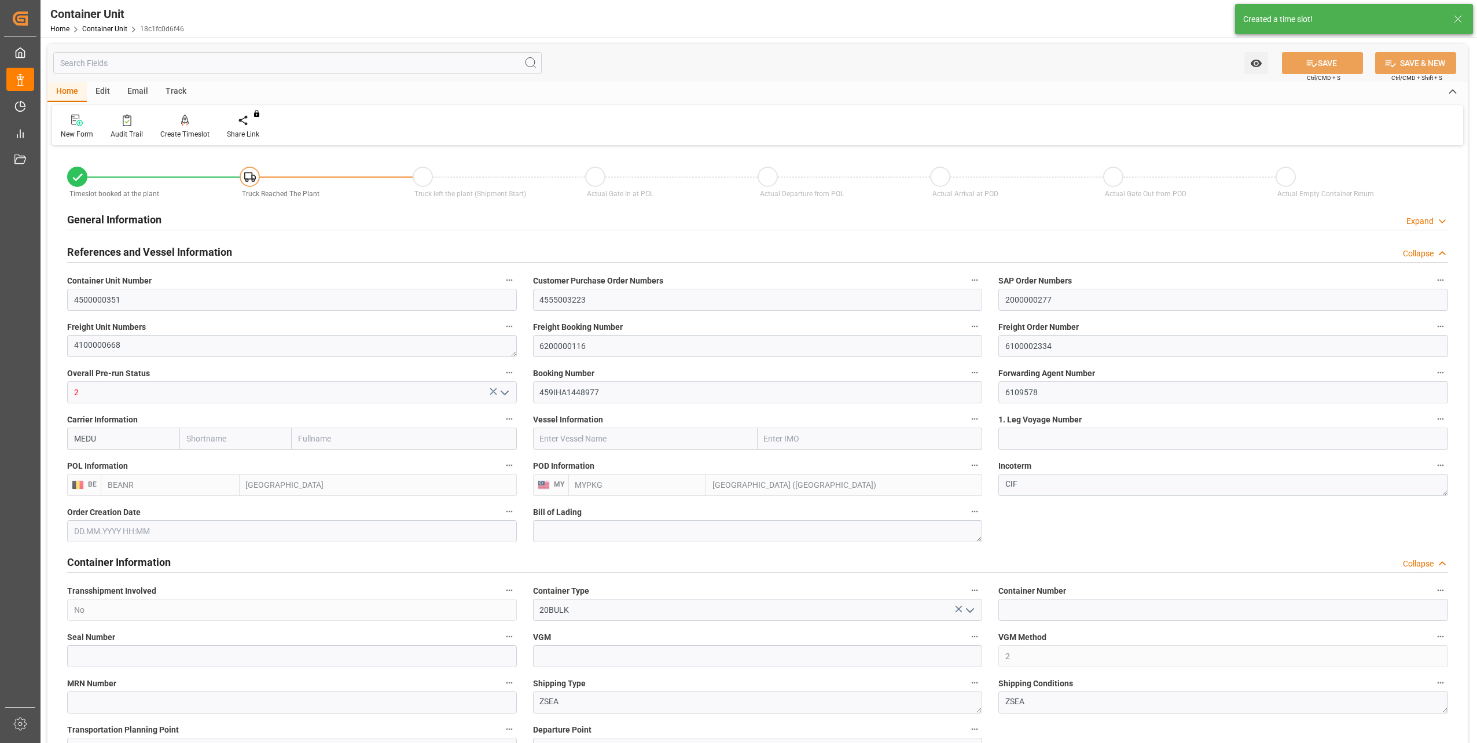
type input "BEANR"
type input "MYPKG"
type input "7"
type input "0"
type input "7"
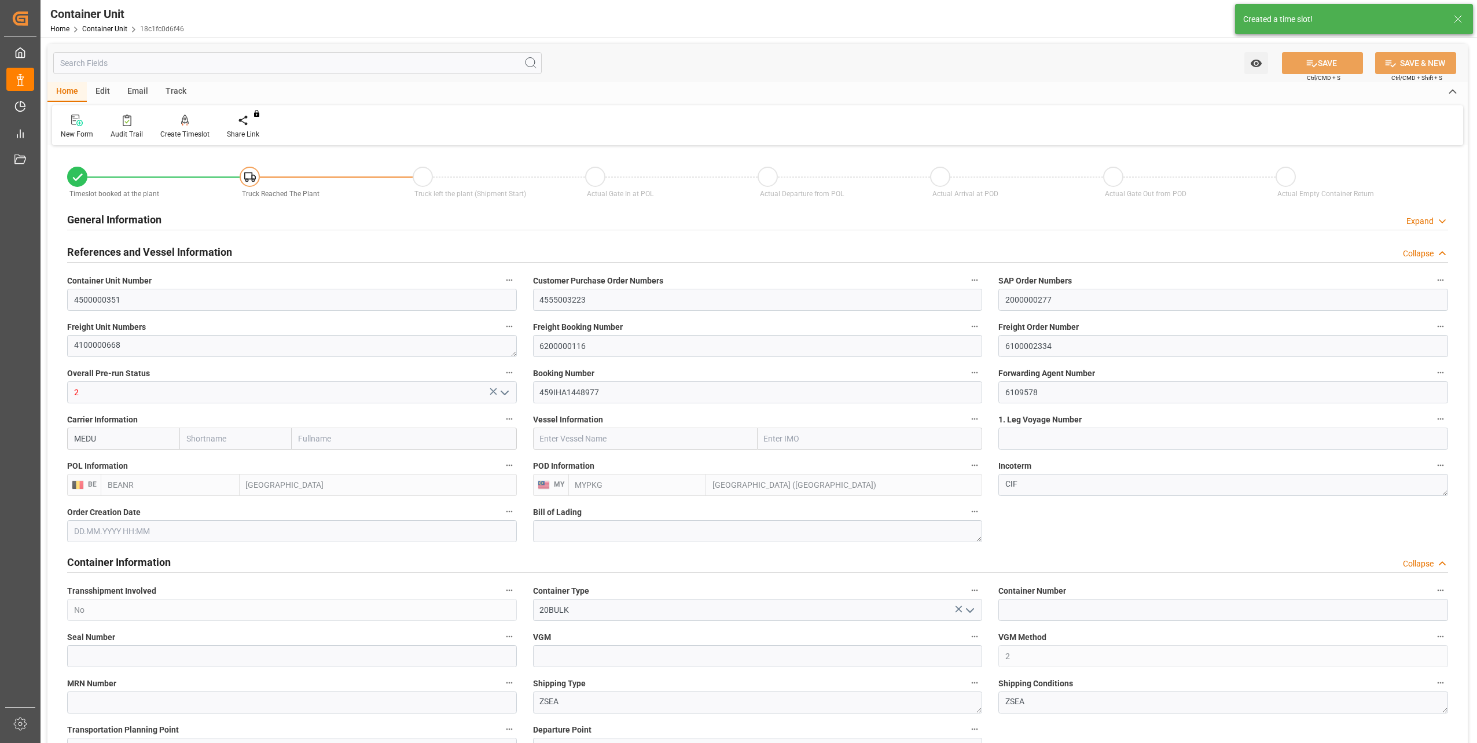
type input "0"
type input "48000"
type input "02.10.2025 13:25"
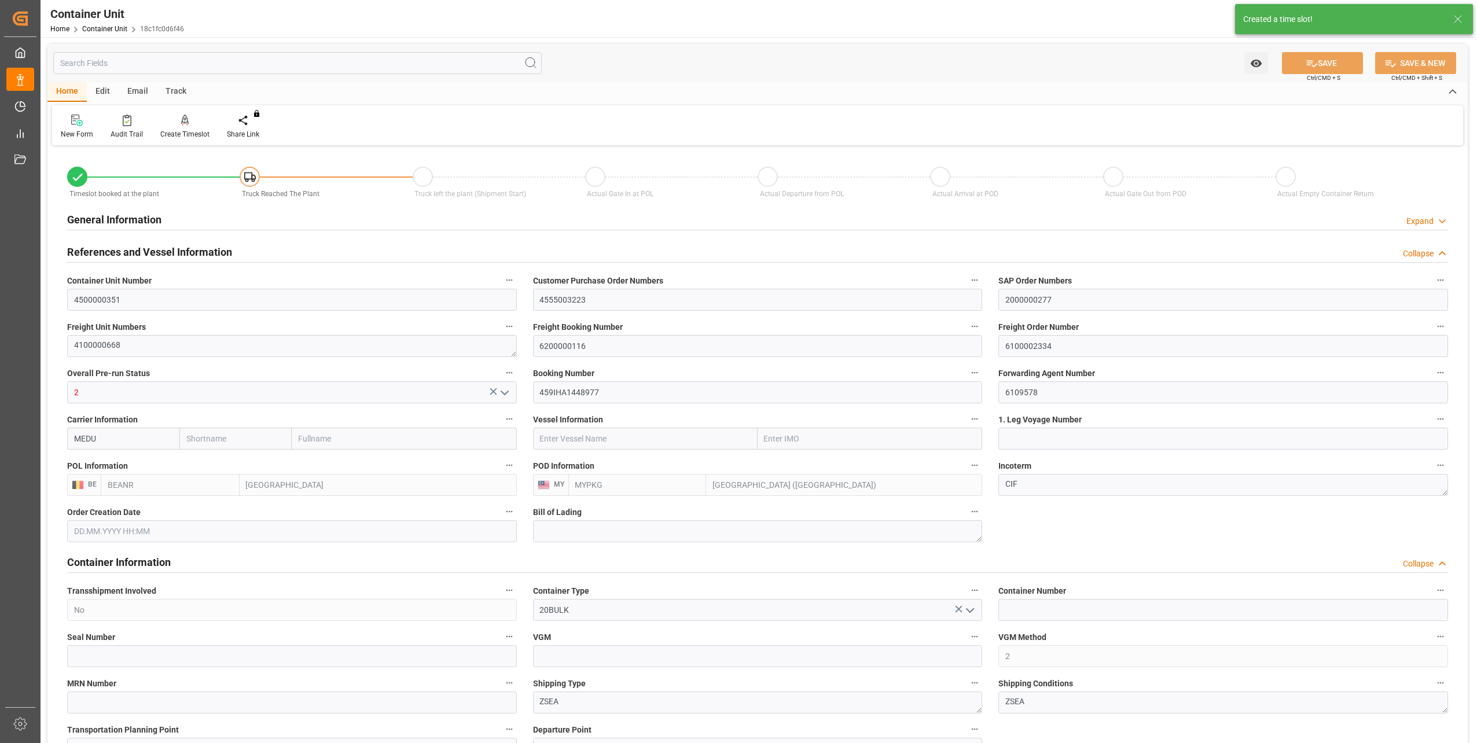
type input "10.10.2025"
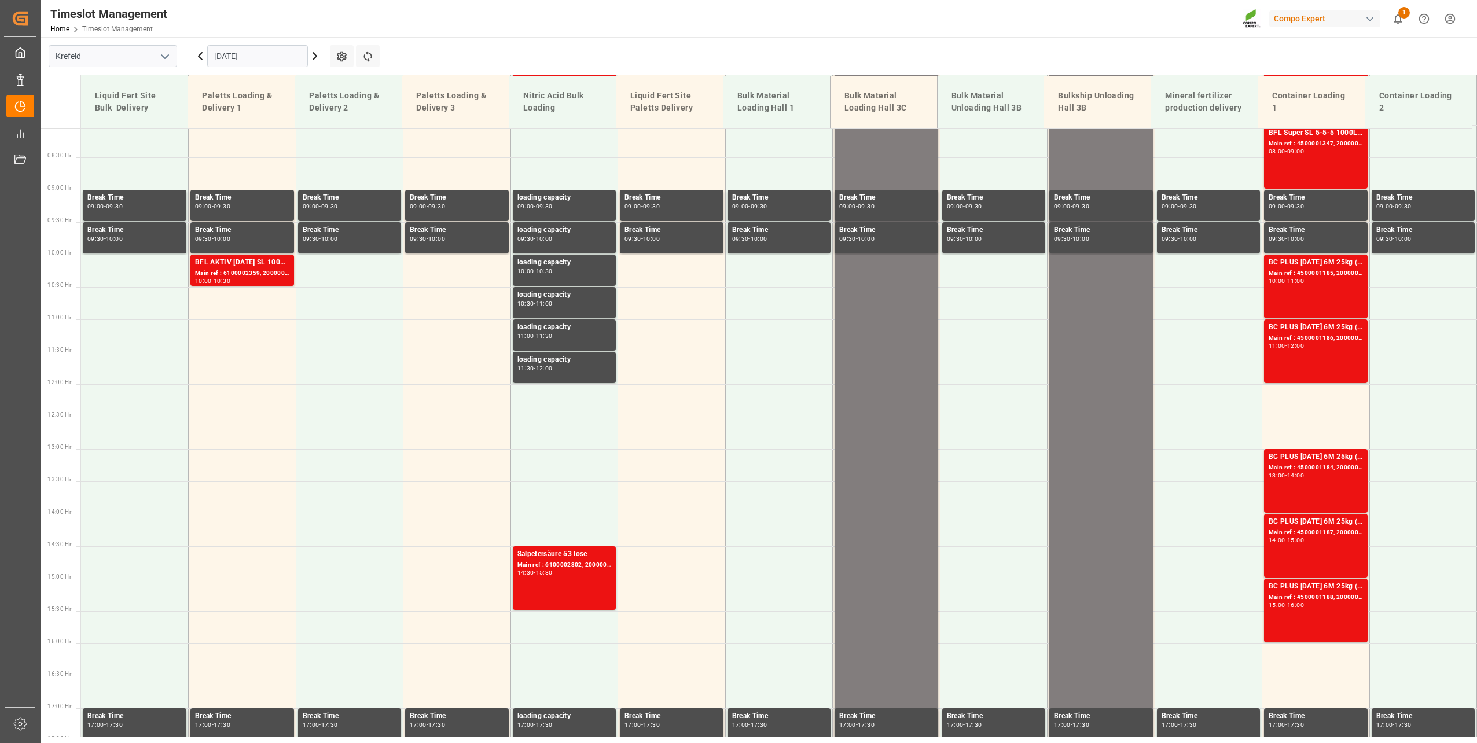
click at [256, 64] on input "[DATE]" at bounding box center [257, 56] width 101 height 22
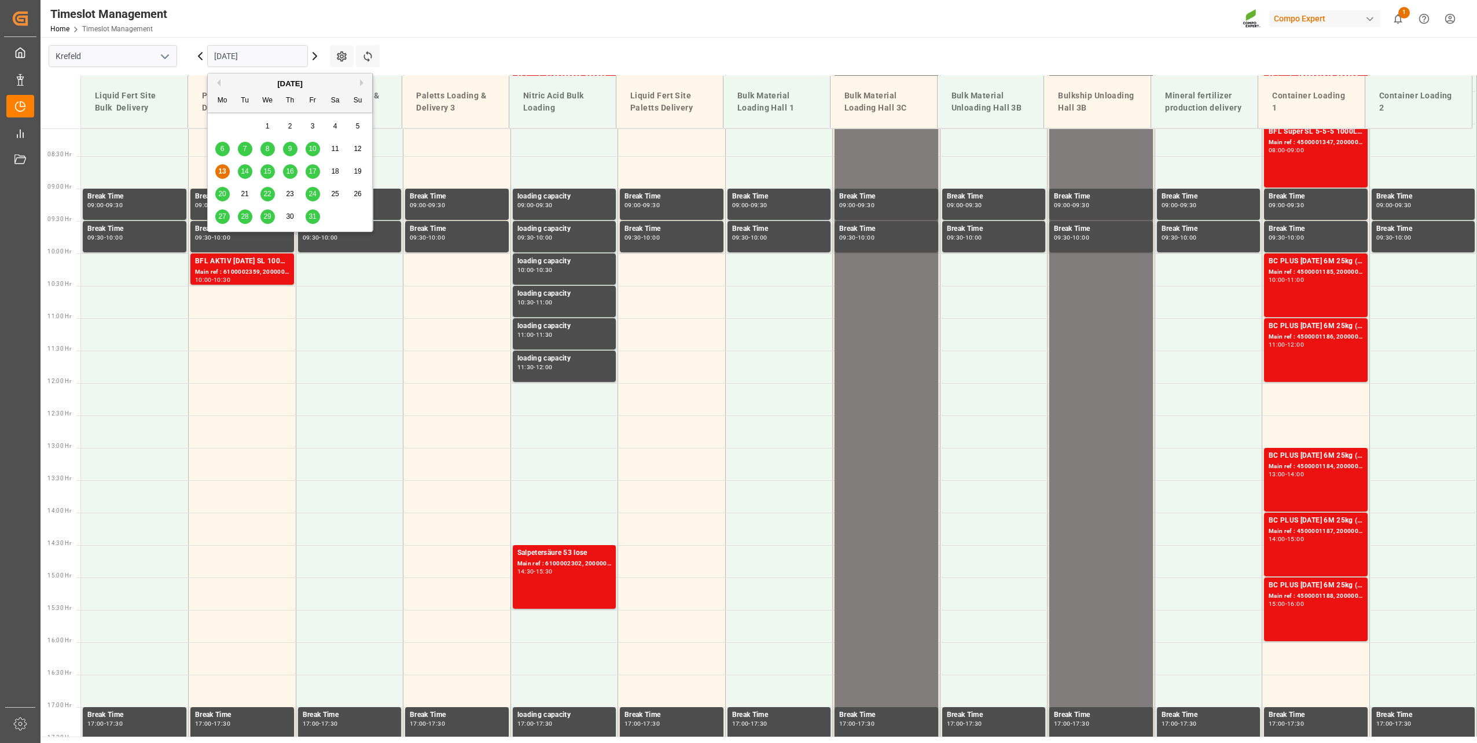
click at [315, 223] on div "31" at bounding box center [313, 217] width 14 height 14
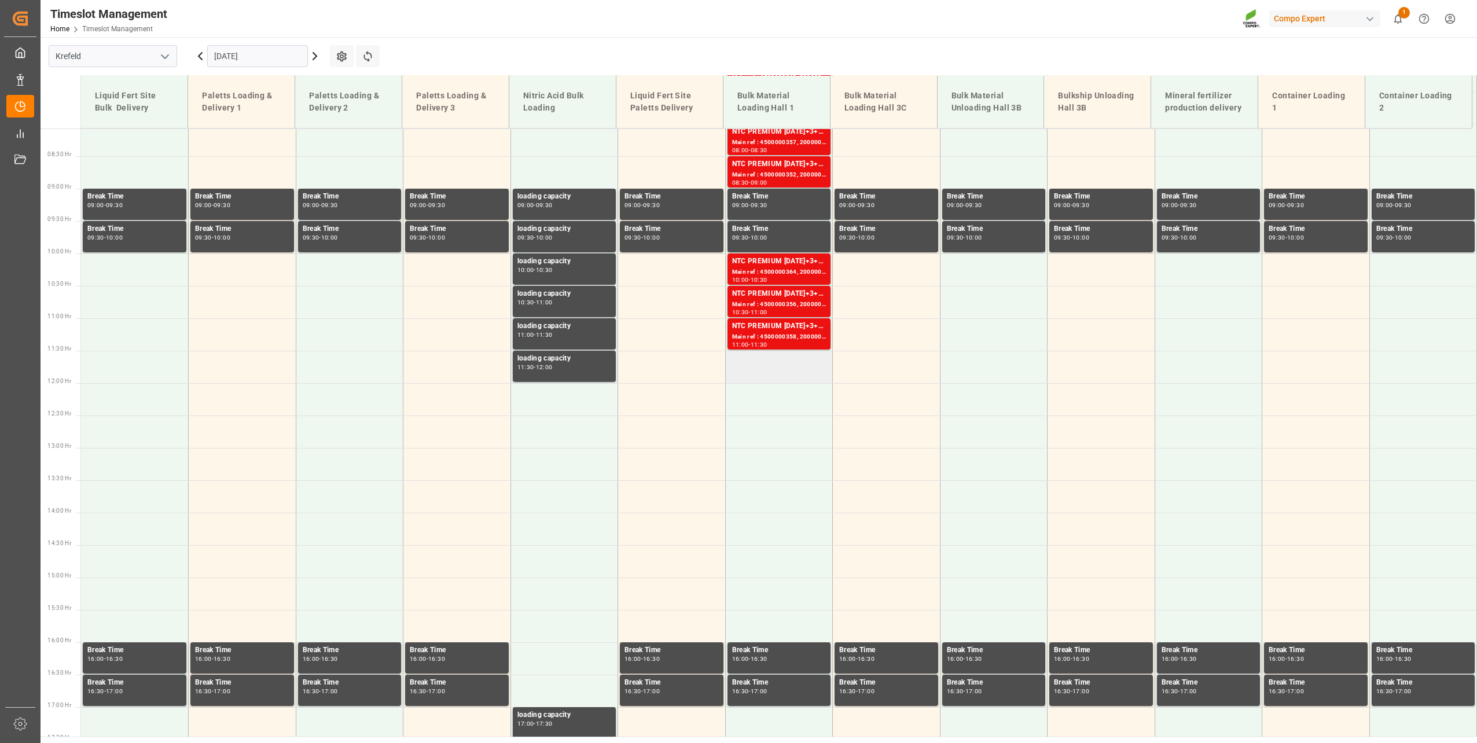
click at [766, 358] on td at bounding box center [779, 367] width 108 height 32
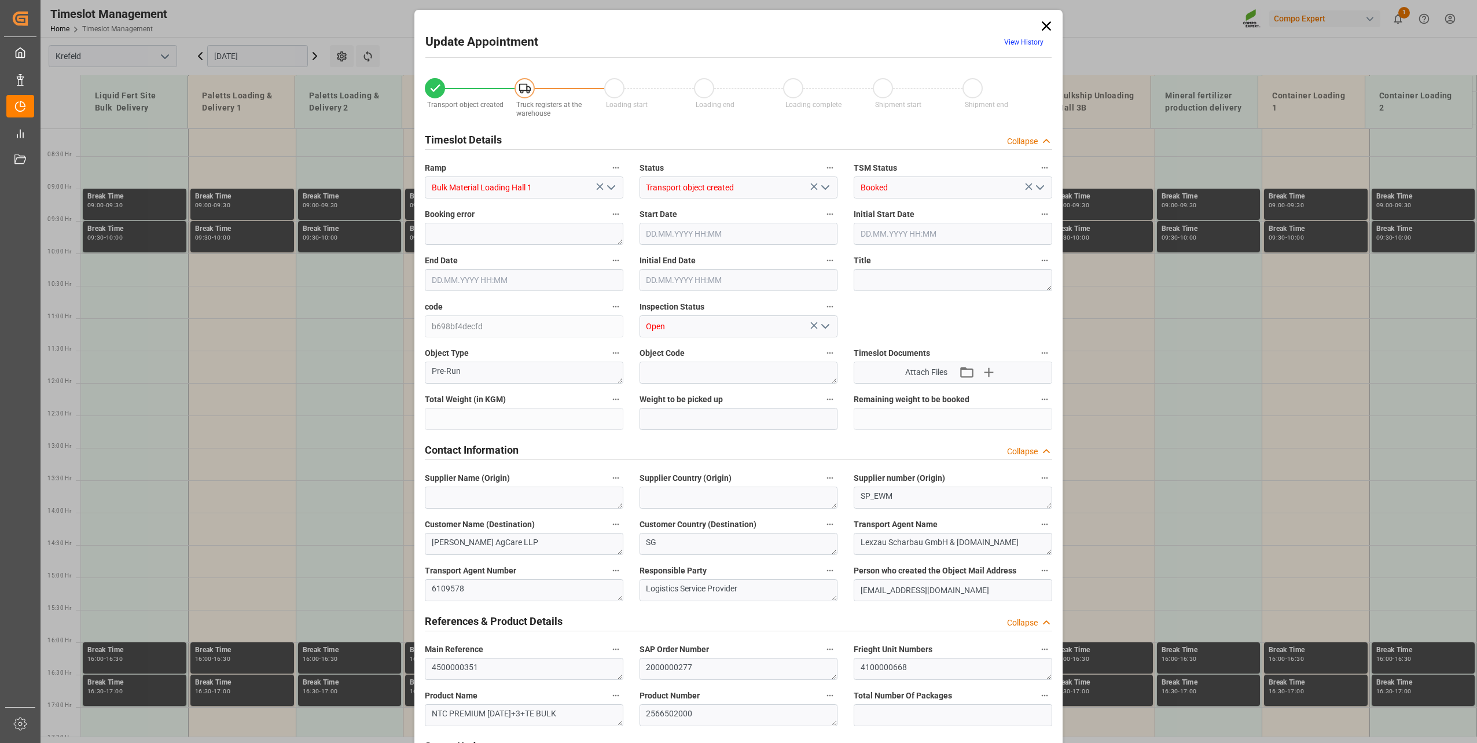
type input "48000"
type input "0"
type input "[DATE] 11:30"
type input "[DATE] 12:00"
type input "[DATE] 13:25"
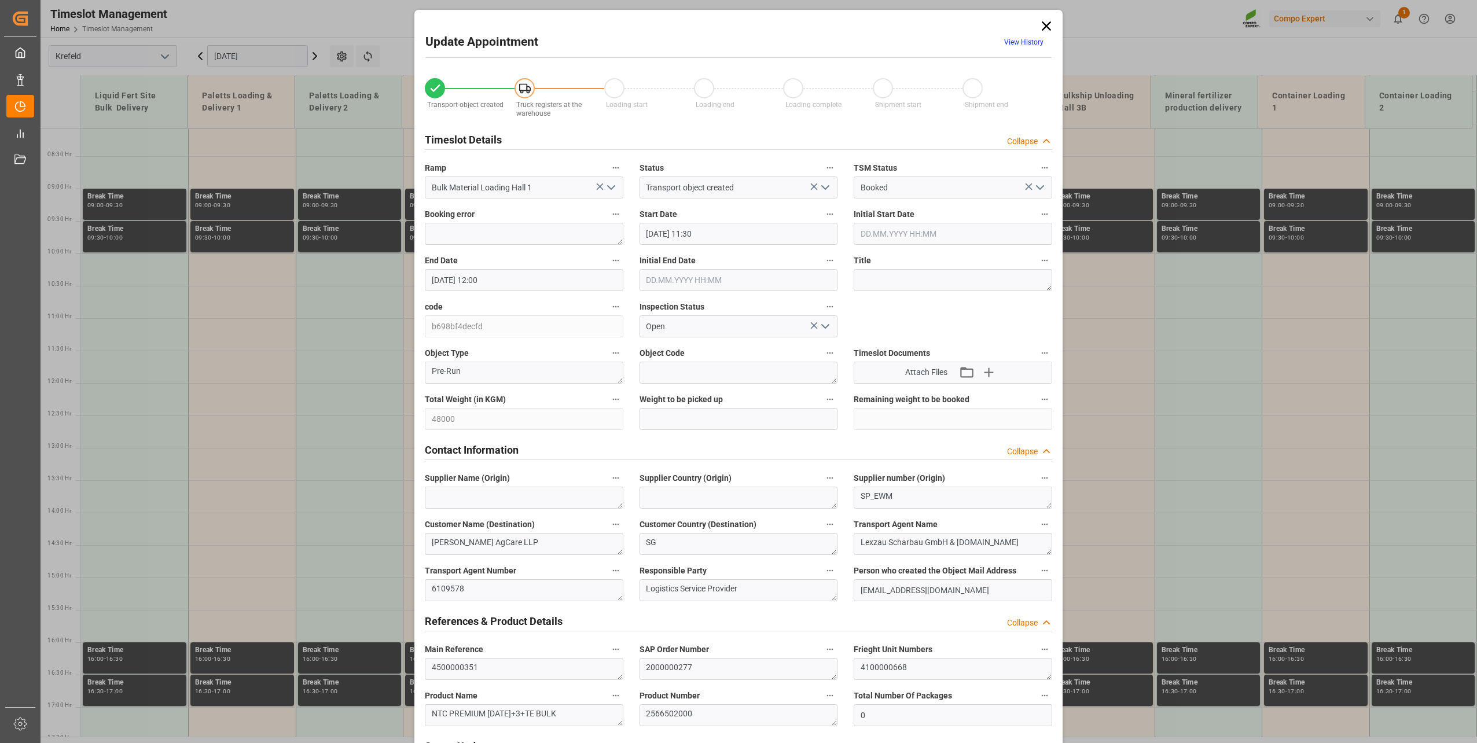
type input "[DATE] 06:34"
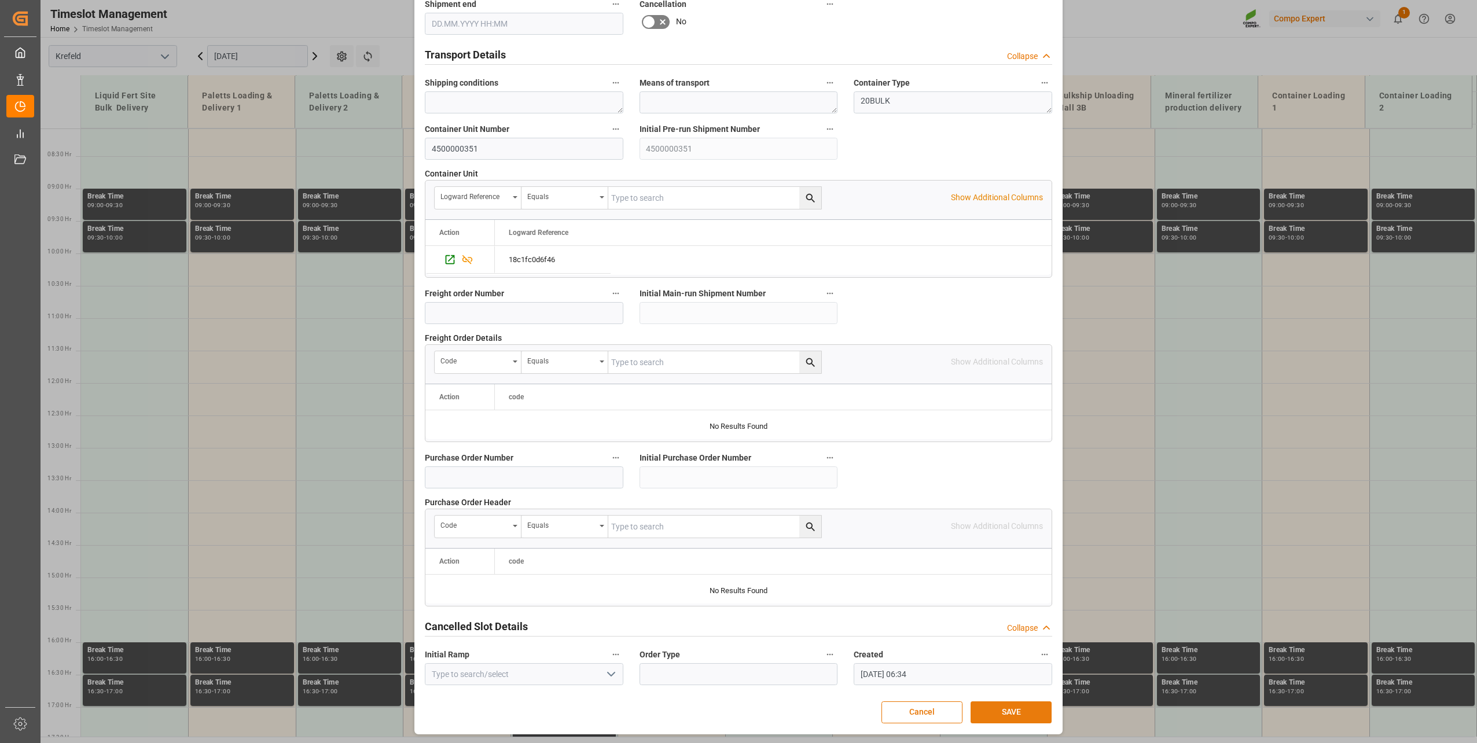
click at [1001, 711] on button "SAVE" at bounding box center [1011, 713] width 81 height 22
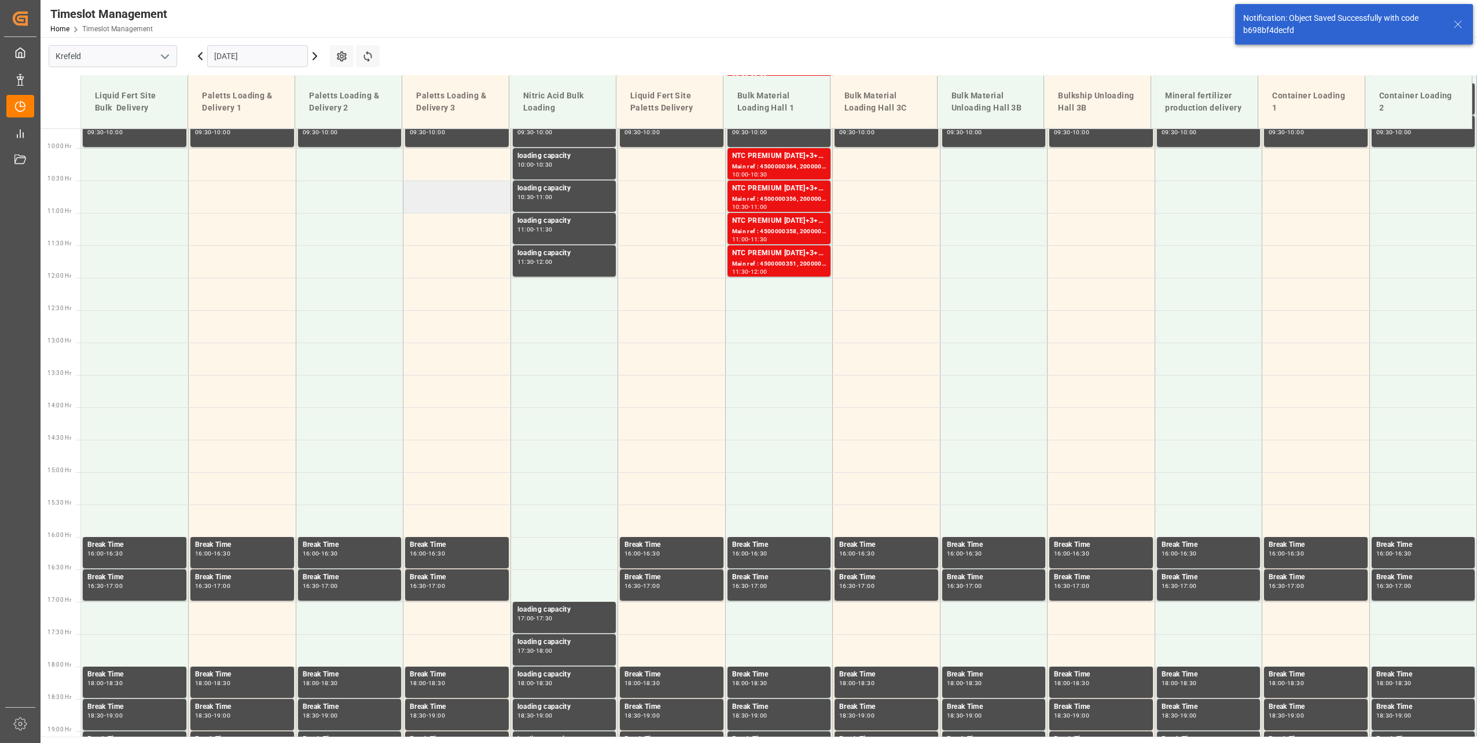
scroll to position [653, 0]
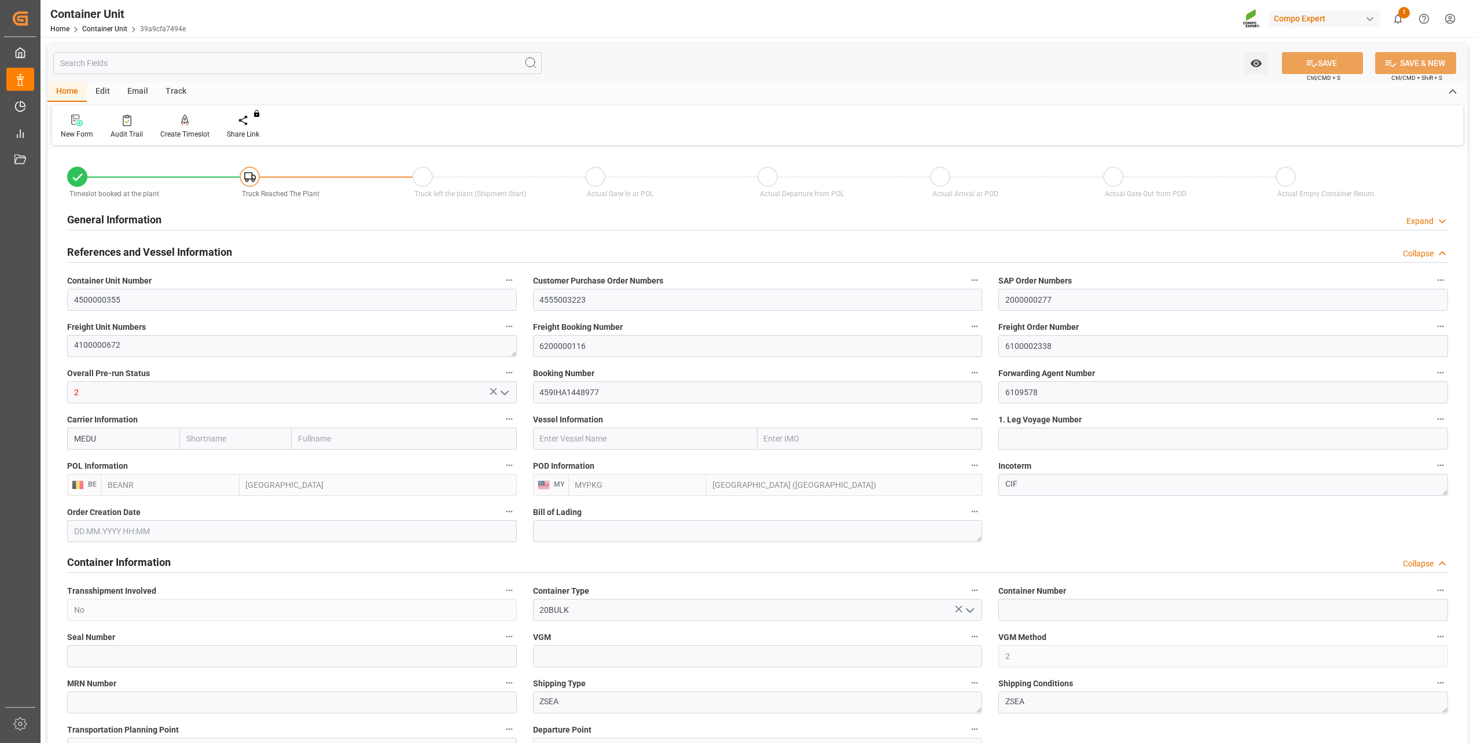
type input "BEANR"
type input "MYPKG"
type input "7"
type input "0"
type input "7"
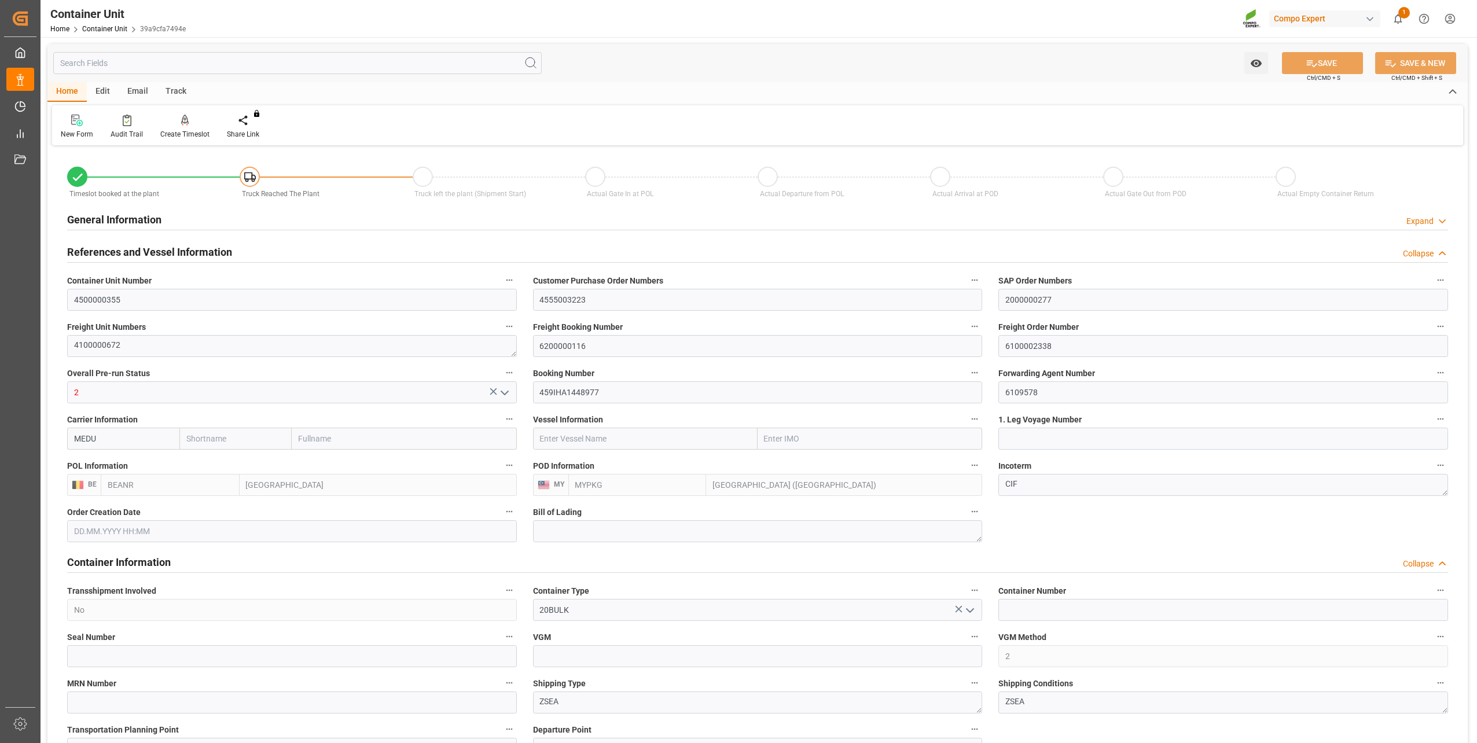
type input "0"
type input "48000"
type input "[DATE] 13:26"
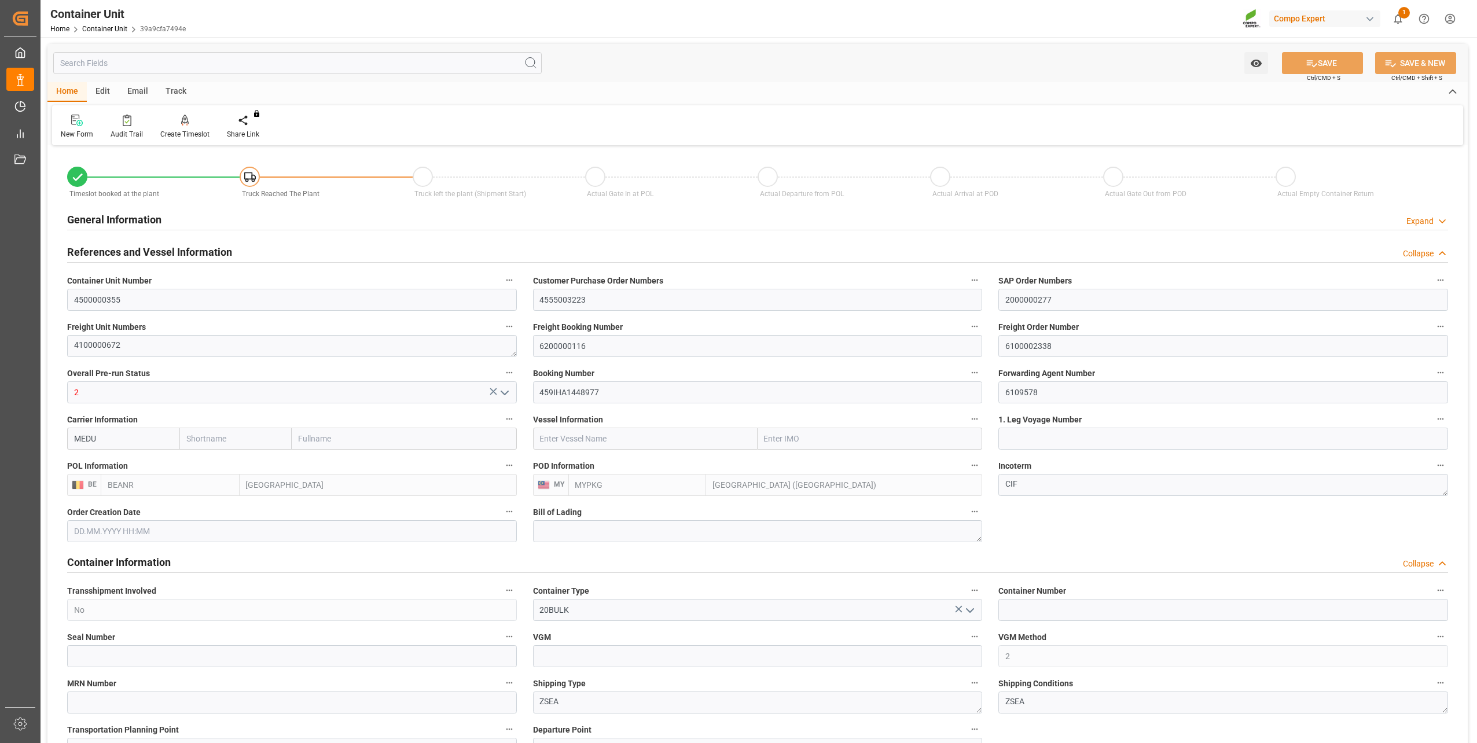
type input "10.10.2025"
click at [182, 122] on icon at bounding box center [185, 121] width 8 height 12
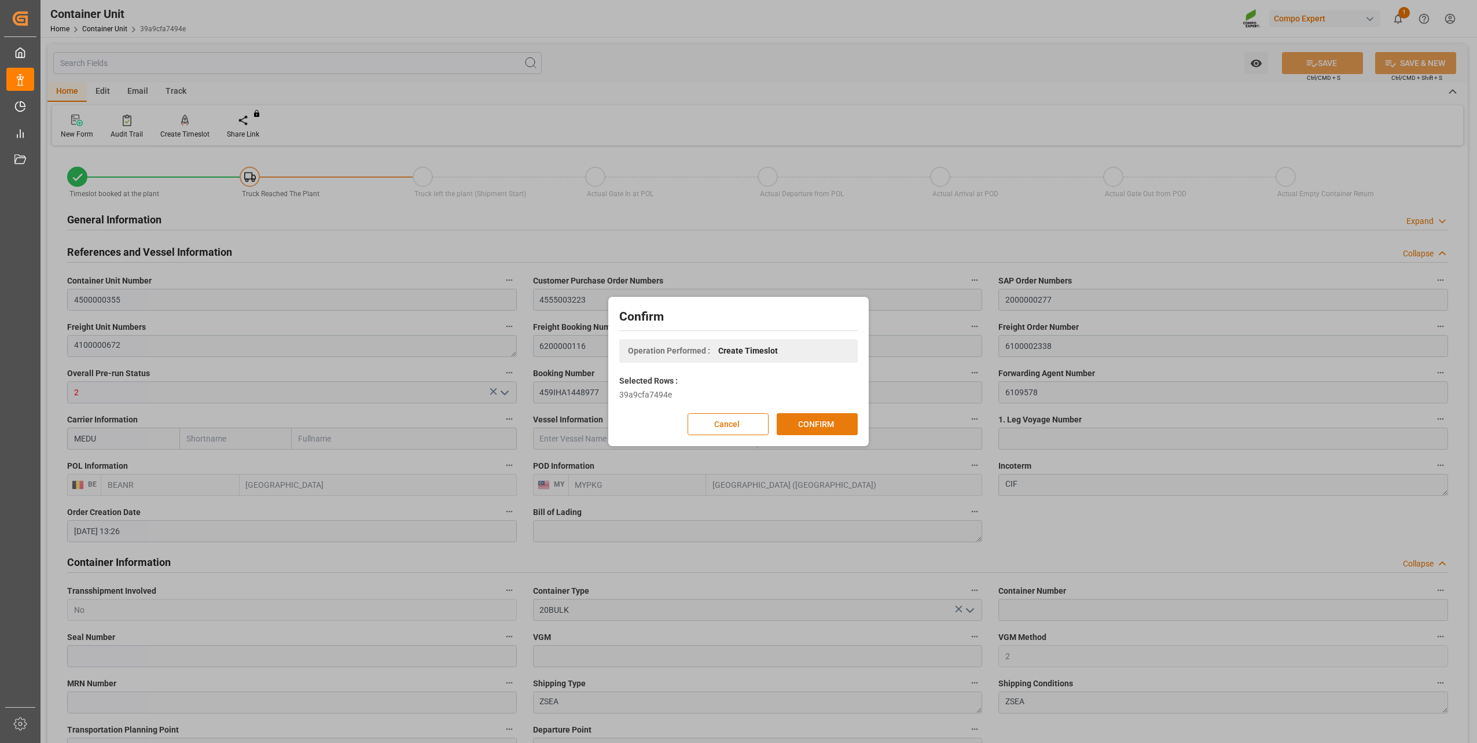
click at [813, 423] on button "CONFIRM" at bounding box center [817, 424] width 81 height 22
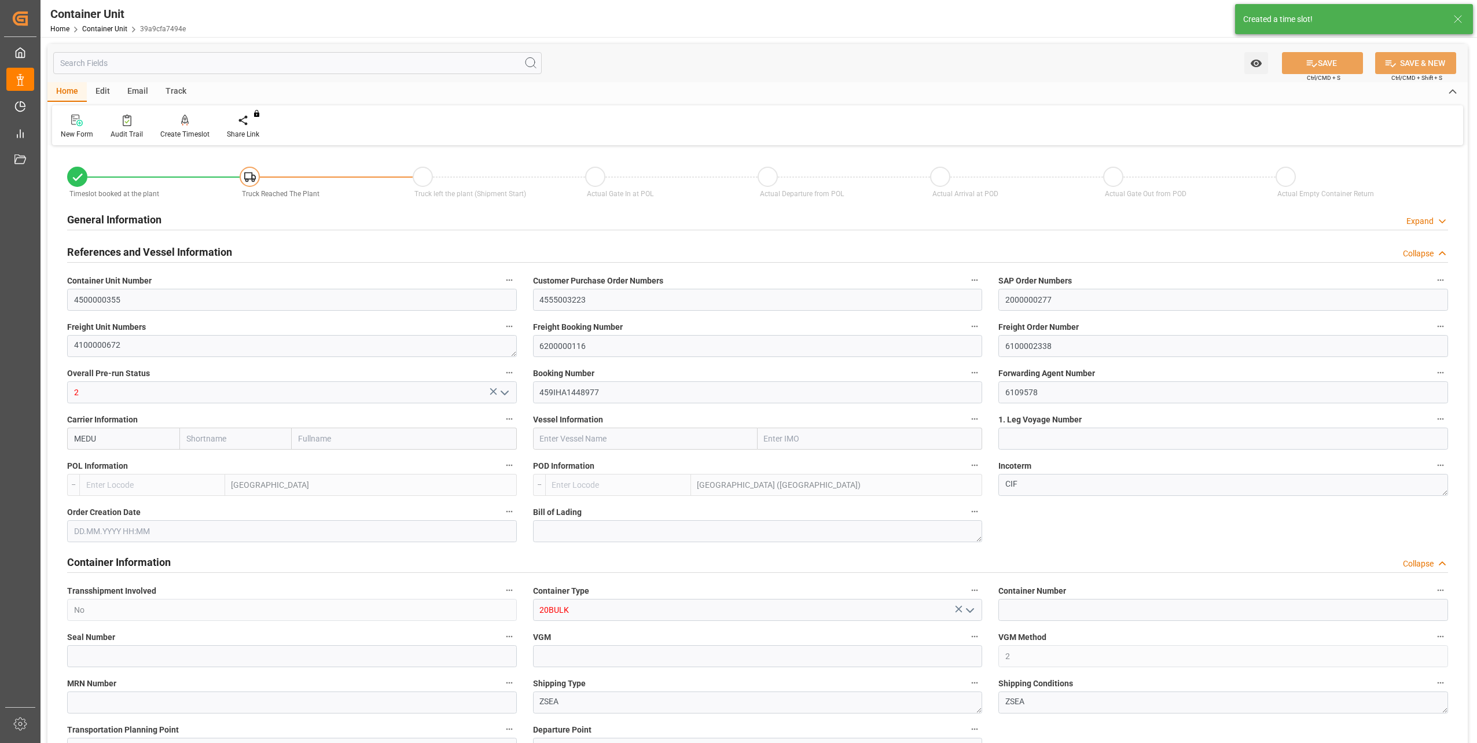
type input "BEANR"
type input "MYPKG"
type input "7"
type input "0"
type input "7"
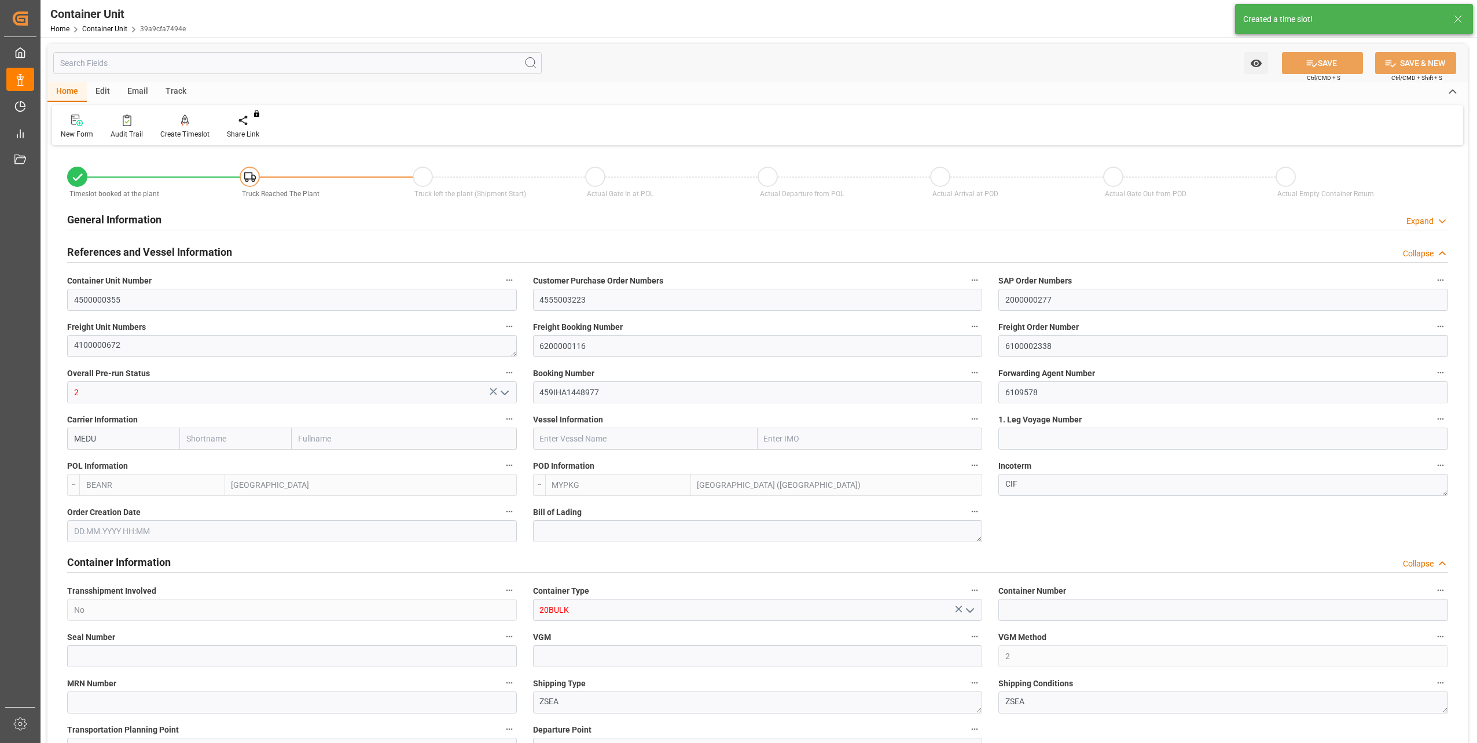
type input "0"
type input "48000"
type input "02.10.2025 13:26"
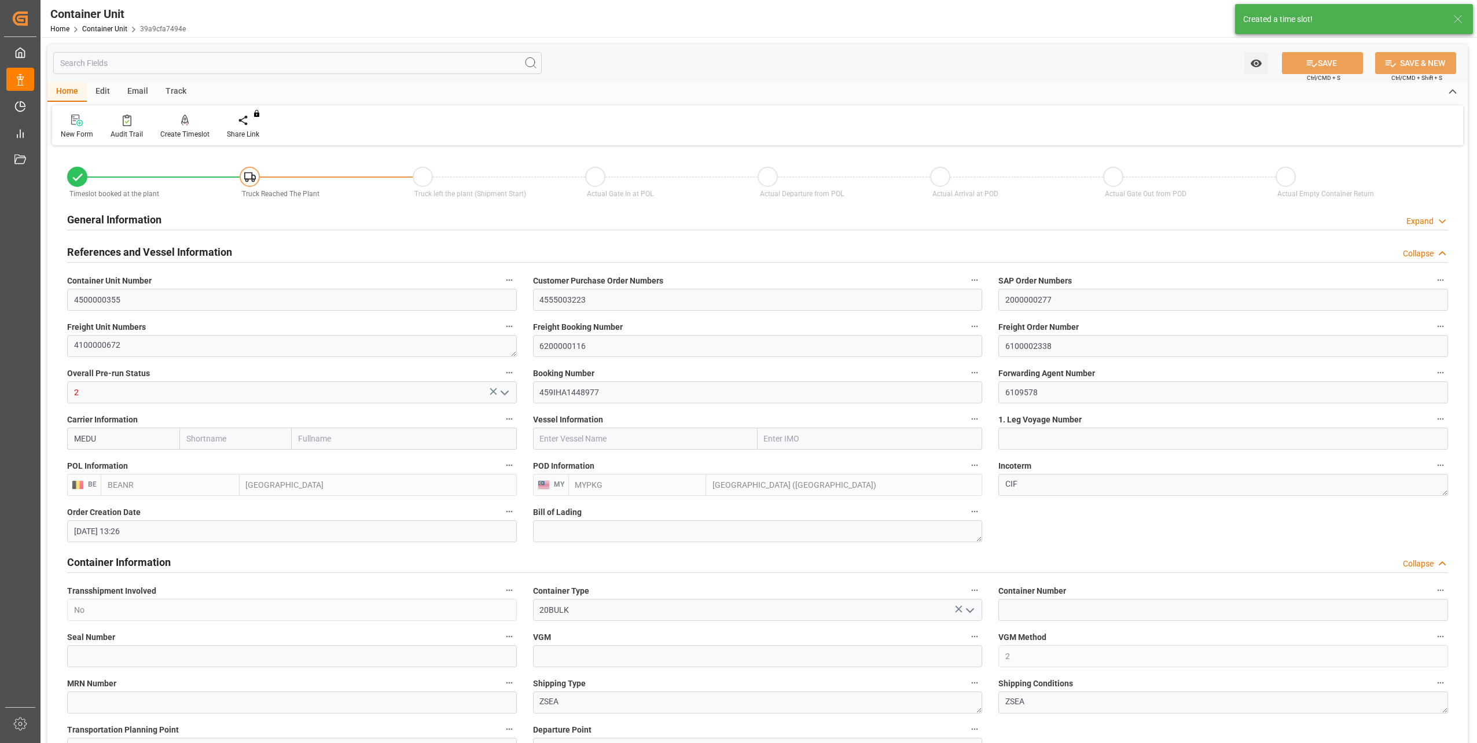
type input "10.10.2025"
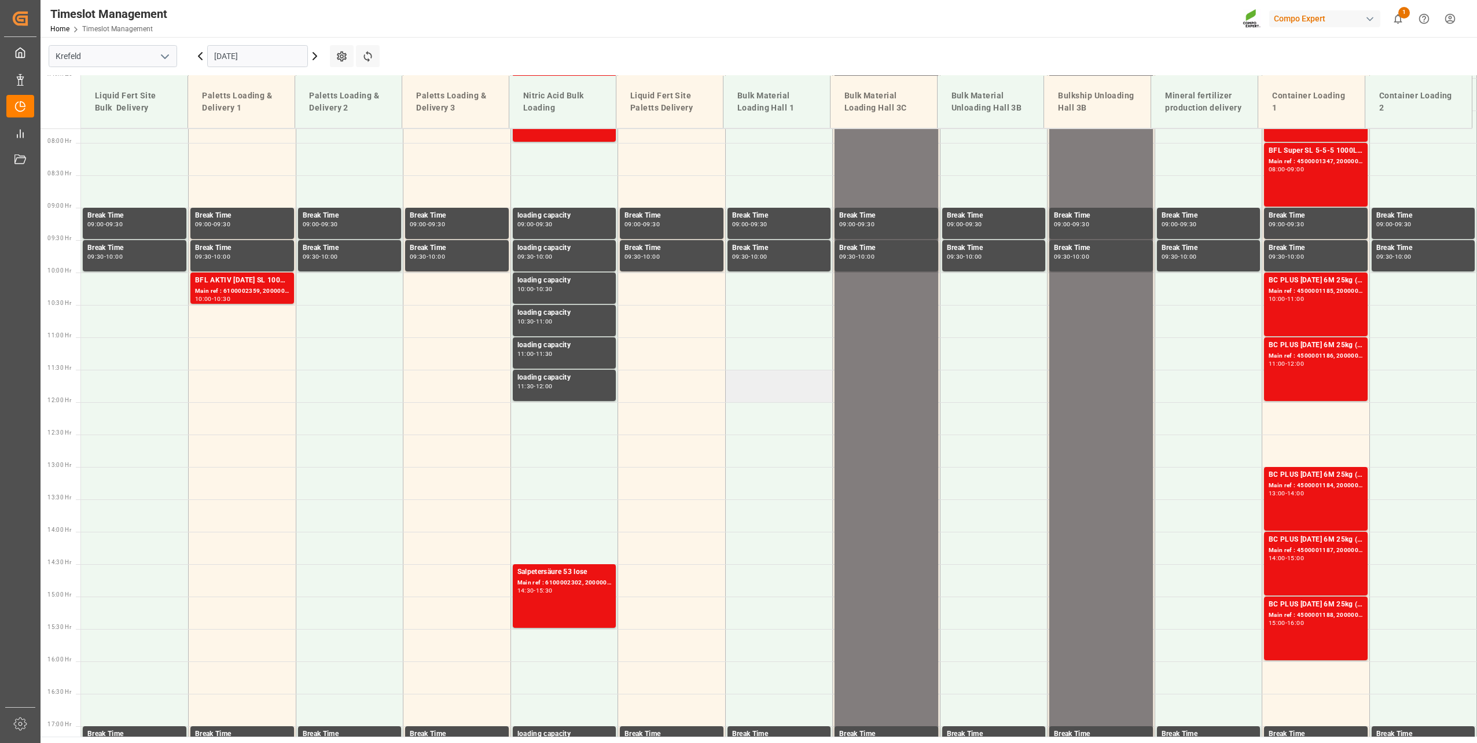
scroll to position [523, 0]
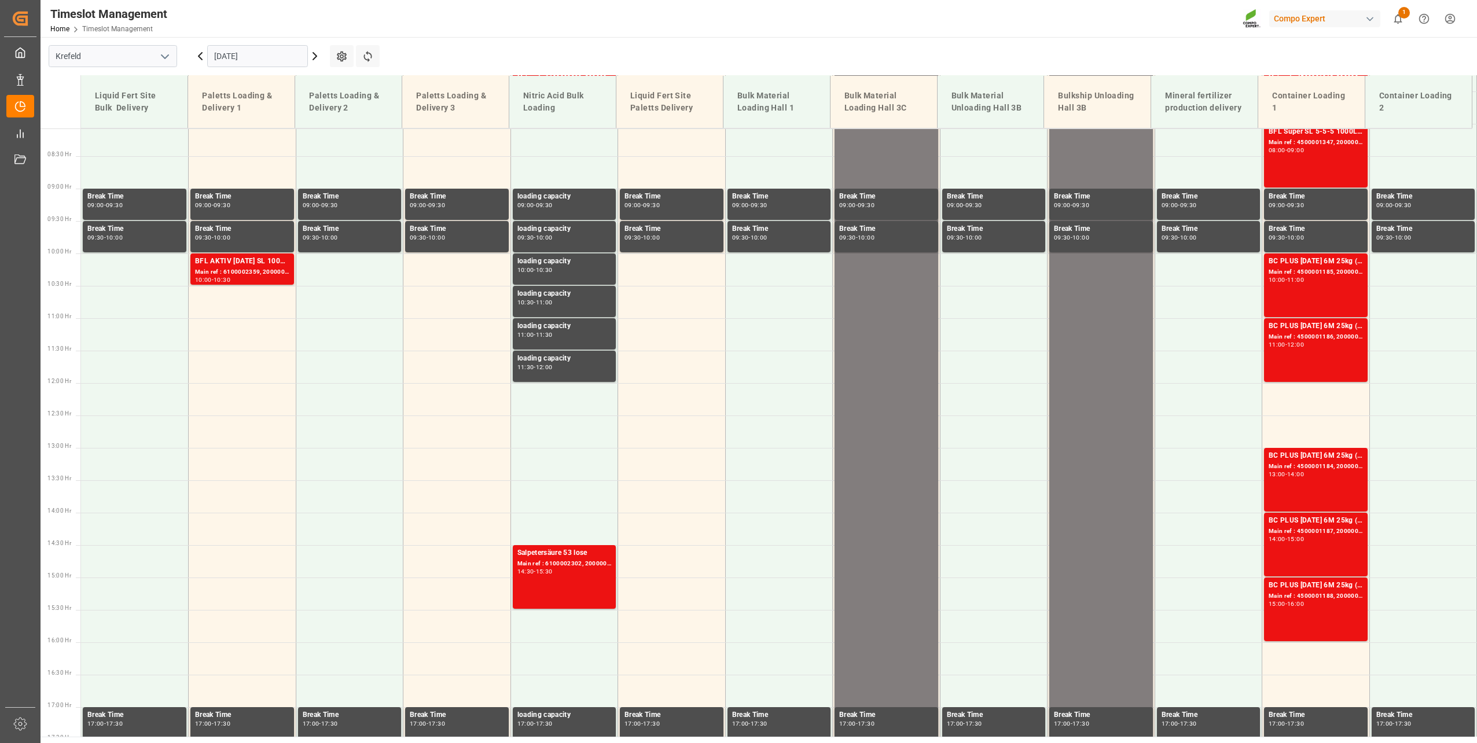
click at [252, 72] on div "[DATE]" at bounding box center [257, 56] width 145 height 38
click at [252, 60] on input "[DATE]" at bounding box center [257, 56] width 101 height 22
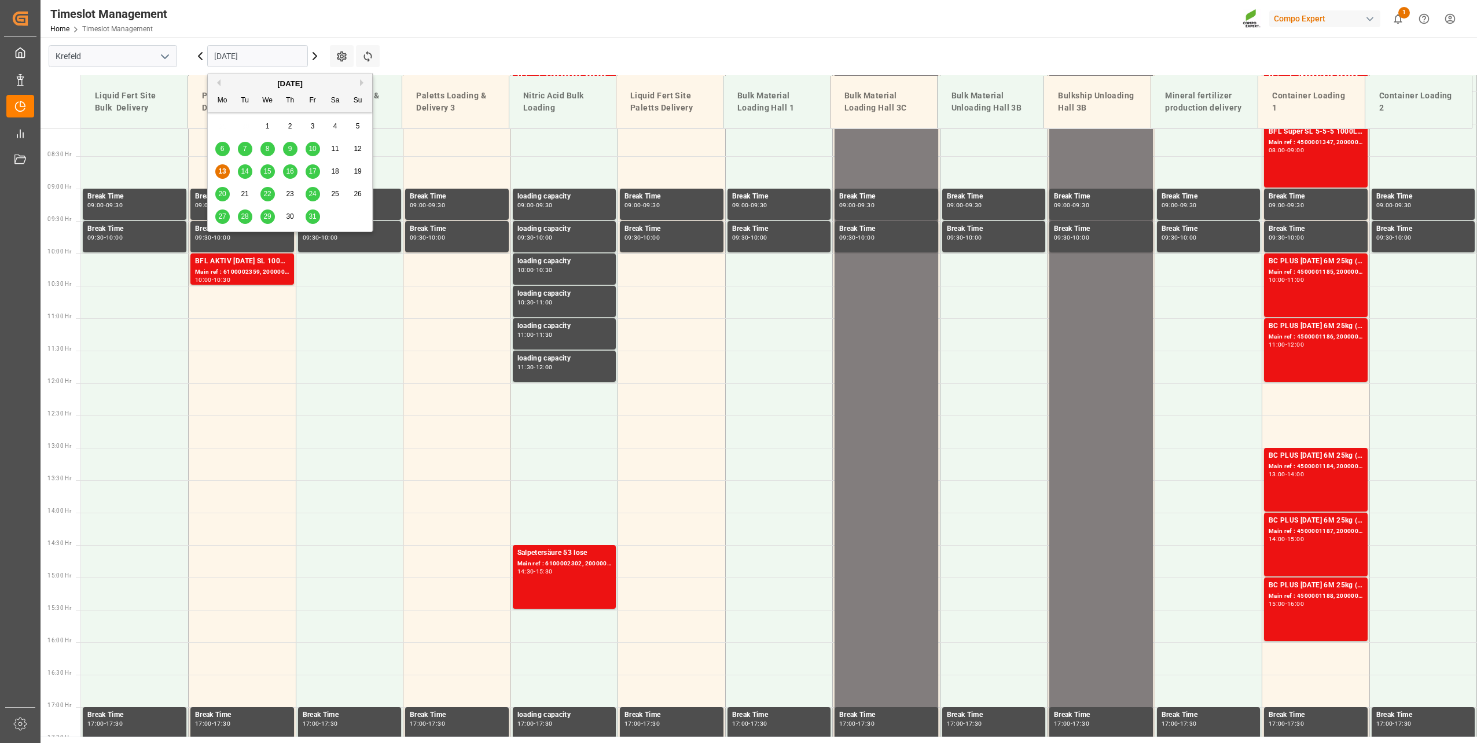
click at [313, 221] on span "31" at bounding box center [313, 216] width 8 height 8
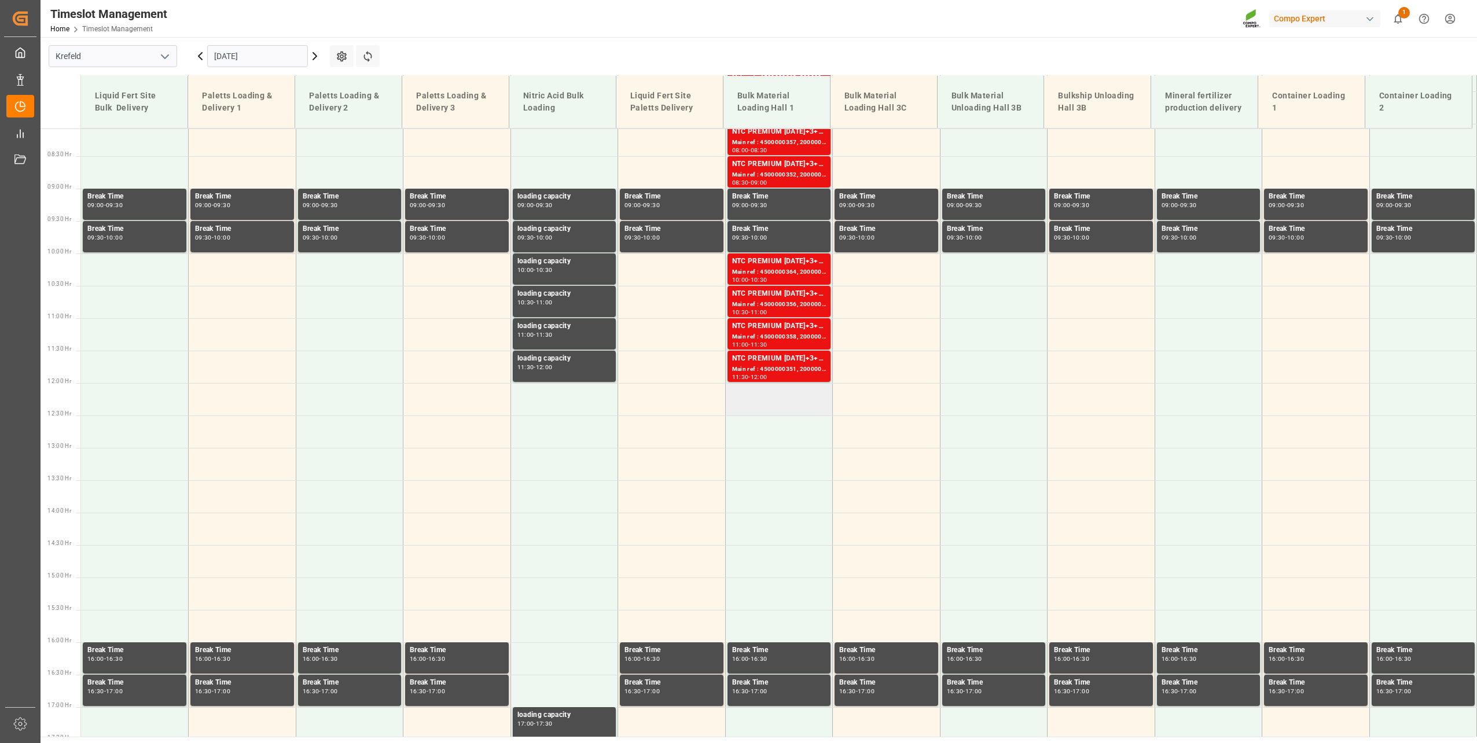
click at [772, 403] on td at bounding box center [779, 399] width 108 height 32
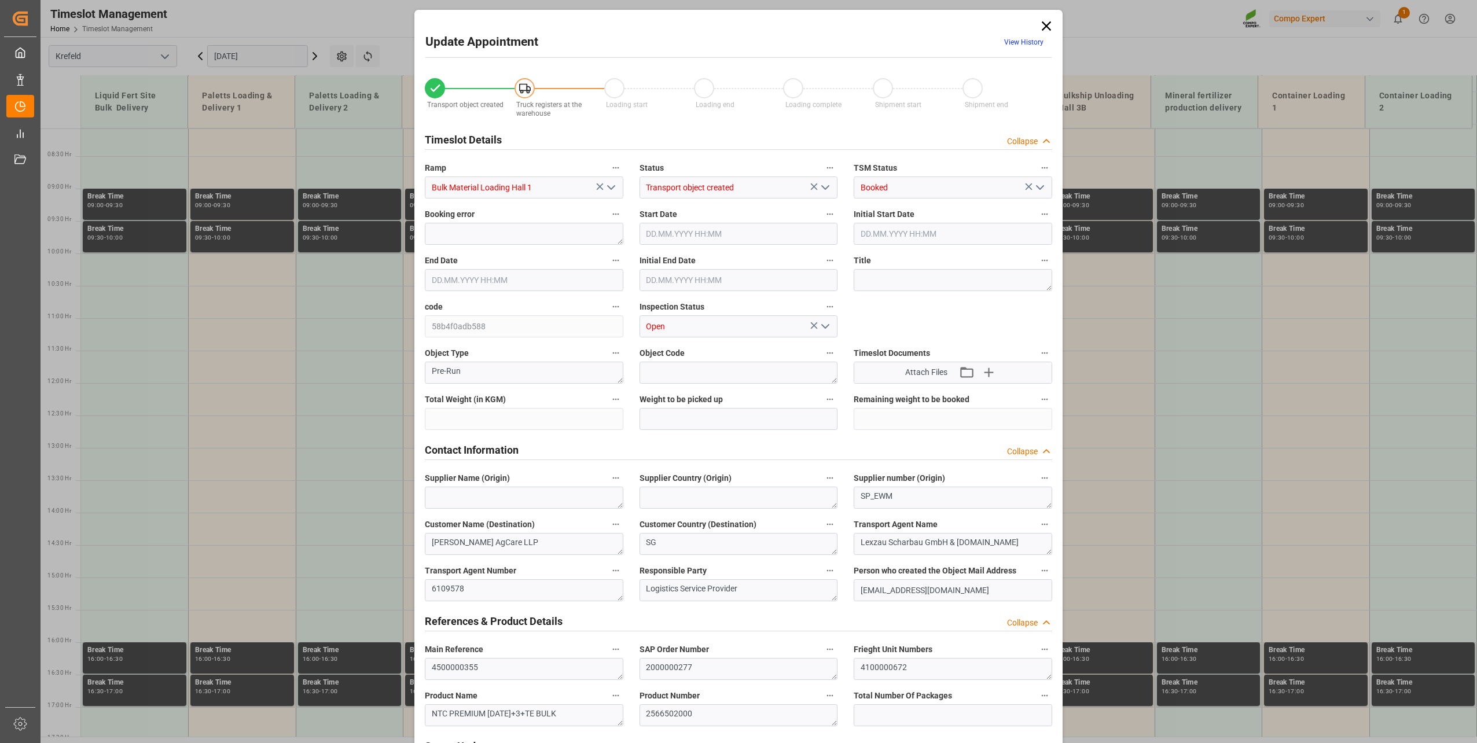
type input "48000"
type input "0"
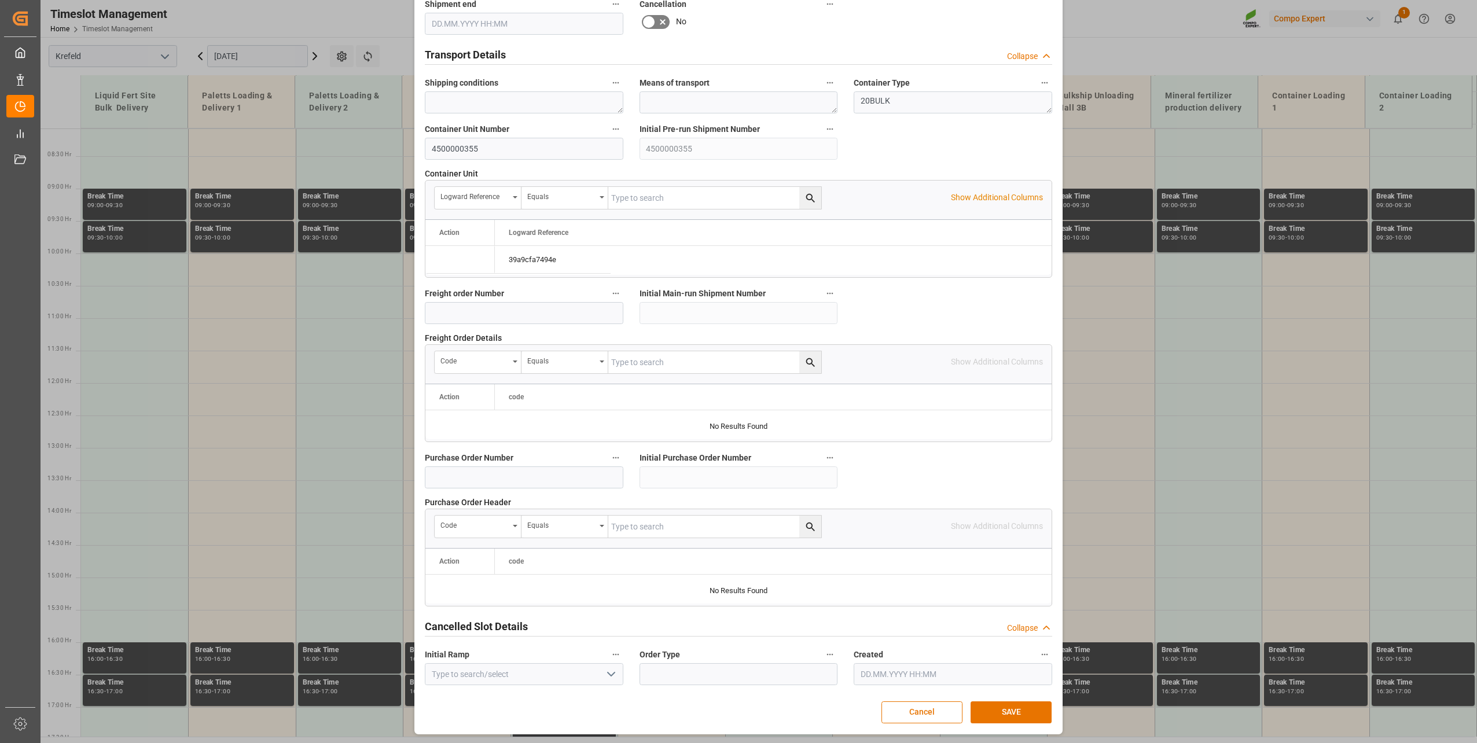
type input "31.10.2025 12:00"
type input "[DATE] 12:30"
type input "[DATE] 13:26"
type input "13.10.2025 06:35"
click at [1026, 716] on button "SAVE" at bounding box center [1011, 713] width 81 height 22
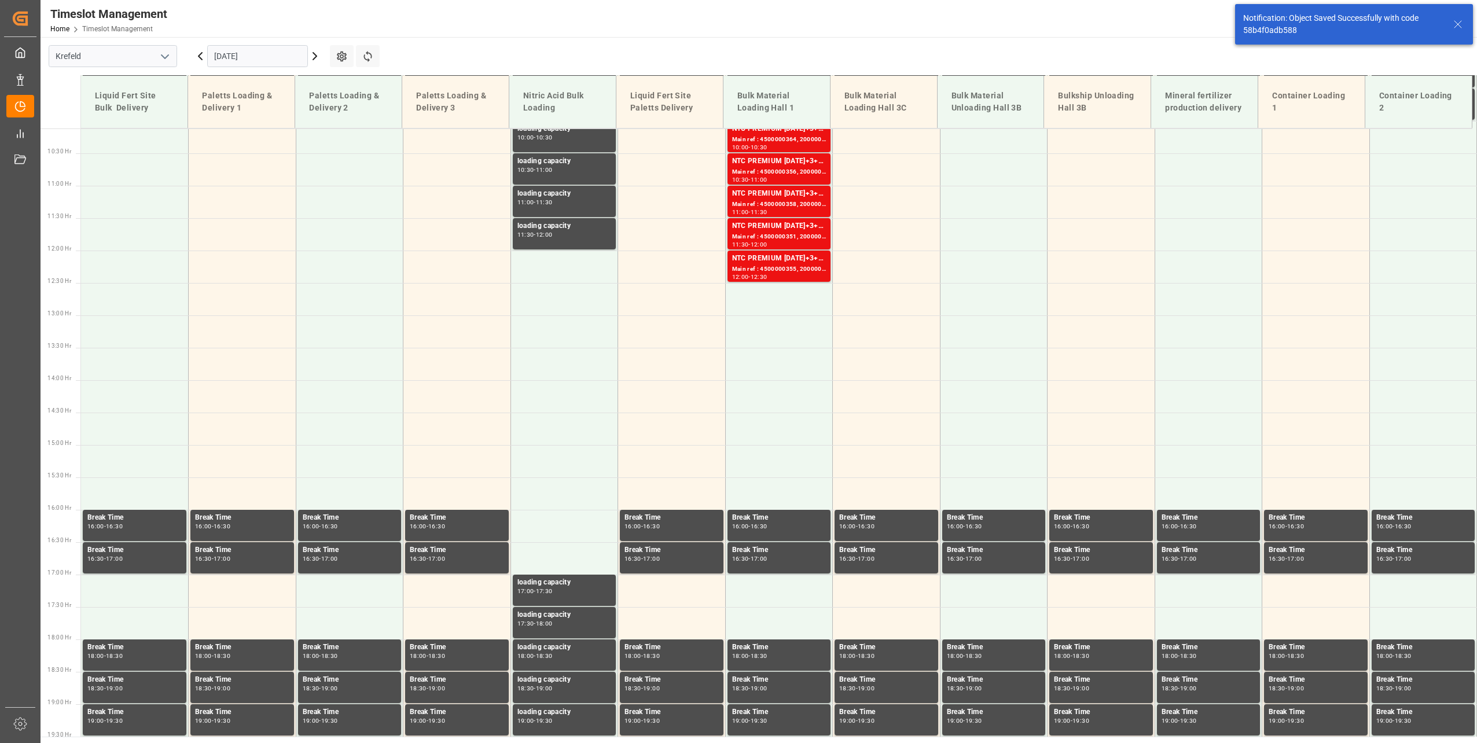
scroll to position [665, 0]
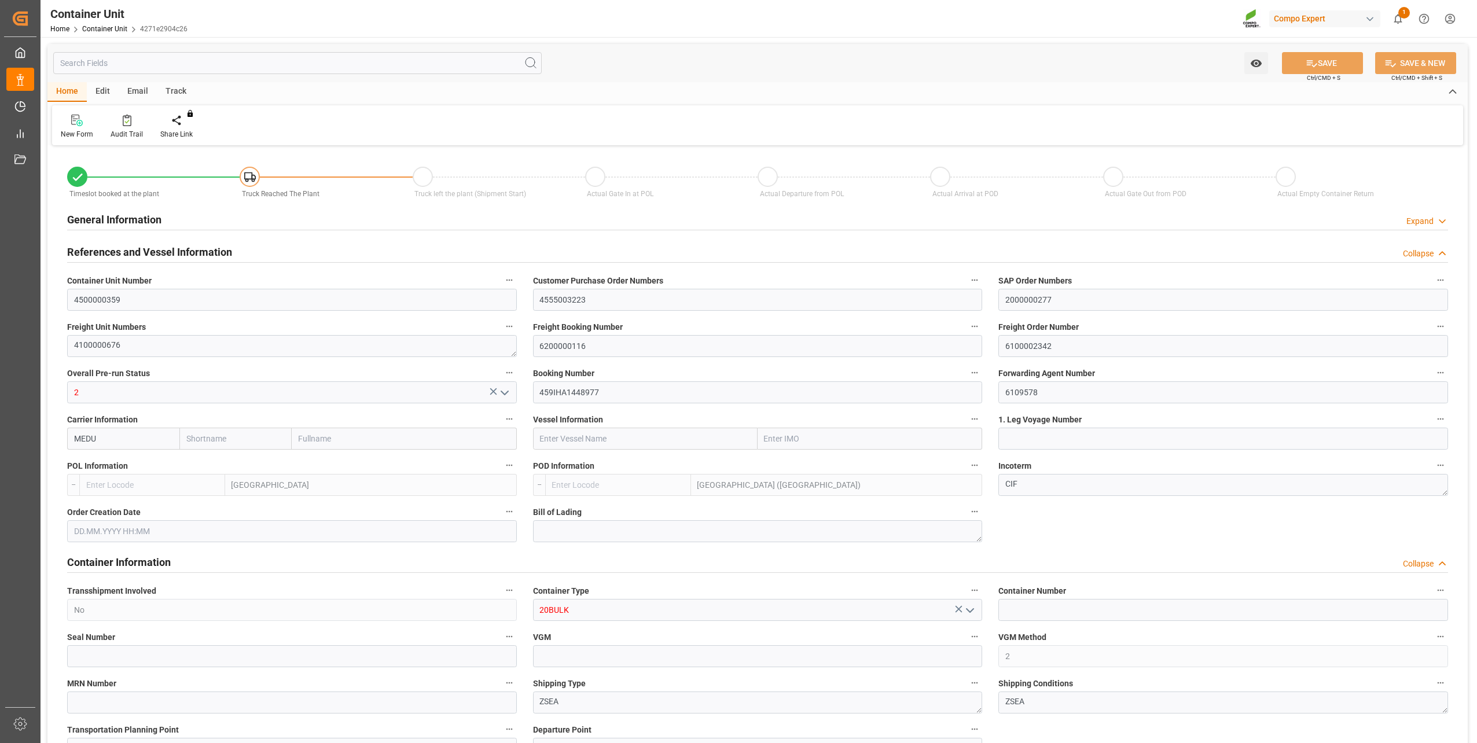
type input "BEANR"
type input "MYPKG"
type input "7"
type input "0"
type input "7"
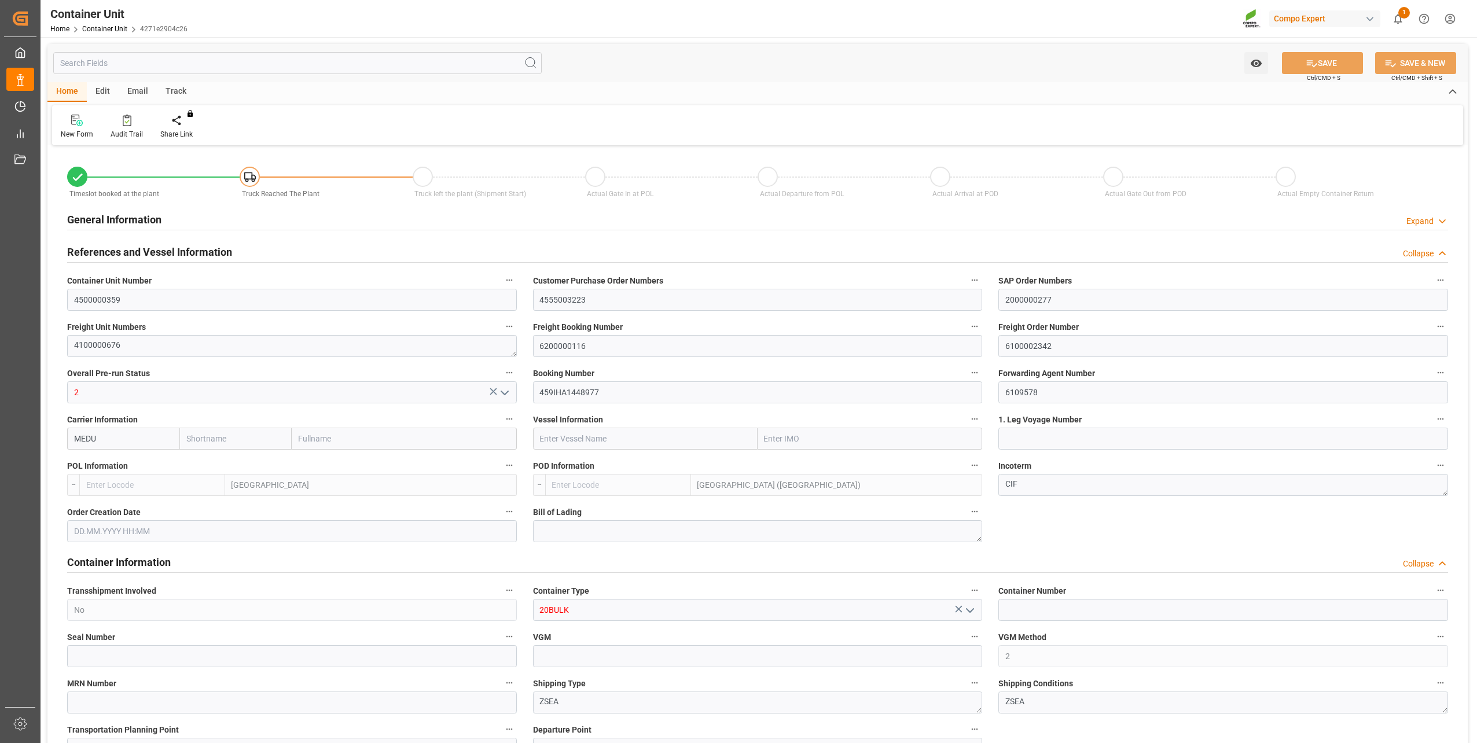
type input "0"
type input "48000"
type input "[DATE] 13:26"
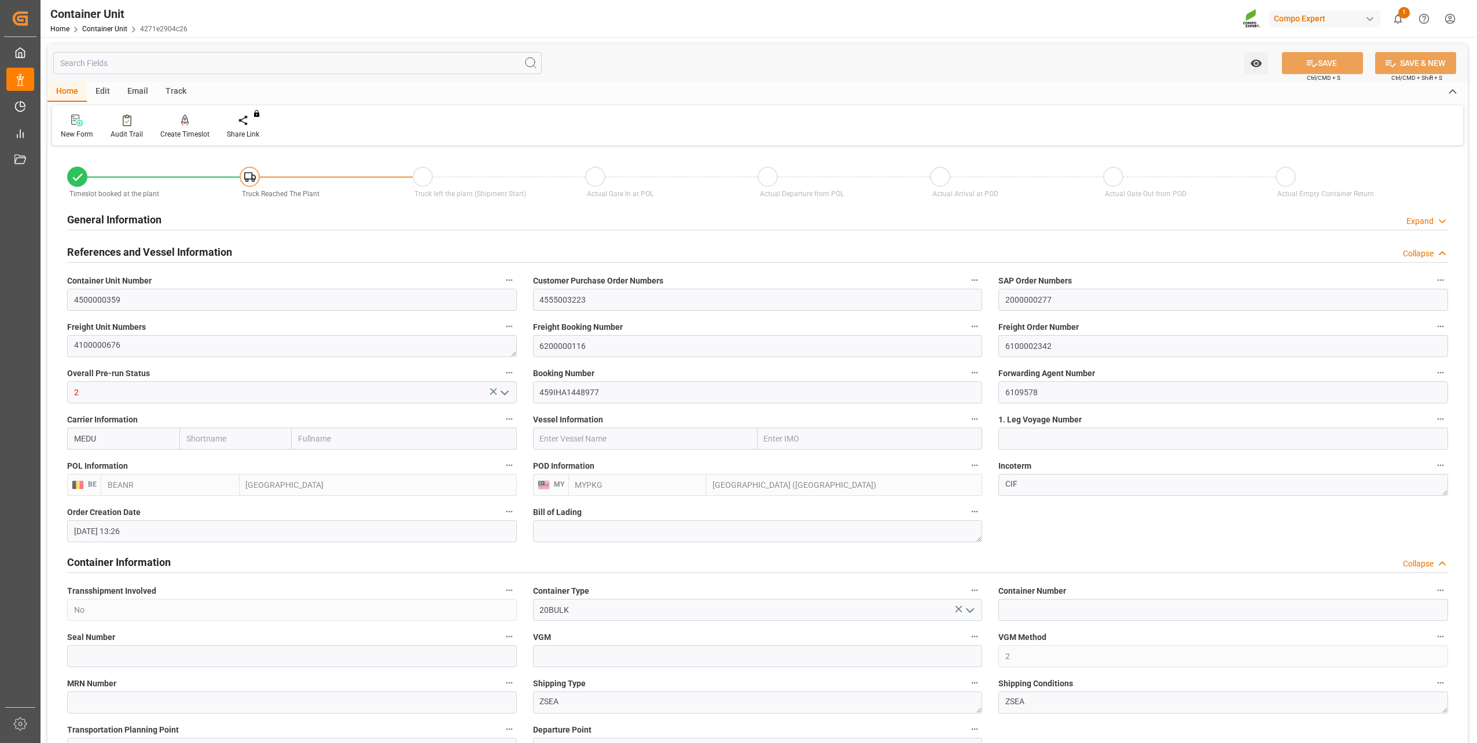
type input "10.10.2025"
click at [185, 119] on icon at bounding box center [185, 120] width 8 height 10
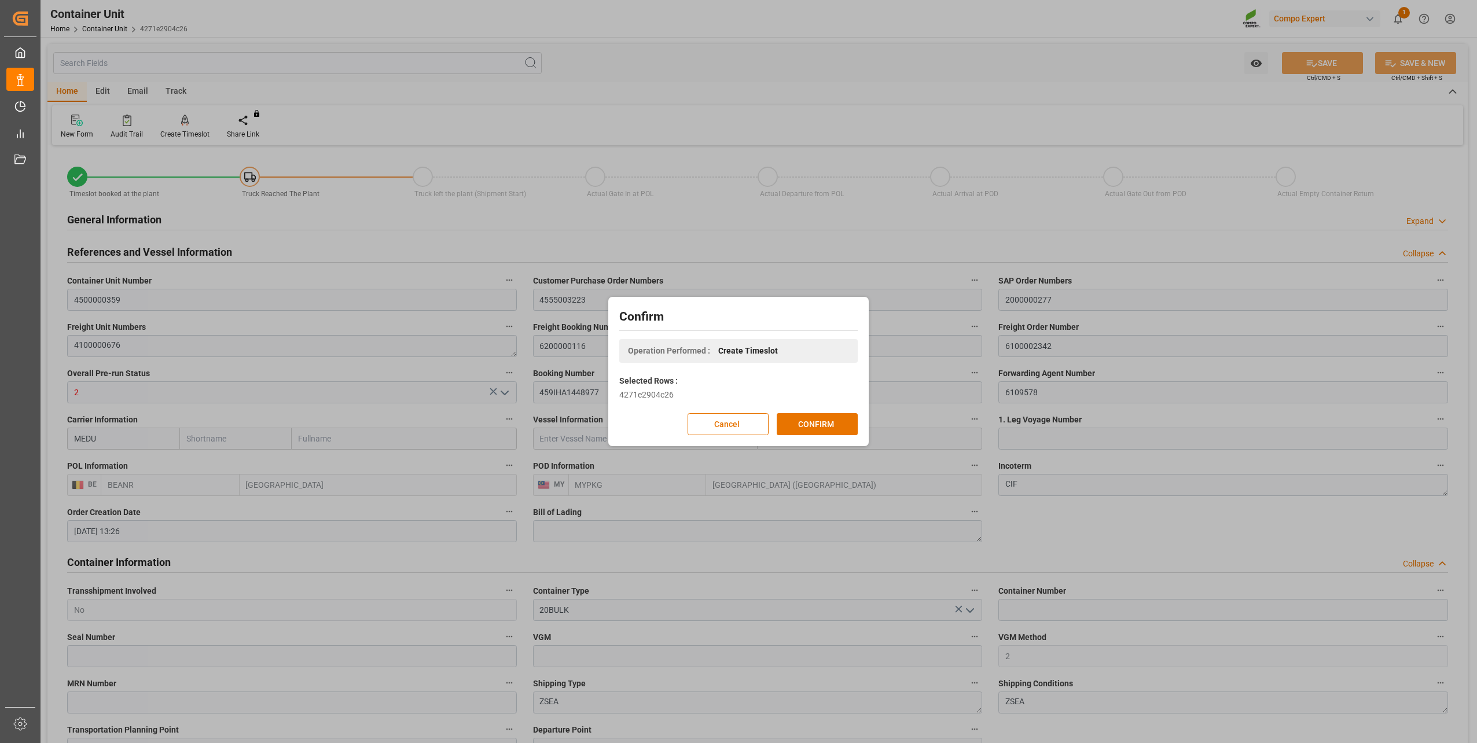
click at [798, 411] on div "Confirm Operation Performed : Create Timeslot Selected Rows : 4271e2904c26 Canc…" at bounding box center [738, 372] width 255 height 144
click at [804, 420] on button "CONFIRM" at bounding box center [817, 424] width 81 height 22
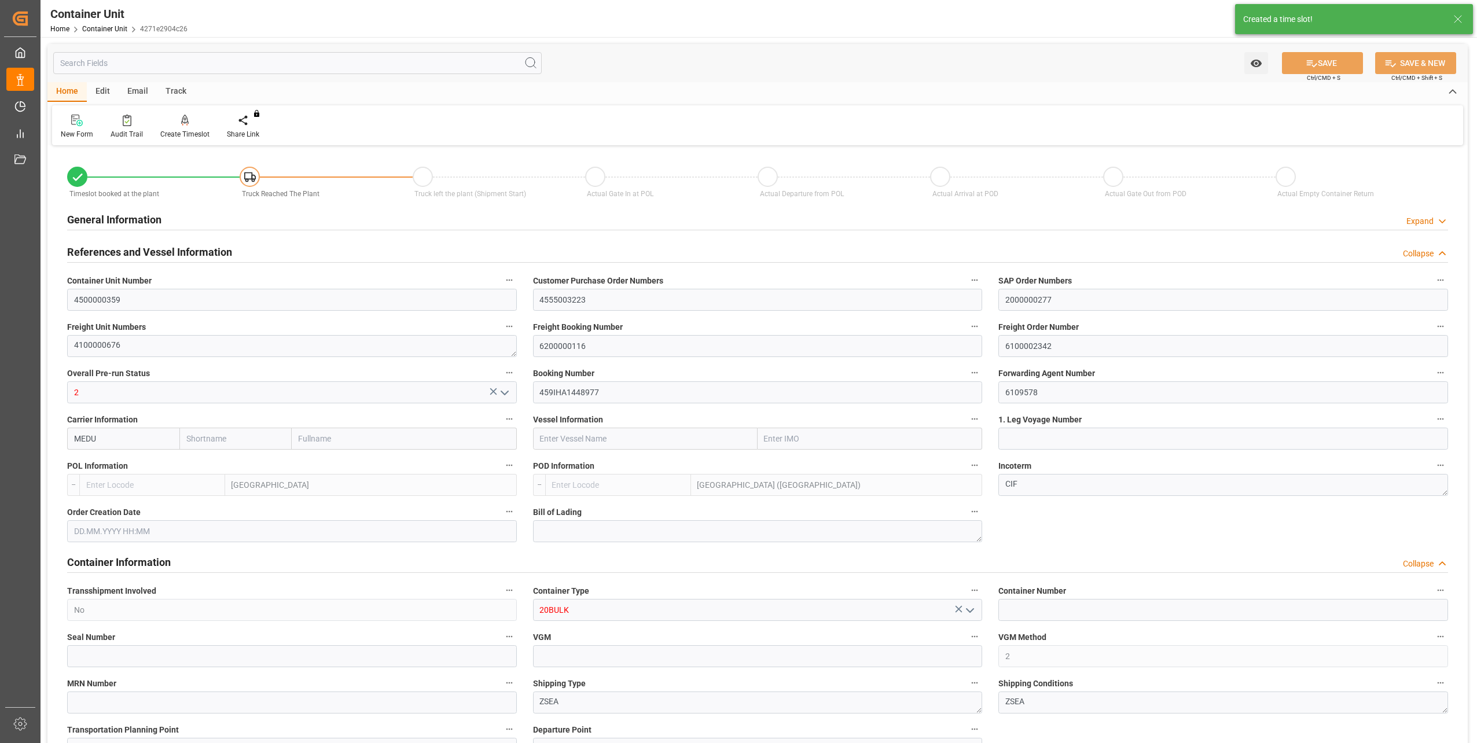
type input "4500000359"
type input "4555003223"
type input "2000000277"
type textarea "4100000676"
type input "6200000116"
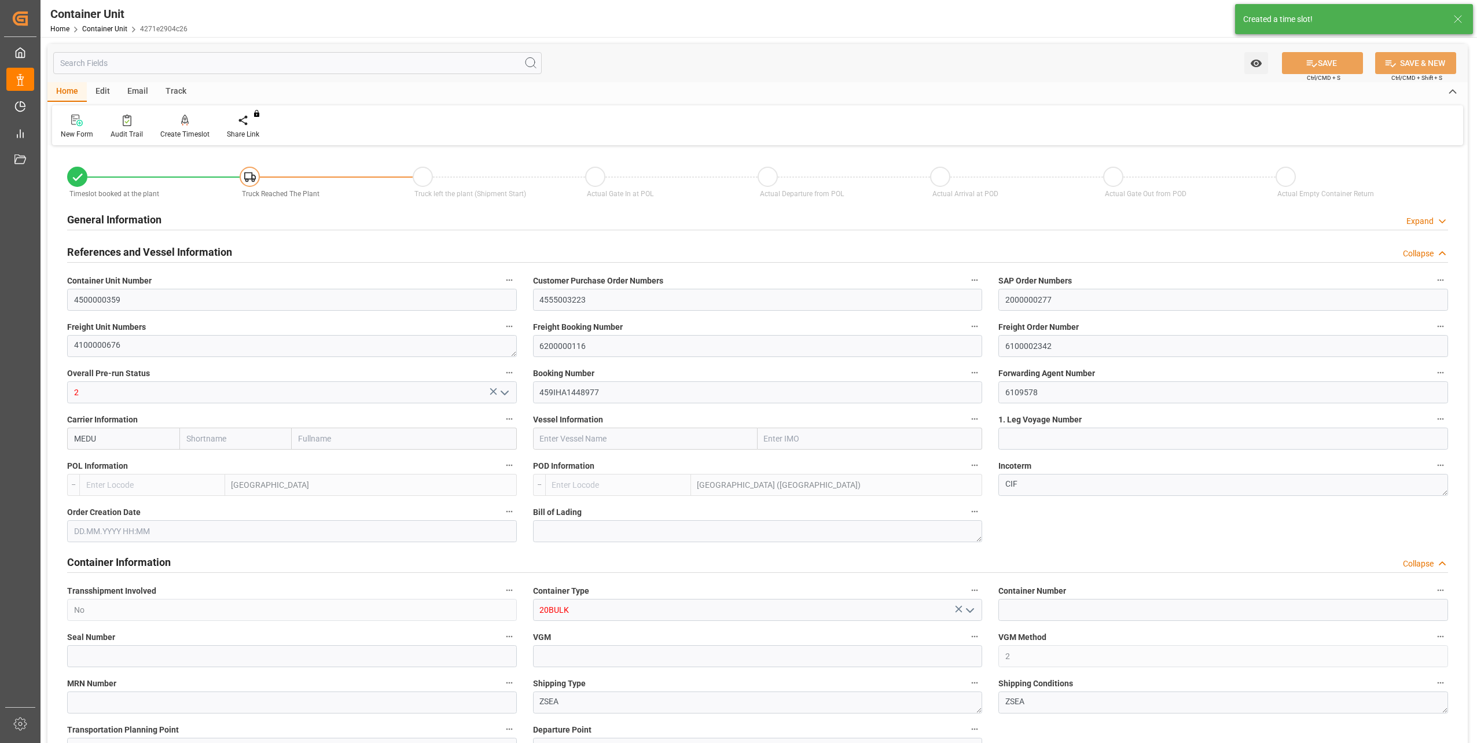
type input "6100002342"
type input "2"
type input "459IHA1448977"
type input "6109578"
type input "MEDU"
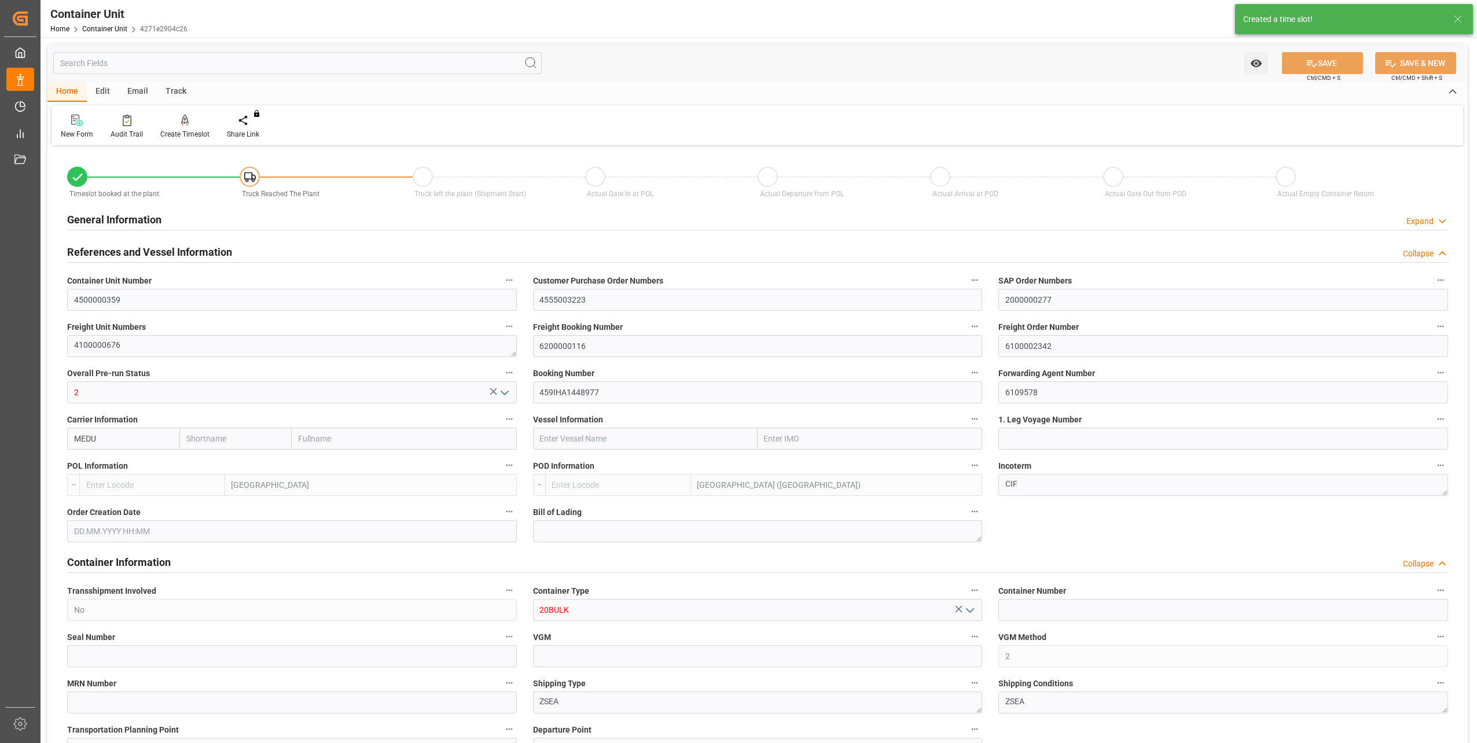
type input "Antwerp"
type input "Port Klang (Pelabuhan Klang)"
type textarea "CIF"
type input "No"
type input "20BULK"
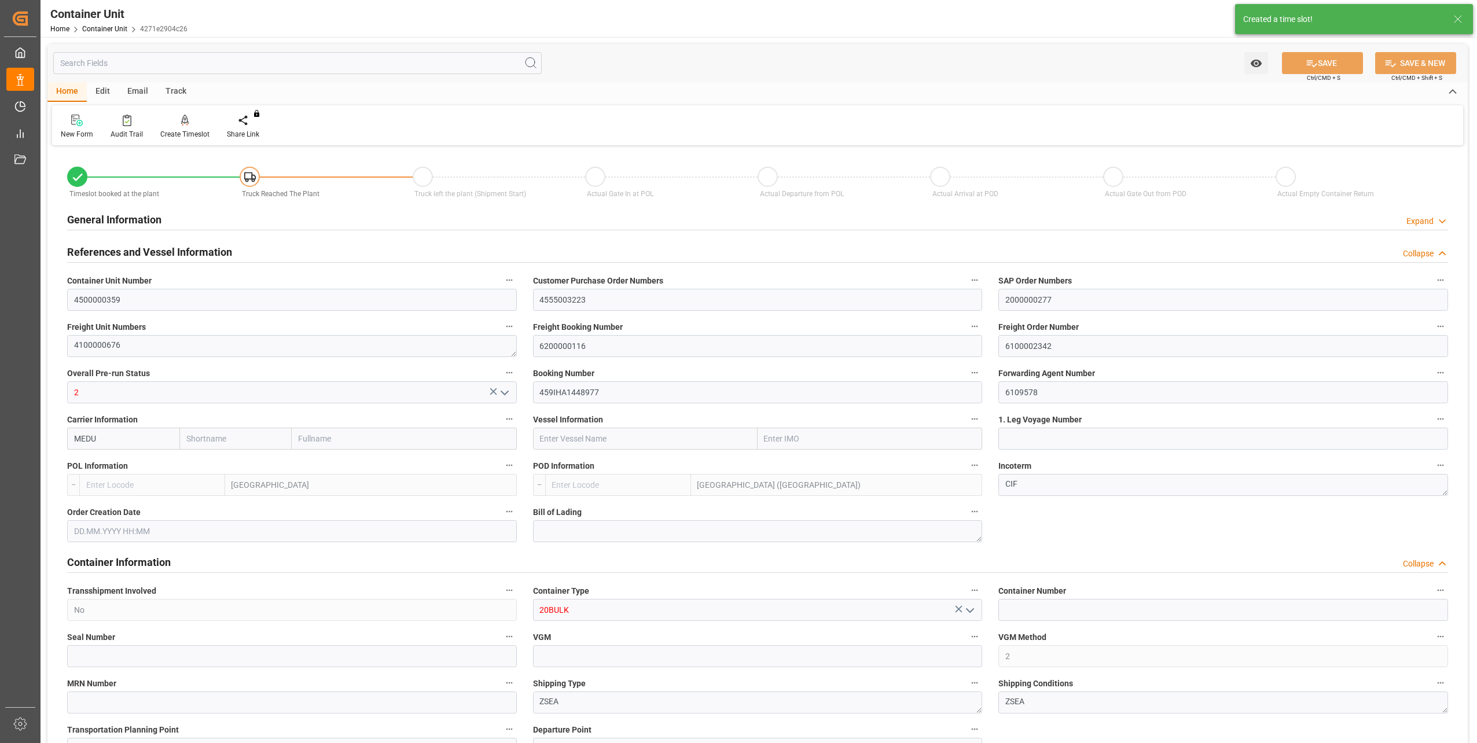
type input "2"
type textarea "ZSEA"
type textarea "47809"
type input "Germany"
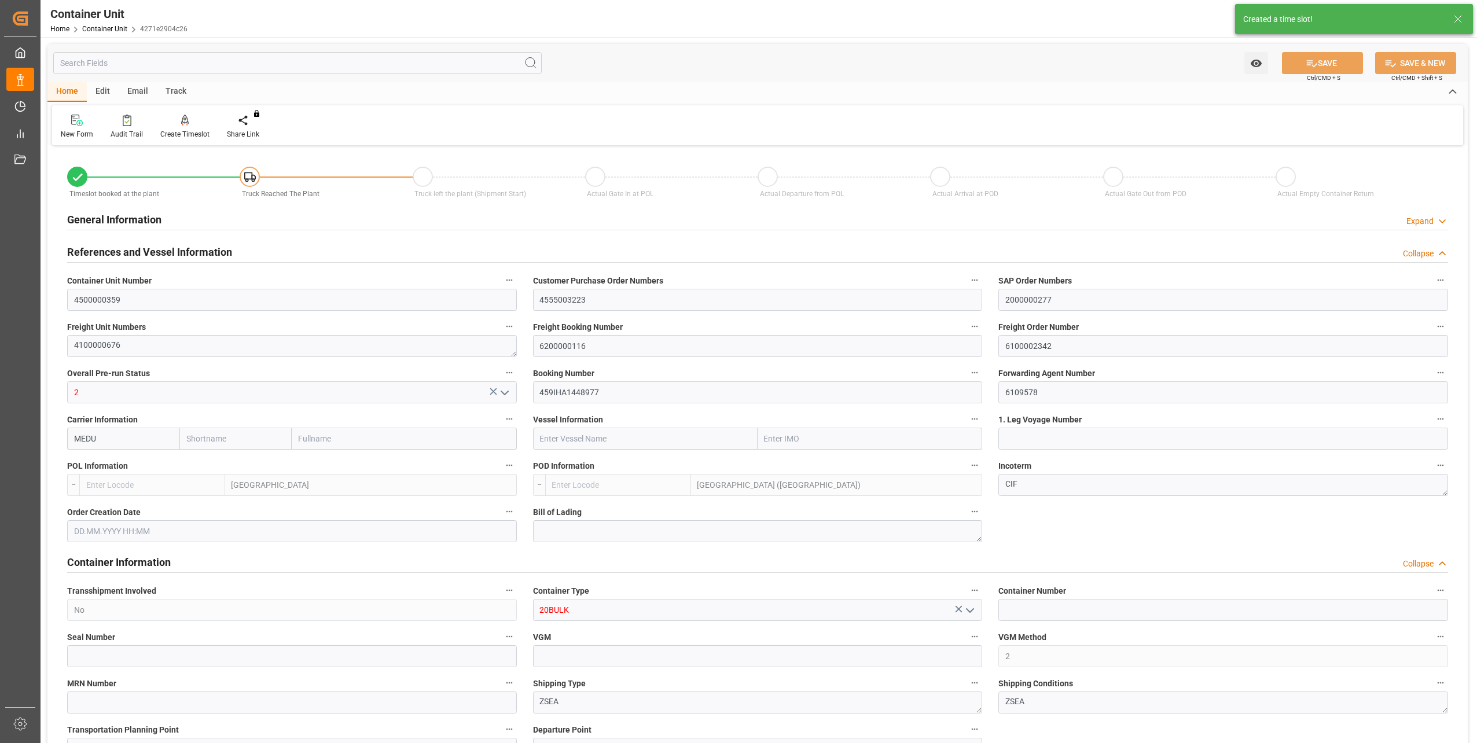
type textarea "47600"
type input "[GEOGRAPHIC_DATA]"
type input "EUR"
type textarea "3200"
type textarea "NTC PREMIUM [DATE]+3+TE BULK"
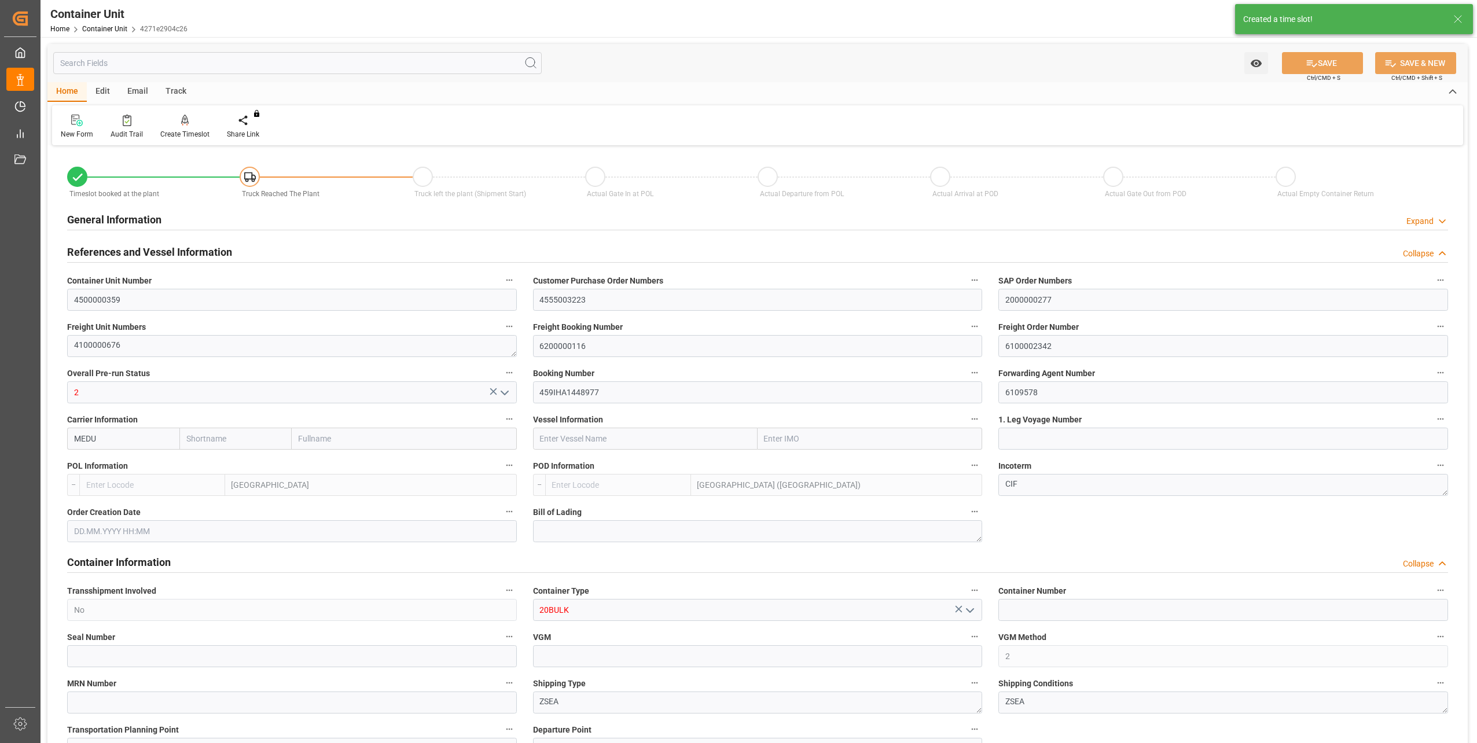
type textarea "2566502000"
type input "BEANR"
type input "MYPKG"
type input "7"
type input "0"
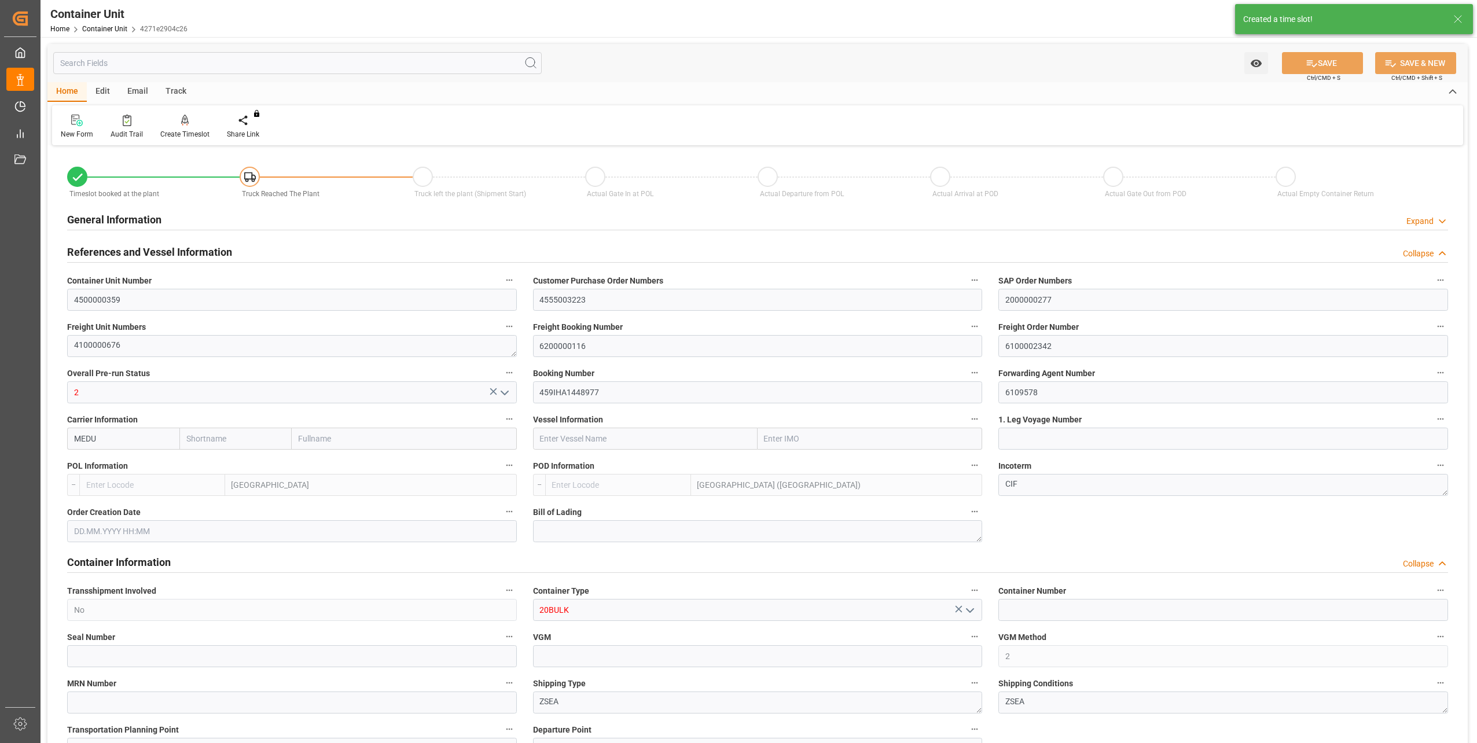
type input "7"
type input "0"
type input "48000"
type input "02.10.2025 13:26"
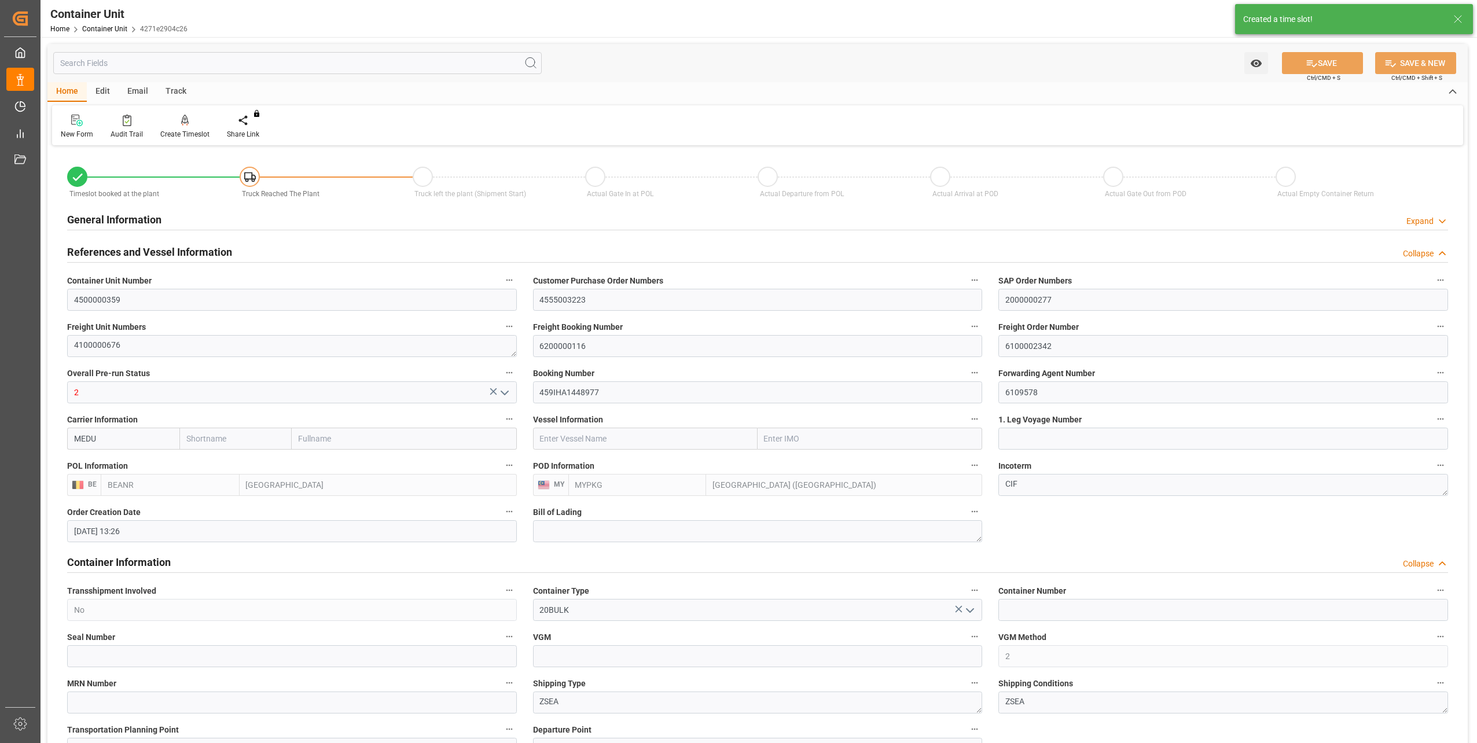
type input "02.10.2025 13:26"
type input "[DATE]"
click at [181, 126] on icon at bounding box center [185, 121] width 8 height 12
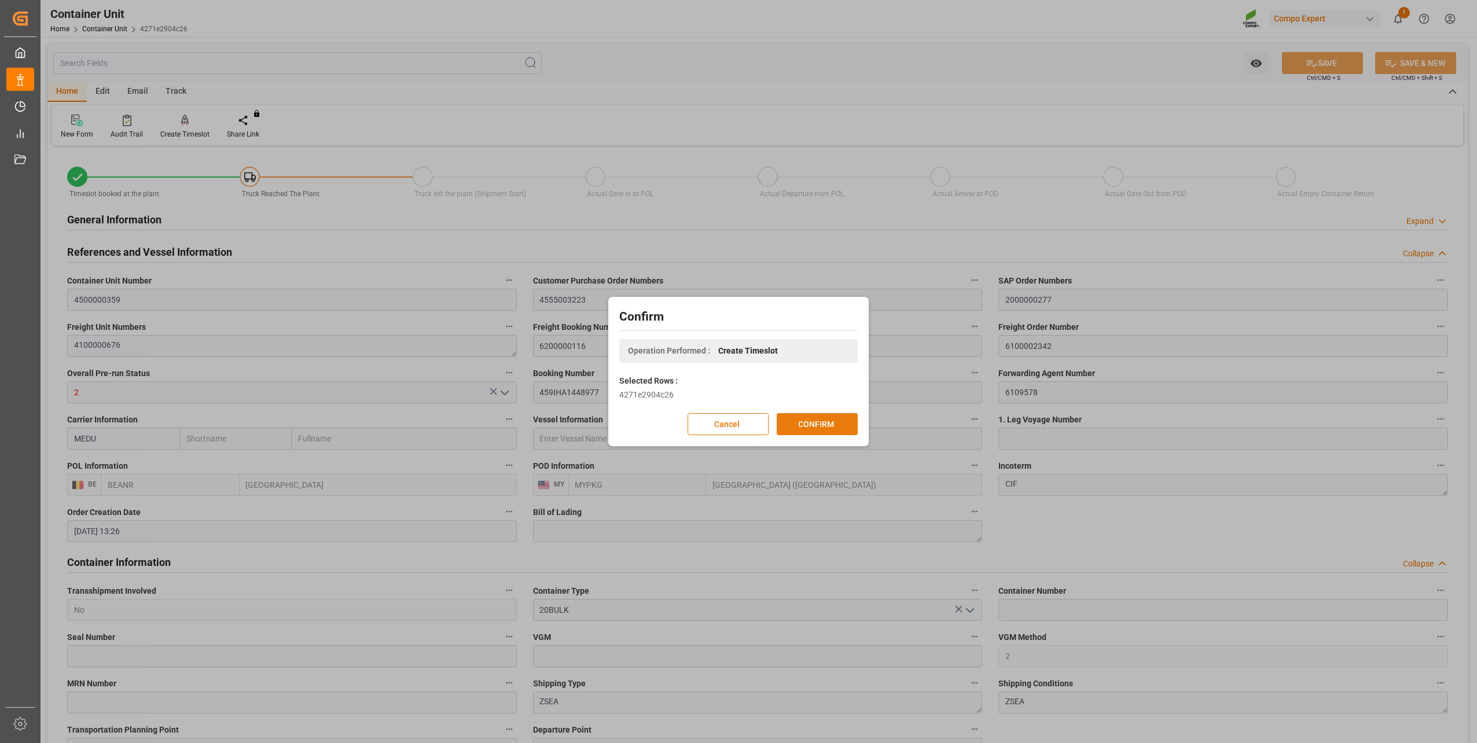
click at [808, 422] on button "CONFIRM" at bounding box center [817, 424] width 81 height 22
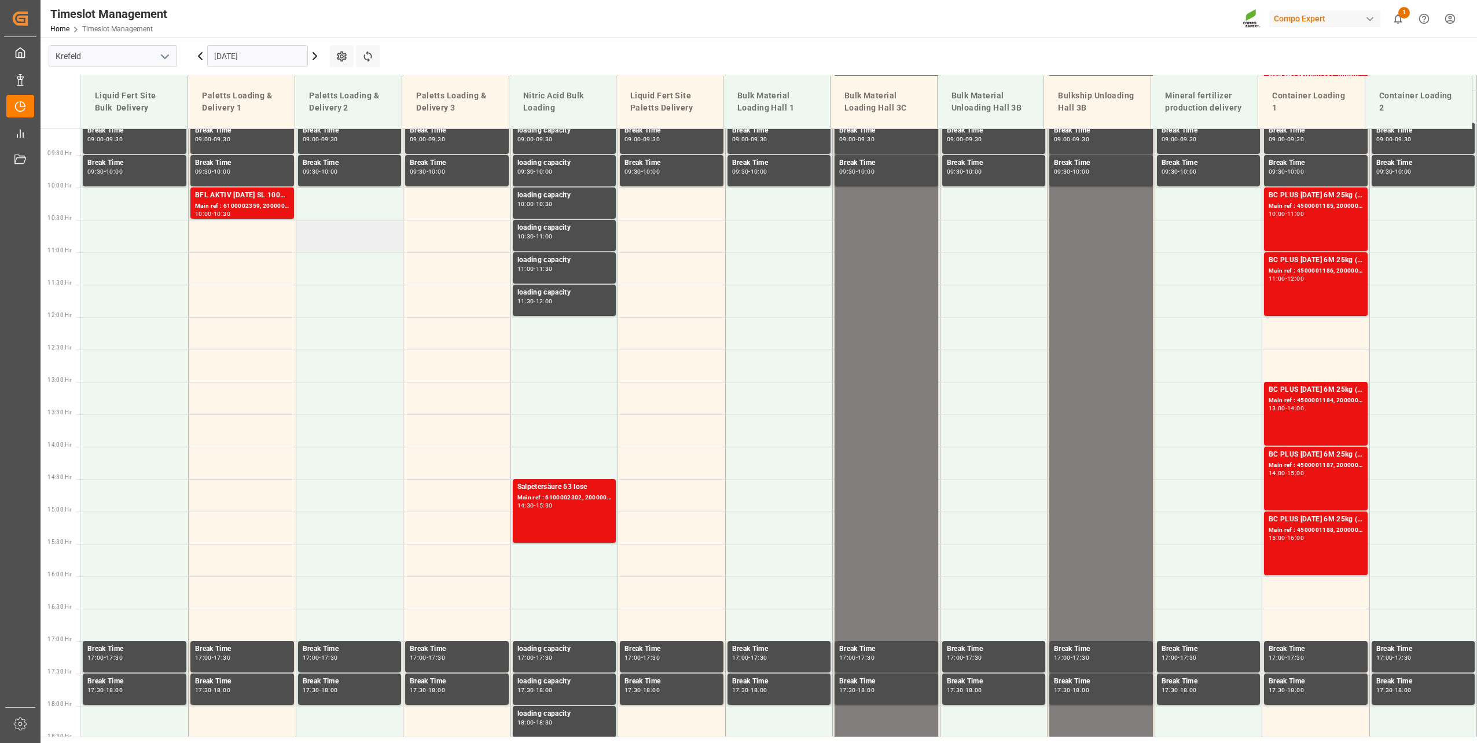
scroll to position [697, 0]
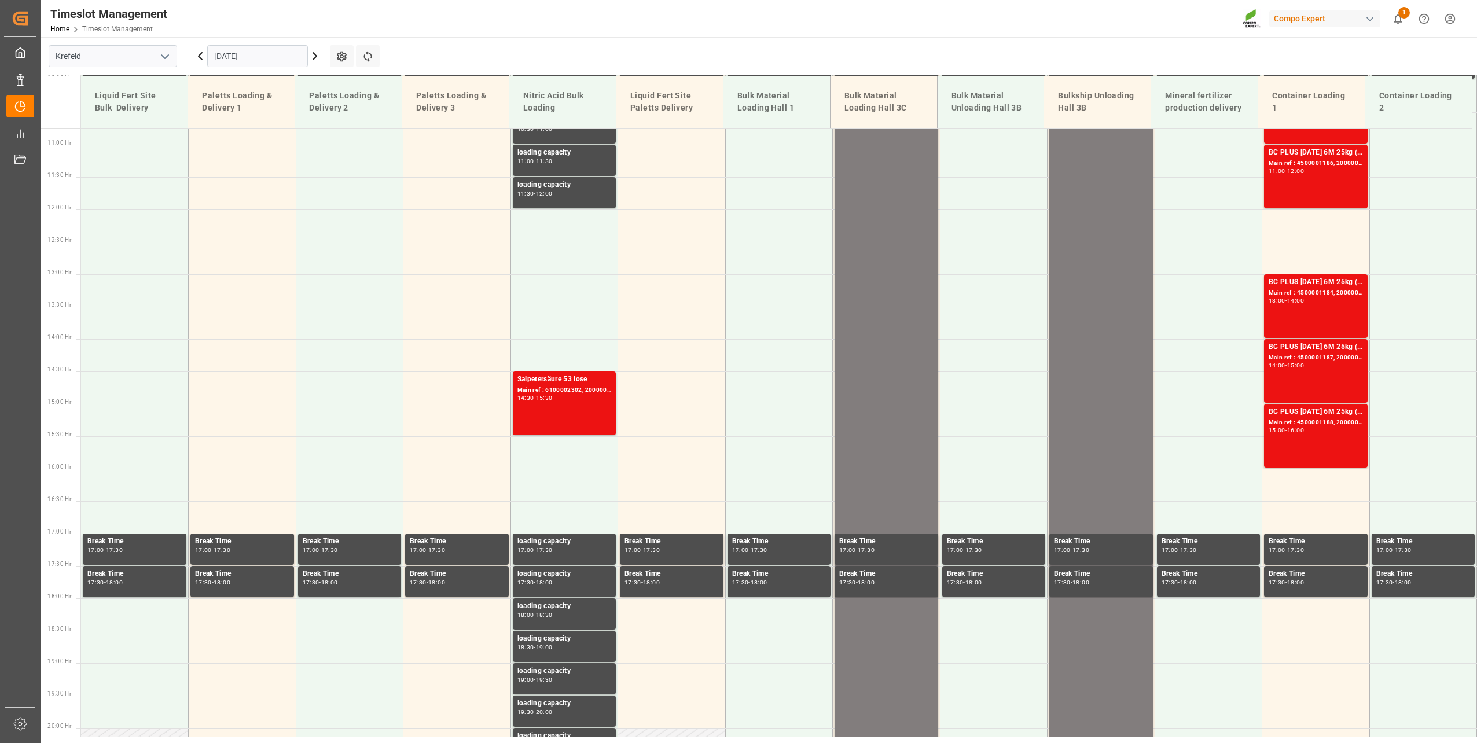
click at [236, 46] on input "[DATE]" at bounding box center [257, 56] width 101 height 22
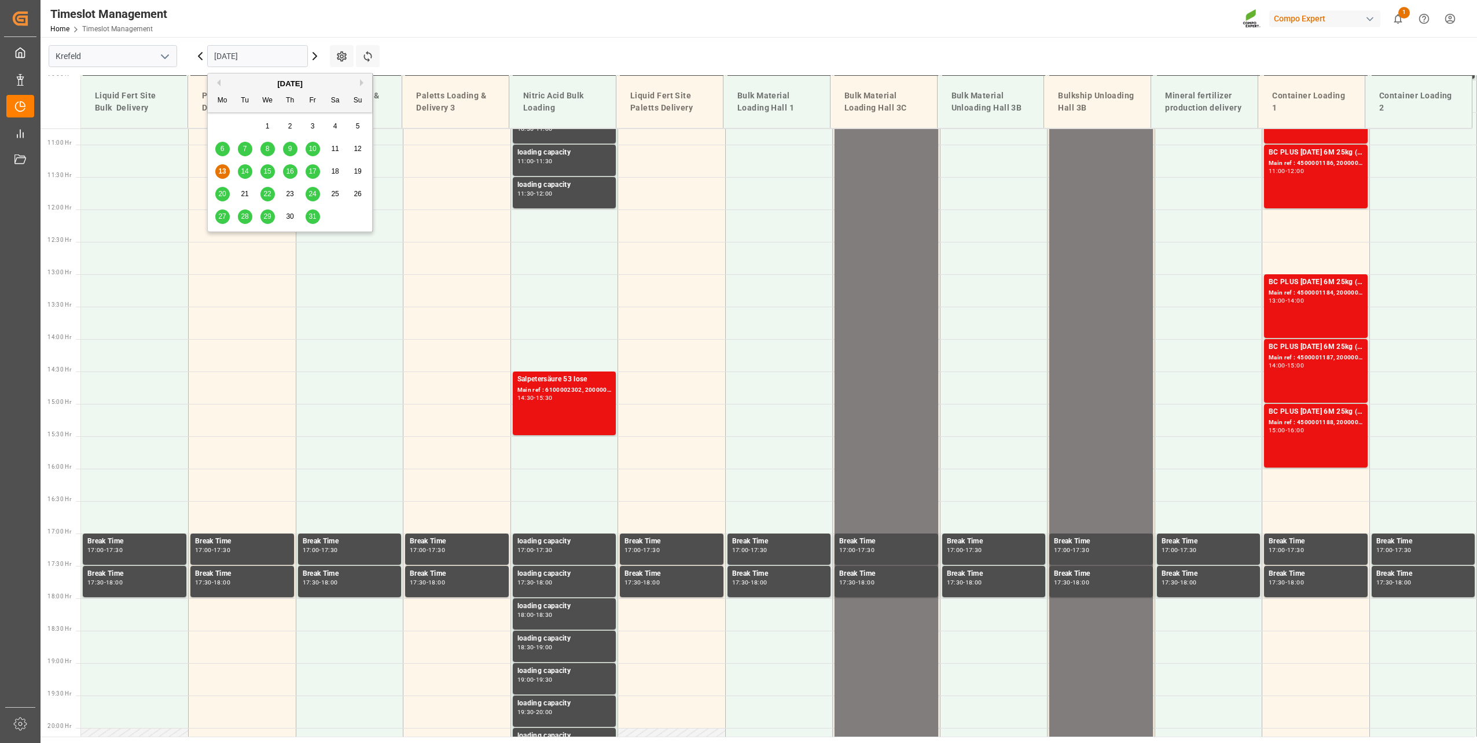
click at [313, 215] on span "31" at bounding box center [313, 216] width 8 height 8
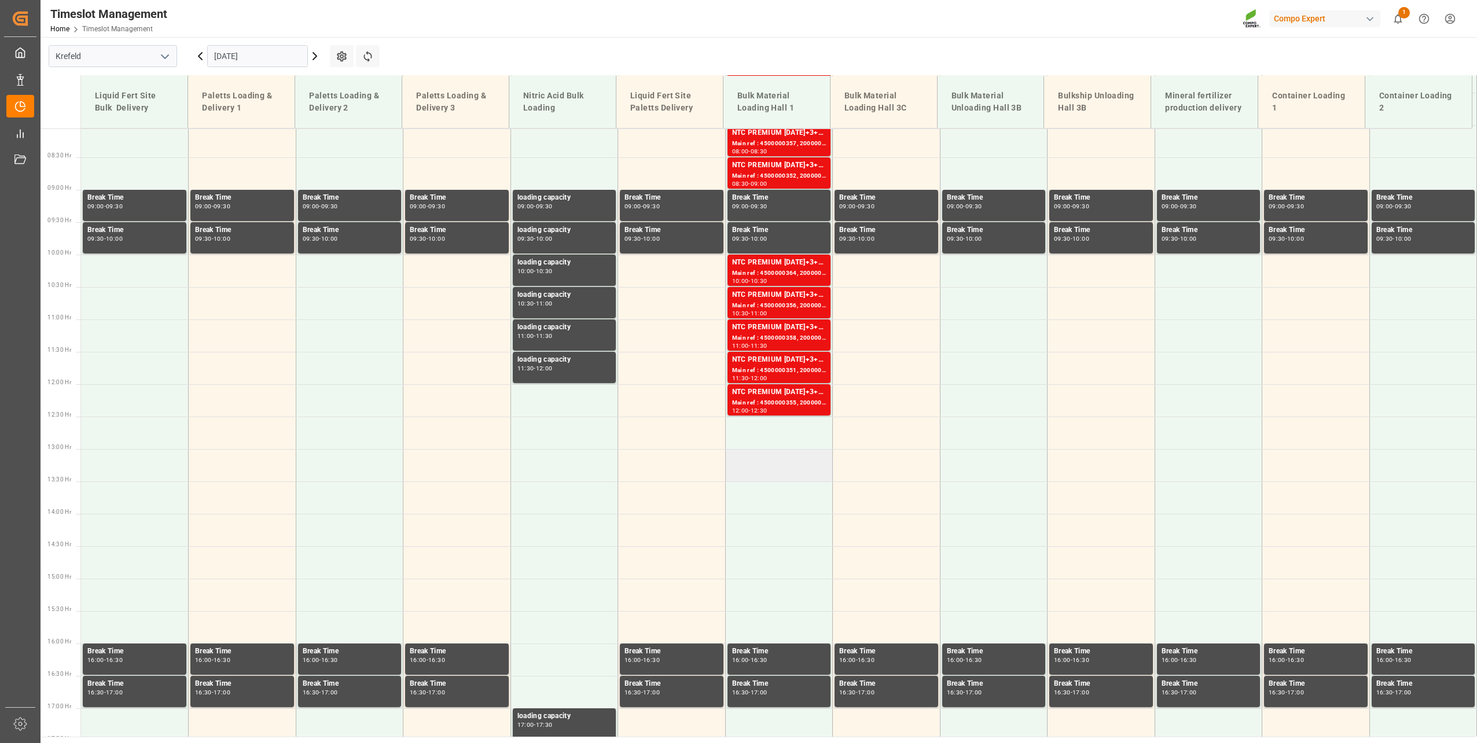
scroll to position [523, 0]
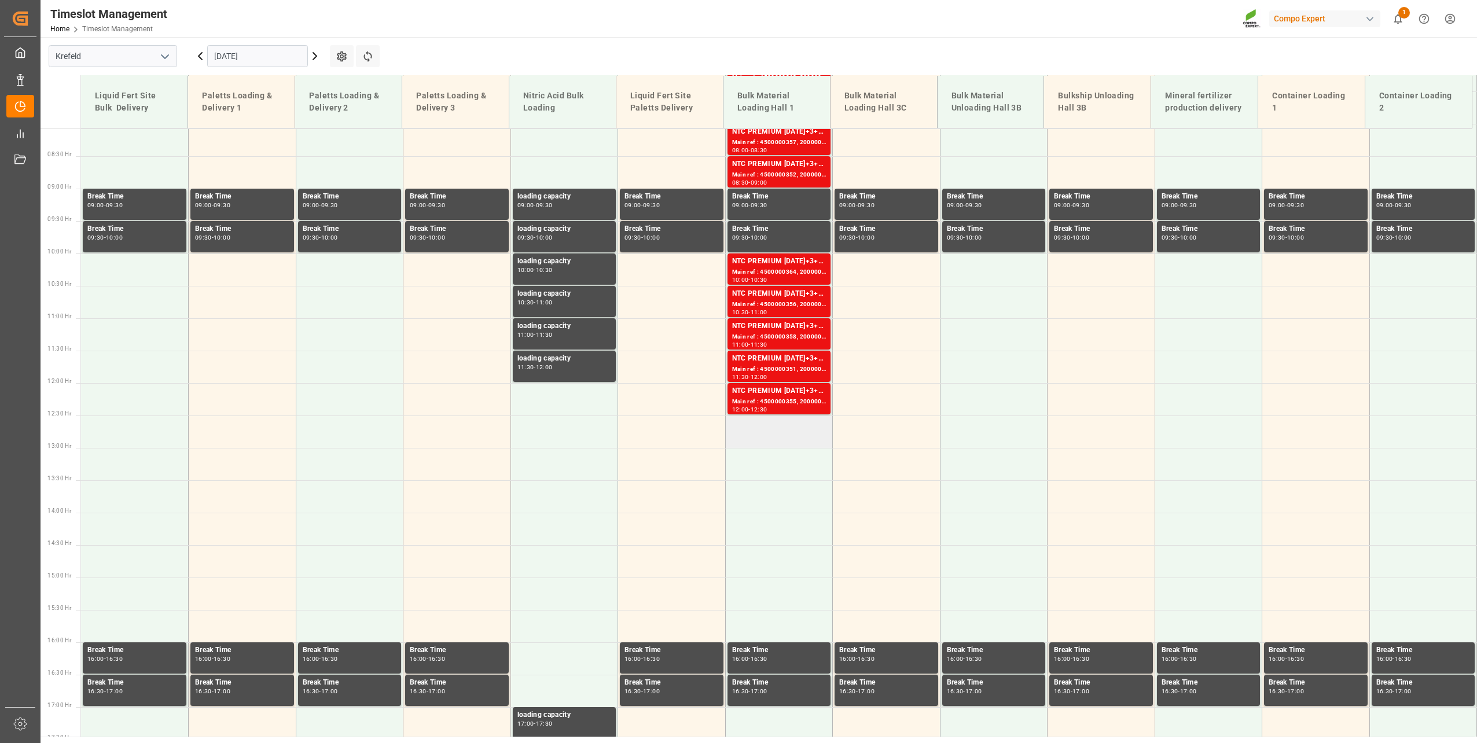
click at [766, 442] on td at bounding box center [779, 432] width 108 height 32
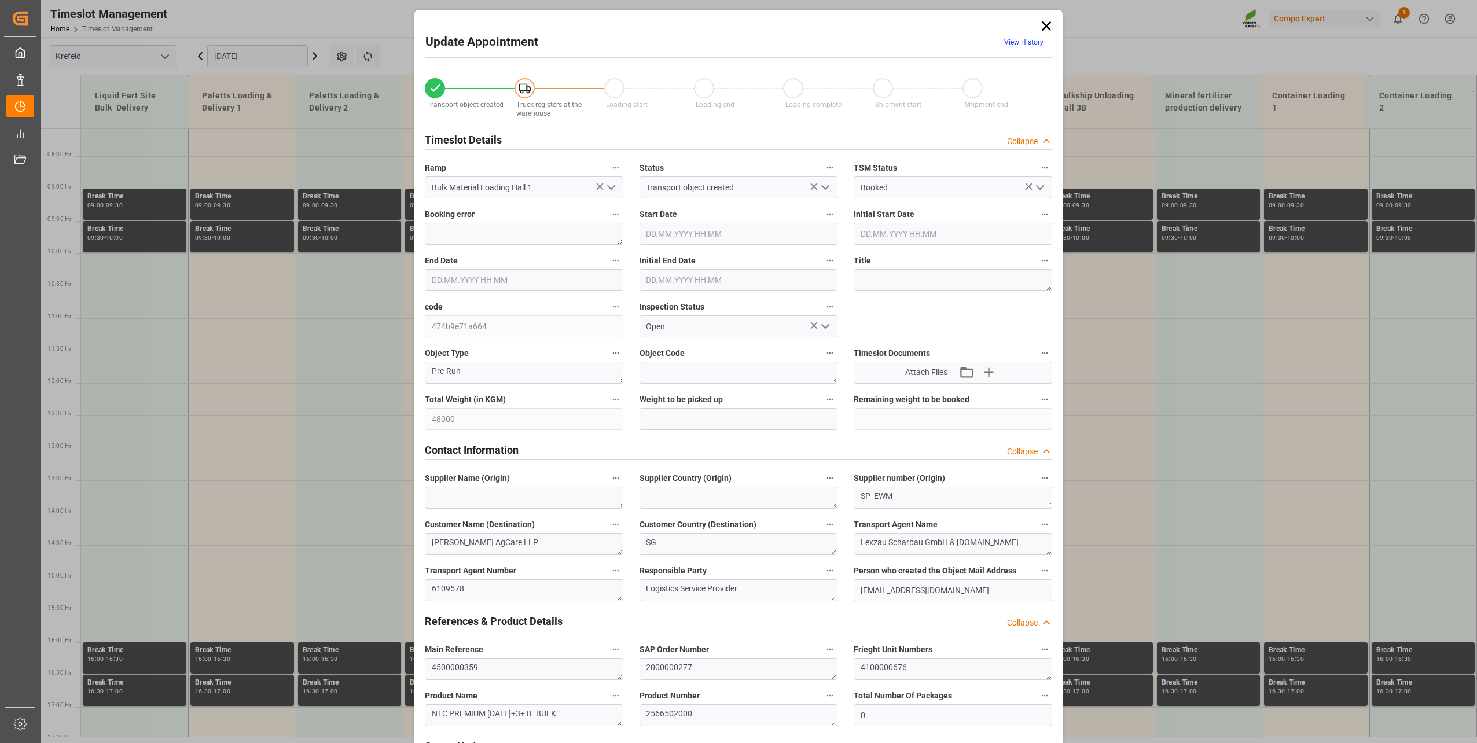
type input "48000"
type input "0"
type input "[DATE] 12:30"
type input "[DATE] 13:00"
type input "[DATE] 13:26"
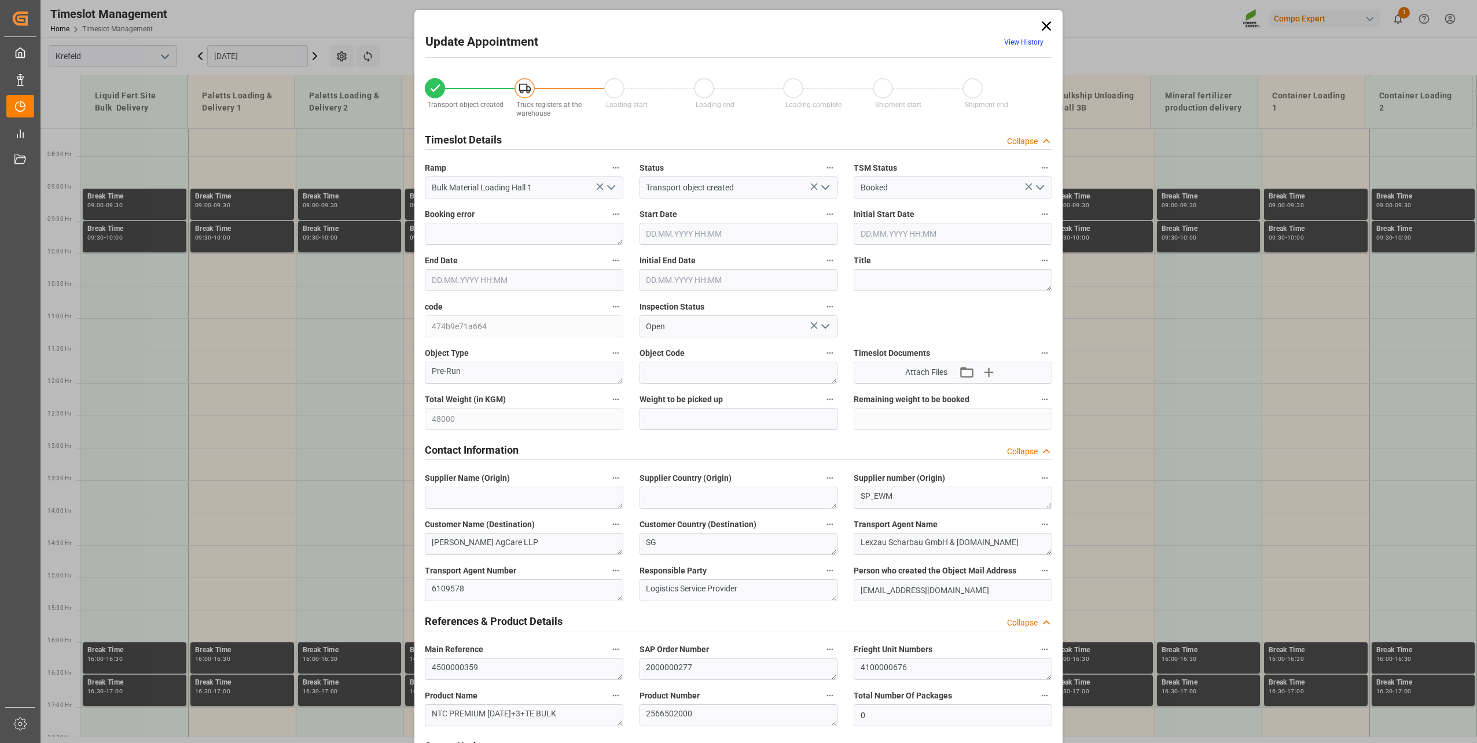
type input "[DATE] 06:36"
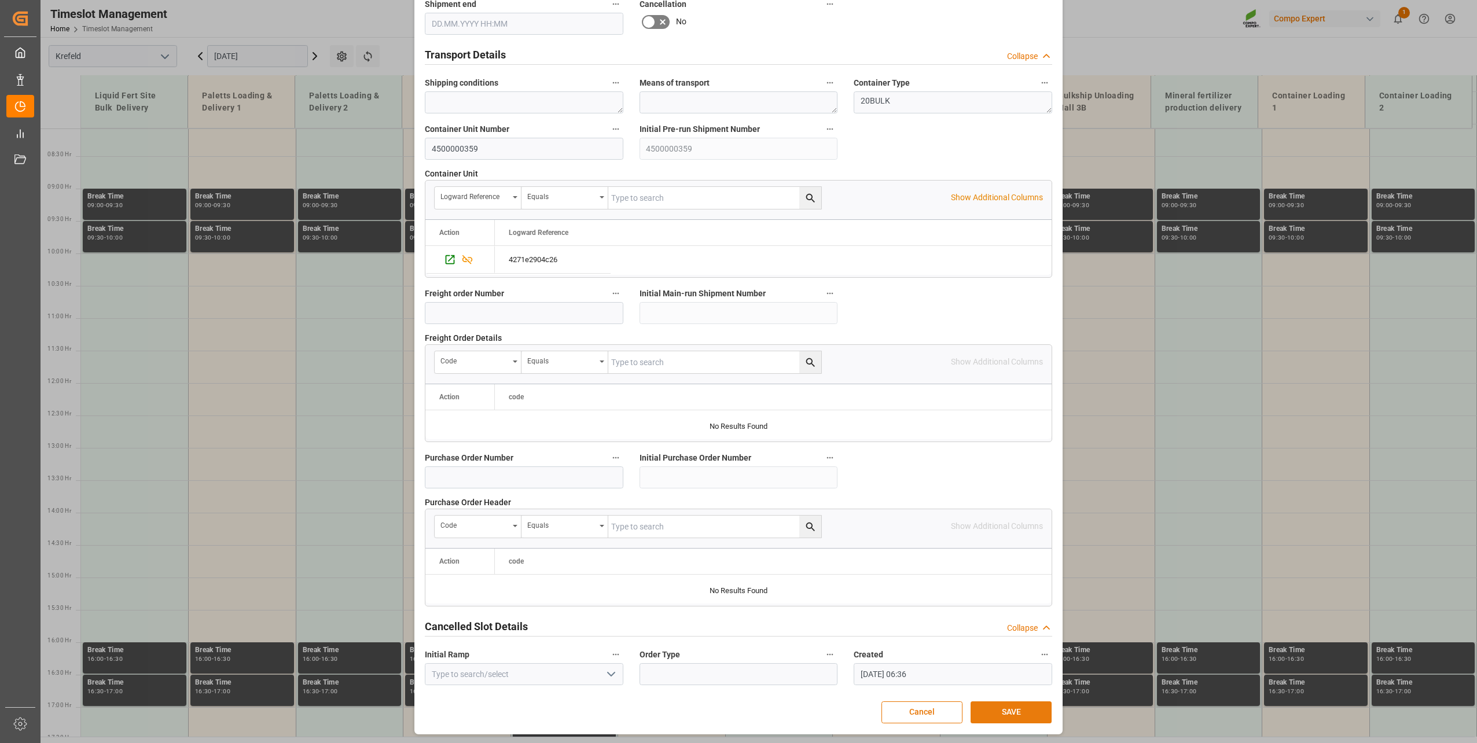
click at [1005, 708] on button "SAVE" at bounding box center [1011, 713] width 81 height 22
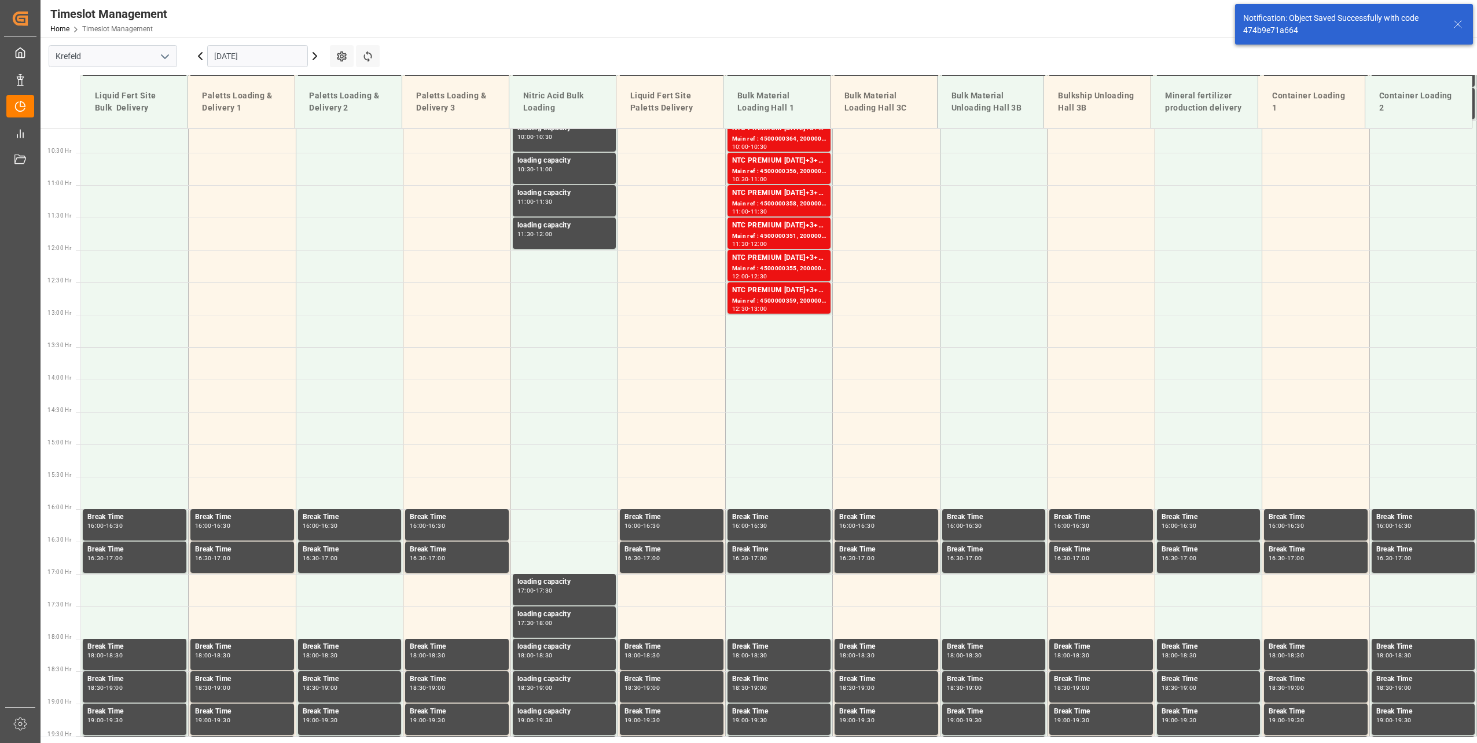
scroll to position [718, 0]
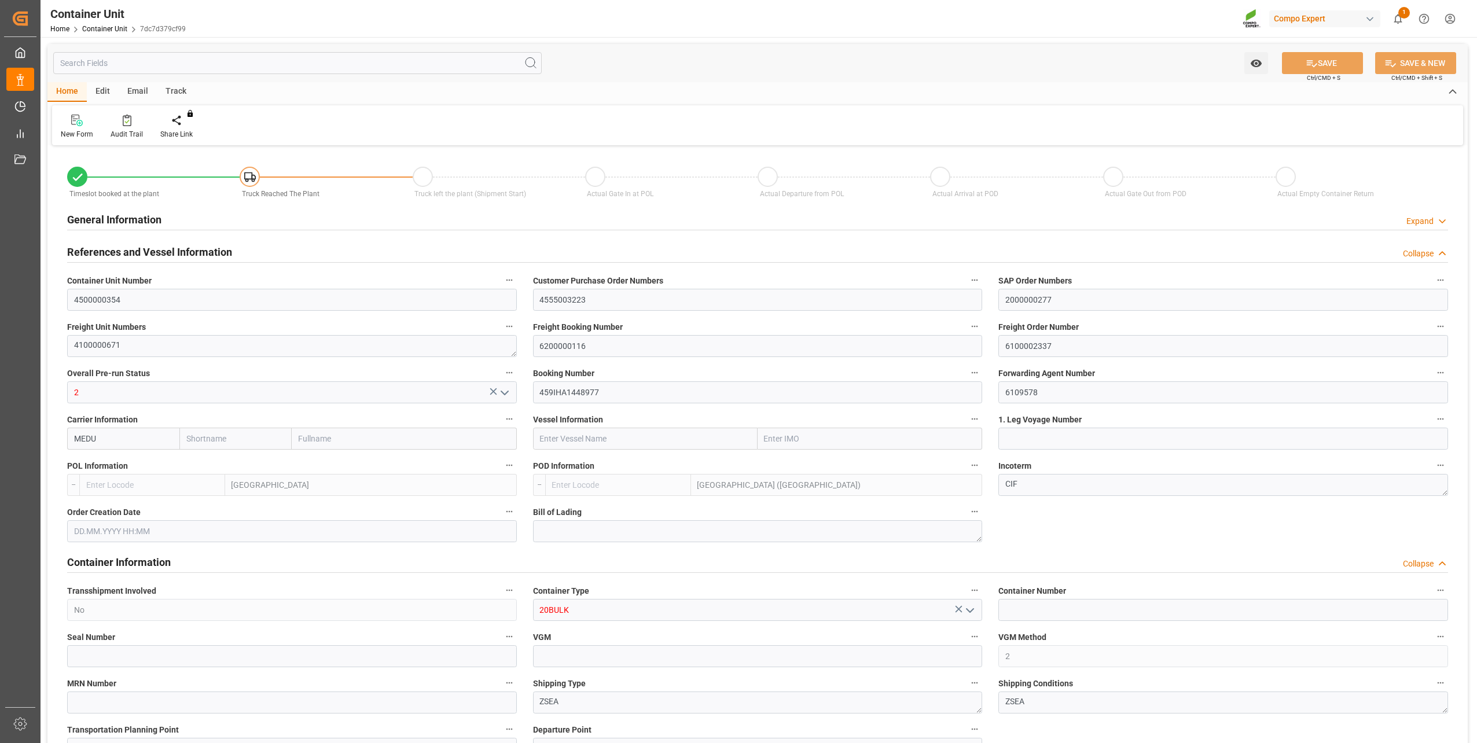
type input "BEANR"
type input "MYPKG"
type input "7"
type input "0"
type input "7"
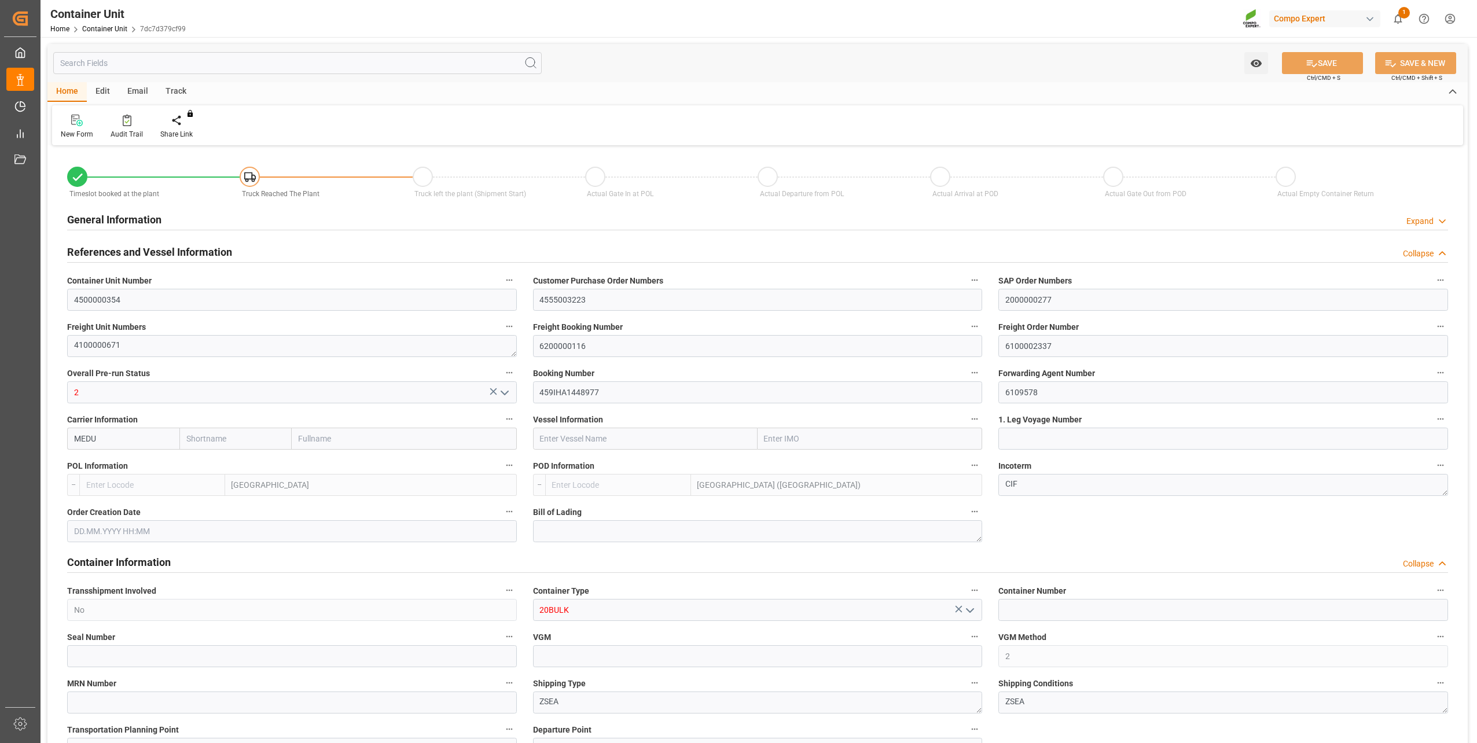
type input "0"
type input "48000"
type input "[DATE] 13:27"
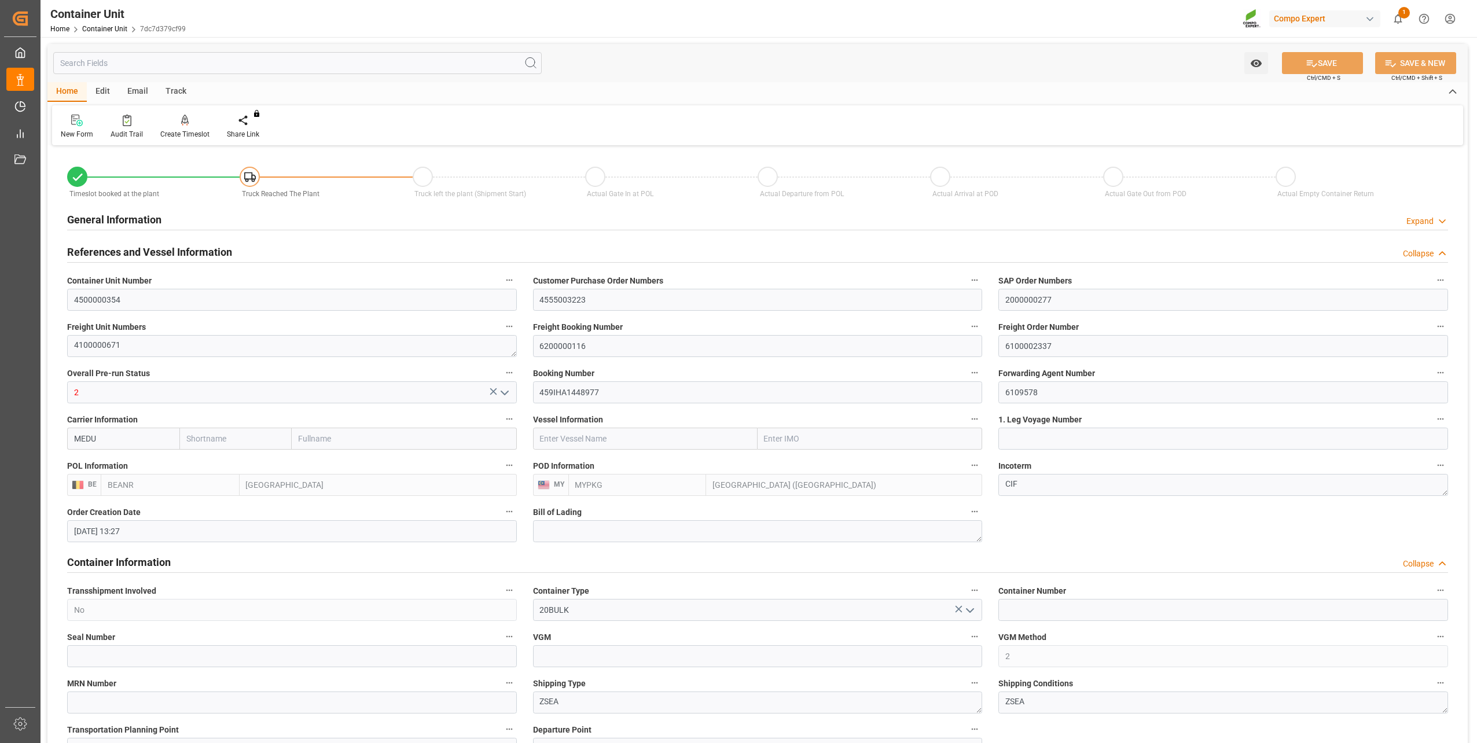
type input "10.10.2025"
click at [190, 122] on div at bounding box center [184, 120] width 49 height 12
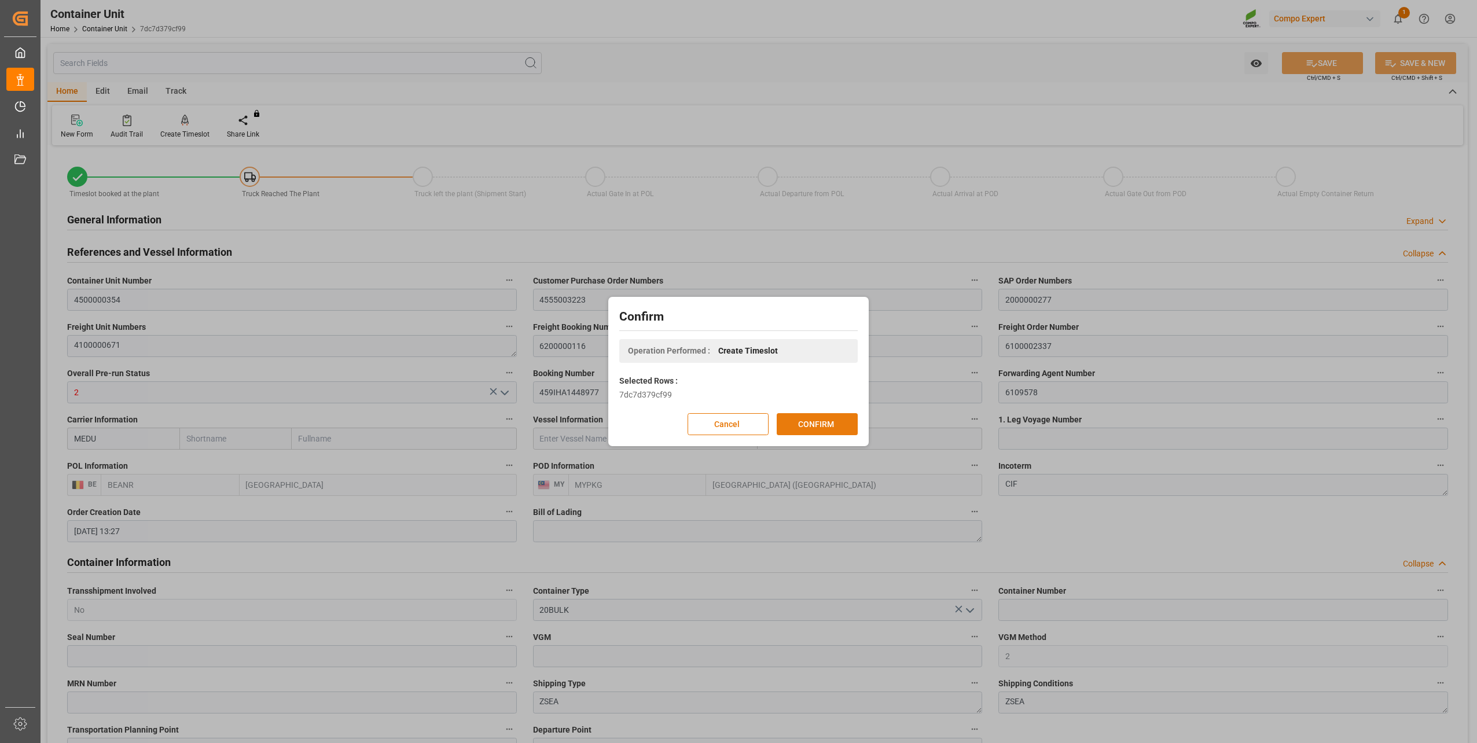
click at [804, 420] on button "CONFIRM" at bounding box center [817, 424] width 81 height 22
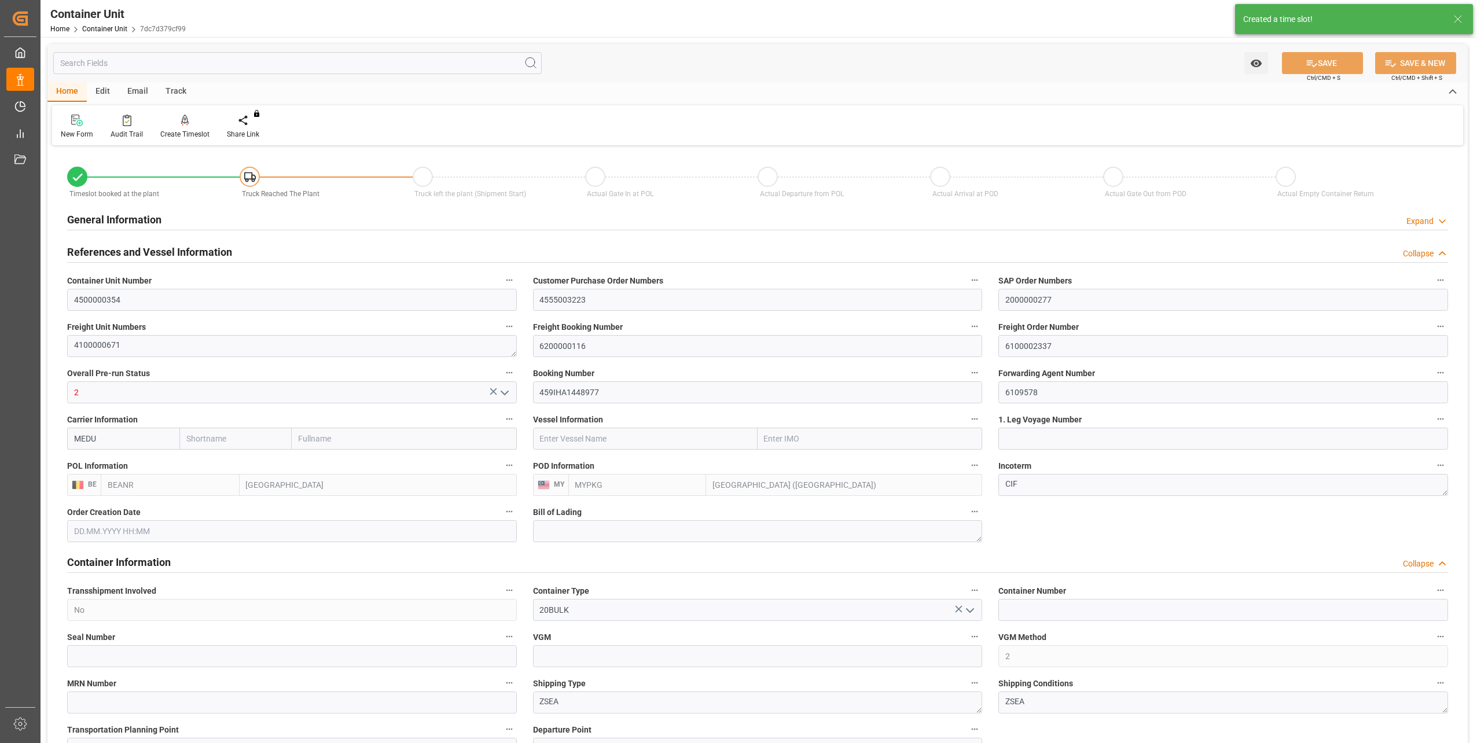
type input "02.10.2025 13:27"
type input "10.10.2025"
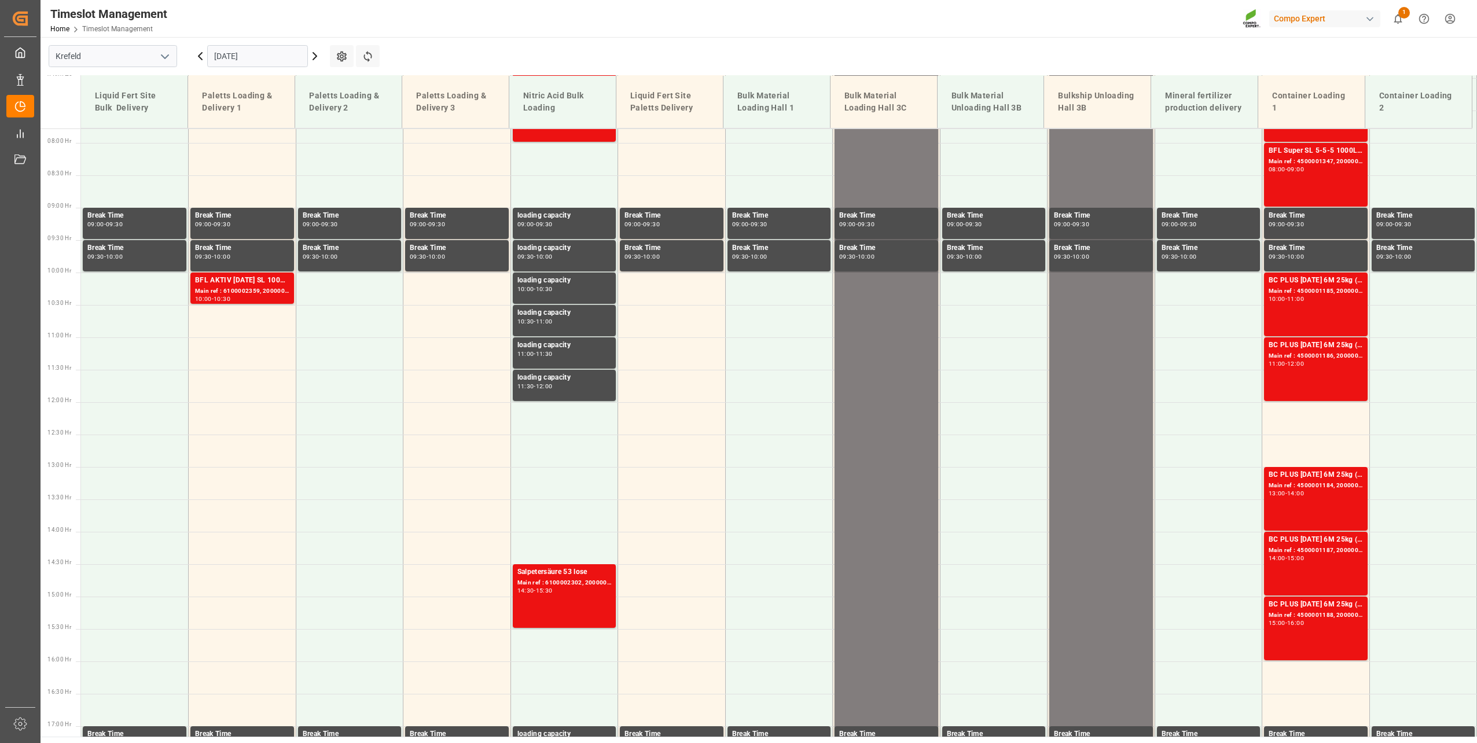
scroll to position [523, 0]
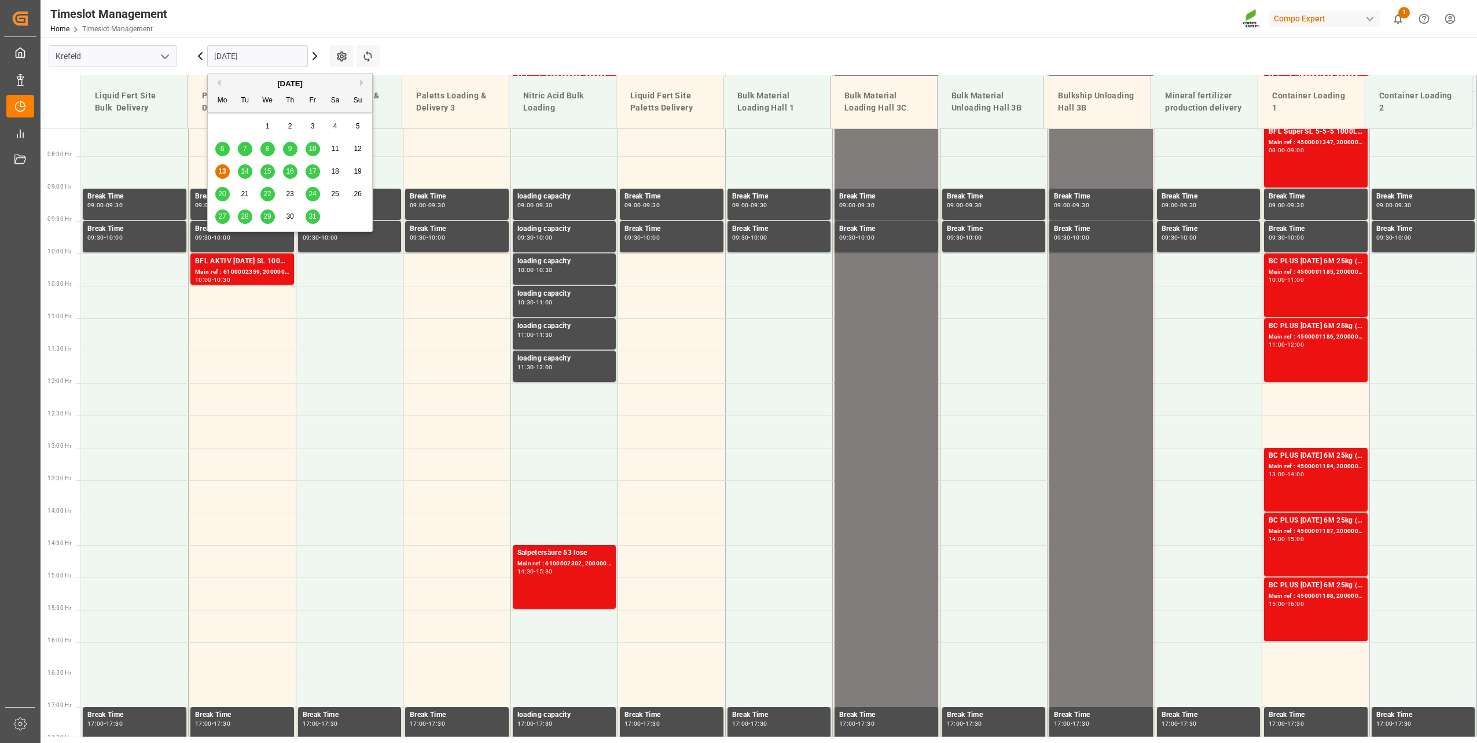
click at [270, 47] on input "[DATE]" at bounding box center [257, 56] width 101 height 22
click at [310, 214] on span "31" at bounding box center [313, 216] width 8 height 8
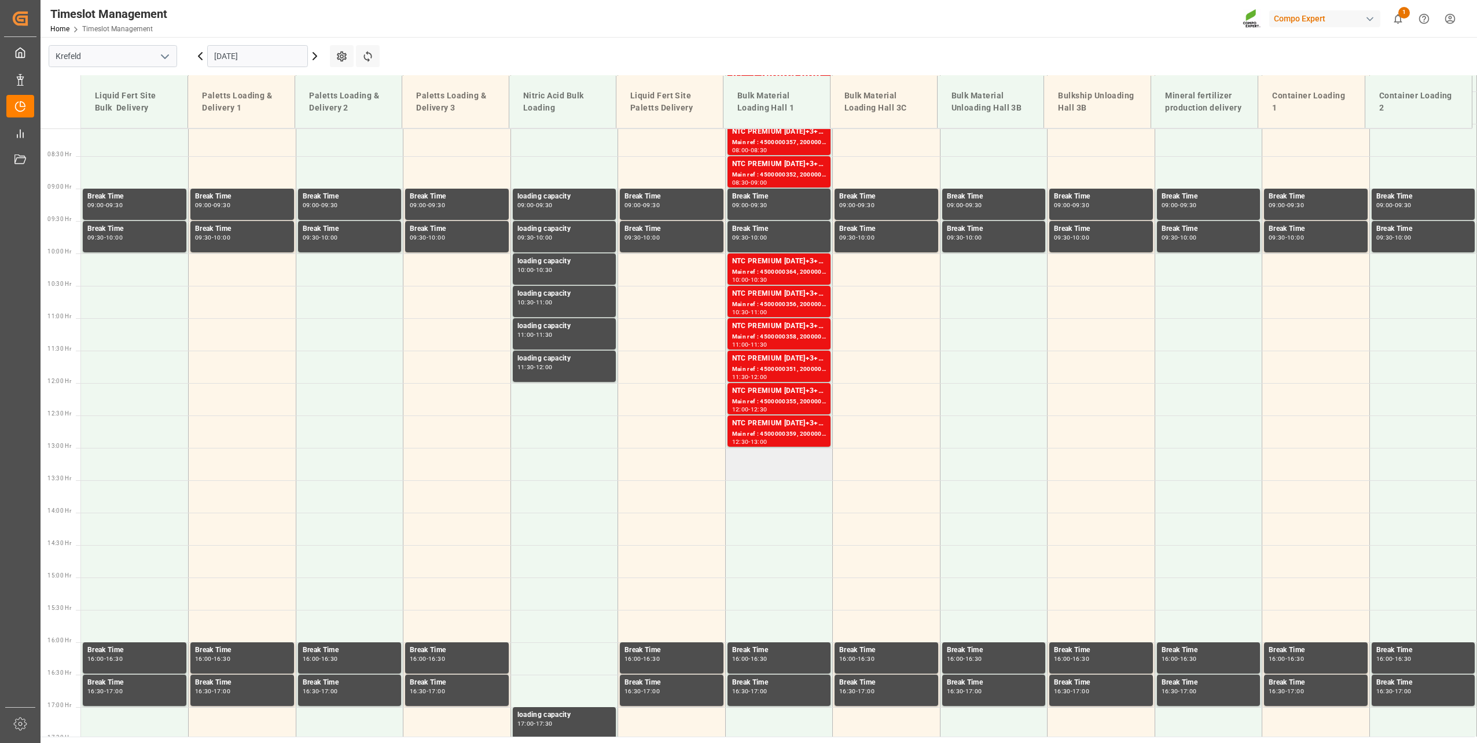
click at [792, 458] on td at bounding box center [779, 464] width 108 height 32
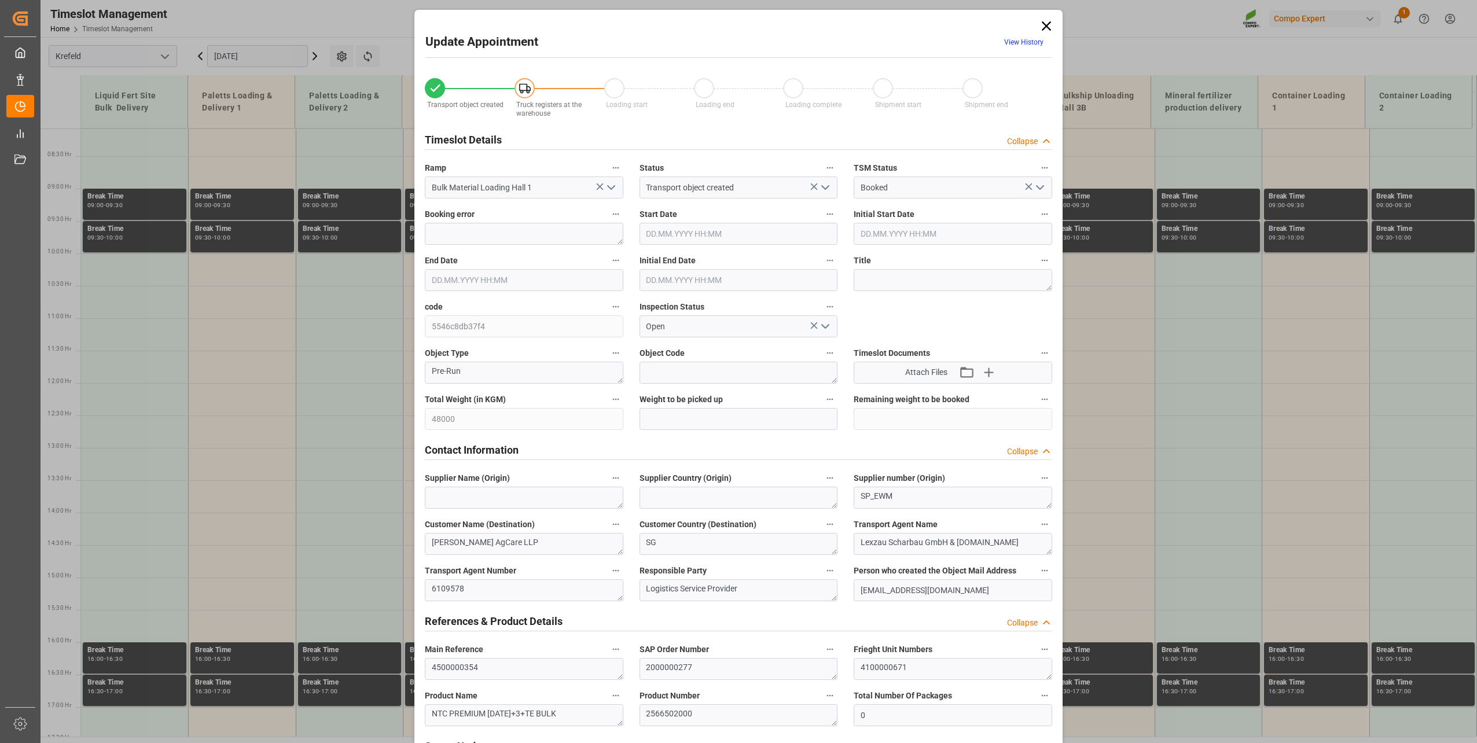
type input "48000"
type input "0"
type input "[DATE] 13:00"
type input "[DATE] 13:30"
type input "[DATE] 13:27"
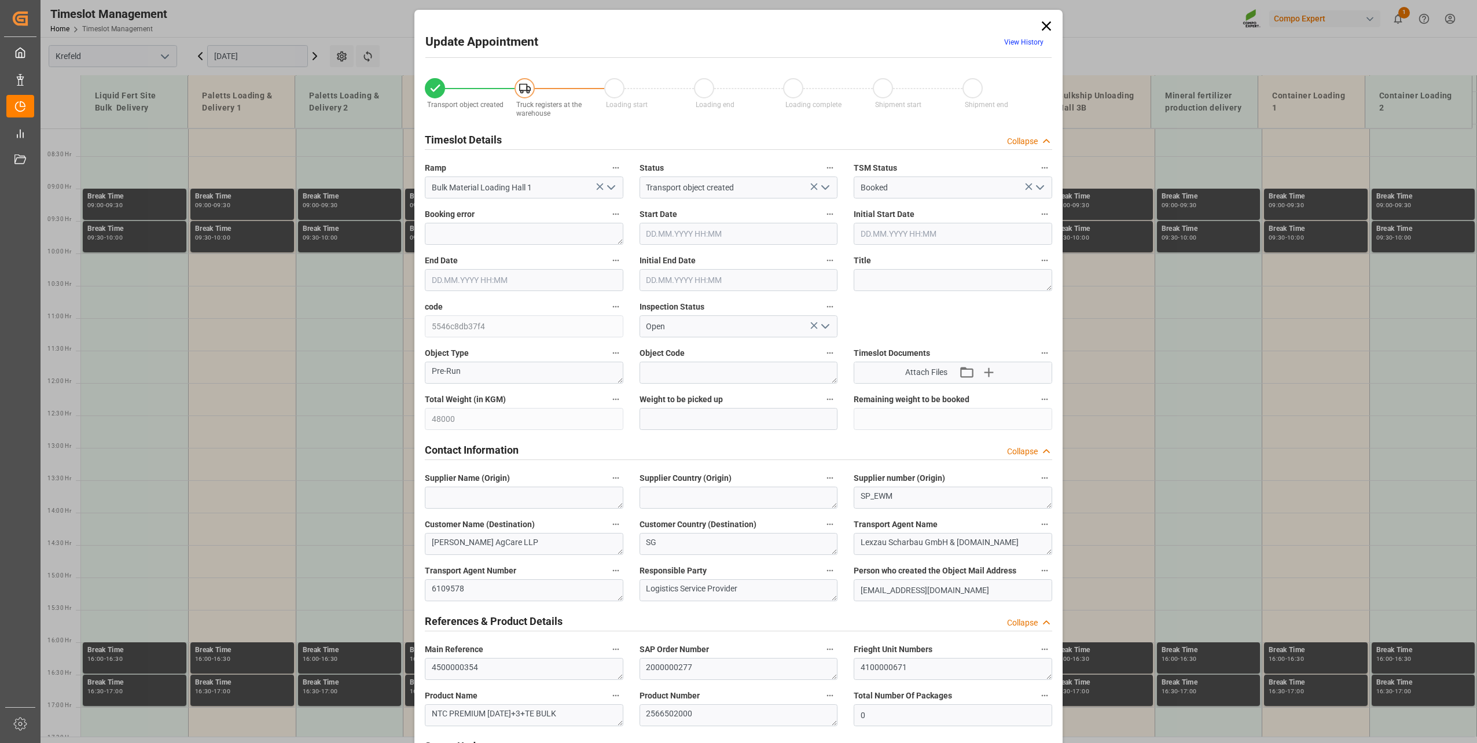
type input "13.10.2025 06:36"
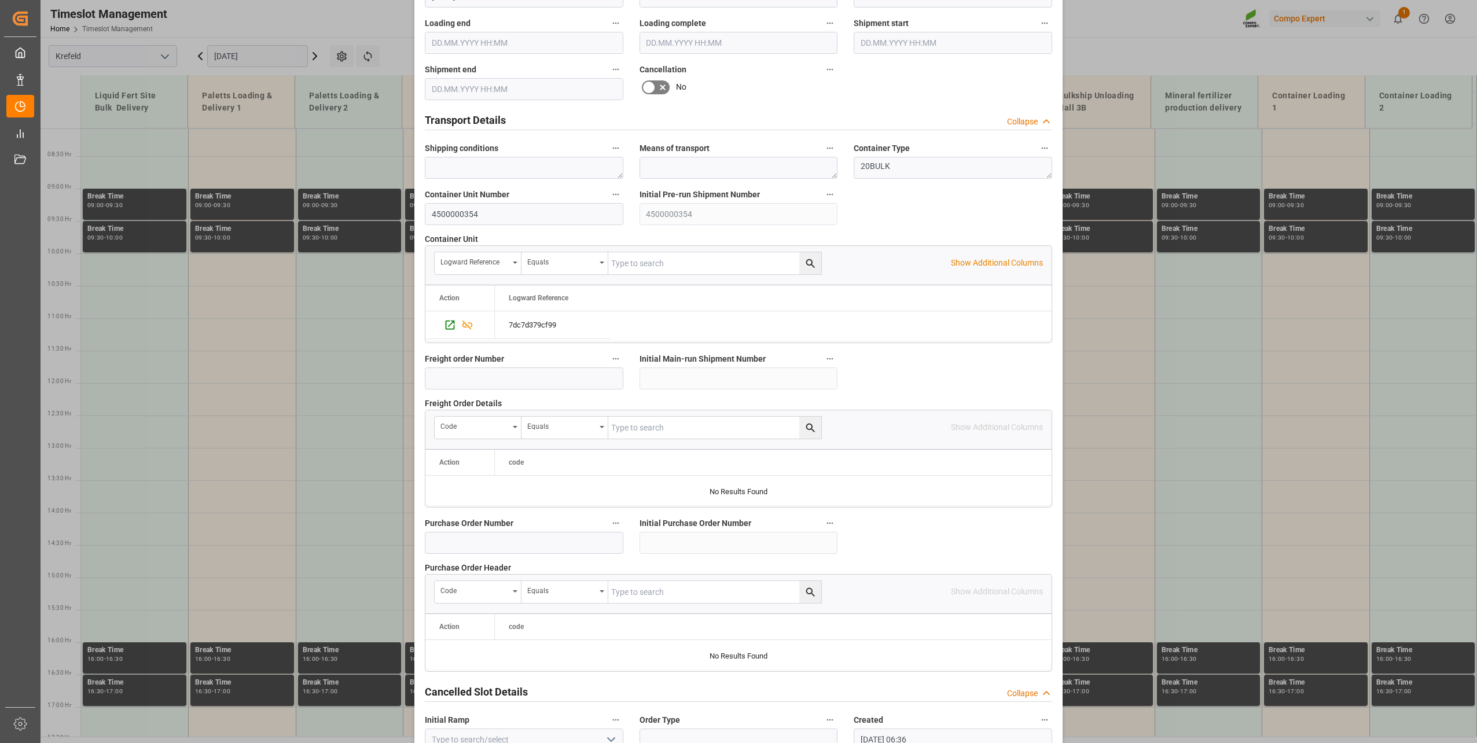
scroll to position [863, 0]
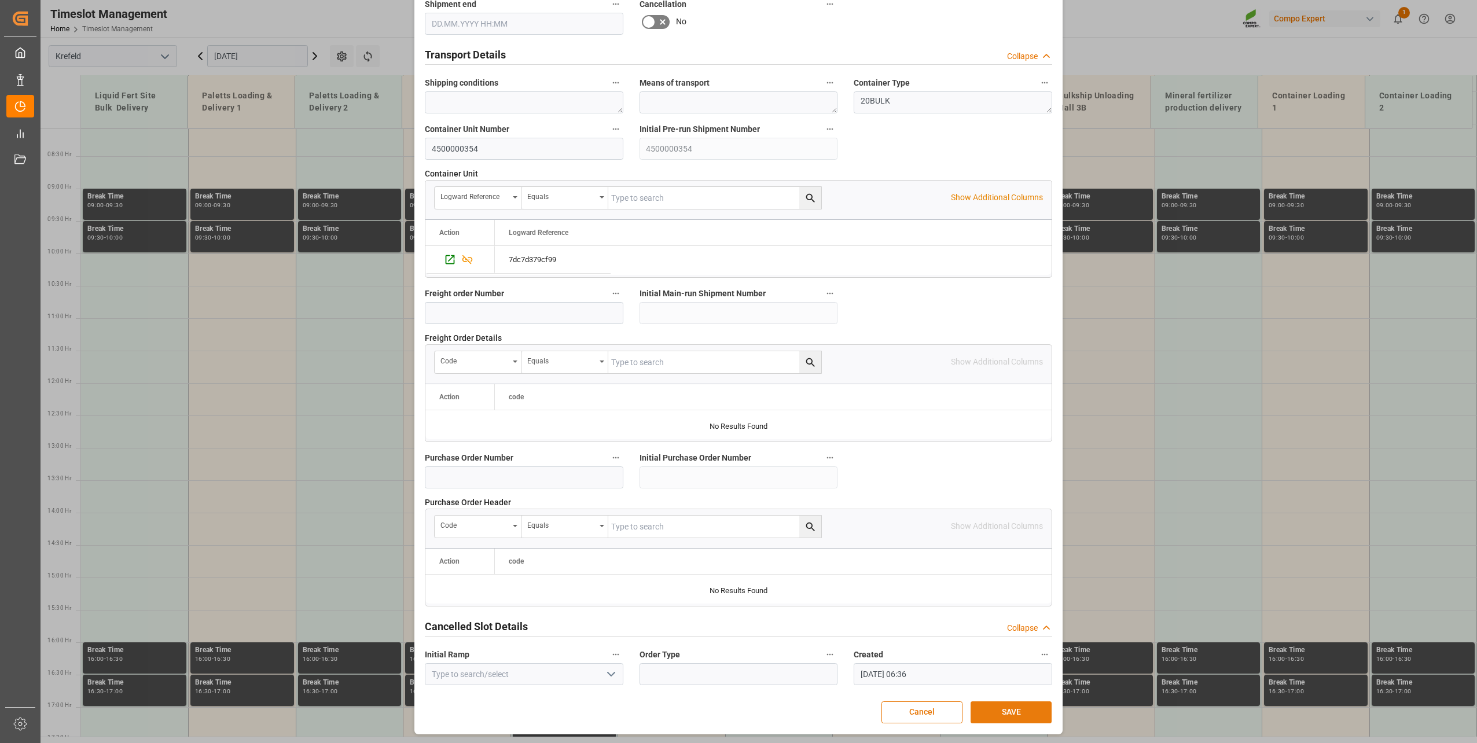
click at [995, 705] on button "SAVE" at bounding box center [1011, 713] width 81 height 22
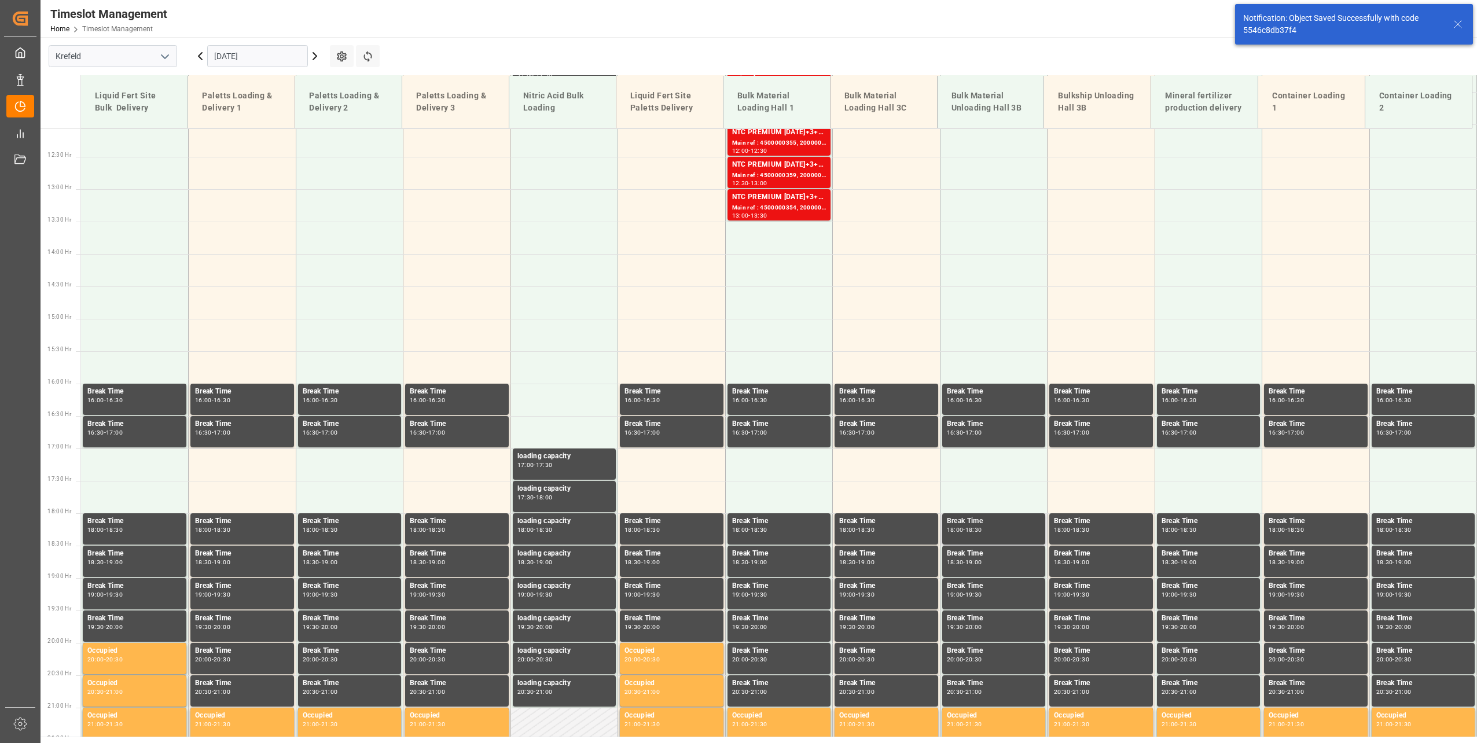
scroll to position [783, 0]
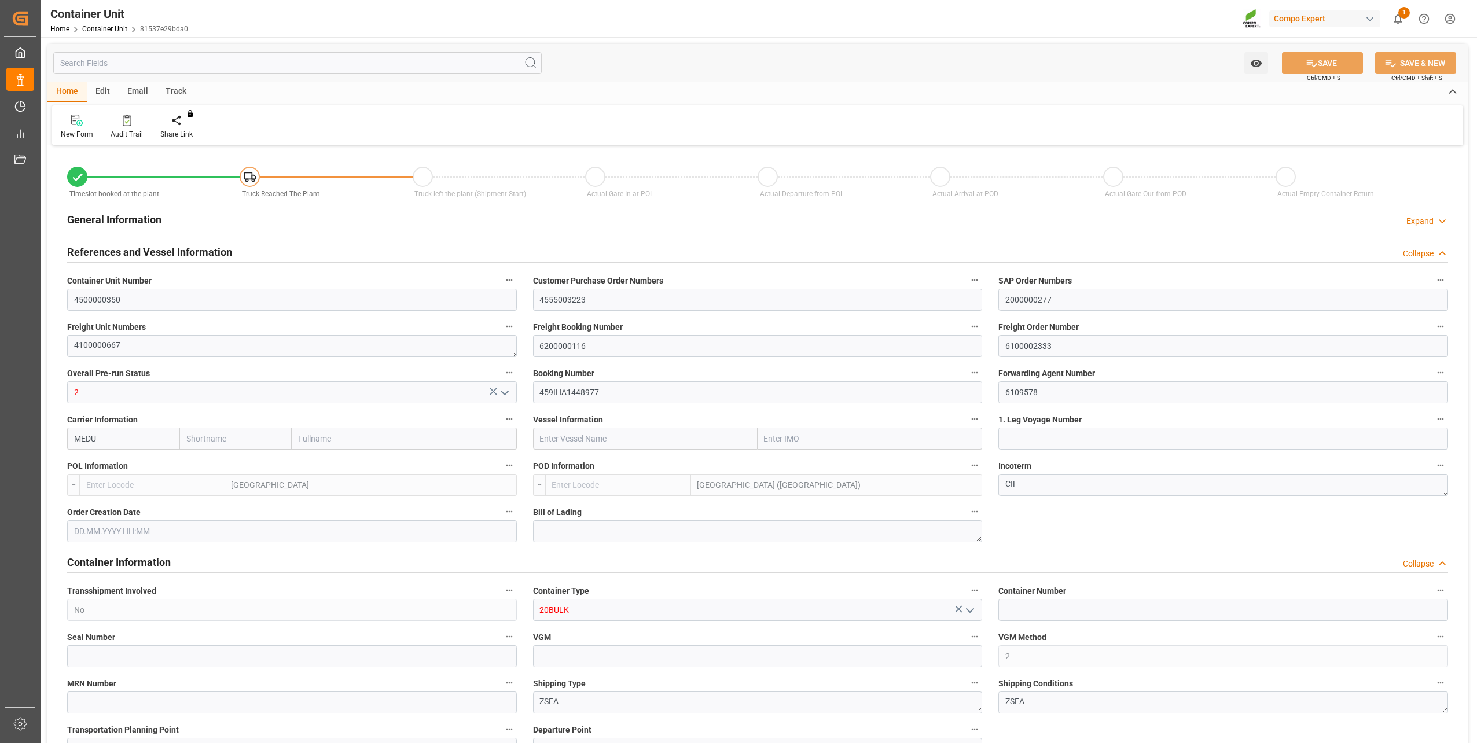
type input "BEANR"
type input "MYPKG"
type input "7"
type input "0"
type input "7"
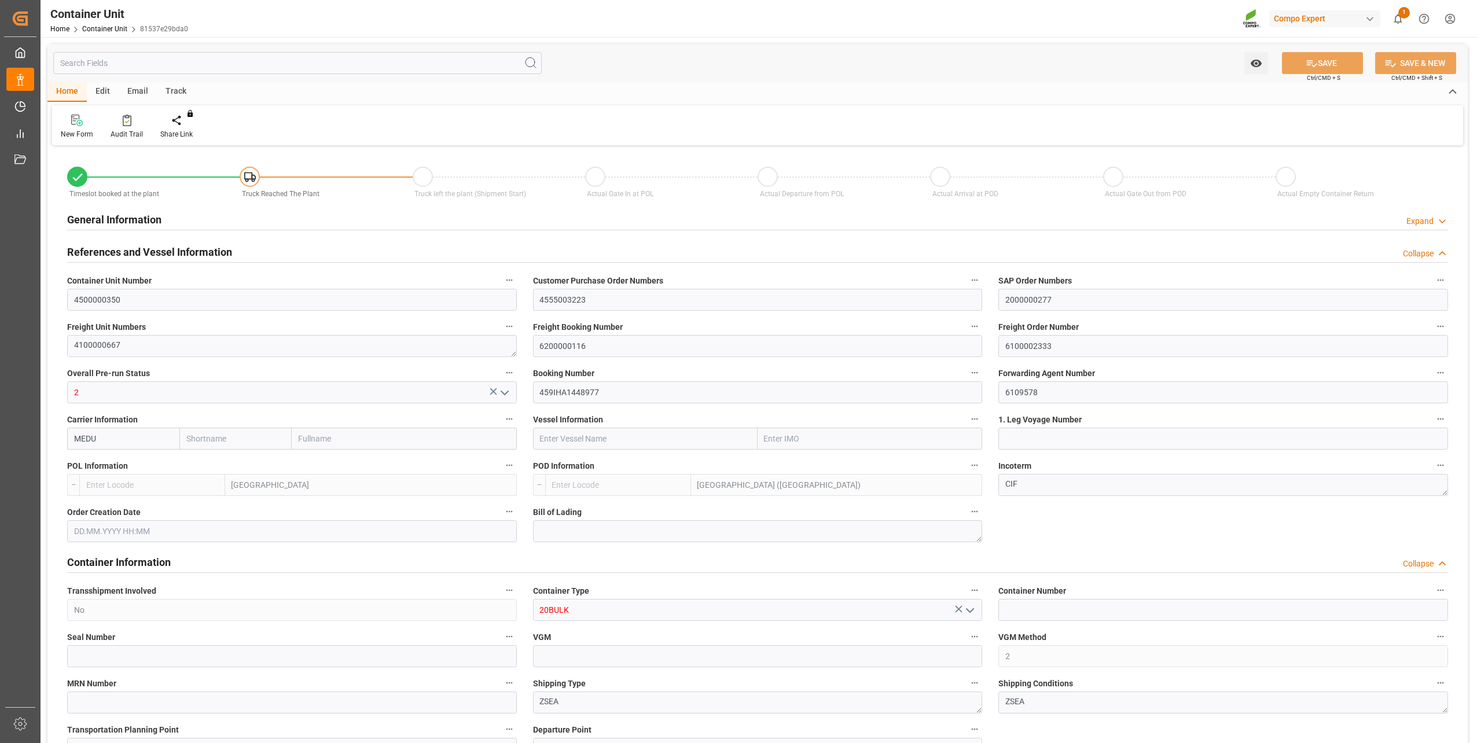
type input "0"
type input "48000"
type input "[DATE] 13:25"
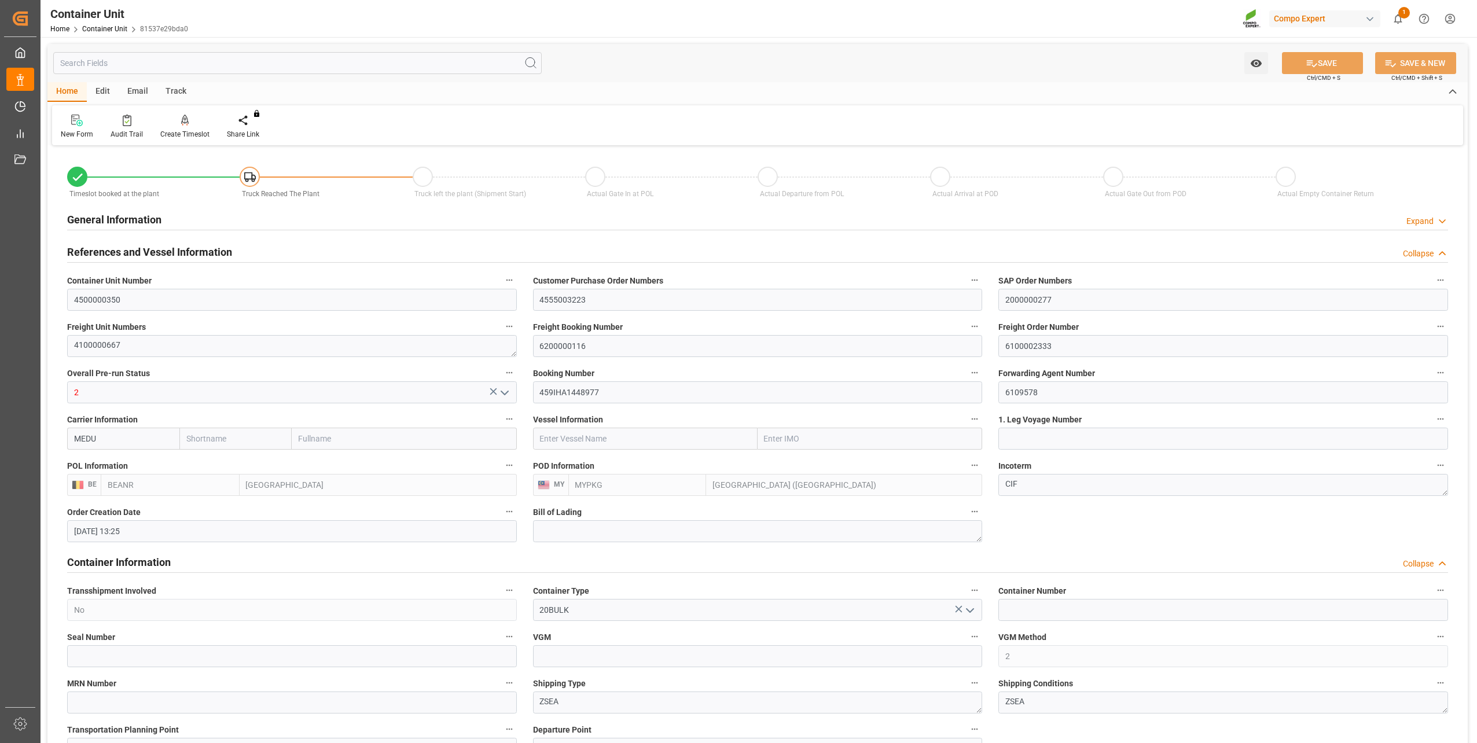
type input "10.10.2025"
click at [177, 119] on div at bounding box center [184, 120] width 49 height 12
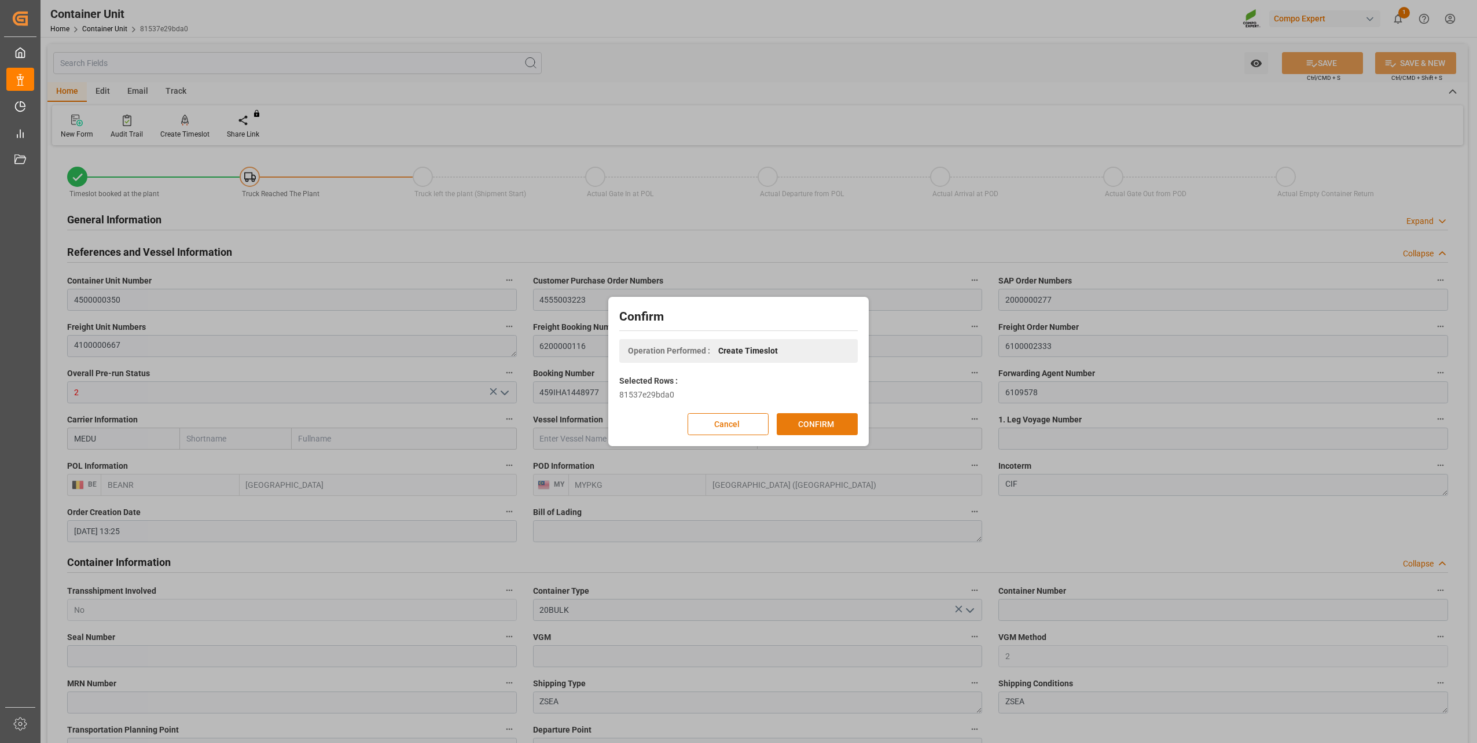
click at [840, 432] on button "CONFIRM" at bounding box center [817, 424] width 81 height 22
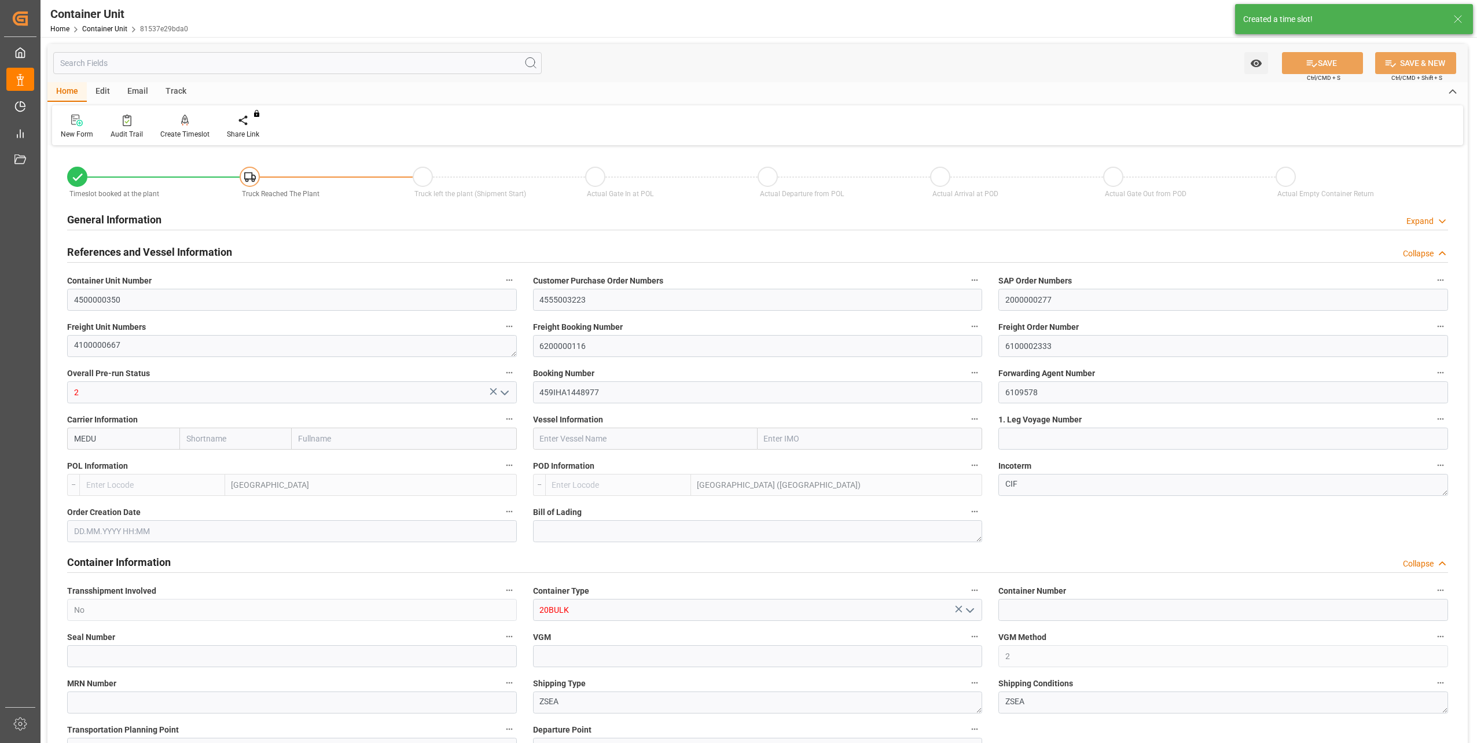
type input "BEANR"
type input "MYPKG"
type input "7"
type input "0"
type input "7"
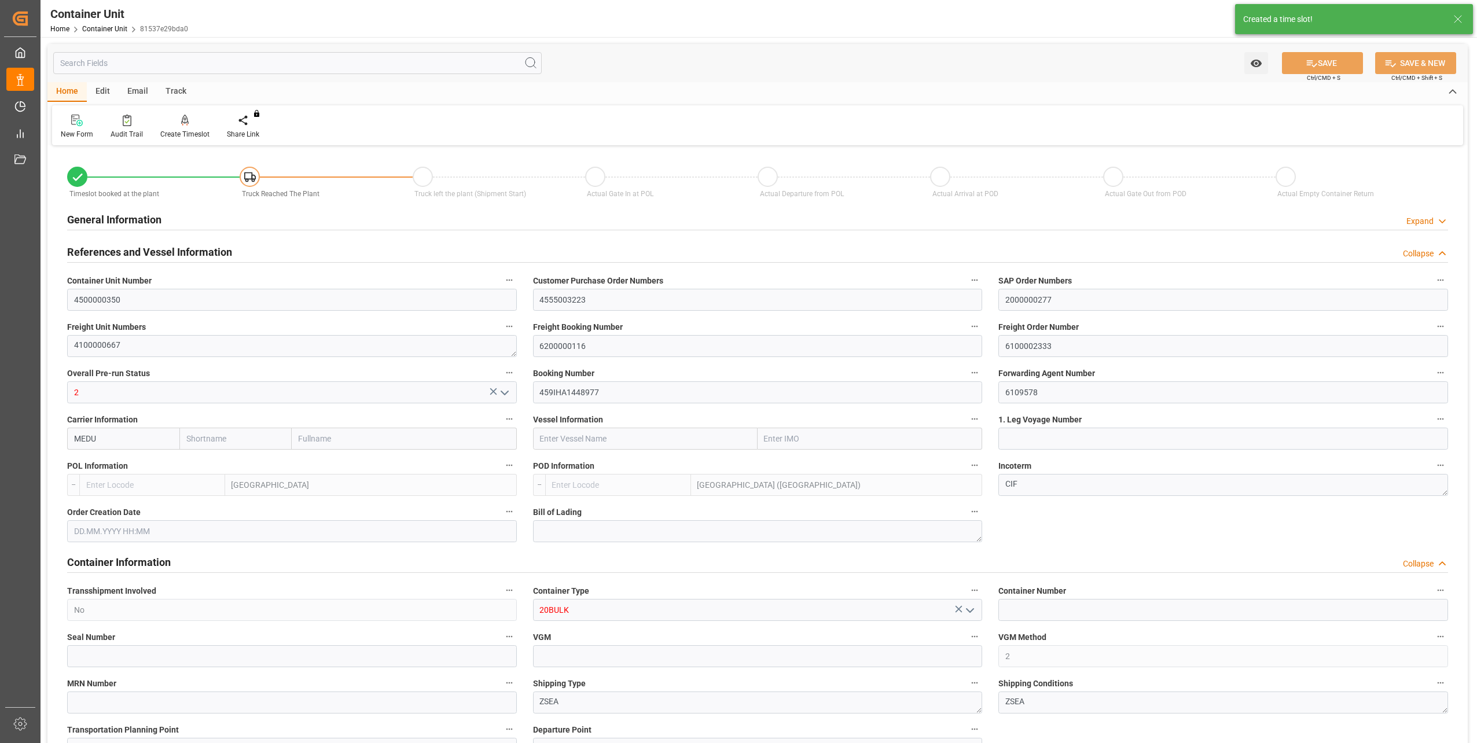
type input "0"
type input "48000"
type input "[DATE] 13:25"
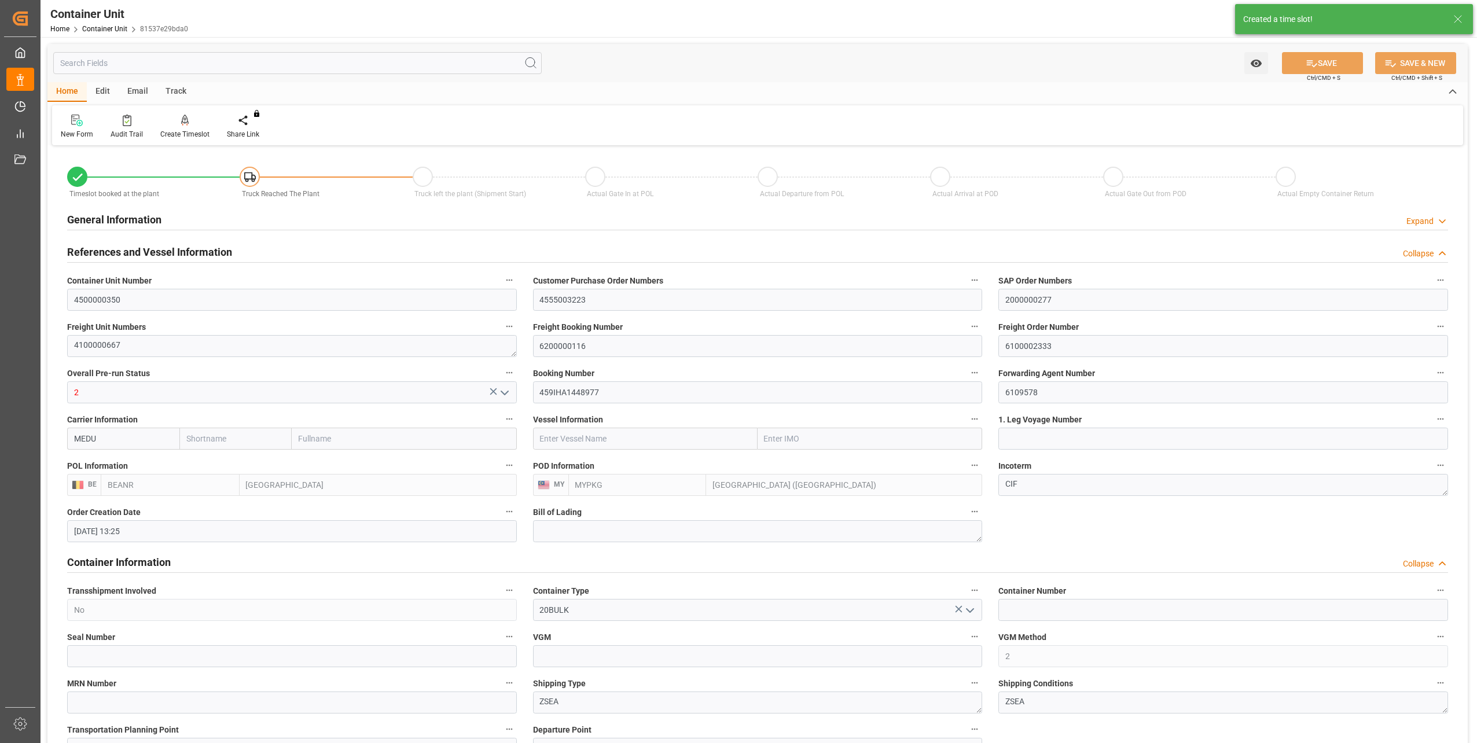
type input "[DATE]"
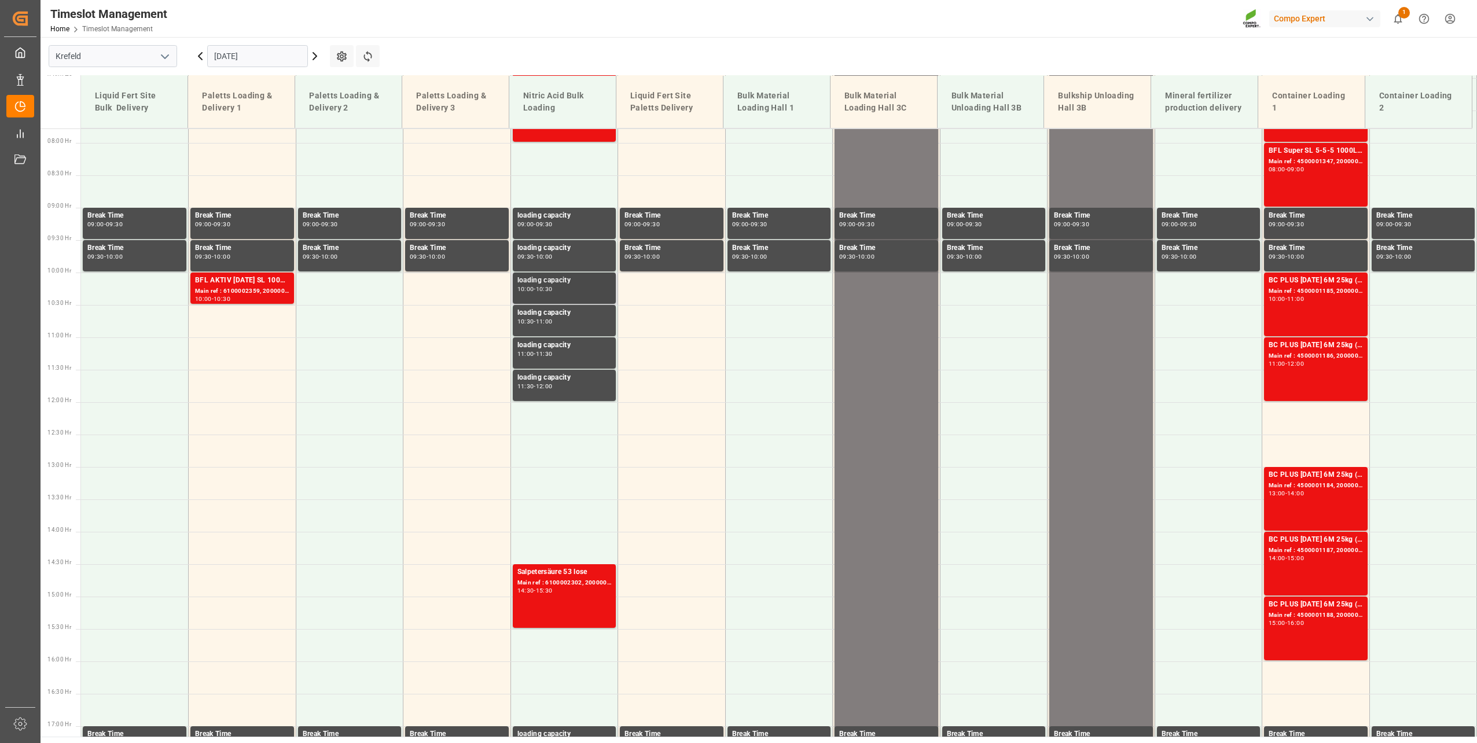
scroll to position [523, 0]
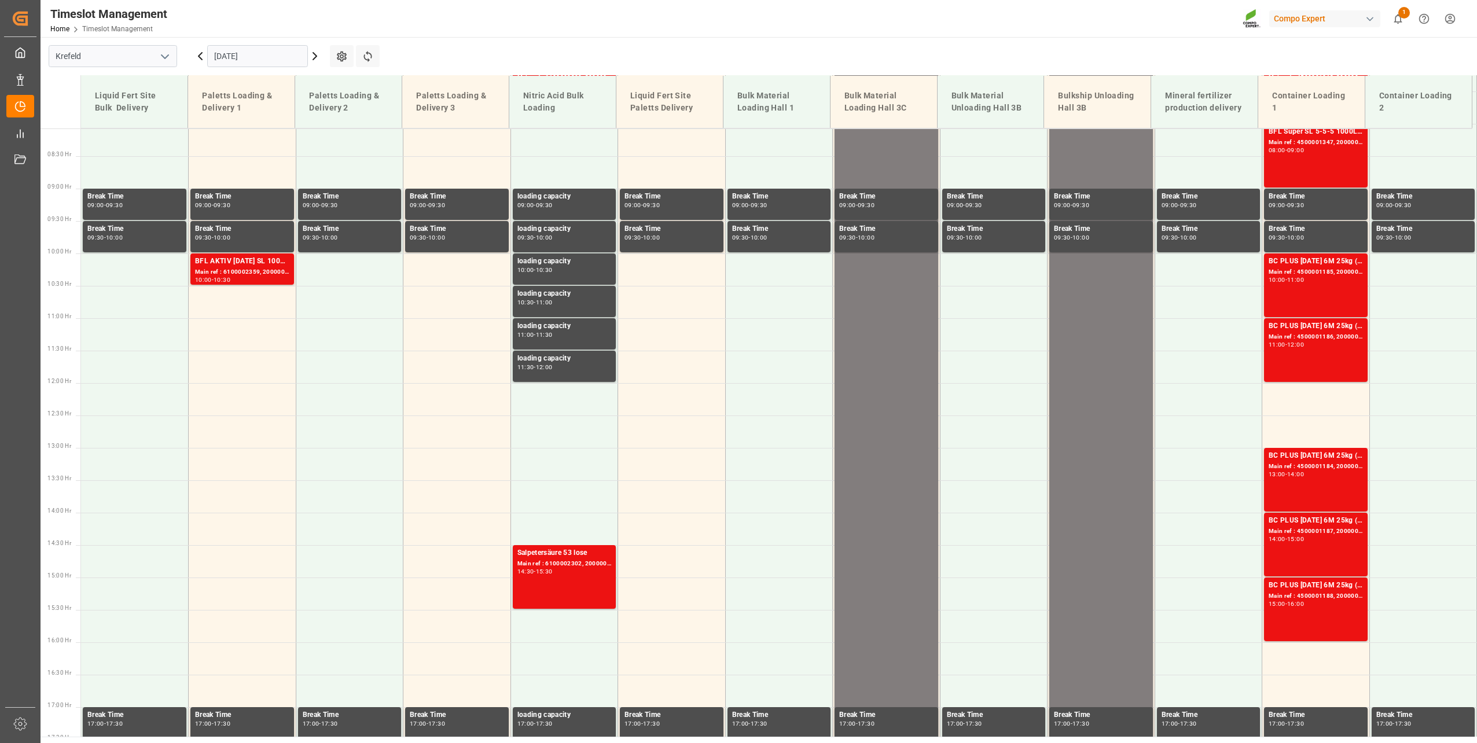
click at [226, 58] on input "[DATE]" at bounding box center [257, 56] width 101 height 22
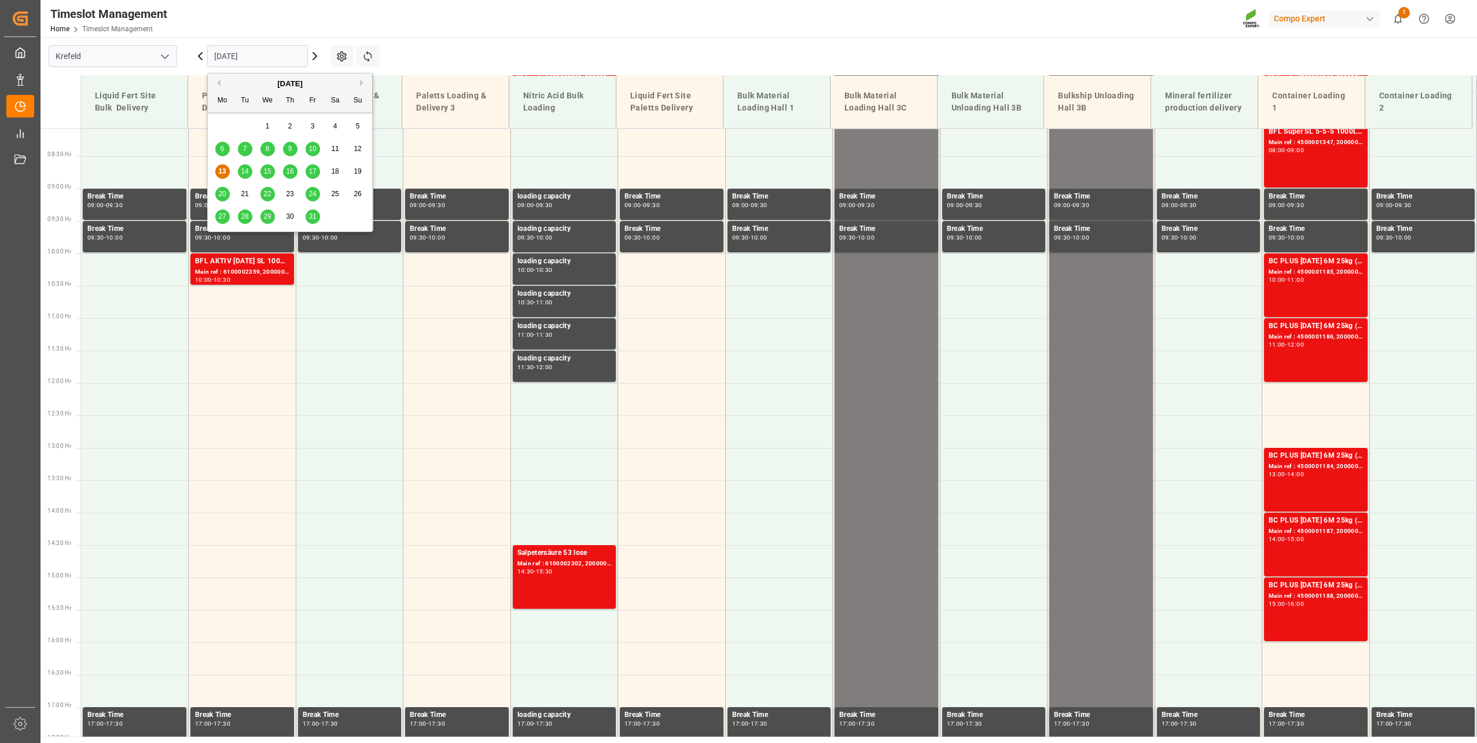
click at [310, 218] on span "31" at bounding box center [313, 216] width 8 height 8
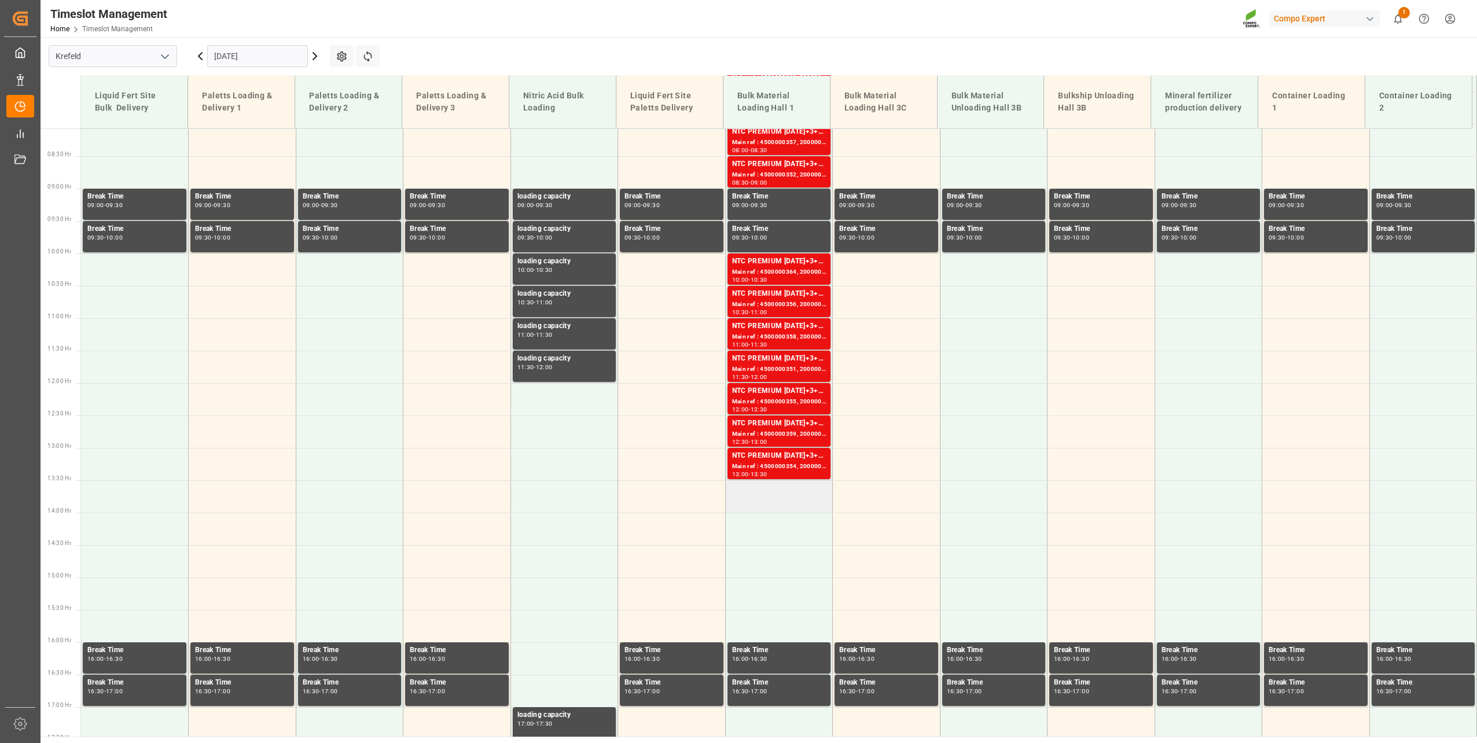
click at [774, 490] on td at bounding box center [779, 496] width 108 height 32
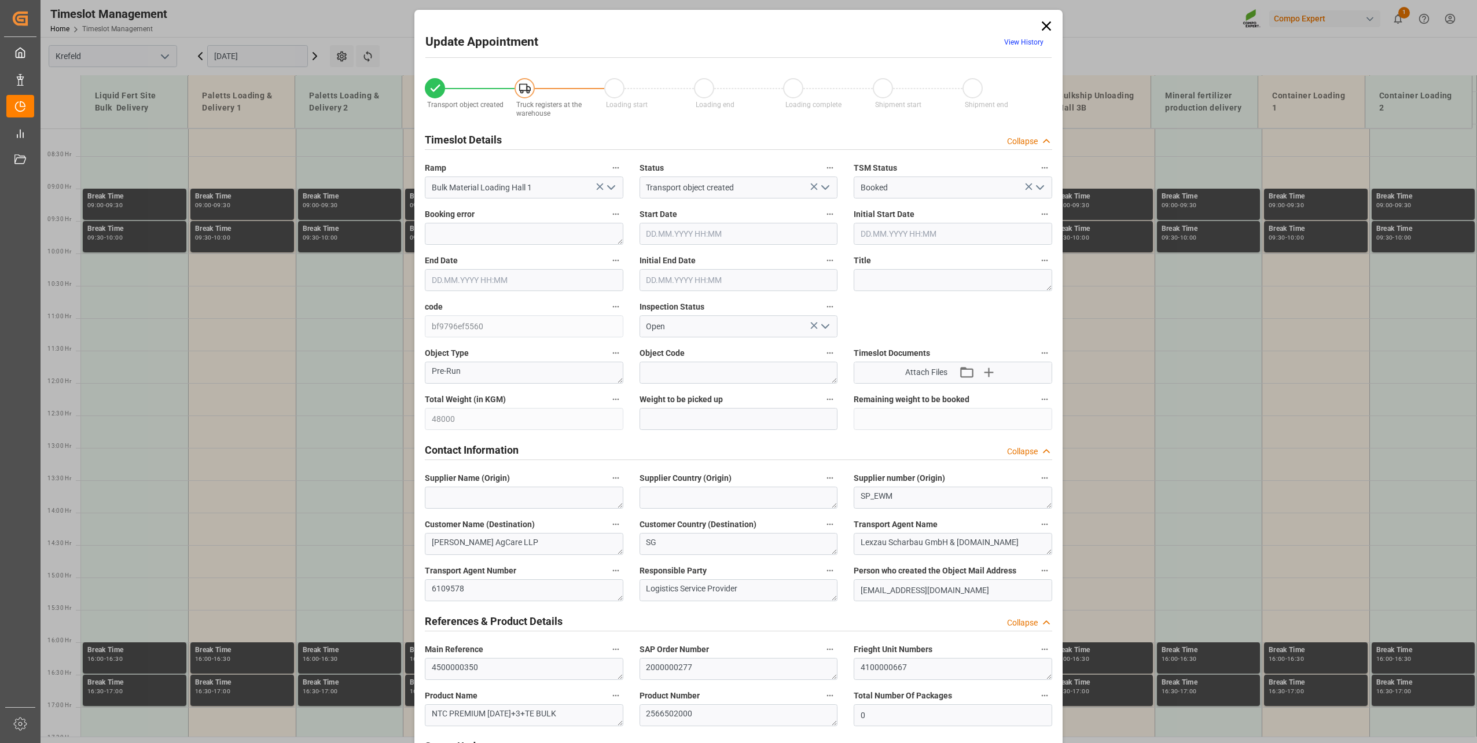
type input "48000"
type input "0"
type input "31.10.2025 13:30"
type input "31.10.2025 14:00"
type input "02.10.2025 13:25"
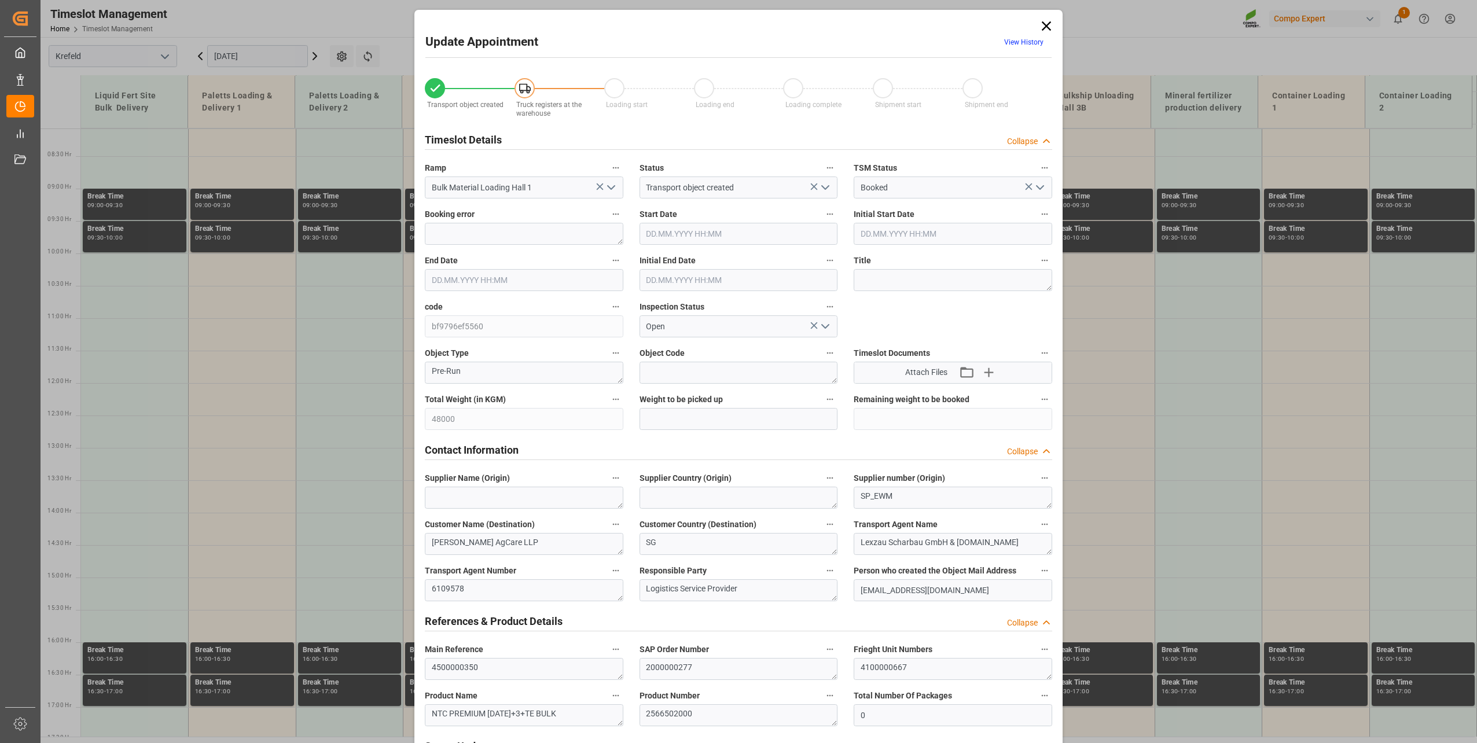
type input "13.10.2025 06:37"
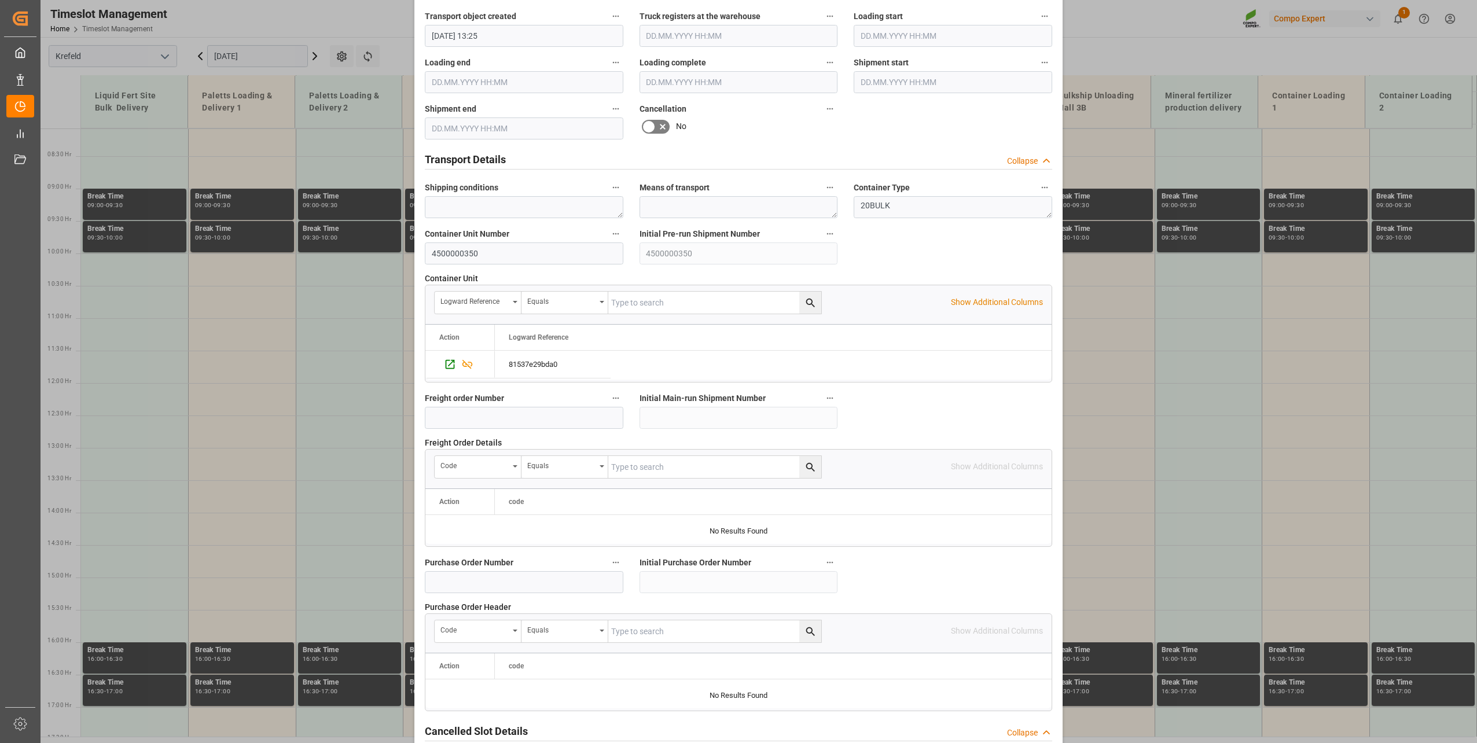
scroll to position [863, 0]
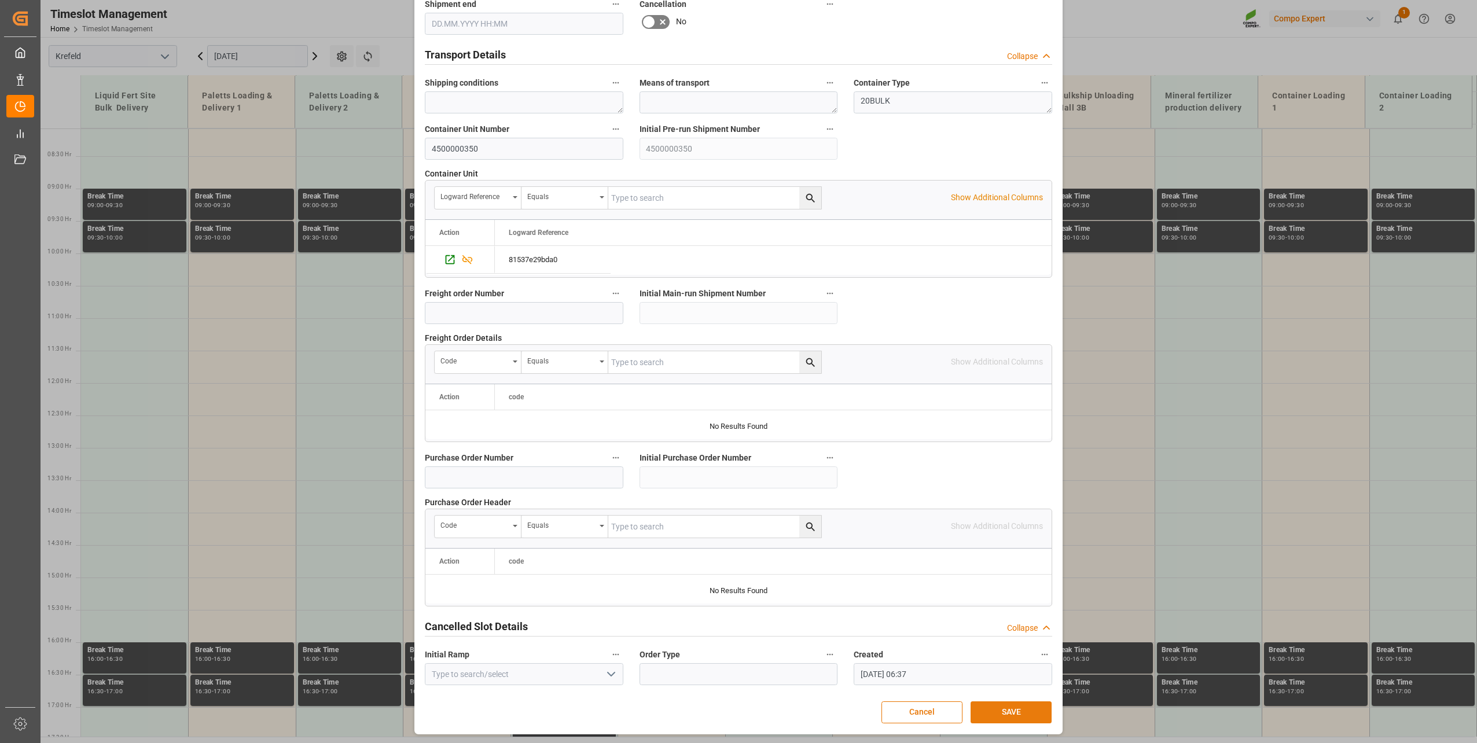
click at [994, 703] on button "SAVE" at bounding box center [1011, 713] width 81 height 22
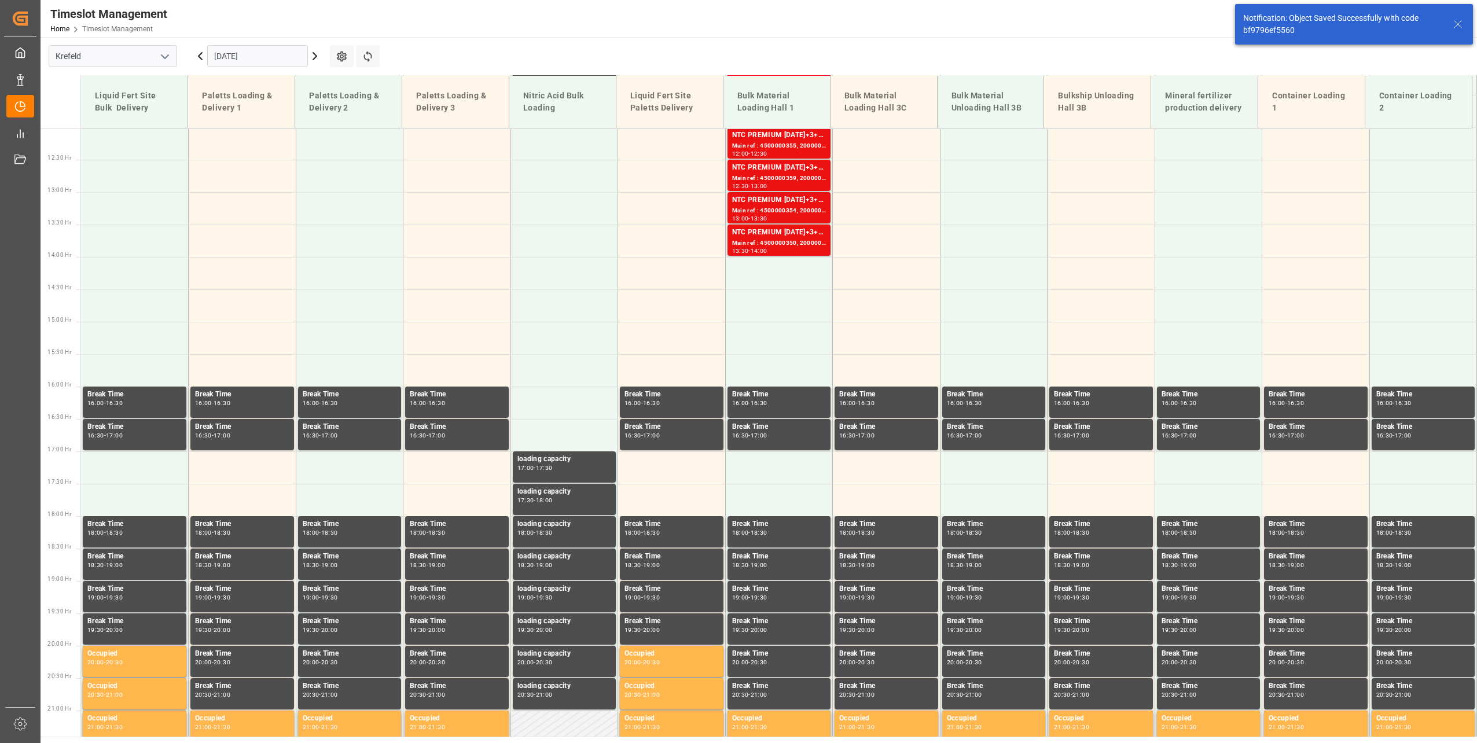
scroll to position [783, 0]
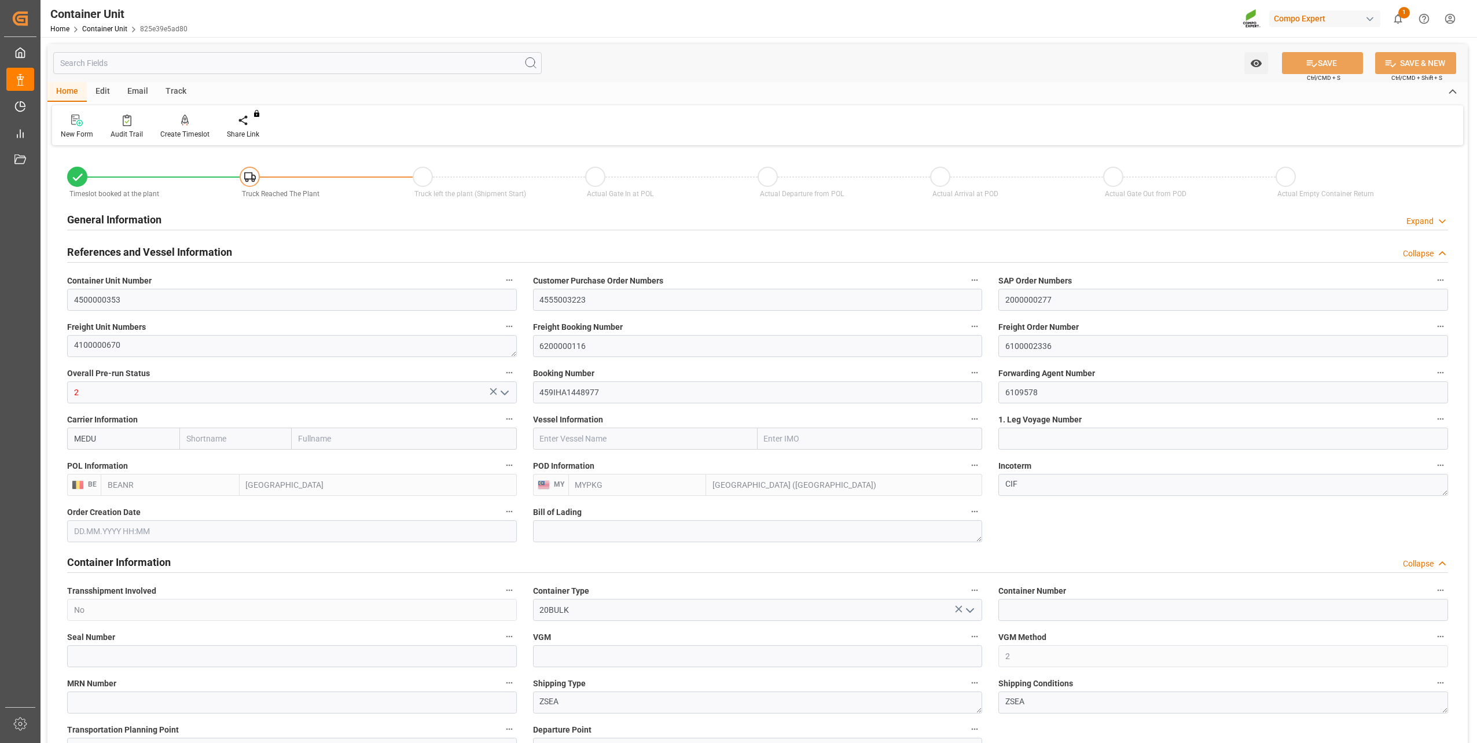
type input "BEANR"
type input "MYPKG"
type input "7"
type input "0"
type input "7"
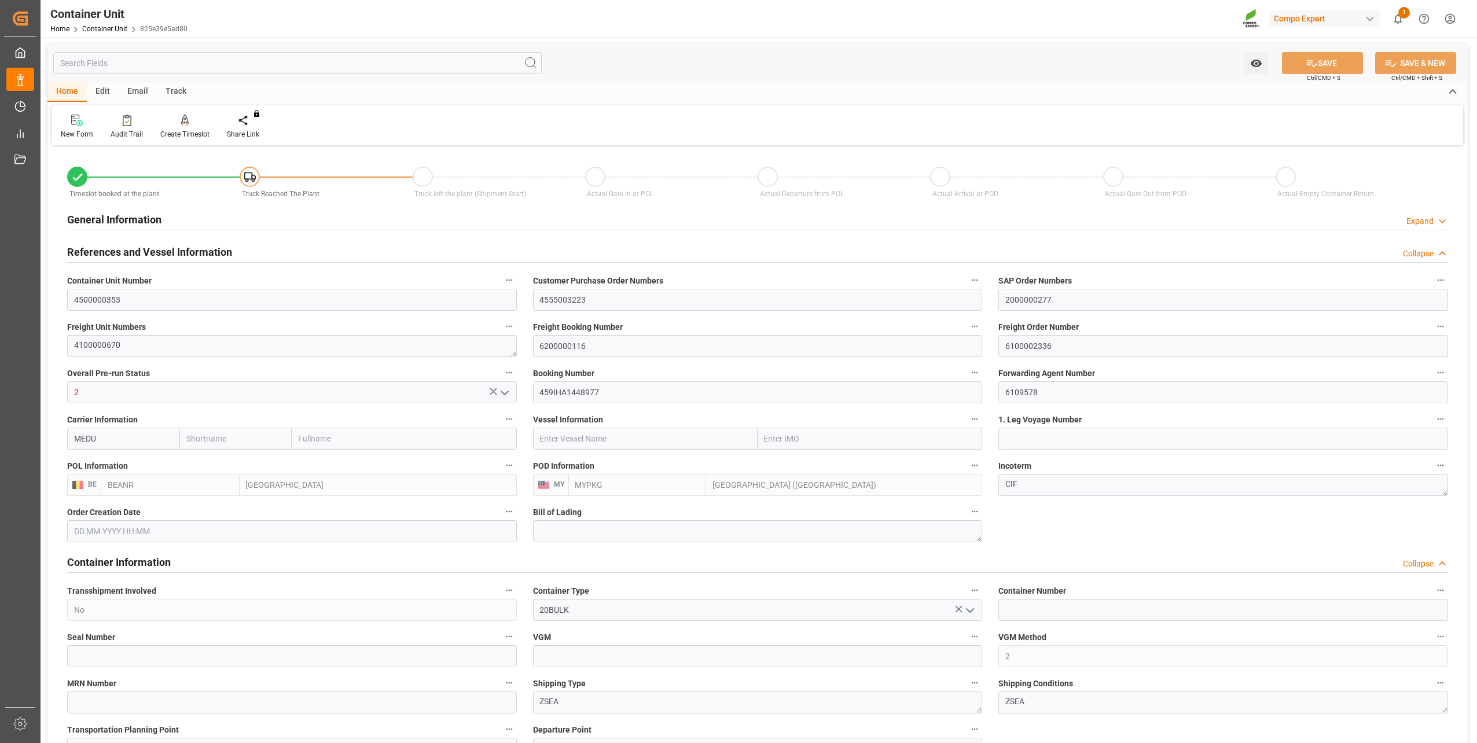
type input "0"
type input "48000"
type input "02.10.2025 13:27"
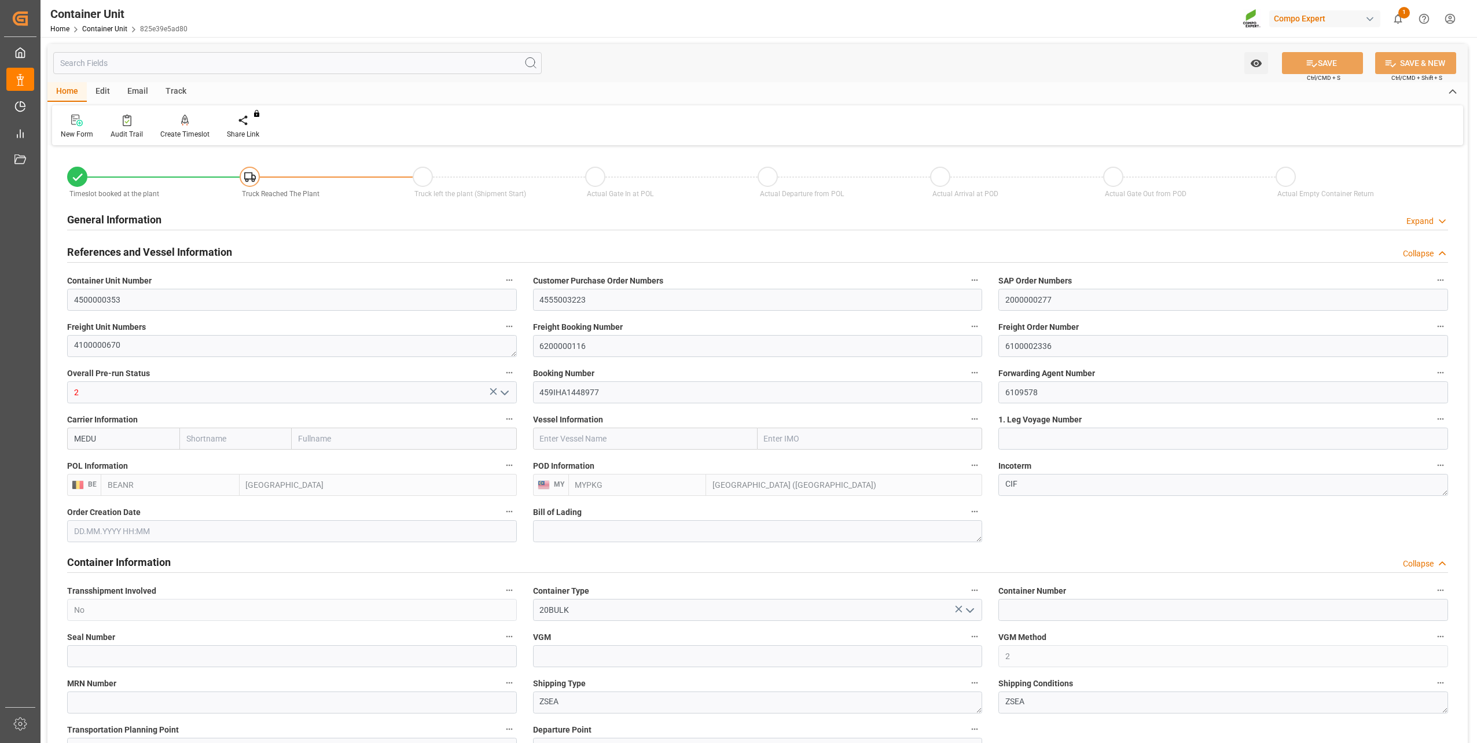
type input "[DATE]"
click at [185, 118] on icon at bounding box center [185, 120] width 8 height 10
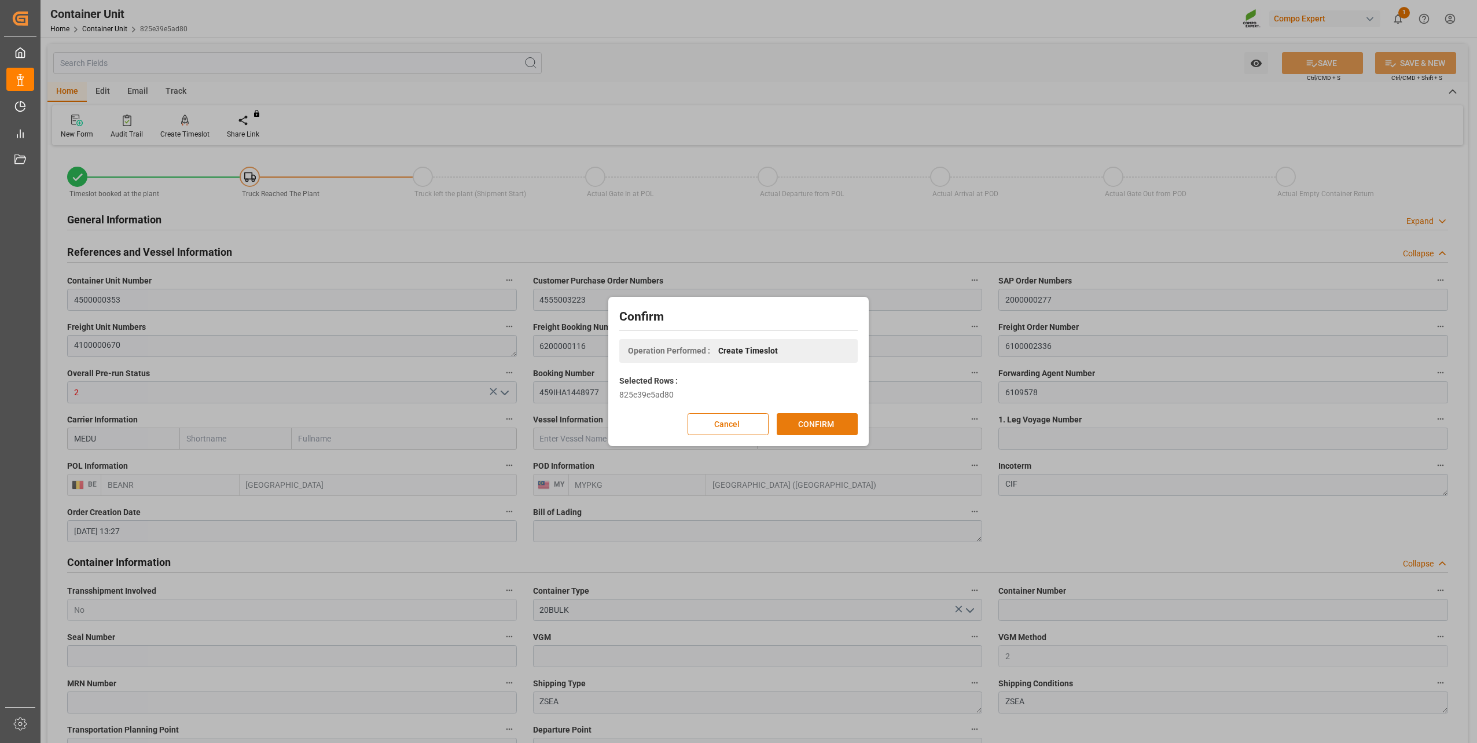
click at [816, 424] on button "CONFIRM" at bounding box center [817, 424] width 81 height 22
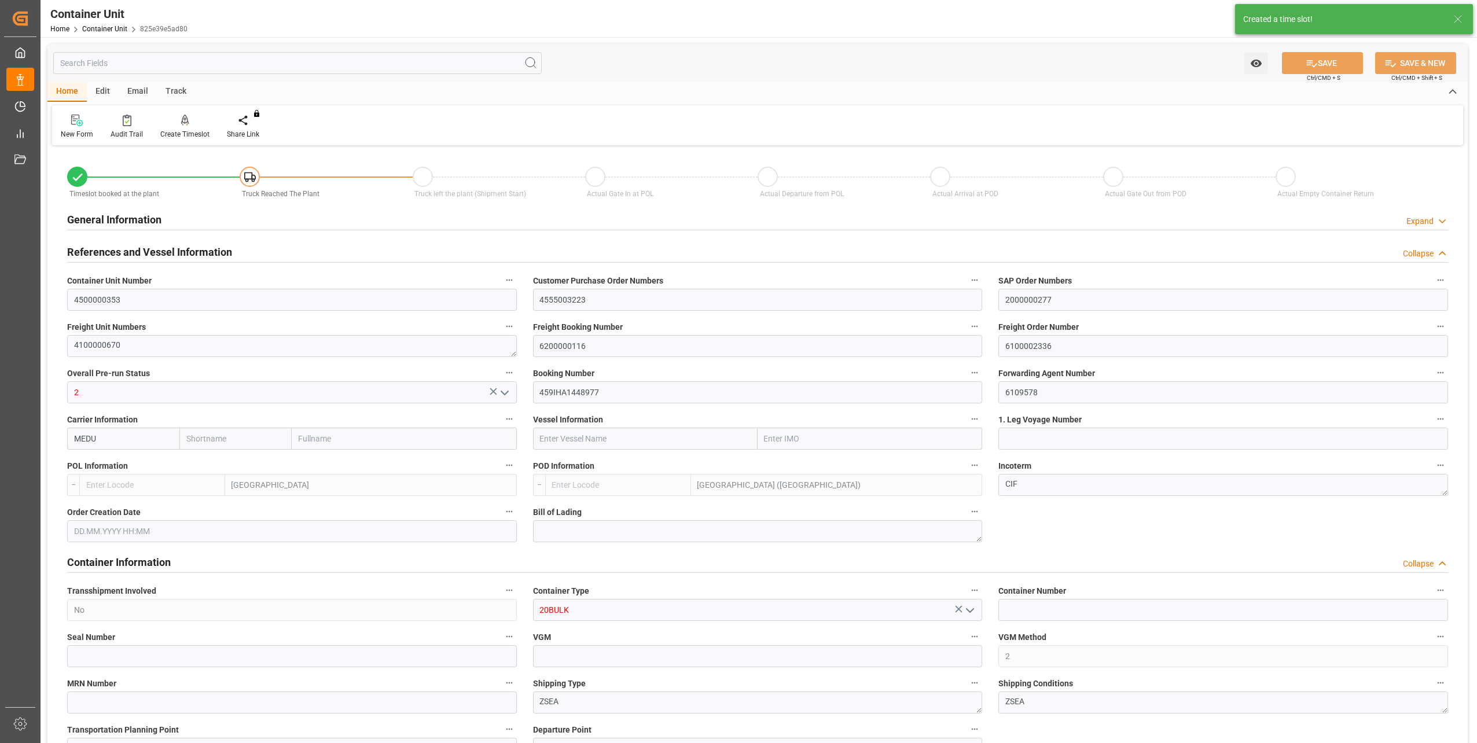
type input "BEANR"
type input "MYPKG"
type input "7"
type input "0"
type input "7"
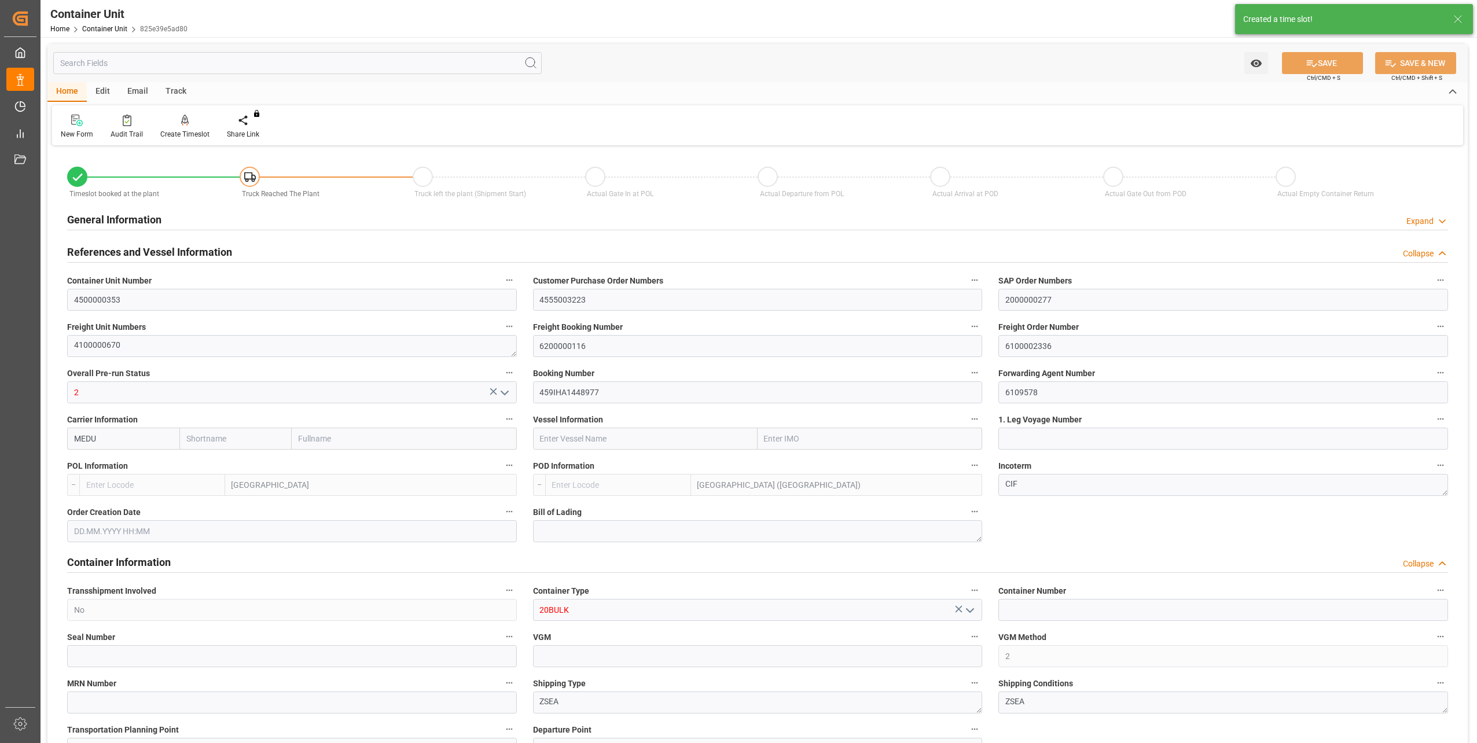
type input "0"
type input "48000"
type input "02.10.2025 13:27"
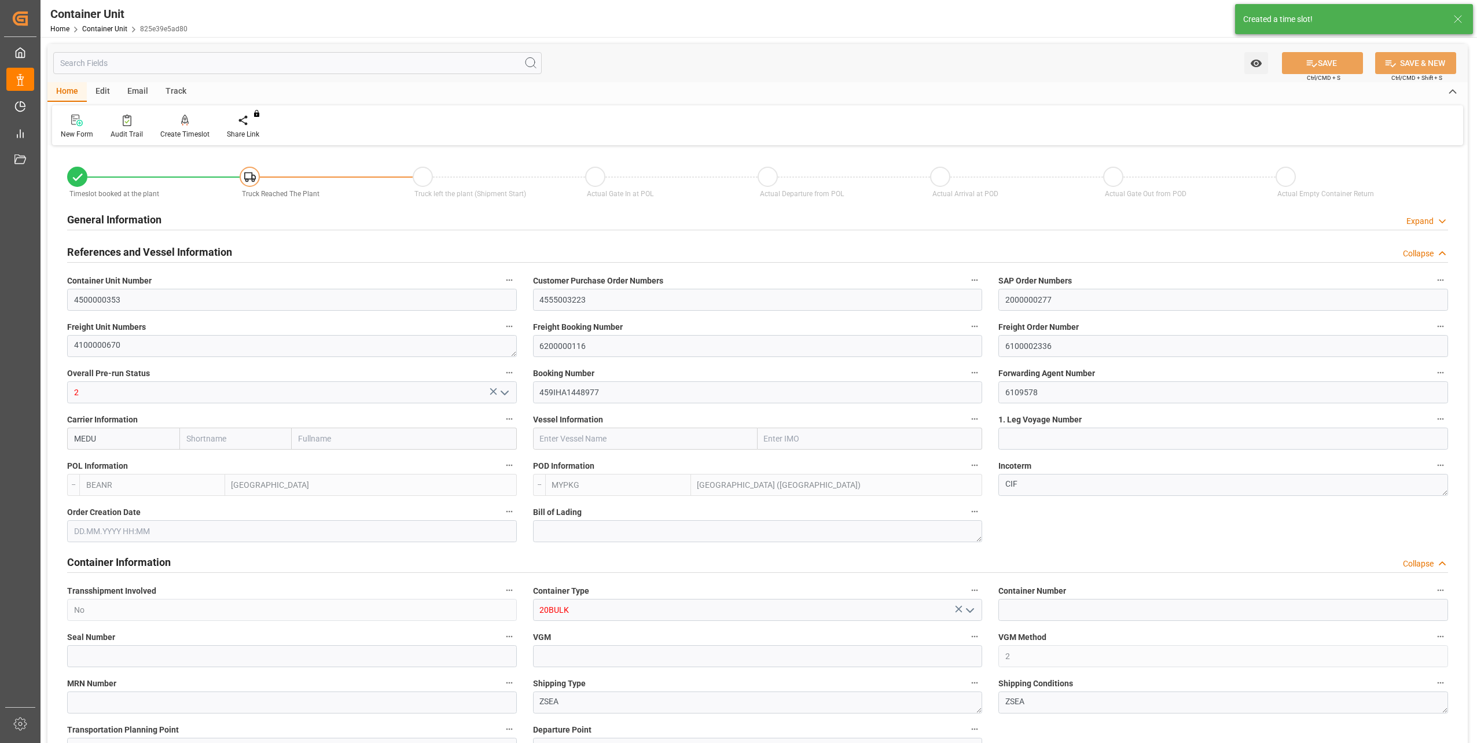
type input "10.10.2025"
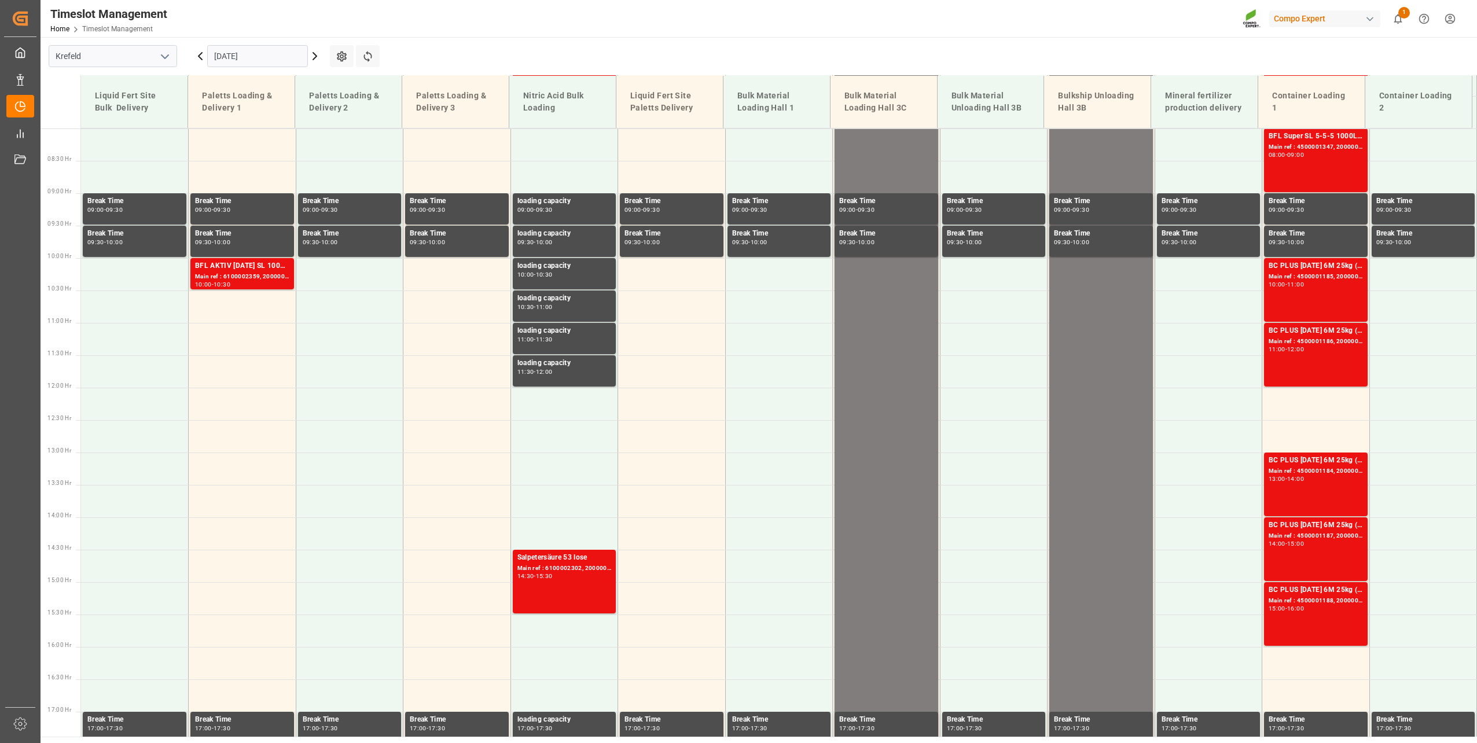
scroll to position [523, 0]
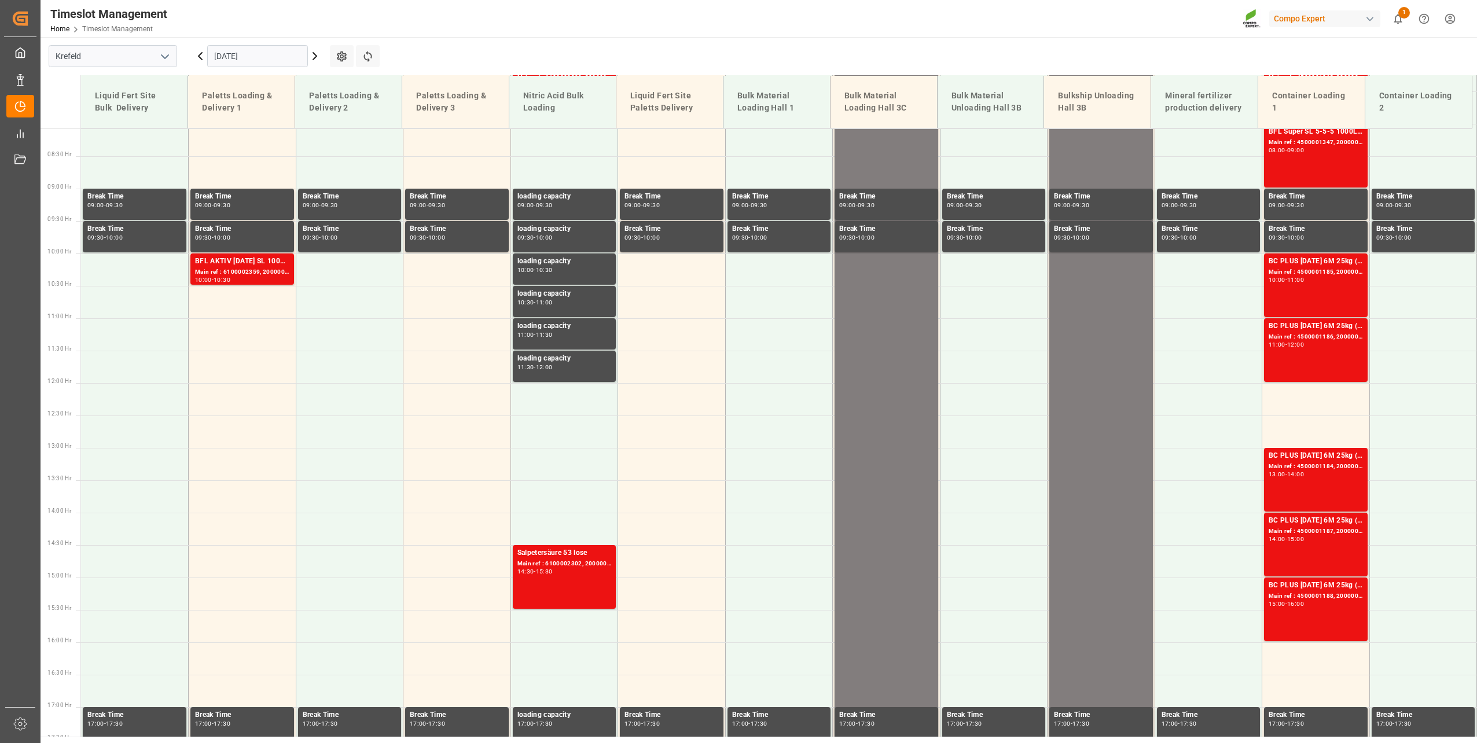
click at [249, 56] on input "13.10.2025" at bounding box center [257, 56] width 101 height 22
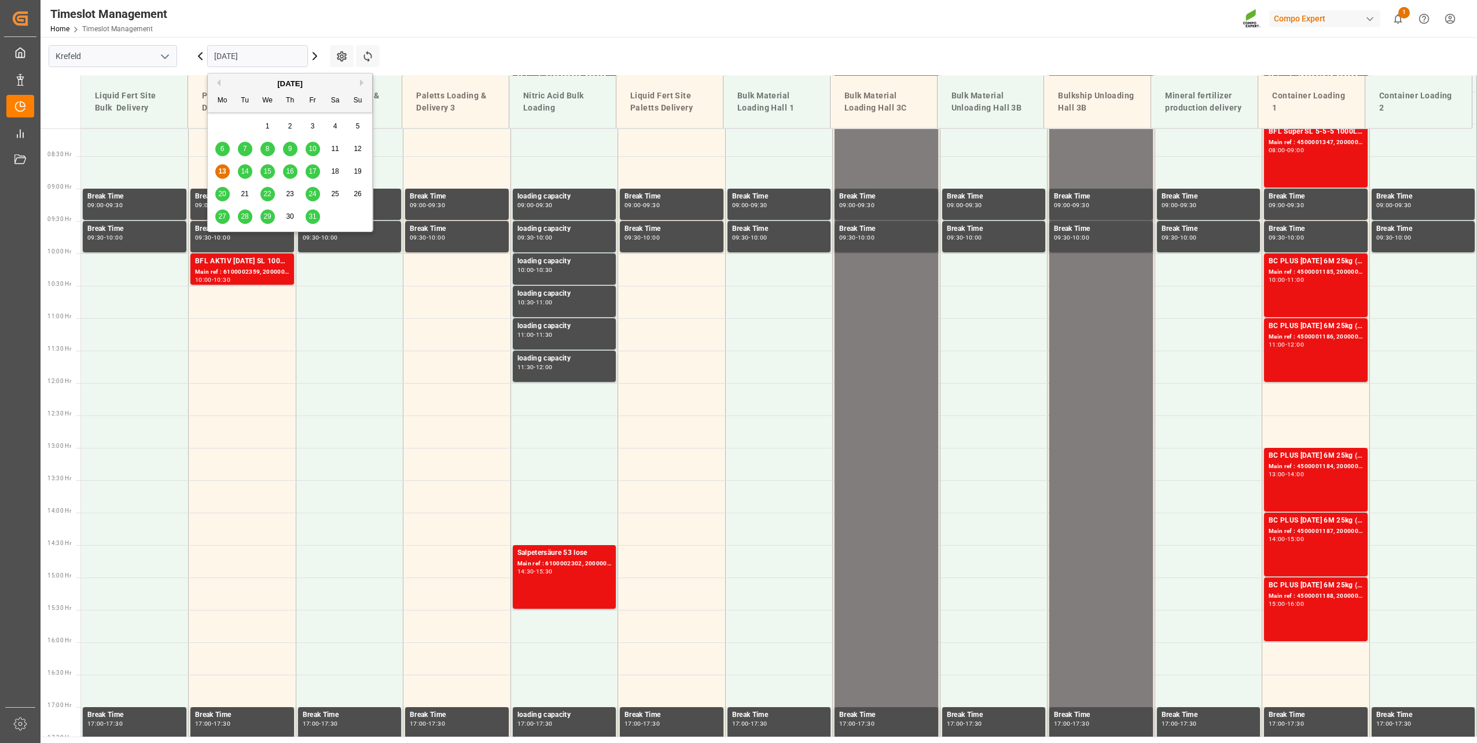
click at [314, 222] on div "31" at bounding box center [313, 217] width 14 height 14
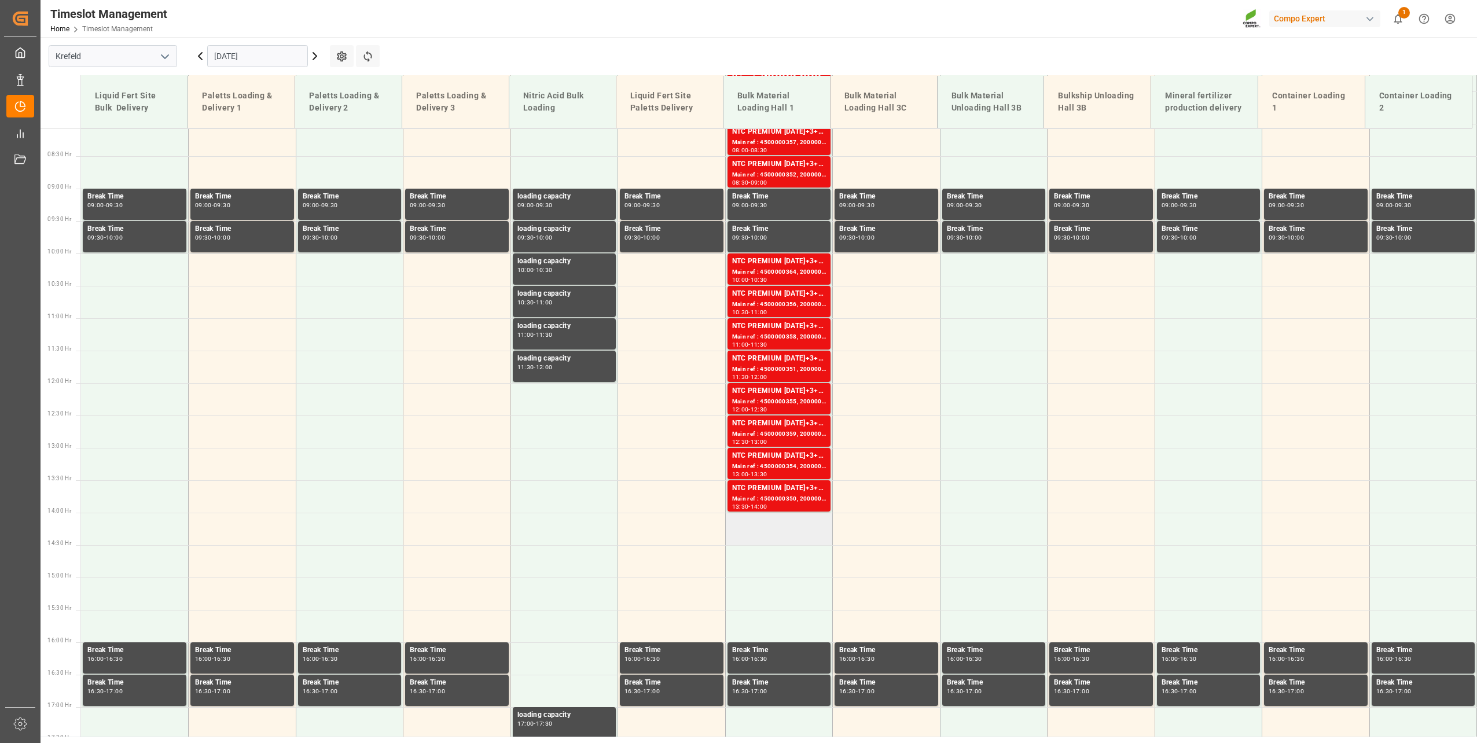
click at [776, 526] on td at bounding box center [779, 529] width 108 height 32
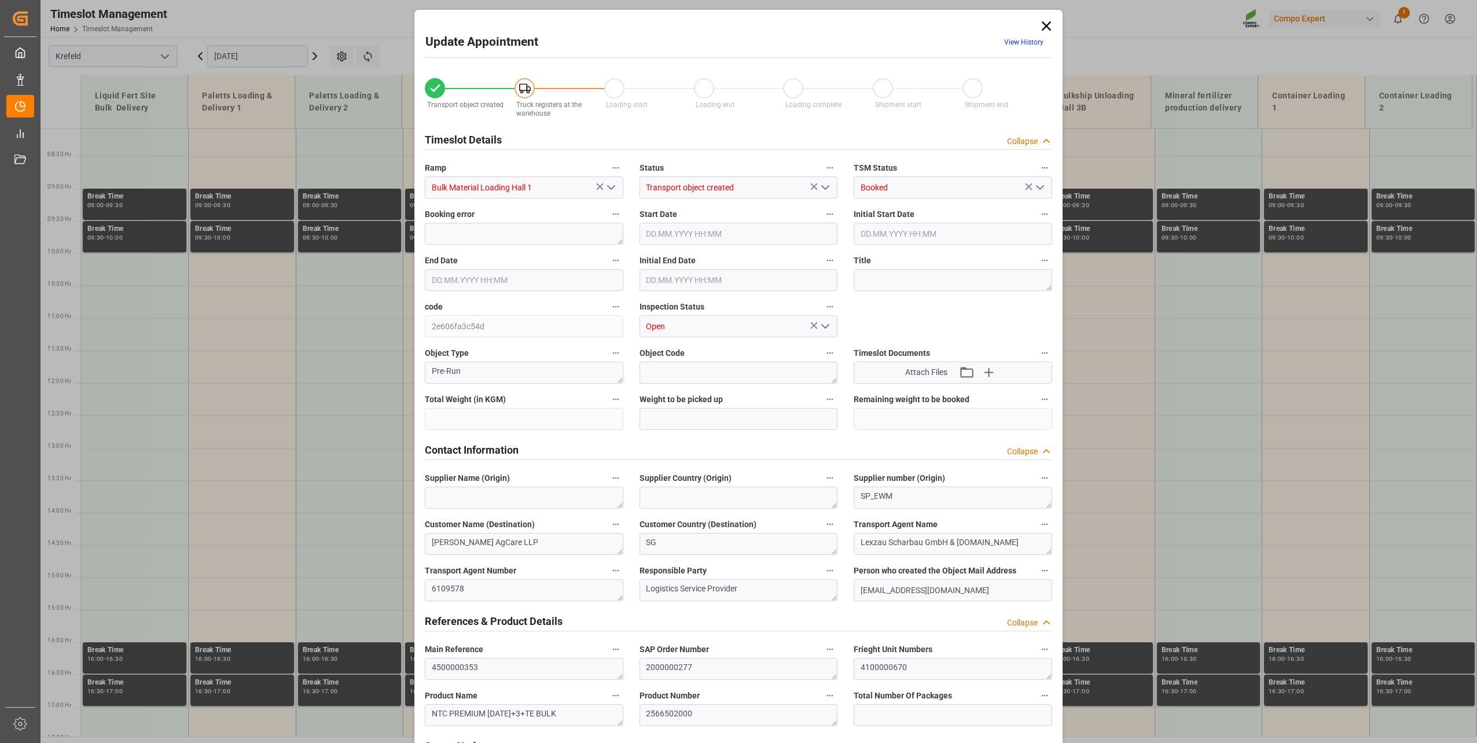
type input "48000"
type input "0"
type input "31.10.2025 14:00"
type input "31.10.2025 14:30"
type input "02.10.2025 13:27"
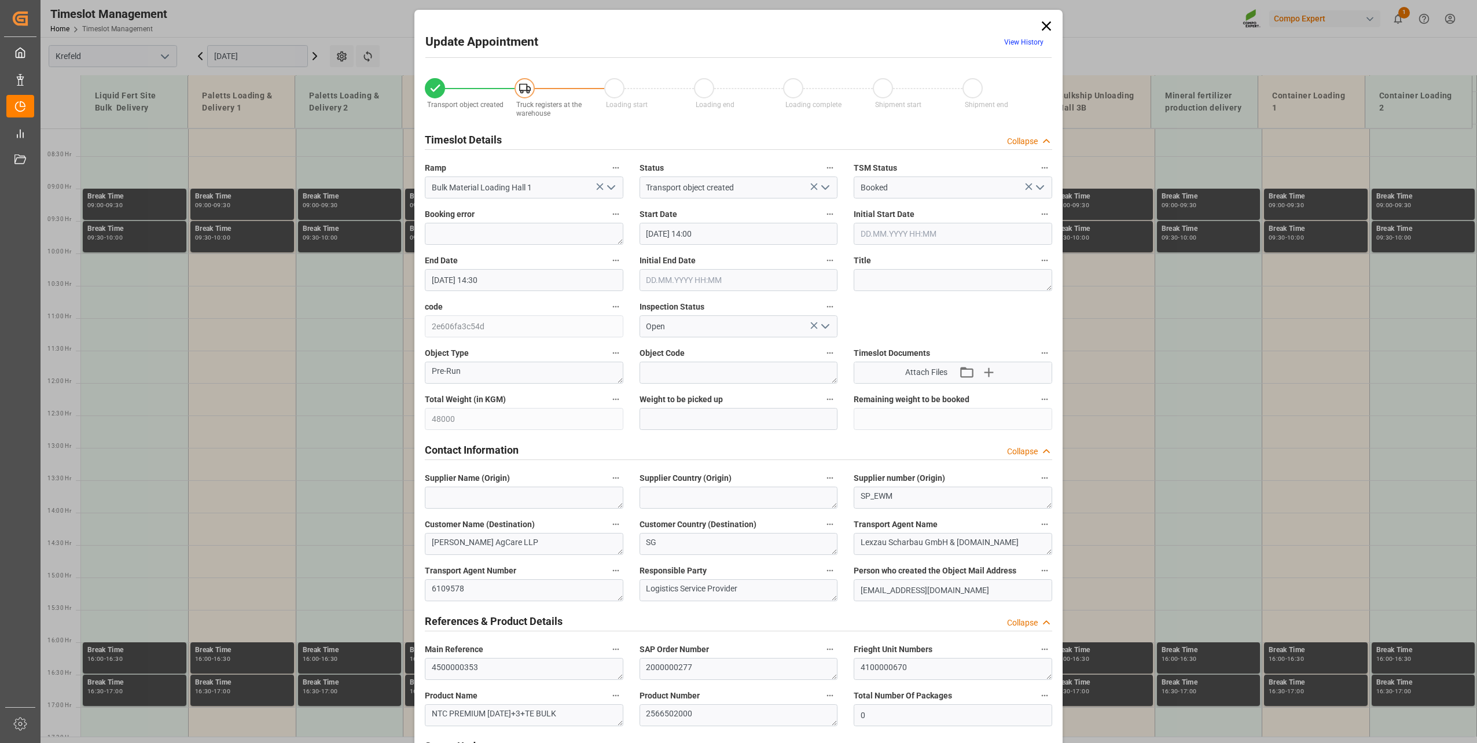
type input "13.10.2025 06:38"
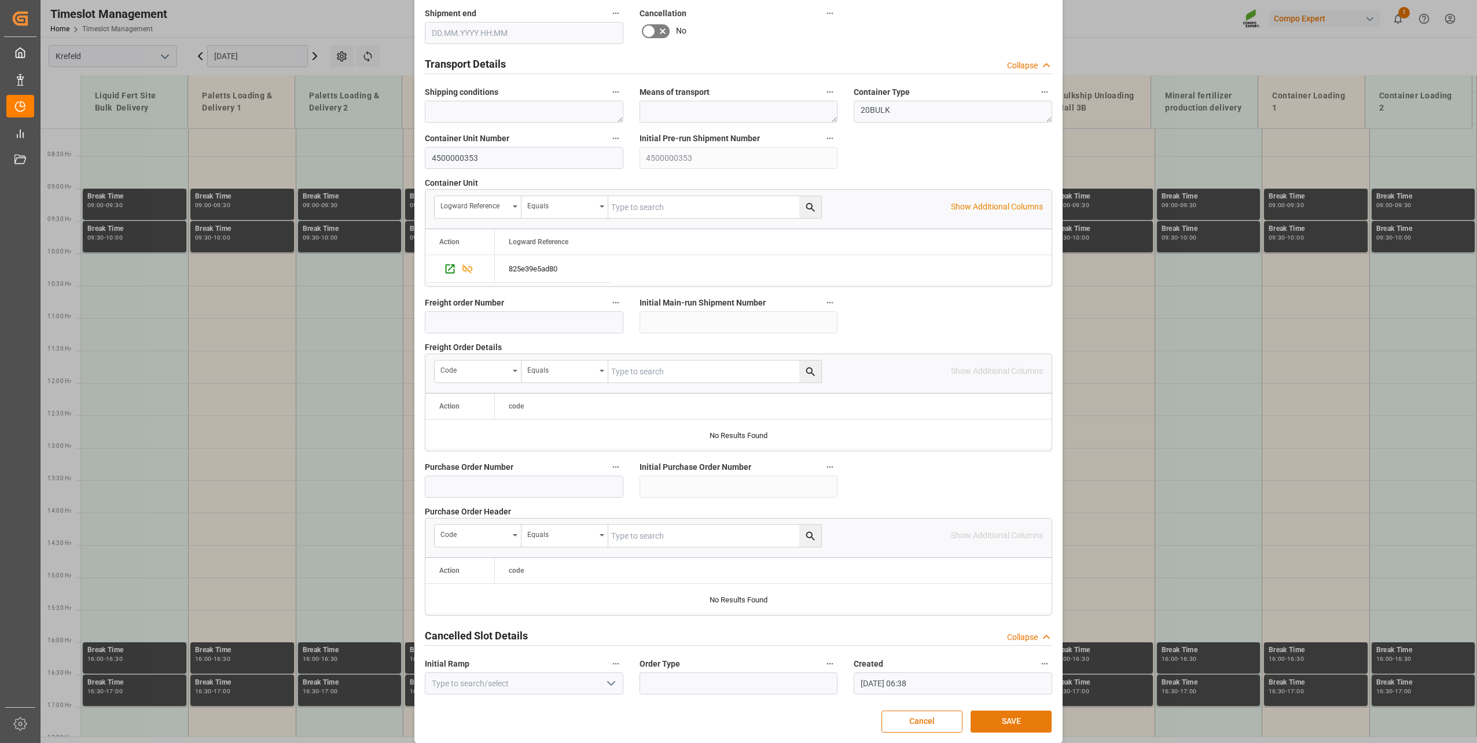
scroll to position [863, 0]
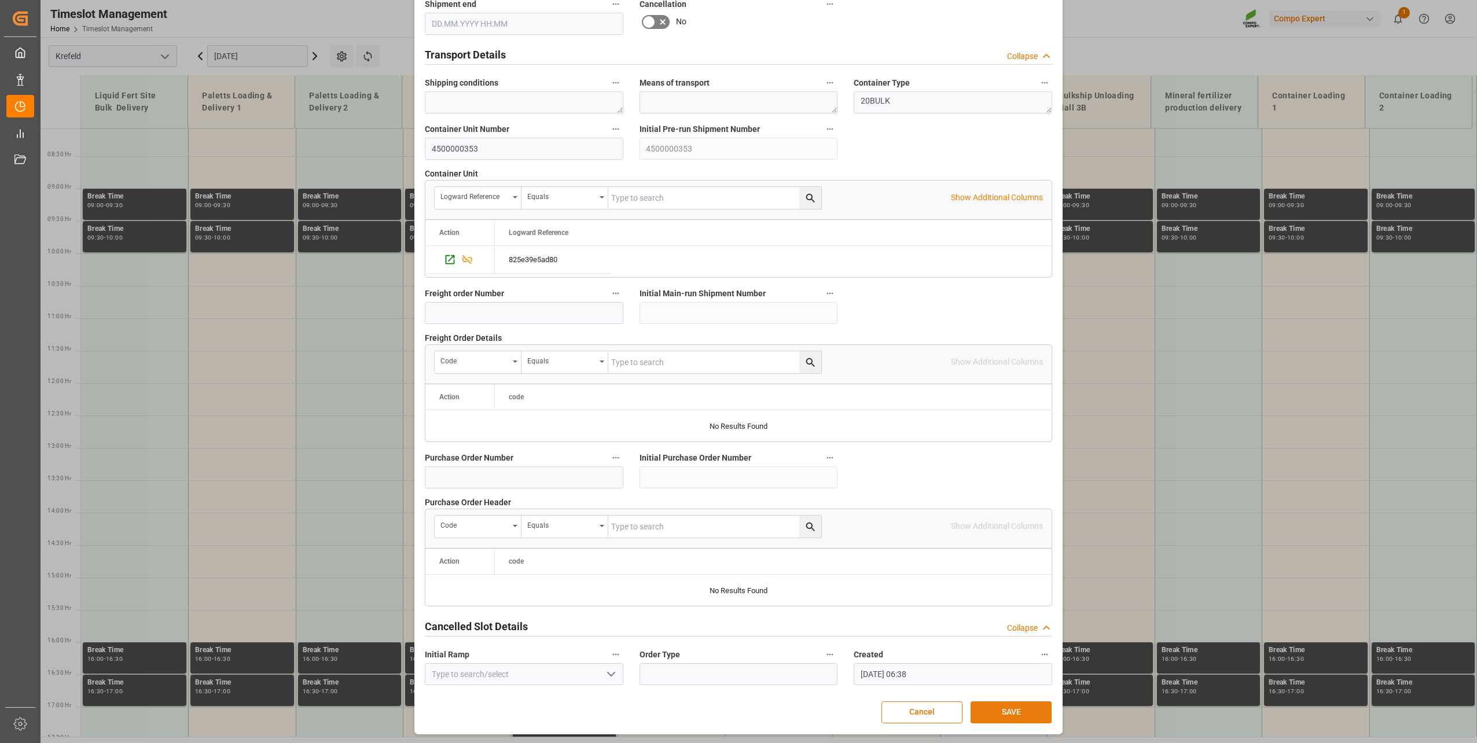
click at [981, 709] on button "SAVE" at bounding box center [1011, 713] width 81 height 22
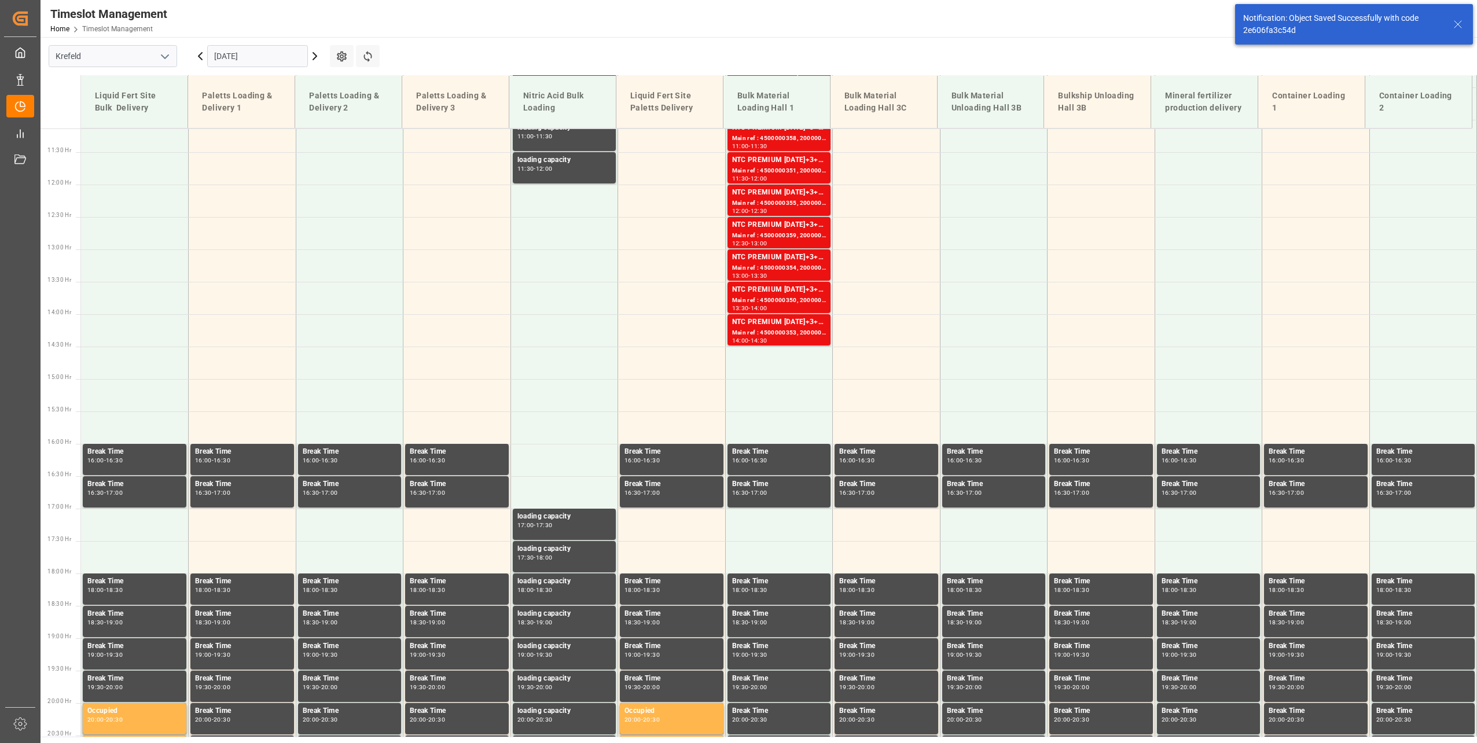
scroll to position [847, 0]
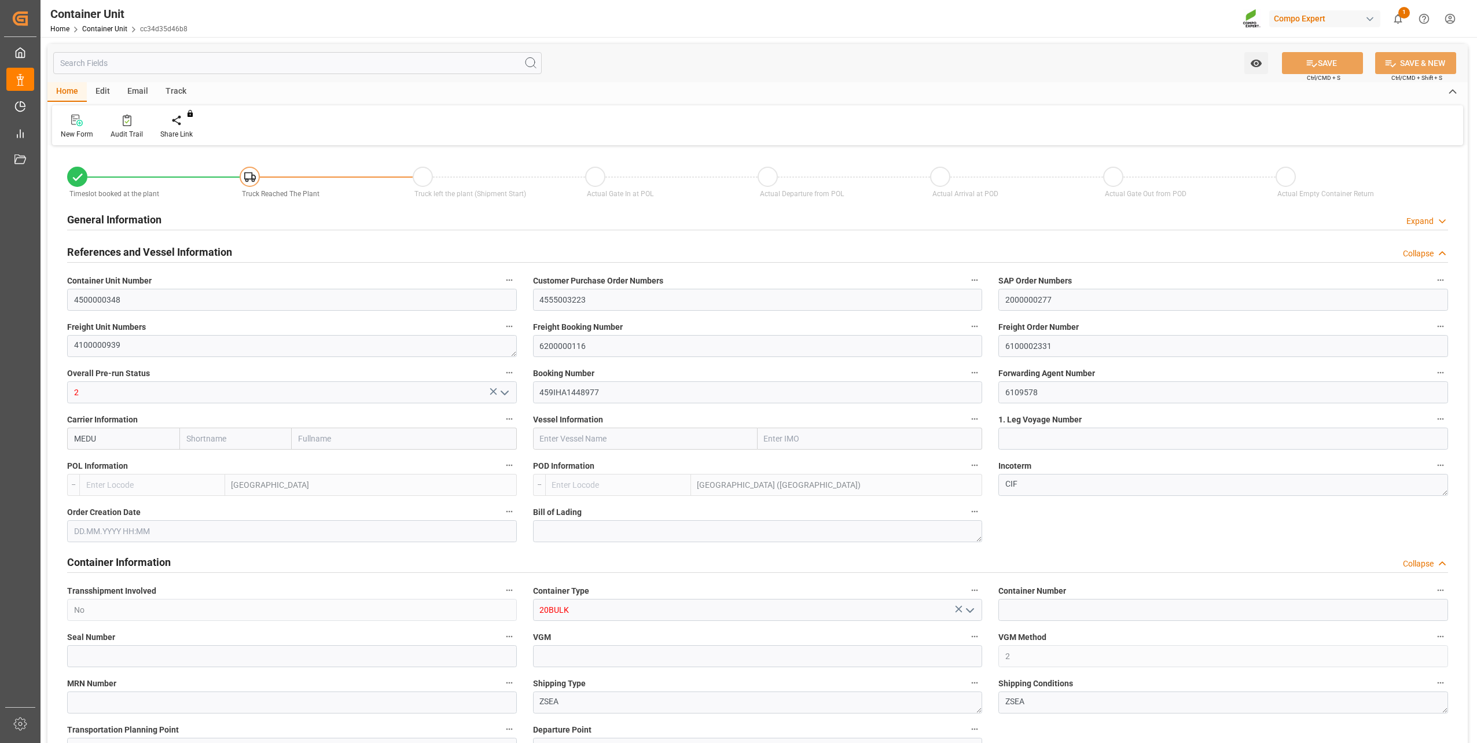
type input "BEANR"
type input "MYPKG"
type input "7"
type input "0"
type input "7"
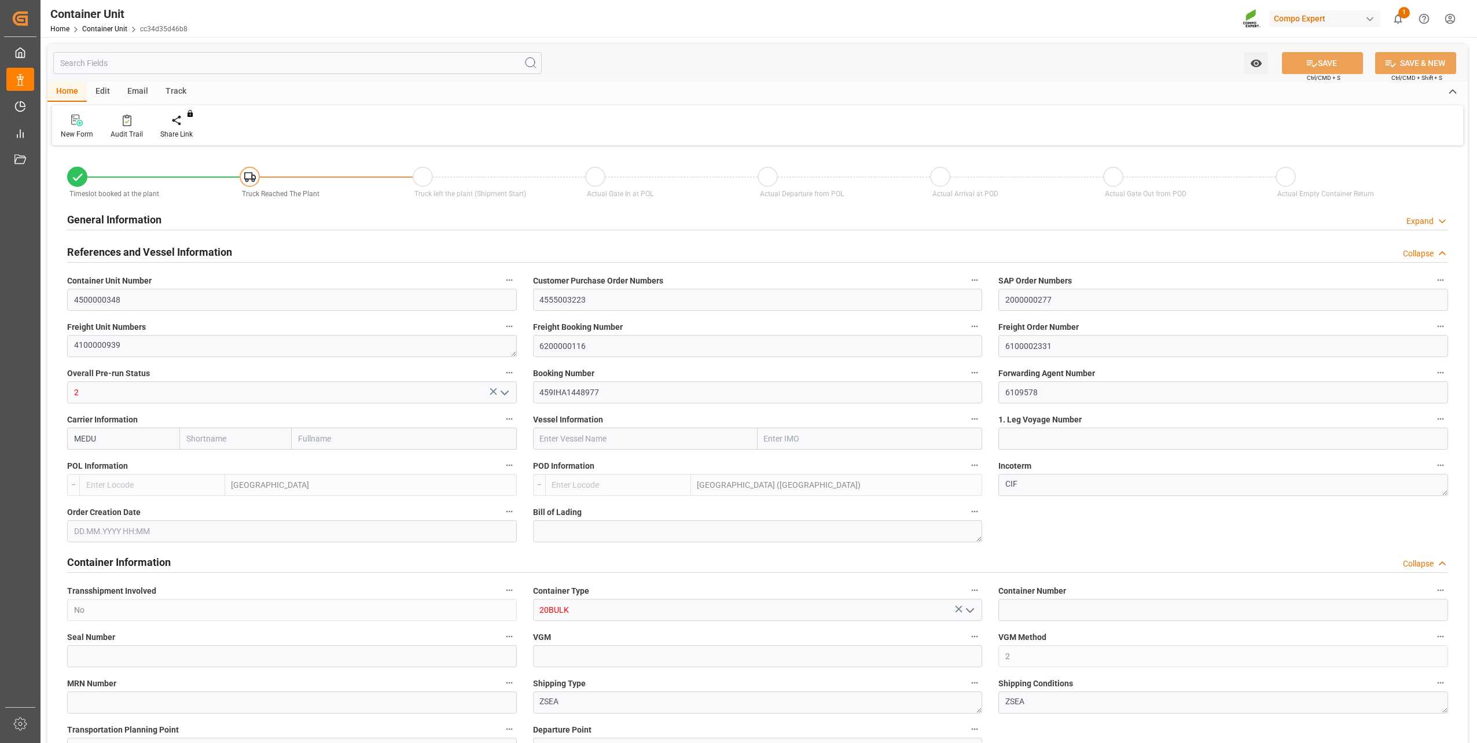
type input "0"
type input "48000"
type input "[DATE] 13:25"
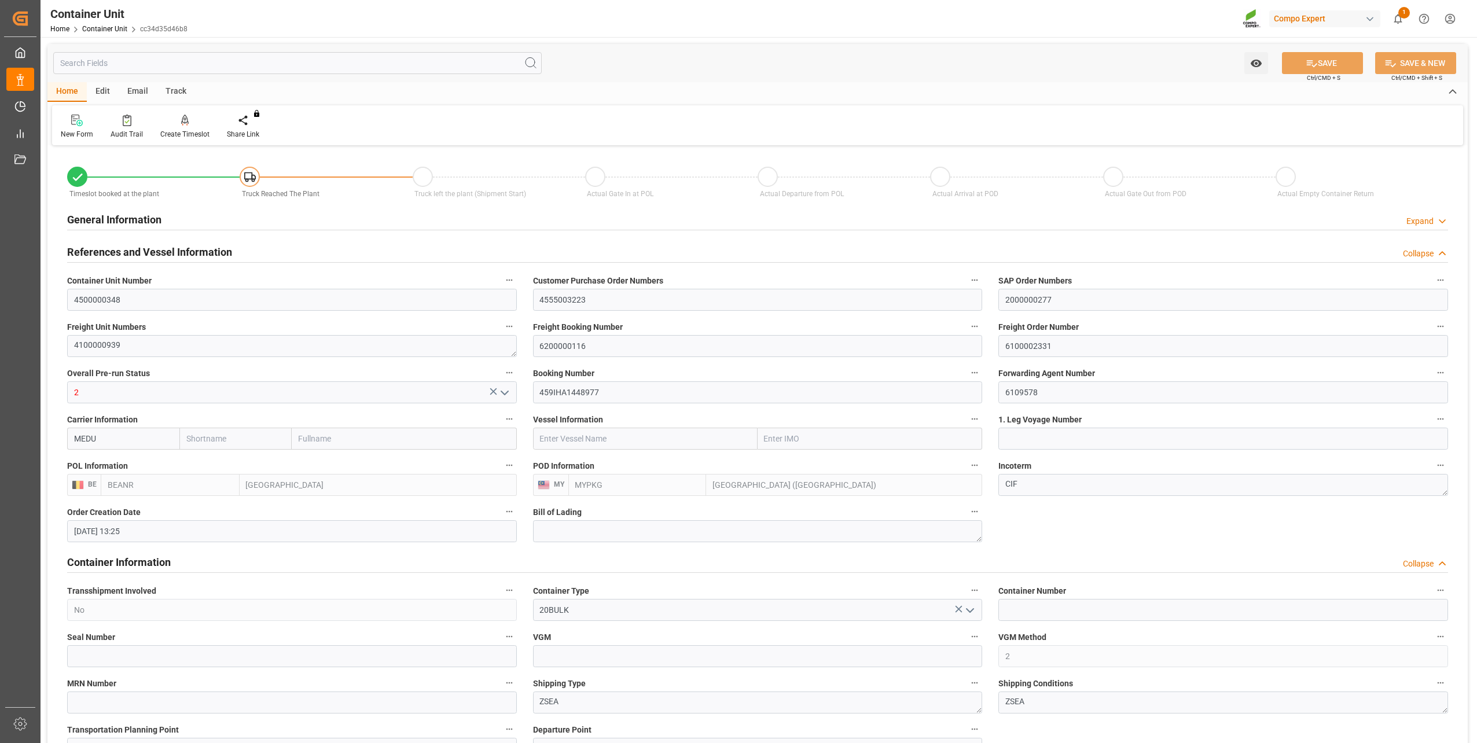
type input "[DATE]"
click at [185, 116] on icon at bounding box center [185, 121] width 8 height 12
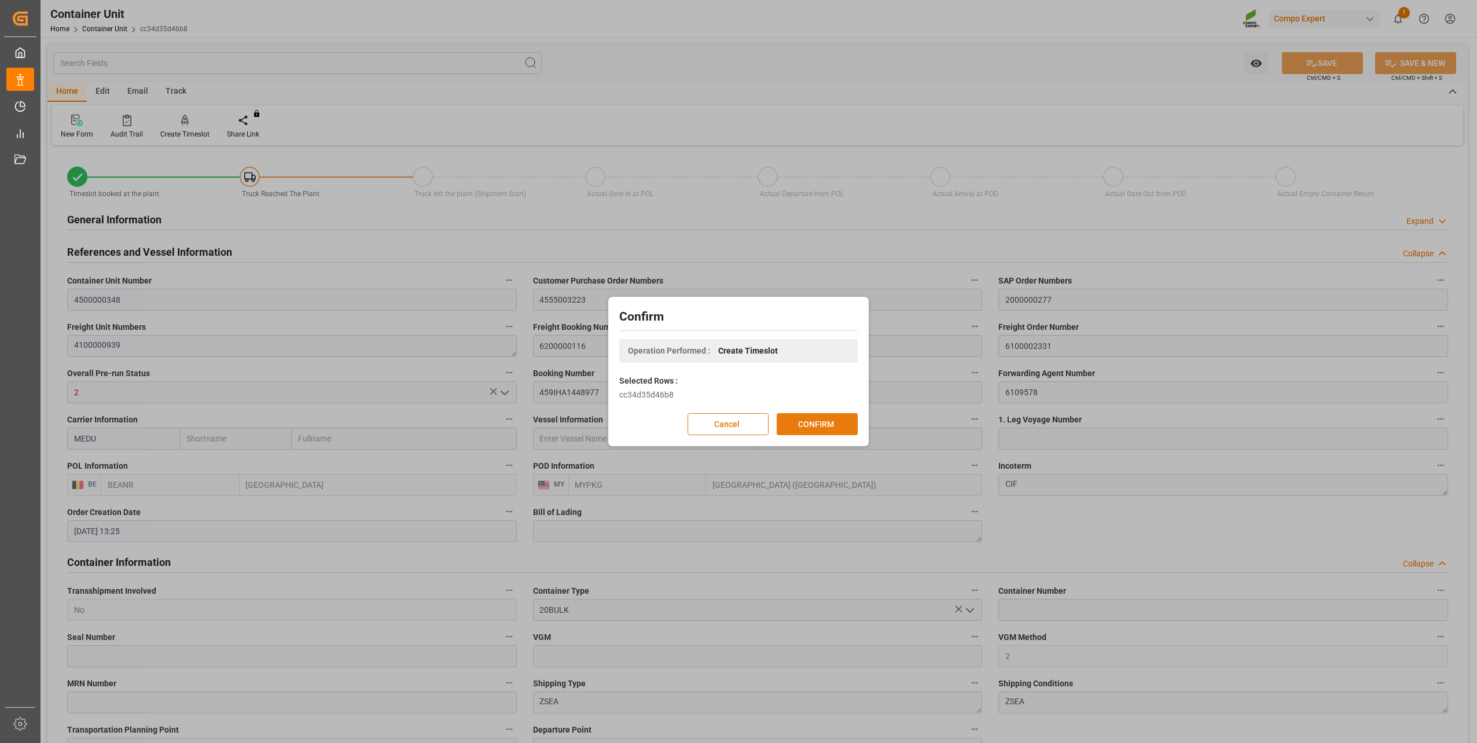
click at [790, 423] on button "CONFIRM" at bounding box center [817, 424] width 81 height 22
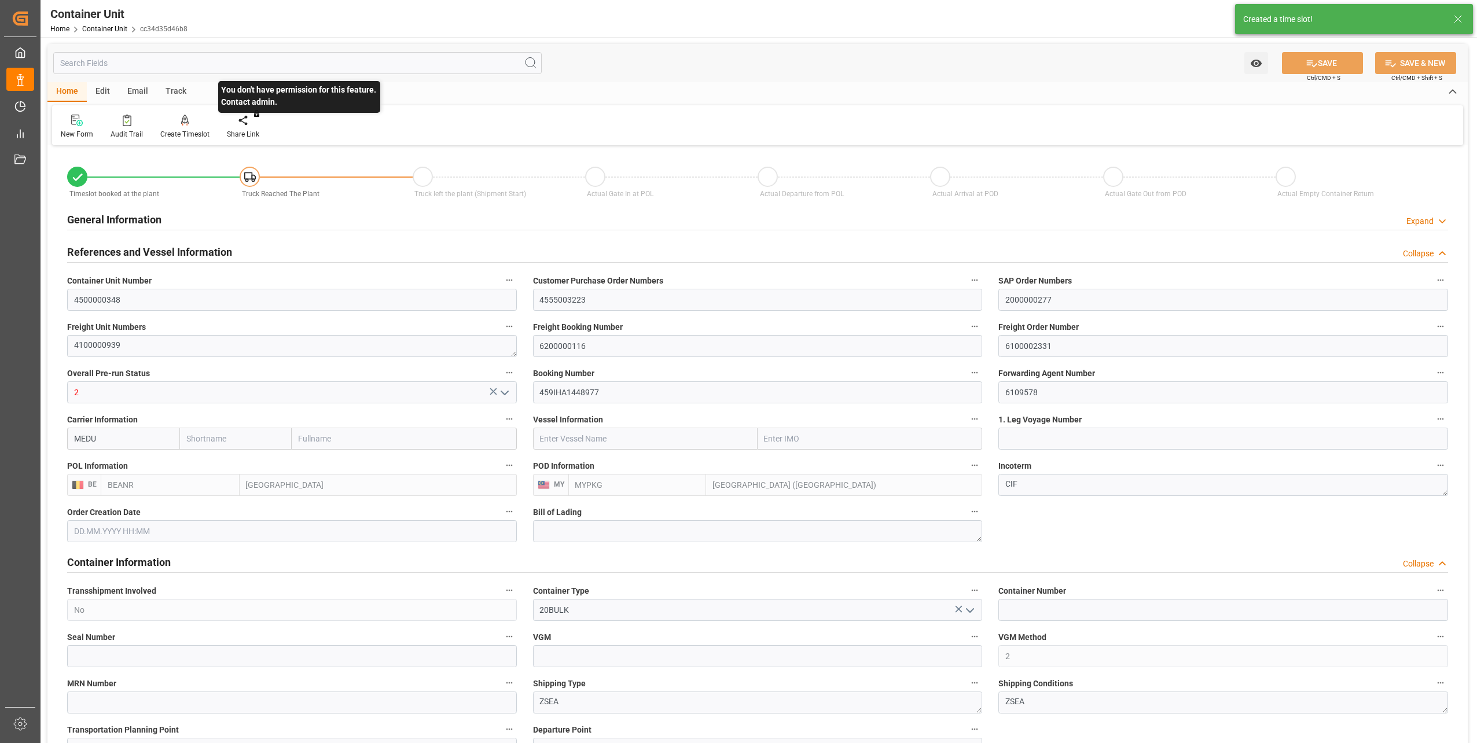
type input "BEANR"
type input "MYPKG"
type input "7"
type input "0"
type input "7"
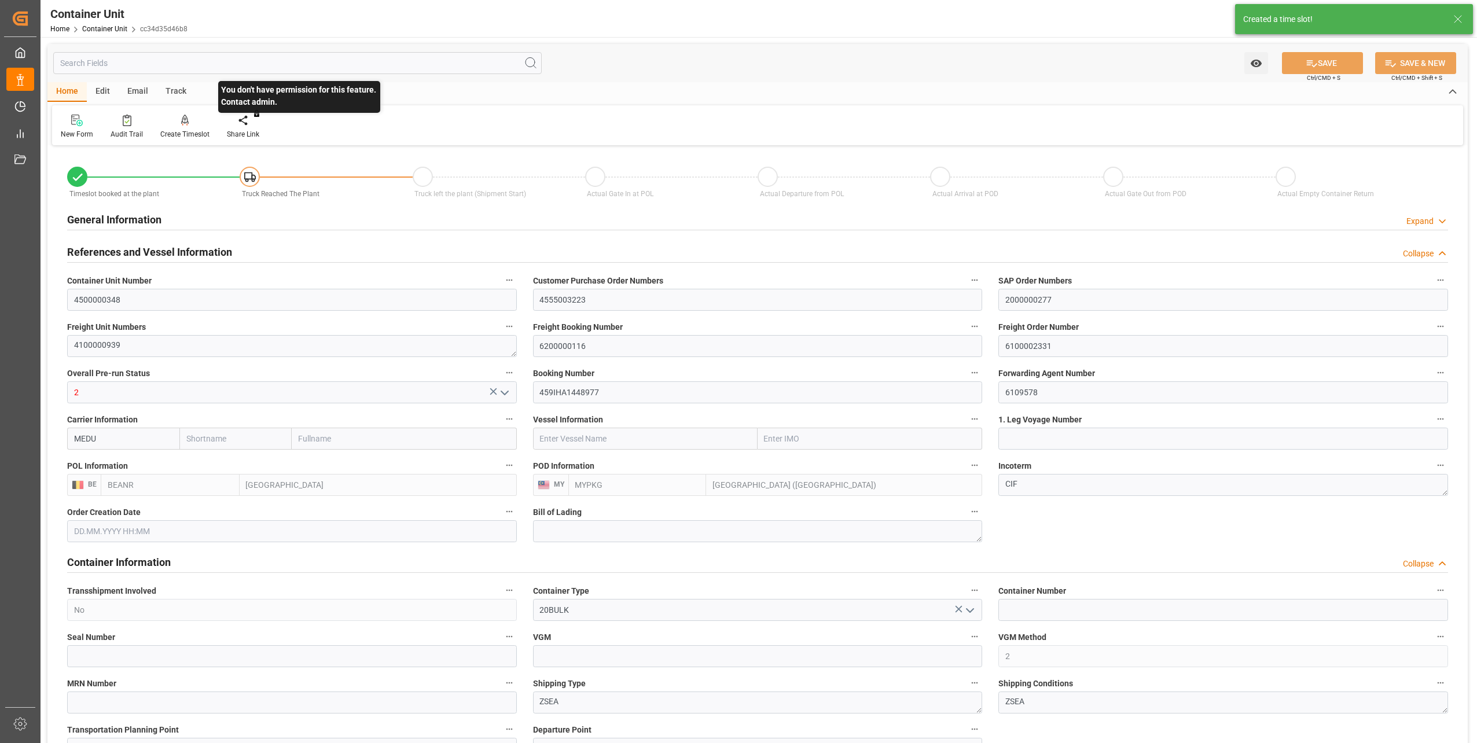
type input "0"
type input "48000"
type input "[DATE] 13:25"
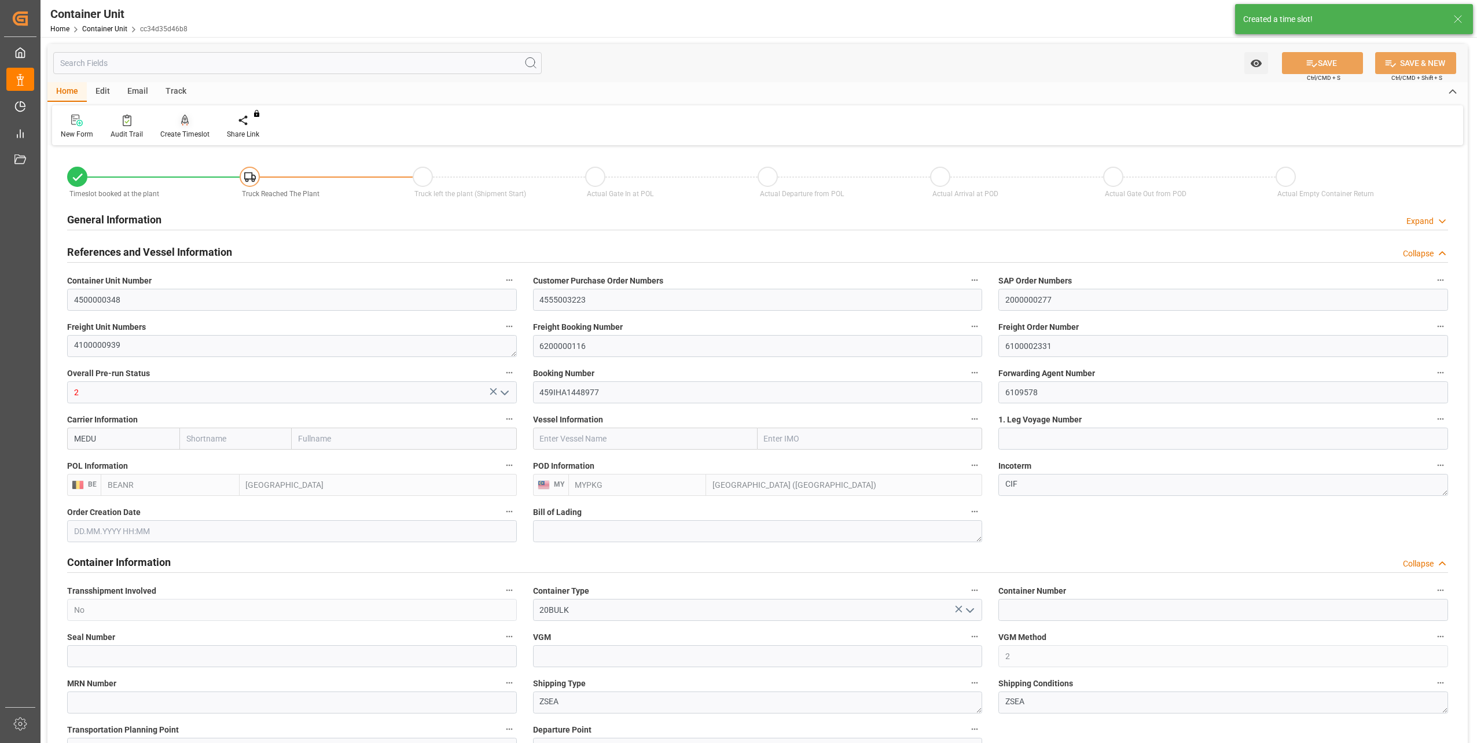
type input "10.10.2025"
click at [181, 119] on icon at bounding box center [185, 121] width 8 height 12
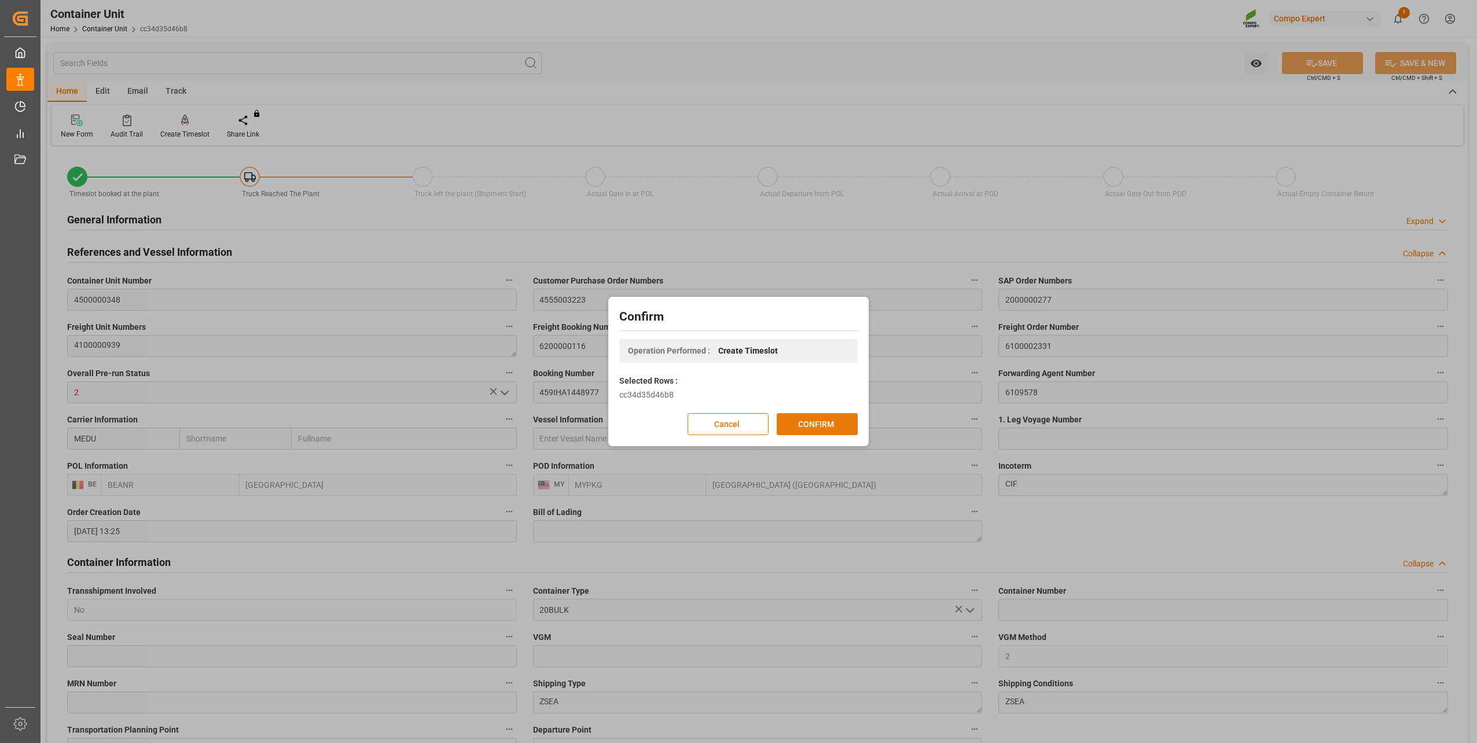
click at [830, 431] on button "CONFIRM" at bounding box center [817, 424] width 81 height 22
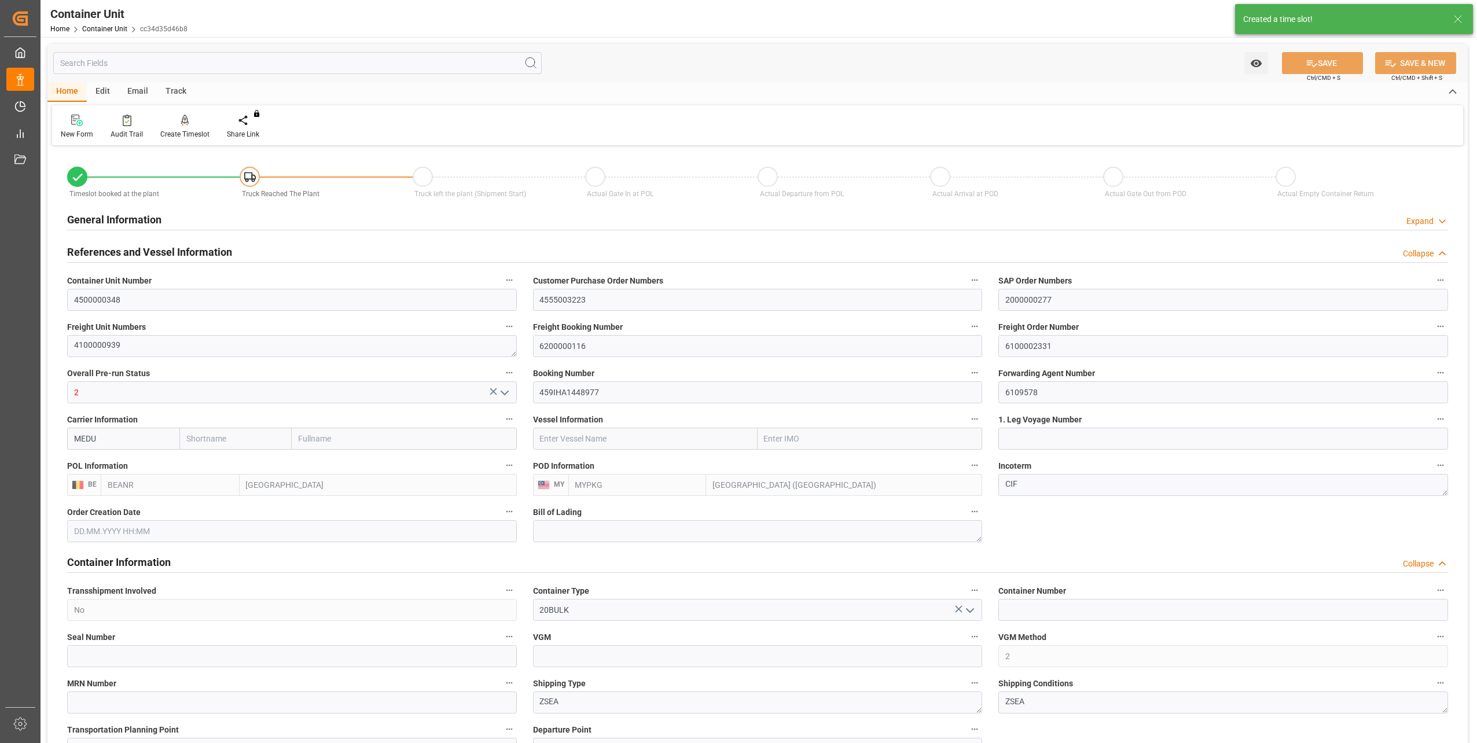
type input "BEANR"
type input "MYPKG"
type input "7"
type input "0"
type input "7"
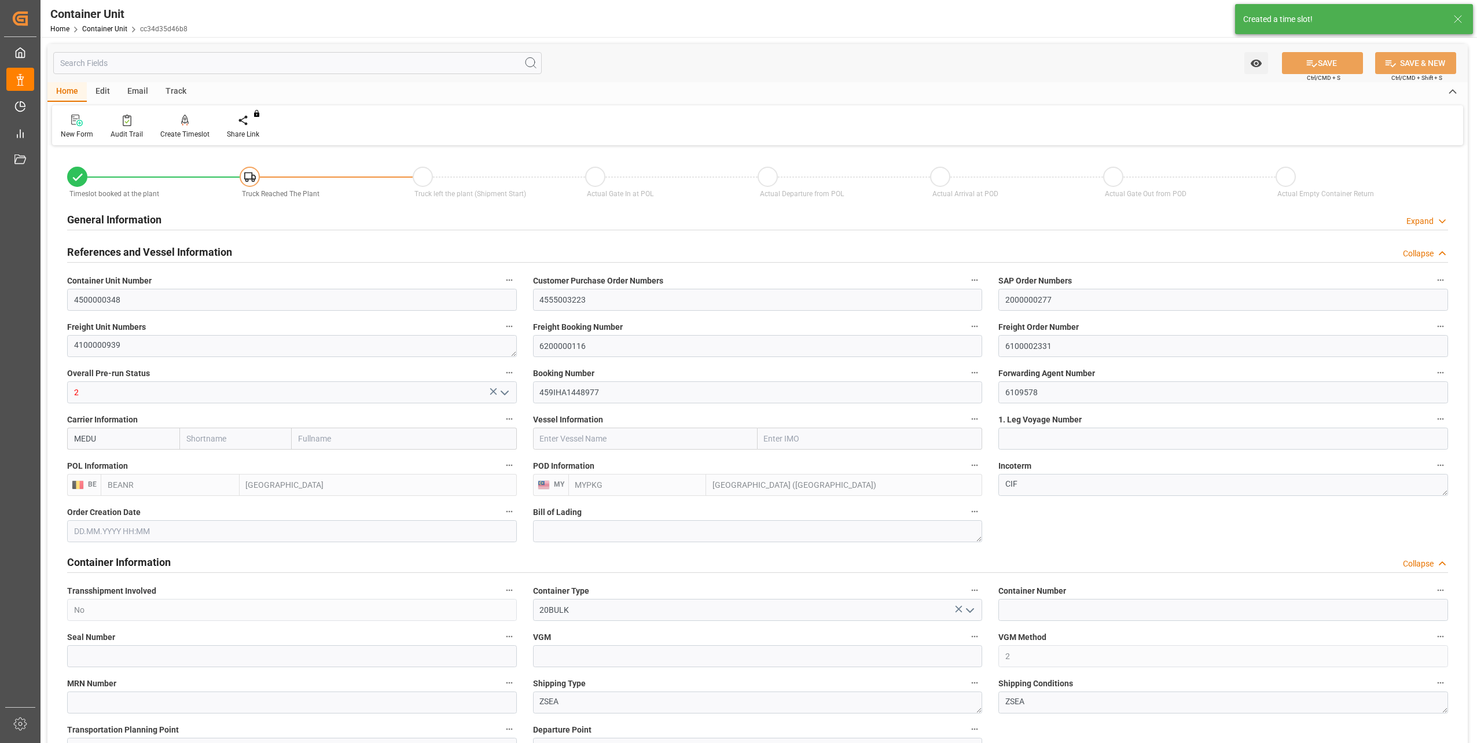
type input "0"
type input "48000"
type input "[DATE] 13:25"
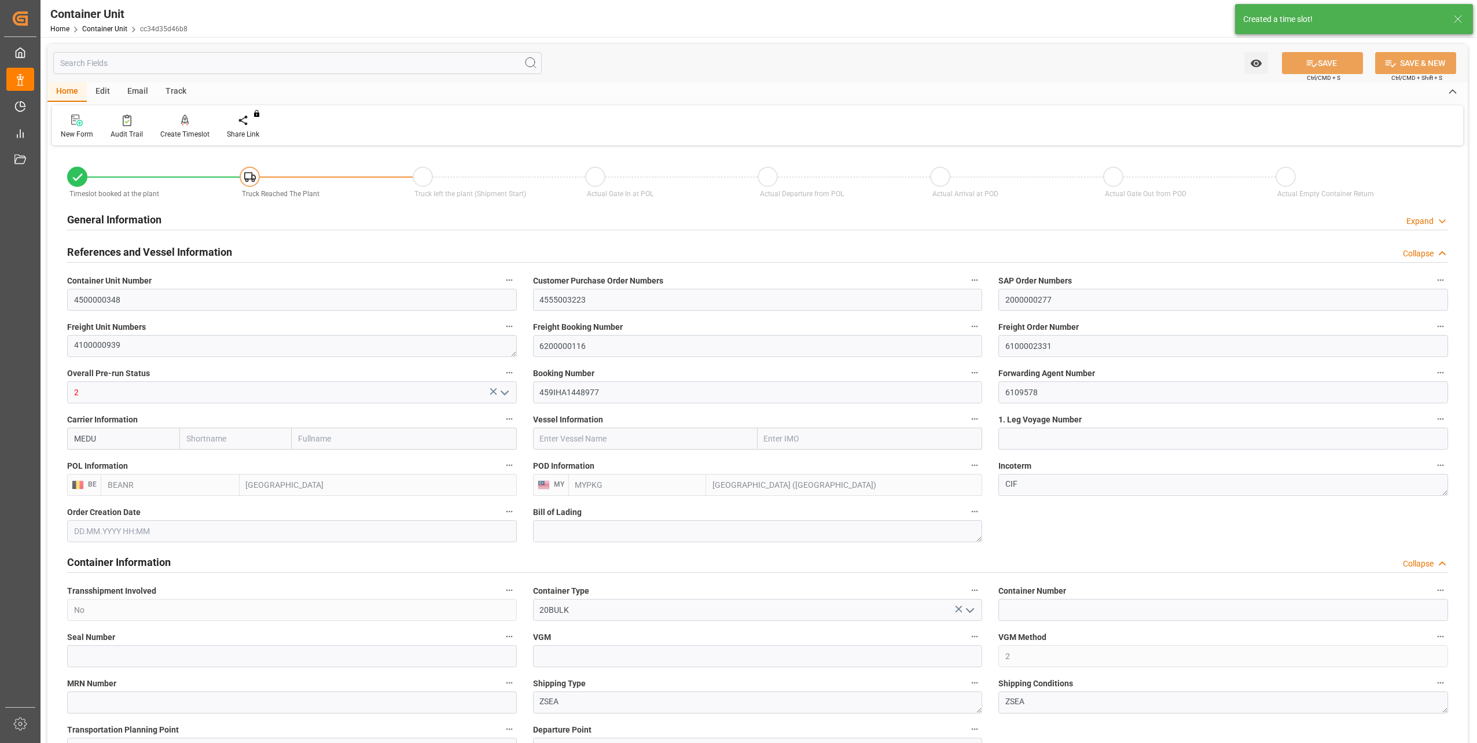
type input "[DATE]"
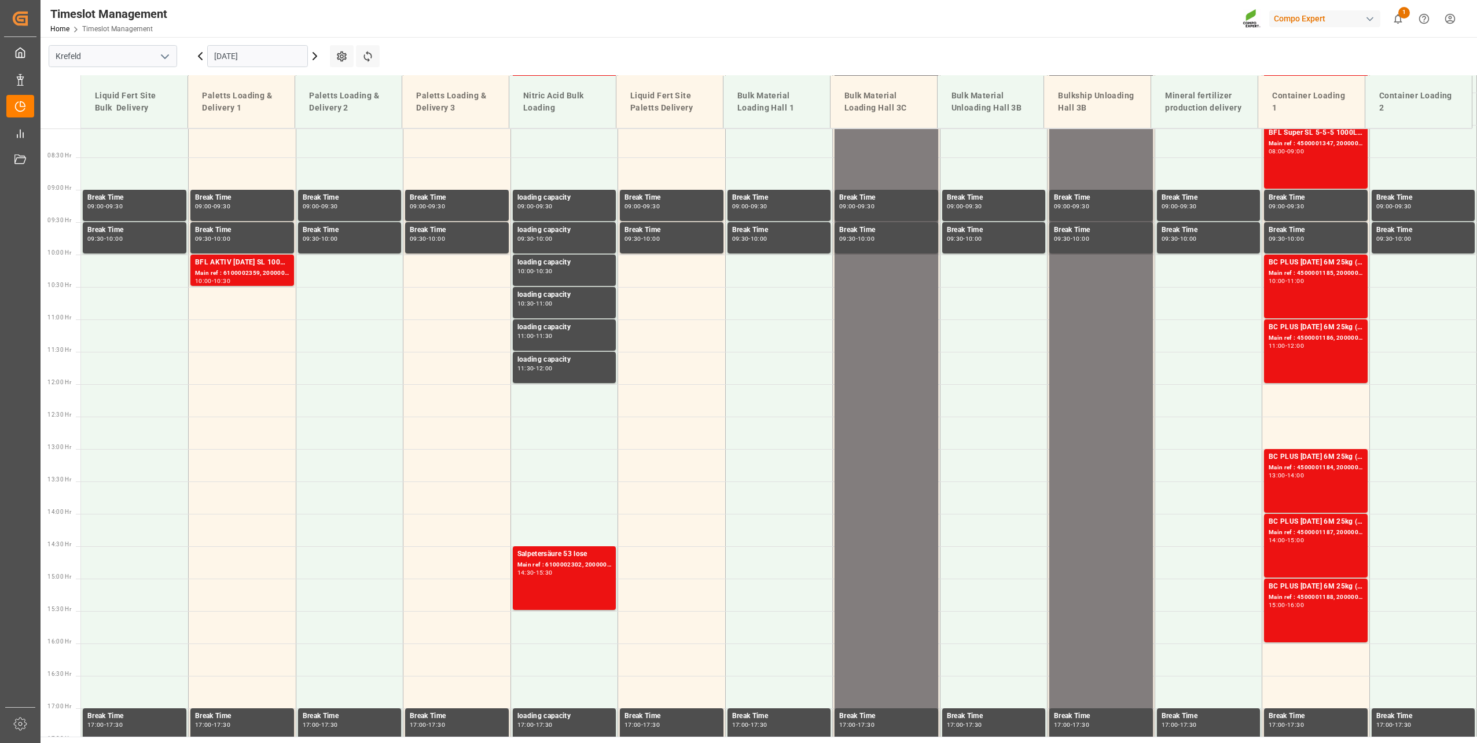
scroll to position [523, 0]
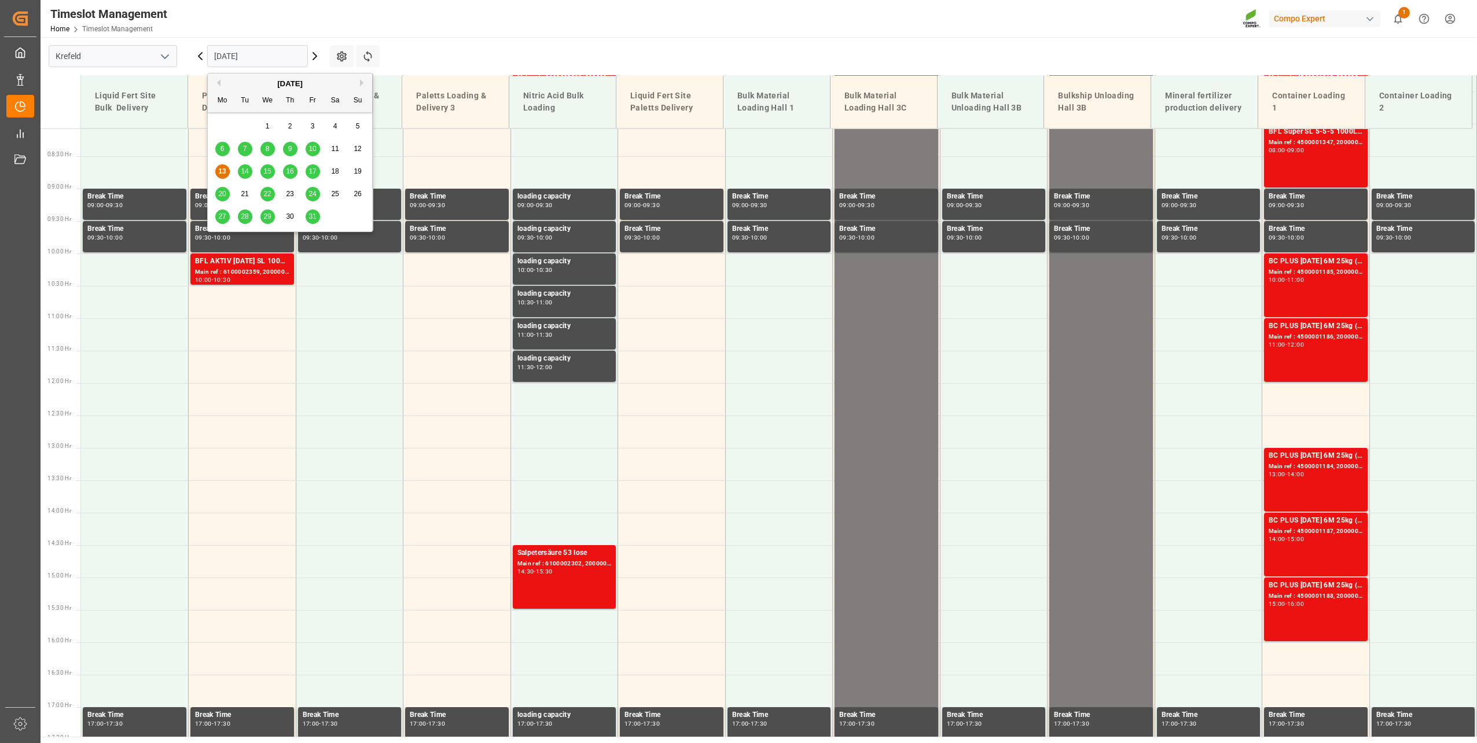
click at [227, 50] on input "13.10.2025" at bounding box center [257, 56] width 101 height 22
click at [315, 213] on span "31" at bounding box center [313, 216] width 8 height 8
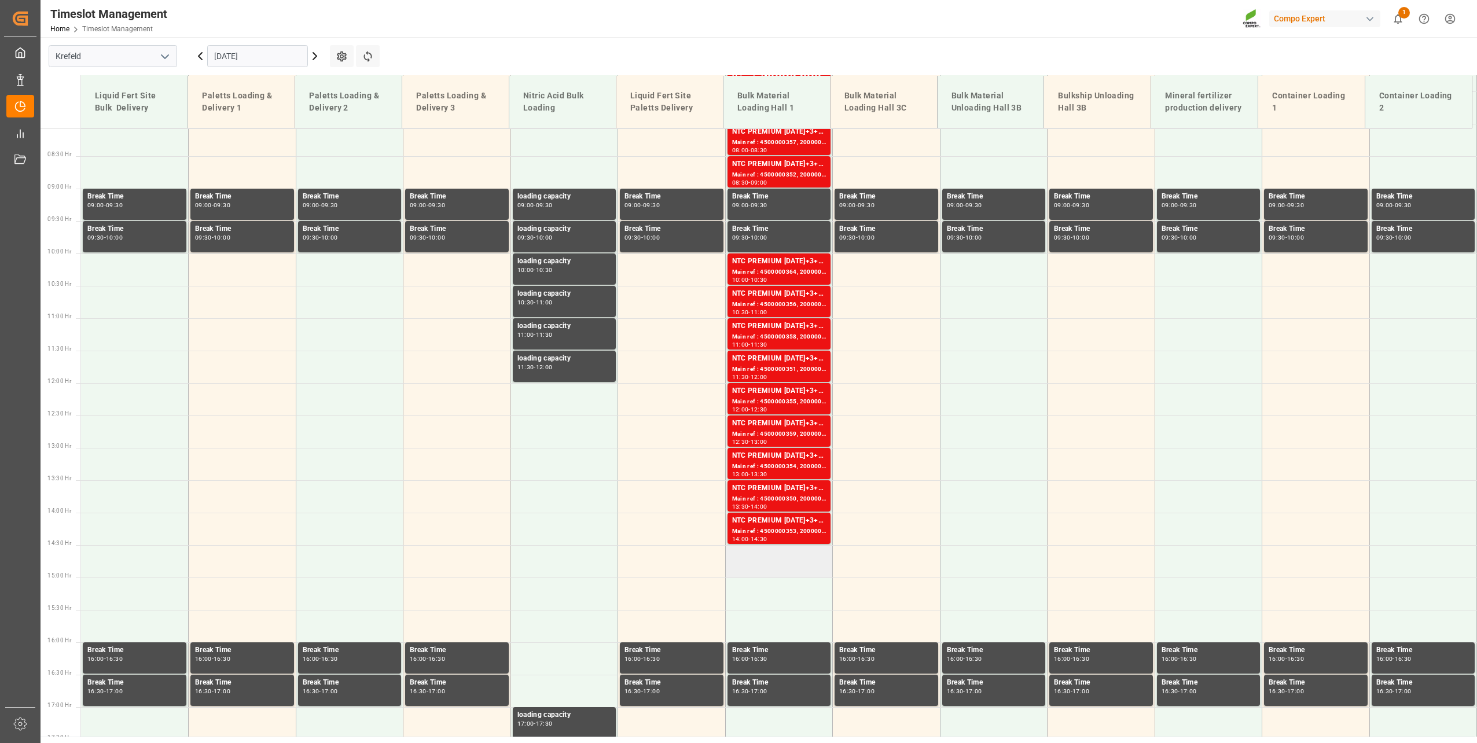
click at [767, 562] on td at bounding box center [779, 561] width 108 height 32
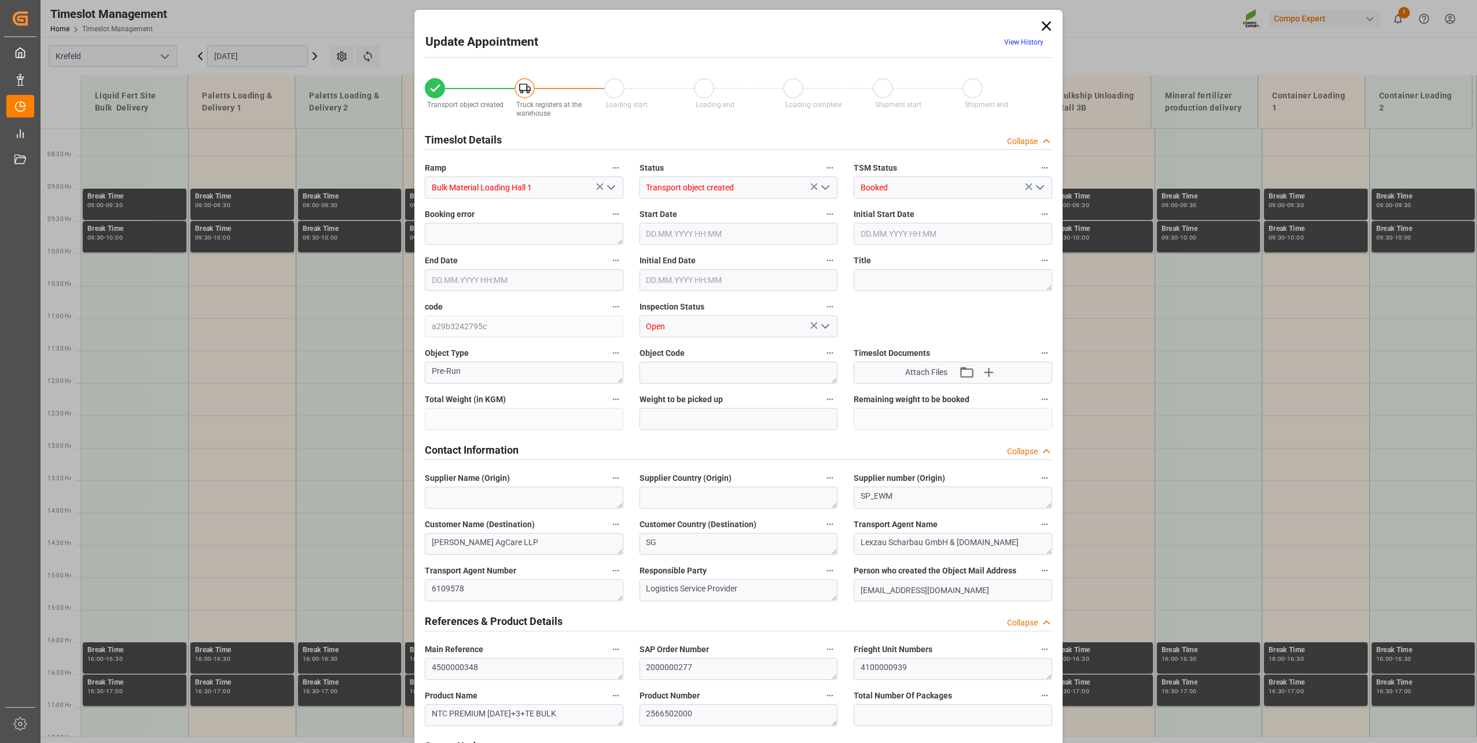
type input "48000"
type input "0"
type input "31.10.2025 14:30"
type input "[DATE] 15:00"
type input "[DATE] 13:25"
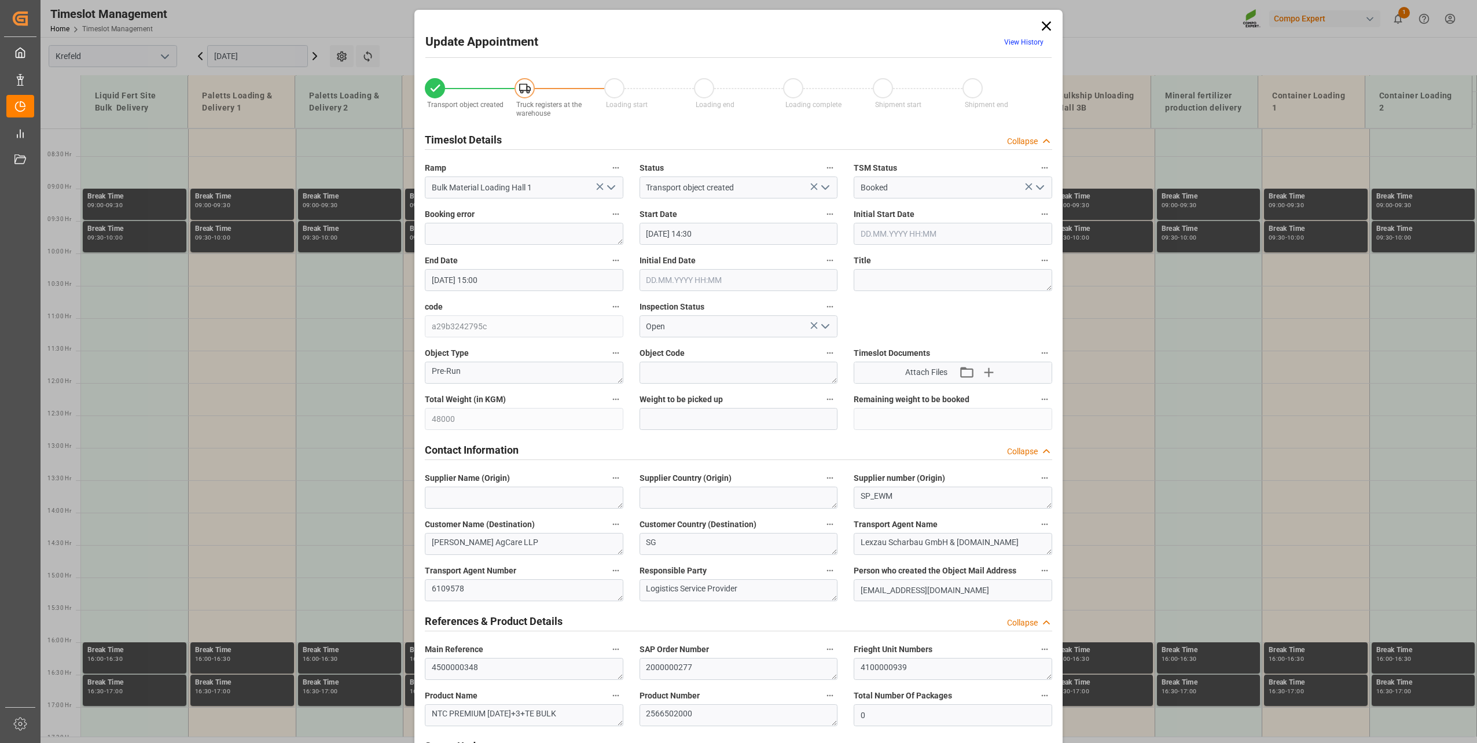
type input "[DATE] 06:42"
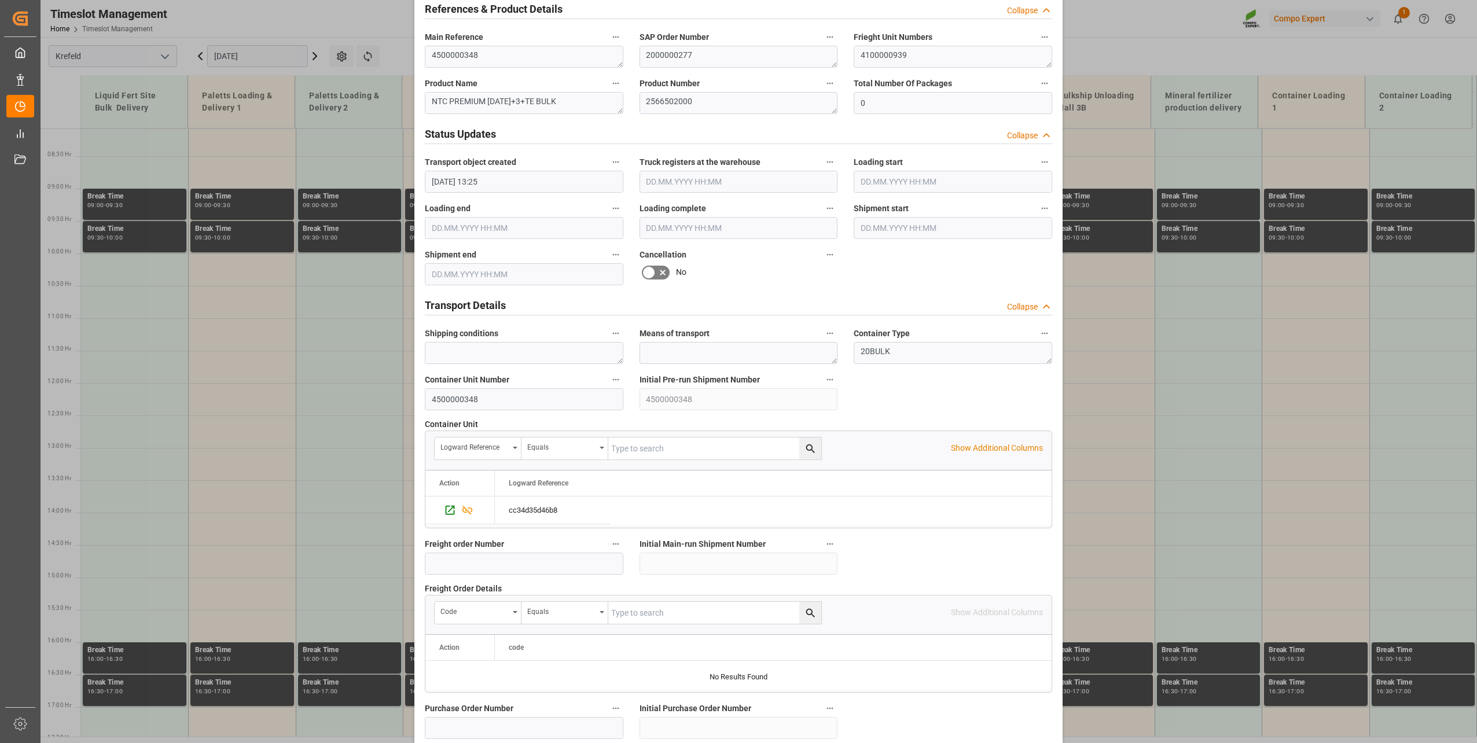
scroll to position [863, 0]
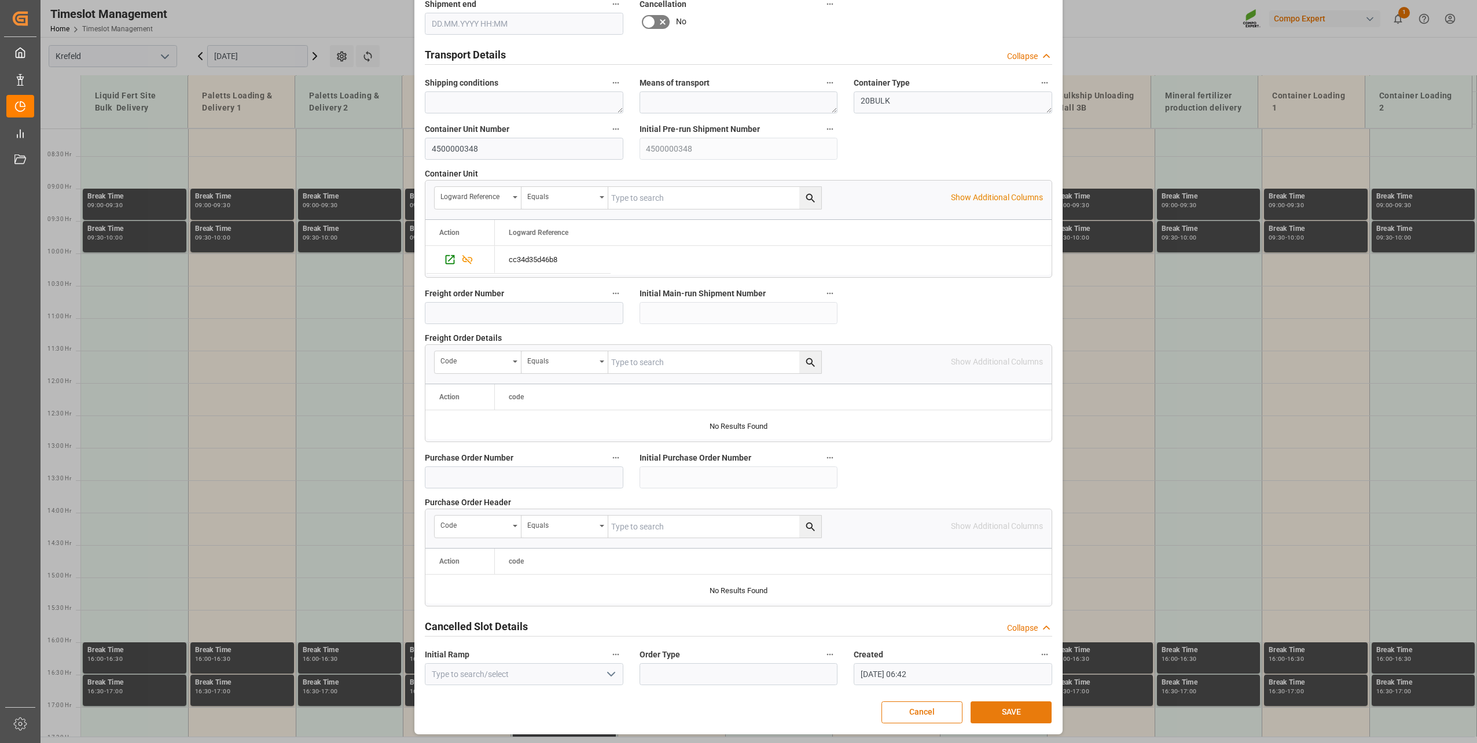
click at [1007, 714] on button "SAVE" at bounding box center [1011, 713] width 81 height 22
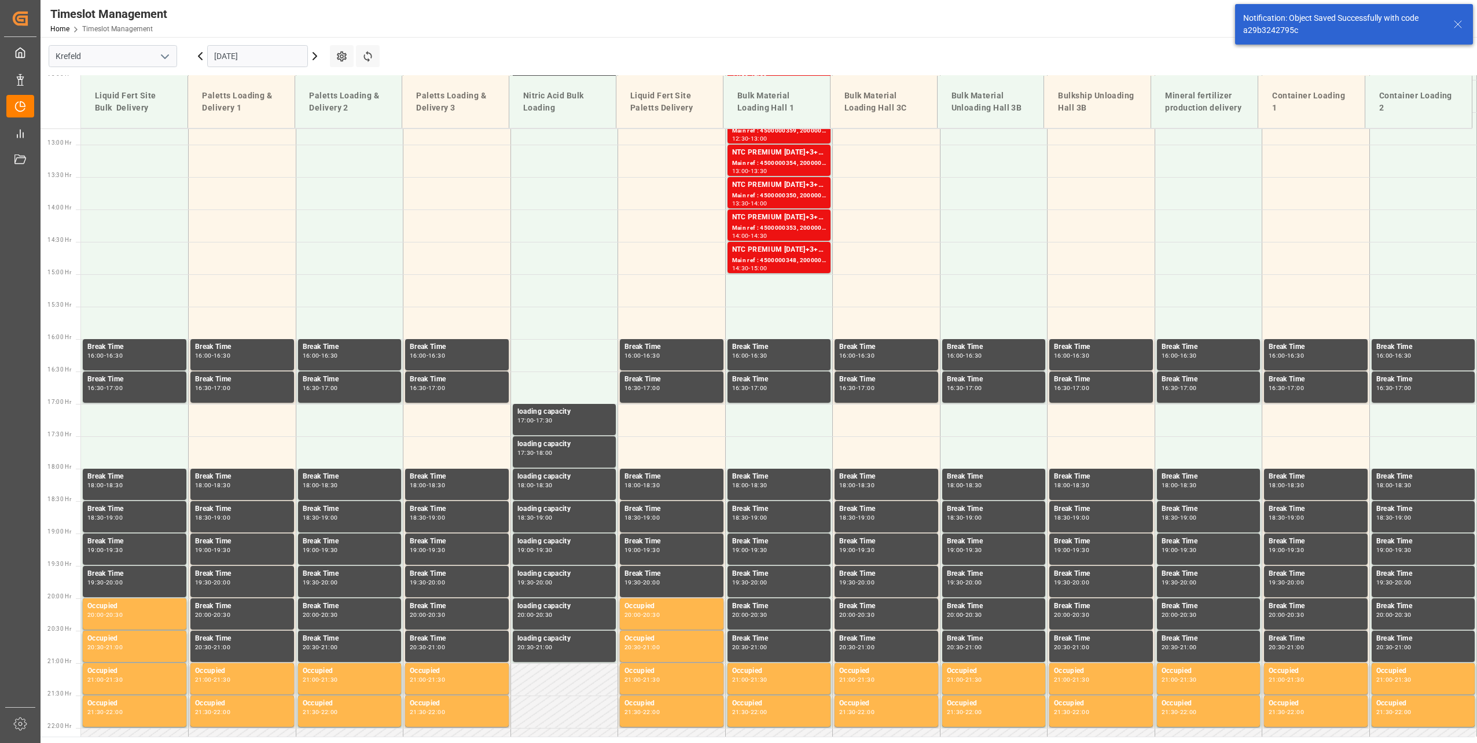
scroll to position [847, 0]
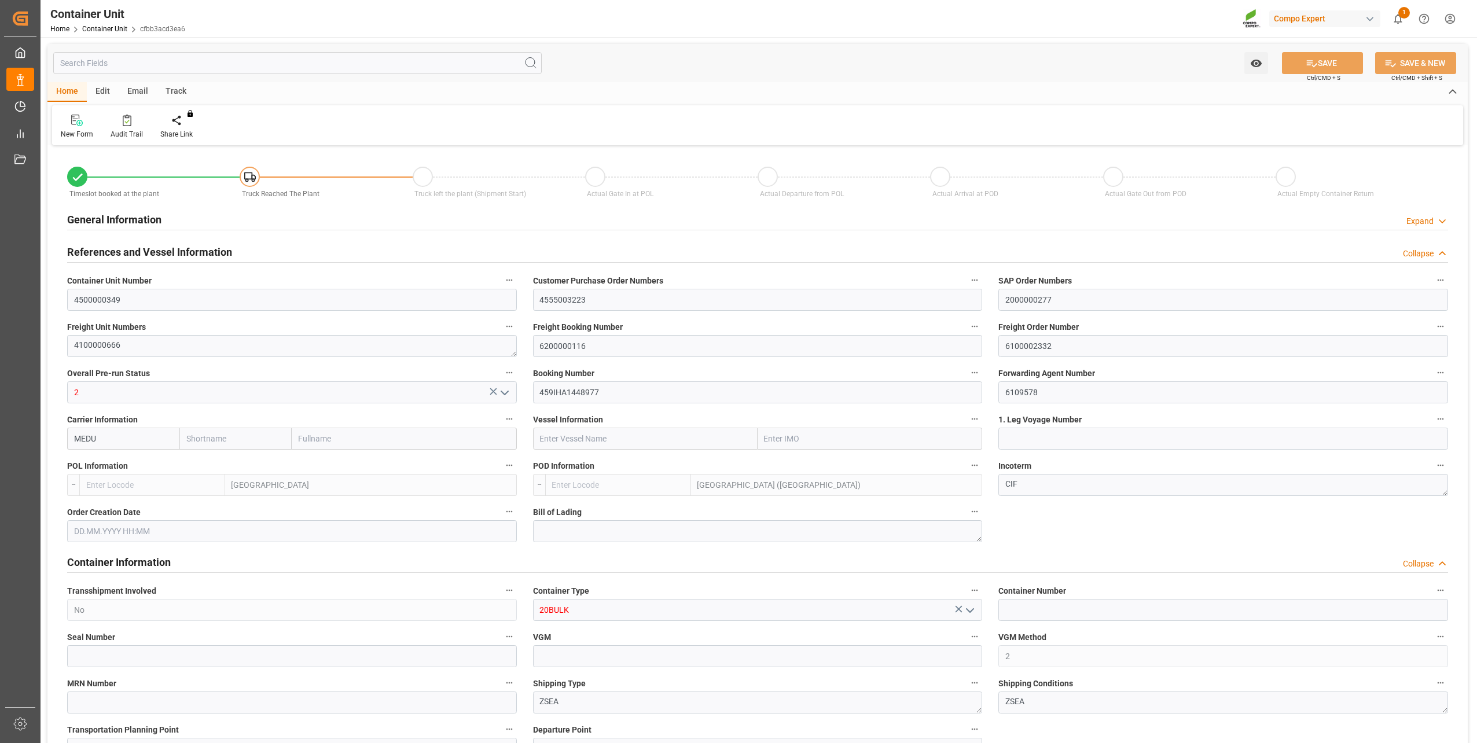
type input "BEANR"
type input "MYPKG"
type input "7"
type input "0"
type input "7"
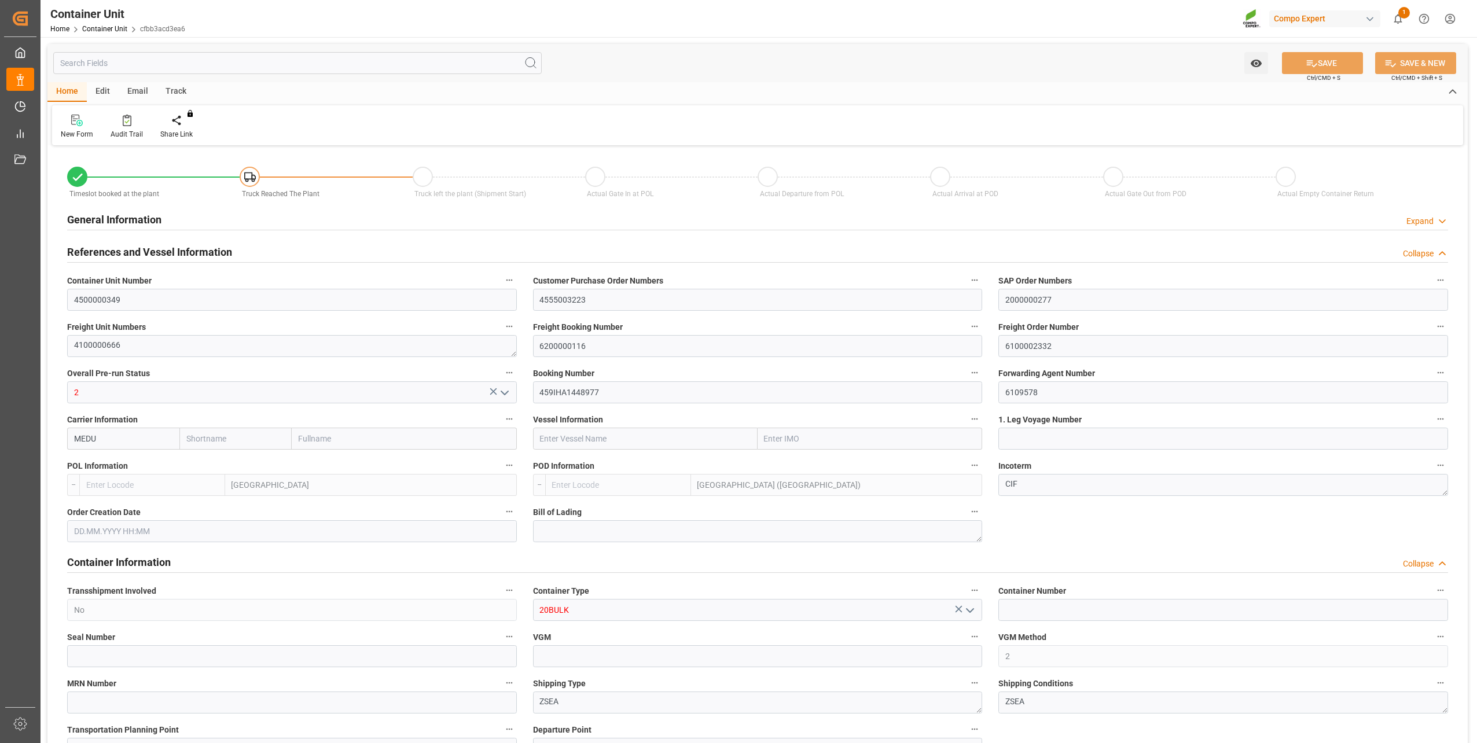
type input "0"
type input "24000"
type input "[DATE] 13:25"
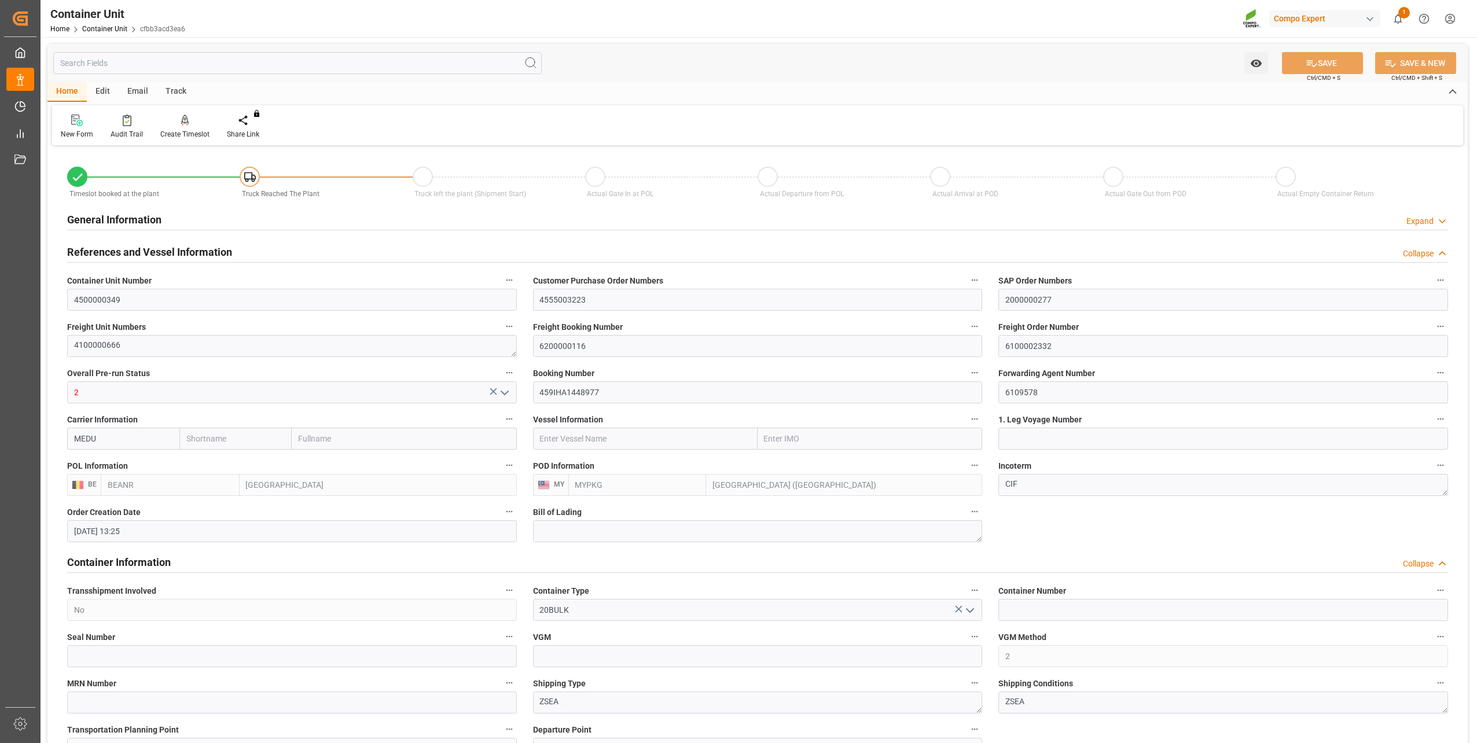
type input "10.10.2025"
click at [182, 123] on icon at bounding box center [185, 120] width 8 height 10
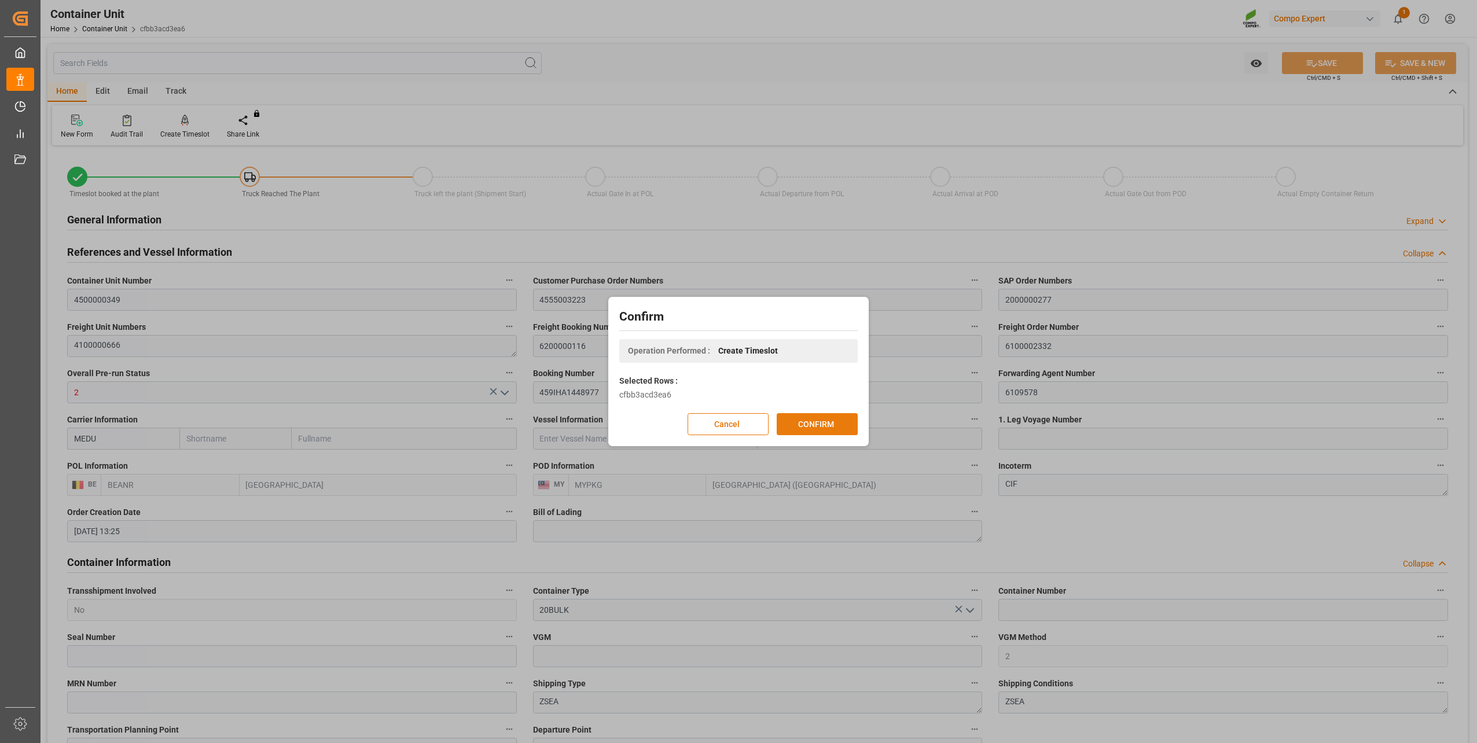
click at [832, 427] on button "CONFIRM" at bounding box center [817, 424] width 81 height 22
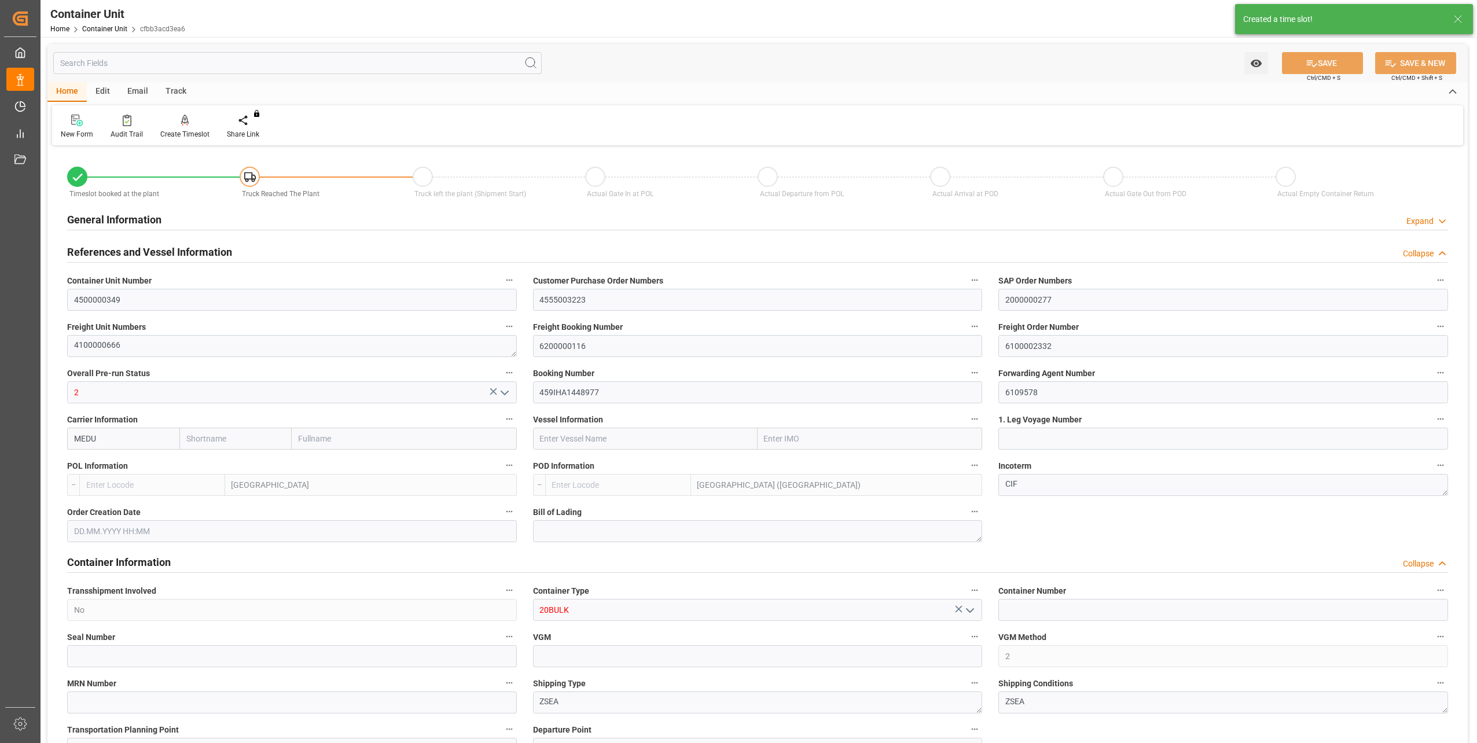
type input "BEANR"
type input "MYPKG"
type input "7"
type input "0"
type input "7"
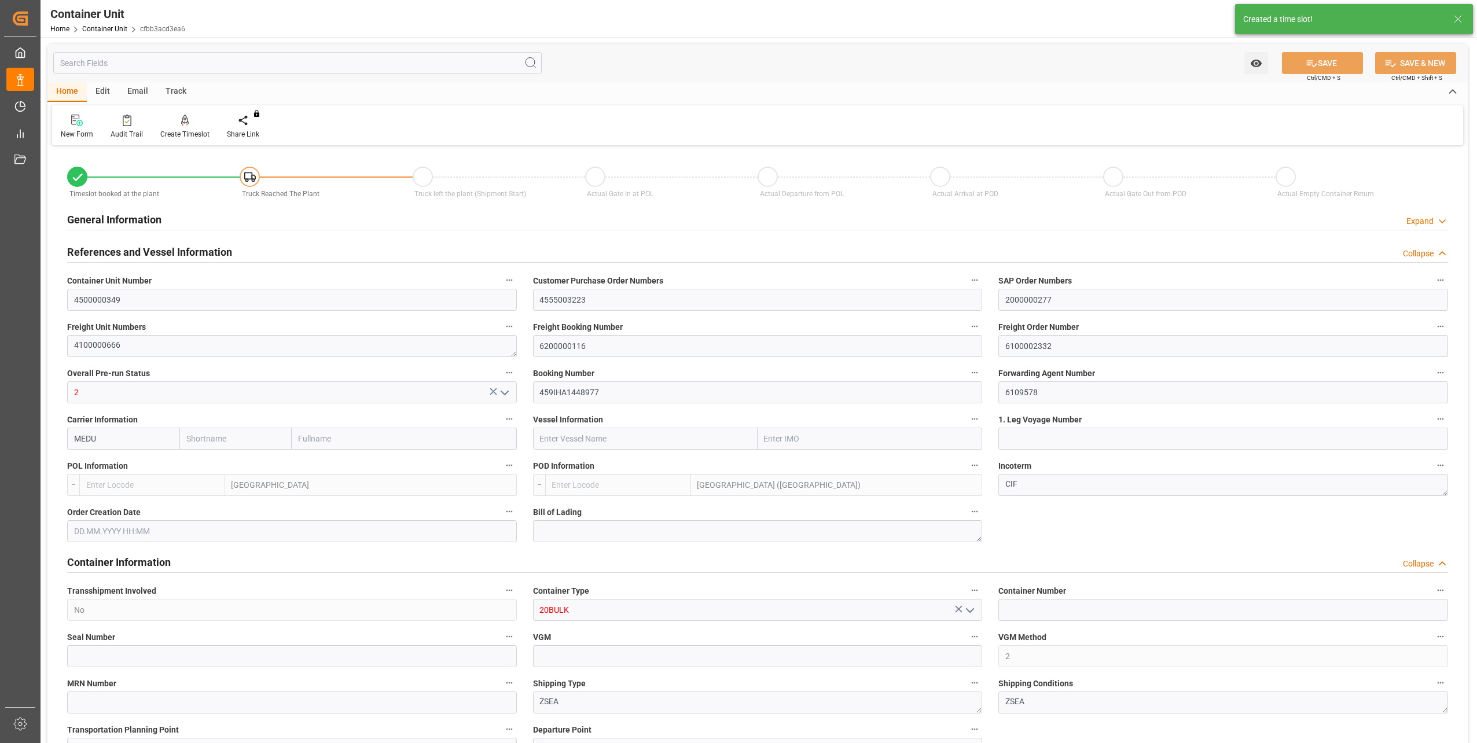
type input "0"
type input "24000"
type input "[DATE] 13:25"
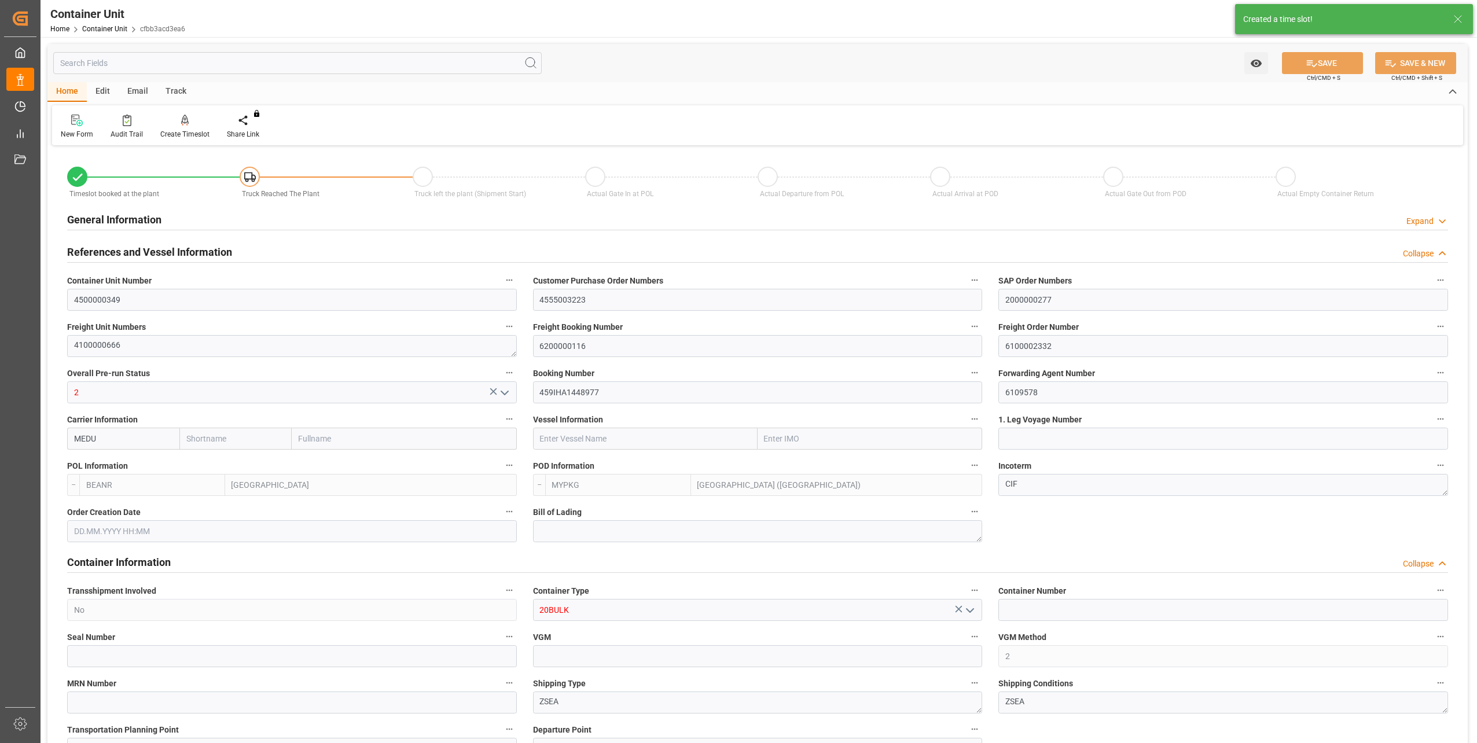
type input "10.10.2025"
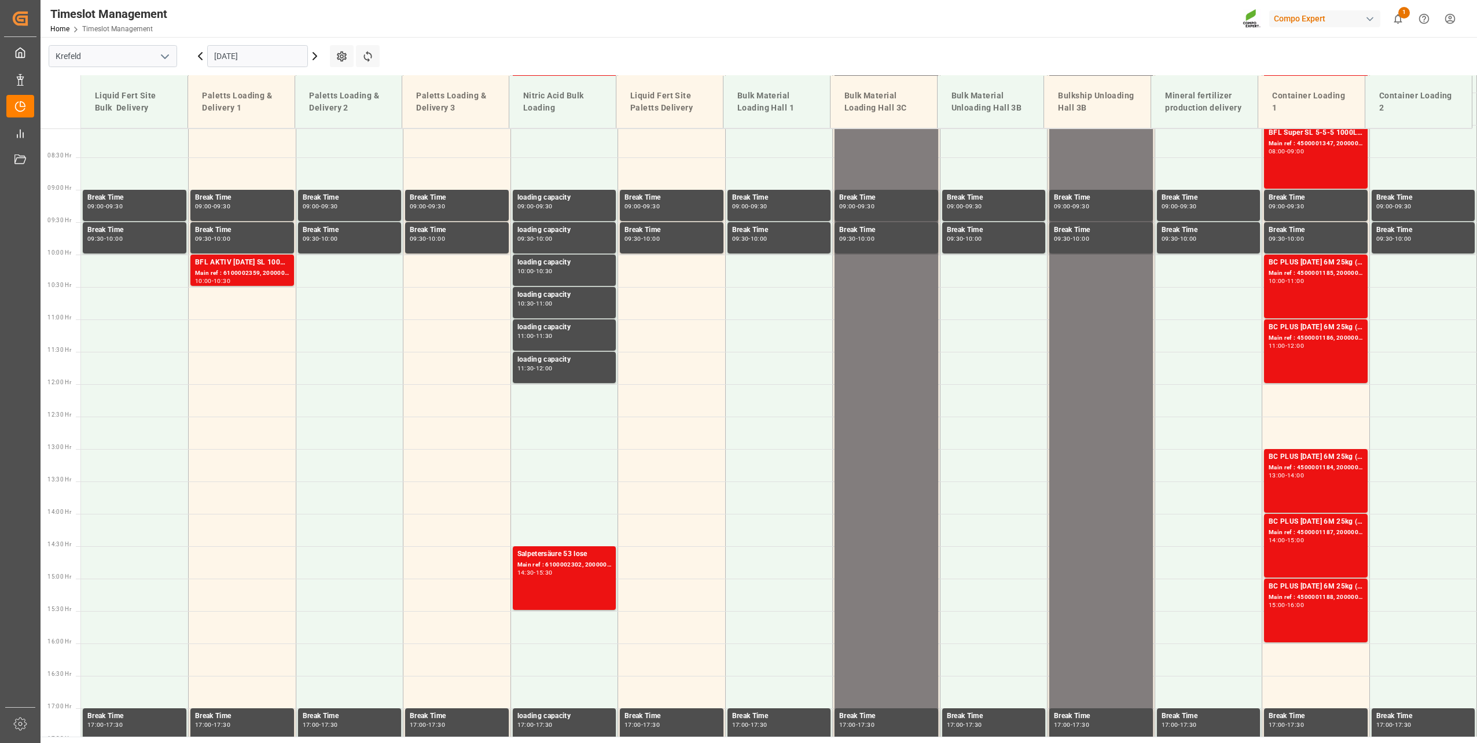
scroll to position [523, 0]
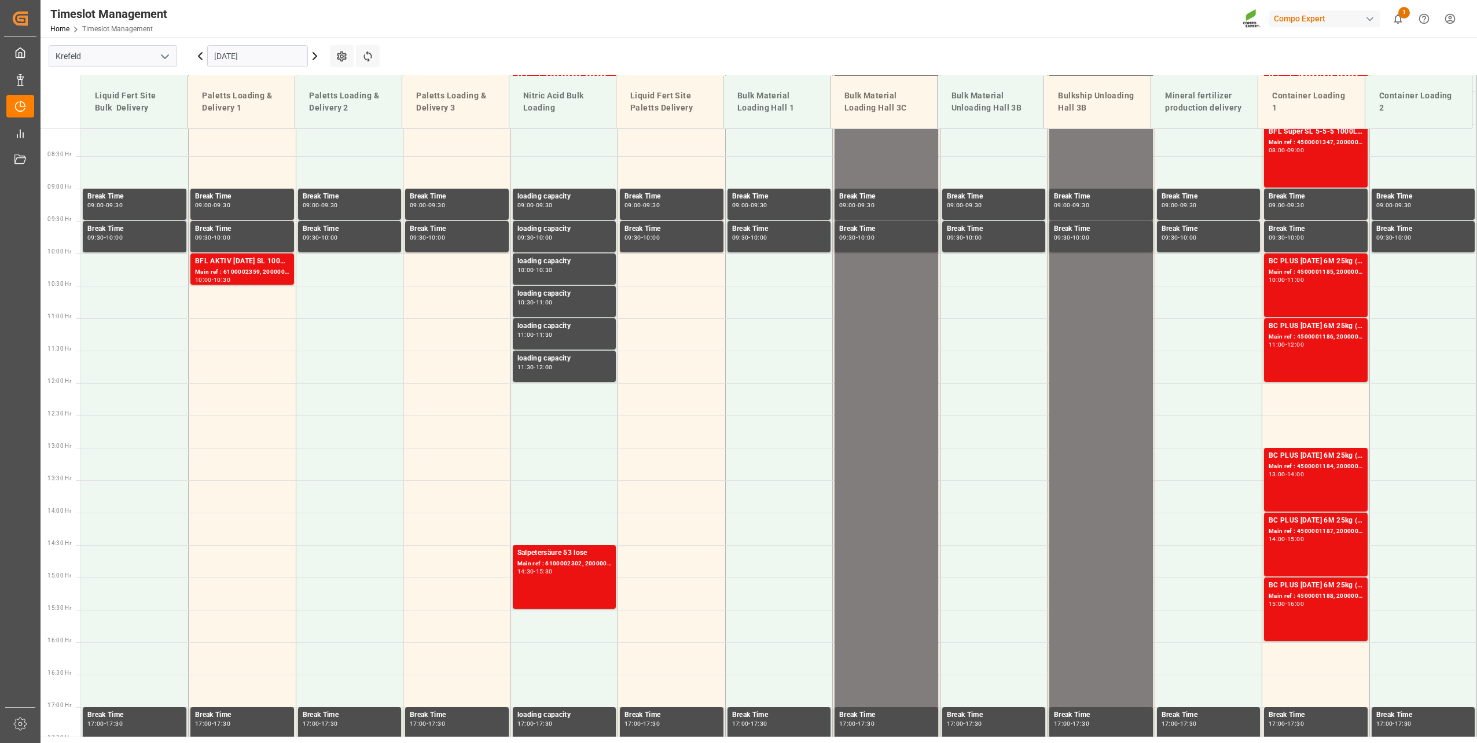
click at [257, 50] on input "[DATE]" at bounding box center [257, 56] width 101 height 22
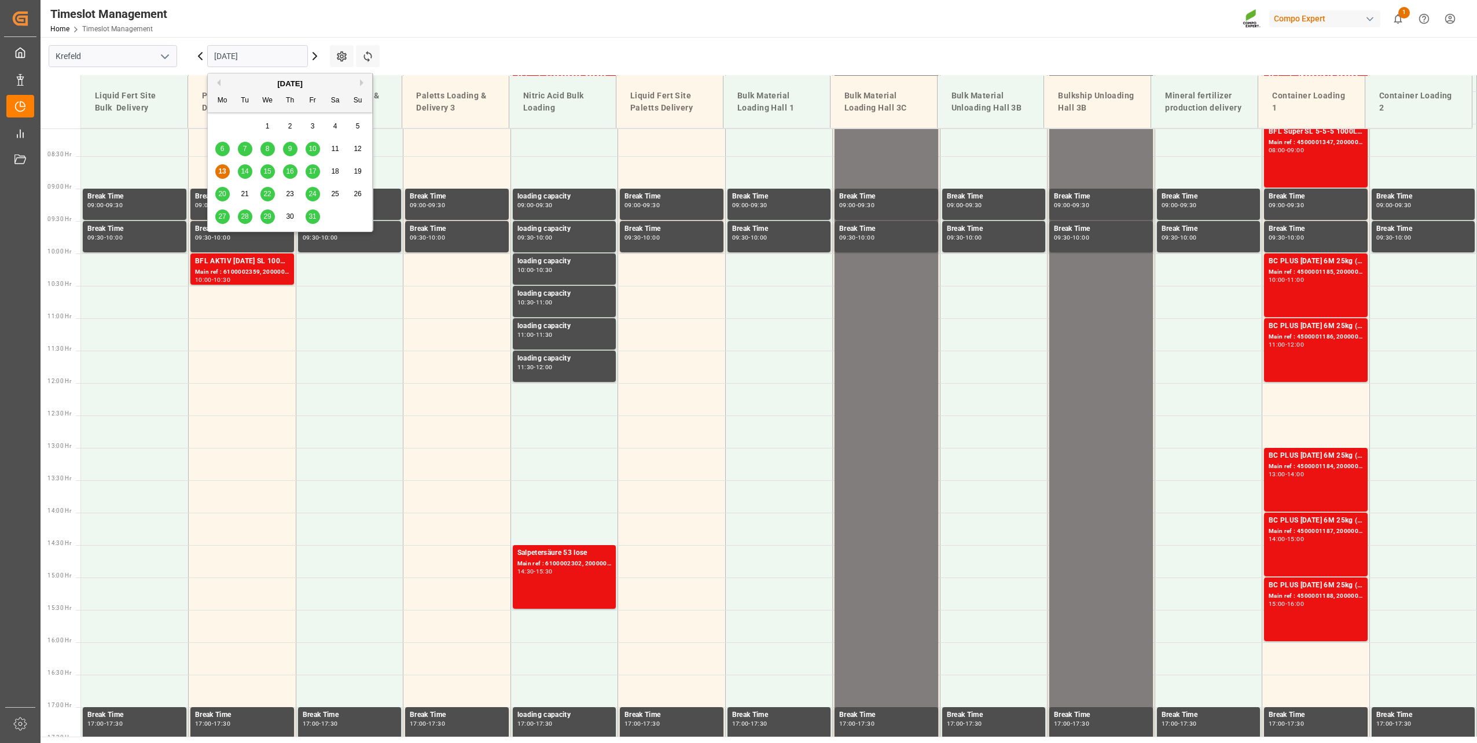
click at [314, 215] on span "31" at bounding box center [313, 216] width 8 height 8
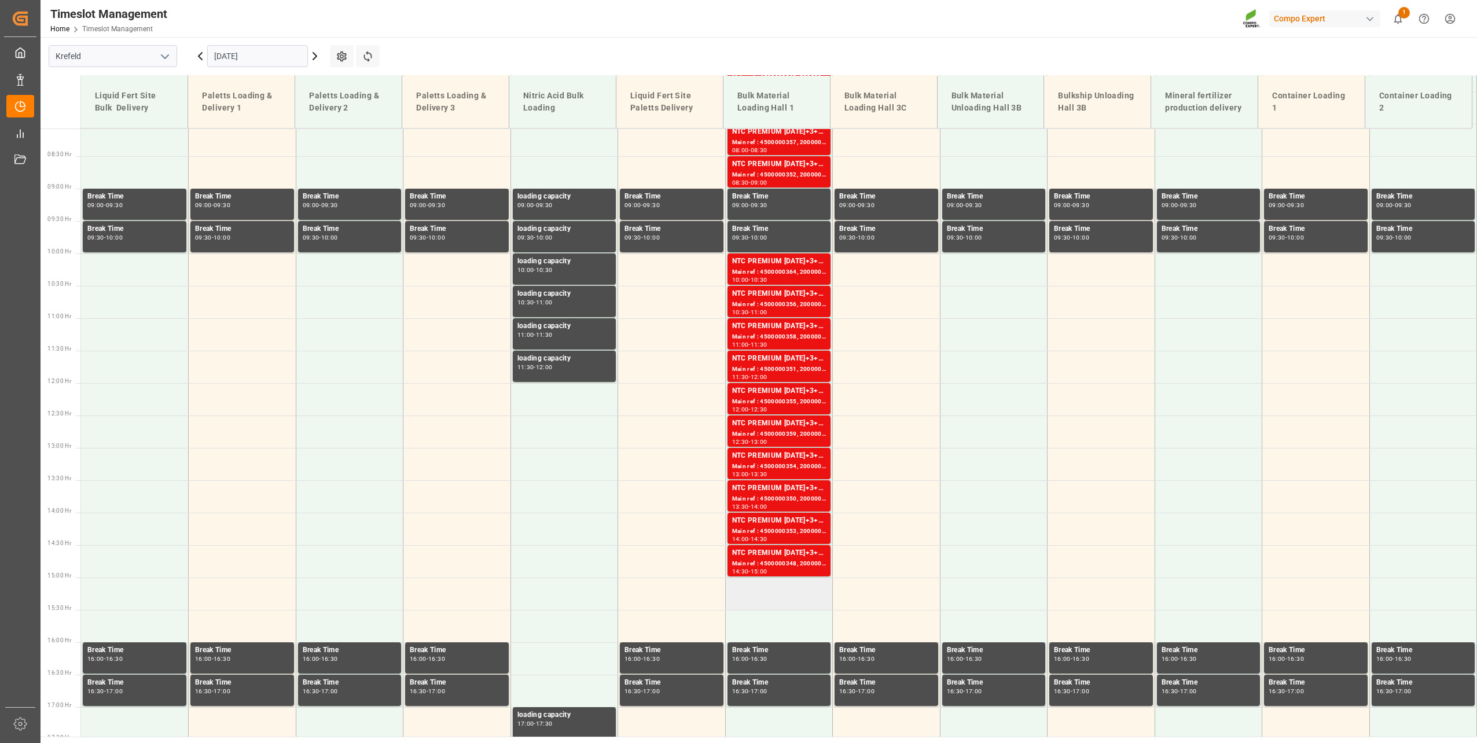
click at [786, 604] on td at bounding box center [779, 594] width 108 height 32
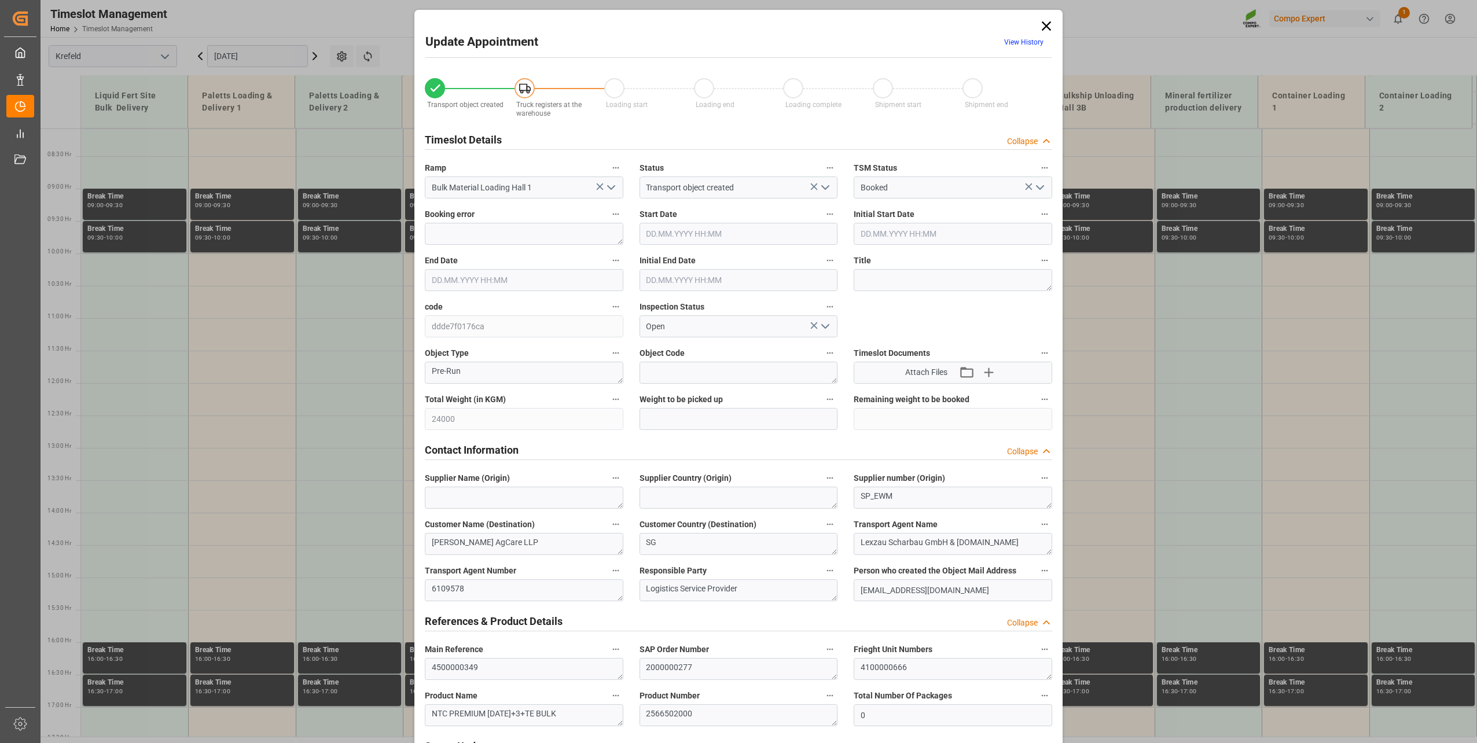
type input "24000"
type input "0"
type input "[DATE] 15:00"
type input "[DATE] 15:30"
type input "[DATE] 13:25"
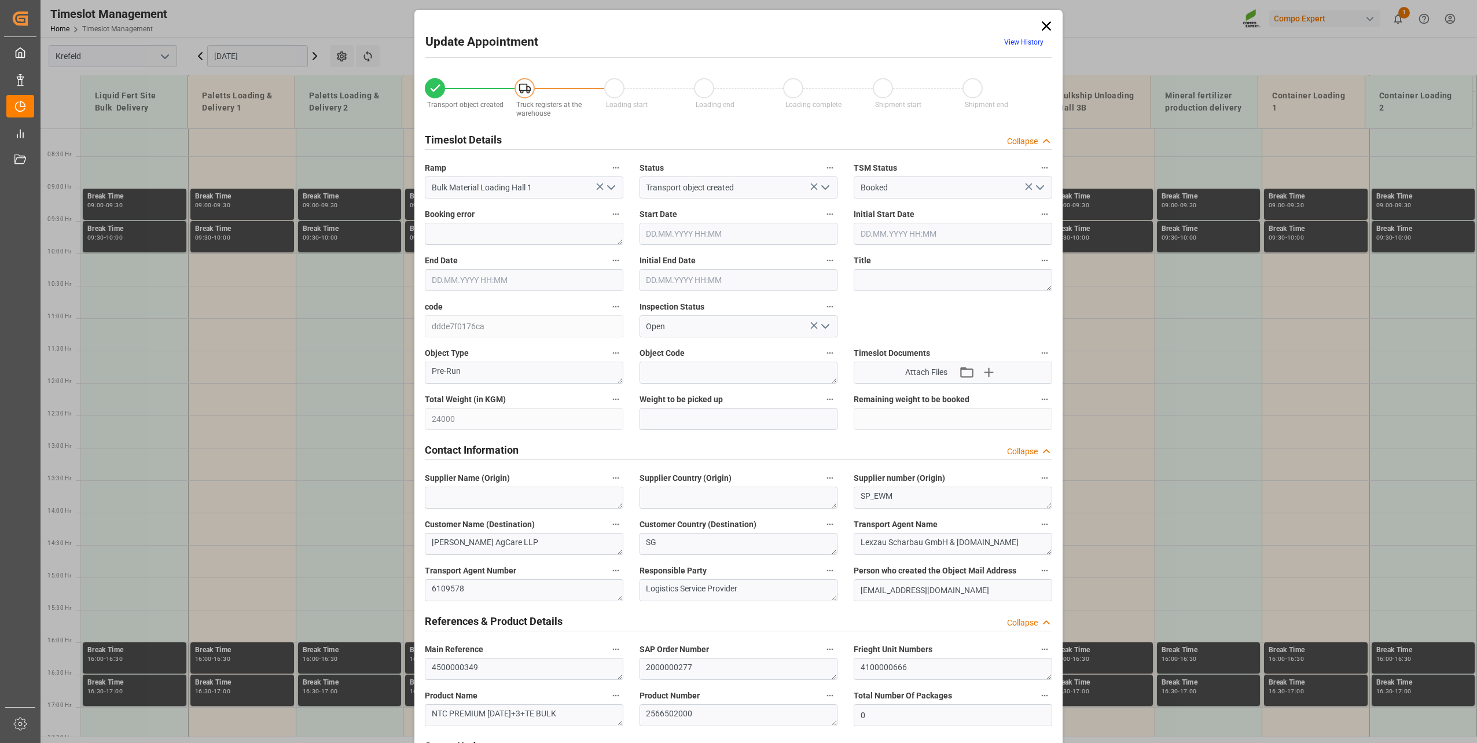
type input "[DATE] 06:42"
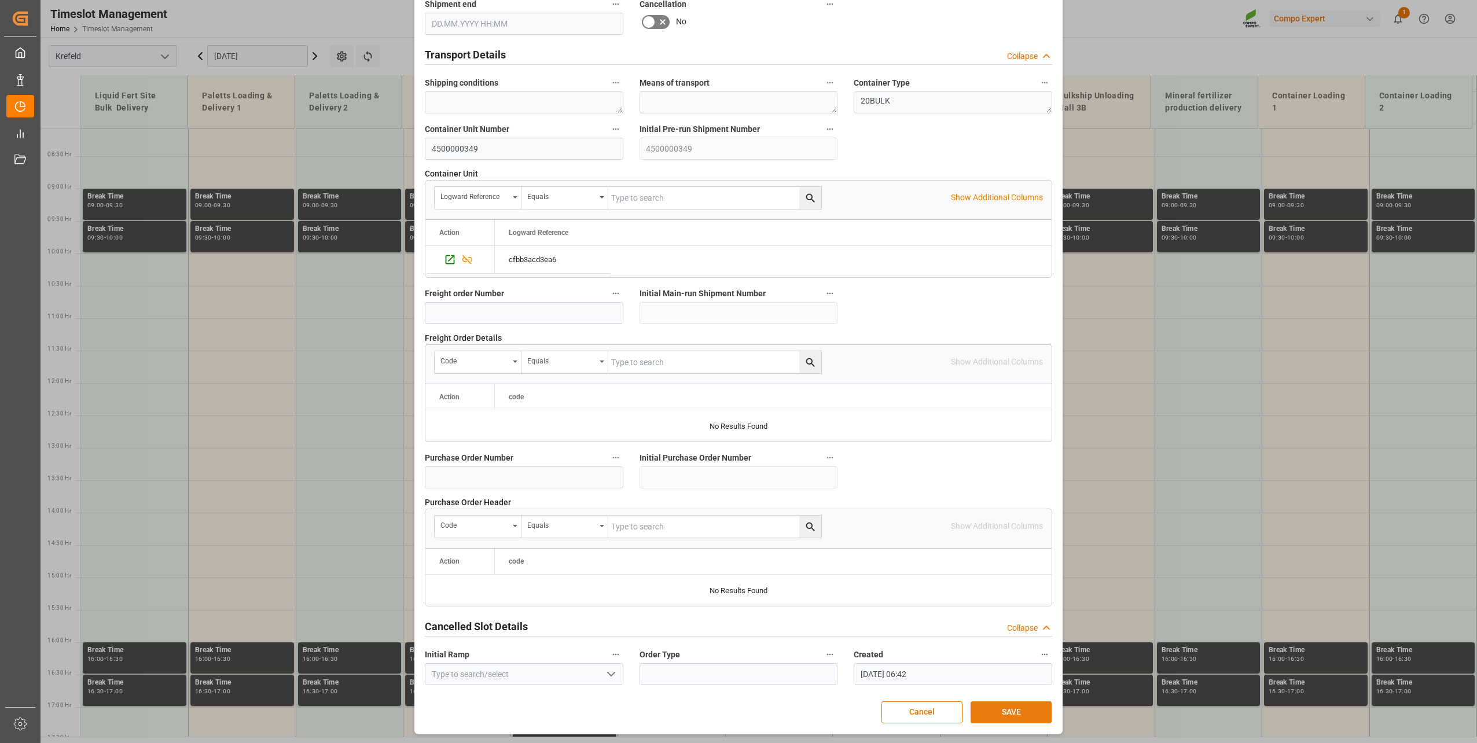
click at [984, 702] on button "SAVE" at bounding box center [1011, 713] width 81 height 22
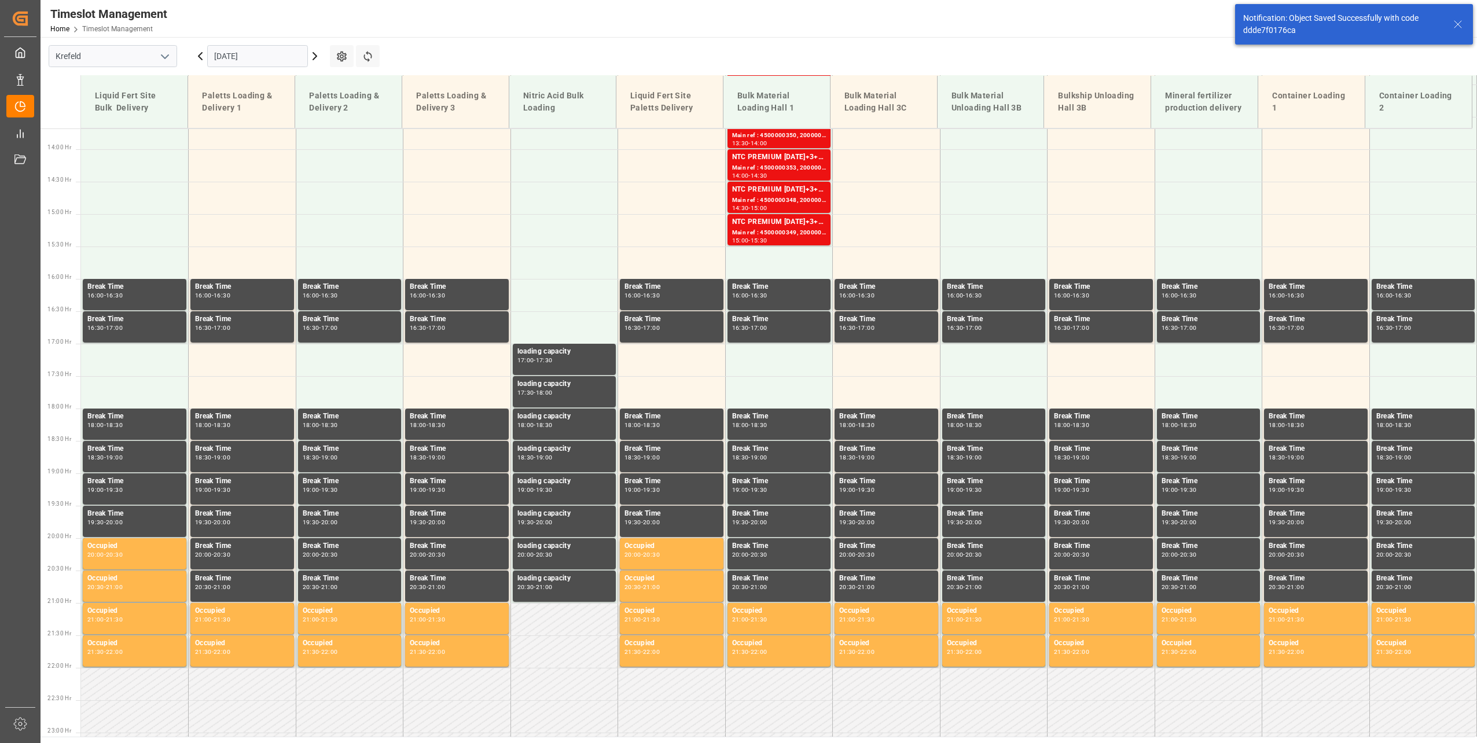
scroll to position [912, 0]
